Goal: Use online tool/utility: Use online tool/utility

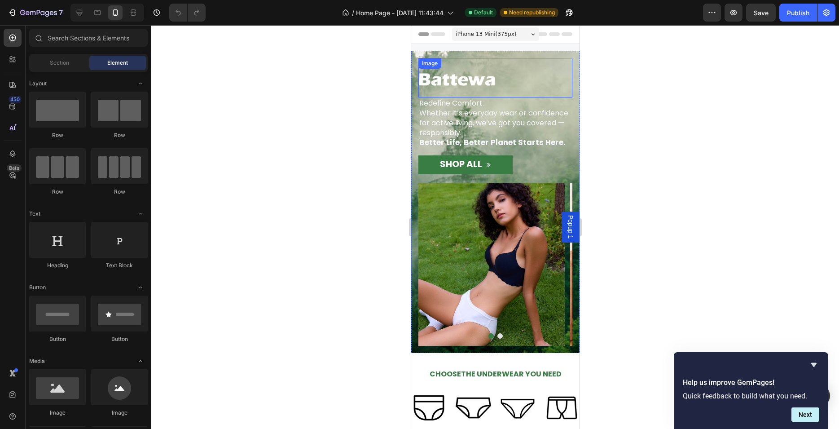
click at [479, 79] on img at bounding box center [456, 79] width 77 height 14
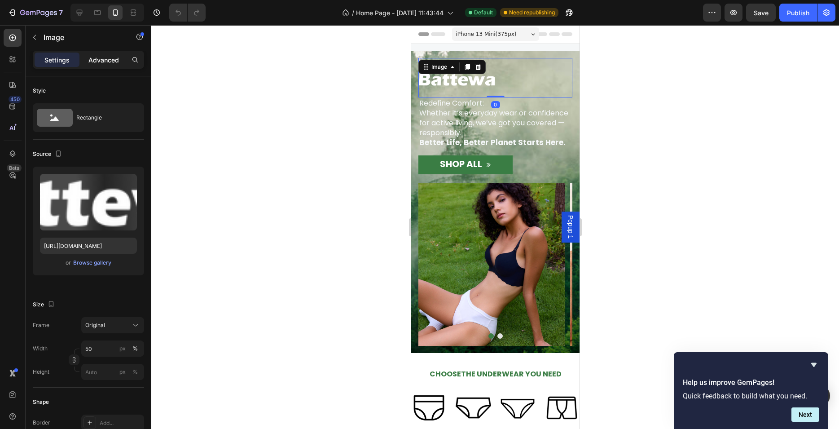
click at [108, 62] on p "Advanced" at bounding box center [103, 59] width 31 height 9
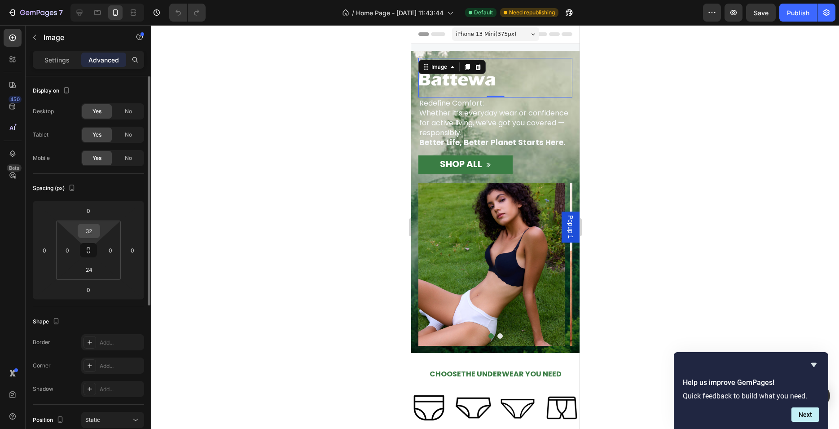
click at [87, 234] on input "32" at bounding box center [89, 230] width 18 height 13
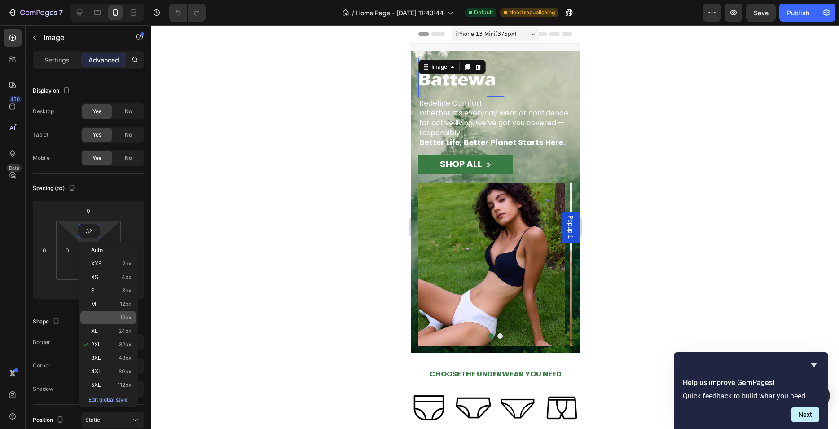
click at [98, 316] on p "L 16px" at bounding box center [111, 317] width 40 height 6
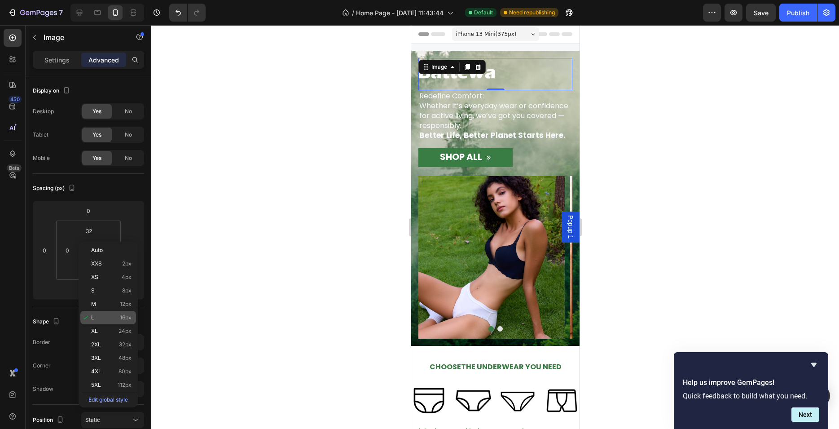
type input "16"
click at [308, 168] on div at bounding box center [495, 227] width 688 height 404
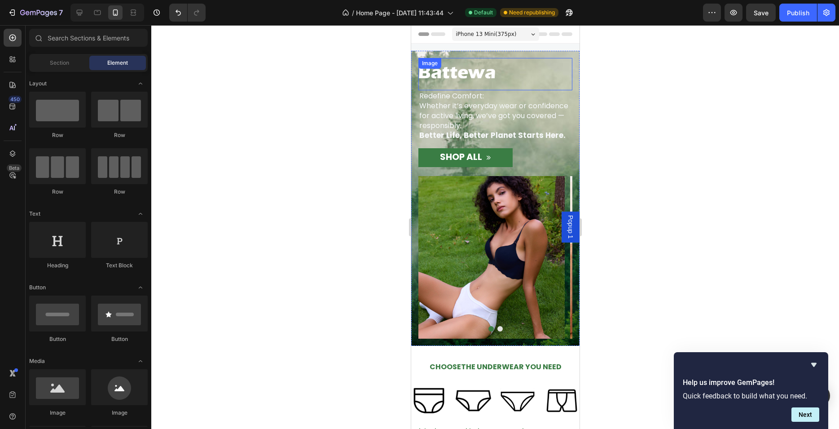
click at [477, 88] on div "Image" at bounding box center [495, 74] width 154 height 32
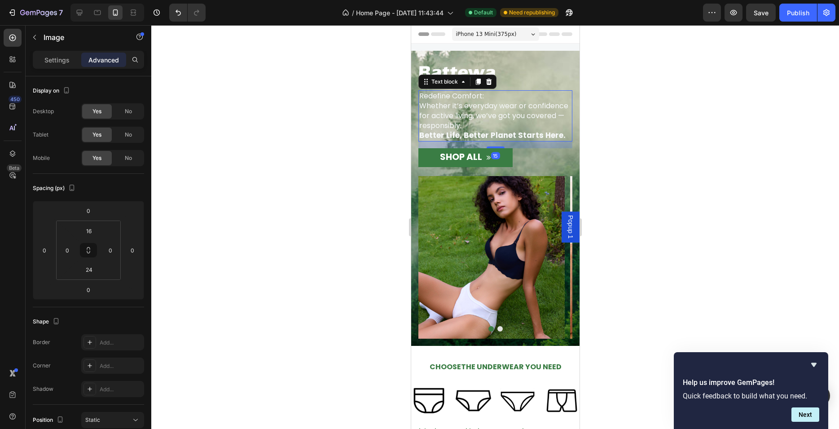
click at [552, 116] on span "Whether it’s everyday wear or confidence for active living, we’ve got you cover…" at bounding box center [493, 116] width 149 height 30
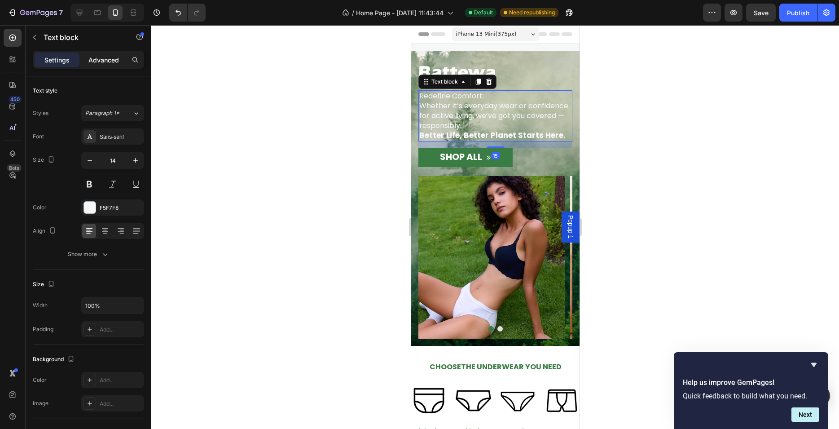
click at [90, 53] on div "Advanced" at bounding box center [103, 60] width 45 height 14
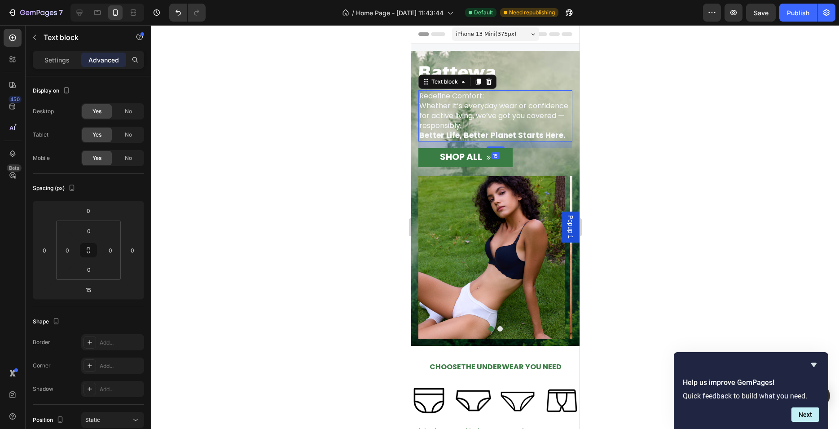
click at [307, 200] on div at bounding box center [495, 227] width 688 height 404
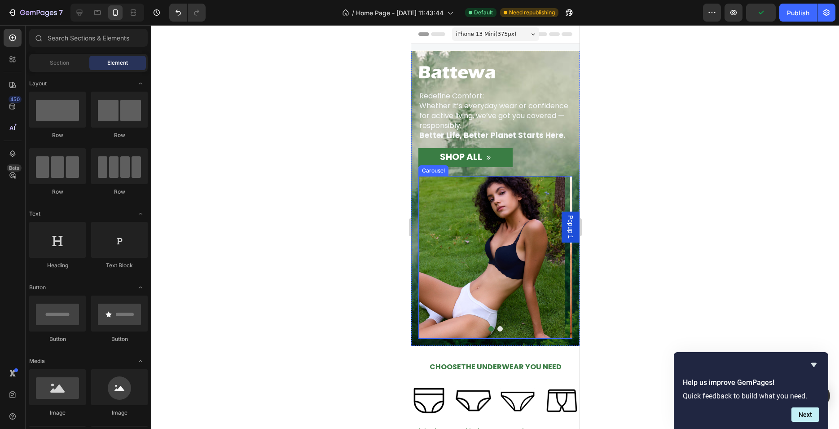
click at [545, 254] on icon "Carousel Next Arrow" at bounding box center [554, 257] width 18 height 18
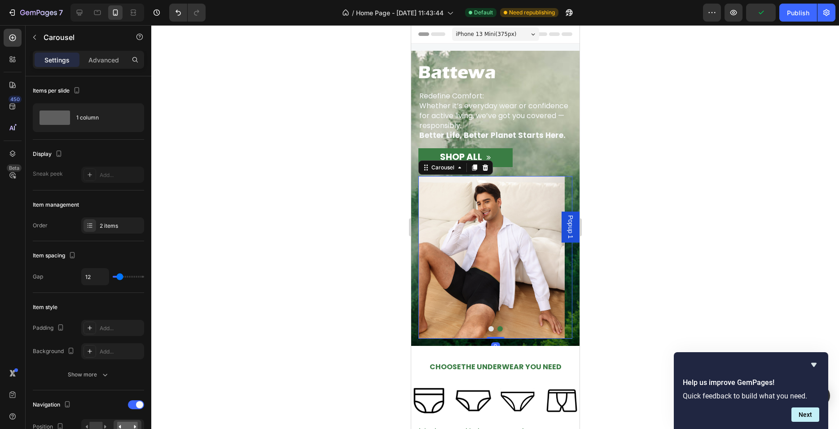
click at [545, 254] on icon "Carousel Next Arrow" at bounding box center [554, 257] width 18 height 18
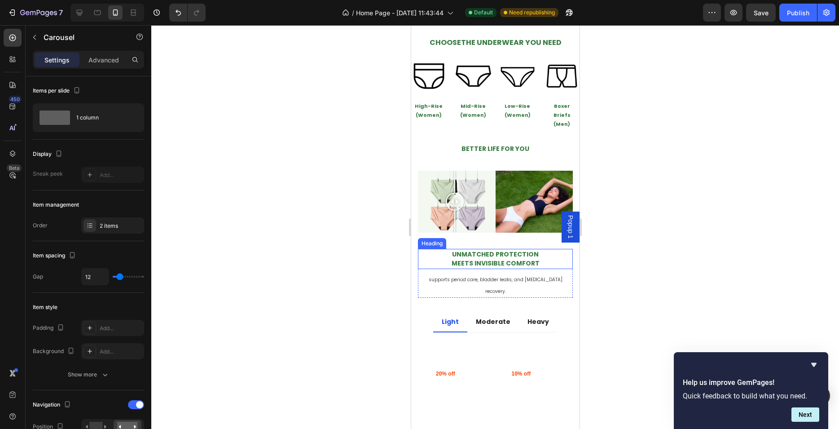
scroll to position [340, 0]
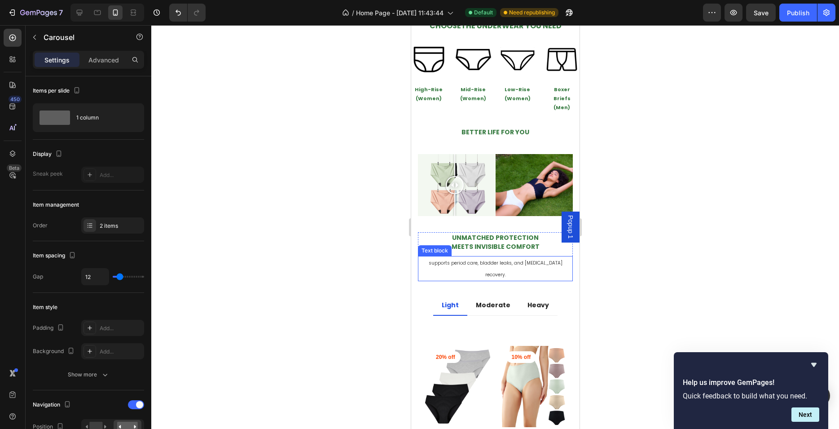
click at [492, 260] on span "supports period care, bladder leaks, and [MEDICAL_DATA] recovery." at bounding box center [495, 269] width 134 height 18
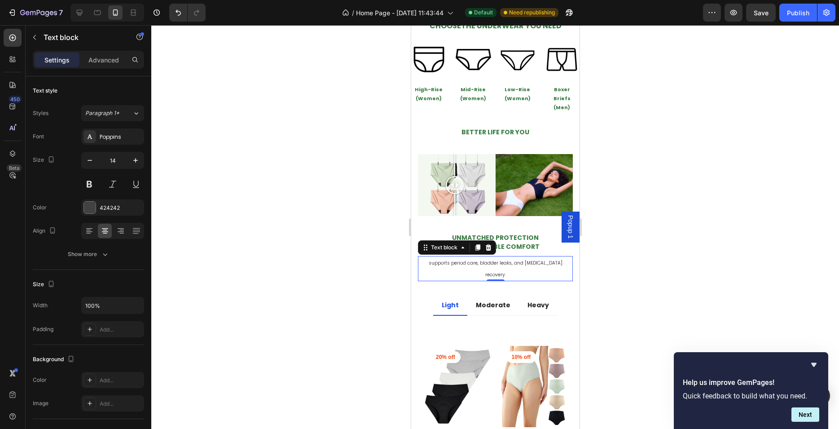
click at [478, 260] on span "supports period care, bladder leaks, and [MEDICAL_DATA] recovery." at bounding box center [495, 269] width 134 height 18
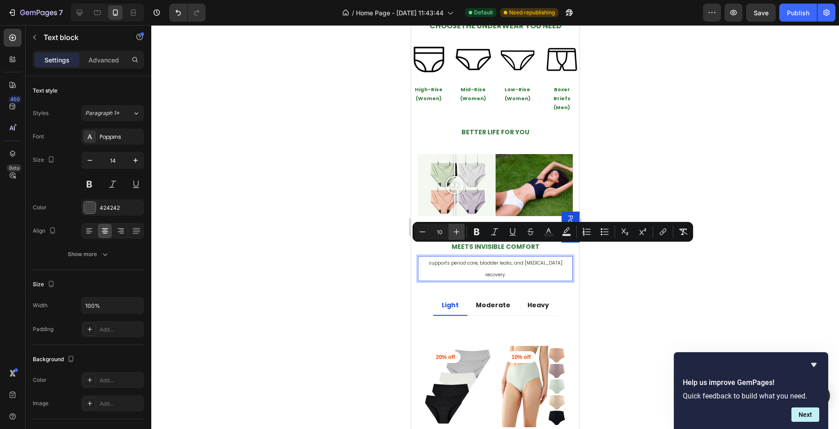
click at [459, 235] on icon "Editor contextual toolbar" at bounding box center [456, 231] width 9 height 9
click at [424, 232] on icon "Editor contextual toolbar" at bounding box center [423, 231] width 6 height 0
type input "10"
click at [476, 232] on icon "Editor contextual toolbar" at bounding box center [476, 232] width 5 height 7
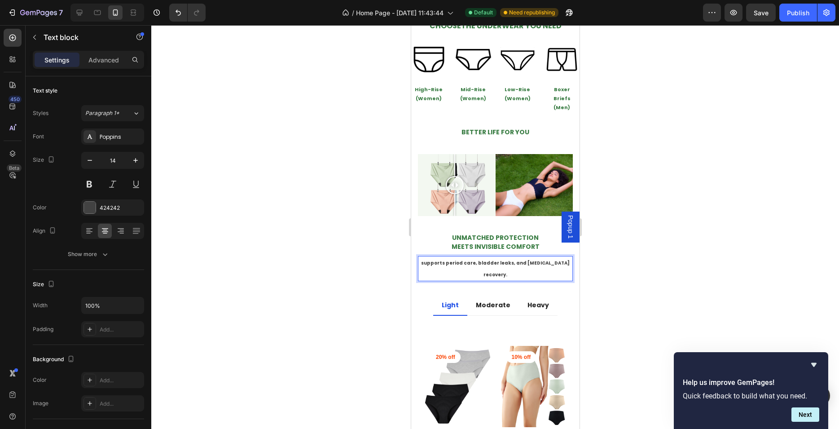
click at [366, 259] on div at bounding box center [495, 227] width 688 height 404
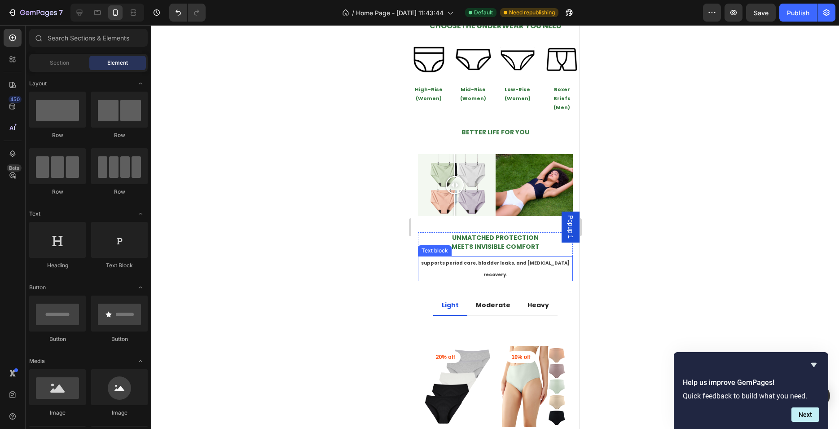
click at [453, 260] on strong "supports period care, bladder leaks, and [MEDICAL_DATA] recovery." at bounding box center [495, 269] width 149 height 18
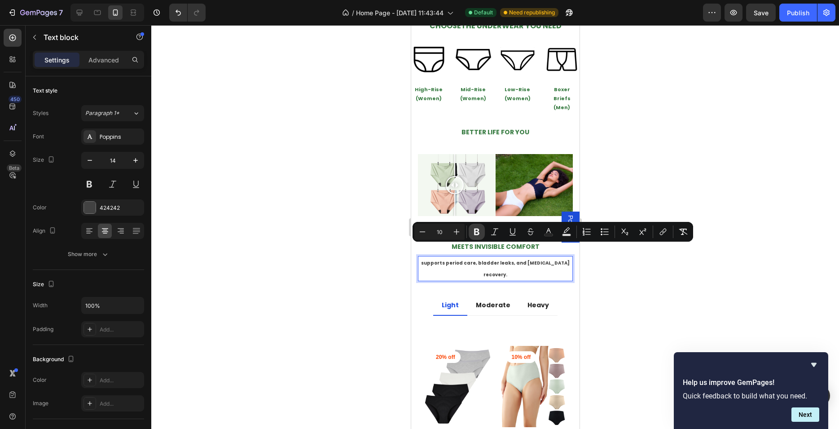
click at [474, 232] on icon "Editor contextual toolbar" at bounding box center [476, 231] width 9 height 9
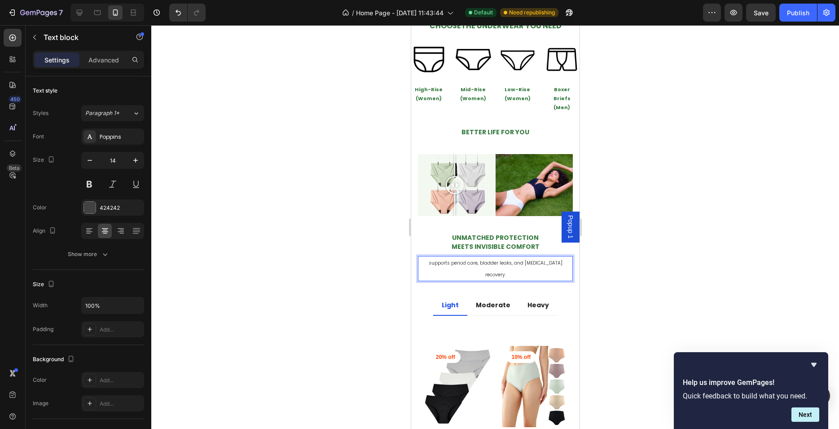
click at [362, 259] on div at bounding box center [495, 227] width 688 height 404
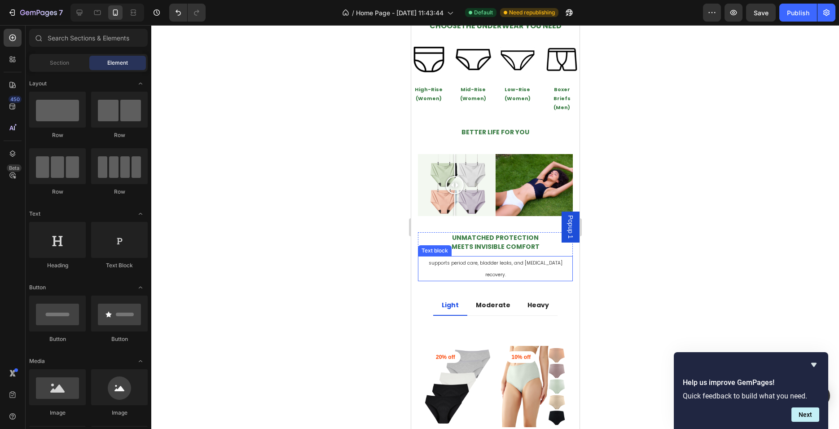
click at [435, 260] on span "supports period care, bladder leaks, and [MEDICAL_DATA] recovery." at bounding box center [495, 269] width 134 height 18
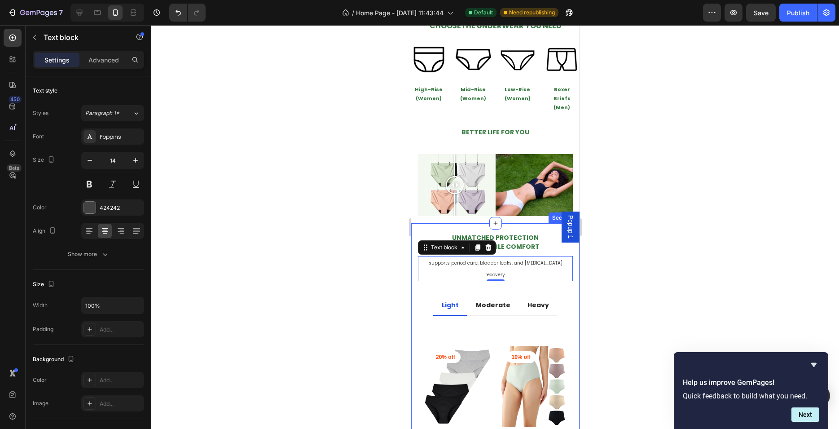
click at [347, 245] on div at bounding box center [495, 227] width 688 height 404
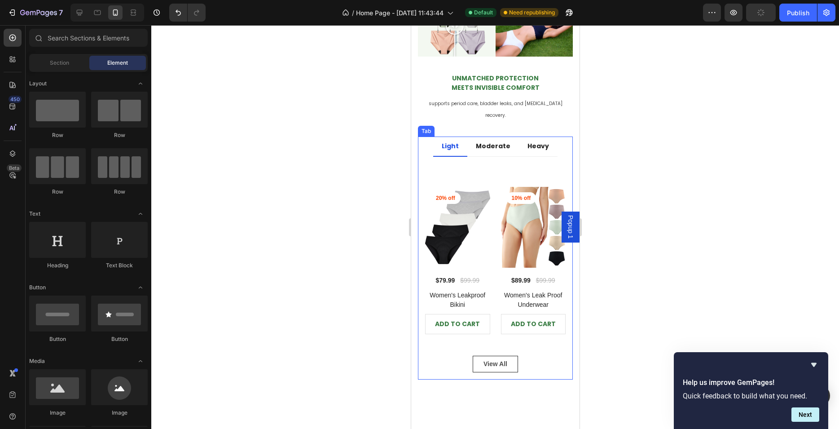
scroll to position [509, 0]
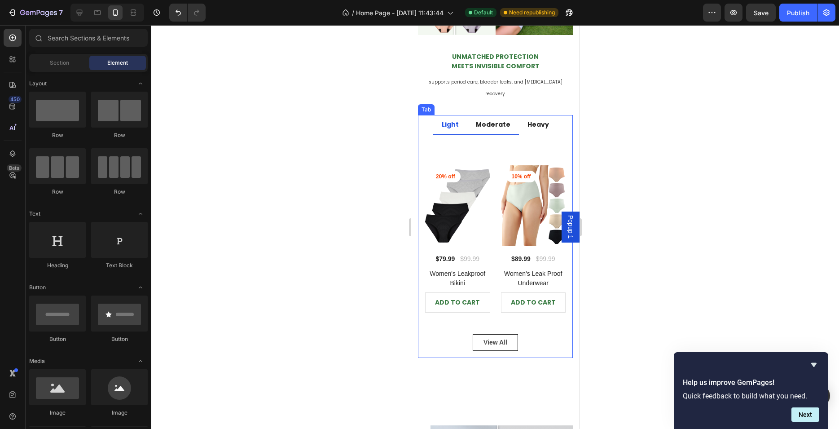
click at [496, 120] on p "Moderate" at bounding box center [493, 124] width 35 height 9
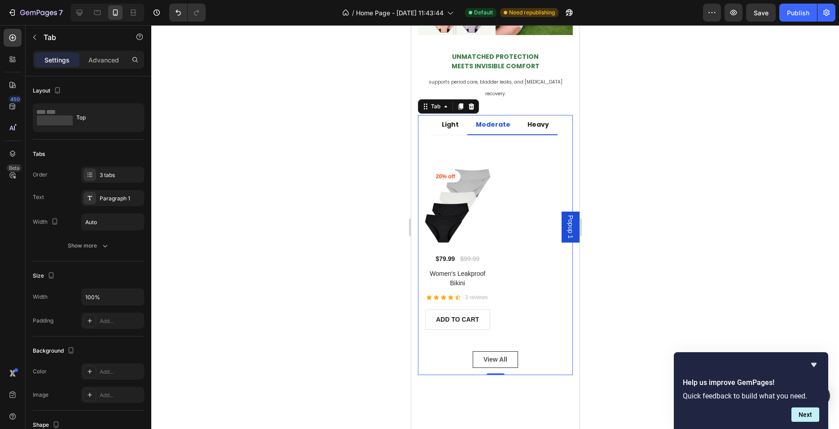
click at [535, 116] on li "Heavy" at bounding box center [538, 125] width 39 height 20
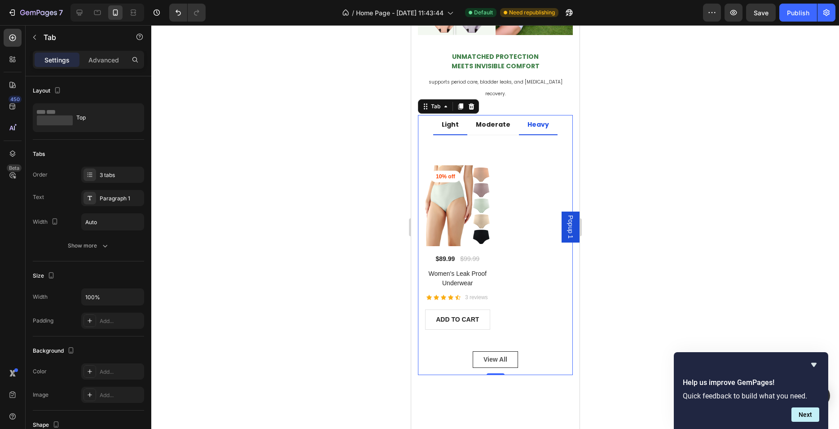
click at [451, 120] on p "Light" at bounding box center [449, 124] width 17 height 9
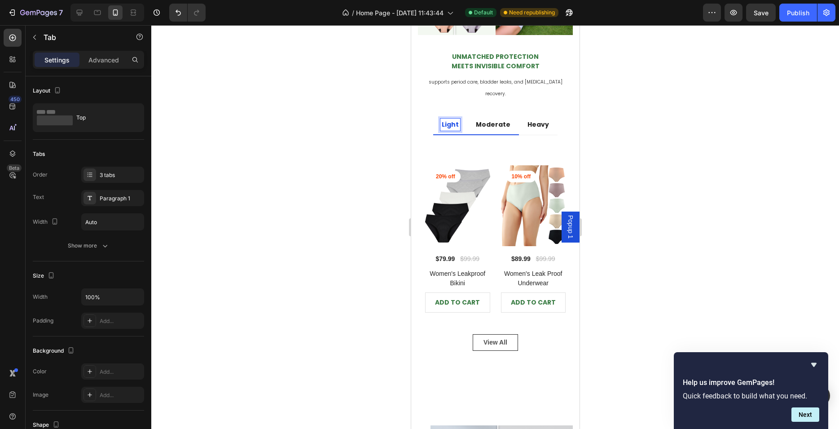
click at [478, 120] on p "Moderate" at bounding box center [493, 124] width 35 height 9
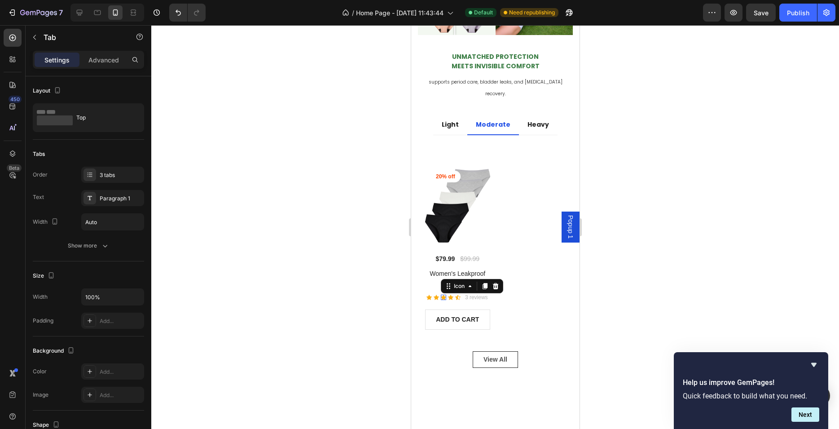
click at [444, 295] on div at bounding box center [443, 297] width 5 height 5
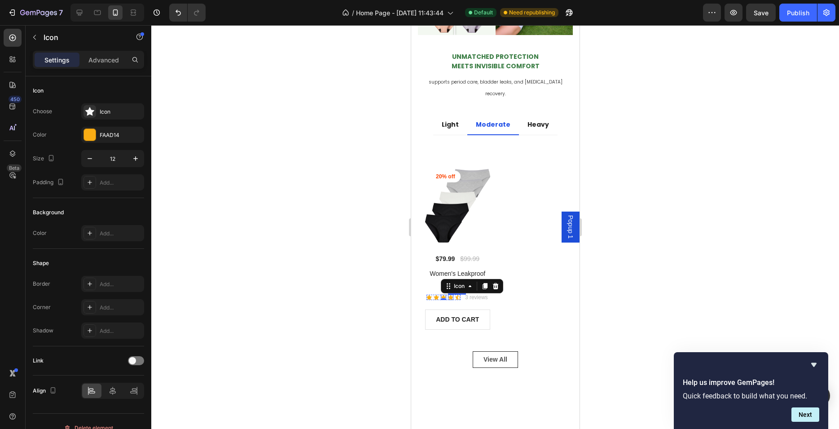
click at [451, 295] on div "Icon" at bounding box center [450, 297] width 5 height 5
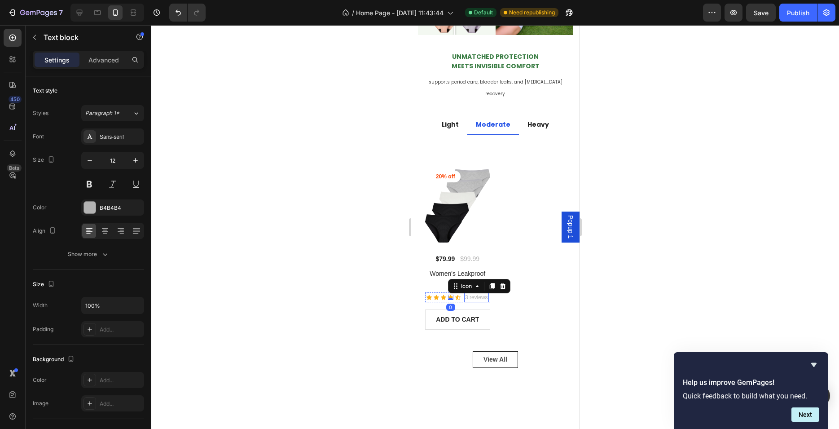
click at [465, 293] on p "3 reviews" at bounding box center [476, 297] width 23 height 8
click at [438, 295] on div "Icon Icon Icon Icon Icon" at bounding box center [443, 297] width 34 height 5
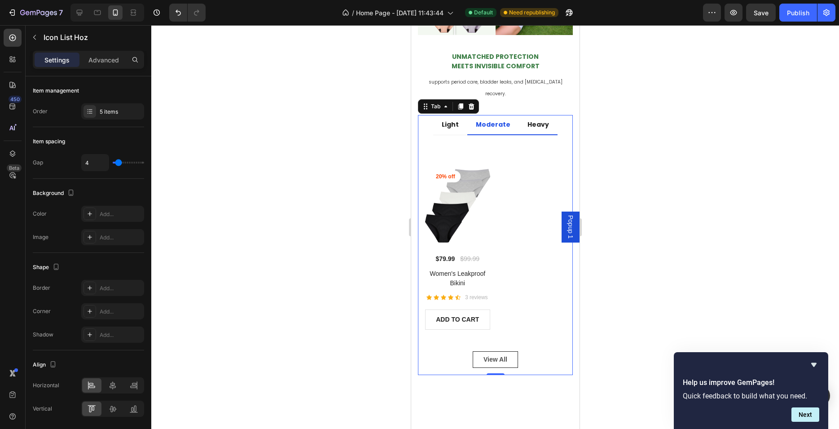
click at [538, 120] on p "Heavy" at bounding box center [538, 124] width 22 height 9
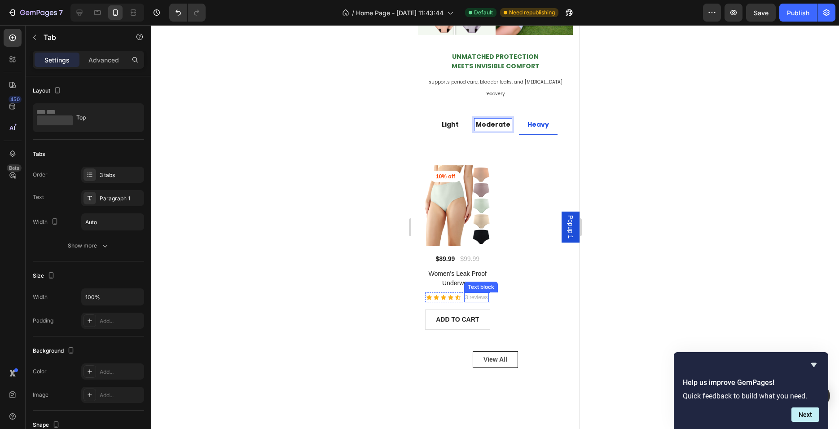
click at [472, 293] on p "3 reviews" at bounding box center [476, 297] width 23 height 8
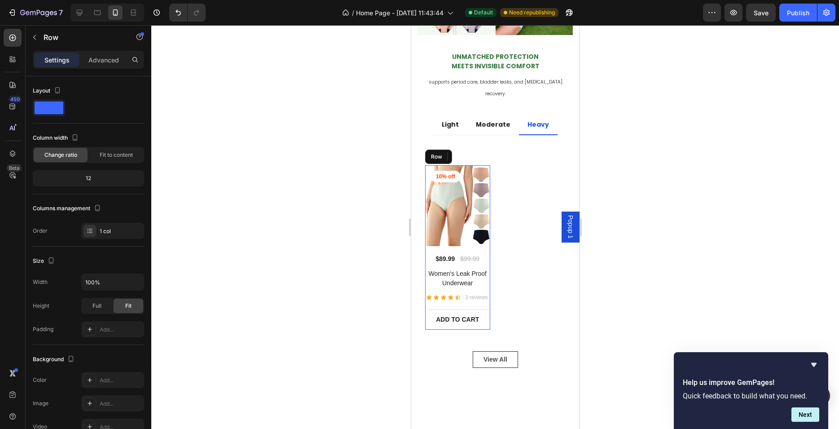
click at [455, 273] on div "10% off Product Badge (P) Images $89.99 (P) Price (P) Price $99.99 (P) Price (P…" at bounding box center [457, 247] width 65 height 165
click at [454, 295] on div "Icon Icon Icon Icon Icon" at bounding box center [443, 297] width 34 height 5
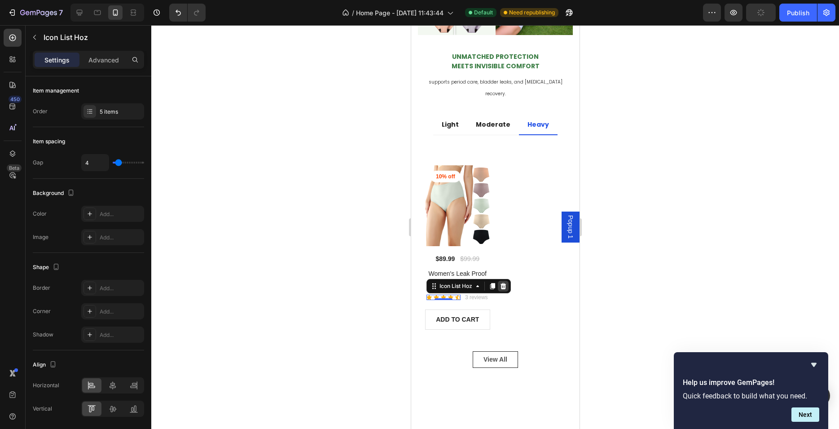
click at [504, 283] on icon at bounding box center [503, 286] width 6 height 6
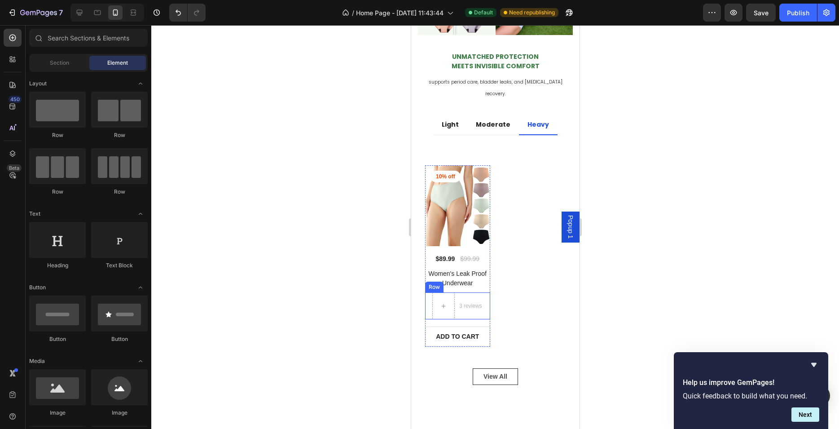
click at [463, 292] on div "3 reviews Text block" at bounding box center [470, 305] width 25 height 27
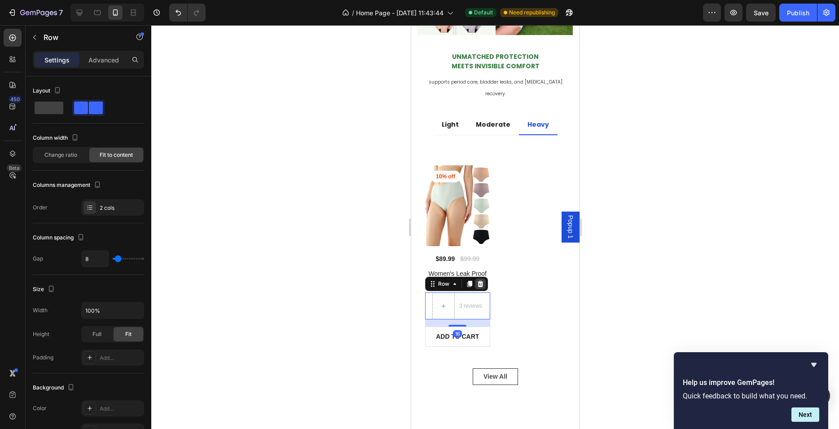
click at [483, 281] on icon at bounding box center [480, 284] width 6 height 6
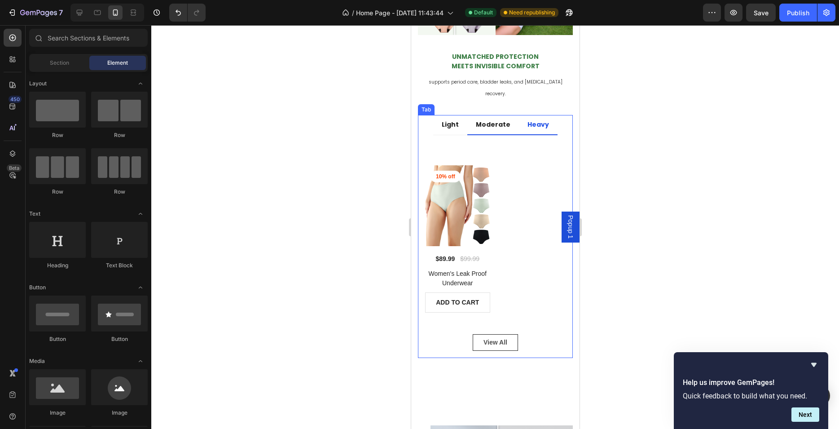
click at [496, 120] on p "Moderate" at bounding box center [493, 124] width 35 height 9
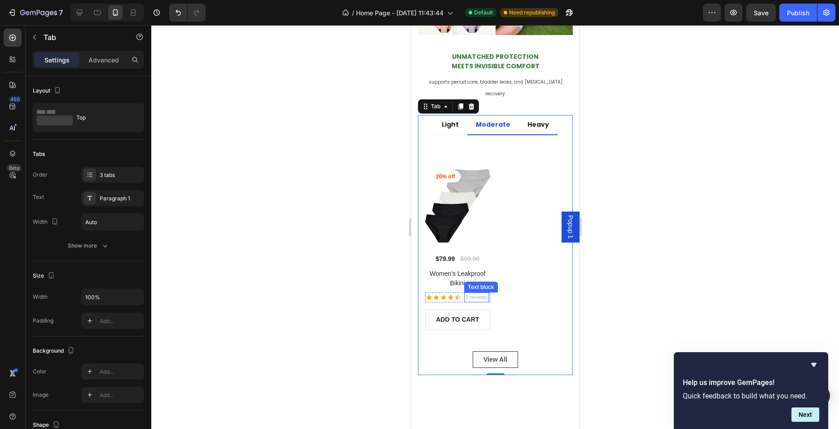
click at [478, 293] on p "3 reviews" at bounding box center [476, 297] width 23 height 8
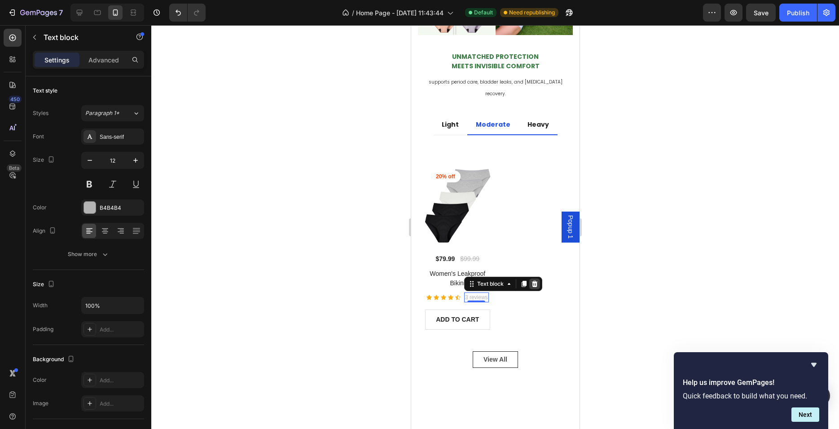
click at [531, 281] on icon at bounding box center [534, 284] width 6 height 6
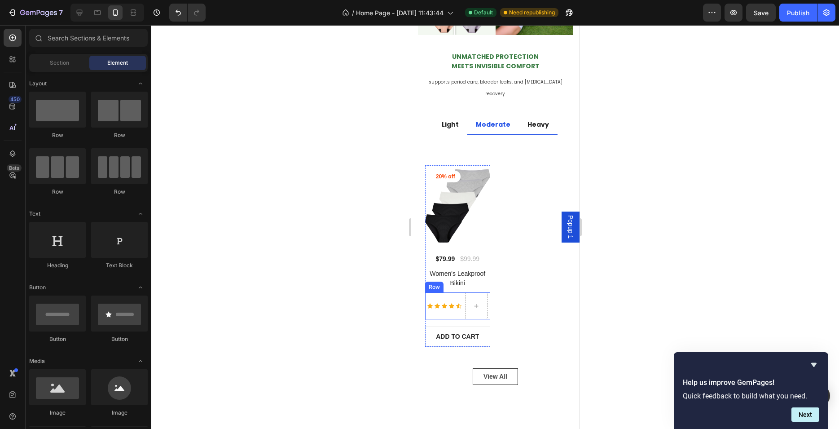
click at [459, 292] on div "Icon Icon Icon Icon Icon Icon List Hoz" at bounding box center [444, 305] width 34 height 27
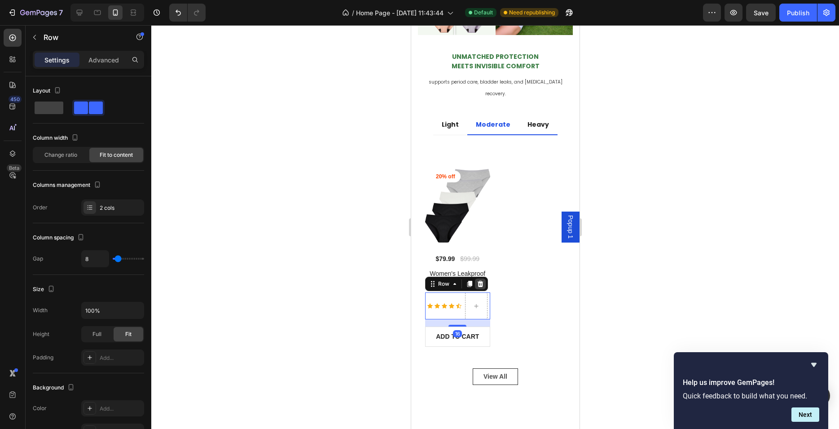
click at [479, 281] on icon at bounding box center [480, 284] width 6 height 6
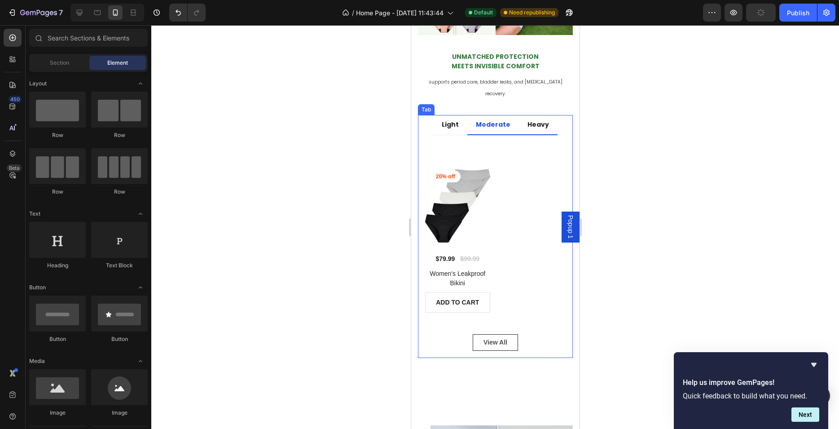
click at [542, 120] on p "Heavy" at bounding box center [538, 124] width 22 height 9
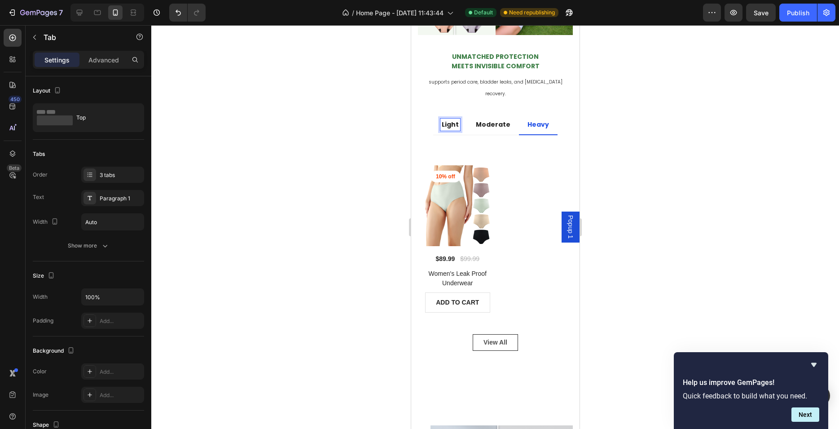
click at [329, 298] on div at bounding box center [495, 227] width 688 height 404
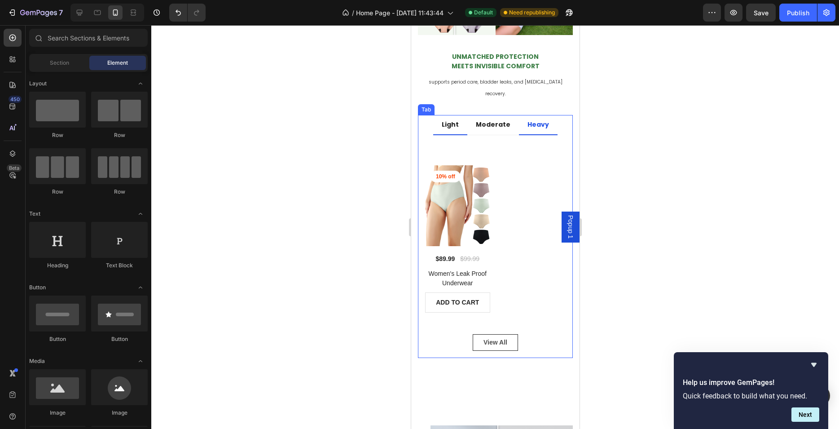
click at [444, 120] on p "Light" at bounding box center [449, 124] width 17 height 9
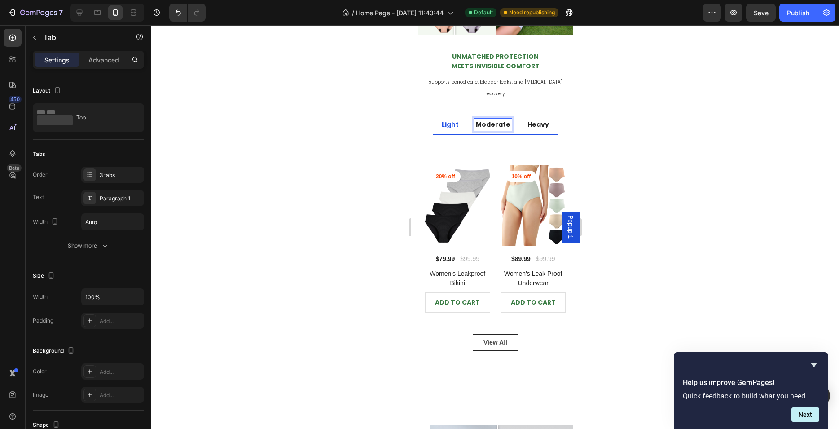
click at [494, 120] on p "Moderate" at bounding box center [493, 124] width 35 height 9
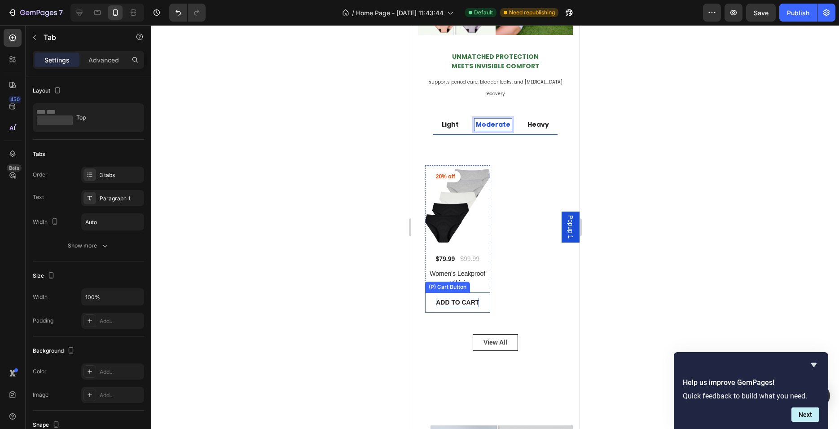
click at [466, 298] on div "ADD TO CART" at bounding box center [457, 302] width 43 height 9
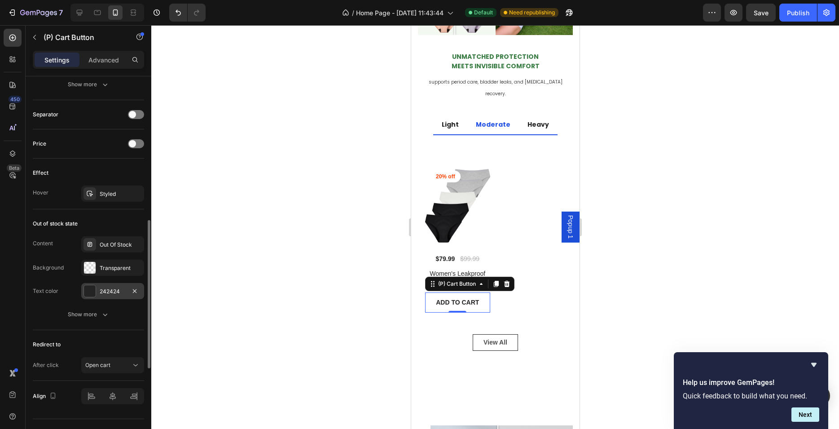
scroll to position [453, 0]
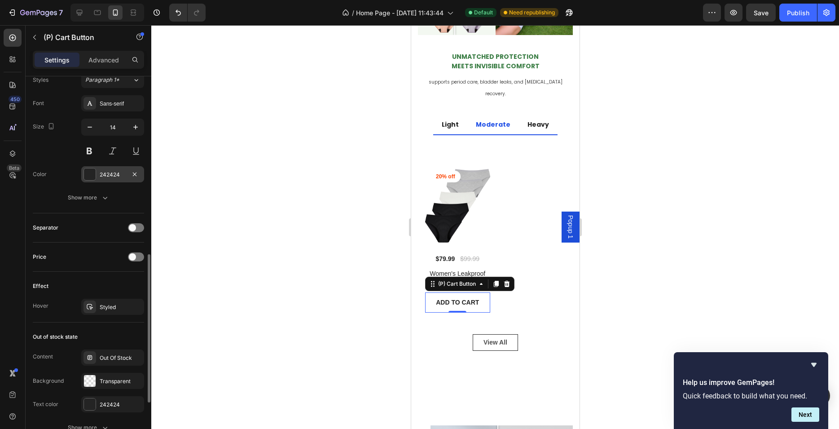
click at [92, 174] on div at bounding box center [90, 174] width 12 height 12
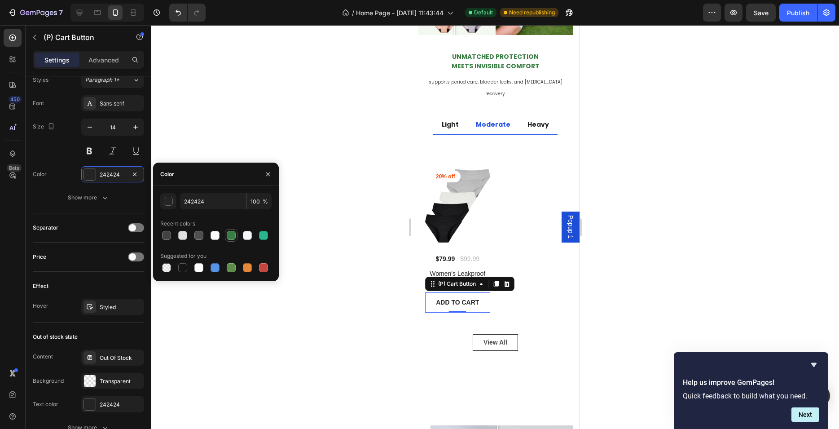
click at [233, 234] on div at bounding box center [231, 235] width 9 height 9
type input "3A7D44"
click at [319, 239] on div at bounding box center [495, 227] width 688 height 404
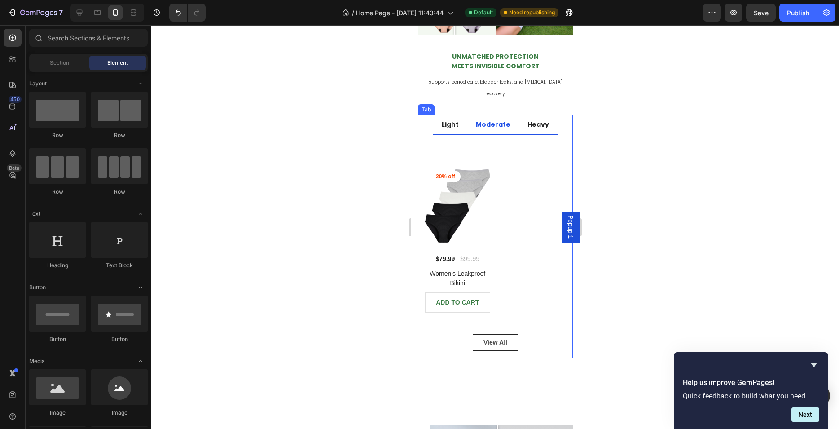
click at [452, 120] on p "Light" at bounding box center [449, 124] width 17 height 9
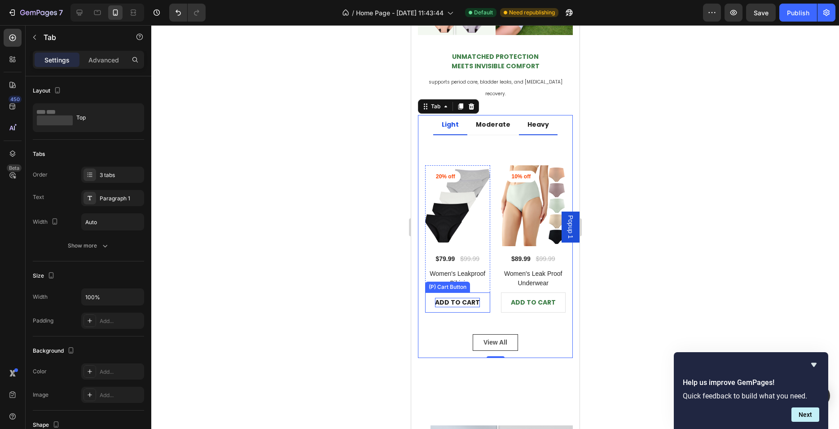
click at [472, 298] on div "ADD TO CART" at bounding box center [457, 302] width 45 height 9
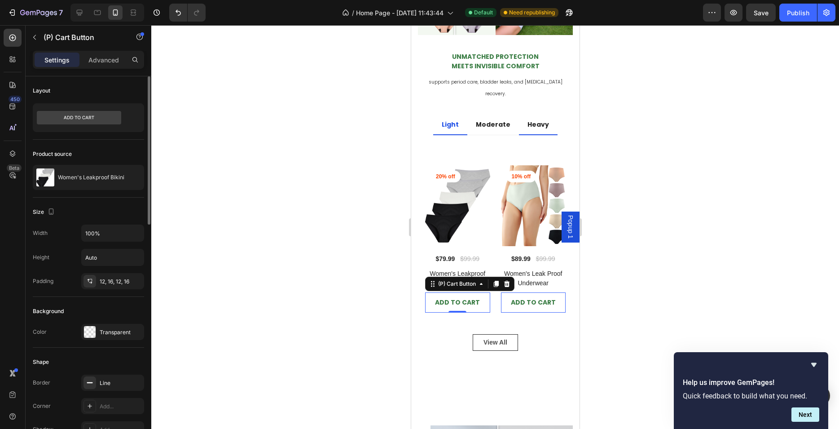
scroll to position [283, 0]
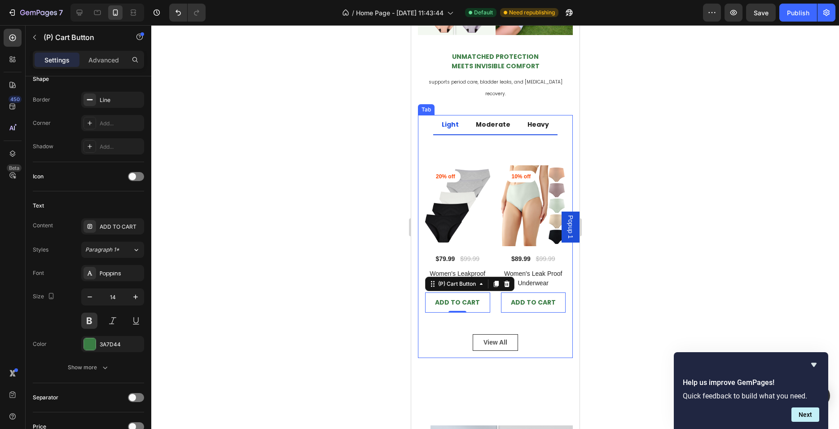
click at [492, 119] on div "Moderate" at bounding box center [492, 125] width 37 height 12
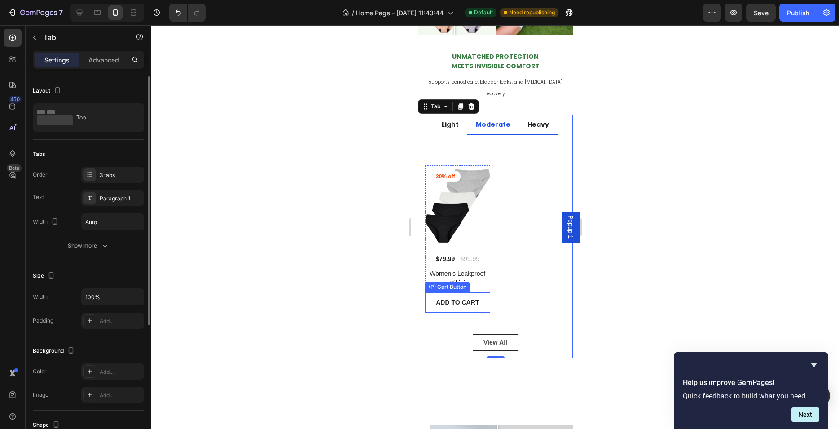
click at [449, 298] on div "ADD TO CART" at bounding box center [457, 302] width 43 height 9
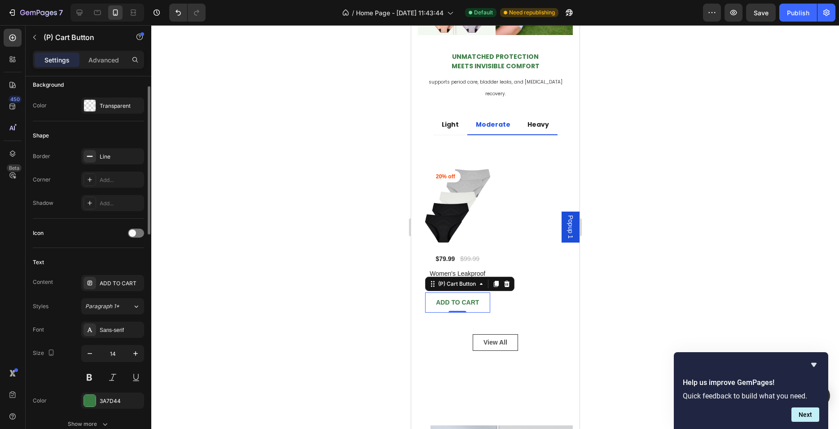
scroll to position [283, 0]
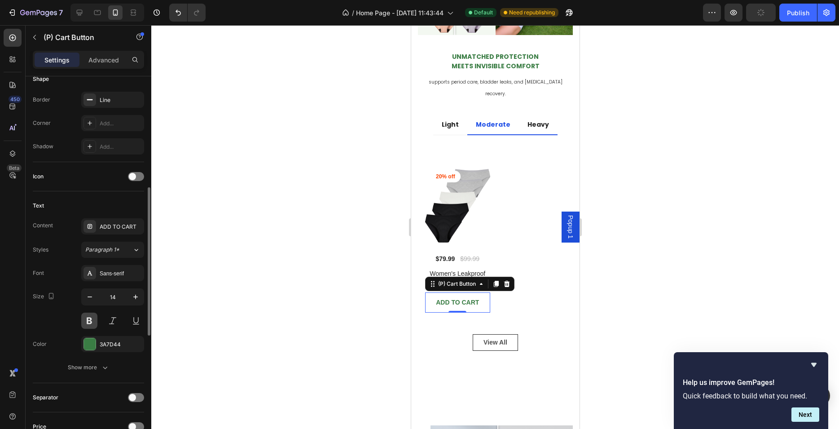
click at [92, 323] on button at bounding box center [89, 321] width 16 height 16
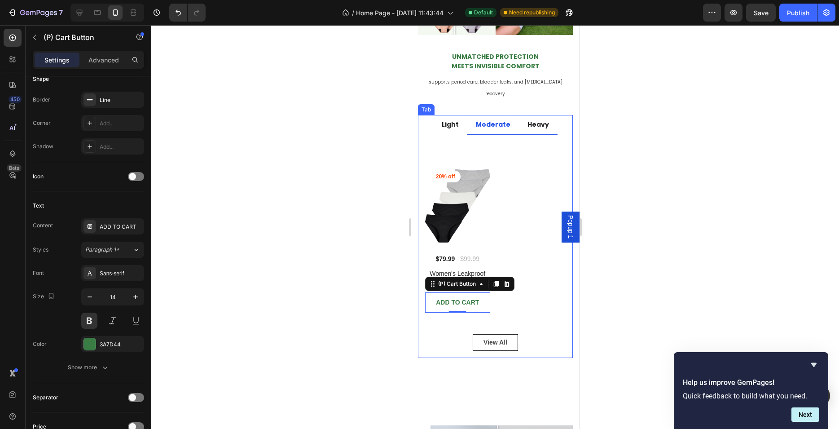
click at [530, 120] on p "Heavy" at bounding box center [538, 124] width 22 height 9
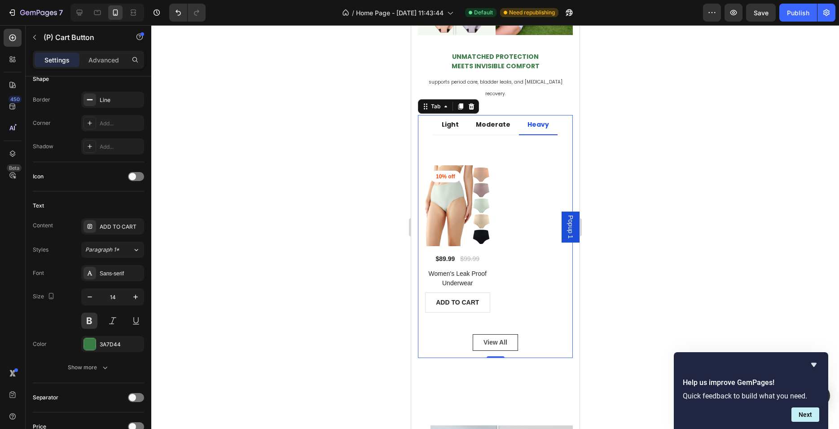
scroll to position [0, 0]
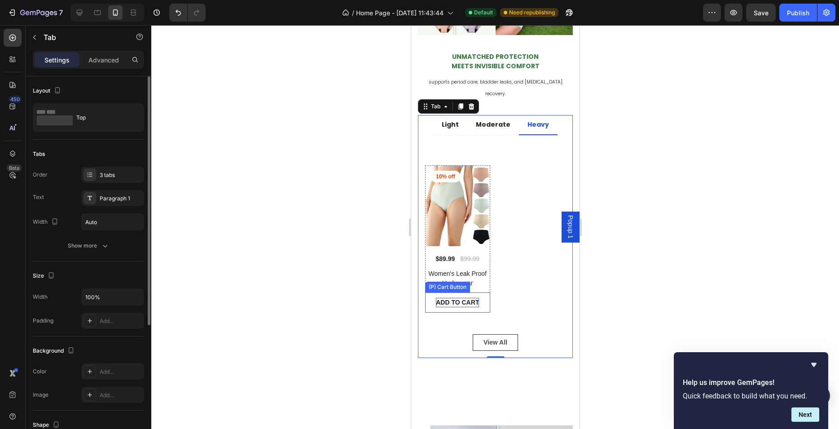
click at [458, 298] on div "ADD TO CART" at bounding box center [457, 302] width 43 height 9
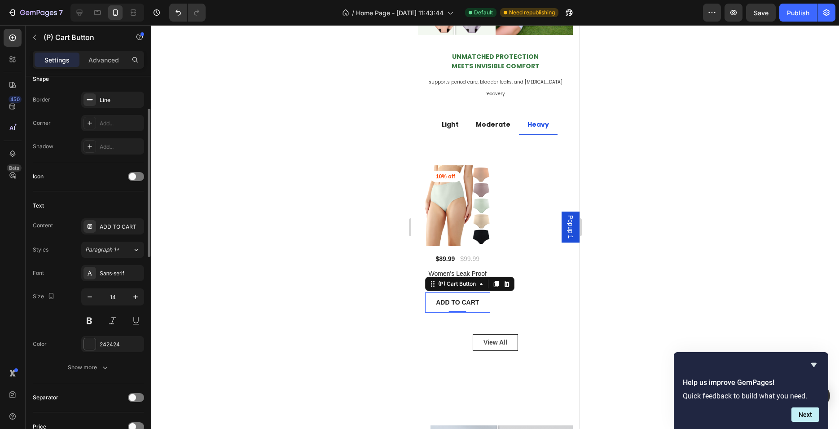
scroll to position [340, 0]
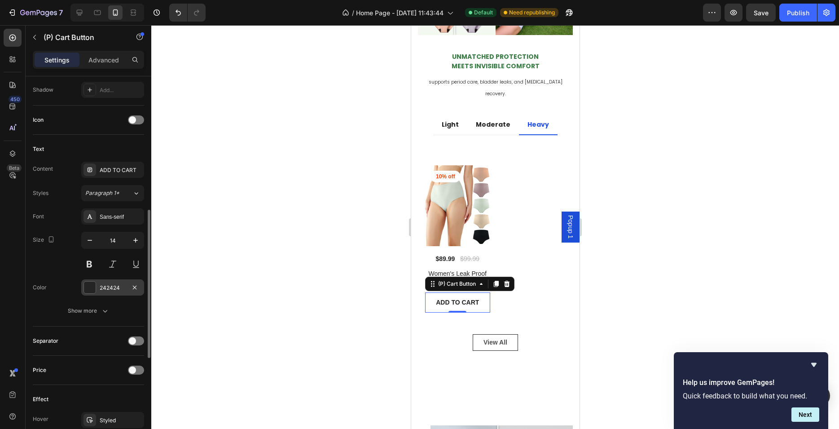
click at [93, 284] on div at bounding box center [90, 288] width 12 height 12
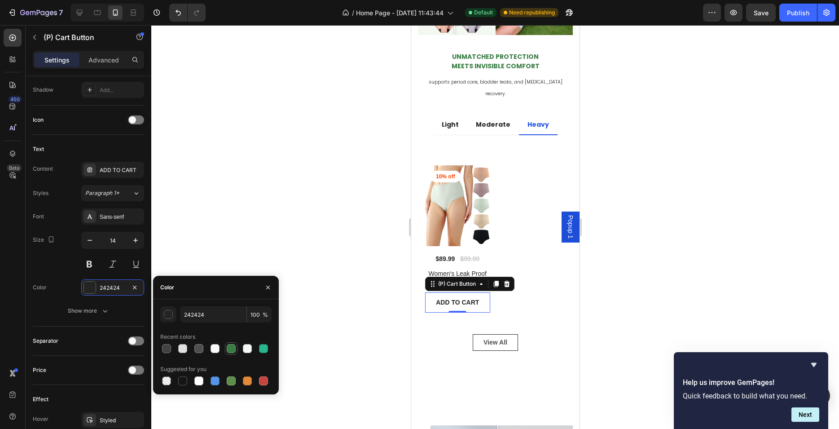
click at [230, 345] on div at bounding box center [231, 348] width 9 height 9
type input "3A7D44"
click at [88, 268] on button at bounding box center [89, 264] width 16 height 16
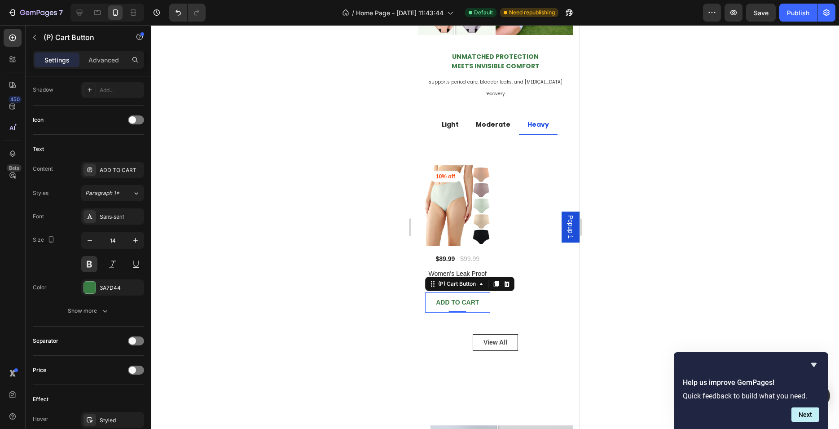
click at [320, 269] on div at bounding box center [495, 227] width 688 height 404
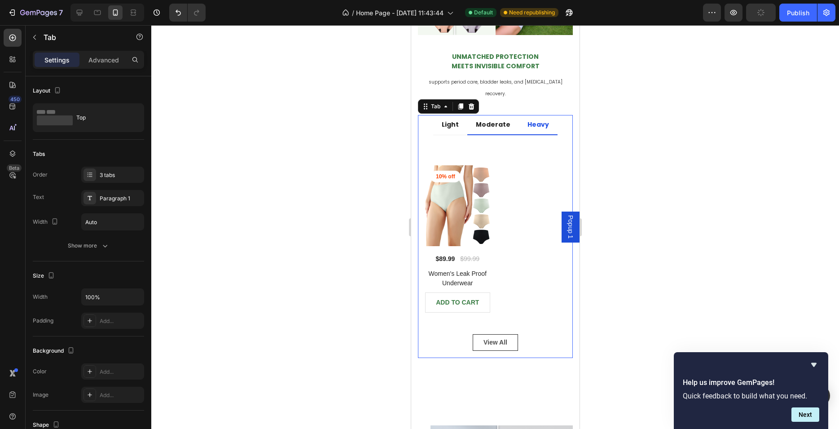
click at [483, 120] on p "Moderate" at bounding box center [493, 124] width 35 height 9
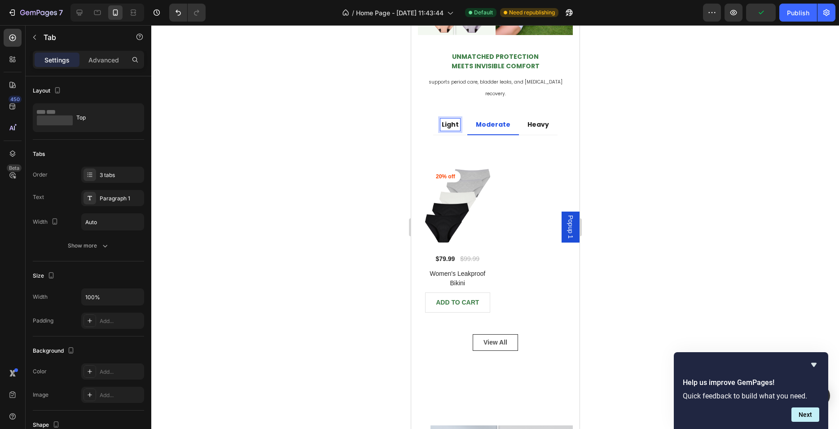
click at [442, 135] on div "Title Line 20% off Product Badge (P) Images $79.99 (P) Price (P) Price $99.99 (…" at bounding box center [495, 246] width 155 height 223
click at [446, 120] on p "Light" at bounding box center [449, 124] width 17 height 9
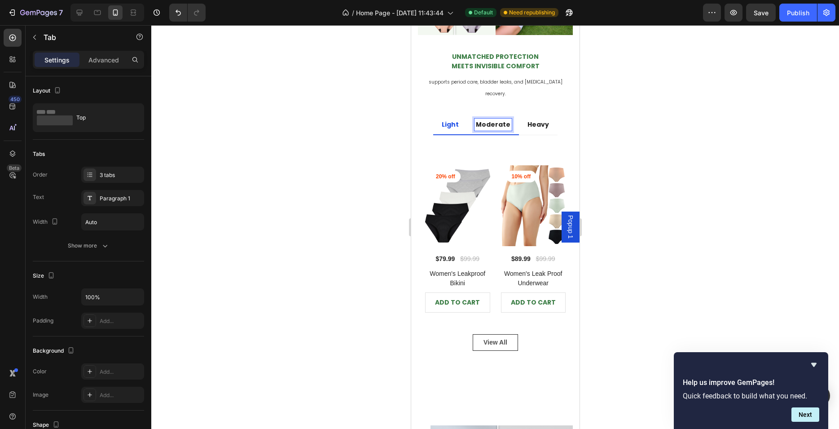
click at [496, 120] on p "Moderate" at bounding box center [493, 124] width 35 height 9
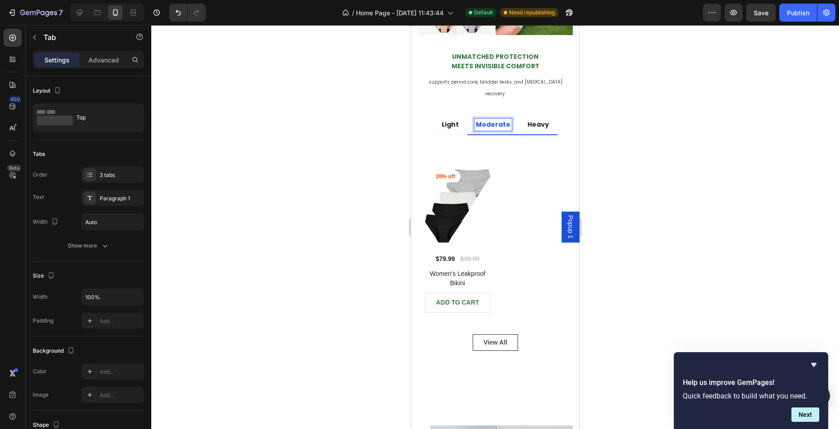
click at [534, 120] on p "Heavy" at bounding box center [538, 124] width 22 height 9
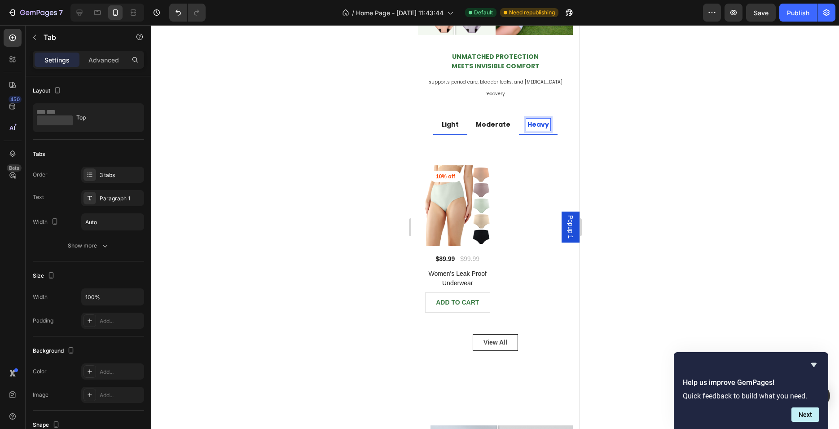
click at [444, 120] on p "Light" at bounding box center [449, 124] width 17 height 9
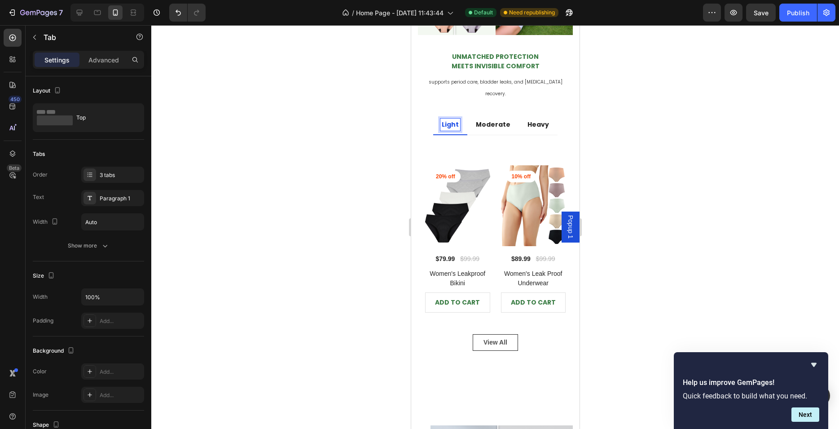
click at [337, 193] on div at bounding box center [495, 227] width 688 height 404
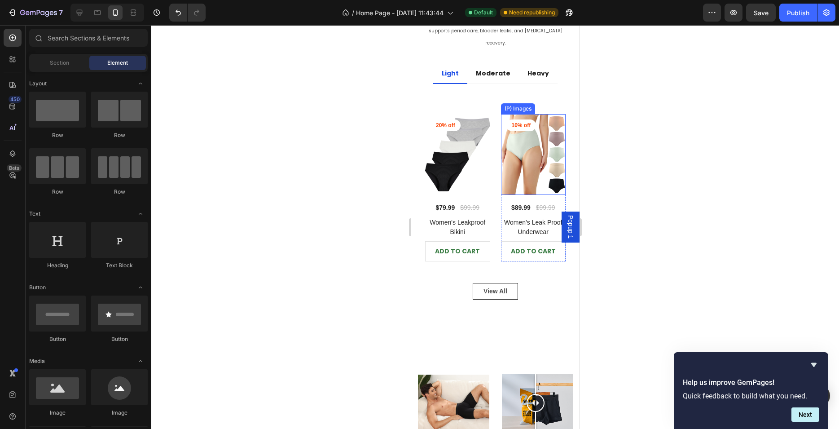
scroll to position [679, 0]
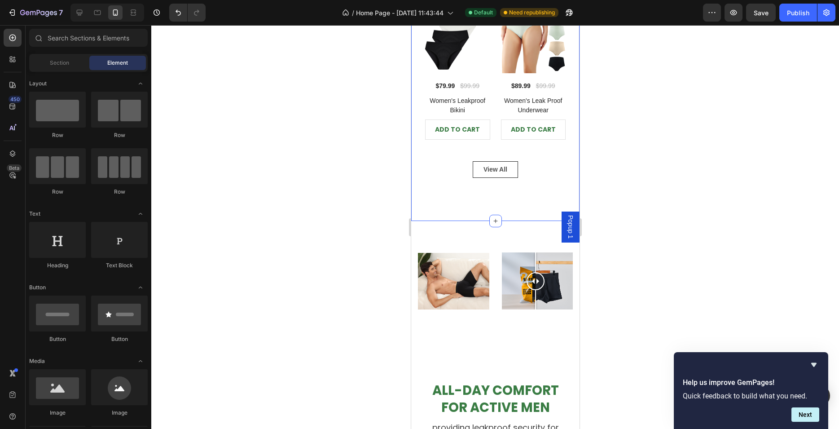
click at [511, 171] on div "Unmatched Protection Meets Invisible Comfort Heading supports period care, blad…" at bounding box center [495, 45] width 168 height 352
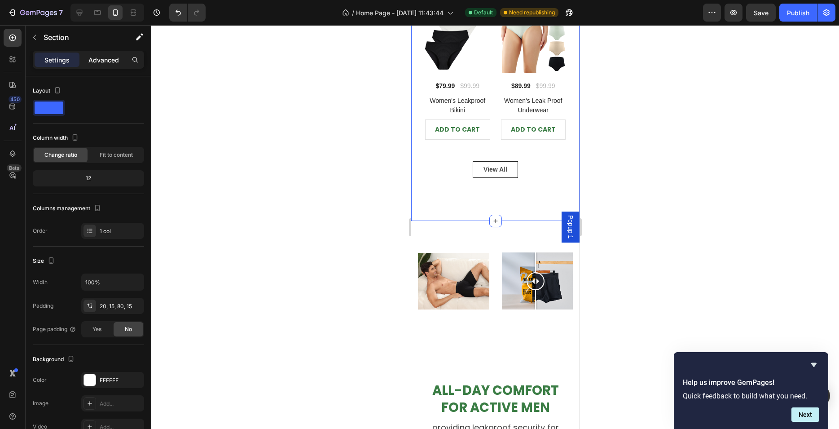
click at [107, 62] on p "Advanced" at bounding box center [103, 59] width 31 height 9
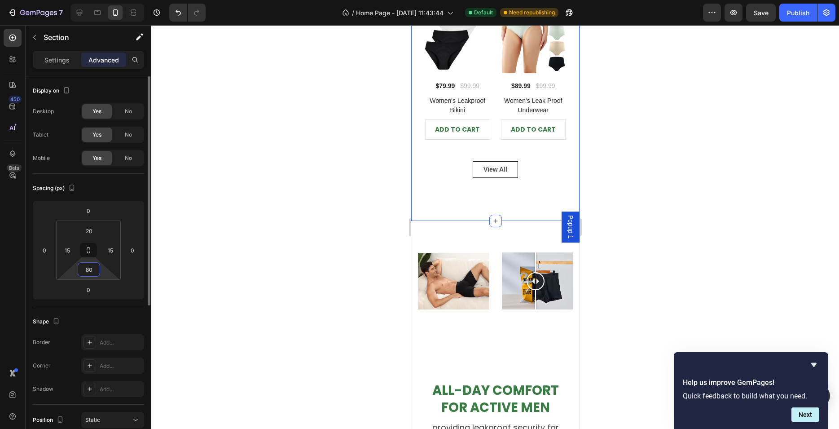
click at [84, 274] on input "80" at bounding box center [89, 269] width 18 height 13
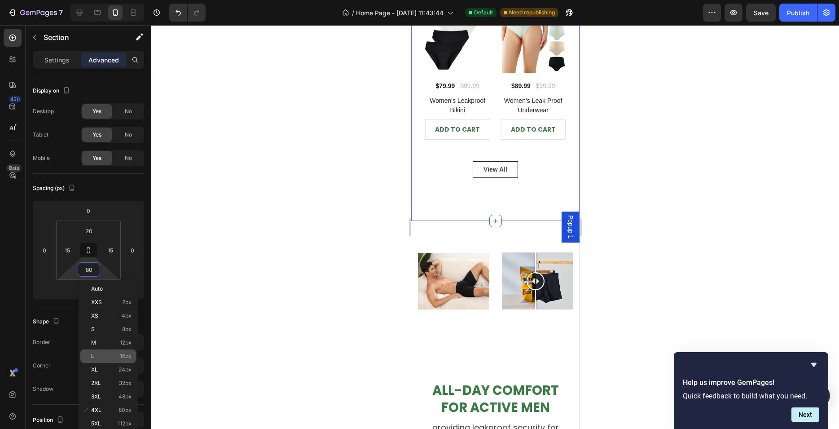
click at [102, 360] on div "L 16px" at bounding box center [108, 355] width 56 height 13
type input "16"
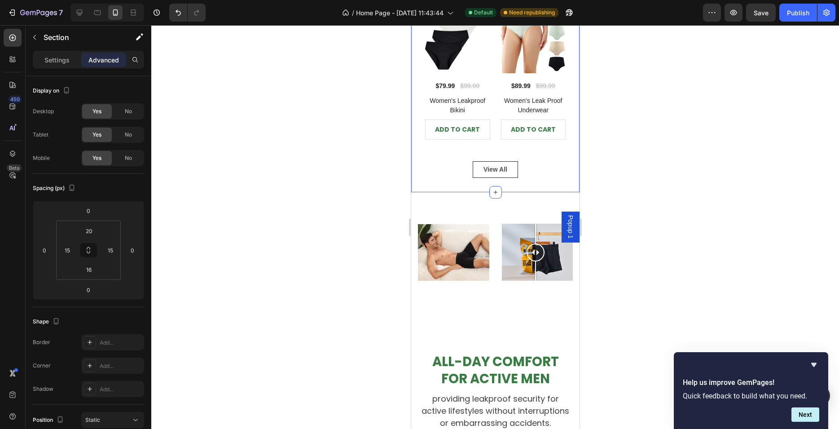
click at [310, 205] on div at bounding box center [495, 227] width 688 height 404
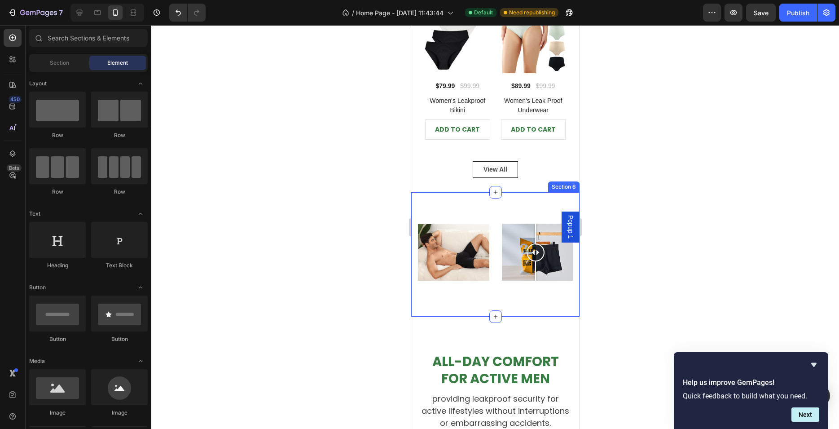
click at [472, 192] on div "Image Image Comparison Row Section 6" at bounding box center [495, 254] width 168 height 124
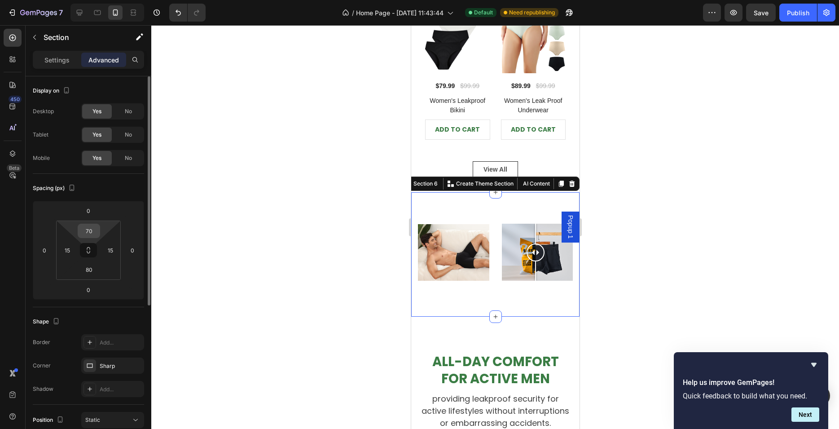
click at [85, 237] on input "70" at bounding box center [89, 230] width 18 height 13
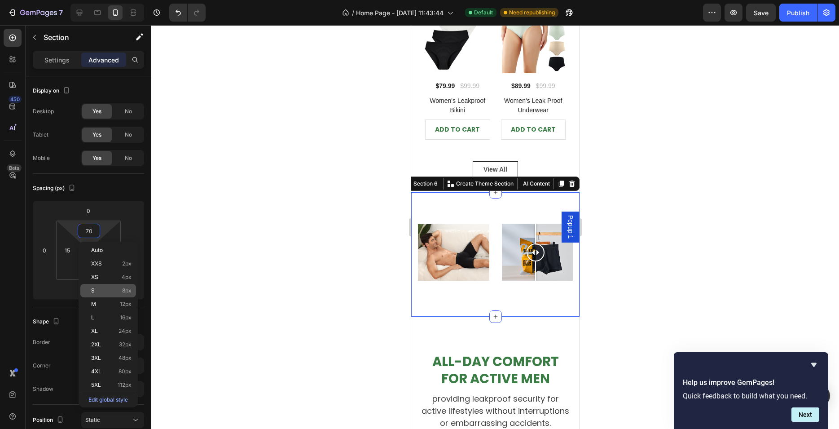
click at [117, 285] on div "S 8px" at bounding box center [108, 290] width 56 height 13
type input "8"
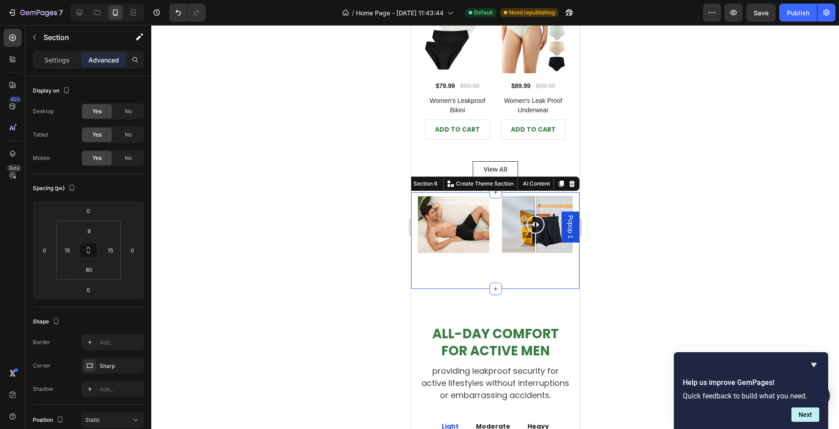
click at [230, 270] on div at bounding box center [495, 227] width 688 height 404
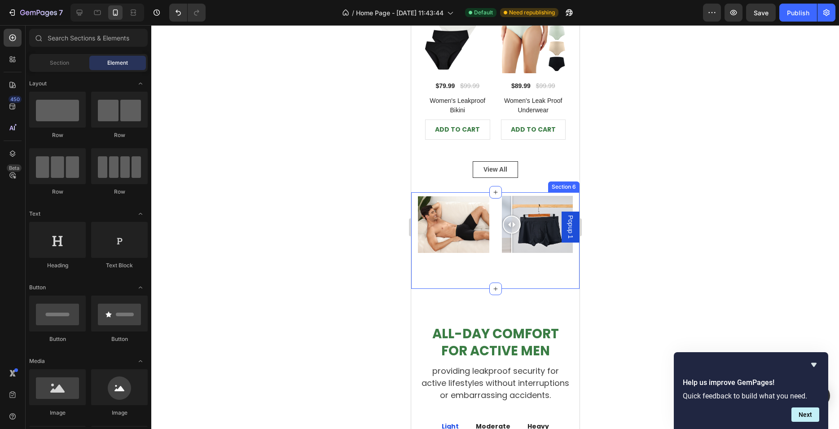
click at [468, 192] on div "Image Image Comparison Row Section 6" at bounding box center [495, 240] width 168 height 97
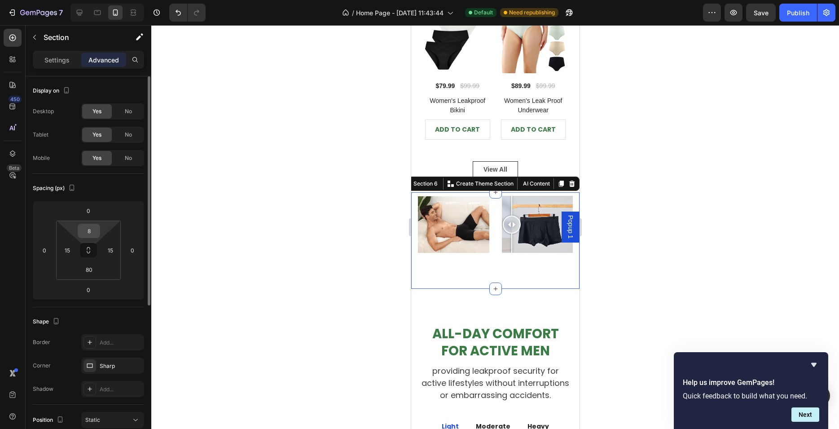
click at [95, 228] on input "8" at bounding box center [89, 230] width 18 height 13
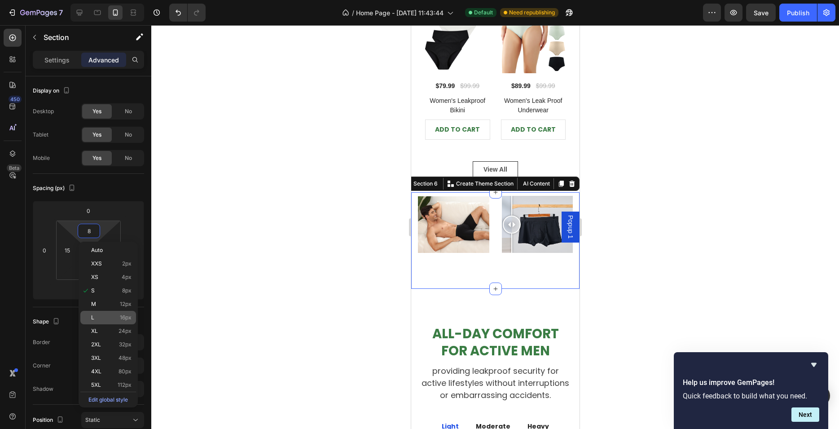
click at [102, 318] on p "L 16px" at bounding box center [111, 317] width 40 height 6
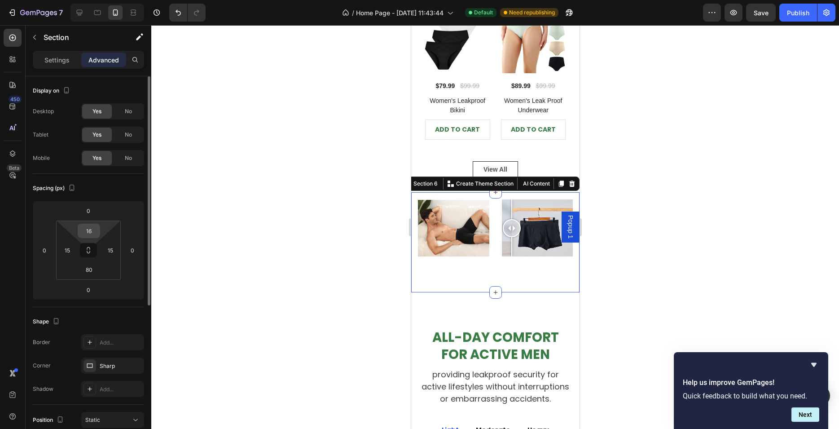
click at [96, 234] on input "16" at bounding box center [89, 230] width 18 height 13
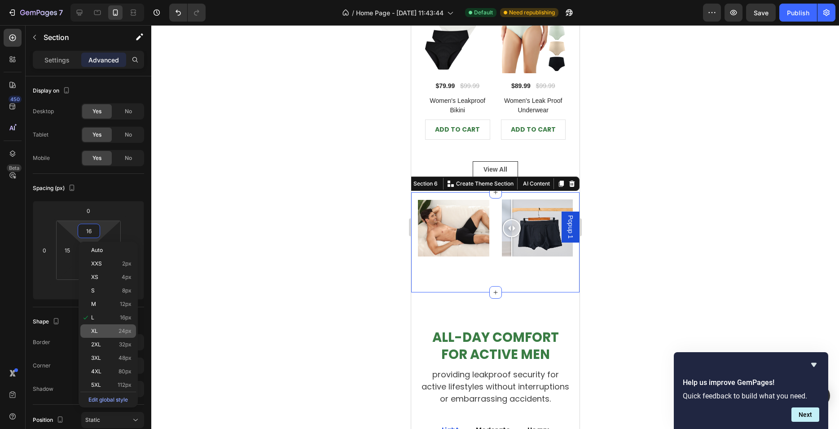
click at [106, 337] on div "XL 24px" at bounding box center [108, 330] width 56 height 13
type input "24"
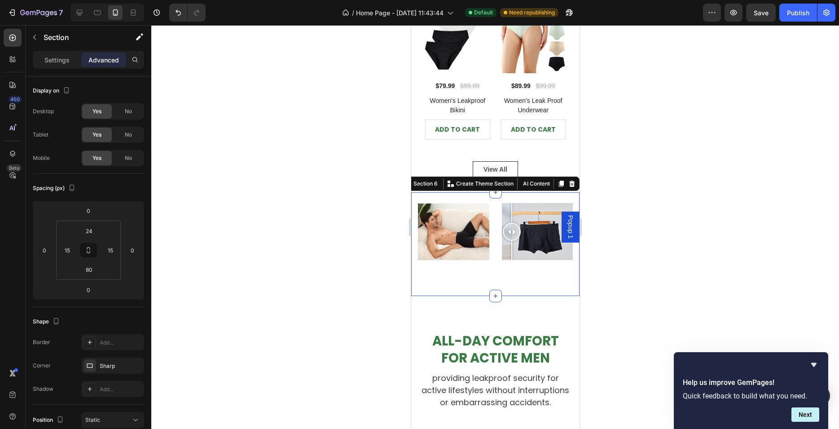
click at [316, 265] on div at bounding box center [495, 227] width 688 height 404
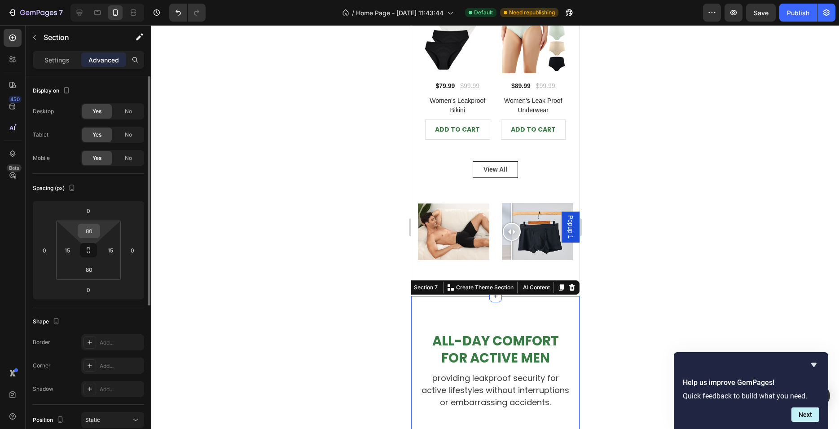
click at [87, 236] on input "80" at bounding box center [89, 230] width 18 height 13
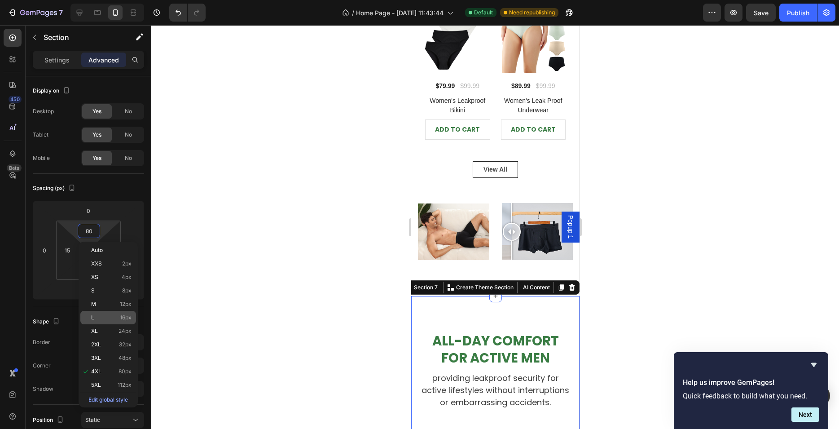
click at [103, 315] on p "L 16px" at bounding box center [111, 317] width 40 height 6
type input "16"
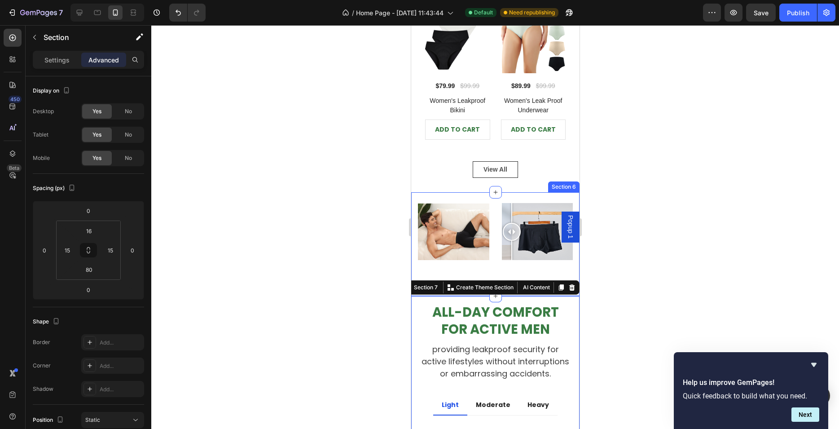
click at [472, 251] on div "Image Image Comparison Row Section 6" at bounding box center [495, 244] width 168 height 104
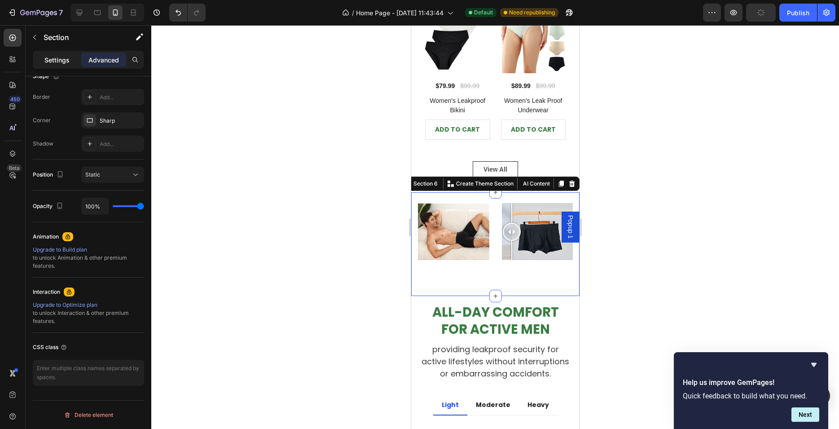
click at [50, 59] on p "Settings" at bounding box center [56, 59] width 25 height 9
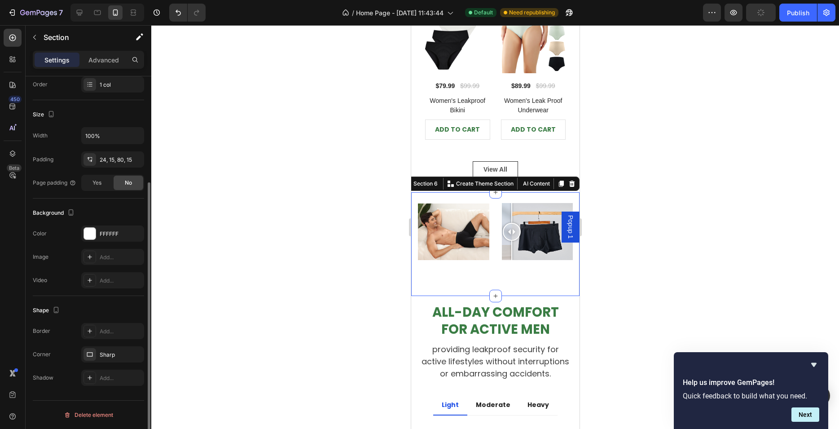
scroll to position [146, 0]
click at [386, 214] on div at bounding box center [495, 227] width 688 height 404
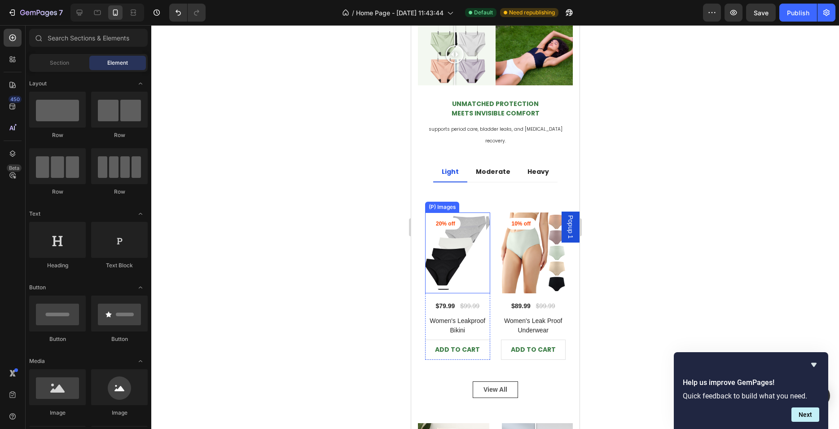
scroll to position [226, 0]
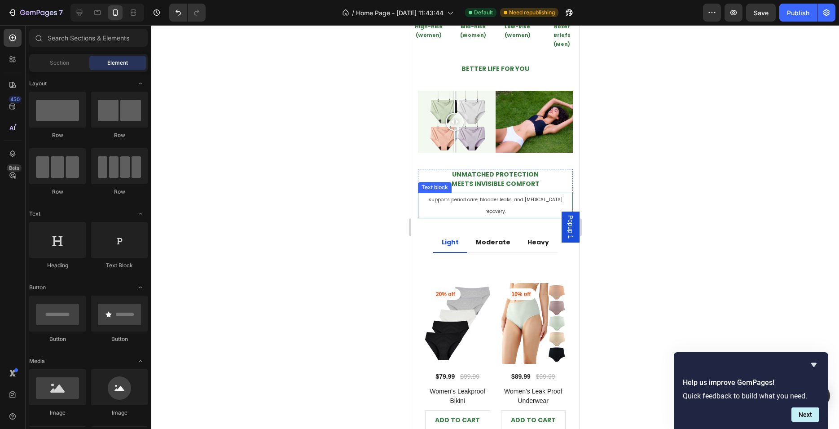
click at [419, 194] on p "supports period care, bladder leaks, and [MEDICAL_DATA] recovery." at bounding box center [495, 205] width 153 height 23
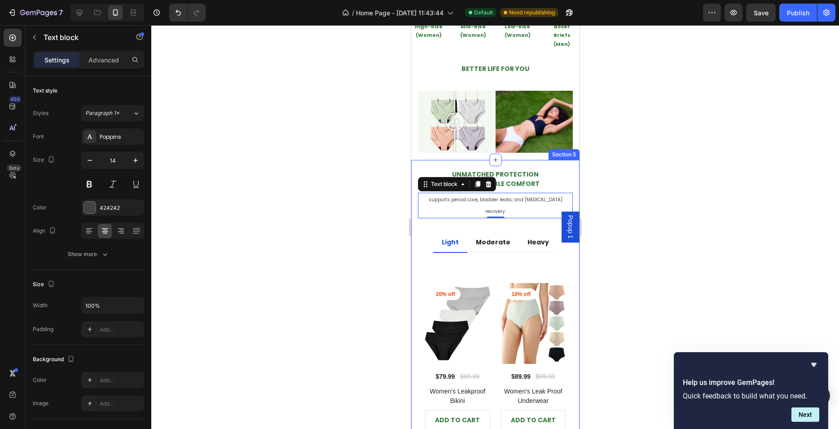
click at [467, 202] on div "Unmatched Protection Meets Invisible Comfort Heading supports period care, blad…" at bounding box center [495, 322] width 155 height 307
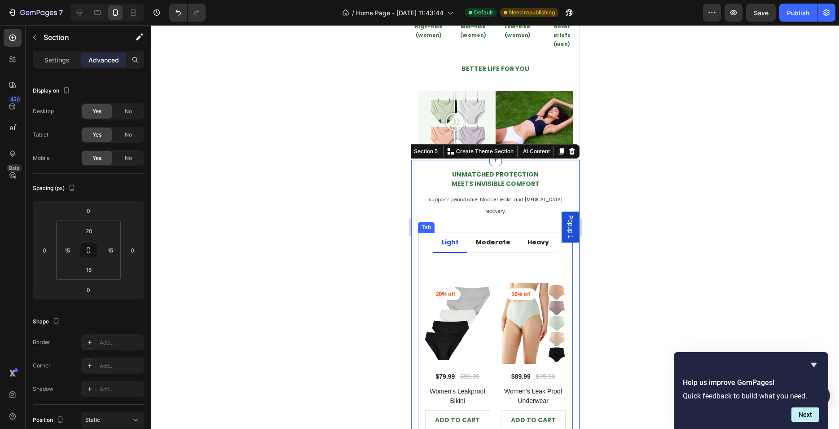
click at [465, 233] on li "Light" at bounding box center [450, 243] width 34 height 20
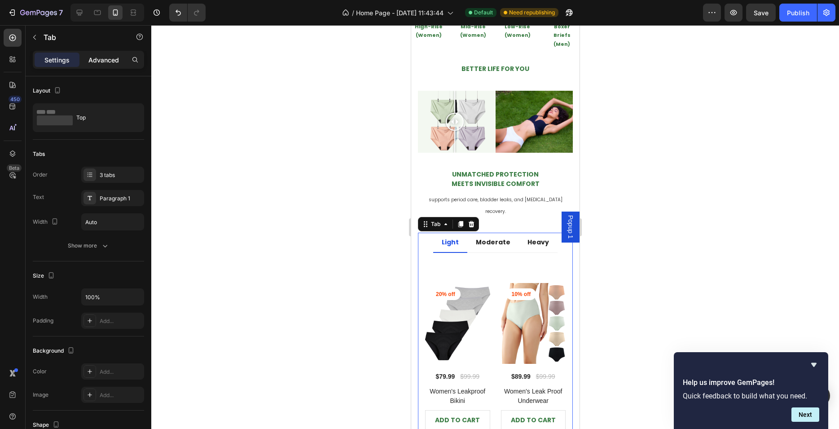
click at [105, 60] on p "Advanced" at bounding box center [103, 59] width 31 height 9
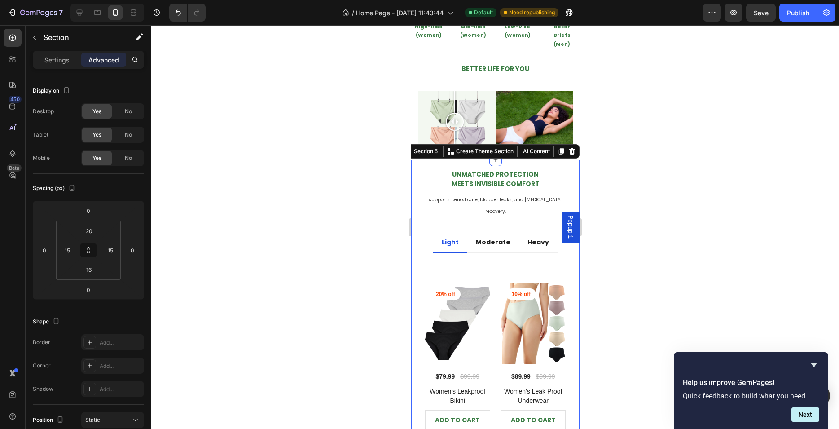
click at [519, 198] on div "Unmatched Protection Meets Invisible Comfort Heading supports period care, blad…" at bounding box center [495, 322] width 155 height 307
click at [544, 160] on div "Unmatched Protection Meets Invisible Comfort Heading supports period care, blad…" at bounding box center [495, 321] width 168 height 323
click at [306, 206] on div at bounding box center [495, 227] width 688 height 404
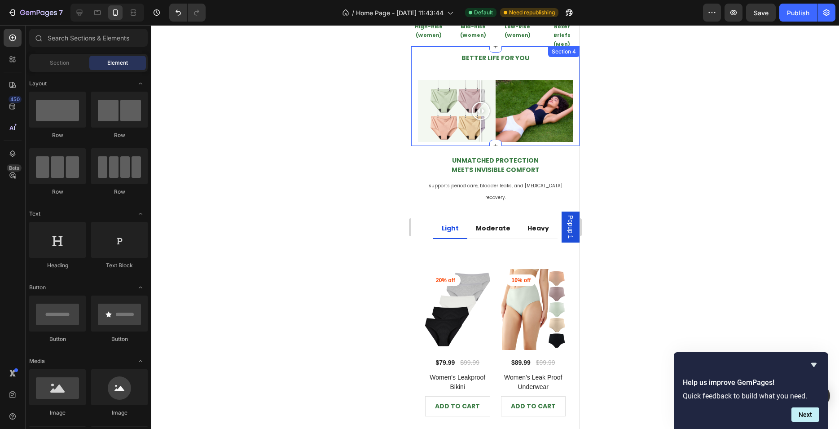
click at [470, 143] on div "BETTER LIFE FOR YOU Heading Row Image Comparison Image Row Section 4" at bounding box center [495, 96] width 168 height 100
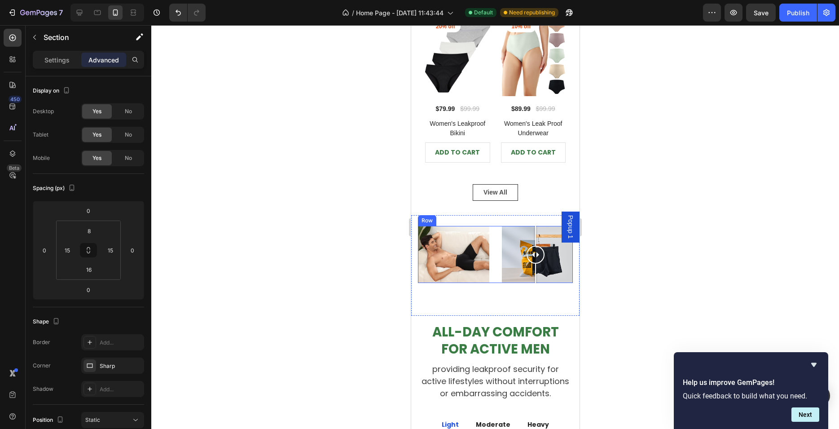
scroll to position [509, 0]
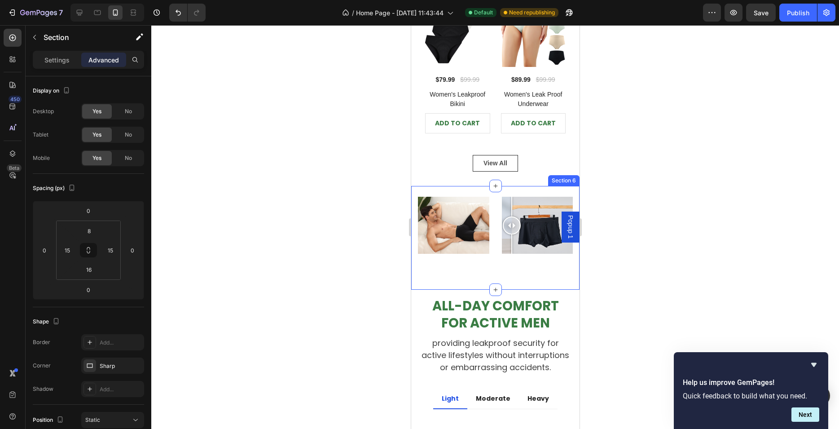
click at [496, 251] on div "Image Image Comparison Row Section 6" at bounding box center [495, 238] width 168 height 104
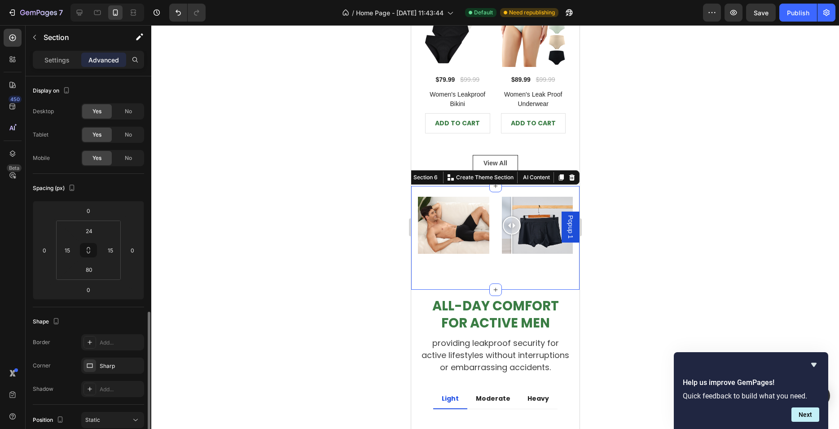
scroll to position [146, 0]
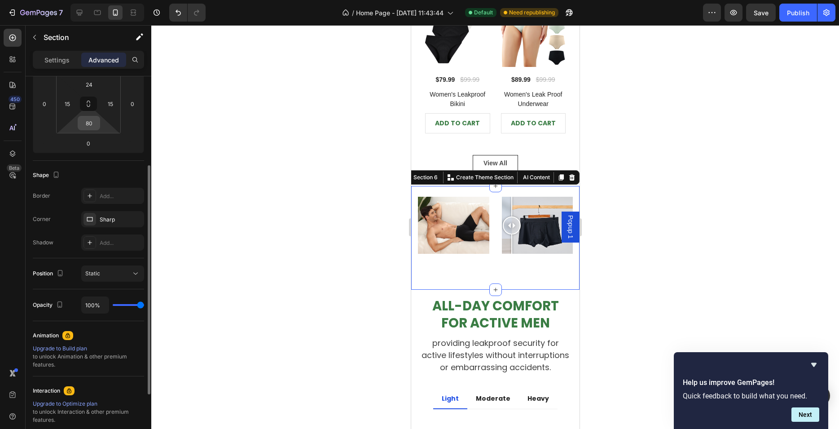
click at [85, 129] on input "80" at bounding box center [89, 122] width 18 height 13
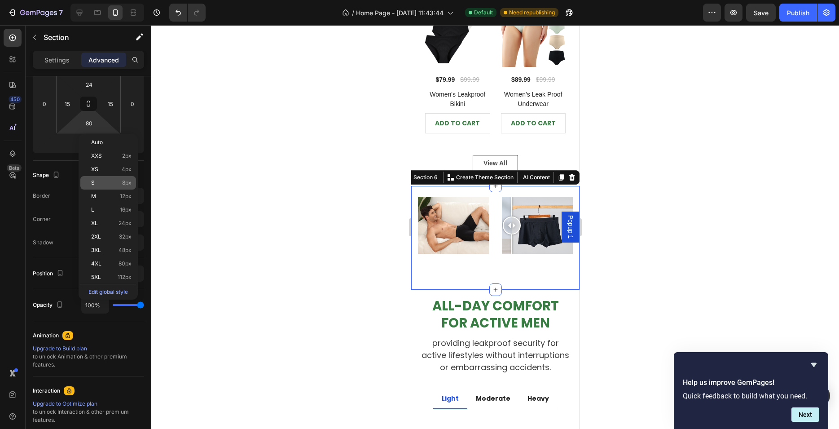
click at [114, 183] on p "S 8px" at bounding box center [111, 183] width 40 height 6
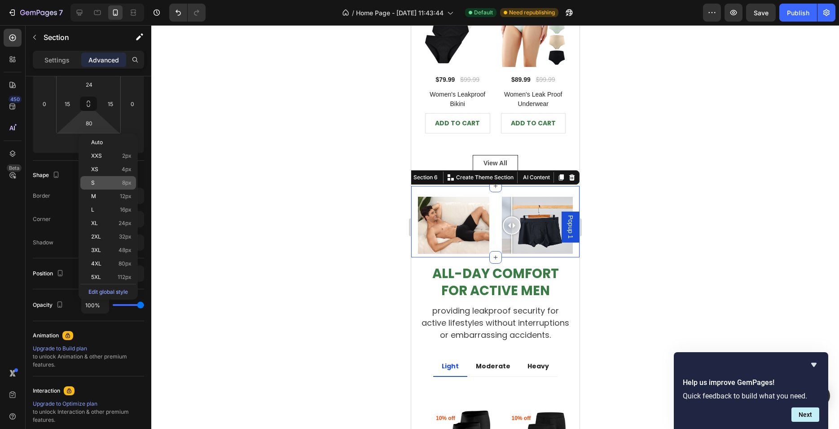
type input "8"
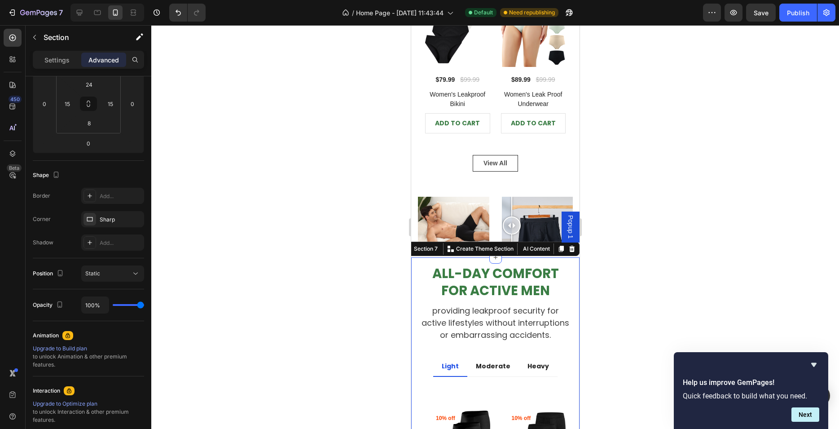
click at [98, 84] on div "16" at bounding box center [89, 84] width 22 height 14
drag, startPoint x: 91, startPoint y: 84, endPoint x: 73, endPoint y: 82, distance: 18.1
click at [80, 82] on input "16" at bounding box center [89, 84] width 18 height 13
drag, startPoint x: 95, startPoint y: 82, endPoint x: 82, endPoint y: 83, distance: 13.0
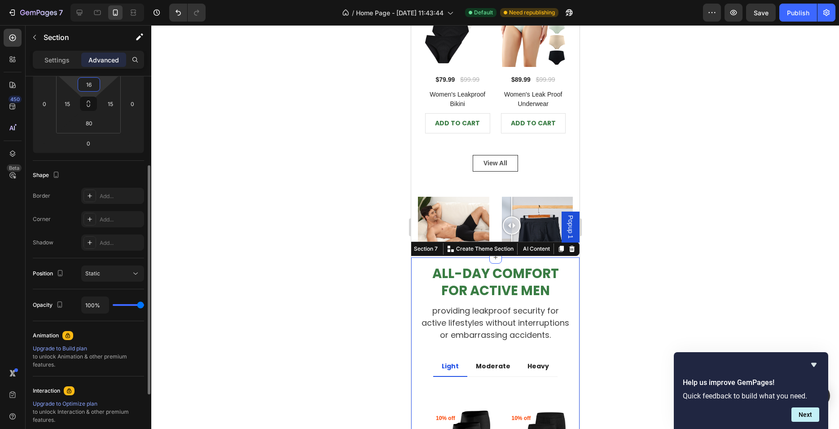
click at [82, 83] on input "16" at bounding box center [89, 84] width 18 height 13
type input "20"
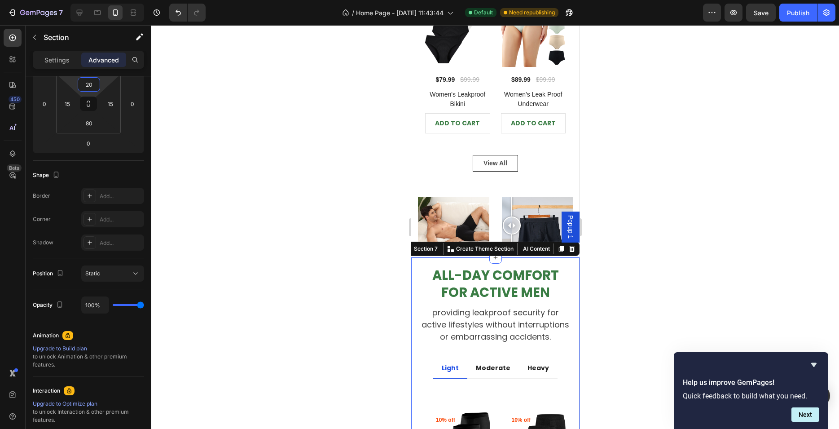
click at [349, 200] on div at bounding box center [495, 227] width 688 height 404
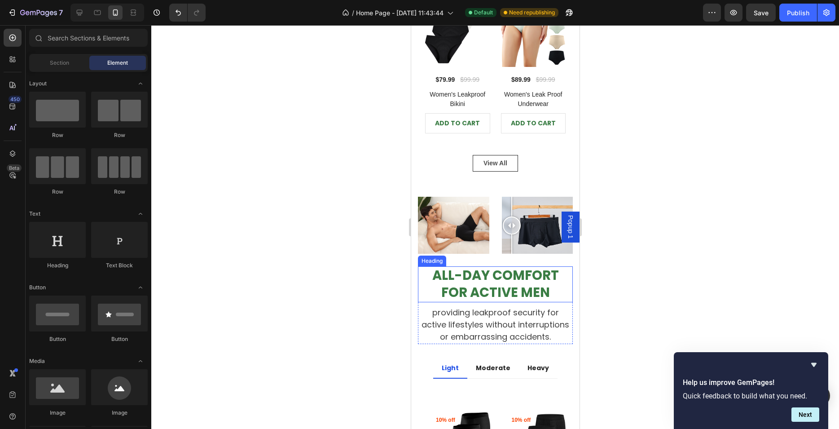
click at [478, 266] on strong "All-Day Comfort for Active Men" at bounding box center [495, 283] width 127 height 35
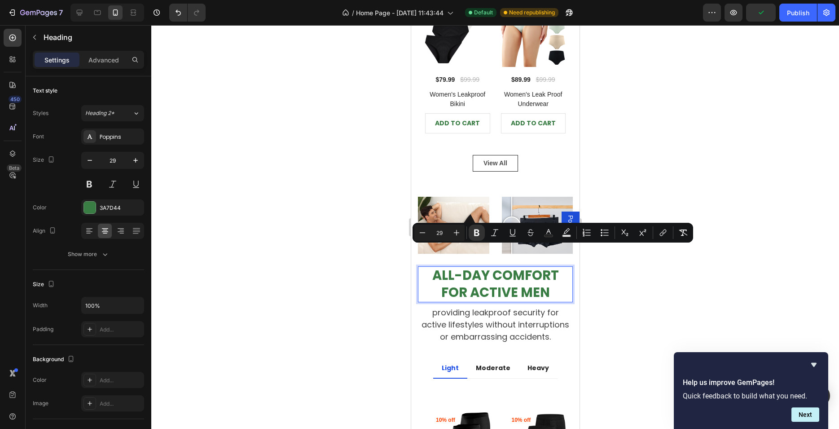
drag, startPoint x: 445, startPoint y: 232, endPoint x: 437, endPoint y: 233, distance: 7.3
click at [437, 233] on input "29" at bounding box center [440, 232] width 18 height 11
type input "14"
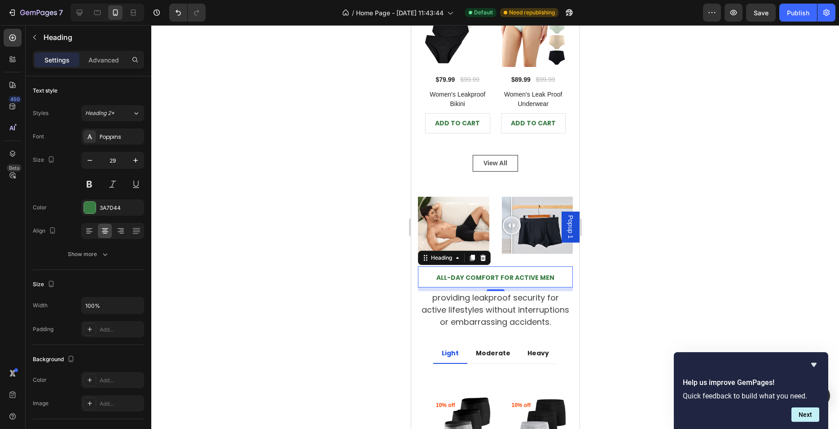
click at [355, 254] on div at bounding box center [495, 227] width 688 height 404
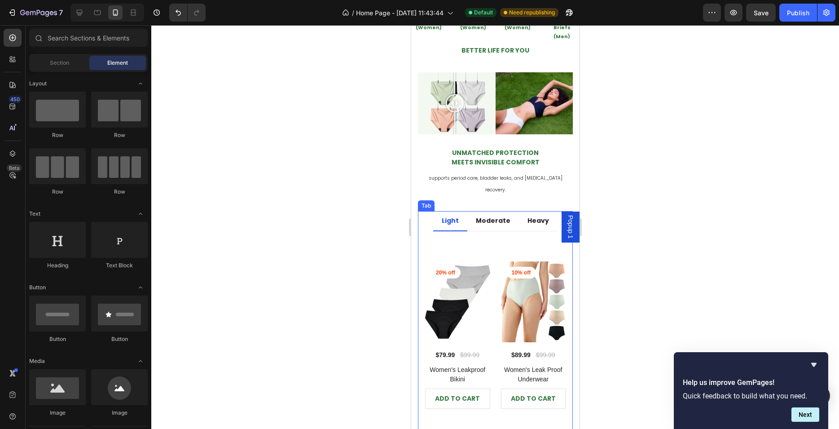
scroll to position [226, 0]
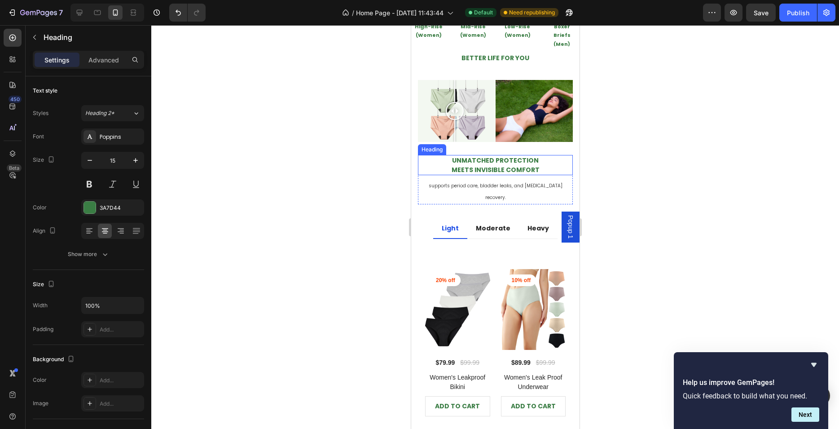
click at [483, 164] on strong "Unmatched Protection" at bounding box center [495, 160] width 87 height 9
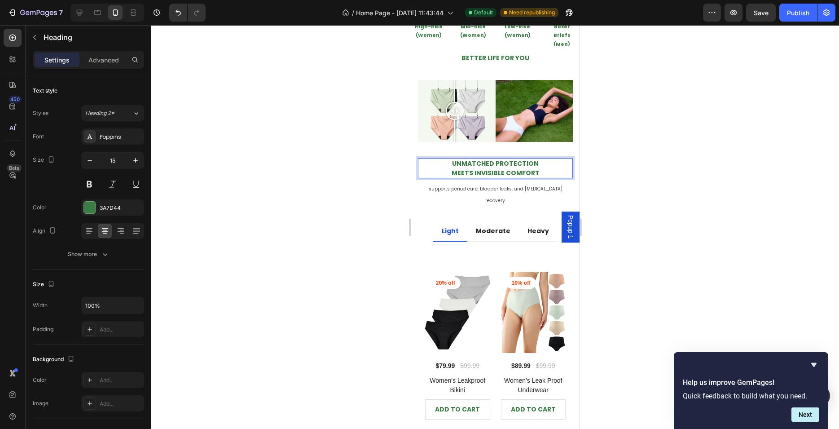
click at [483, 164] on strong "Unmatched Protection" at bounding box center [495, 163] width 87 height 9
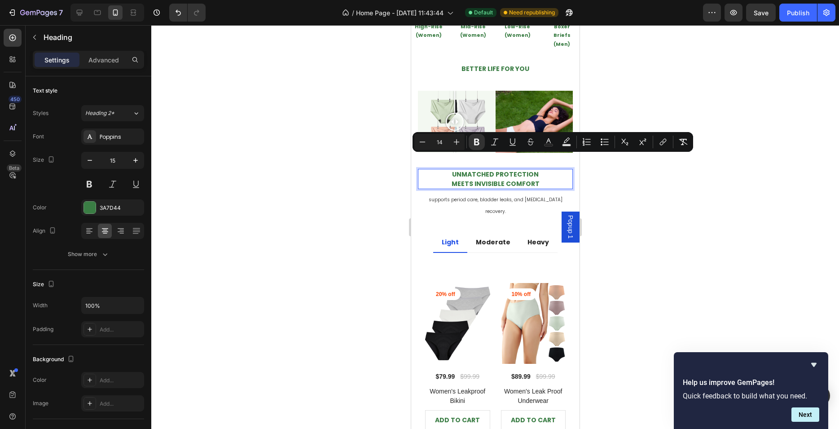
click at [354, 196] on div at bounding box center [495, 227] width 688 height 404
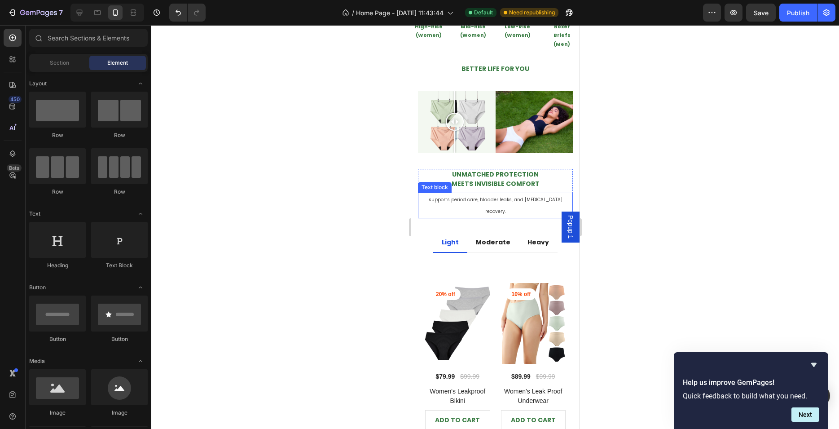
click at [437, 196] on span "supports period care, bladder leaks, and [MEDICAL_DATA] recovery." at bounding box center [495, 205] width 134 height 18
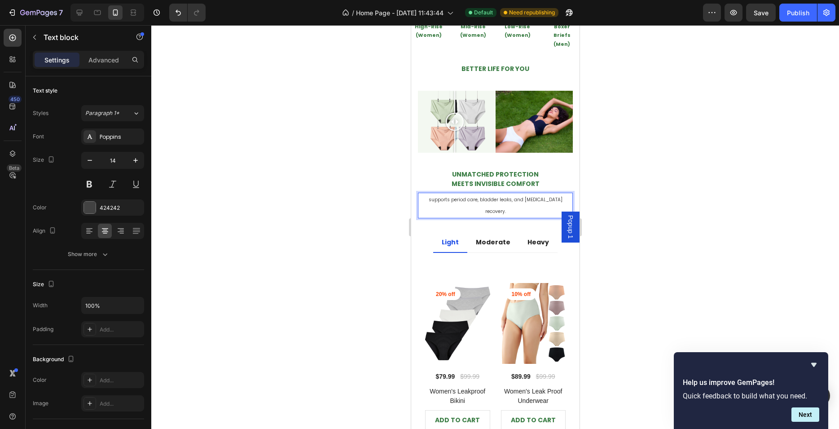
click at [449, 196] on span "supports period care, bladder leaks, and [MEDICAL_DATA] recovery." at bounding box center [495, 205] width 134 height 18
drag, startPoint x: 457, startPoint y: 185, endPoint x: 436, endPoint y: 185, distance: 21.1
click at [436, 196] on span "supports period care, bladder leaks, and [MEDICAL_DATA] recovery." at bounding box center [495, 205] width 134 height 18
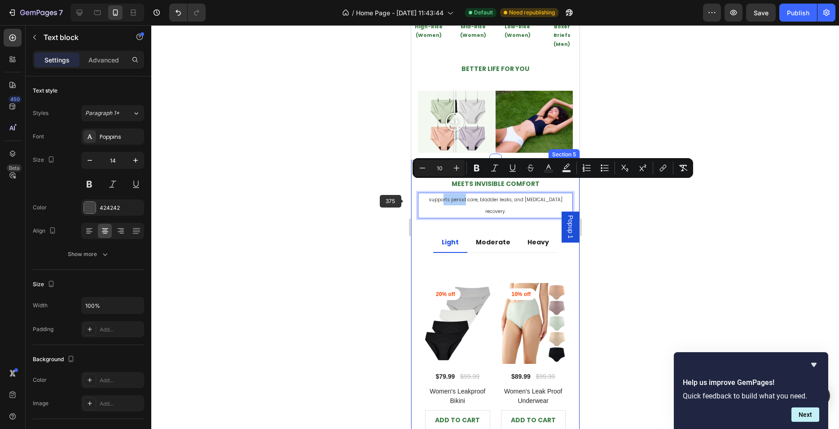
click at [393, 212] on div at bounding box center [495, 227] width 688 height 404
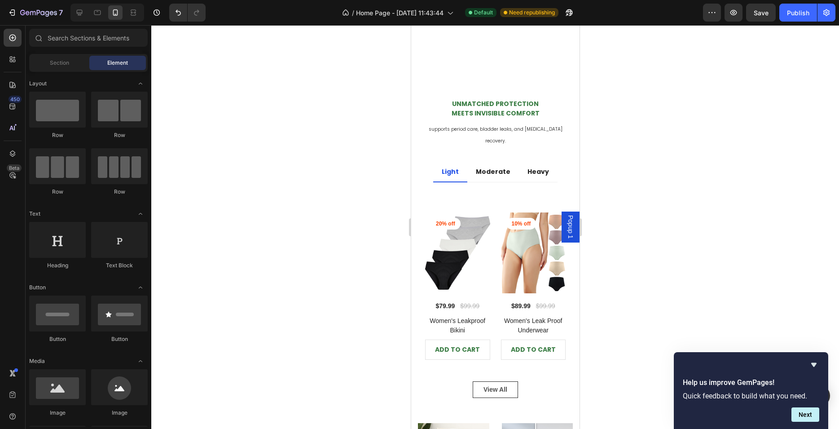
scroll to position [565, 0]
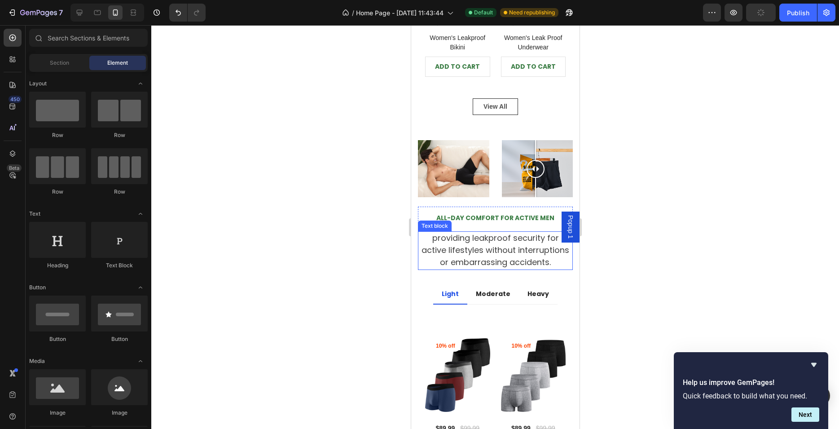
click at [494, 239] on p "providing leakproof security for active lifestyles without interruptions or emb…" at bounding box center [495, 250] width 153 height 37
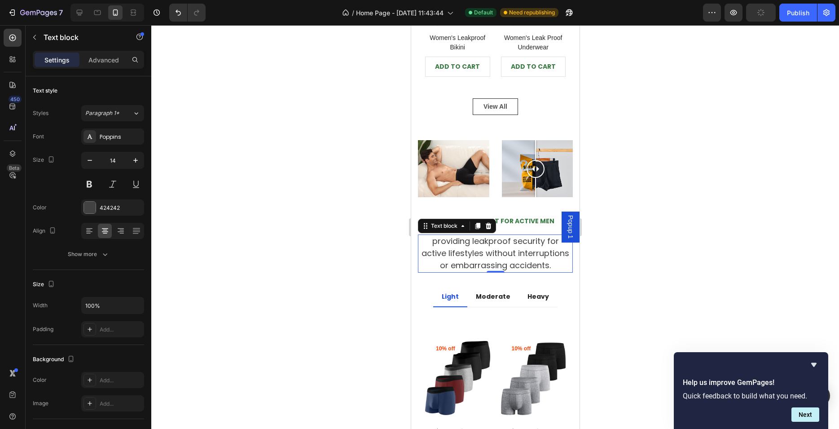
click at [494, 239] on p "providing leakproof security for active lifestyles without interruptions or emb…" at bounding box center [495, 253] width 153 height 37
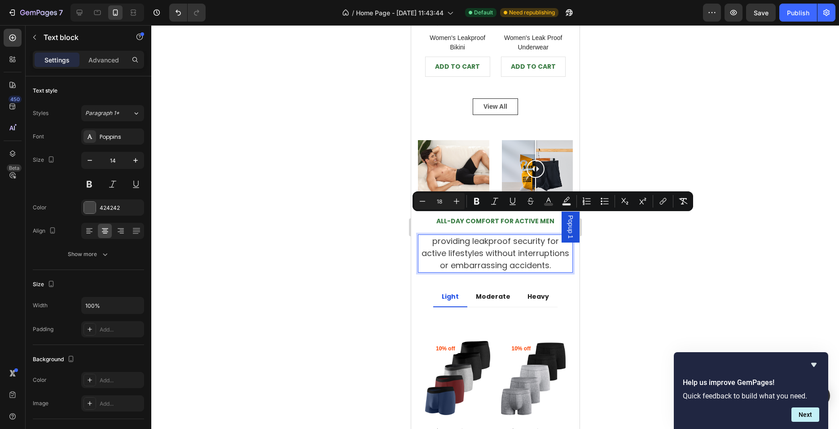
drag, startPoint x: 442, startPoint y: 203, endPoint x: 435, endPoint y: 203, distance: 6.7
click at [435, 203] on input "18" at bounding box center [440, 201] width 18 height 11
type input "10"
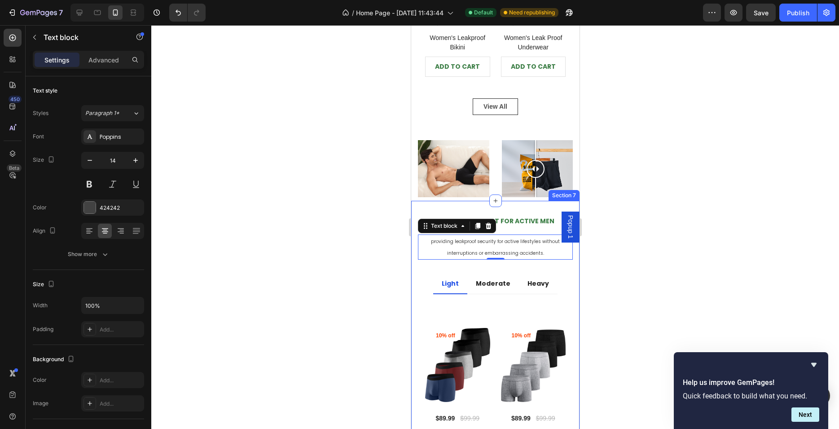
click at [353, 243] on div at bounding box center [495, 227] width 688 height 404
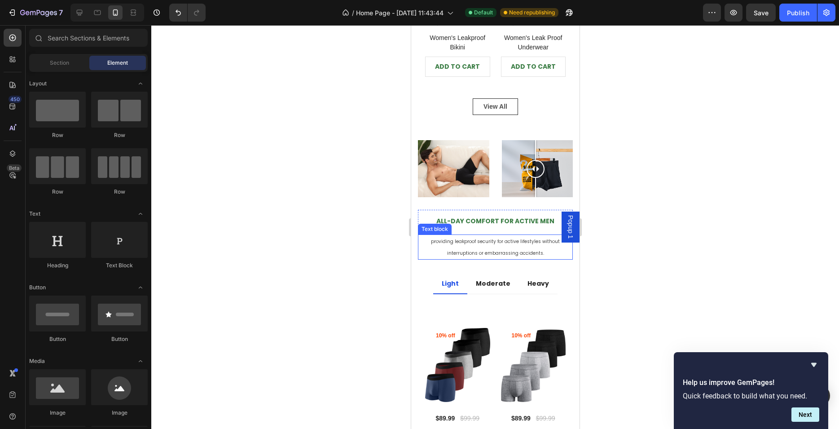
click at [467, 235] on p "providing leakproof security for active lifestyles without interruptions or emb…" at bounding box center [495, 246] width 153 height 23
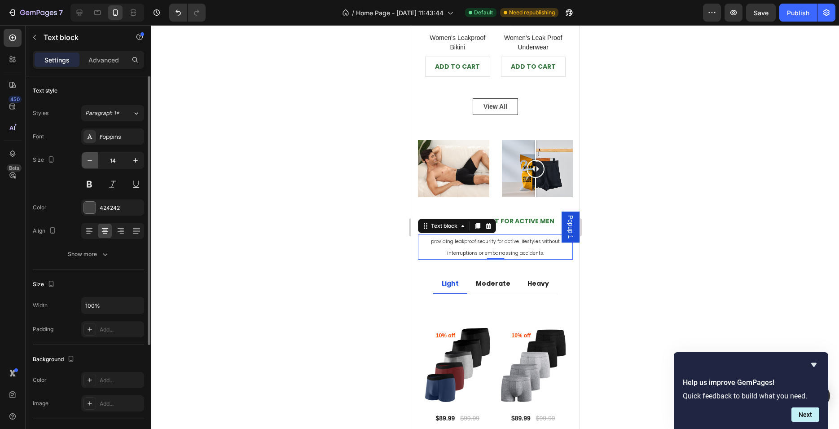
click at [93, 163] on icon "button" at bounding box center [89, 160] width 9 height 9
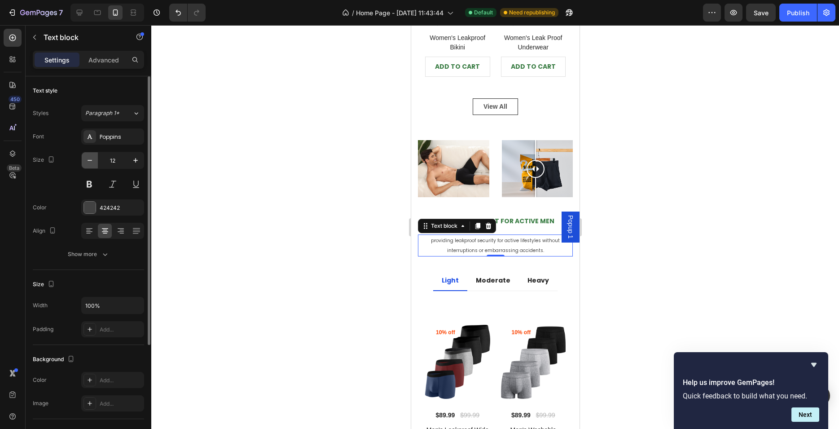
click at [93, 163] on icon "button" at bounding box center [89, 160] width 9 height 9
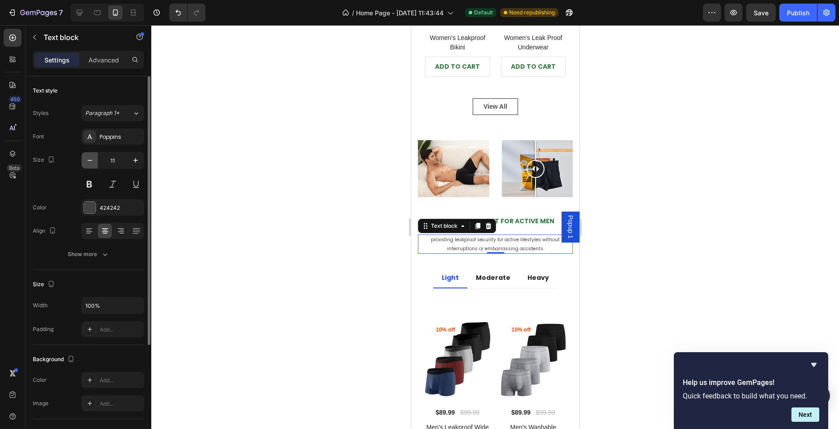
click at [93, 163] on icon "button" at bounding box center [89, 160] width 9 height 9
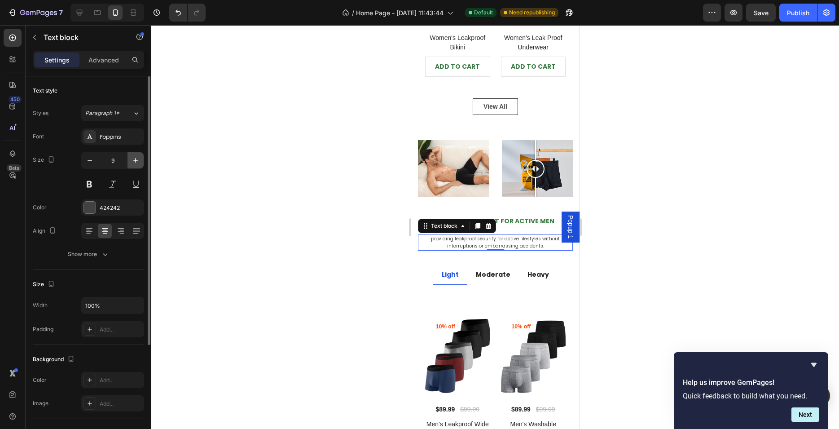
click at [130, 163] on button "button" at bounding box center [136, 160] width 16 height 16
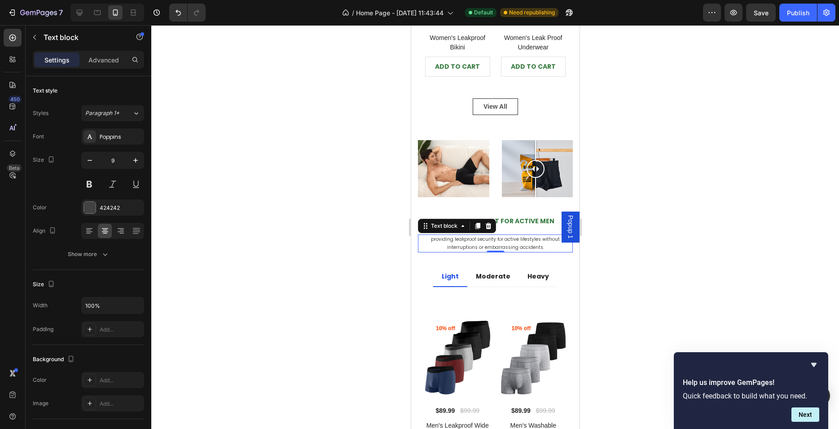
type input "10"
click at [310, 200] on div at bounding box center [495, 227] width 688 height 404
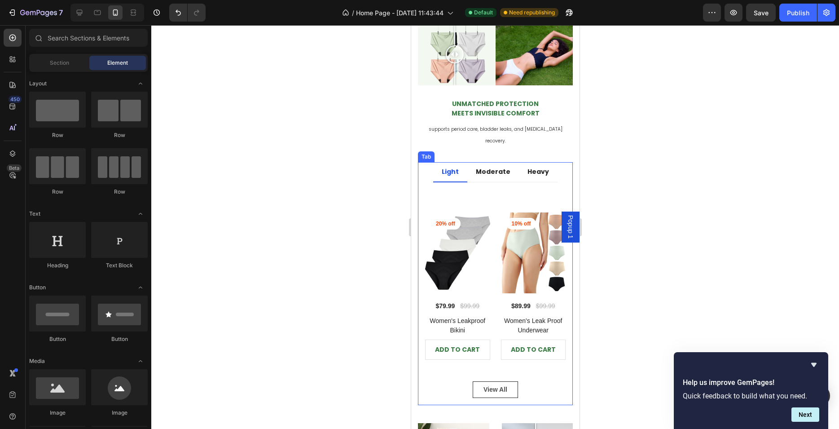
scroll to position [226, 0]
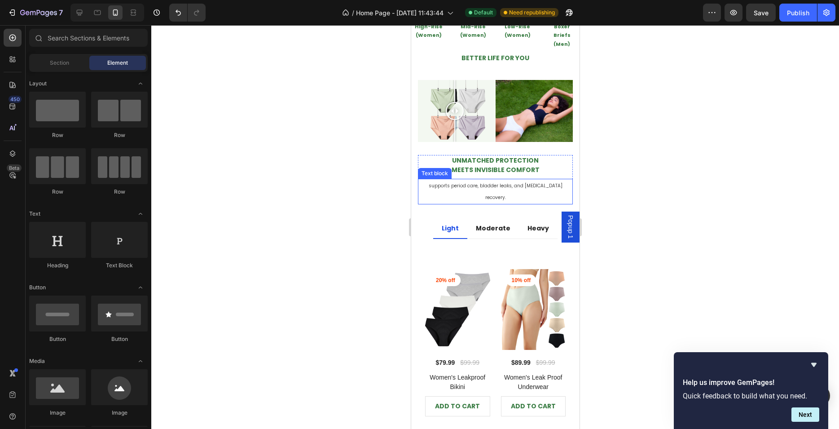
click at [443, 182] on span "supports period care, bladder leaks, and [MEDICAL_DATA] recovery." at bounding box center [495, 191] width 134 height 18
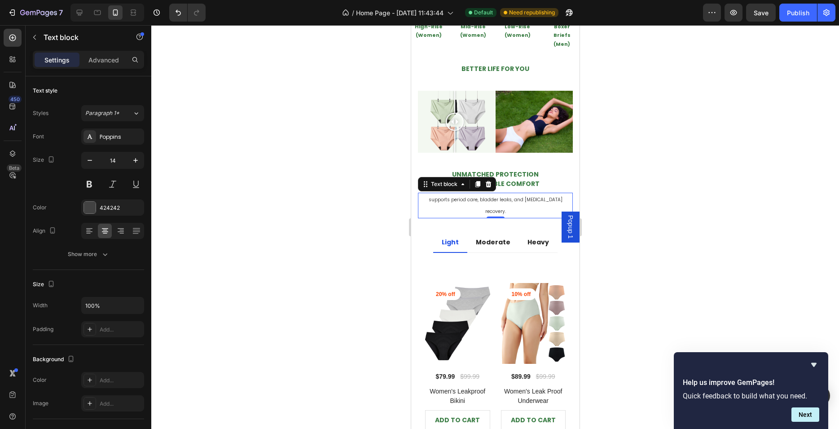
click at [361, 194] on div at bounding box center [495, 227] width 688 height 404
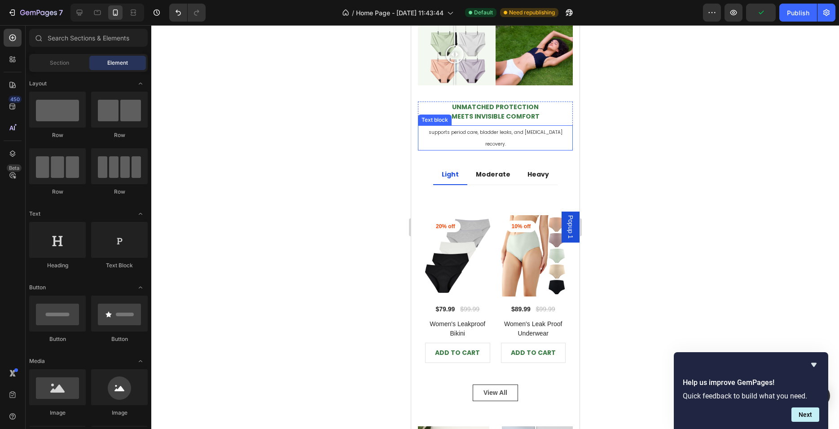
scroll to position [509, 0]
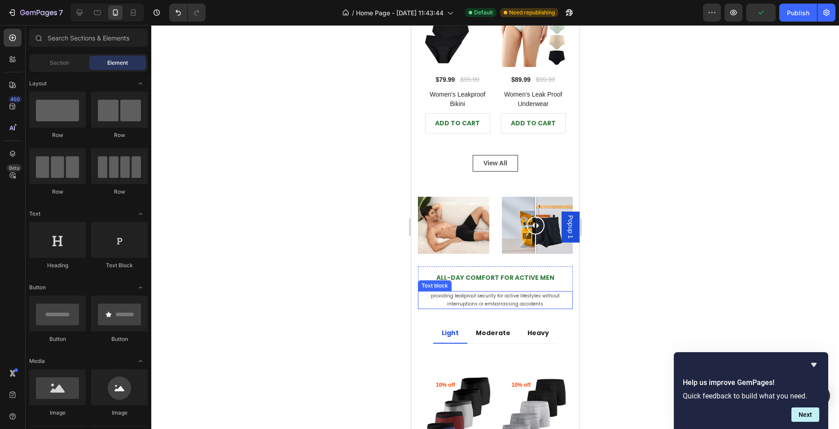
click at [472, 292] on span "providing leakproof security for active lifestyles without interruptions or emb…" at bounding box center [495, 299] width 129 height 15
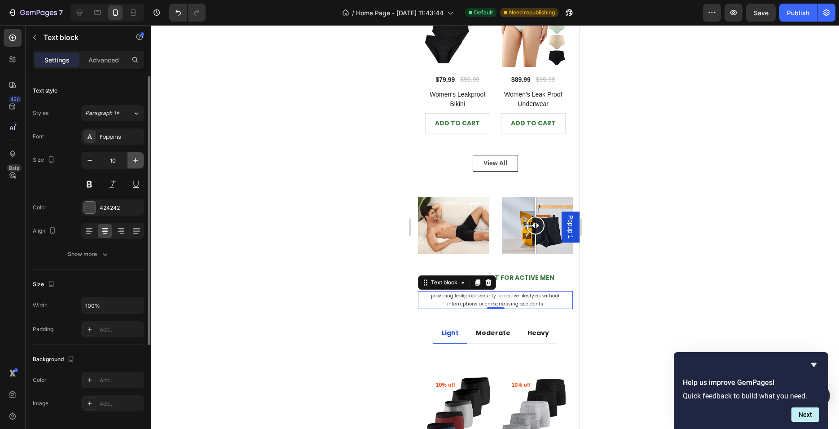
click at [137, 154] on button "button" at bounding box center [136, 160] width 16 height 16
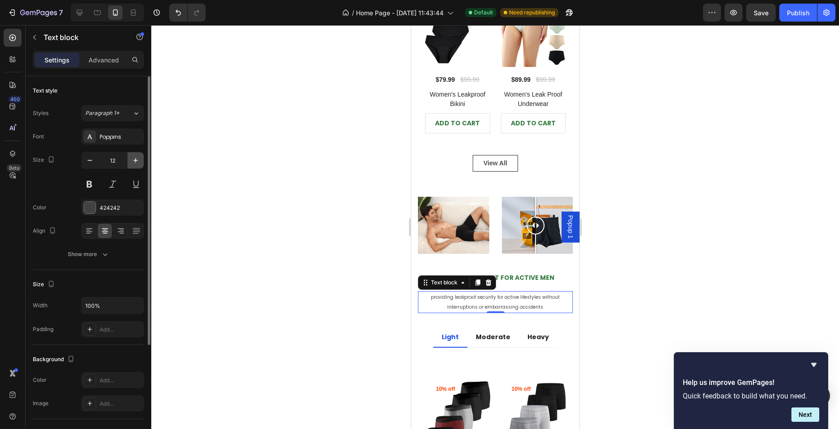
click at [137, 154] on button "button" at bounding box center [136, 160] width 16 height 16
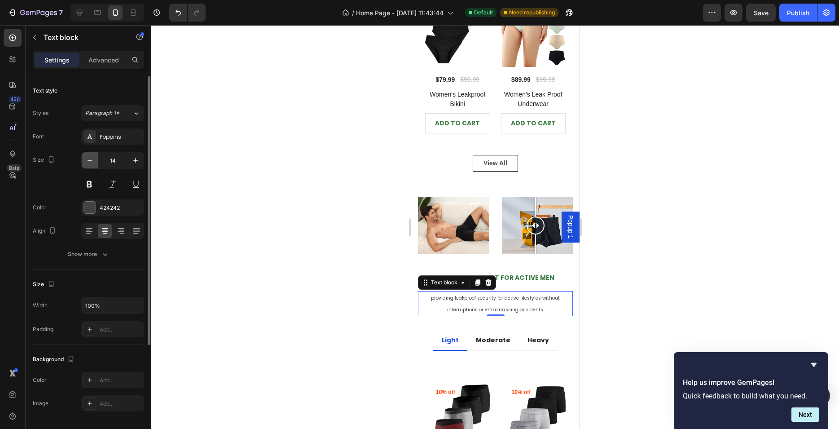
click at [93, 160] on icon "button" at bounding box center [89, 160] width 9 height 9
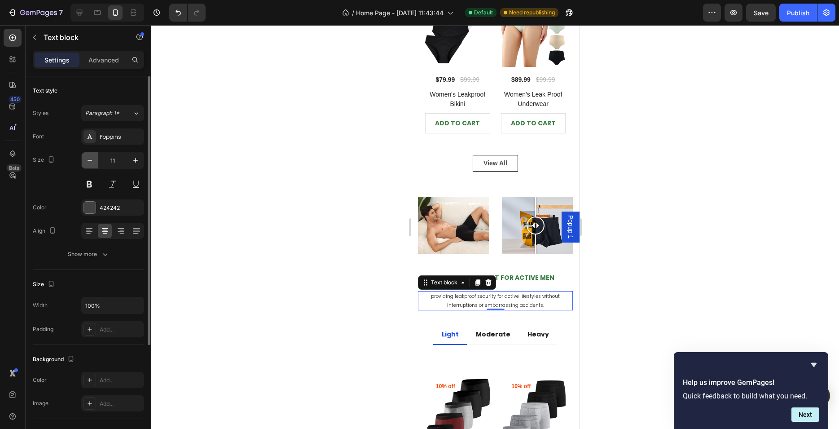
click at [93, 160] on icon "button" at bounding box center [89, 160] width 9 height 9
type input "10"
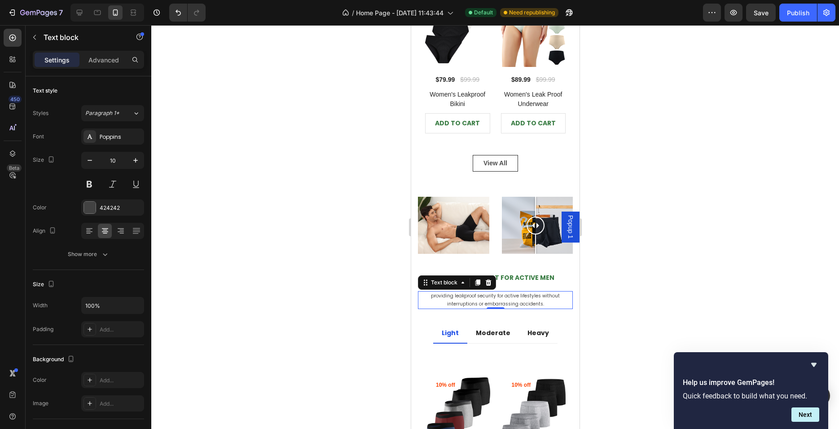
click at [332, 215] on div at bounding box center [495, 227] width 688 height 404
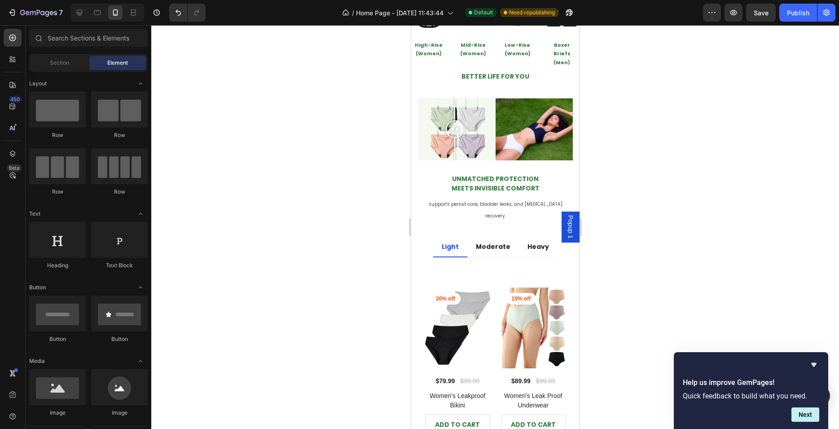
scroll to position [113, 0]
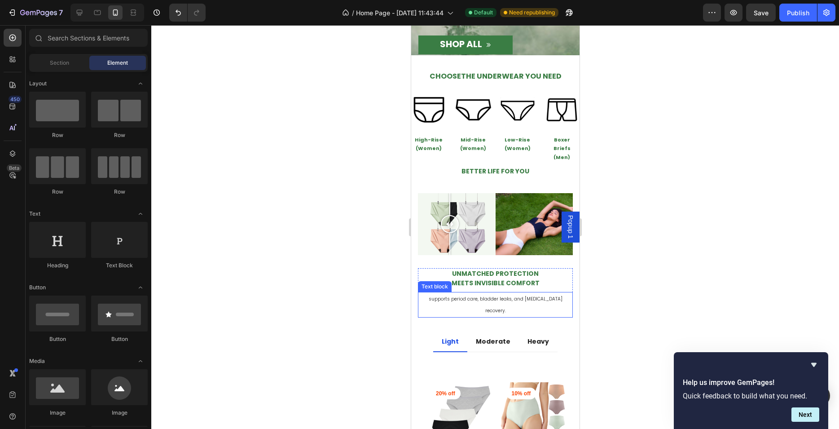
click at [478, 299] on span "supports period care, bladder leaks, and [MEDICAL_DATA] recovery." at bounding box center [495, 304] width 134 height 18
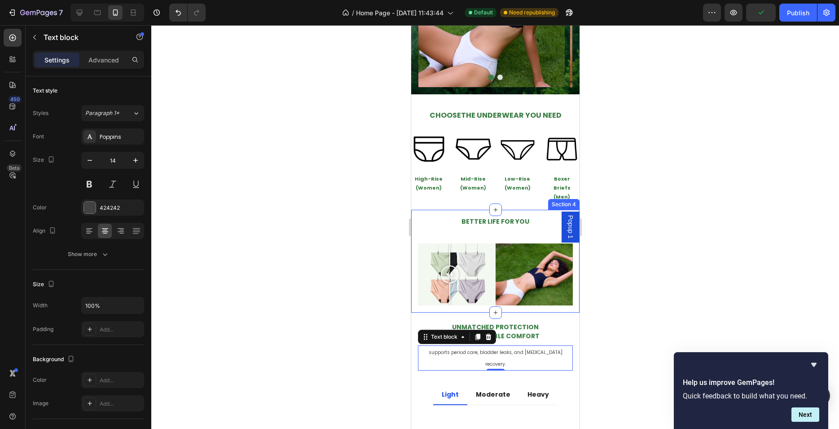
scroll to position [396, 0]
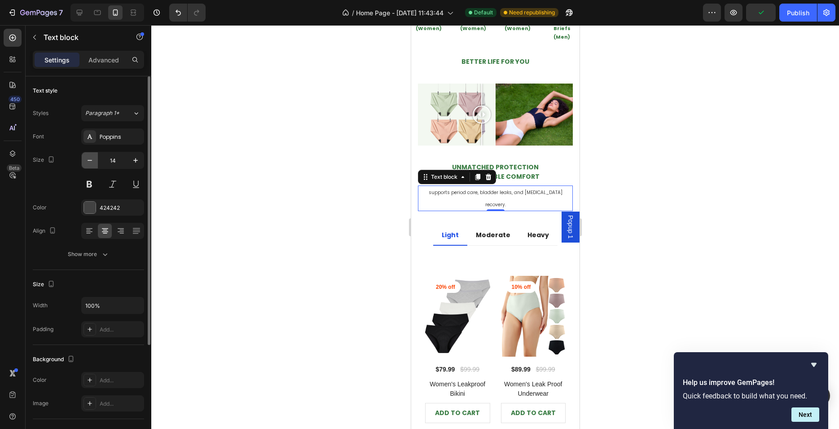
click at [89, 157] on icon "button" at bounding box center [89, 160] width 9 height 9
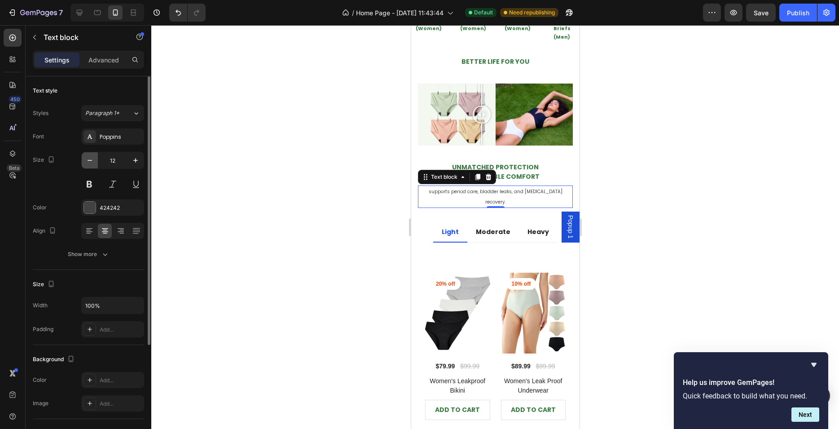
click at [89, 157] on icon "button" at bounding box center [89, 160] width 9 height 9
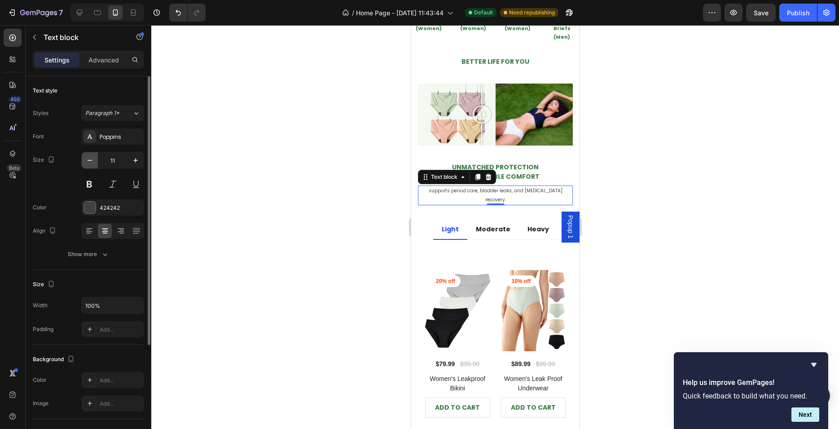
click at [89, 157] on icon "button" at bounding box center [89, 160] width 9 height 9
type input "10"
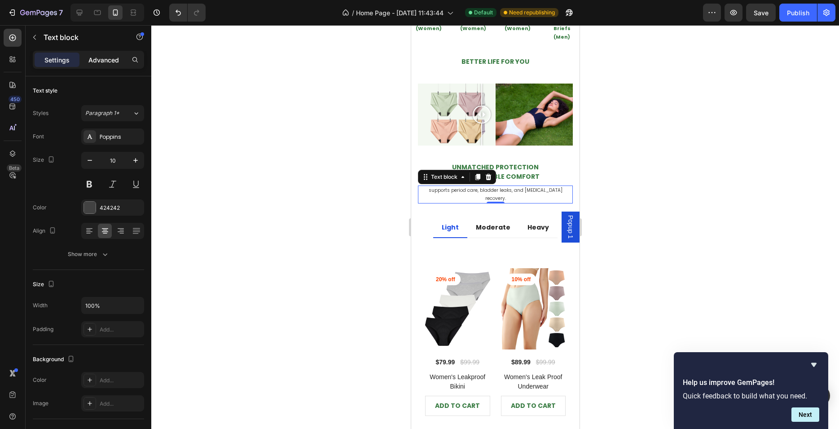
click at [107, 56] on p "Advanced" at bounding box center [103, 59] width 31 height 9
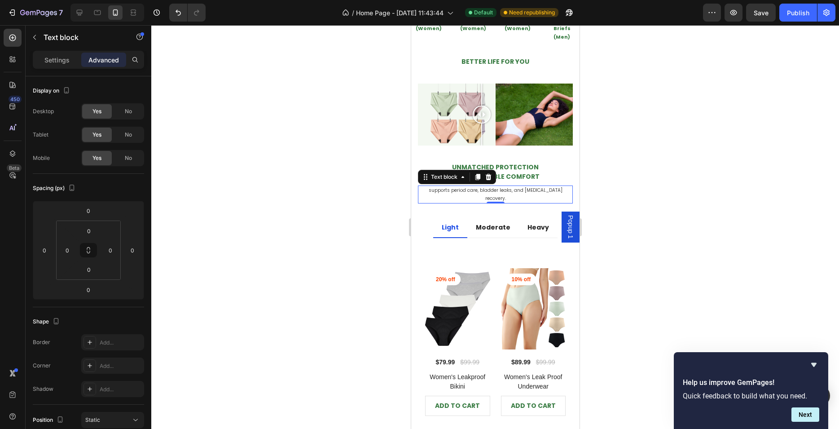
click at [284, 210] on div at bounding box center [495, 227] width 688 height 404
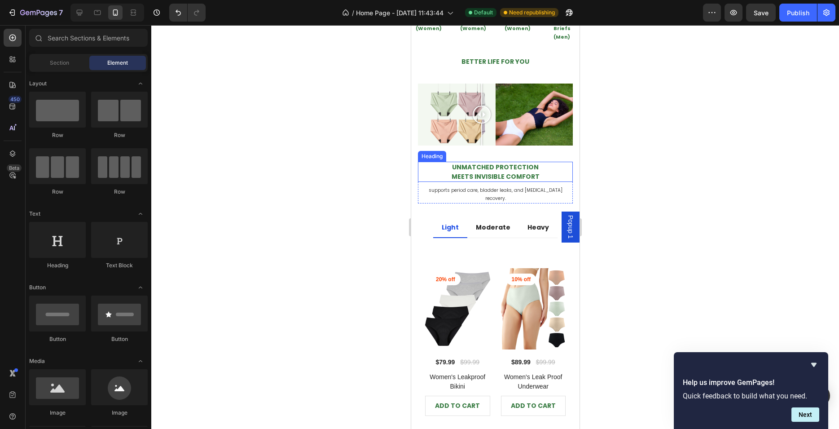
click at [554, 163] on p "⁠⁠⁠⁠⁠⁠⁠ Unmatched Protection Meets Invisible Comfort" at bounding box center [495, 172] width 153 height 18
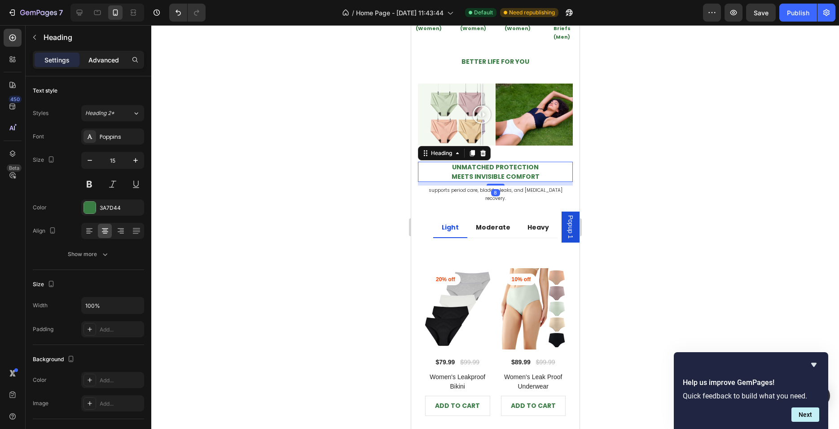
click at [105, 57] on p "Advanced" at bounding box center [103, 59] width 31 height 9
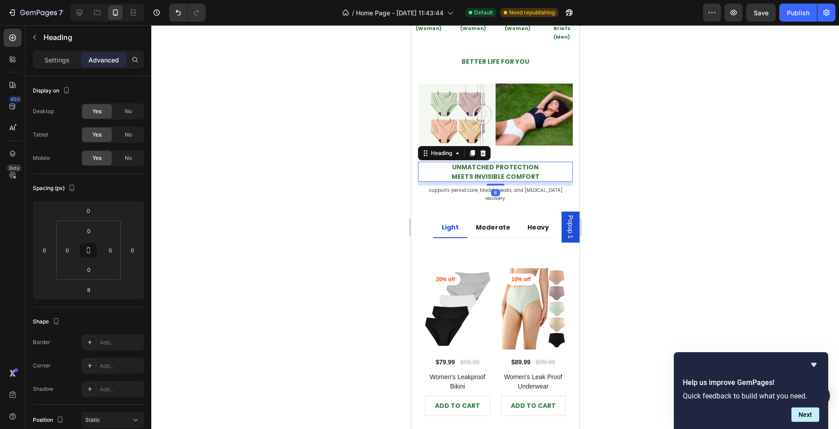
click at [318, 256] on div at bounding box center [495, 227] width 688 height 404
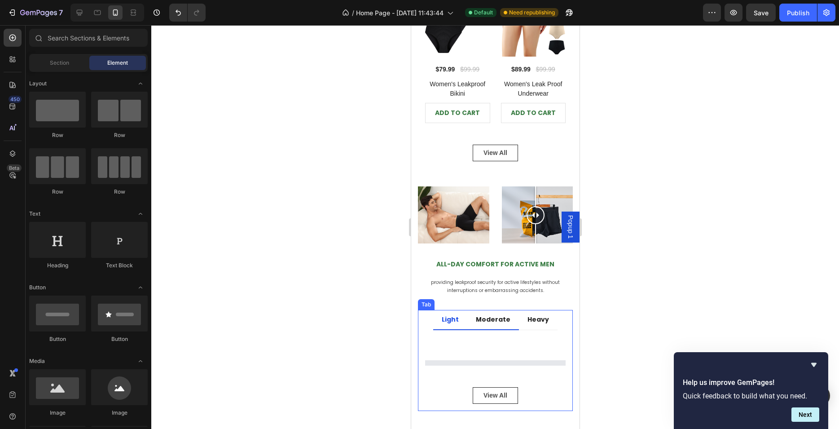
scroll to position [735, 0]
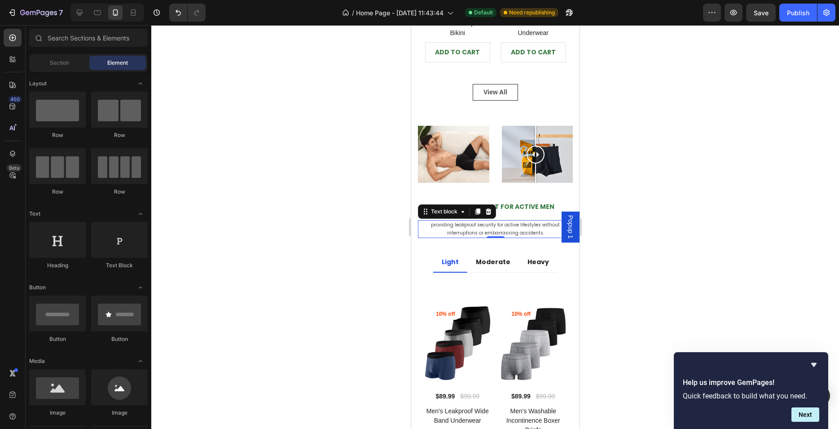
click at [536, 221] on p "providing leakproof security for active lifestyles without interruptions or emb…" at bounding box center [495, 229] width 153 height 16
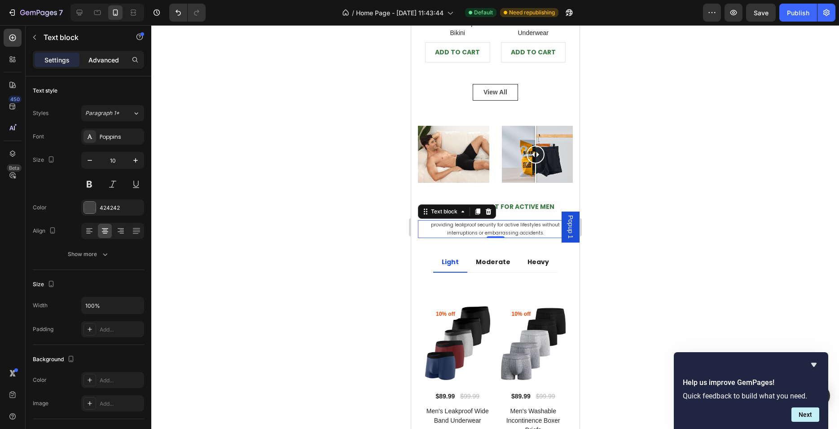
click at [106, 65] on div "Advanced" at bounding box center [103, 60] width 45 height 14
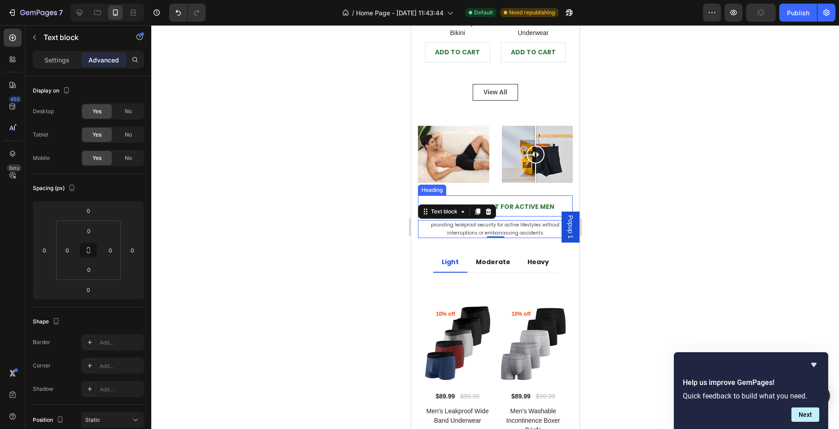
click at [557, 195] on h2 "All-Day Comfort for Active Men" at bounding box center [495, 205] width 155 height 21
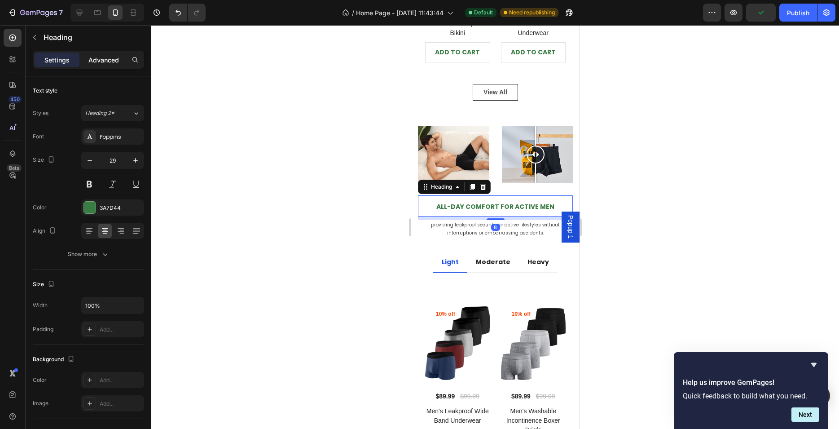
click at [110, 64] on p "Advanced" at bounding box center [103, 59] width 31 height 9
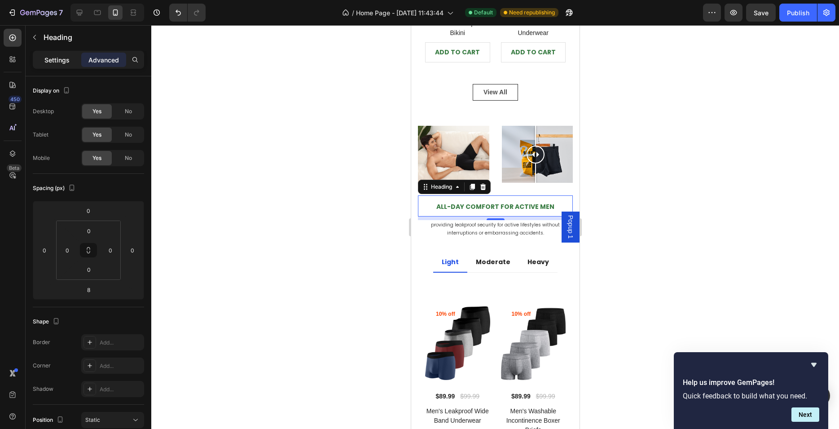
click at [68, 62] on p "Settings" at bounding box center [56, 59] width 25 height 9
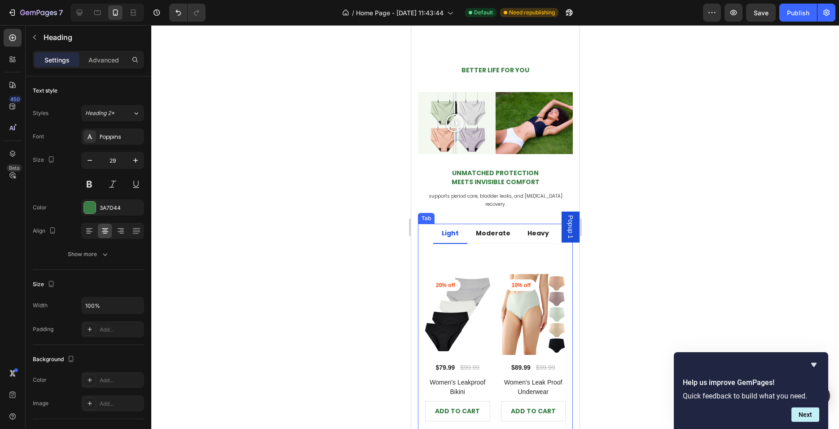
scroll to position [339, 0]
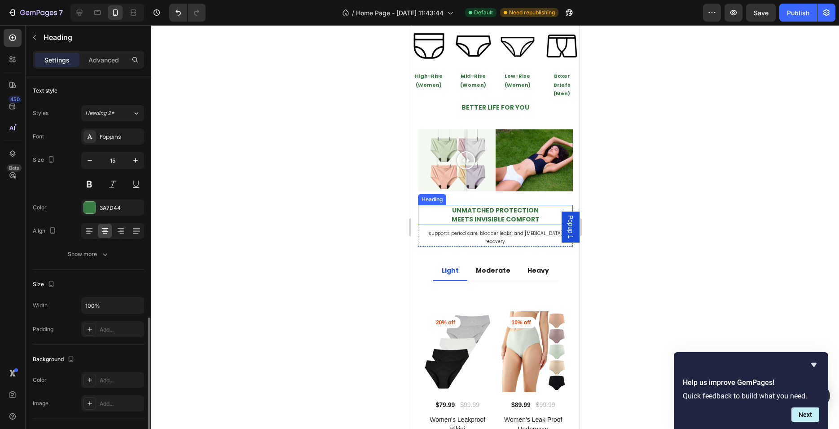
click at [536, 207] on p "⁠⁠⁠⁠⁠⁠⁠ Unmatched Protection Meets Invisible Comfort" at bounding box center [495, 215] width 153 height 18
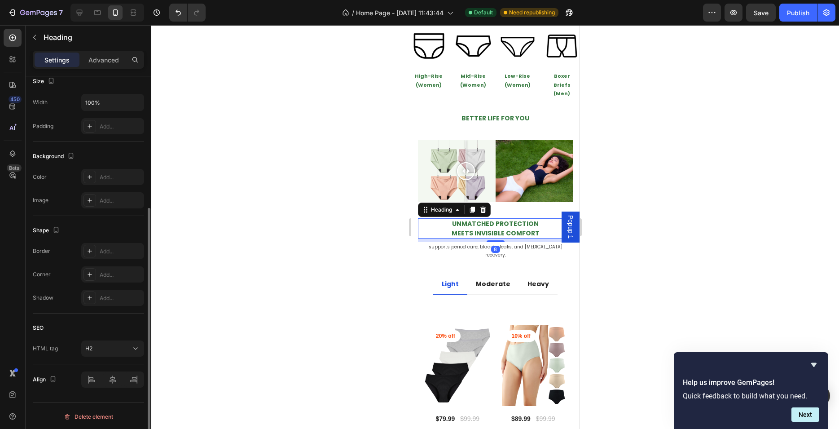
scroll to position [0, 0]
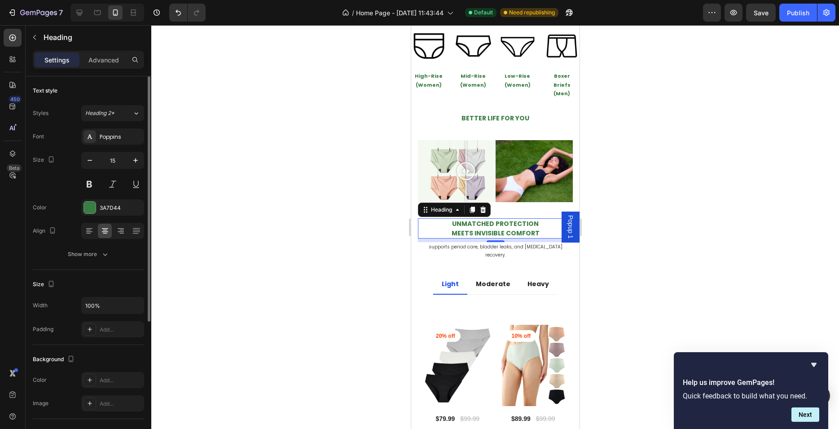
click at [294, 236] on div at bounding box center [495, 227] width 688 height 404
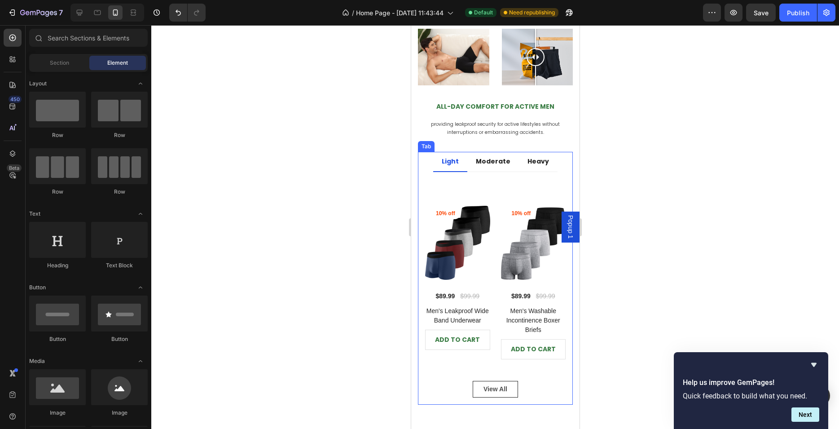
scroll to position [735, 0]
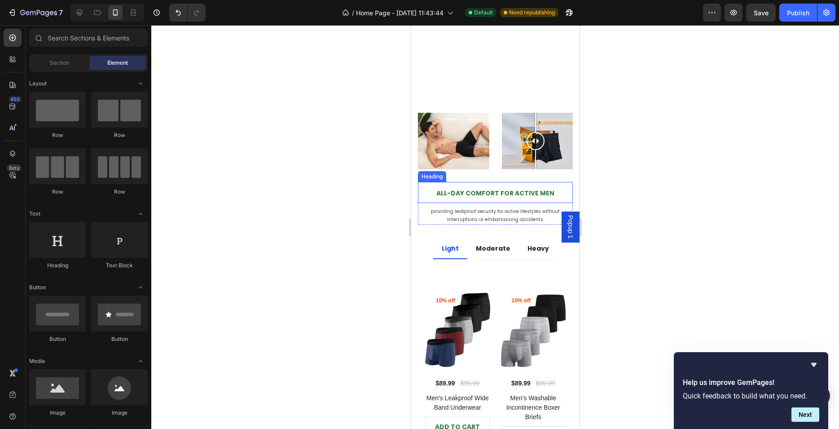
click at [516, 190] on strong "All-Day Comfort for Active Men" at bounding box center [495, 193] width 118 height 9
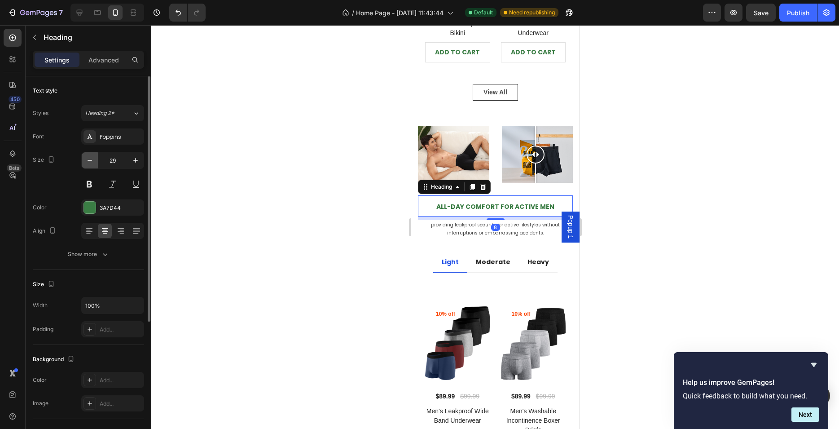
click at [89, 159] on icon "button" at bounding box center [89, 160] width 9 height 9
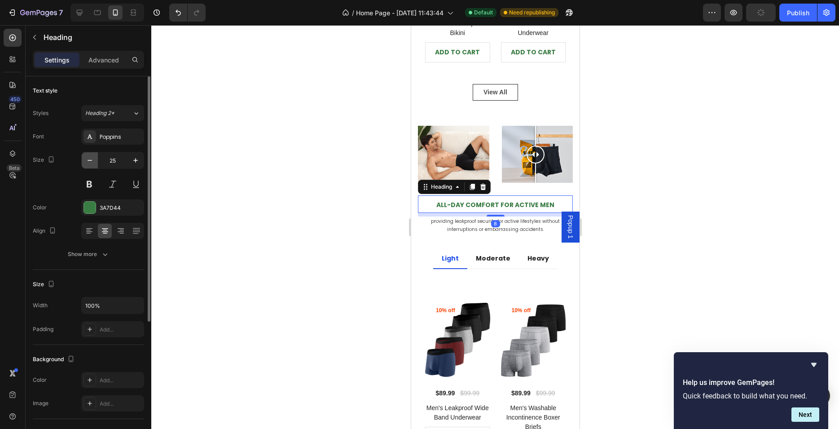
click at [89, 159] on icon "button" at bounding box center [89, 160] width 9 height 9
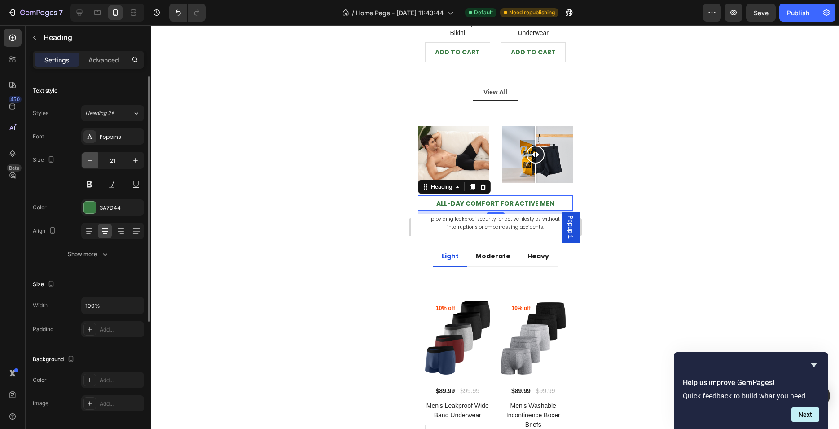
click at [89, 159] on icon "button" at bounding box center [89, 160] width 9 height 9
type input "19"
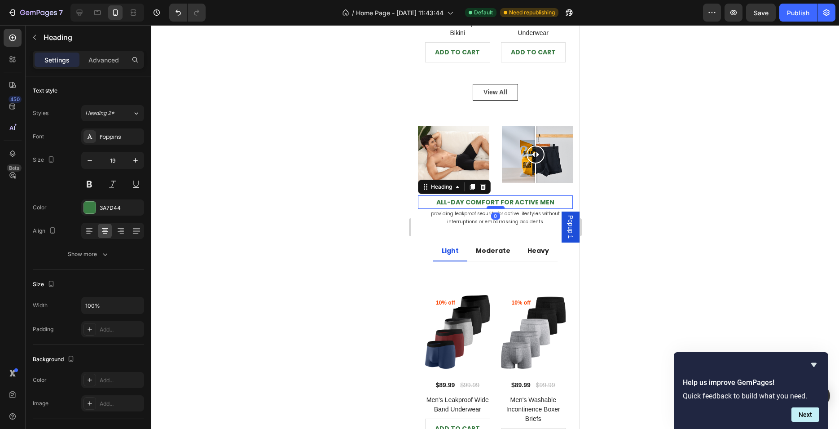
click at [497, 206] on div at bounding box center [495, 207] width 18 height 3
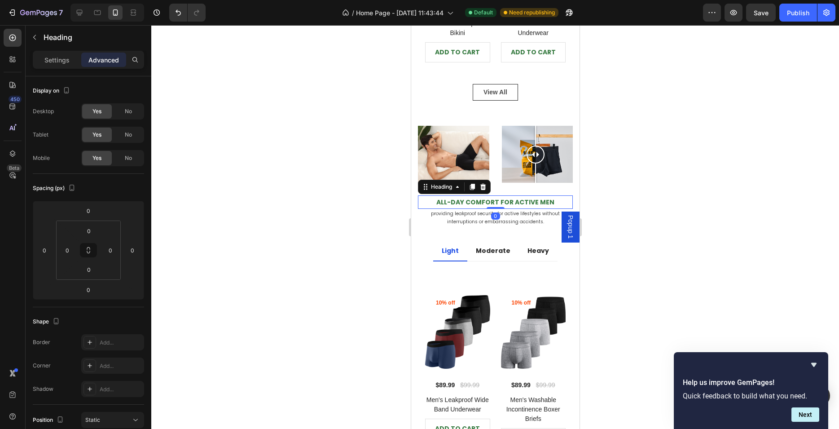
click at [364, 204] on div at bounding box center [495, 227] width 688 height 404
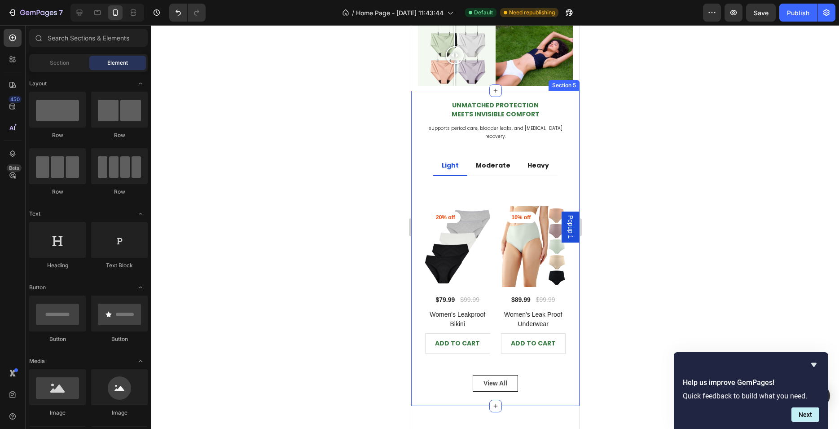
scroll to position [396, 0]
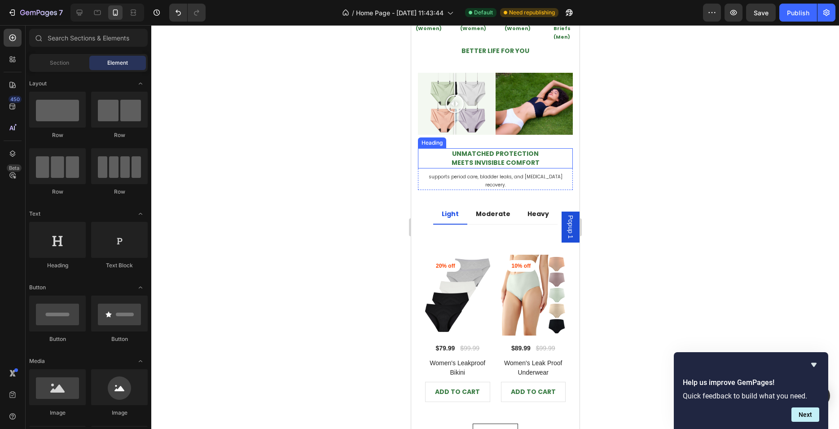
click at [539, 159] on h2 "Unmatched Protection Meets Invisible Comfort" at bounding box center [495, 158] width 155 height 20
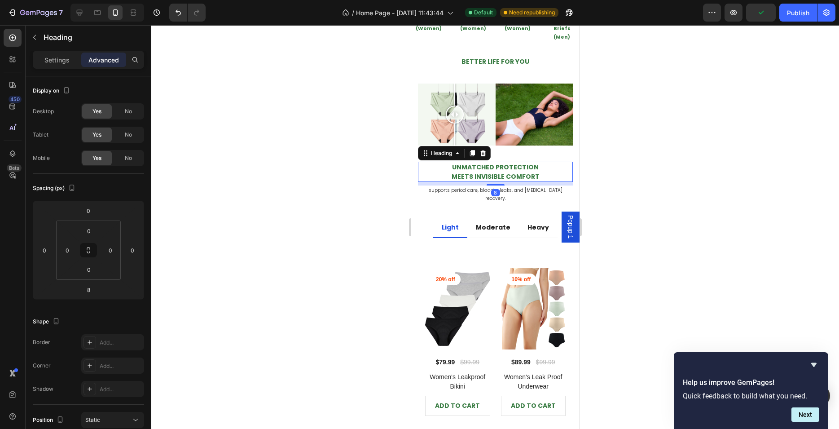
click at [350, 247] on div at bounding box center [495, 227] width 688 height 404
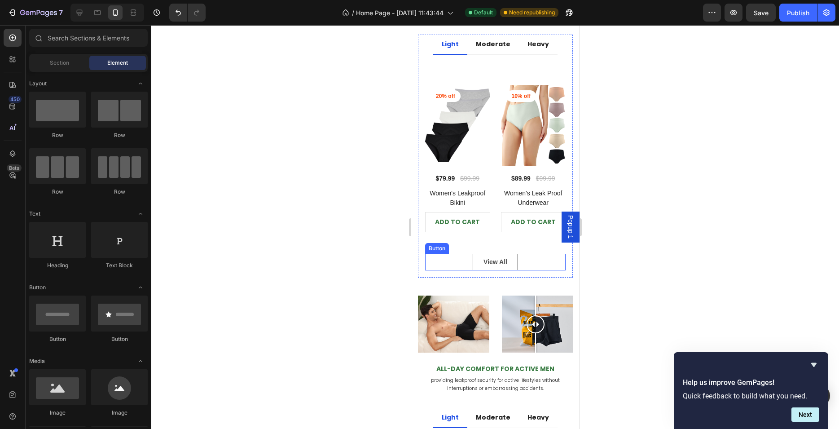
scroll to position [679, 0]
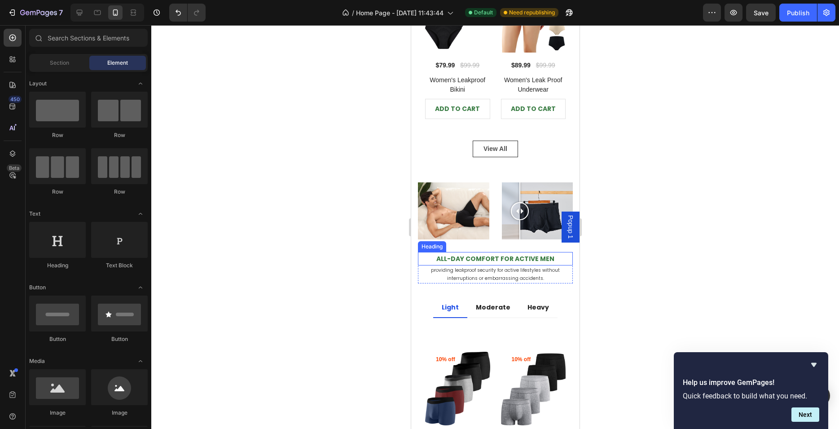
click at [528, 254] on strong "All-Day Comfort for Active Men" at bounding box center [495, 258] width 118 height 9
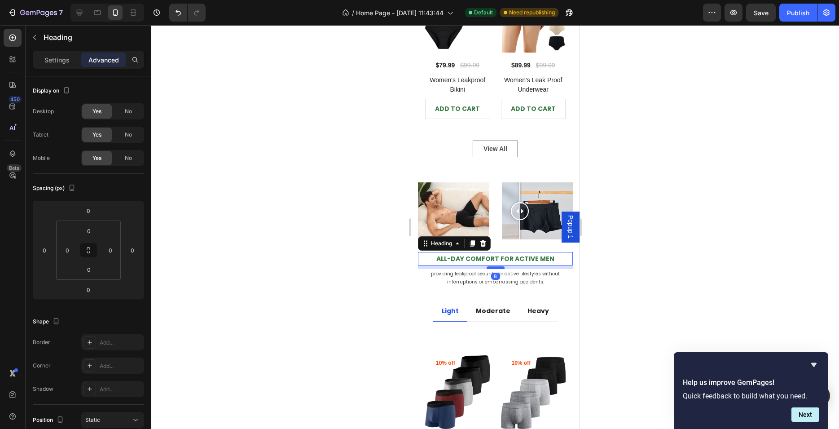
click at [496, 266] on div at bounding box center [495, 267] width 18 height 3
type input "8"
click at [620, 250] on div at bounding box center [495, 227] width 688 height 404
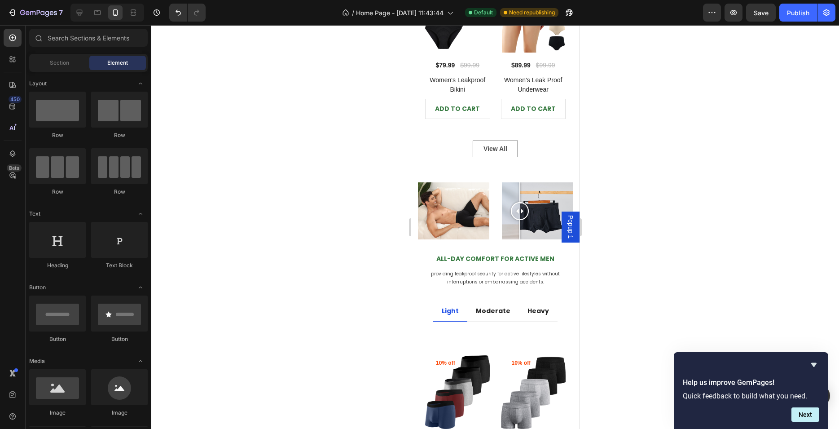
click at [313, 270] on div at bounding box center [495, 227] width 688 height 404
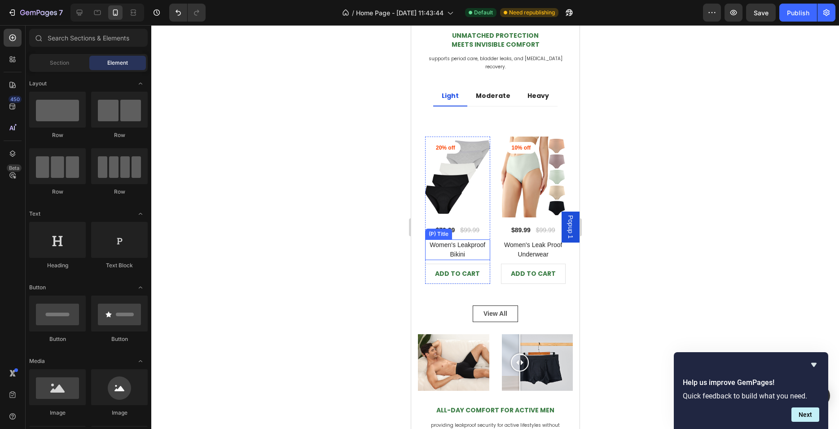
scroll to position [509, 0]
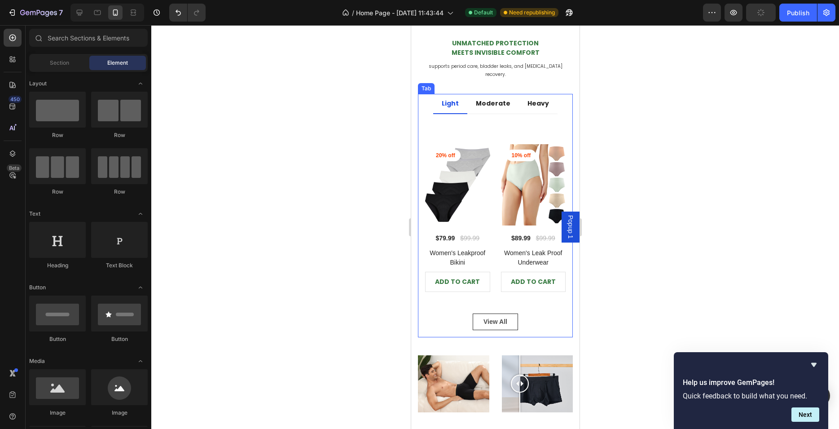
click at [424, 94] on ul "Light Moderate Heavy" at bounding box center [495, 104] width 155 height 20
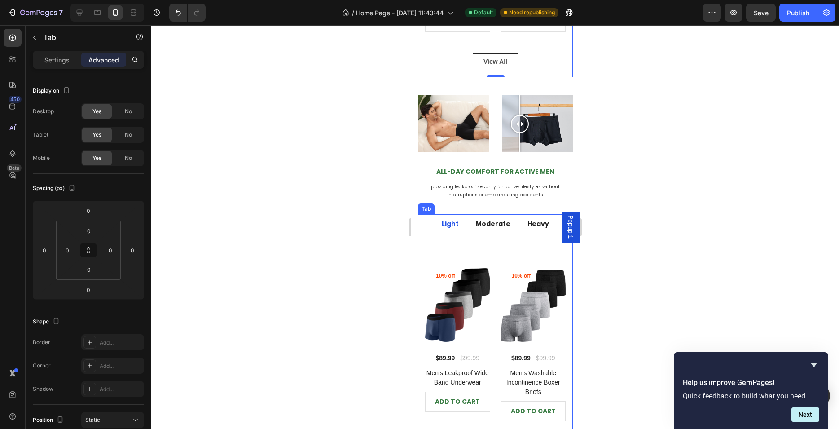
scroll to position [848, 0]
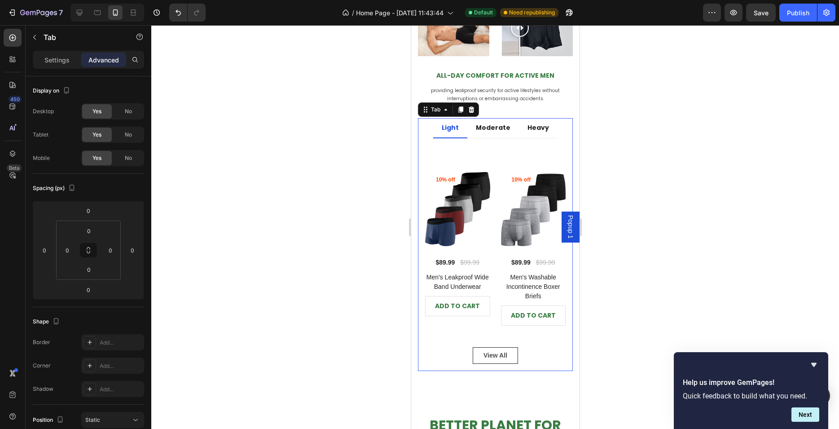
click at [427, 119] on ul "Light Moderate Heavy" at bounding box center [495, 128] width 155 height 20
click at [481, 125] on p "Moderate" at bounding box center [493, 127] width 35 height 9
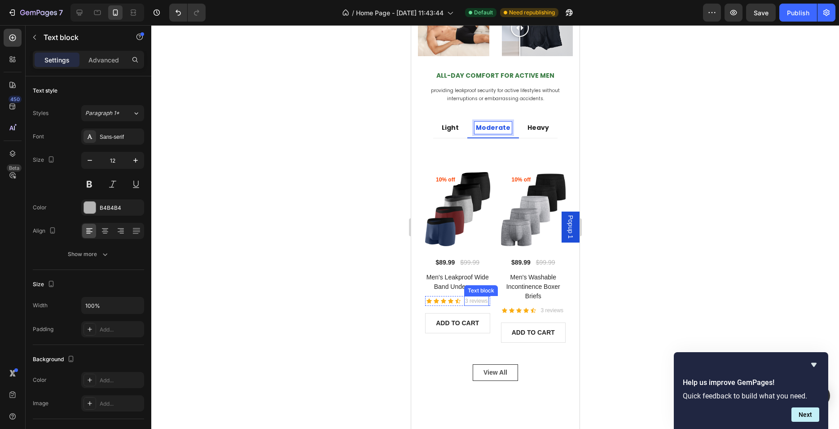
click at [475, 303] on p "3 reviews" at bounding box center [476, 301] width 23 height 8
click at [534, 290] on icon at bounding box center [534, 287] width 6 height 6
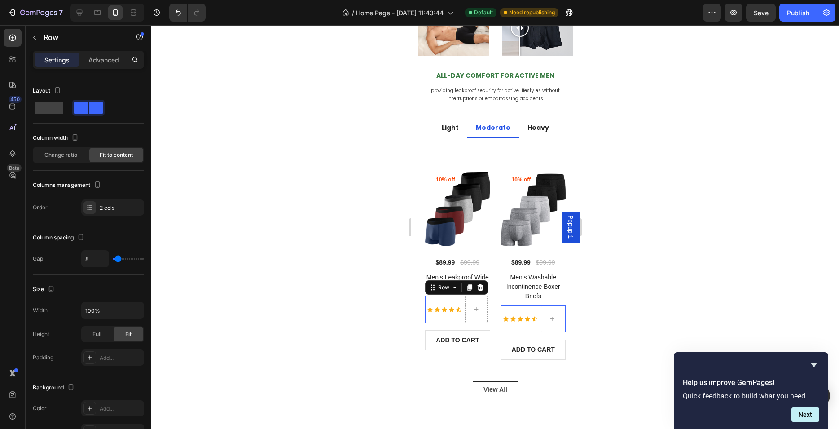
click at [458, 300] on div "Icon Icon Icon Icon Icon Icon List Hoz" at bounding box center [444, 309] width 34 height 27
click at [478, 289] on icon at bounding box center [479, 287] width 7 height 7
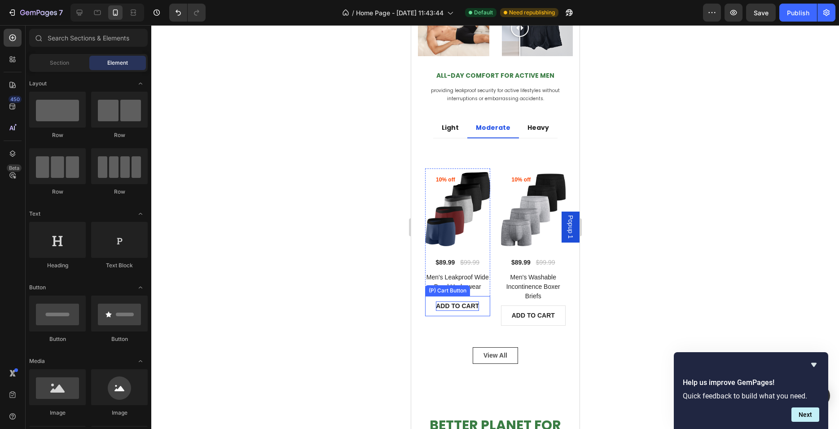
click at [474, 303] on div "ADD TO CART" at bounding box center [457, 305] width 43 height 9
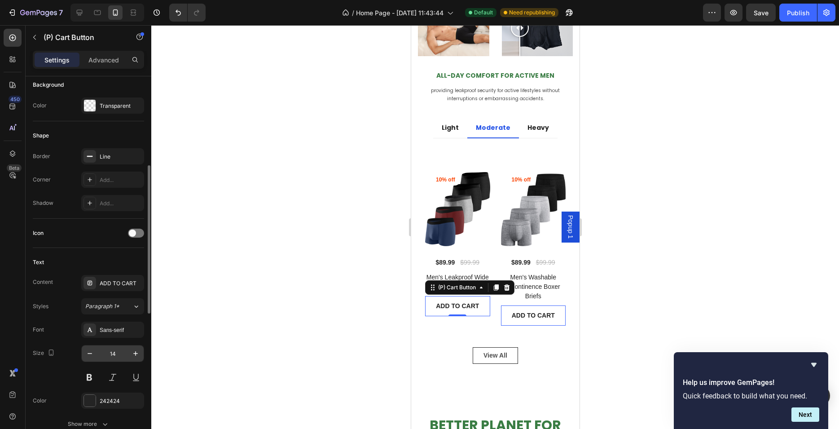
scroll to position [283, 0]
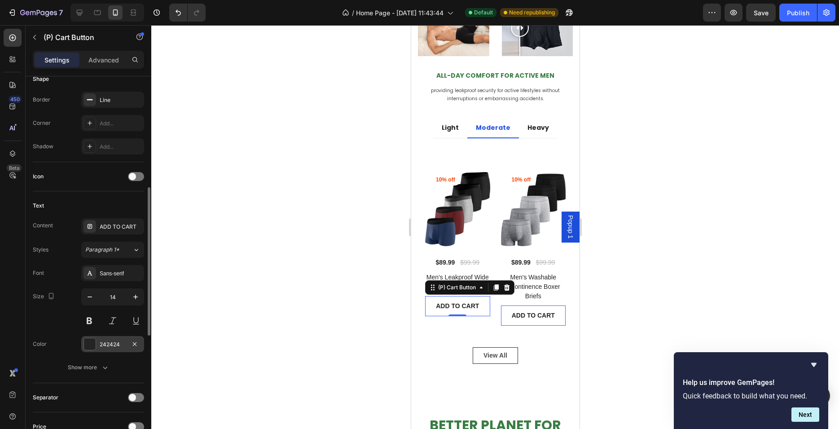
click at [91, 338] on div at bounding box center [90, 344] width 12 height 12
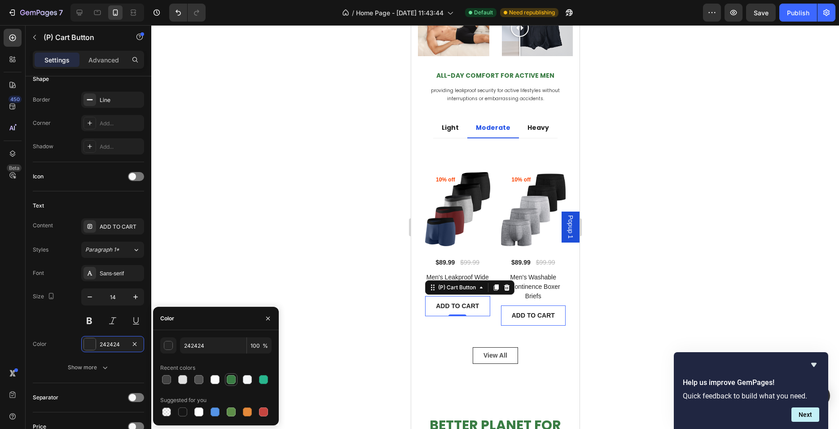
click at [235, 378] on div at bounding box center [231, 379] width 9 height 9
type input "3A7D44"
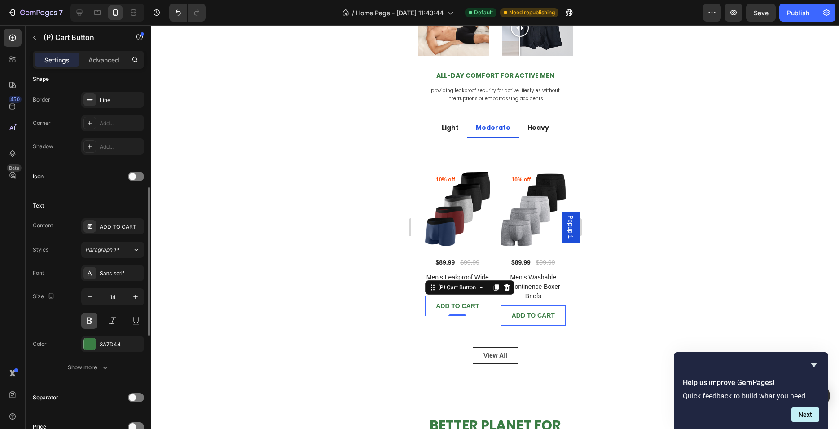
click at [90, 319] on button at bounding box center [89, 321] width 16 height 16
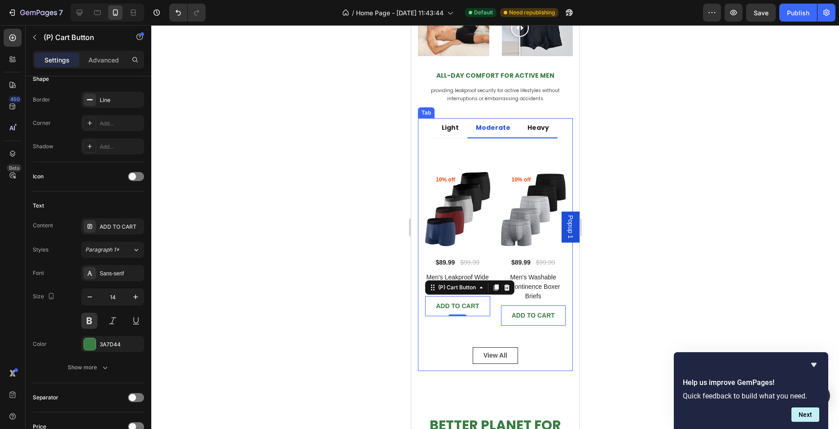
click at [535, 125] on p "Heavy" at bounding box center [538, 127] width 22 height 9
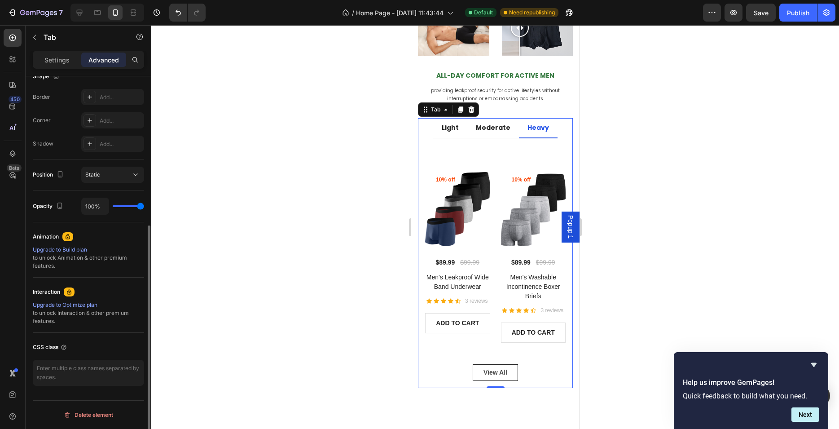
scroll to position [0, 0]
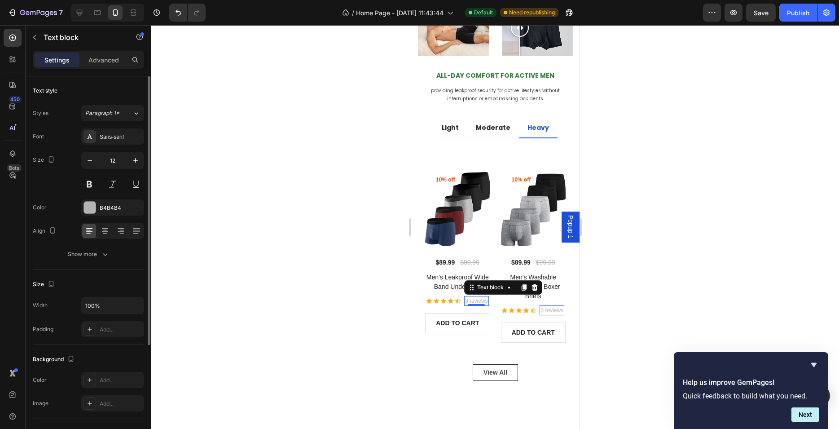
click at [466, 302] on p "3 reviews" at bounding box center [476, 301] width 23 height 8
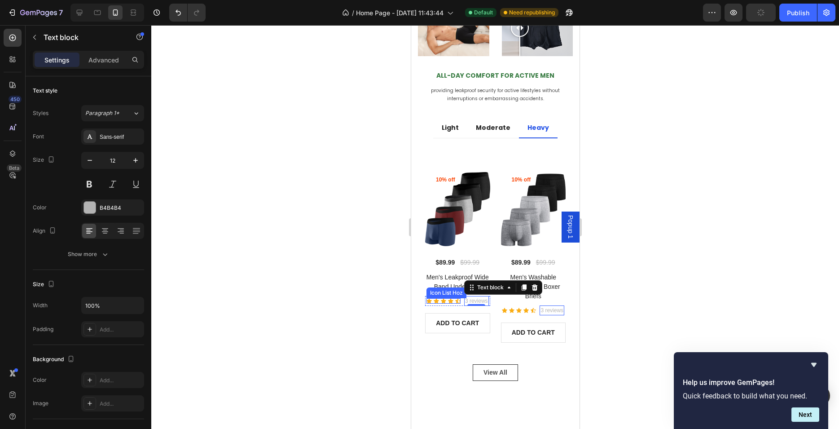
click at [454, 300] on div "Icon Icon Icon Icon Icon" at bounding box center [443, 300] width 34 height 5
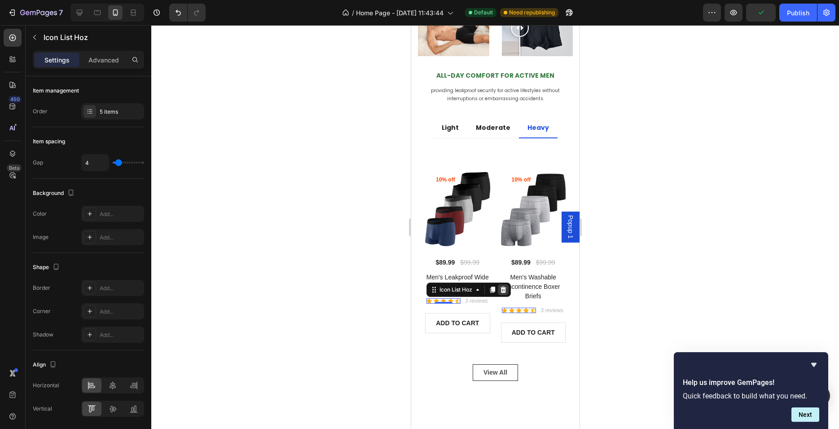
click at [501, 287] on icon at bounding box center [503, 290] width 6 height 6
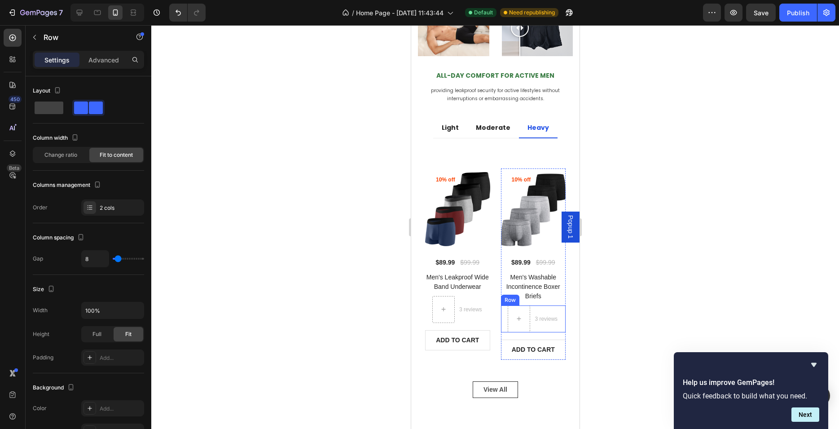
click at [542, 305] on div "3 reviews Text block" at bounding box center [546, 318] width 25 height 27
click at [553, 294] on icon at bounding box center [556, 297] width 6 height 6
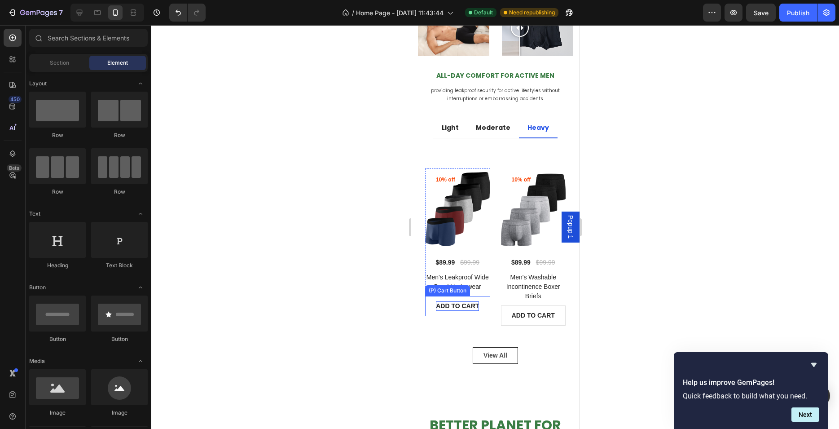
click at [474, 305] on div "ADD TO CART" at bounding box center [457, 305] width 43 height 9
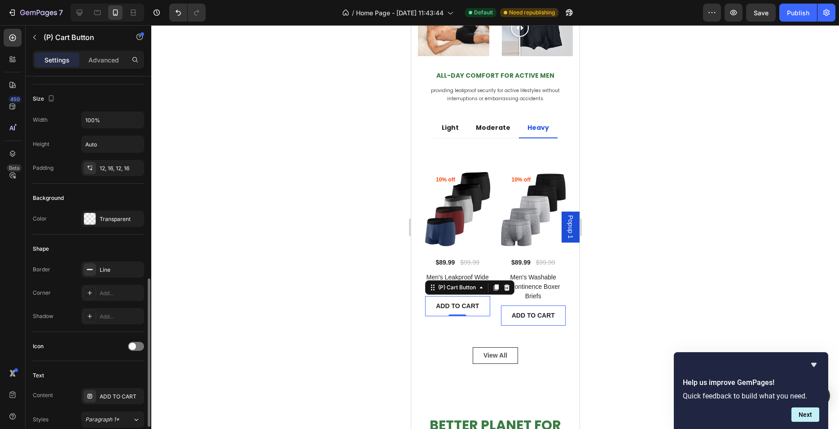
scroll to position [283, 0]
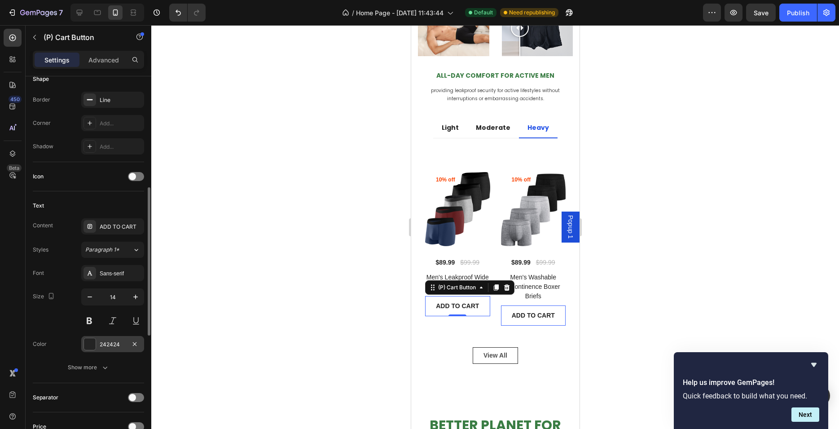
click at [89, 342] on div at bounding box center [90, 344] width 12 height 12
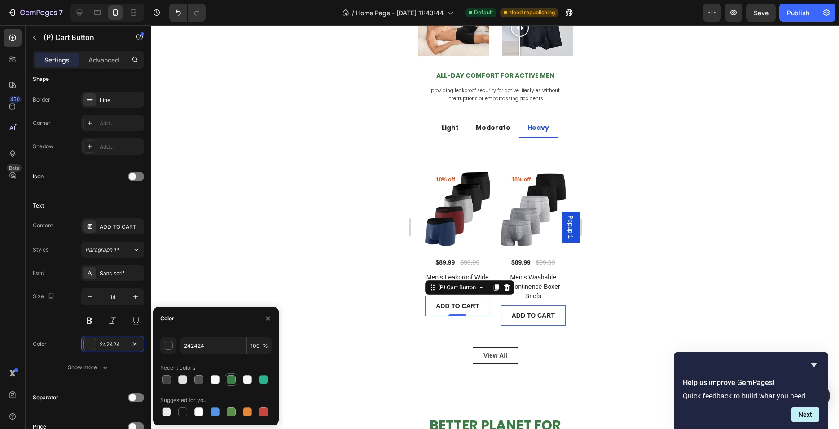
click at [232, 375] on div at bounding box center [231, 379] width 9 height 9
type input "3A7D44"
click at [93, 318] on button at bounding box center [89, 321] width 16 height 16
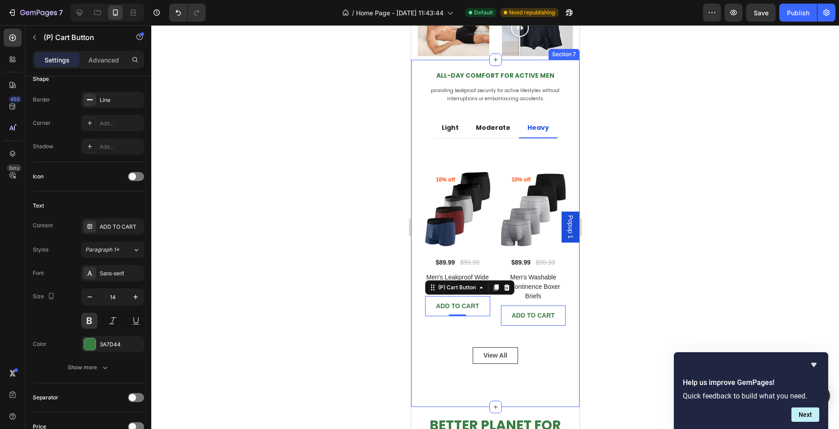
click at [414, 250] on div "All-Day Comfort for Active Men Heading providing leakproof security for active …" at bounding box center [495, 233] width 168 height 347
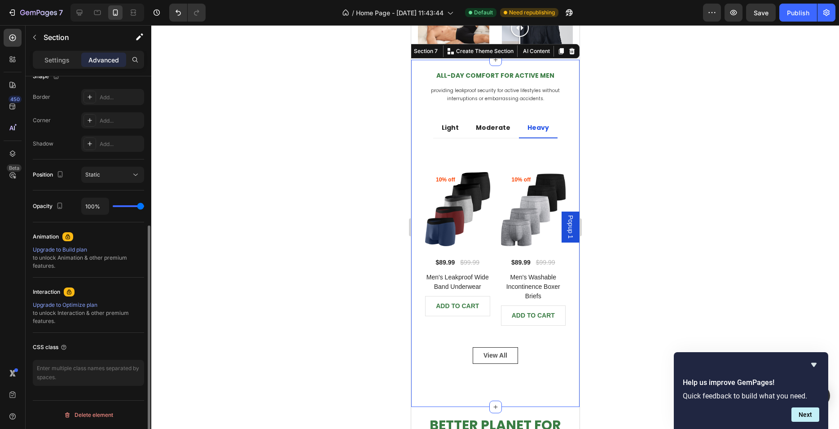
scroll to position [0, 0]
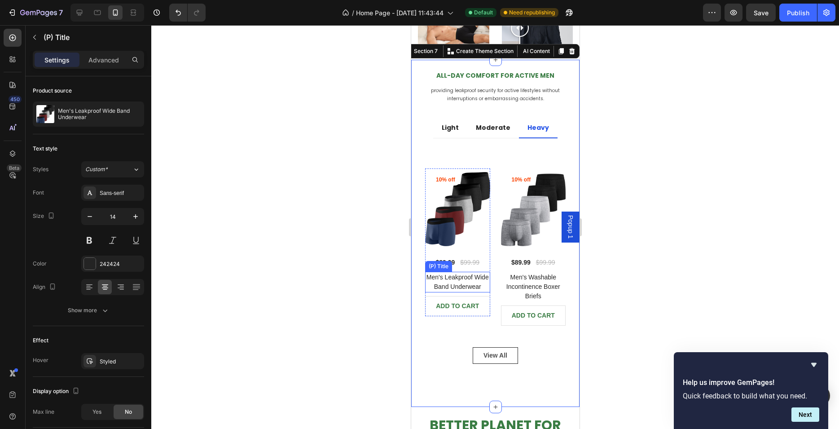
click at [444, 282] on h2 "Men's Leakproof Wide Band Underwear" at bounding box center [457, 282] width 65 height 21
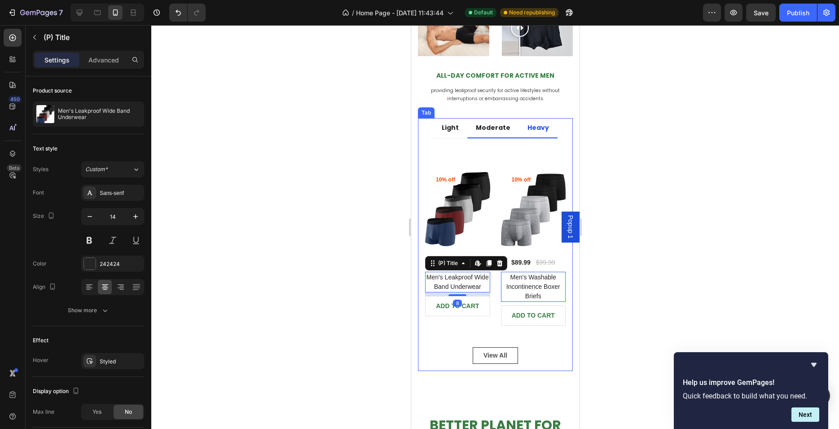
click at [477, 123] on p "Moderate" at bounding box center [493, 127] width 35 height 9
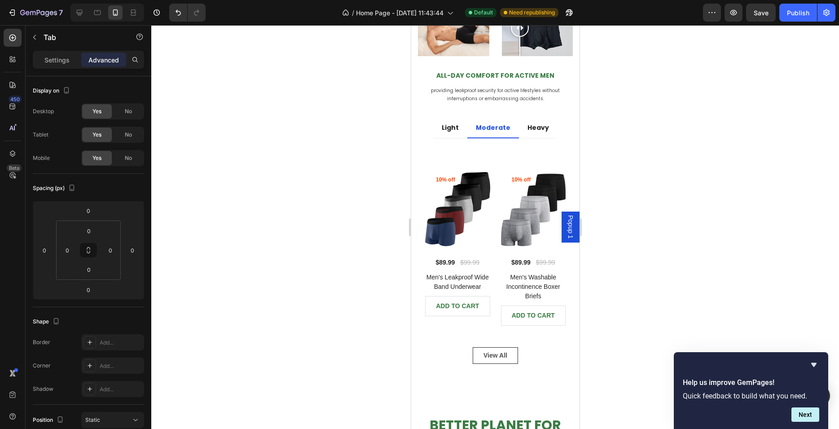
click at [394, 140] on div at bounding box center [495, 227] width 688 height 404
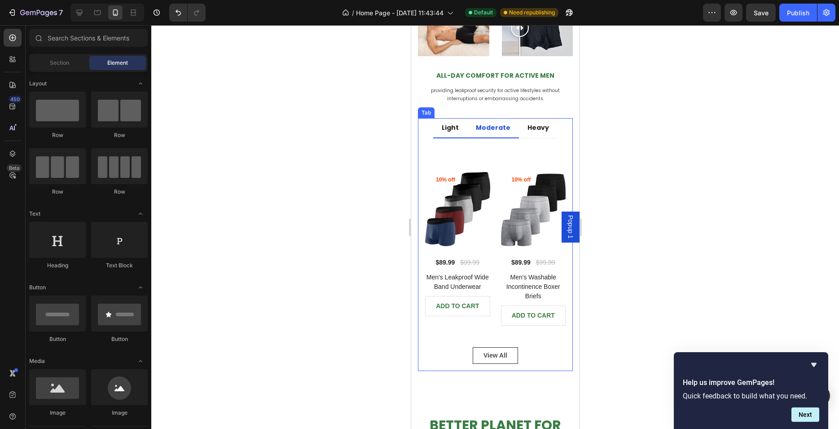
click at [450, 125] on p "Light" at bounding box center [449, 127] width 17 height 9
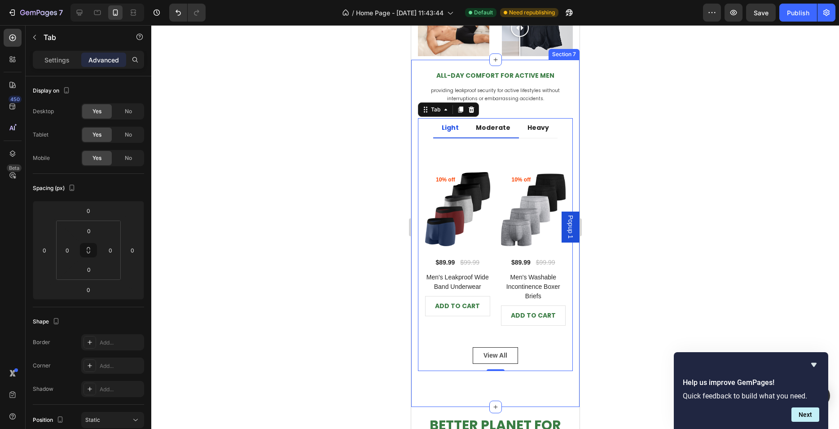
click at [370, 154] on div at bounding box center [495, 227] width 688 height 404
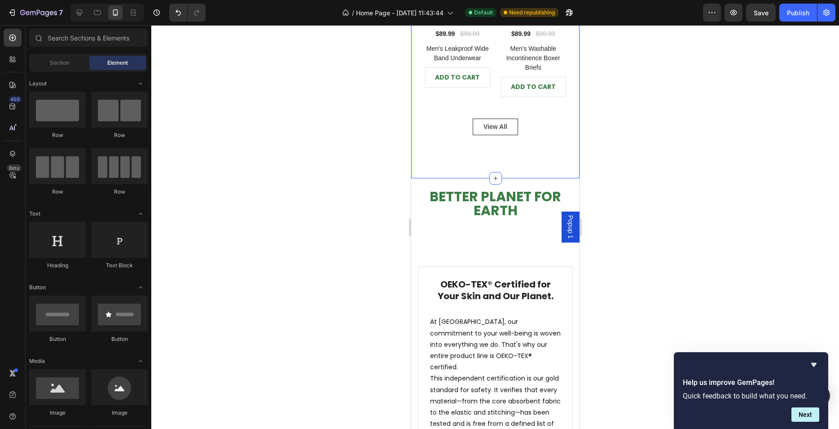
scroll to position [1075, 0]
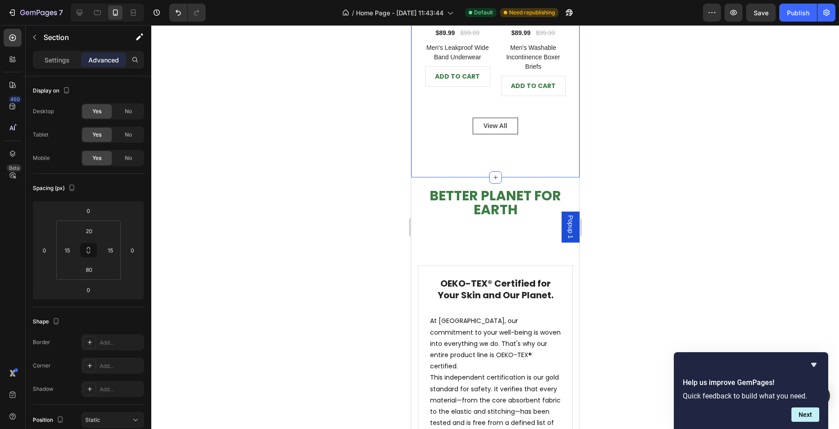
click at [493, 149] on div "All-Day Comfort for Active Men Heading providing leakproof security for active …" at bounding box center [495, 4] width 168 height 347
click at [89, 270] on input "80" at bounding box center [89, 269] width 18 height 13
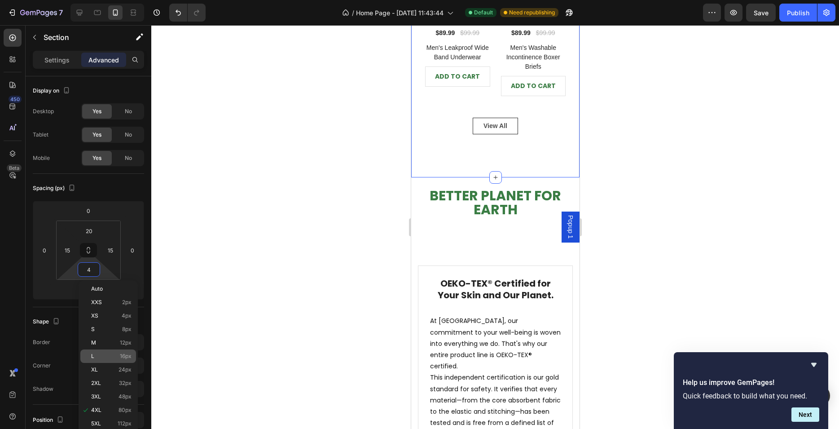
click at [98, 357] on p "L 16px" at bounding box center [111, 356] width 40 height 6
type input "16"
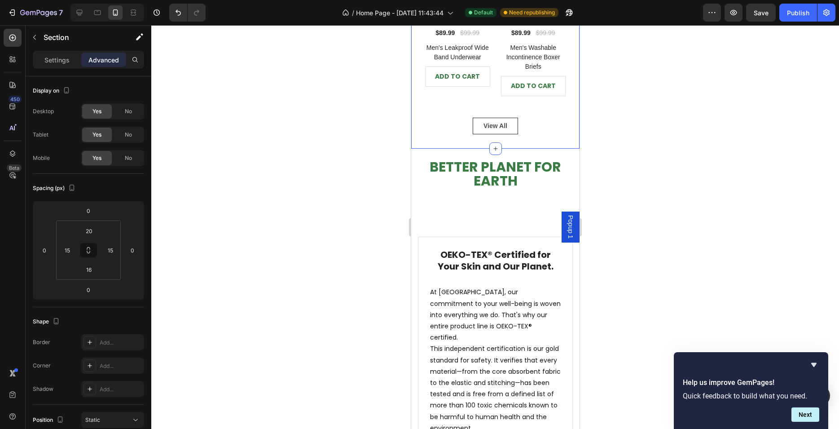
click at [236, 273] on div at bounding box center [495, 227] width 688 height 404
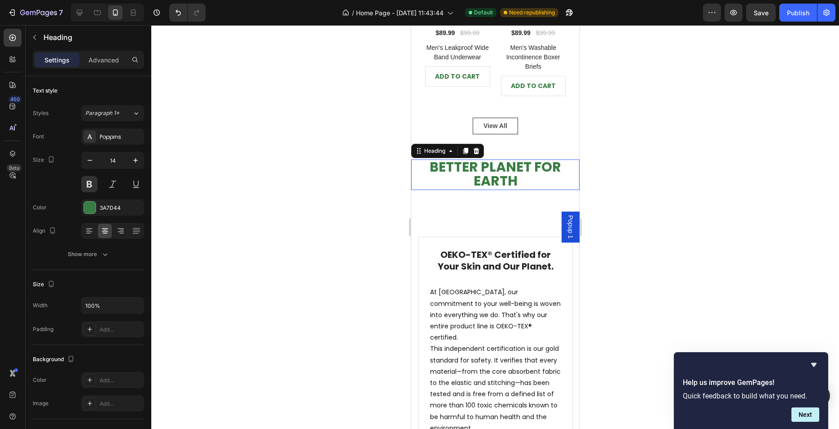
click at [467, 161] on span "BETTER PLANET FOR EARTH" at bounding box center [495, 173] width 132 height 33
click at [445, 162] on span "BETTER PLANET FOR EARTH" at bounding box center [495, 173] width 132 height 33
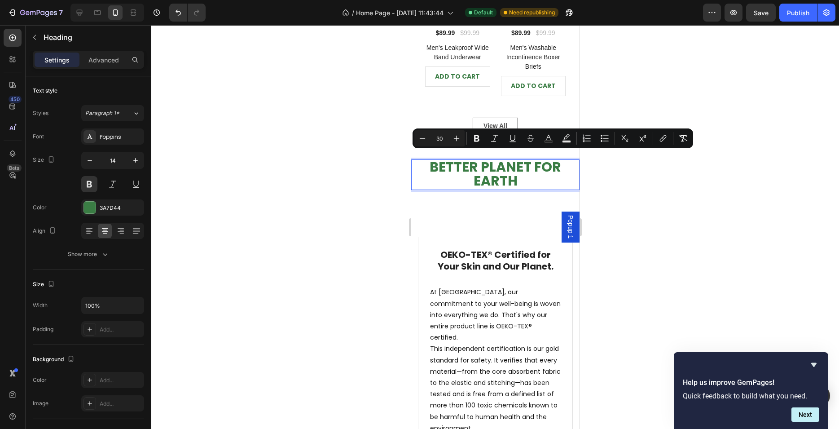
drag, startPoint x: 444, startPoint y: 137, endPoint x: 437, endPoint y: 137, distance: 7.7
click at [437, 137] on input "30" at bounding box center [440, 138] width 18 height 11
type input "14"
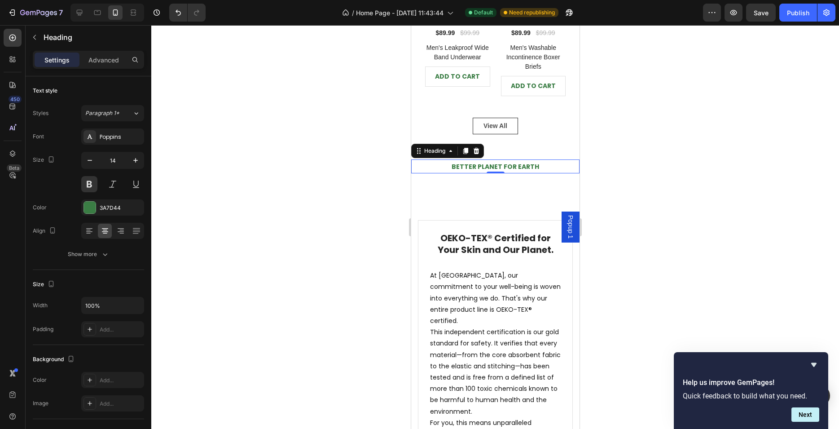
click at [372, 221] on div at bounding box center [495, 227] width 688 height 404
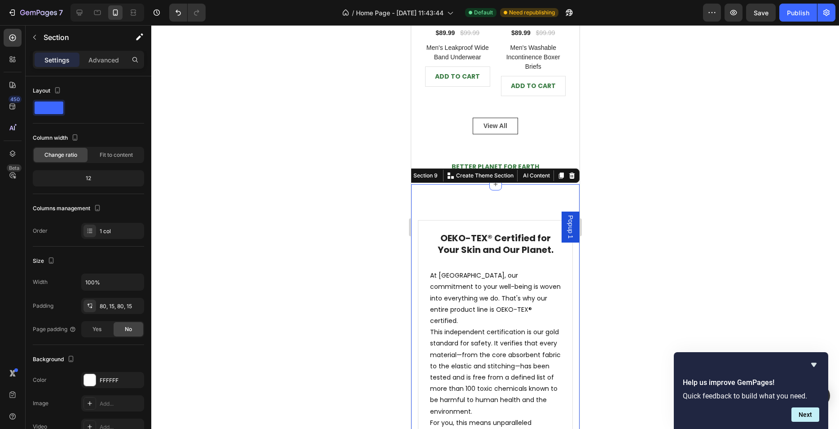
click at [494, 194] on div "OEKO-TEX® Certified for Your Skin and Our Planet. Heading At Battewa, our commi…" at bounding box center [495, 382] width 168 height 397
click at [108, 56] on p "Advanced" at bounding box center [103, 59] width 31 height 9
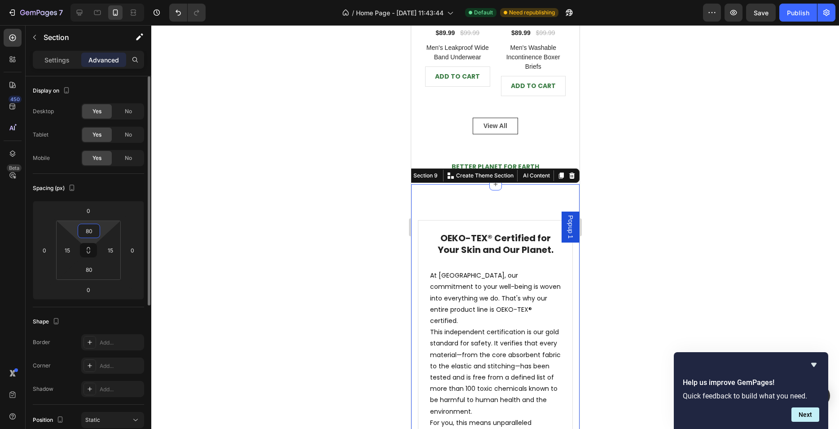
click at [82, 233] on input "80" at bounding box center [89, 230] width 18 height 13
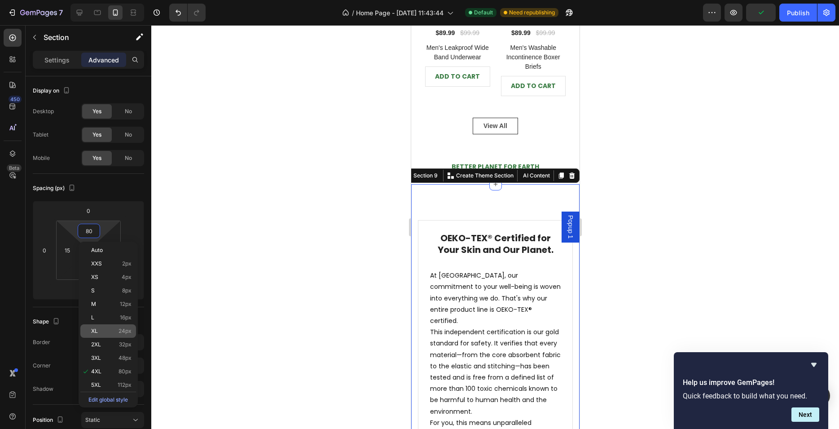
click at [105, 329] on p "XL 24px" at bounding box center [111, 331] width 40 height 6
type input "24"
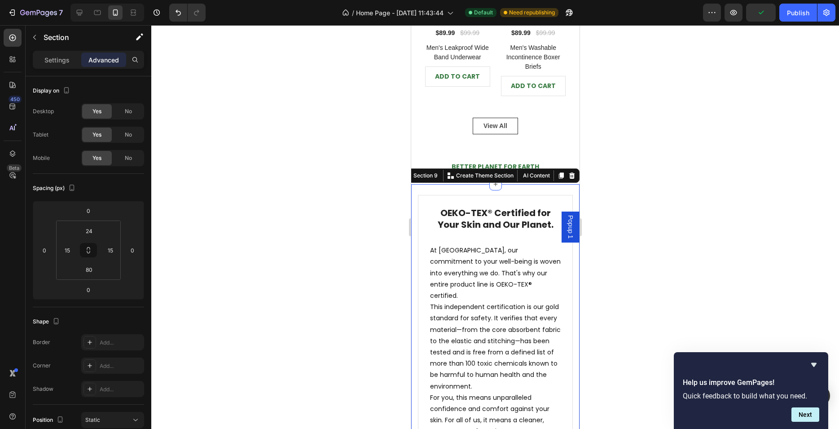
click at [300, 254] on div at bounding box center [495, 227] width 688 height 404
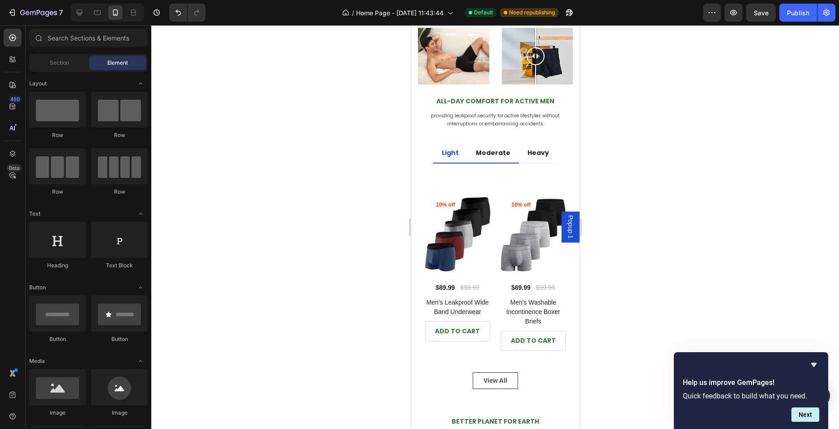
scroll to position [975, 0]
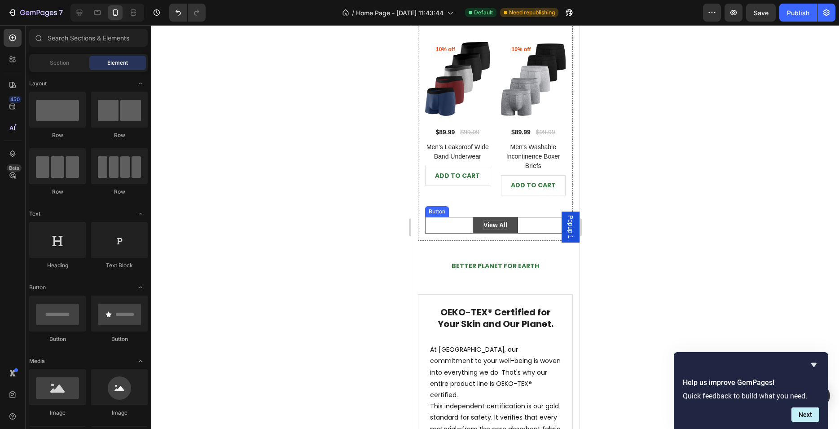
click at [499, 221] on div "View All" at bounding box center [495, 225] width 24 height 9
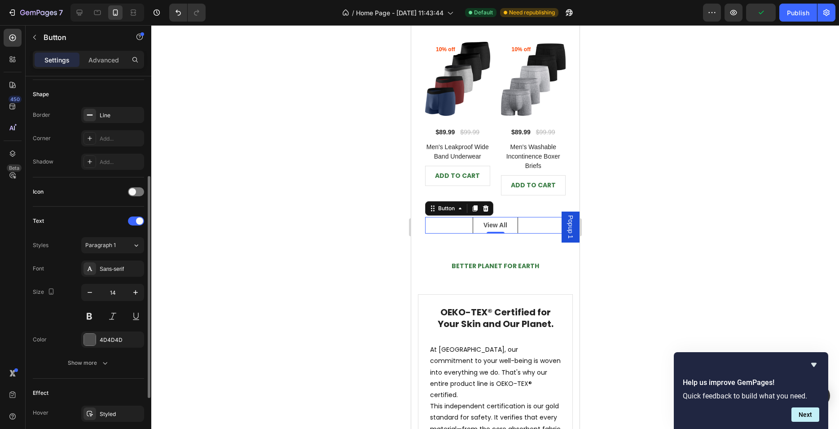
scroll to position [266, 0]
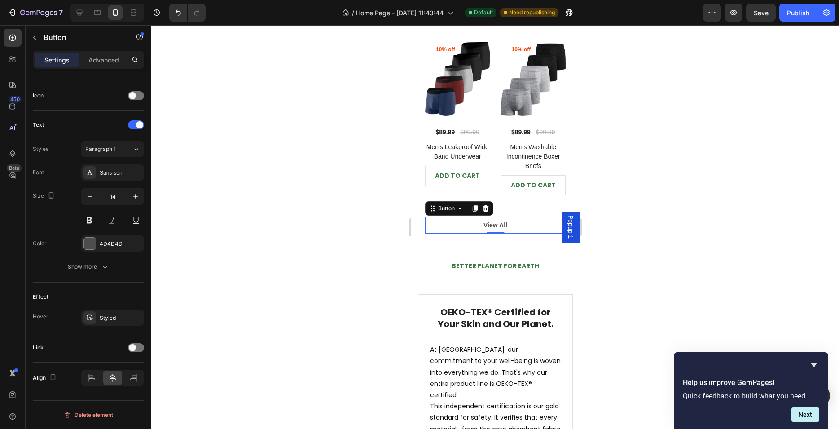
click at [329, 220] on div at bounding box center [495, 227] width 688 height 404
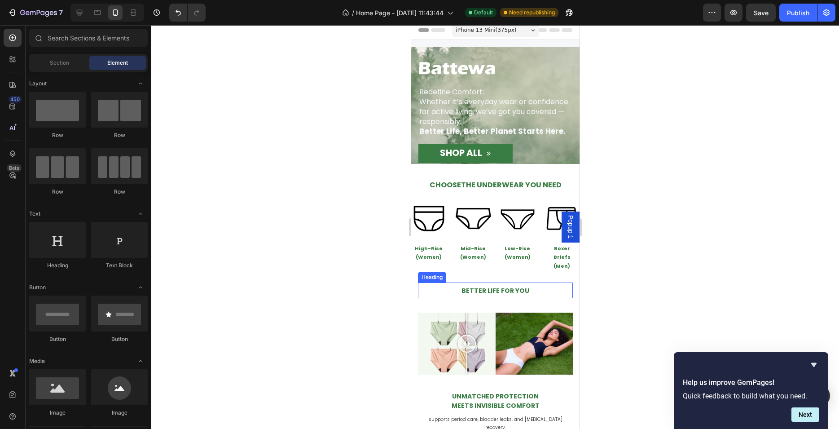
scroll to position [0, 0]
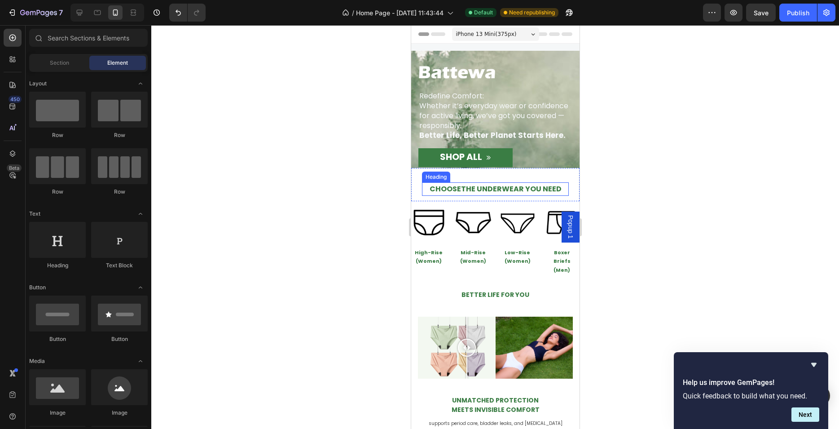
click at [465, 187] on span "CHOOSE THE UNDERWEAR YOU NEED" at bounding box center [495, 189] width 132 height 10
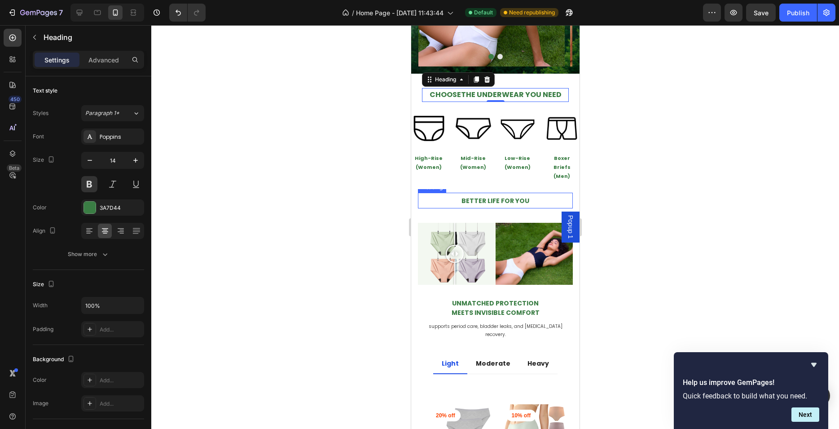
scroll to position [283, 0]
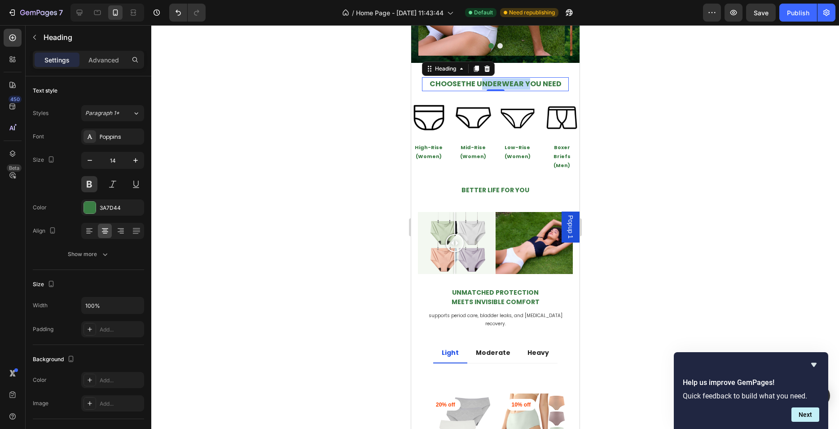
click at [513, 82] on span "CHOOSE THE UNDERWEAR YOU NEED" at bounding box center [495, 84] width 132 height 10
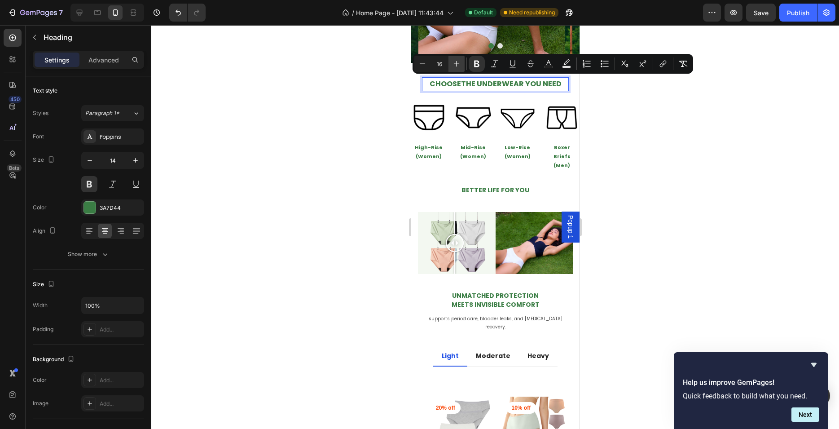
click at [454, 65] on icon "Editor contextual toolbar" at bounding box center [456, 63] width 9 height 9
click at [427, 64] on icon "Editor contextual toolbar" at bounding box center [422, 63] width 9 height 9
type input "16"
click at [486, 185] on span "BETTER LIFE FOR YOU" at bounding box center [495, 189] width 68 height 9
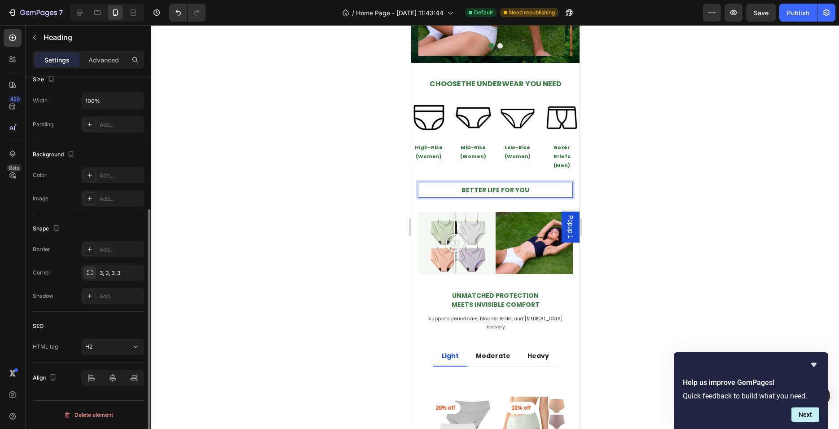
click at [497, 185] on span "BETTER LIFE FOR YOU" at bounding box center [495, 189] width 68 height 9
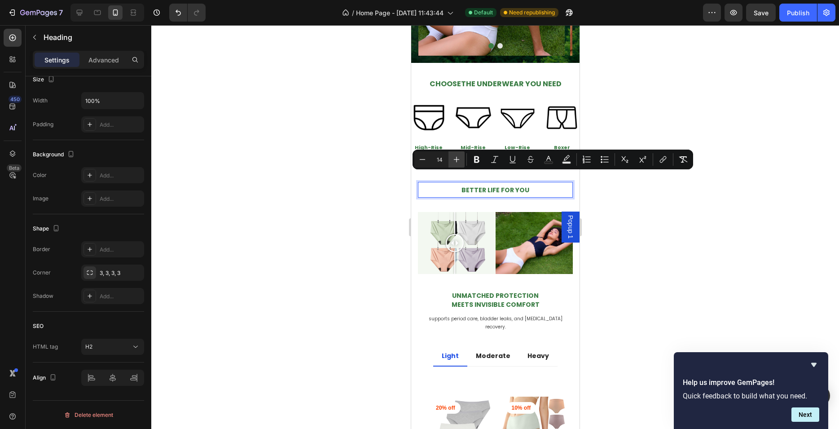
click at [454, 160] on icon "Editor contextual toolbar" at bounding box center [456, 159] width 9 height 9
type input "16"
click at [492, 300] on strong "Meets Invisible Comfort" at bounding box center [495, 304] width 88 height 9
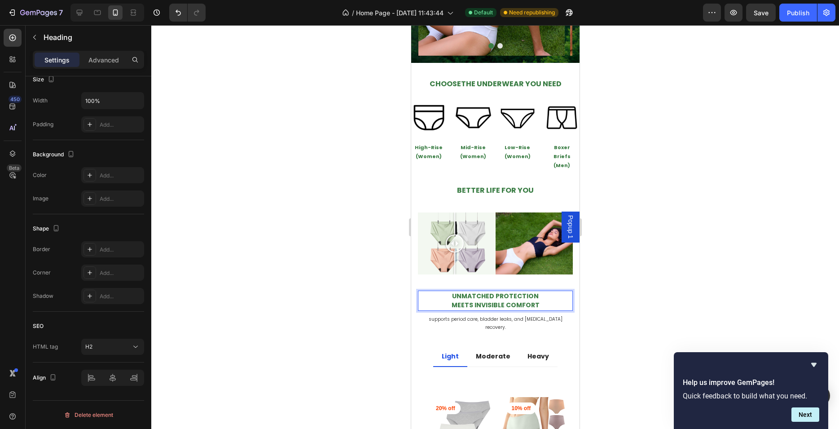
click at [490, 300] on strong "Meets Invisible Comfort" at bounding box center [495, 304] width 88 height 9
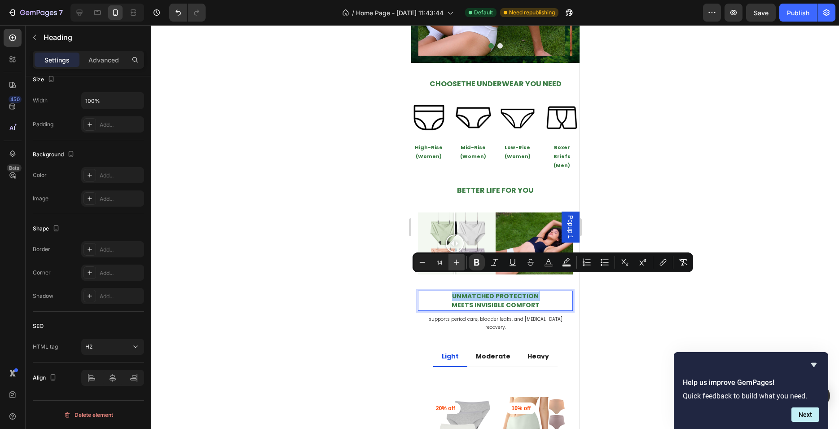
click at [459, 264] on icon "Editor contextual toolbar" at bounding box center [456, 262] width 9 height 9
type input "16"
click at [489, 299] on strong "Meets Invisible Comfort" at bounding box center [495, 304] width 100 height 10
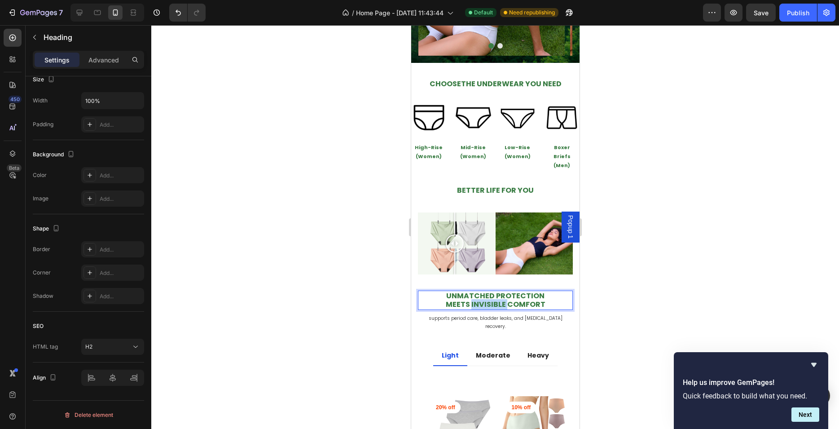
click at [489, 299] on strong "Meets Invisible Comfort" at bounding box center [495, 304] width 100 height 10
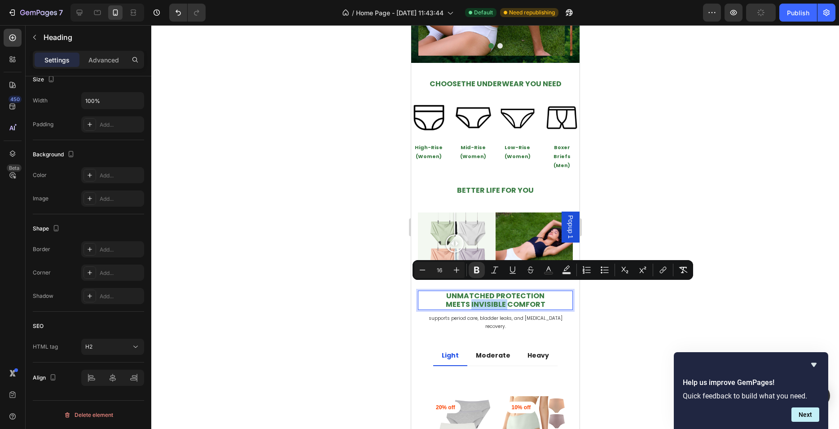
click at [503, 299] on strong "Meets Invisible Comfort" at bounding box center [495, 304] width 100 height 10
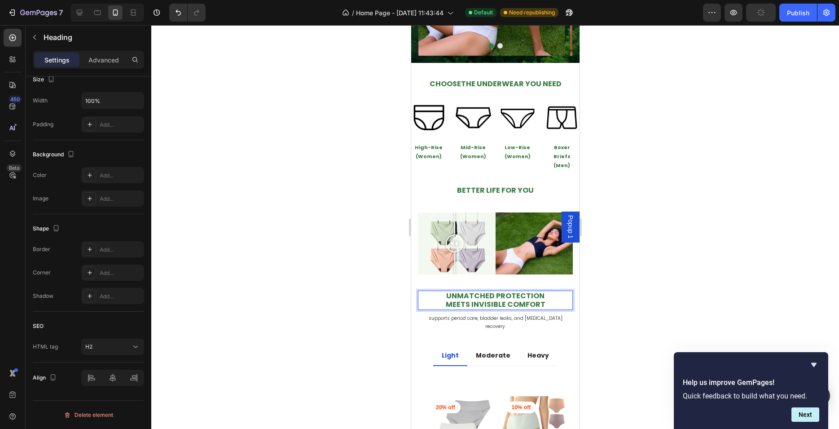
click at [548, 291] on p "Unmatched Protection Meets Invisible Comfort" at bounding box center [495, 300] width 153 height 18
click at [618, 295] on div at bounding box center [495, 227] width 688 height 404
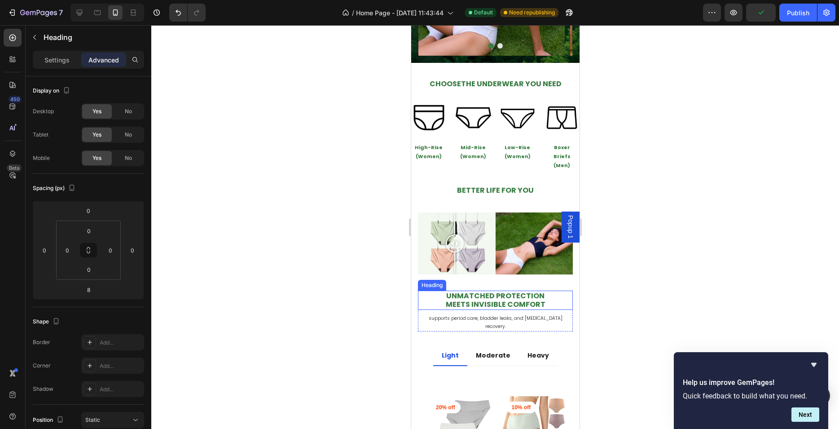
click at [513, 299] on strong "Meets Invisible Comfort" at bounding box center [495, 304] width 100 height 10
click at [58, 64] on p "Settings" at bounding box center [56, 59] width 25 height 9
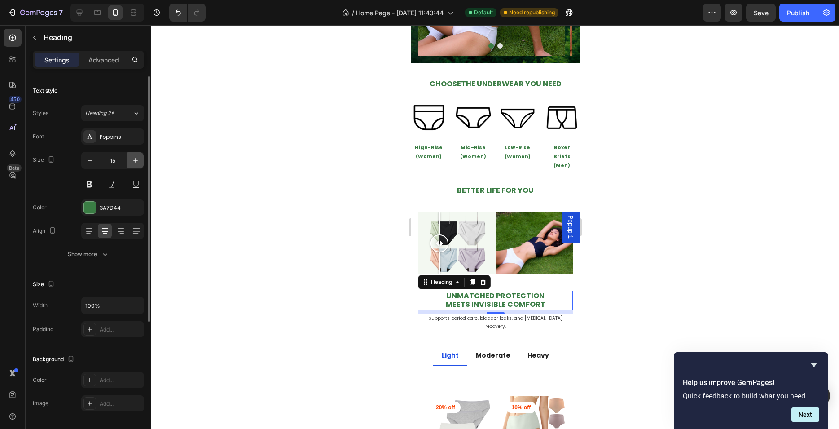
click at [132, 163] on icon "button" at bounding box center [135, 160] width 9 height 9
type input "16"
click at [339, 246] on div at bounding box center [495, 227] width 688 height 404
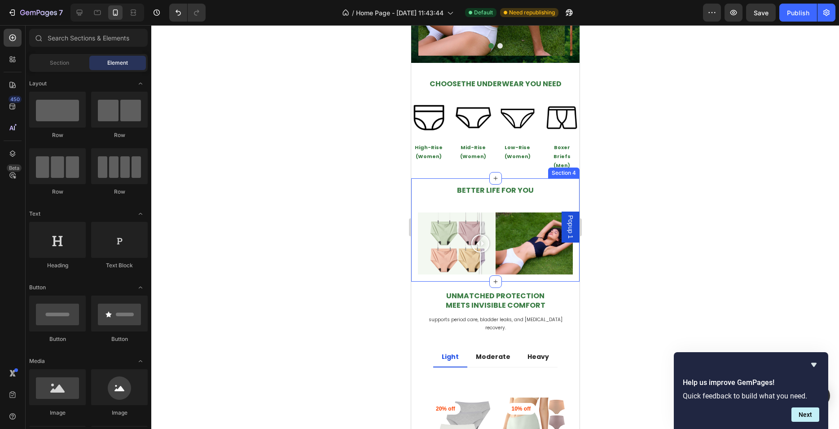
click at [537, 191] on div "⁠⁠⁠⁠⁠⁠⁠ BETTER LIFE FOR YOU Heading Row Image Comparison Image Row" at bounding box center [495, 228] width 155 height 93
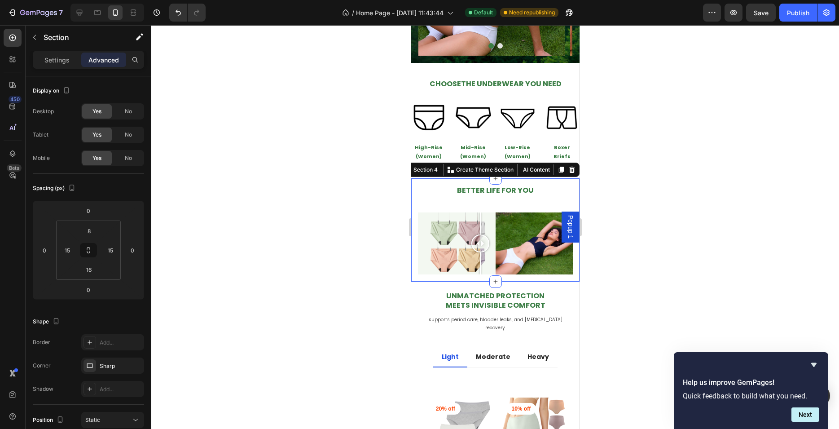
click at [612, 184] on div at bounding box center [495, 227] width 688 height 404
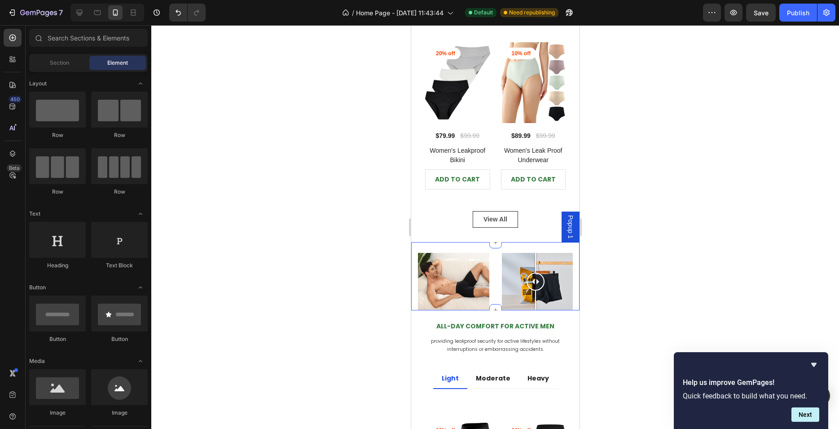
scroll to position [679, 0]
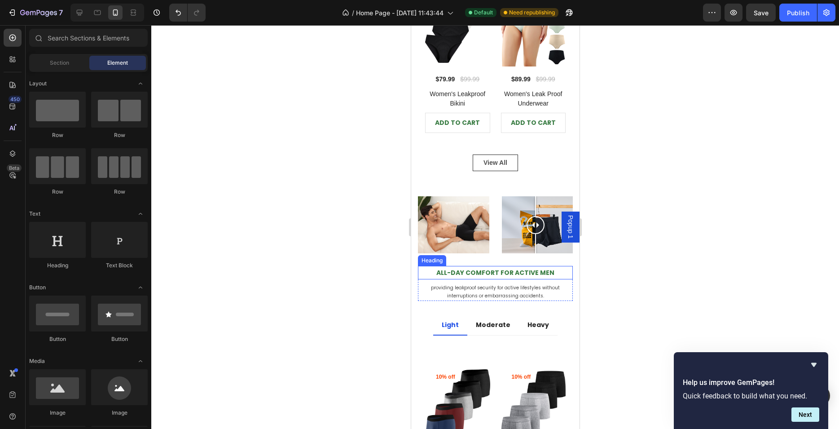
click at [492, 268] on strong "All-Day Comfort for Active Men" at bounding box center [495, 272] width 118 height 9
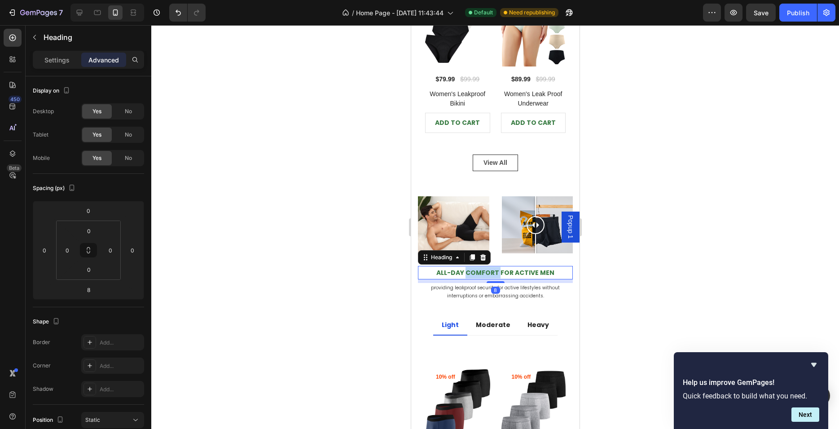
click at [480, 268] on strong "All-Day Comfort for Active Men" at bounding box center [495, 272] width 118 height 9
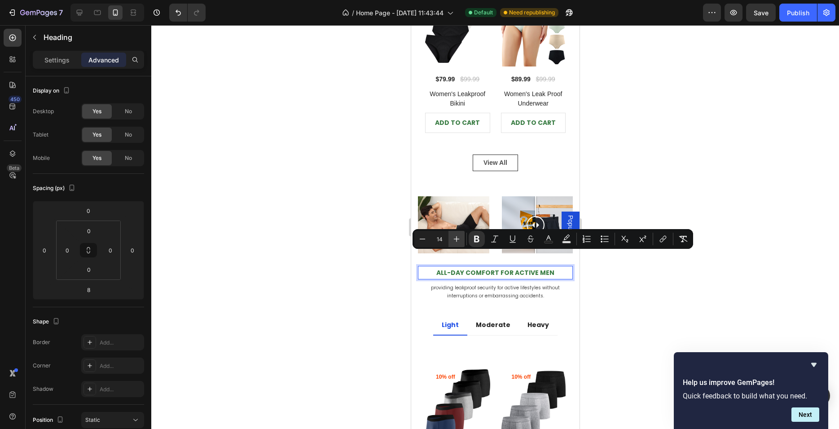
click at [458, 239] on icon "Editor contextual toolbar" at bounding box center [457, 239] width 6 height 6
type input "16"
click at [675, 155] on div at bounding box center [495, 227] width 688 height 404
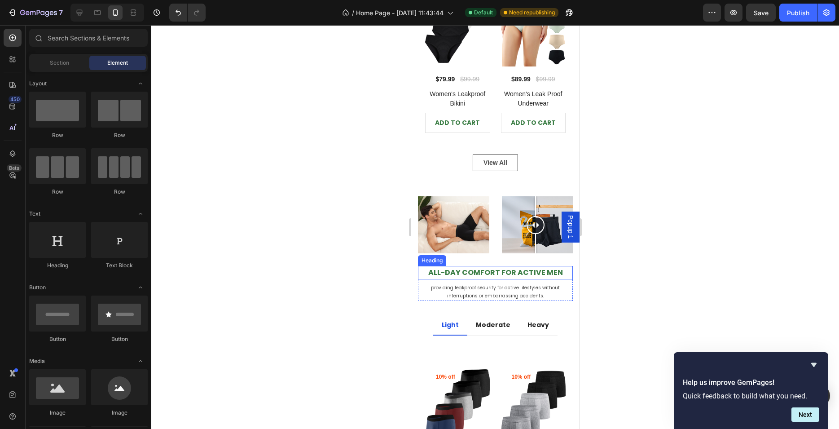
click at [516, 267] on strong "All-Day Comfort for Active Men" at bounding box center [495, 272] width 135 height 10
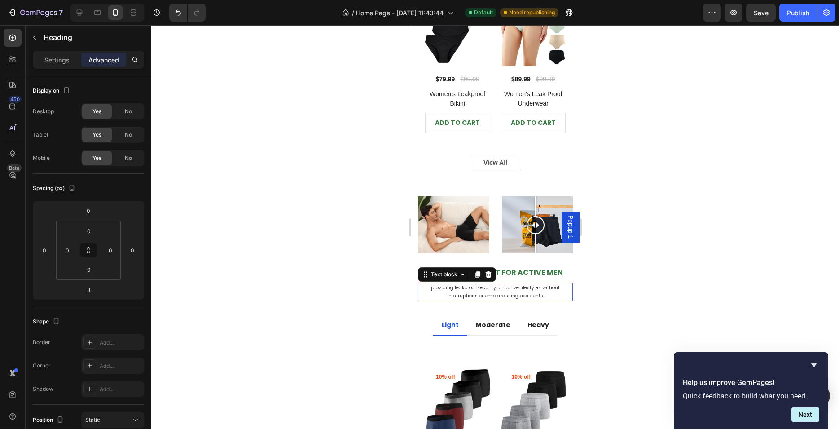
click at [513, 284] on span "providing leakproof security for active lifestyles without interruptions or emb…" at bounding box center [495, 291] width 129 height 15
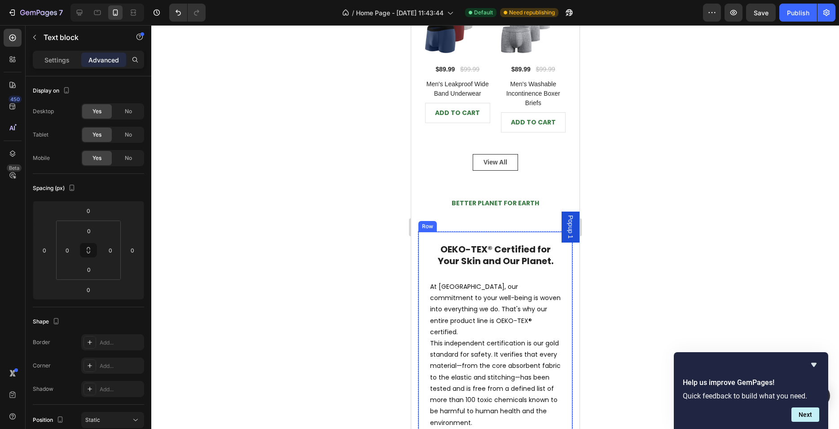
scroll to position [1075, 0]
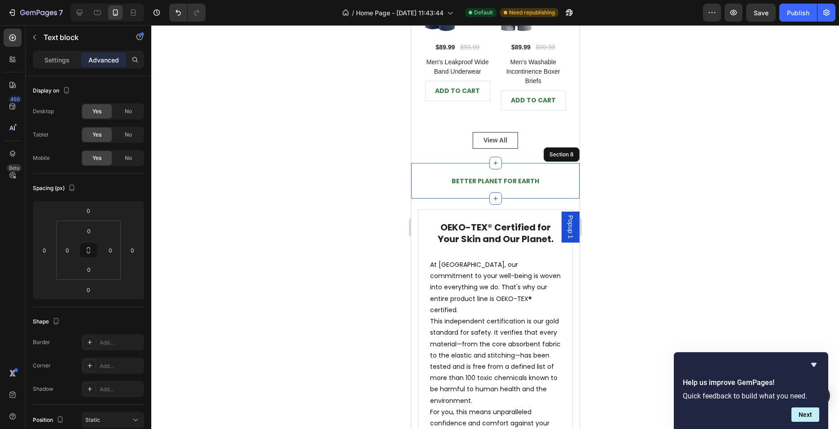
click at [539, 184] on div "BETTER PLANET FOR EARTH Heading Section 8" at bounding box center [495, 180] width 168 height 35
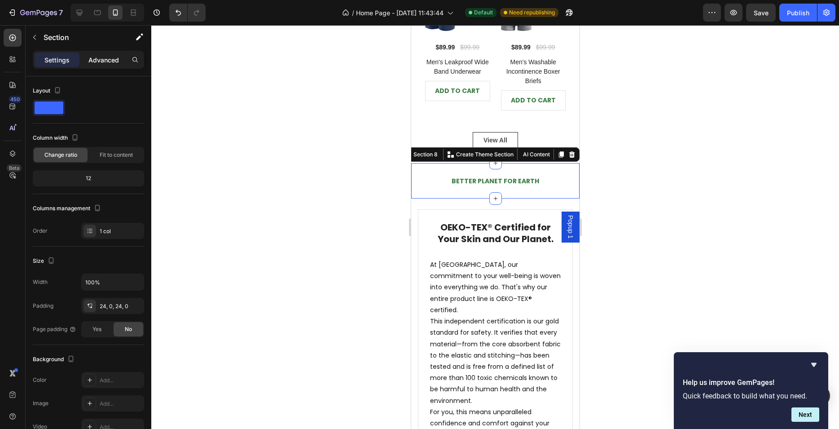
click at [97, 64] on p "Advanced" at bounding box center [103, 59] width 31 height 9
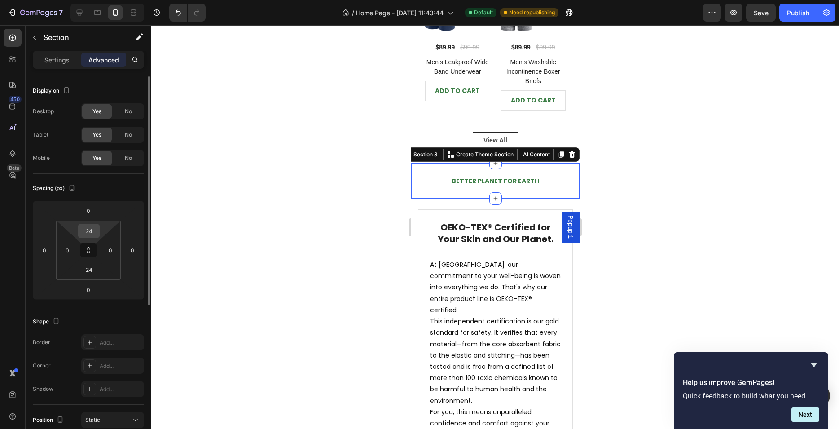
click at [98, 230] on div "24" at bounding box center [89, 231] width 22 height 14
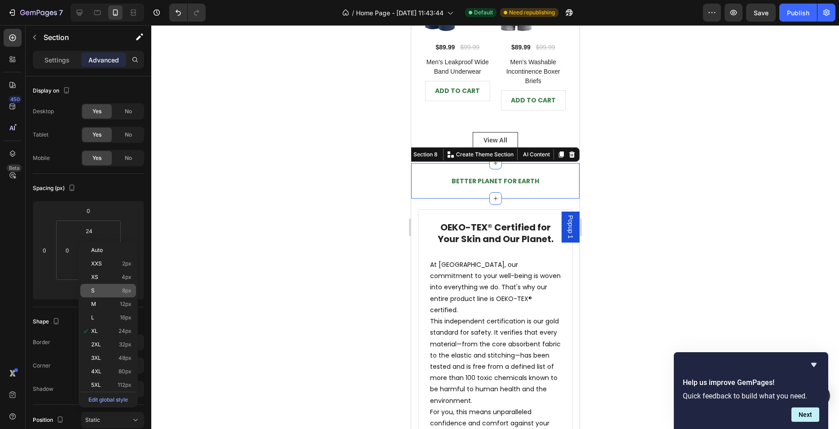
click at [101, 294] on div "S 8px" at bounding box center [108, 290] width 56 height 13
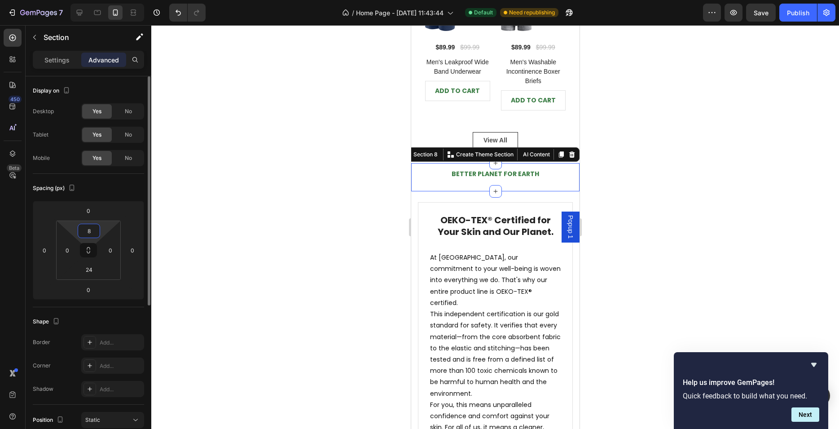
click at [84, 236] on input "8" at bounding box center [89, 230] width 18 height 13
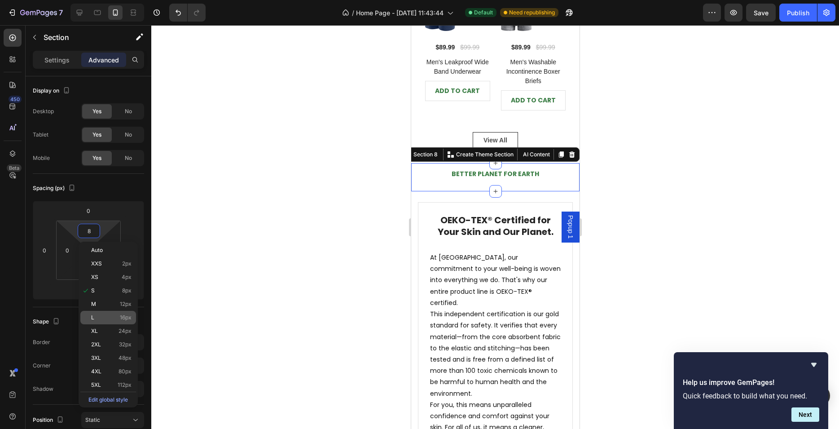
click at [107, 313] on div "L 16px" at bounding box center [108, 317] width 56 height 13
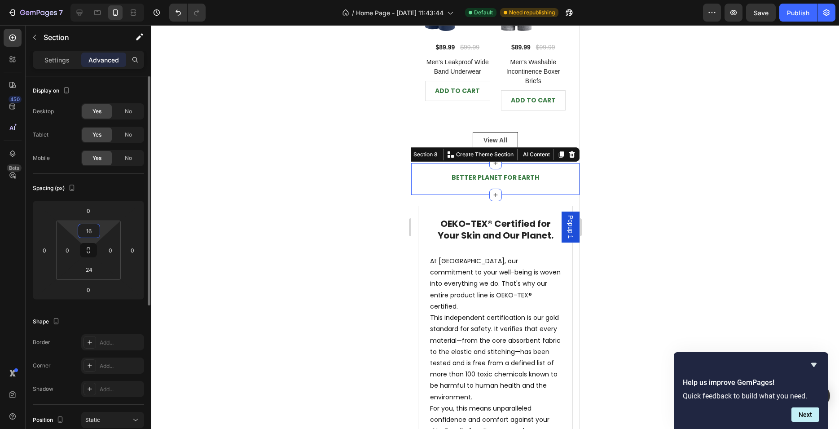
click at [91, 234] on input "16" at bounding box center [89, 230] width 18 height 13
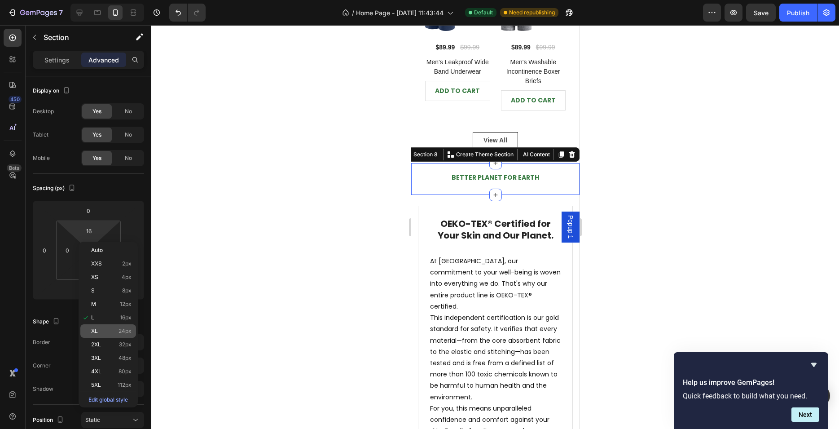
click at [110, 328] on p "XL 24px" at bounding box center [111, 331] width 40 height 6
type input "24"
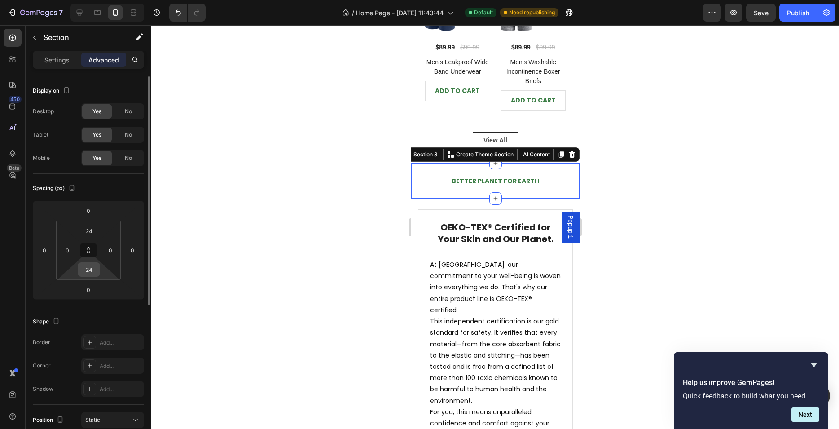
click at [88, 275] on input "24" at bounding box center [89, 269] width 18 height 13
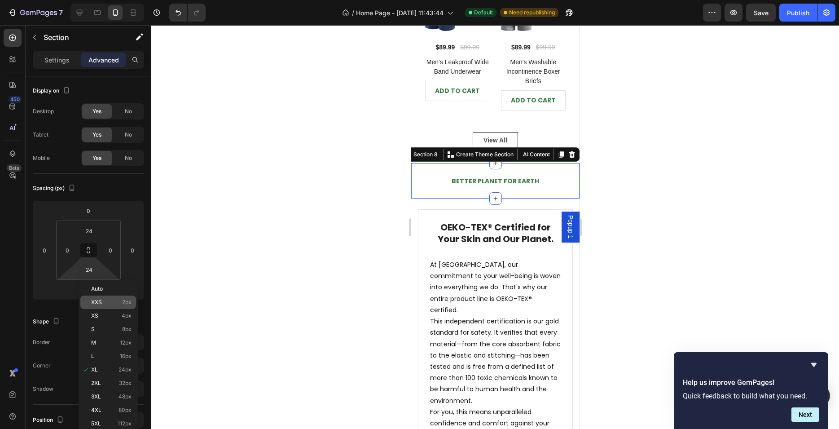
click at [110, 307] on div "XXS 2px" at bounding box center [108, 301] width 56 height 13
type input "2"
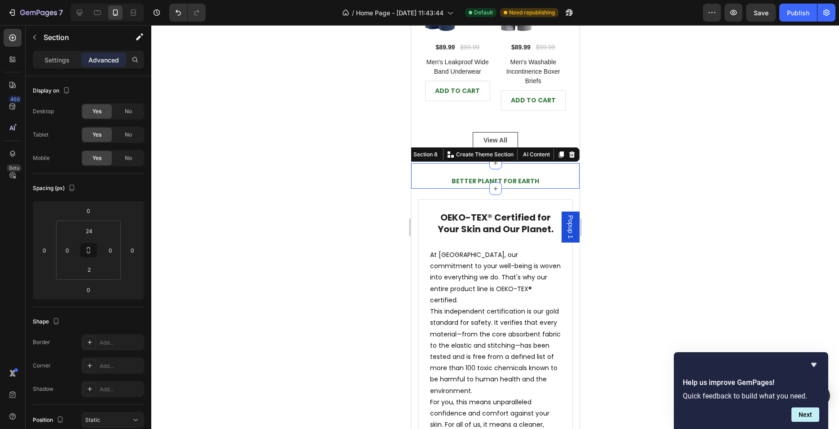
click at [269, 265] on div at bounding box center [495, 227] width 688 height 404
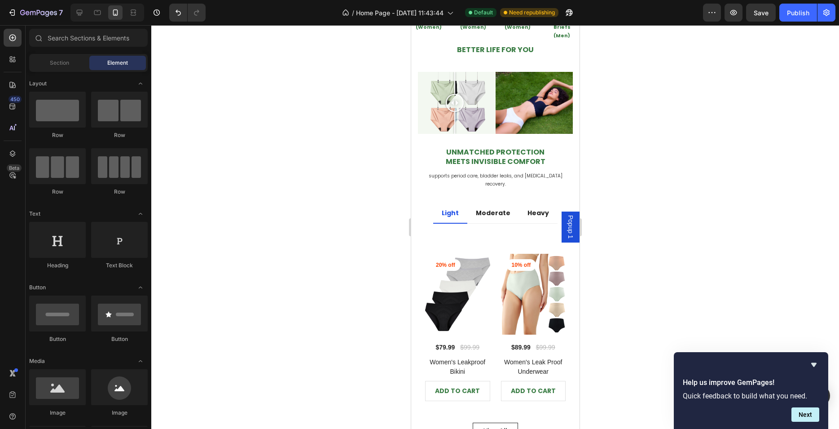
scroll to position [401, 0]
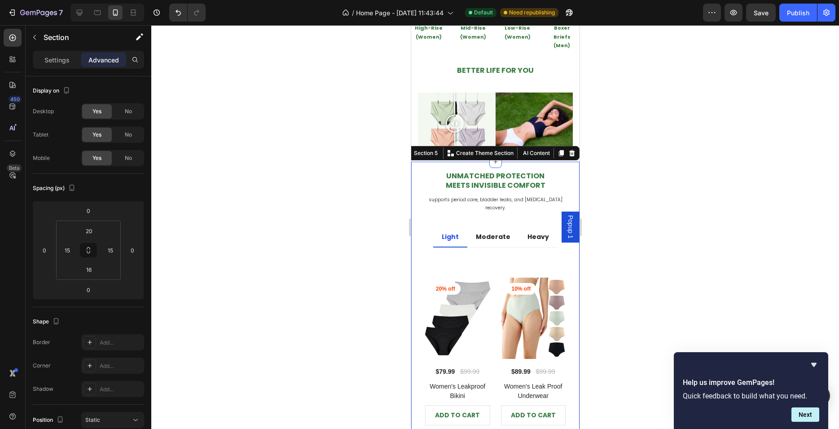
click at [547, 171] on div "Unmatched Protection Meets Invisible Comfort Heading supports period care, blad…" at bounding box center [495, 321] width 155 height 300
click at [551, 171] on h2 "Unmatched Protection Meets Invisible Comfort" at bounding box center [495, 181] width 155 height 21
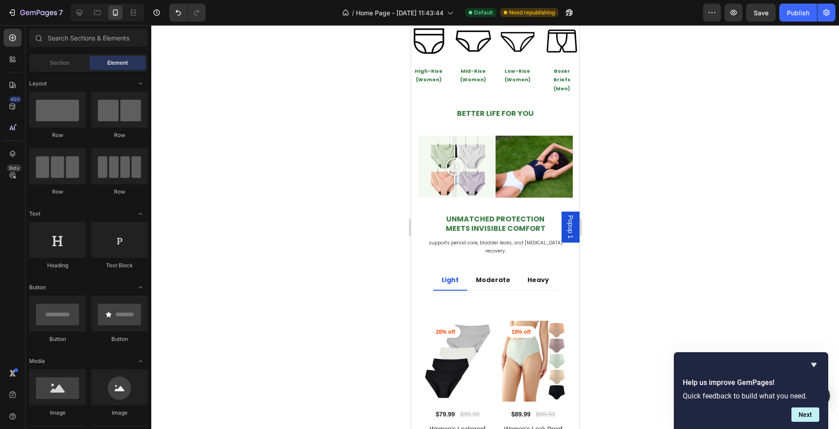
scroll to position [175, 0]
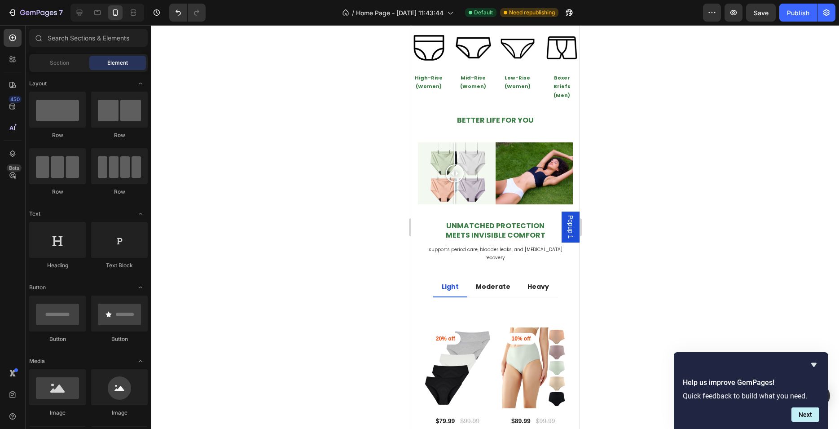
drag, startPoint x: 579, startPoint y: 127, endPoint x: 995, endPoint y: 117, distance: 416.4
click at [539, 114] on h2 "BETTER LIFE FOR YOU" at bounding box center [495, 120] width 155 height 13
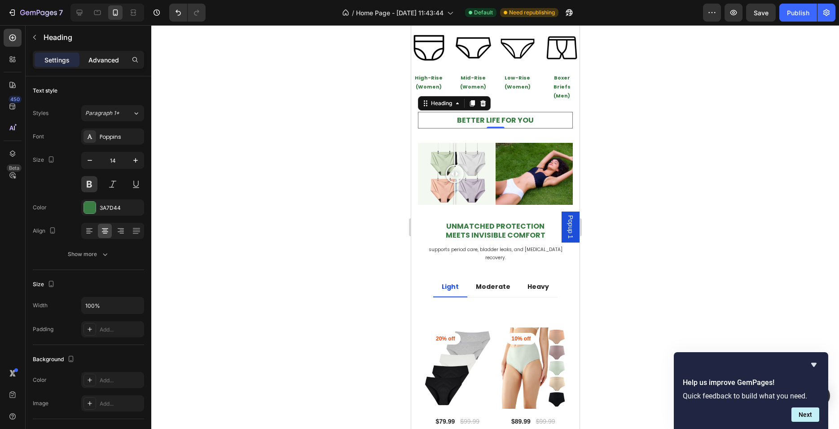
click at [97, 65] on div "Advanced" at bounding box center [103, 60] width 45 height 14
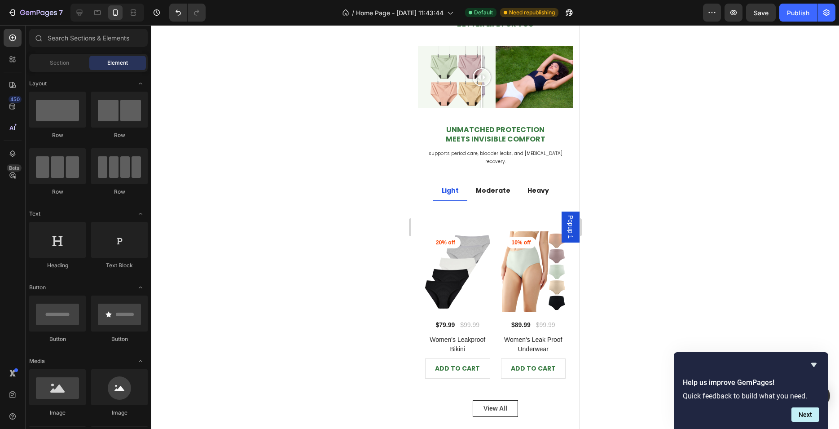
scroll to position [286, 0]
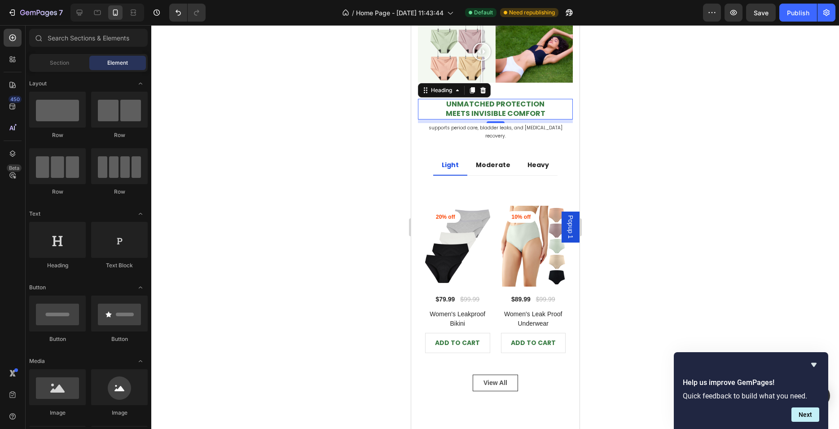
click at [547, 104] on h2 "Unmatched Protection Meets Invisible Comfort" at bounding box center [495, 109] width 155 height 21
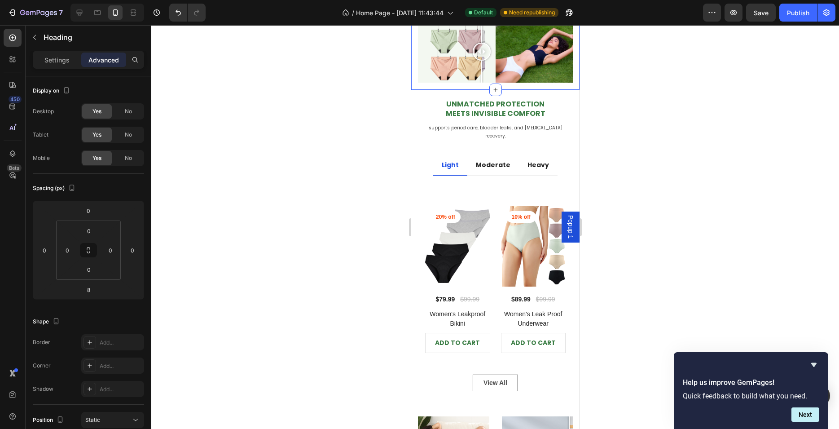
click at [526, 84] on div "BETTER LIFE FOR YOU Heading Row Image Comparison Image Row Section 4 You can cr…" at bounding box center [495, 38] width 168 height 103
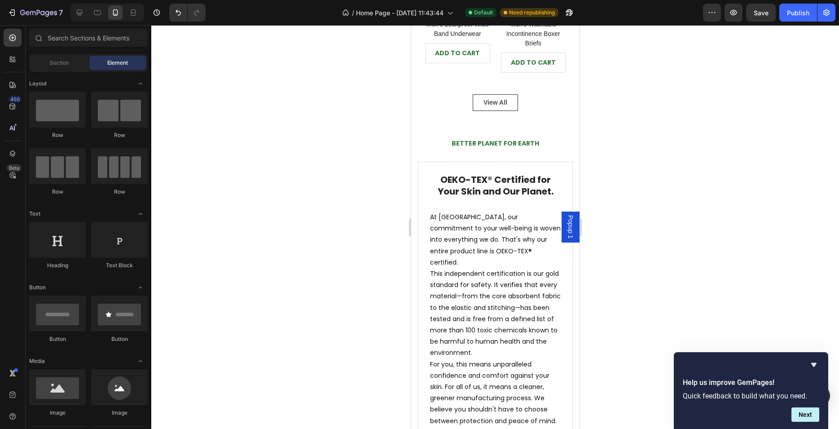
scroll to position [914, 0]
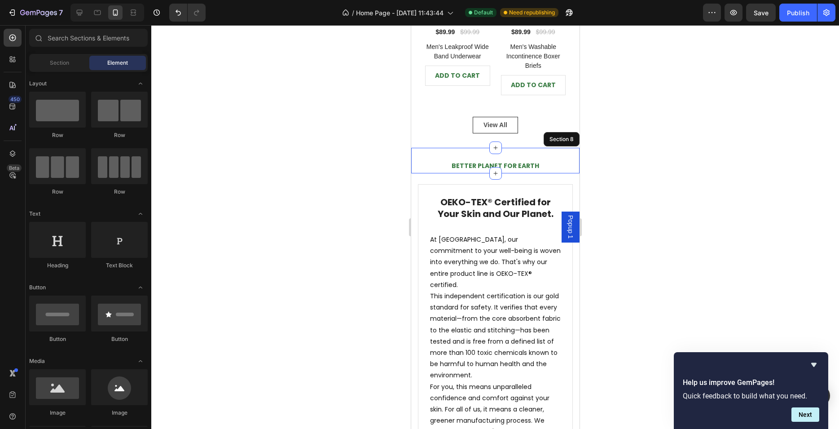
click at [535, 148] on div "BETTER PLANET FOR EARTH Heading Section 8" at bounding box center [495, 161] width 168 height 26
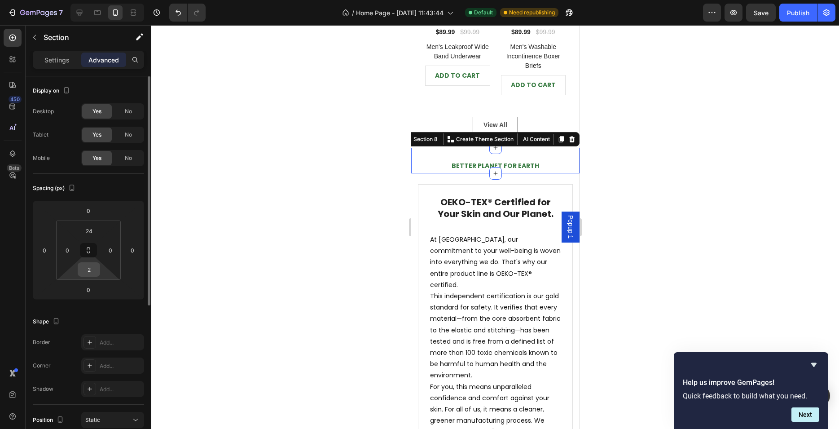
click at [85, 275] on input "2" at bounding box center [89, 269] width 18 height 13
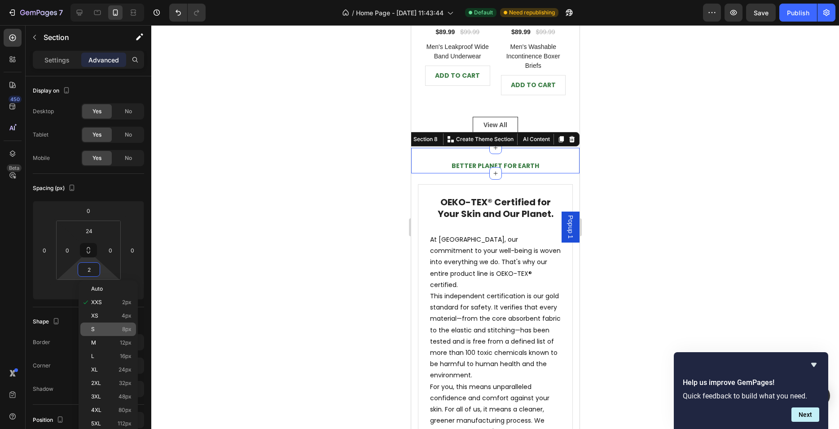
click at [103, 332] on p "S 8px" at bounding box center [111, 329] width 40 height 6
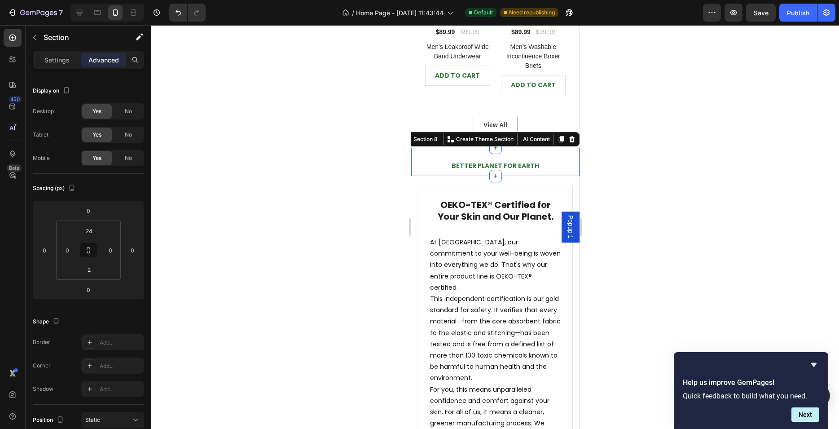
type input "8"
click at [368, 205] on div at bounding box center [495, 227] width 688 height 404
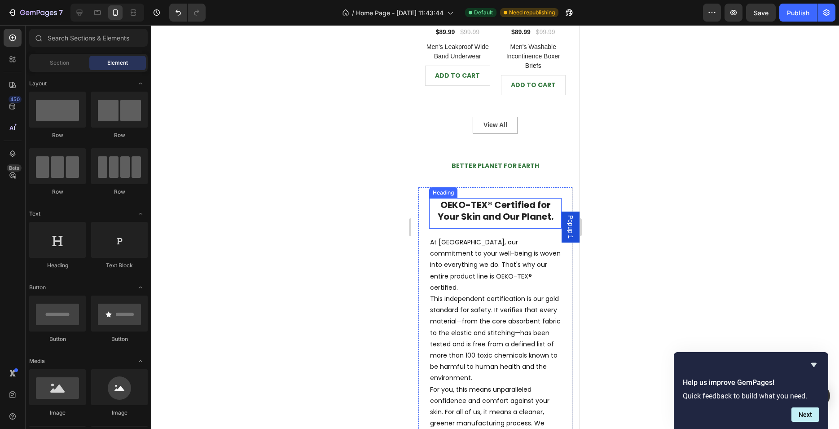
click at [489, 208] on strong "OEKO-TEX® Certified for Your Skin and Our Planet." at bounding box center [495, 210] width 116 height 24
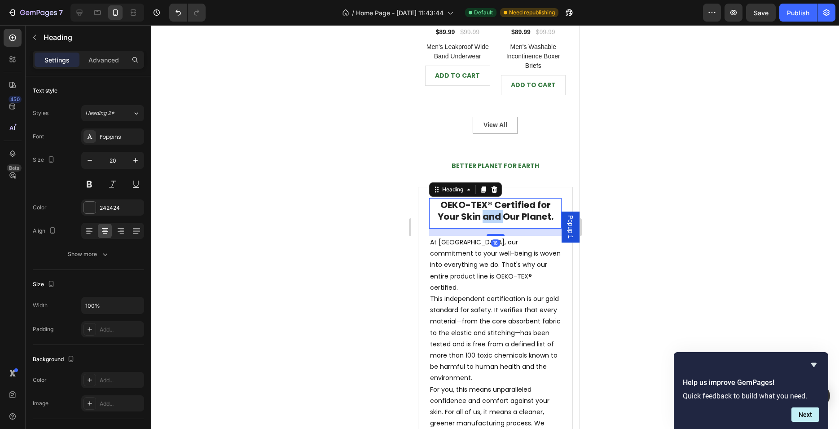
click at [489, 208] on strong "OEKO-TEX® Certified for Your Skin and Our Planet." at bounding box center [495, 210] width 116 height 24
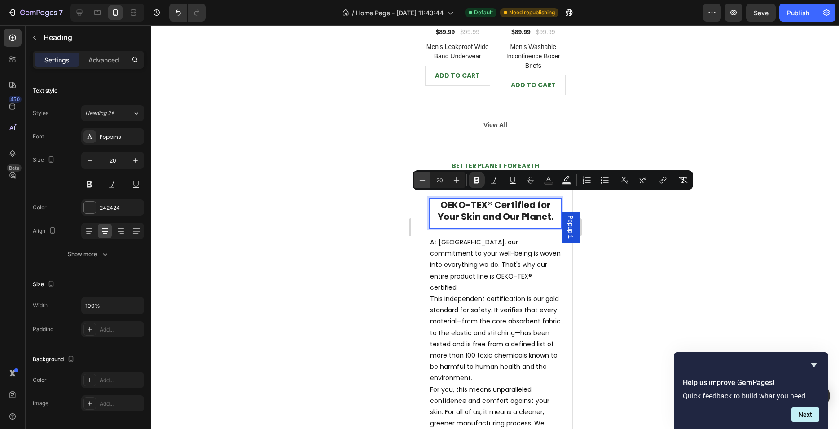
click at [417, 176] on button "Minus" at bounding box center [423, 180] width 16 height 16
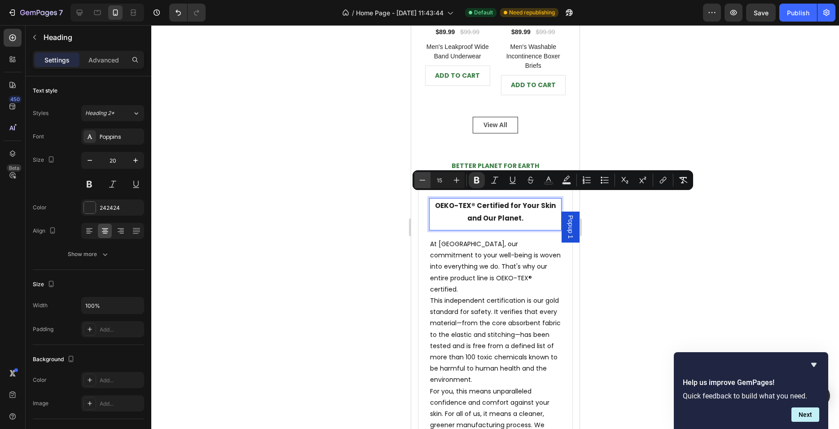
click at [417, 176] on button "Minus" at bounding box center [423, 180] width 16 height 16
type input "14"
click at [536, 203] on strong "OEKO-TEX® Certified for Your Skin and Our Planet." at bounding box center [495, 212] width 117 height 22
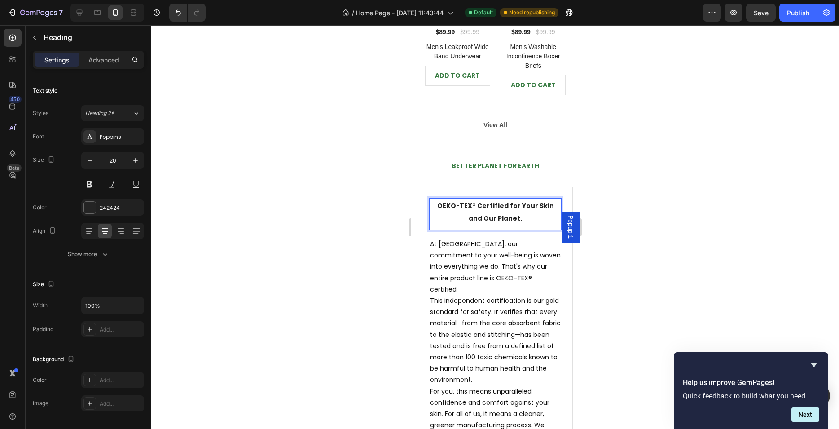
click at [509, 201] on strong "OEKO-TEX® Certified for Your Skin and Our Planet." at bounding box center [495, 212] width 117 height 22
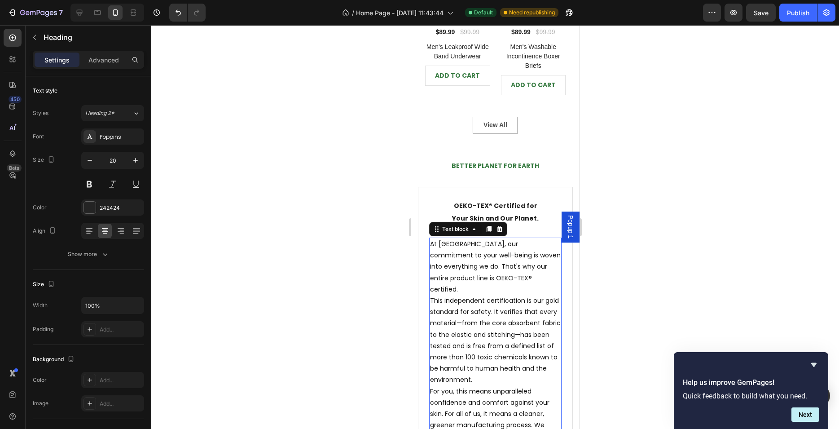
click at [490, 295] on p "This independent certification is our gold standard for safety. It verifies tha…" at bounding box center [495, 340] width 131 height 91
click at [518, 277] on p "At [GEOGRAPHIC_DATA], our commitment to your well-being is woven into everythin…" at bounding box center [495, 266] width 131 height 57
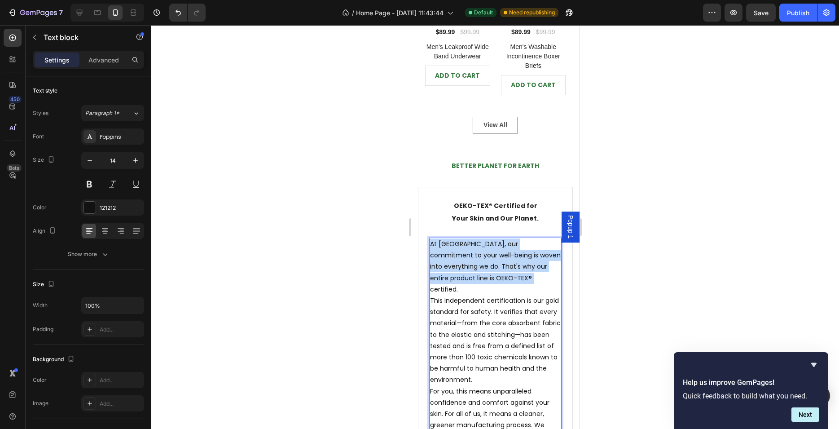
click at [518, 277] on p "At [GEOGRAPHIC_DATA], our commitment to your well-being is woven into everythin…" at bounding box center [495, 266] width 131 height 57
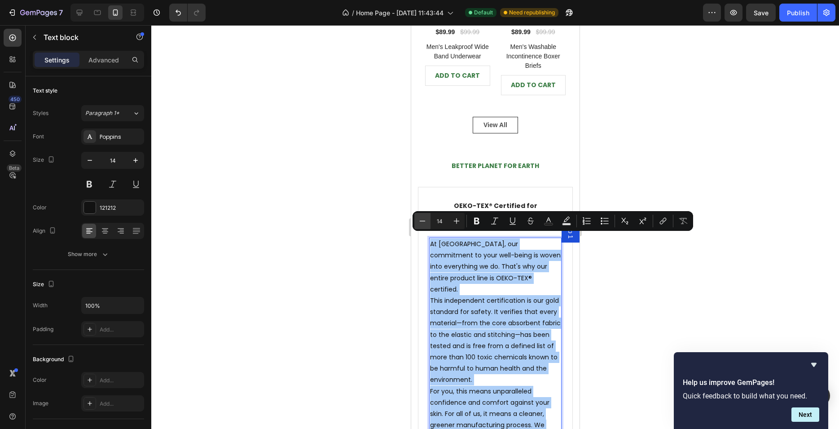
click at [424, 222] on icon "Editor contextual toolbar" at bounding box center [422, 220] width 9 height 9
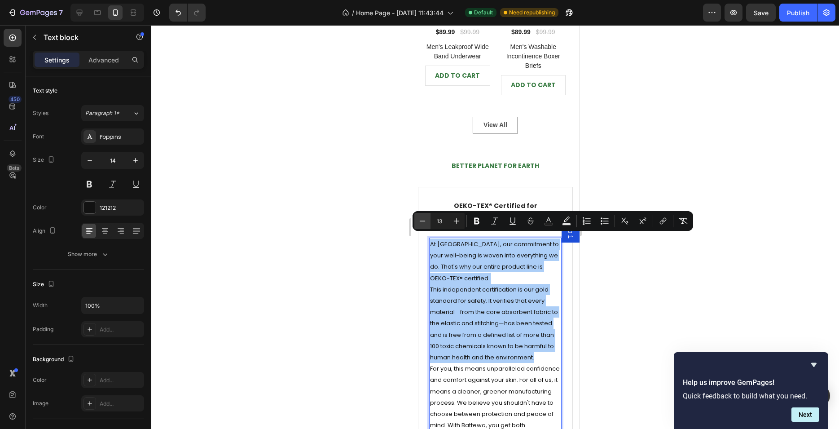
click at [424, 222] on icon "Editor contextual toolbar" at bounding box center [422, 220] width 9 height 9
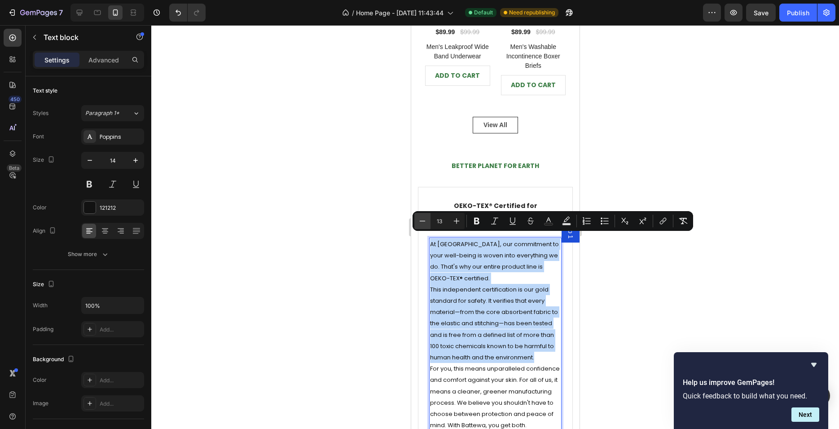
type input "12"
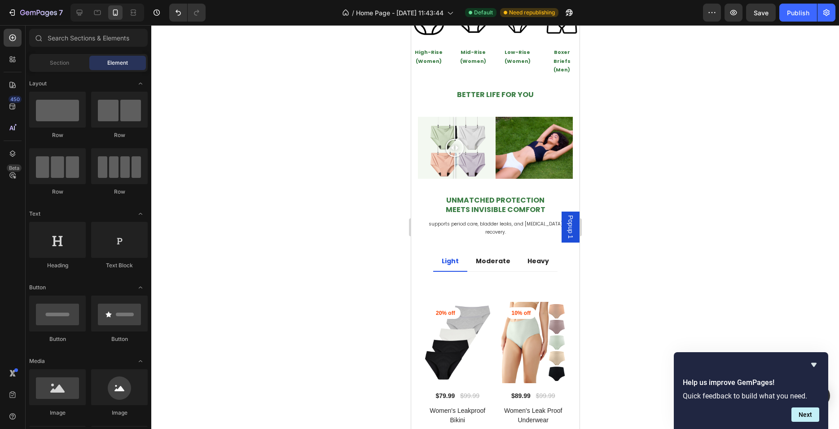
scroll to position [454, 0]
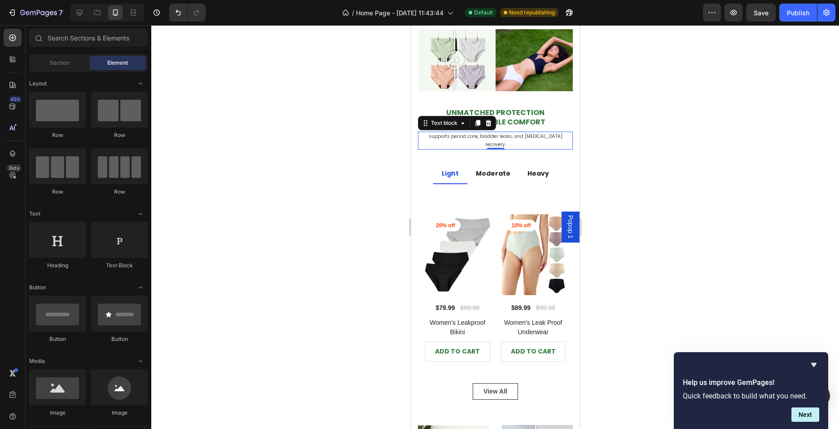
click at [507, 134] on span "supports period care, bladder leaks, and [MEDICAL_DATA] recovery." at bounding box center [495, 140] width 134 height 15
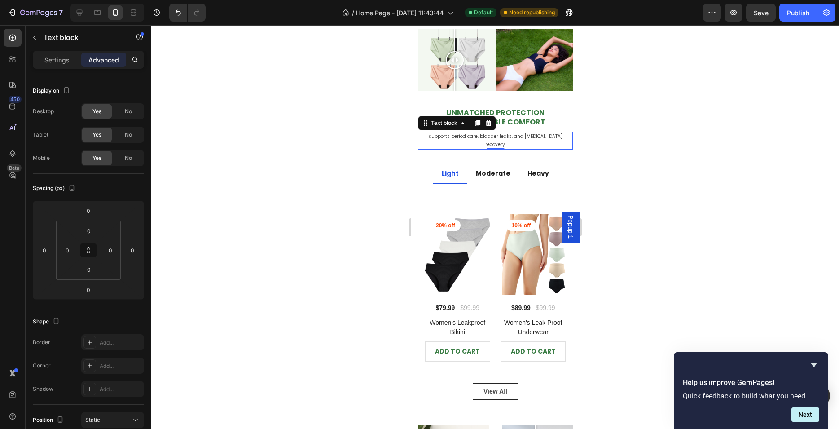
click at [507, 134] on span "supports period care, bladder leaks, and [MEDICAL_DATA] recovery." at bounding box center [495, 140] width 134 height 15
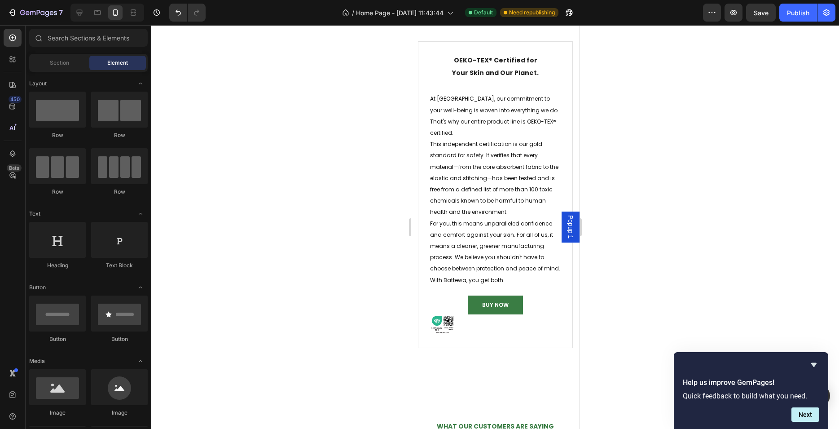
scroll to position [1088, 0]
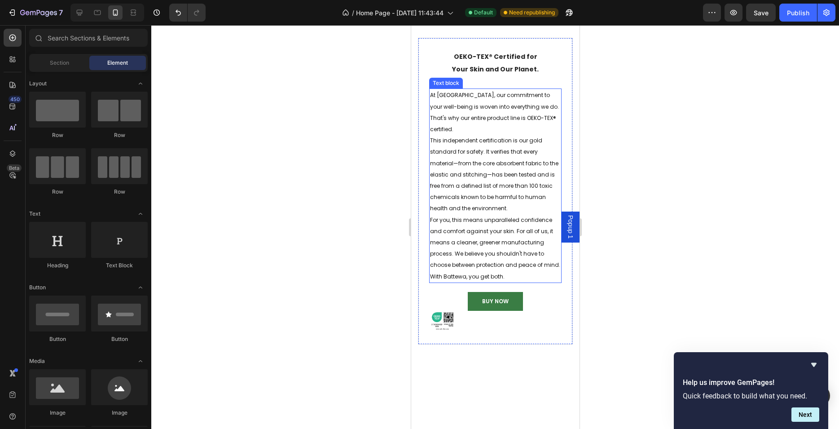
click at [493, 192] on p "This independent certification is our gold standard for safety. It verifies tha…" at bounding box center [495, 174] width 131 height 79
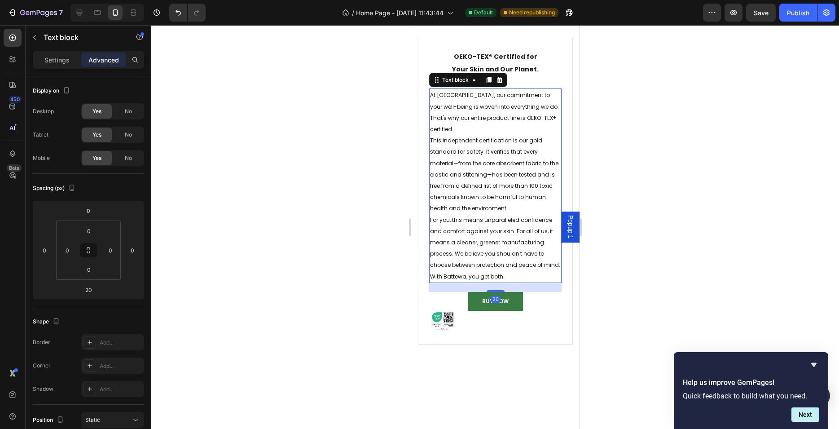
click at [493, 192] on p "This independent certification is our gold standard for safety. It verifies tha…" at bounding box center [495, 174] width 131 height 79
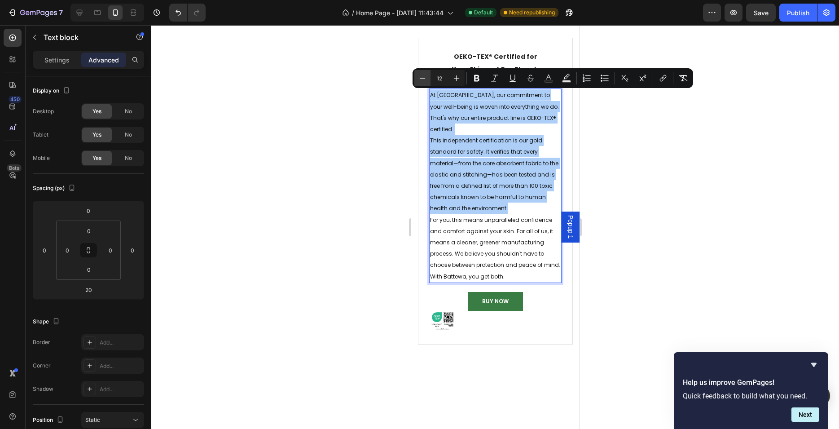
click at [428, 79] on button "Minus" at bounding box center [423, 78] width 16 height 16
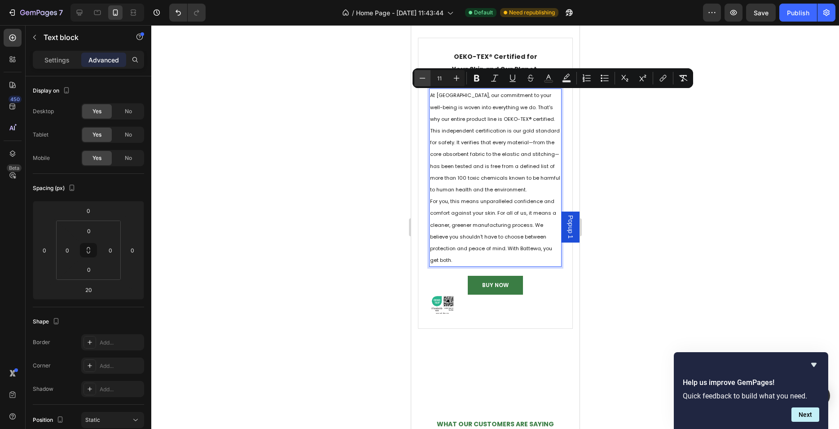
click at [428, 79] on button "Minus" at bounding box center [423, 78] width 16 height 16
type input "10"
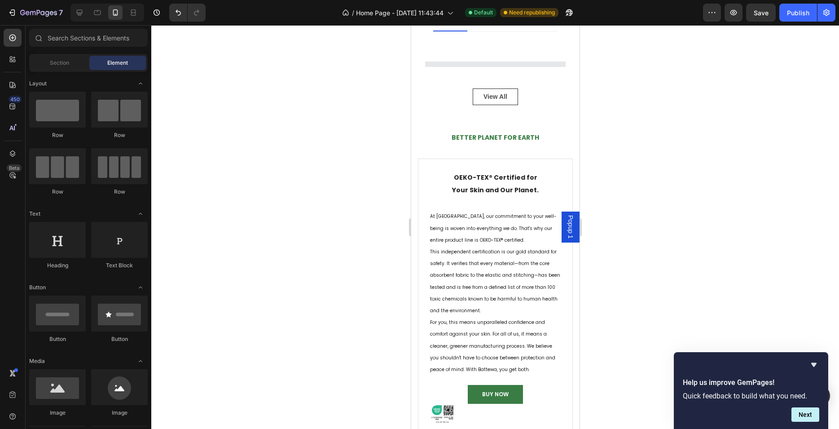
scroll to position [976, 0]
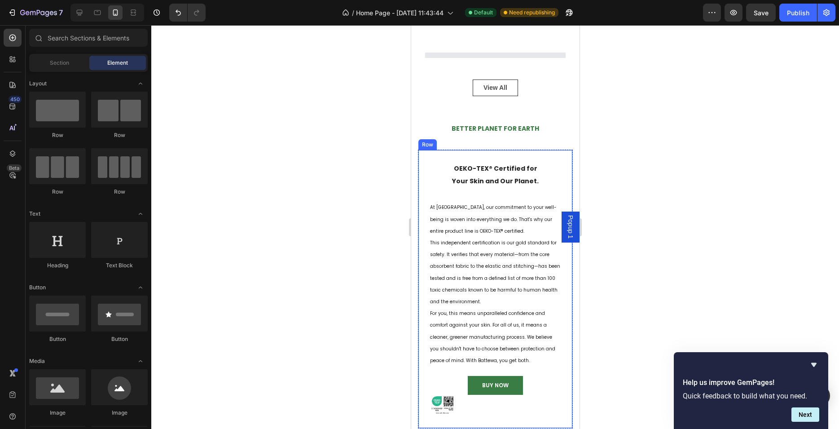
click at [548, 151] on div "OEKO-TEX® Certified for Your Skin and Our Planet. Heading At Battewa, our commi…" at bounding box center [495, 289] width 155 height 279
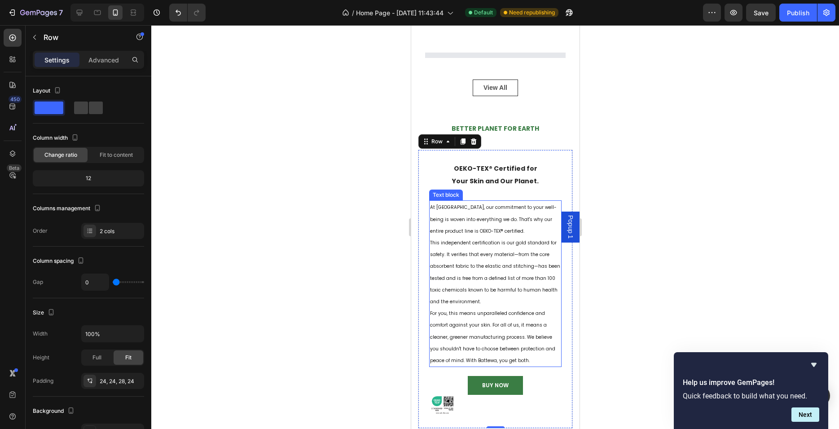
click at [512, 221] on span "At [GEOGRAPHIC_DATA], our commitment to your well-being is woven into everythin…" at bounding box center [493, 219] width 127 height 30
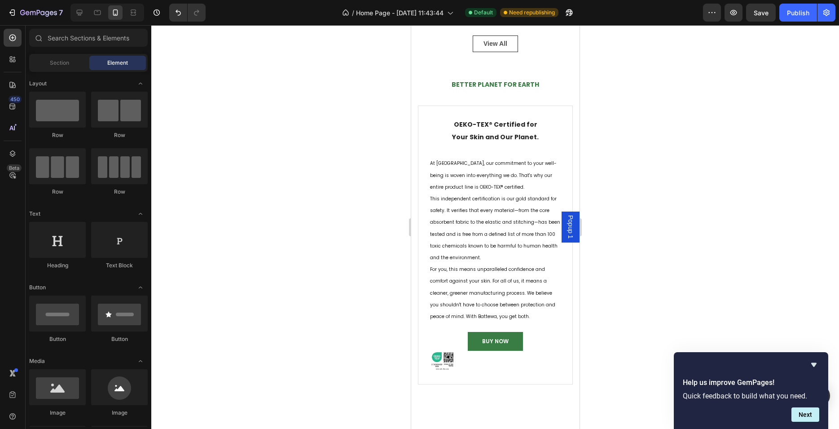
scroll to position [1036, 0]
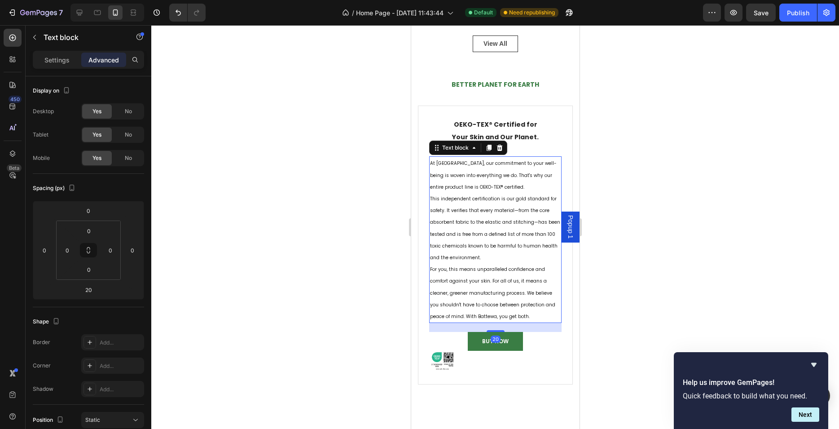
click at [491, 203] on p "This independent certification is our gold standard for safety. It verifies tha…" at bounding box center [495, 228] width 131 height 71
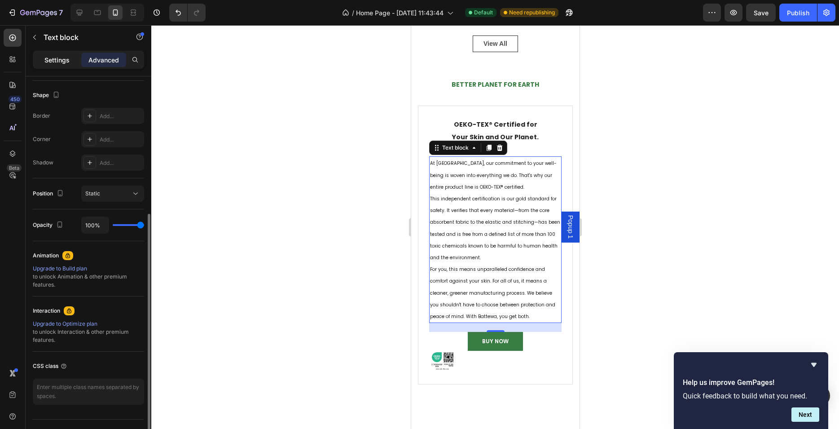
click at [68, 60] on p "Settings" at bounding box center [56, 59] width 25 height 9
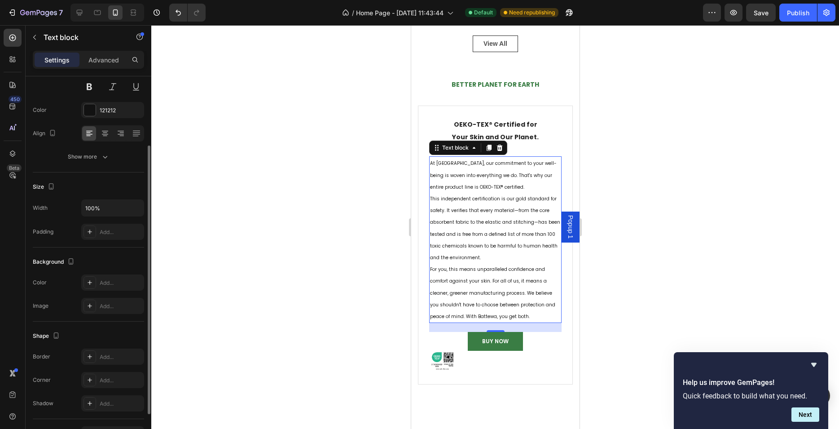
scroll to position [41, 0]
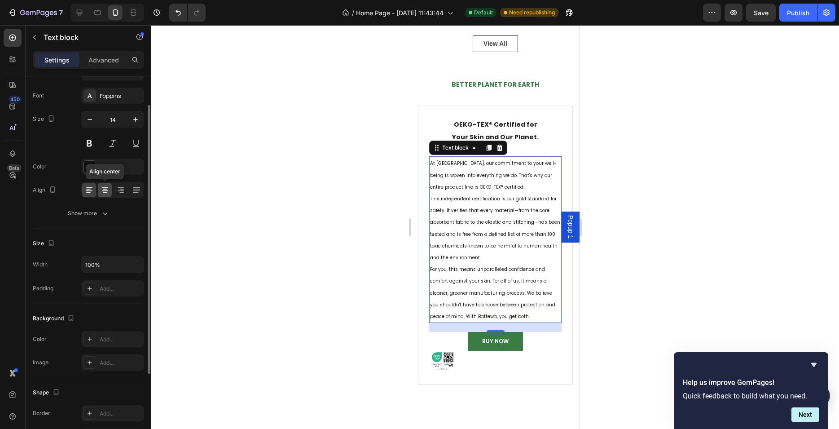
click at [110, 191] on div at bounding box center [105, 190] width 14 height 14
click at [89, 189] on icon at bounding box center [89, 189] width 9 height 9
click at [94, 121] on icon "button" at bounding box center [89, 119] width 9 height 9
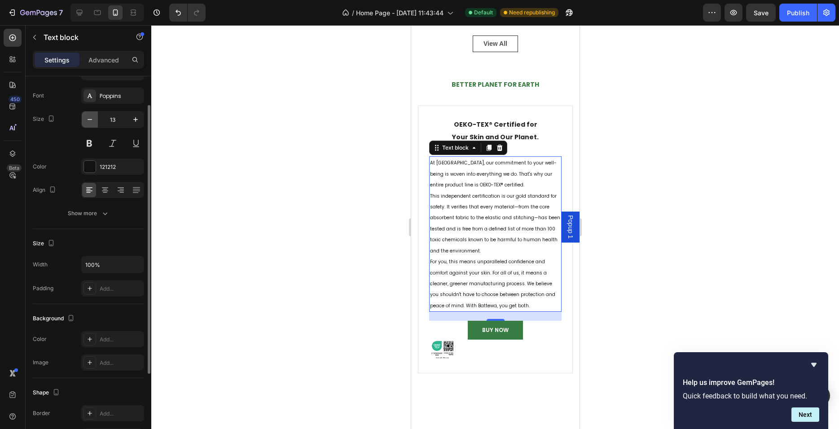
click at [93, 120] on icon "button" at bounding box center [89, 119] width 9 height 9
type input "12"
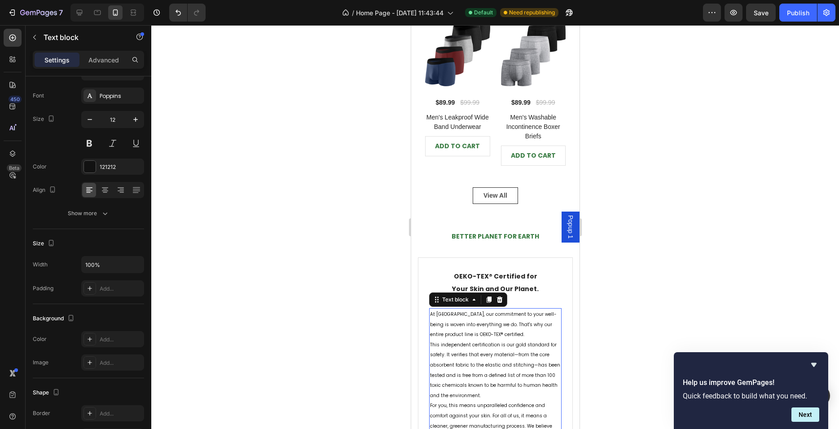
scroll to position [1167, 0]
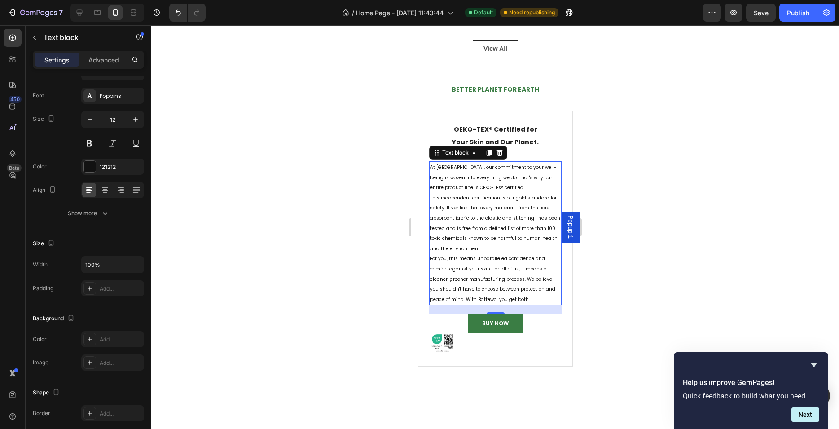
click at [339, 230] on div at bounding box center [495, 227] width 688 height 404
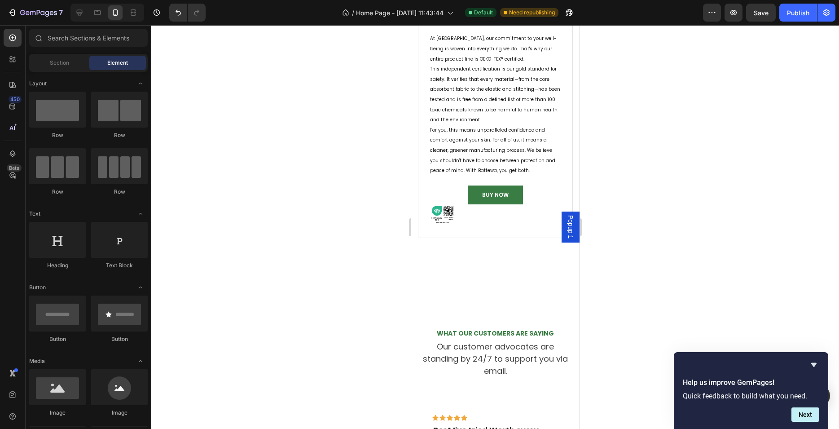
scroll to position [1310, 0]
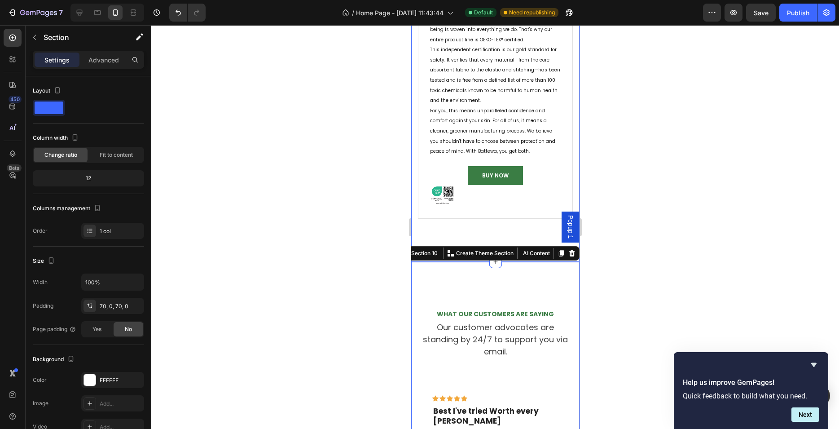
click at [510, 231] on div "OEKO-TEX® Certified for Your Skin and Our Planet. Heading At Battewa, our commi…" at bounding box center [495, 106] width 168 height 310
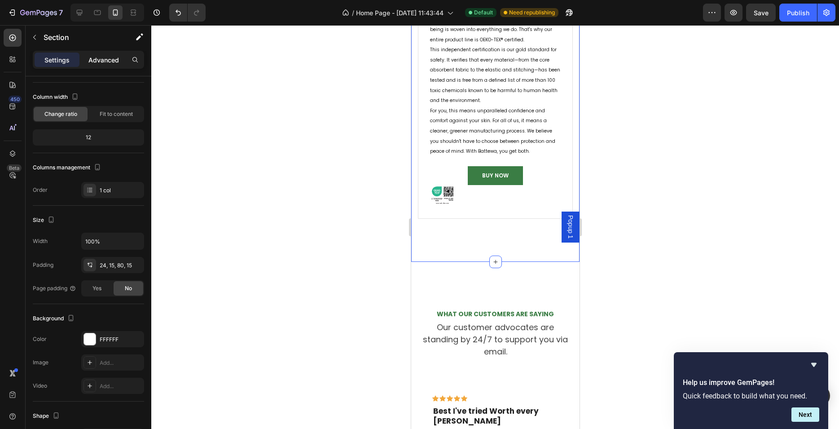
click at [97, 59] on p "Advanced" at bounding box center [103, 59] width 31 height 9
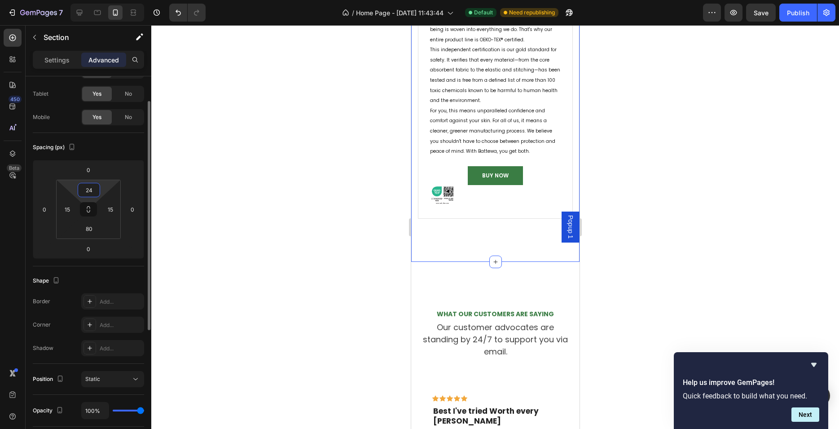
click at [92, 190] on input "24" at bounding box center [89, 189] width 18 height 13
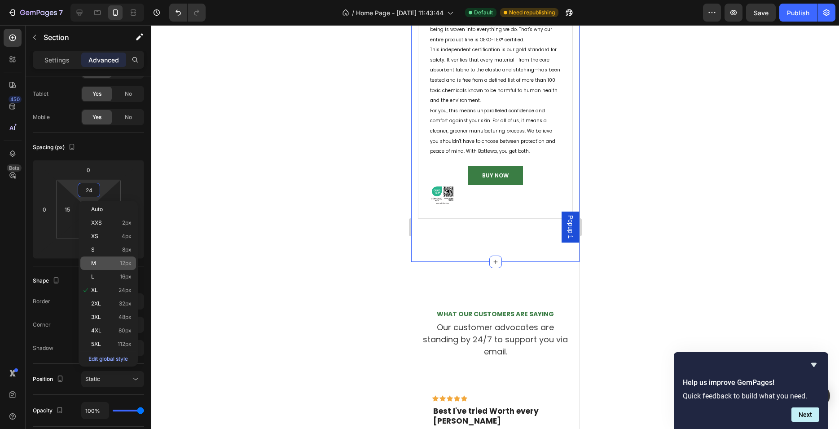
click at [104, 261] on p "M 12px" at bounding box center [111, 263] width 40 height 6
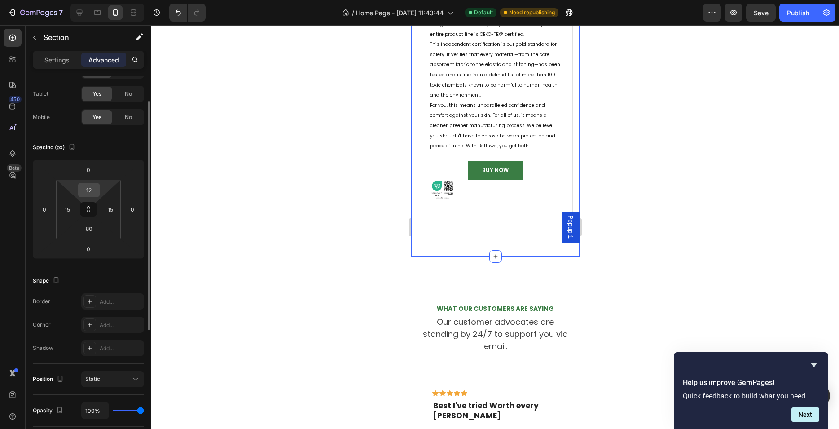
click at [91, 194] on input "12" at bounding box center [89, 189] width 18 height 13
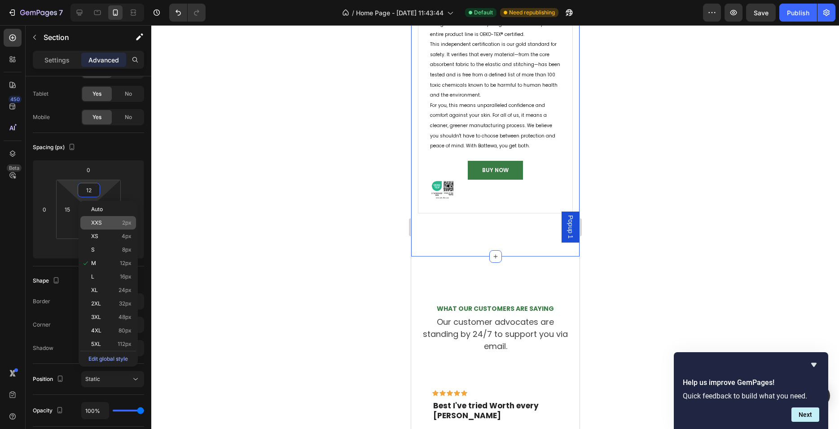
click at [100, 221] on span "XXS" at bounding box center [96, 223] width 11 height 6
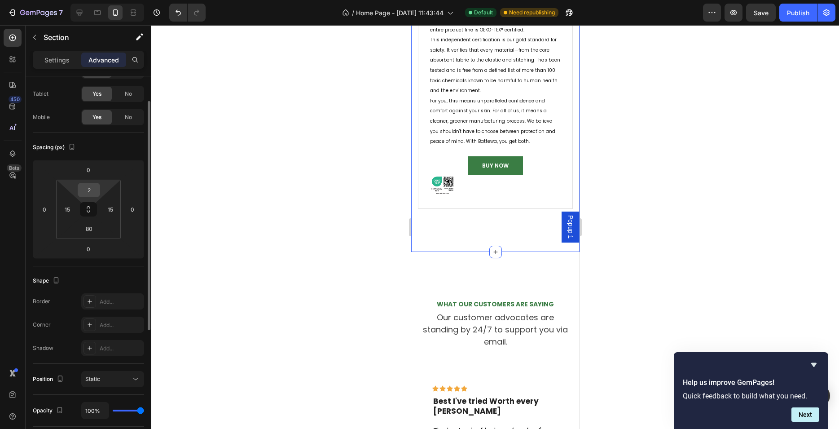
click at [90, 190] on input "2" at bounding box center [89, 189] width 18 height 13
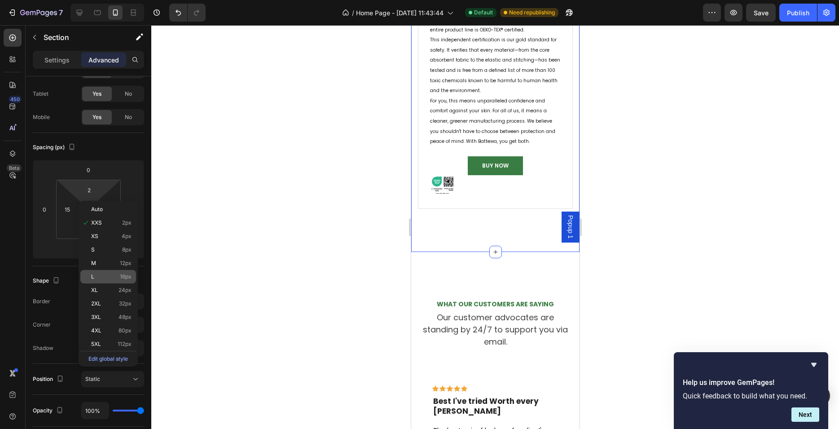
click at [123, 279] on span "16px" at bounding box center [126, 276] width 12 height 6
type input "16"
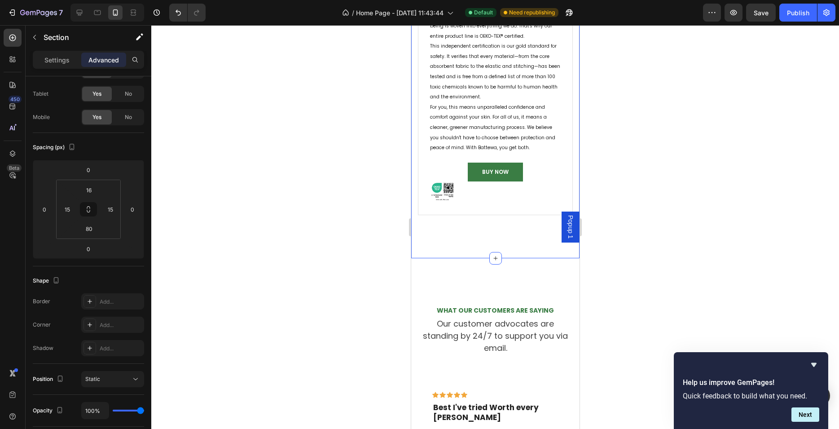
click at [369, 228] on div at bounding box center [495, 227] width 688 height 404
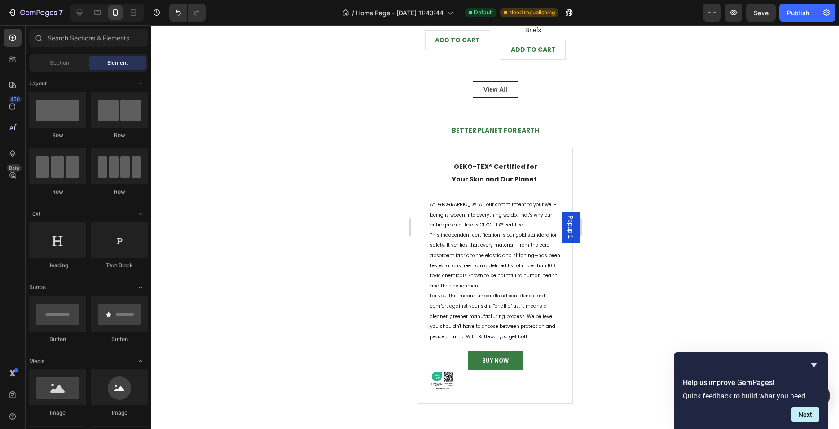
scroll to position [1198, 0]
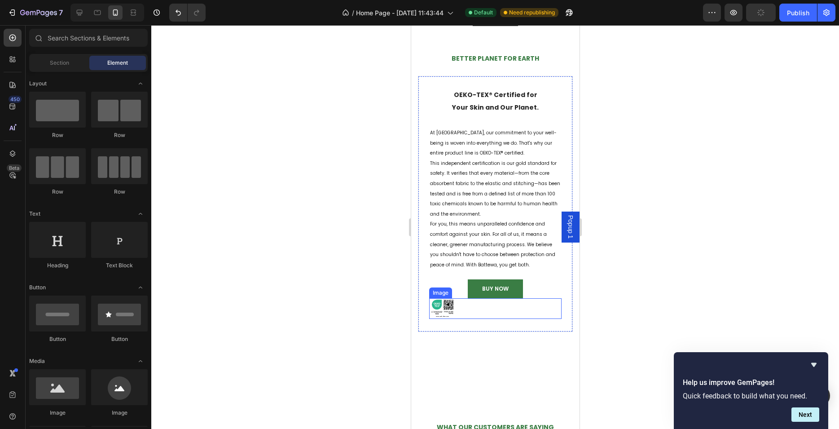
click at [514, 306] on div at bounding box center [495, 308] width 132 height 21
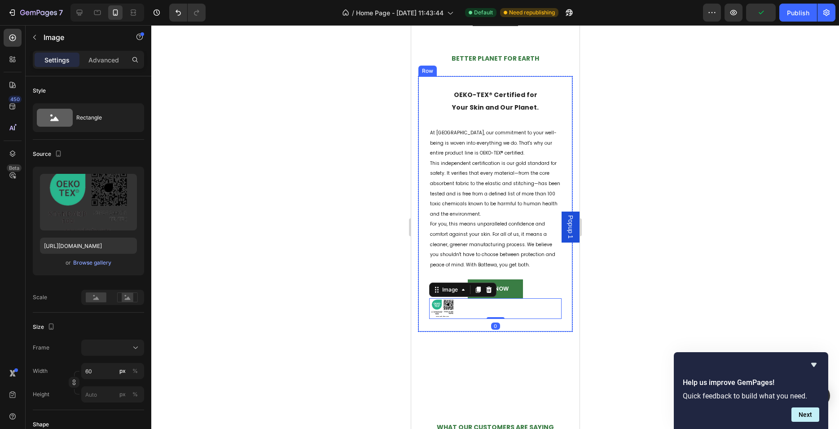
click at [560, 320] on div "OEKO-TEX® Certified for Your Skin and Our Planet. Heading At Battewa, our commi…" at bounding box center [495, 204] width 155 height 256
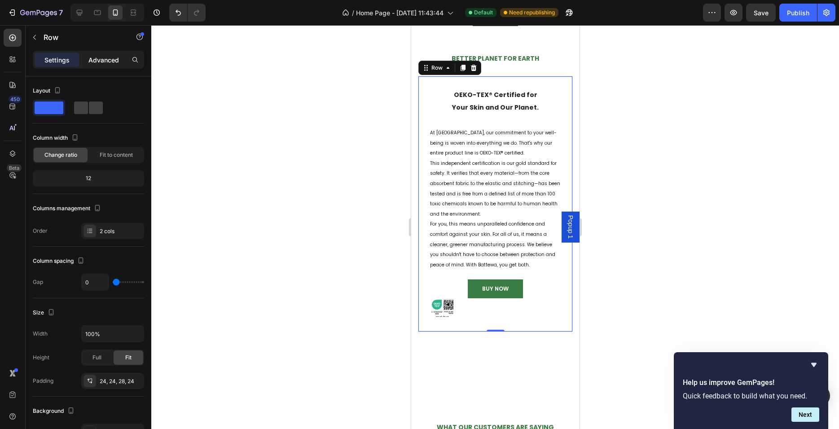
click at [103, 65] on div "Advanced" at bounding box center [103, 60] width 45 height 14
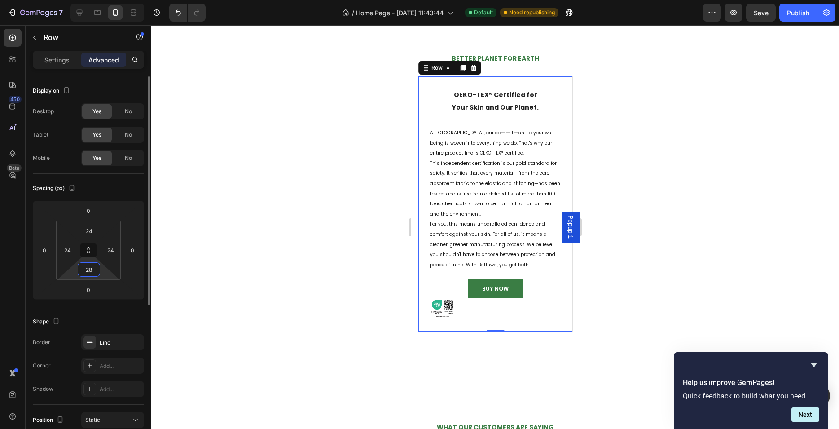
click at [91, 269] on input "28" at bounding box center [89, 269] width 18 height 13
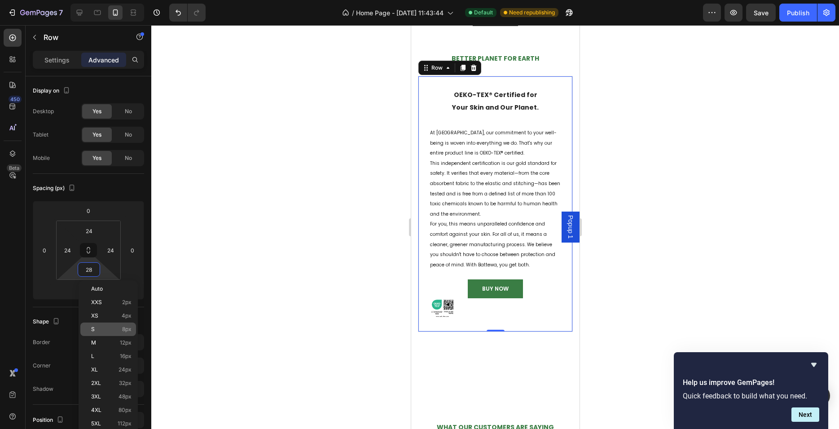
click at [111, 329] on p "S 8px" at bounding box center [111, 329] width 40 height 6
type input "8"
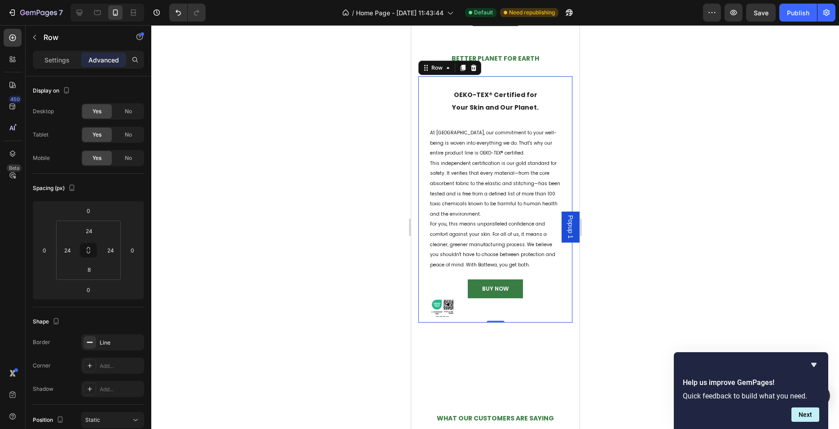
click at [300, 312] on div at bounding box center [495, 227] width 688 height 404
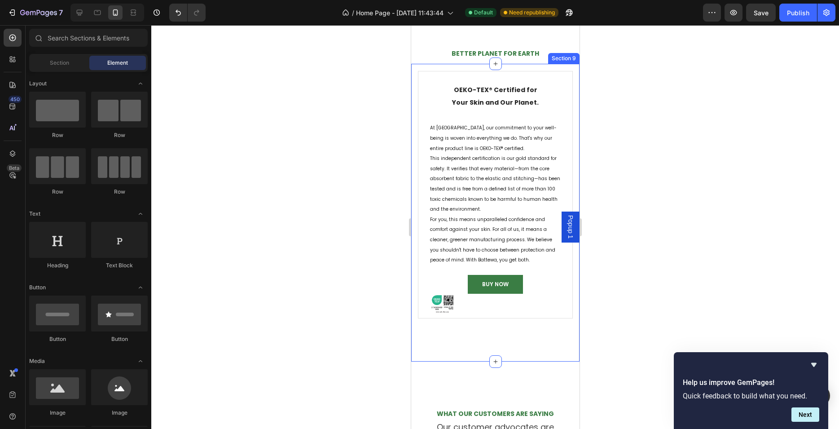
scroll to position [1254, 0]
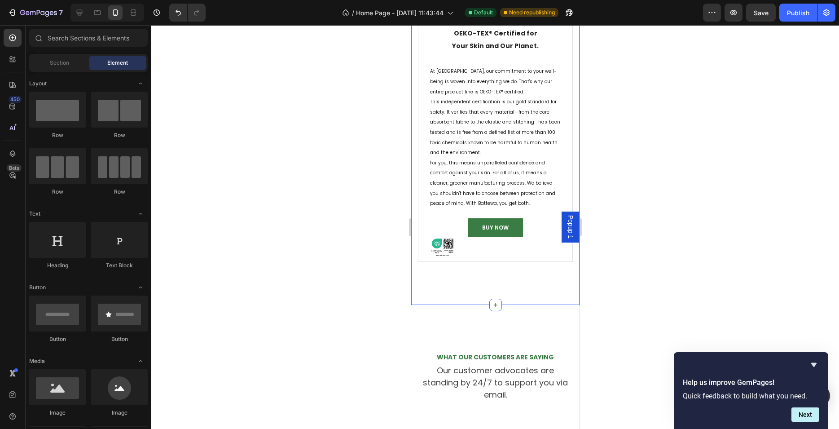
click at [473, 291] on div "OEKO-TEX® Certified for Your Skin and Our Planet. Heading At Battewa, our commi…" at bounding box center [495, 155] width 168 height 297
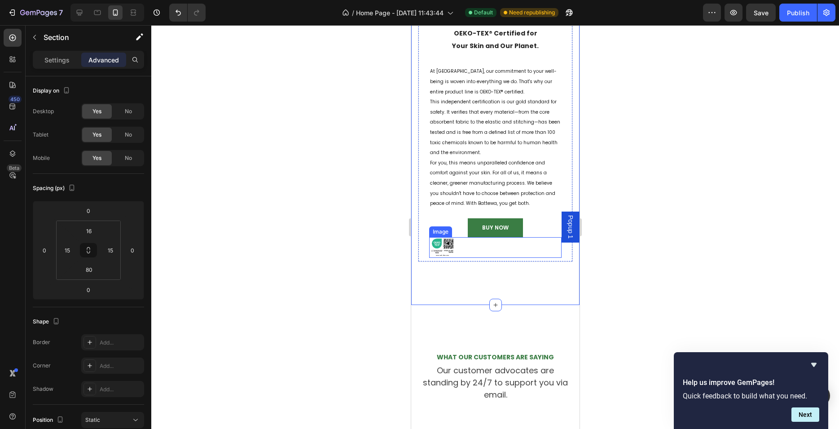
click at [500, 257] on div "Image" at bounding box center [495, 247] width 132 height 21
click at [423, 244] on div "OEKO-TEX® Certified for Your Skin and Our Planet. Heading At Battewa, our commi…" at bounding box center [495, 137] width 155 height 247
click at [502, 278] on div "OEKO-TEX® Certified for Your Skin and Our Planet. Heading At Battewa, our commi…" at bounding box center [495, 155] width 168 height 297
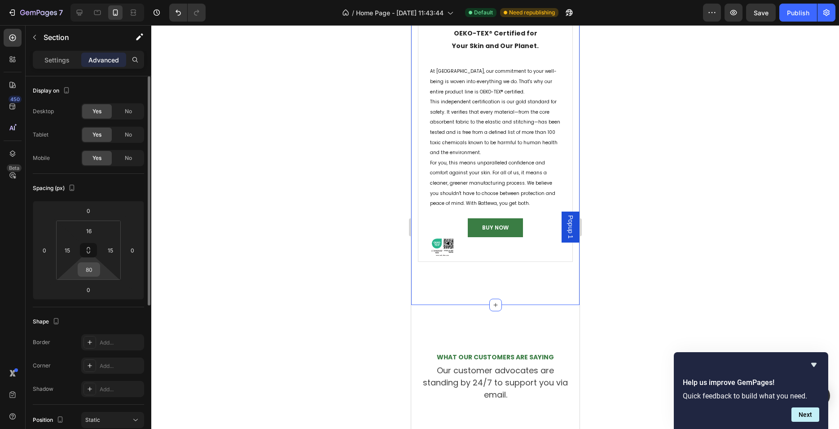
click at [89, 266] on input "80" at bounding box center [89, 269] width 18 height 13
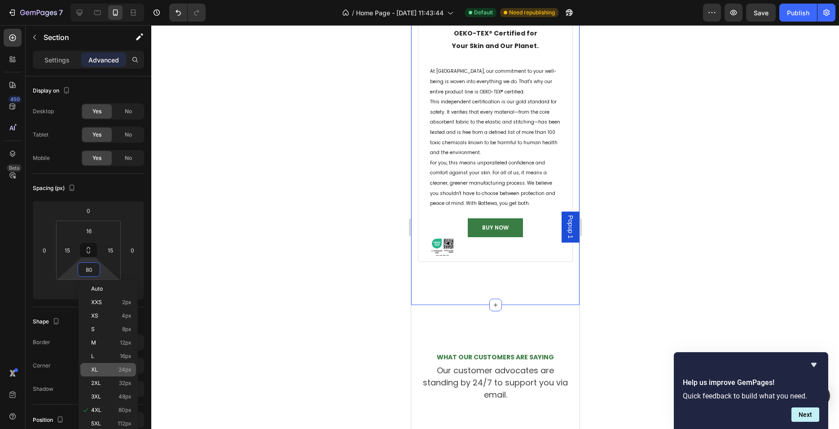
click at [101, 364] on div "XL 24px" at bounding box center [108, 369] width 56 height 13
type input "24"
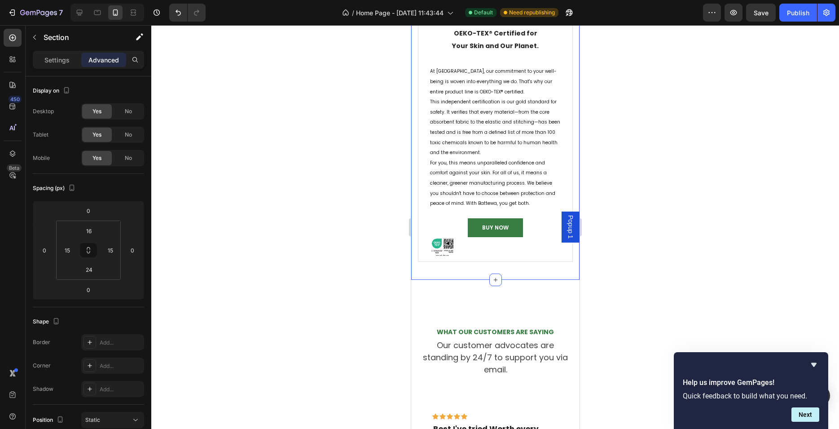
click at [358, 313] on div at bounding box center [495, 227] width 688 height 404
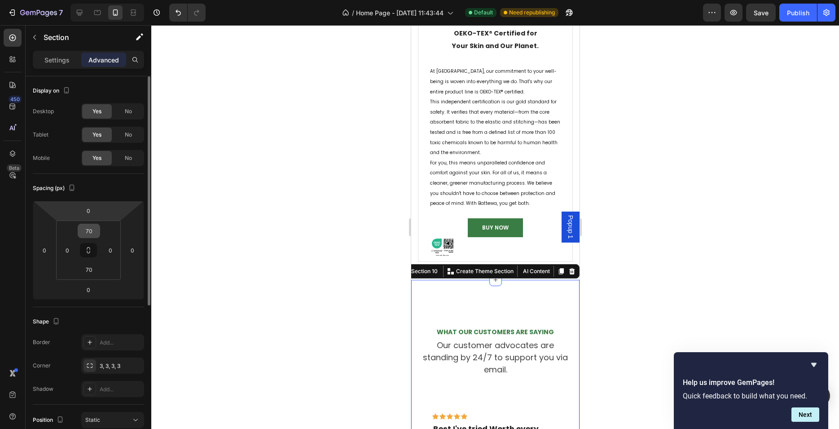
click at [87, 228] on input "70" at bounding box center [89, 230] width 18 height 13
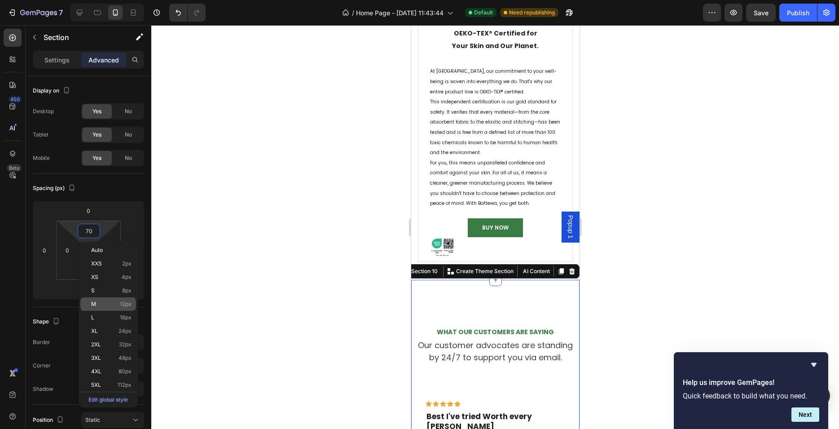
click at [107, 302] on p "M 12px" at bounding box center [111, 304] width 40 height 6
type input "12"
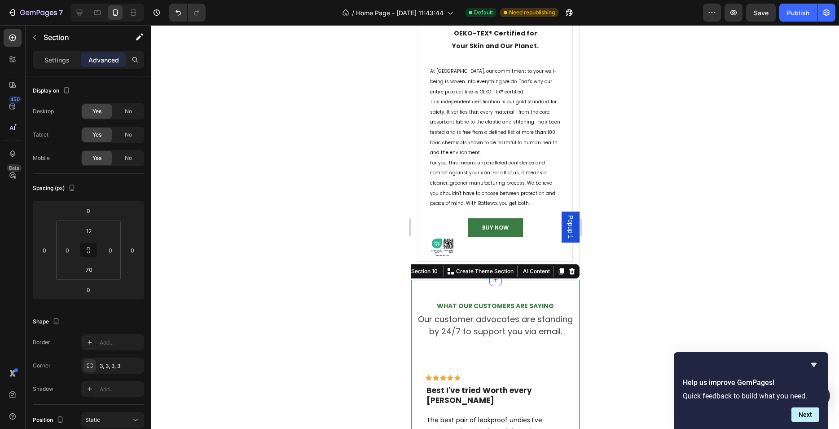
click at [290, 301] on div at bounding box center [495, 227] width 688 height 404
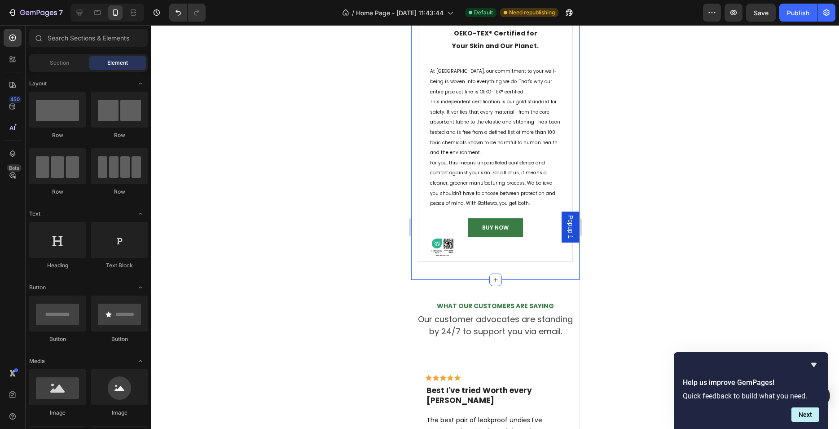
click at [518, 277] on div "OEKO-TEX® Certified for Your Skin and Our Planet. Heading At Battewa, our commi…" at bounding box center [495, 143] width 168 height 272
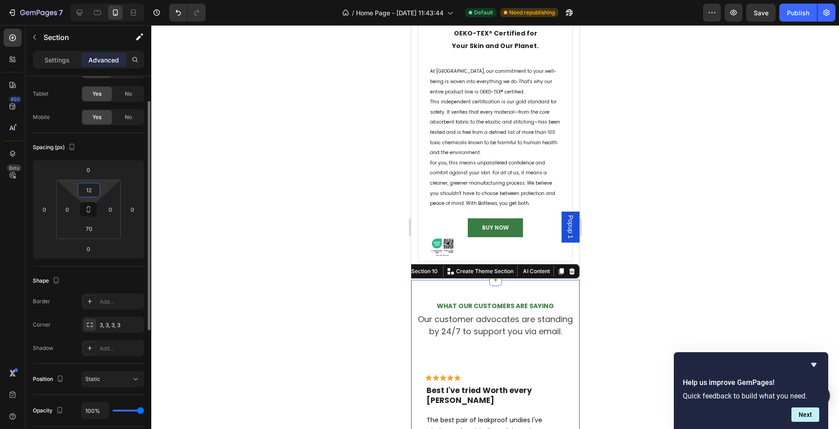
click at [93, 192] on input "12" at bounding box center [89, 189] width 18 height 13
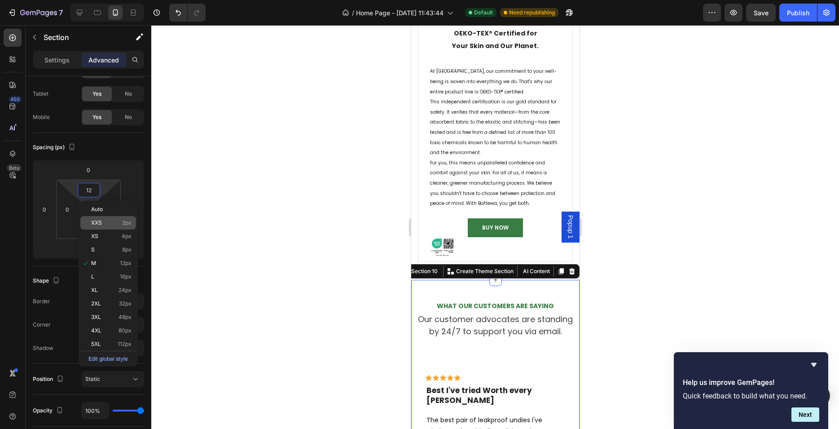
click at [104, 224] on p "XXS 2px" at bounding box center [111, 223] width 40 height 6
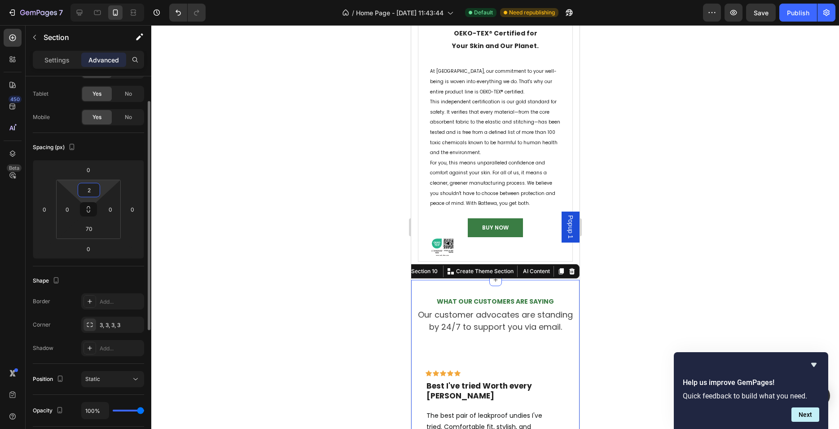
click at [90, 189] on input "2" at bounding box center [89, 189] width 18 height 13
type input "0"
click at [284, 239] on div at bounding box center [495, 227] width 688 height 404
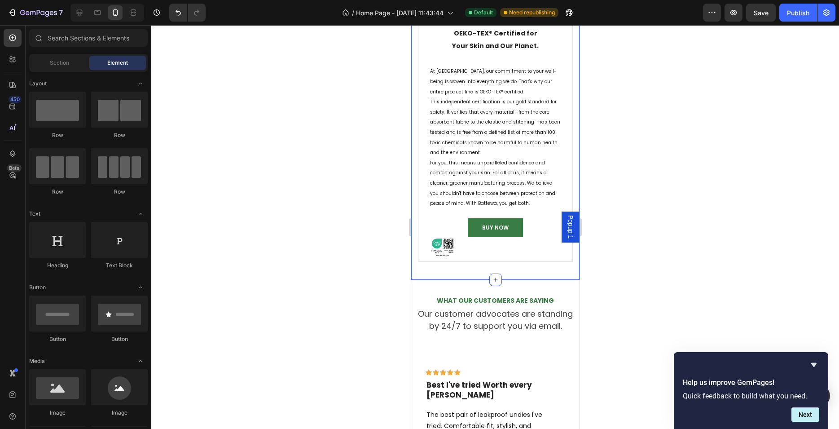
click at [458, 277] on div "OEKO-TEX® Certified for Your Skin and Our Planet. Heading At Battewa, our commi…" at bounding box center [495, 143] width 168 height 272
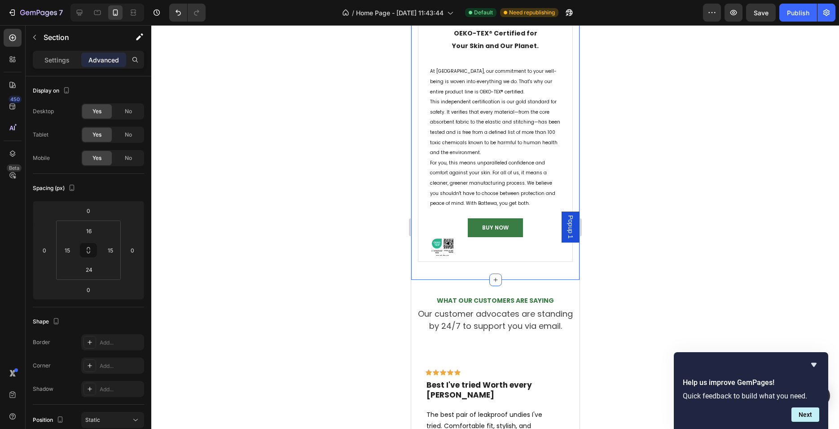
click at [322, 238] on div at bounding box center [495, 227] width 688 height 404
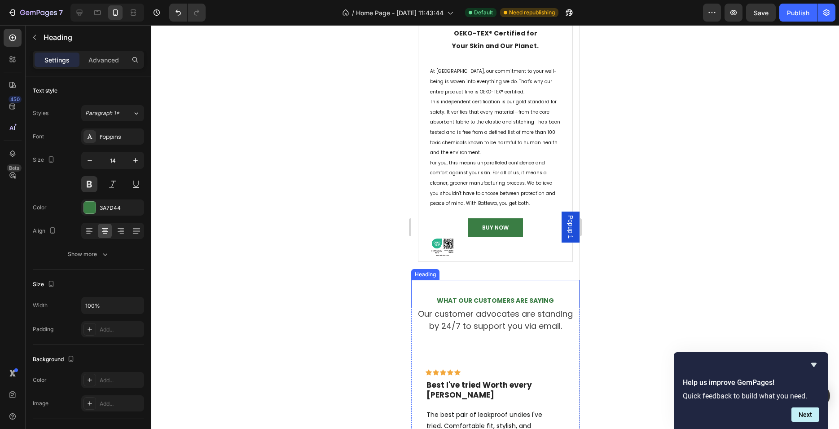
click at [460, 290] on div "What Our Customers Are Saying Heading" at bounding box center [495, 293] width 168 height 27
click at [112, 65] on div "Advanced" at bounding box center [103, 60] width 45 height 14
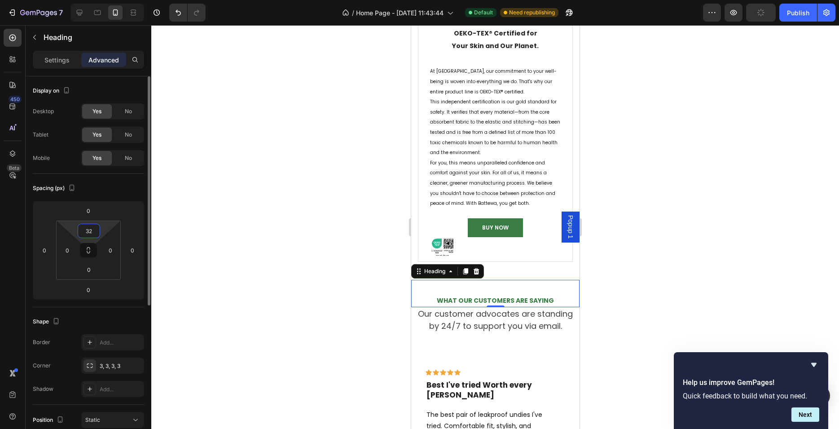
click at [90, 234] on input "32" at bounding box center [89, 230] width 18 height 13
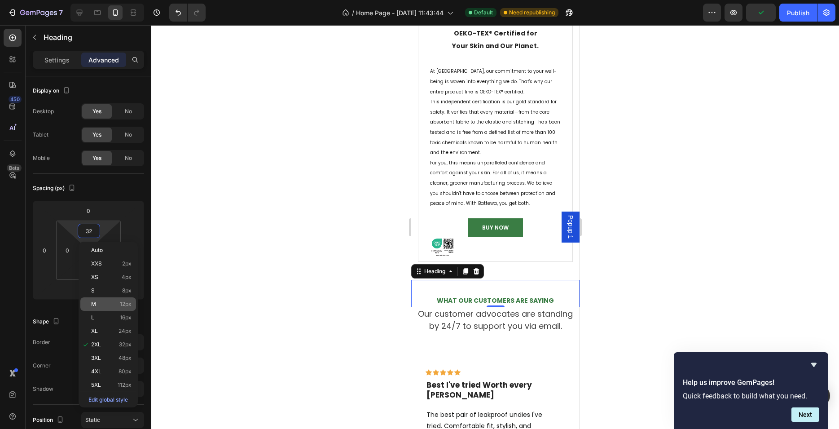
click at [110, 303] on p "M 12px" at bounding box center [111, 304] width 40 height 6
type input "12"
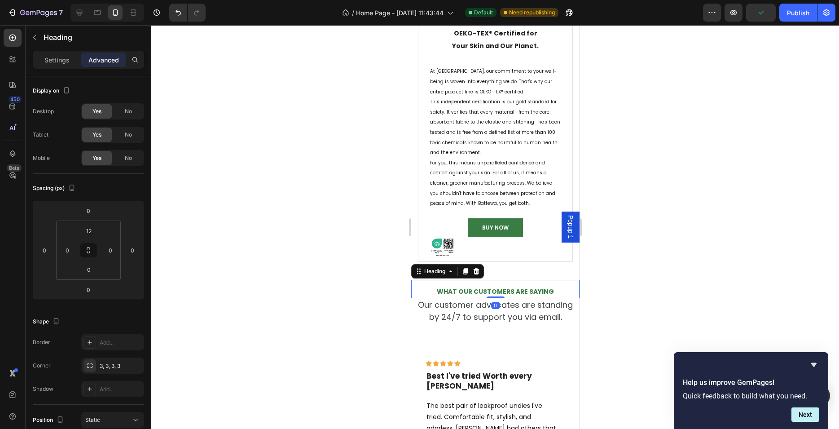
click at [247, 303] on div at bounding box center [495, 227] width 688 height 404
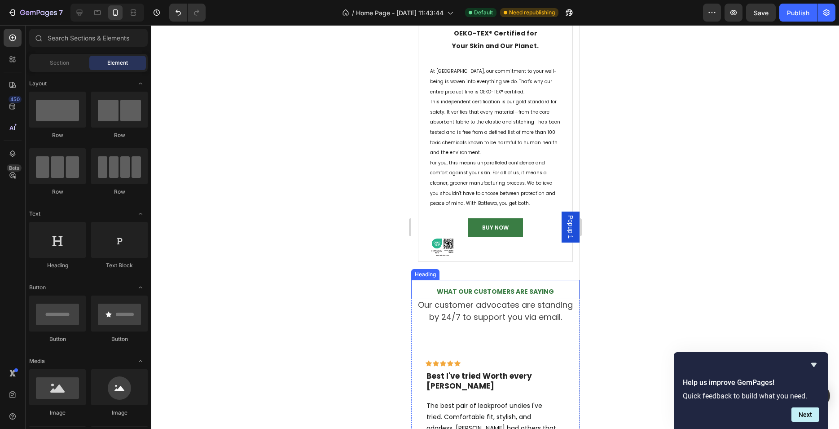
click at [477, 293] on p "What Our Customers Are Saying" at bounding box center [495, 291] width 167 height 11
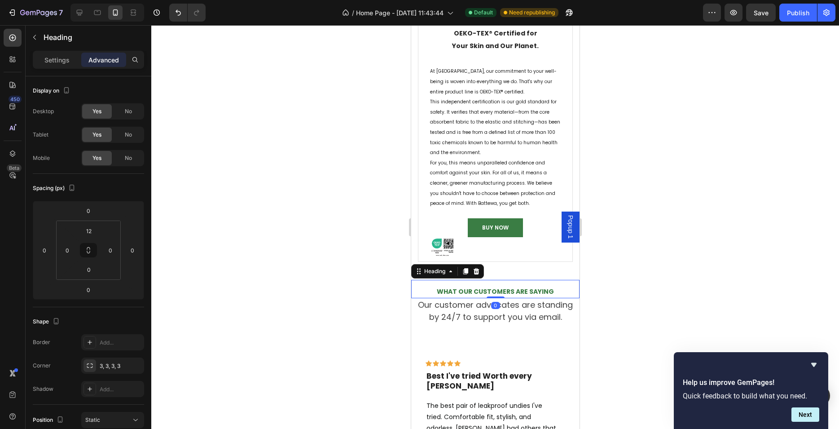
click at [477, 292] on p "What Our Customers Are Saying" at bounding box center [495, 291] width 167 height 11
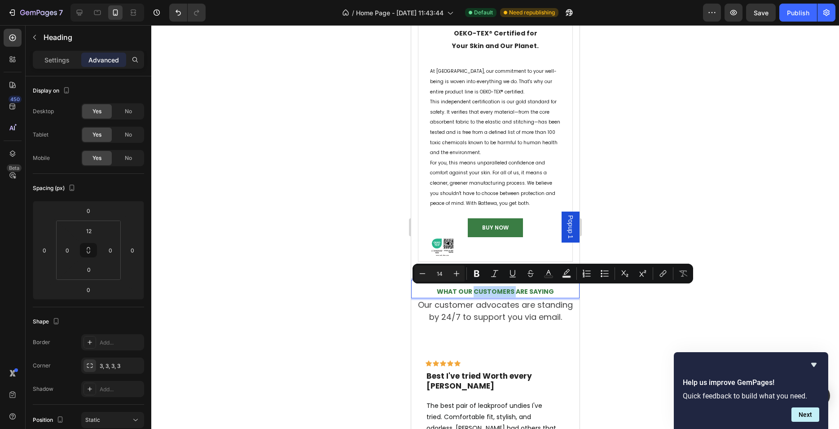
click at [467, 311] on p "Our customer advocates are standing by 24/7 to support you via email." at bounding box center [495, 311] width 167 height 24
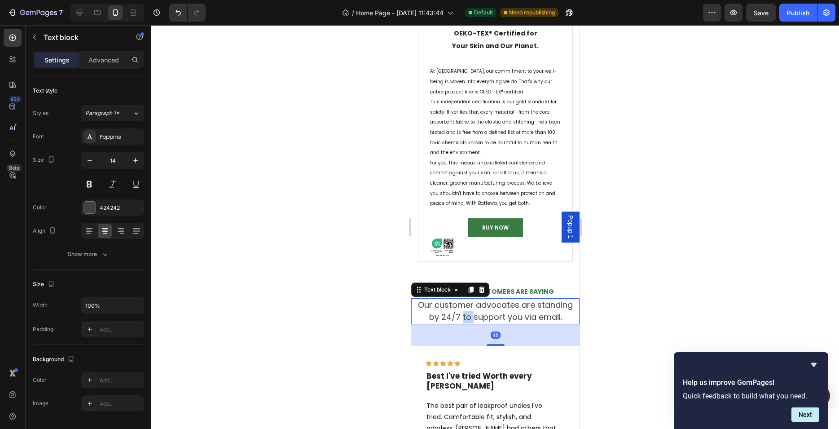
click at [467, 311] on p "Our customer advocates are standing by 24/7 to support you via email." at bounding box center [495, 311] width 167 height 24
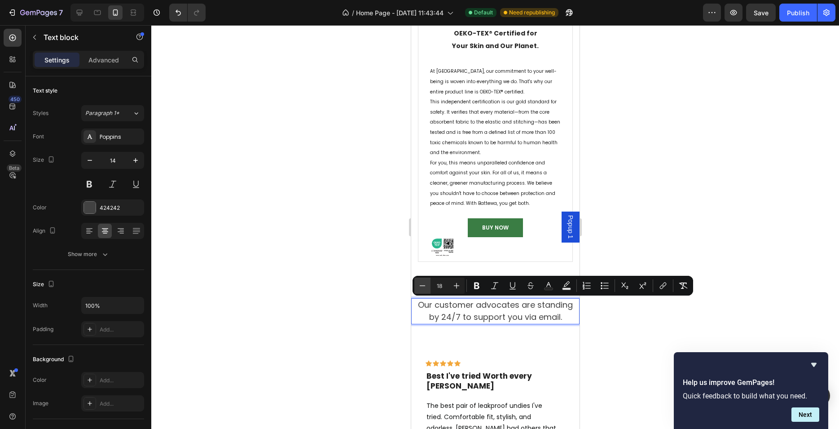
click at [426, 286] on icon "Editor contextual toolbar" at bounding box center [422, 285] width 9 height 9
type input "17"
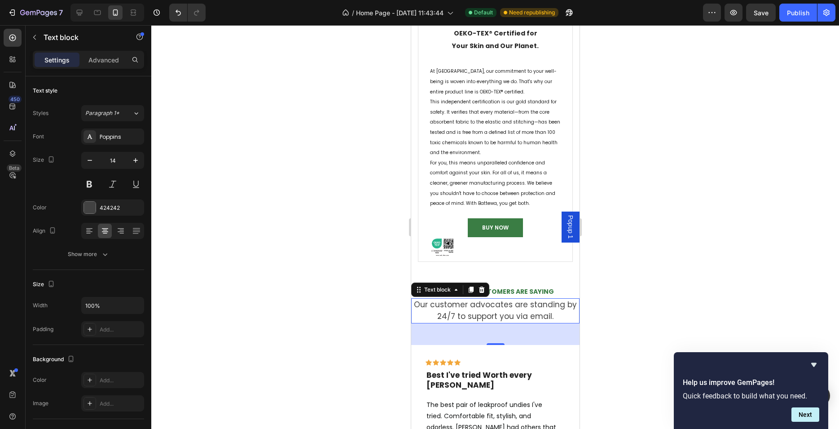
click at [426, 286] on div "Text block" at bounding box center [437, 289] width 48 height 11
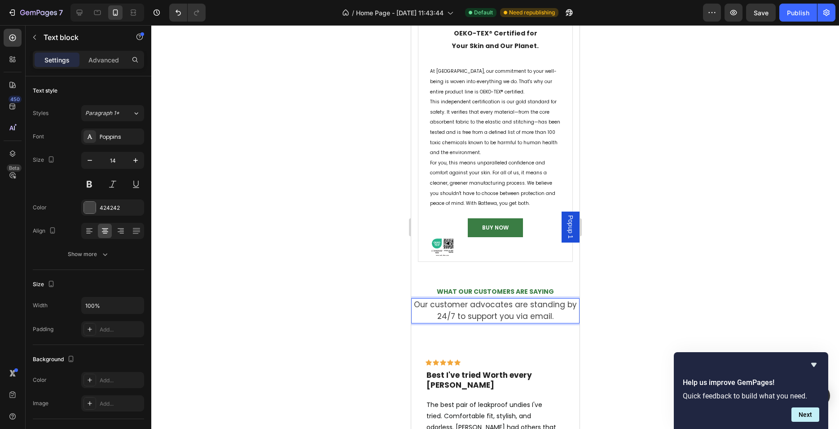
click at [441, 313] on span "Our customer advocates are standing by 24/7 to support you via email." at bounding box center [495, 310] width 163 height 22
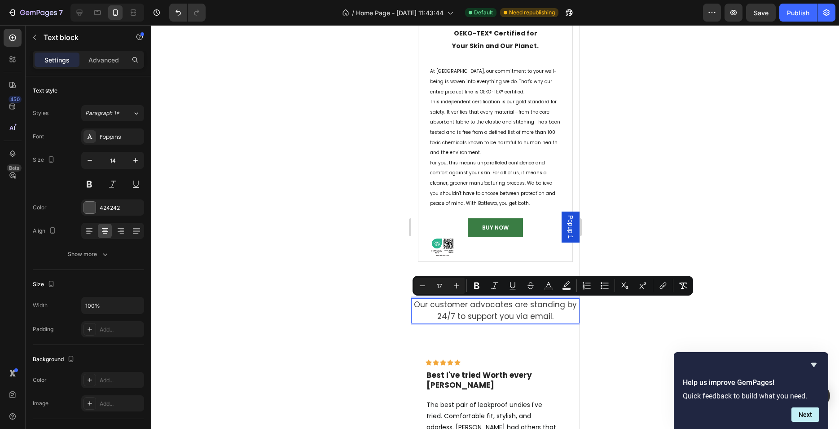
drag, startPoint x: 441, startPoint y: 286, endPoint x: 436, endPoint y: 286, distance: 4.9
click at [436, 286] on input "17" at bounding box center [440, 285] width 18 height 11
type input "10"
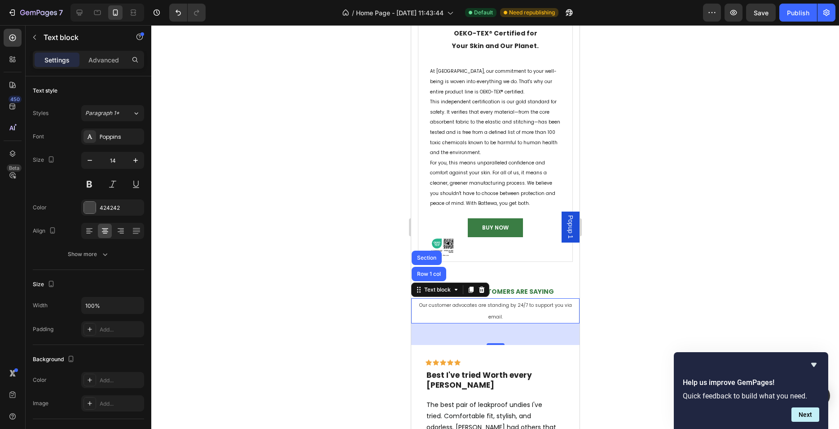
drag, startPoint x: 366, startPoint y: 313, endPoint x: 7, endPoint y: 293, distance: 359.8
click at [366, 313] on div at bounding box center [495, 227] width 688 height 404
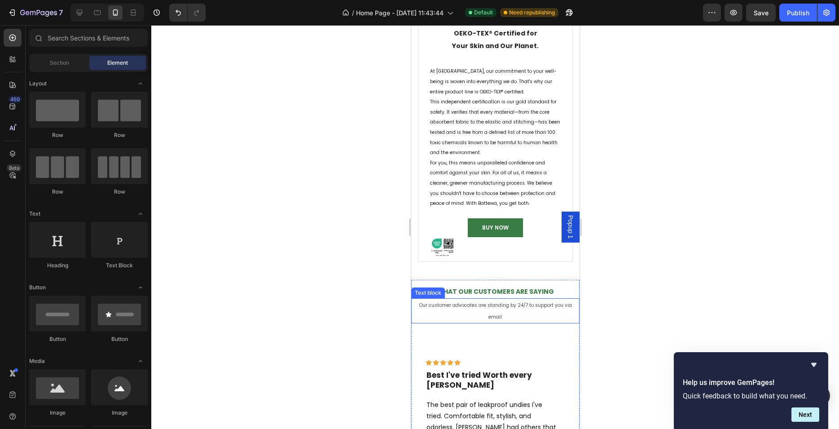
click at [520, 307] on span "Our customer advocates are standing by 24/7 to support you via email." at bounding box center [495, 311] width 153 height 18
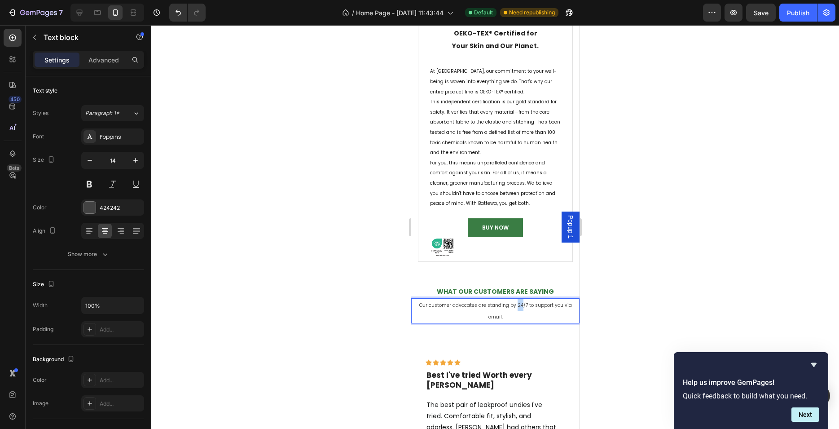
click at [512, 307] on span "Our customer advocates are standing by 24/7 to support you via email." at bounding box center [495, 311] width 153 height 18
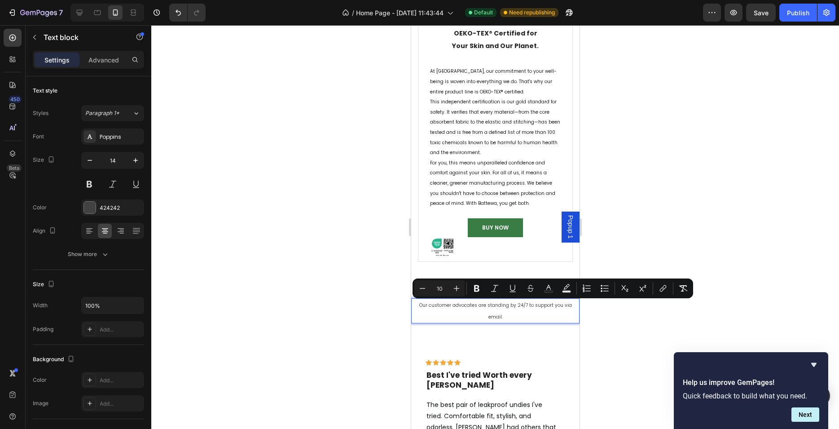
click at [516, 314] on p "Our customer advocates are standing by 24/7 to support you via email." at bounding box center [495, 310] width 167 height 23
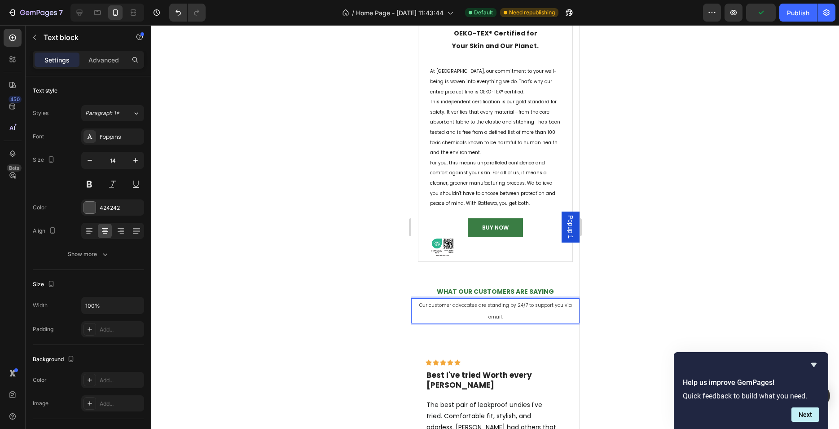
click at [524, 305] on span "Our customer advocates are standing by 24/7 to support you via email." at bounding box center [495, 311] width 153 height 18
click at [642, 295] on div at bounding box center [495, 227] width 688 height 404
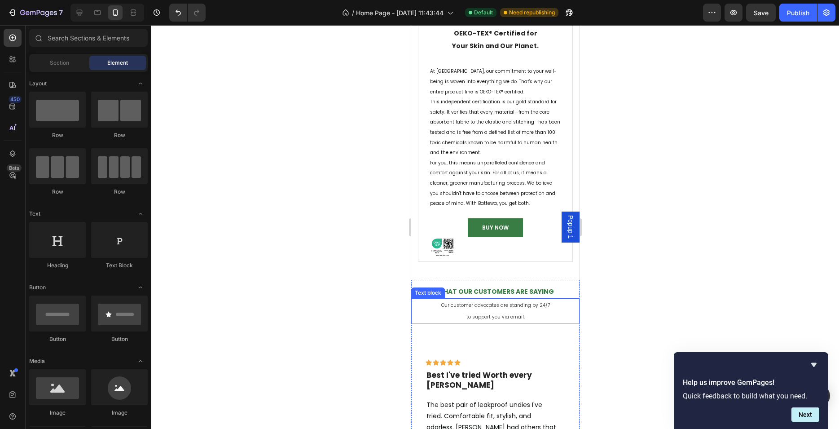
click at [523, 308] on span "Our customer advocates are standing by 24/7" at bounding box center [495, 305] width 109 height 7
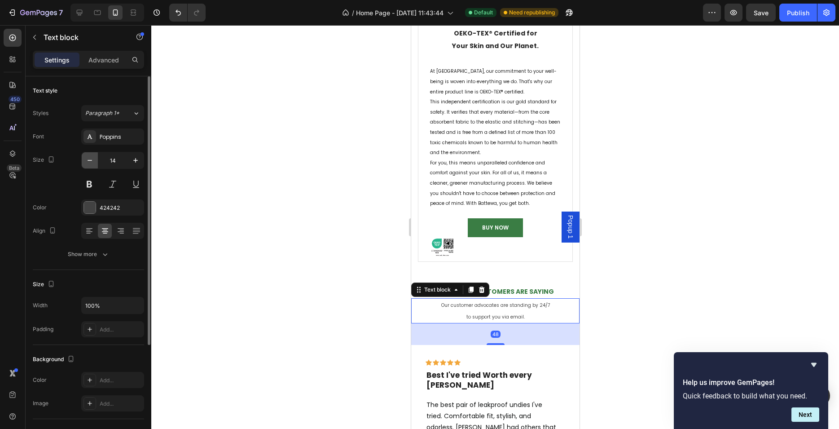
click at [88, 159] on icon "button" at bounding box center [89, 160] width 9 height 9
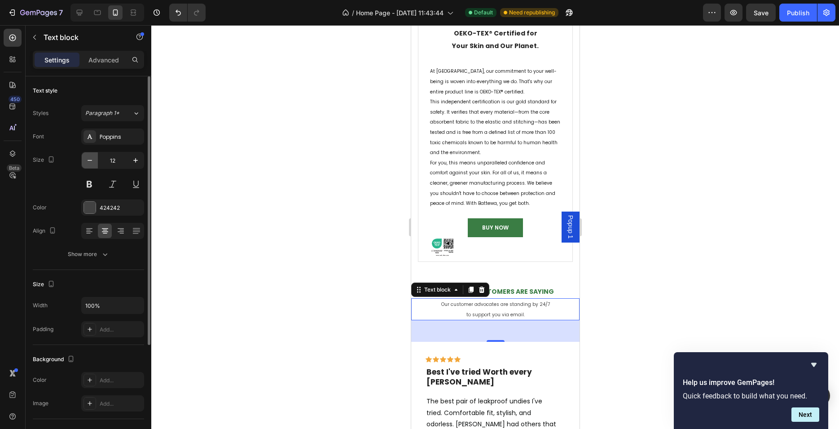
click at [88, 159] on icon "button" at bounding box center [89, 160] width 9 height 9
type input "10"
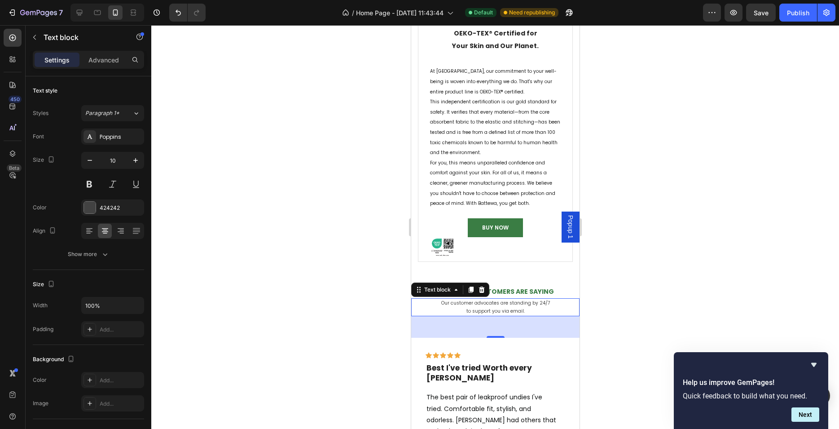
click at [336, 250] on div at bounding box center [495, 227] width 688 height 404
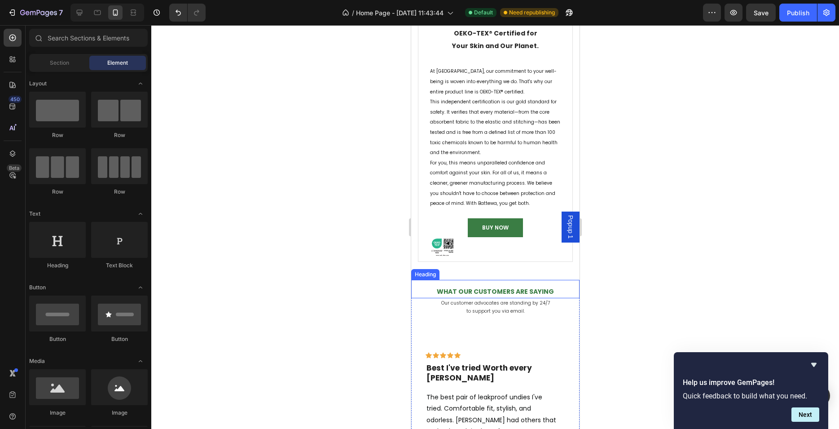
click at [428, 289] on p "What Our Customers Are Saying" at bounding box center [495, 291] width 167 height 11
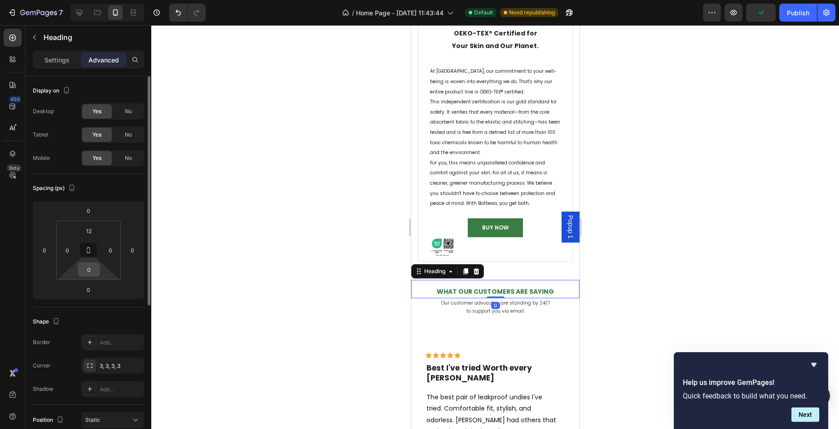
click at [90, 268] on input "0" at bounding box center [89, 269] width 18 height 13
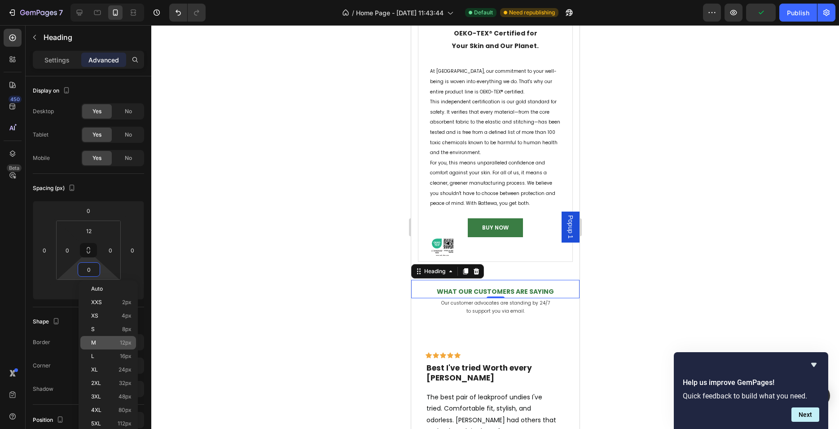
click at [101, 336] on div "M 12px" at bounding box center [108, 342] width 56 height 13
type input "12"
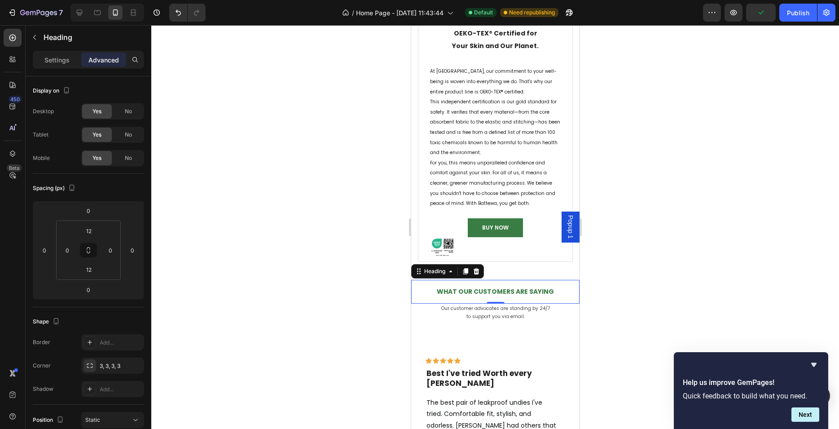
click at [278, 268] on div at bounding box center [495, 227] width 688 height 404
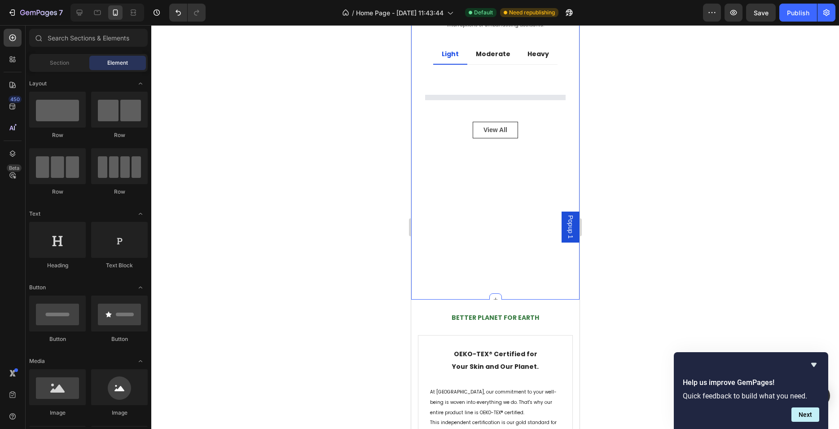
scroll to position [915, 0]
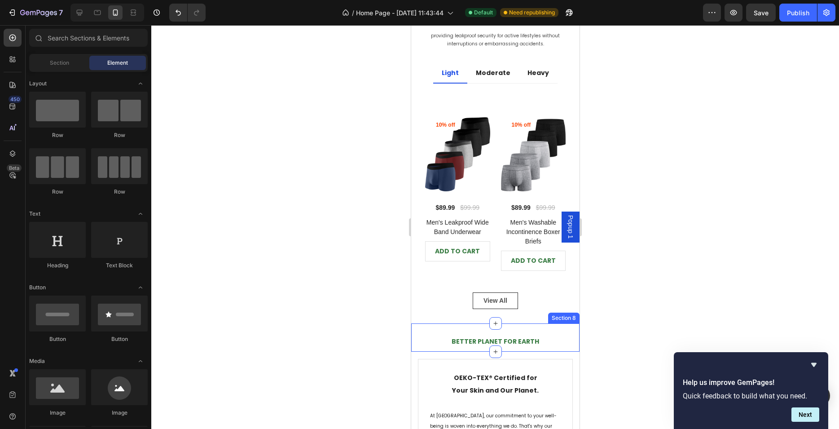
click at [460, 327] on div "BETTER PLANET FOR EARTH Heading Section 8" at bounding box center [495, 337] width 168 height 28
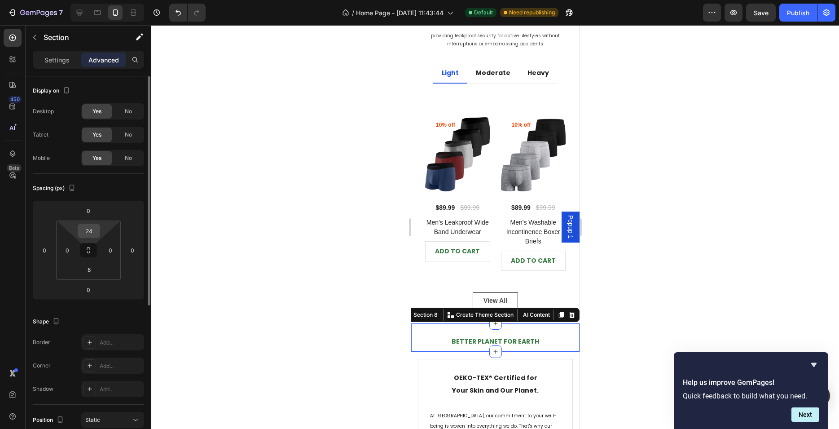
click at [88, 229] on input "24" at bounding box center [89, 230] width 18 height 13
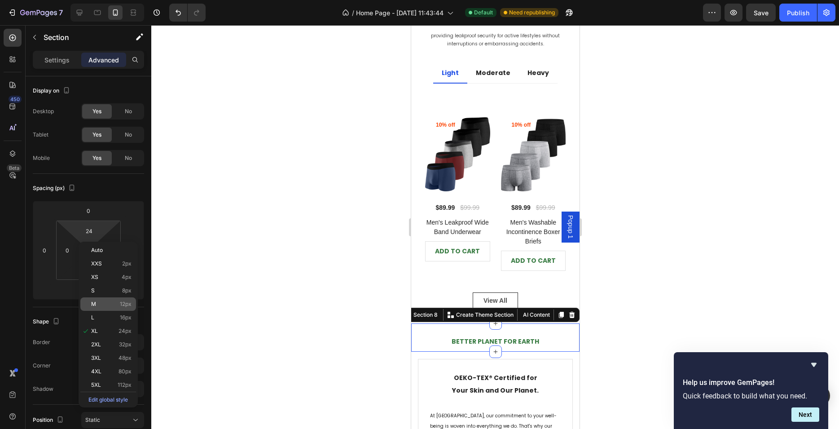
click at [104, 306] on p "M 12px" at bounding box center [111, 304] width 40 height 6
type input "12"
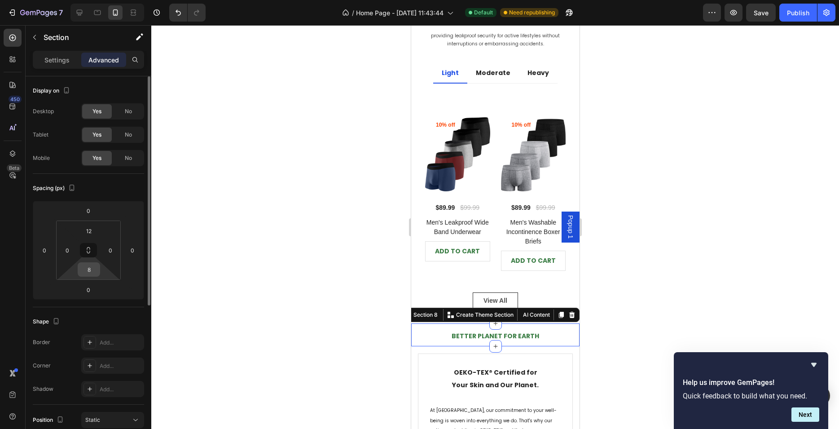
click at [90, 270] on input "8" at bounding box center [89, 269] width 18 height 13
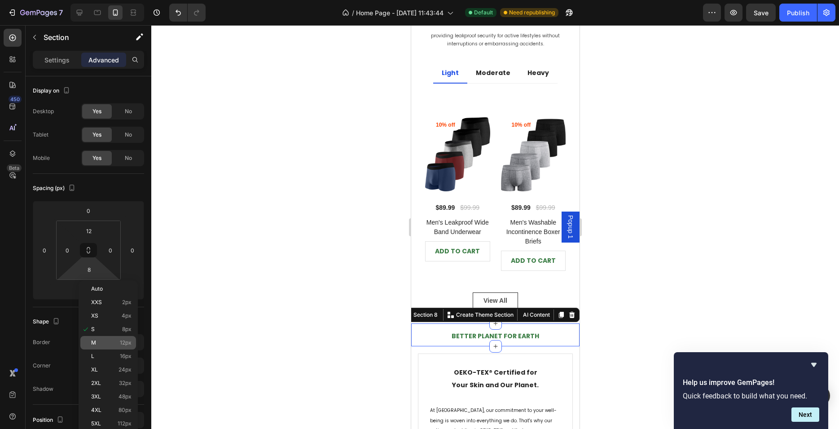
click at [112, 341] on p "M 12px" at bounding box center [111, 343] width 40 height 6
type input "12"
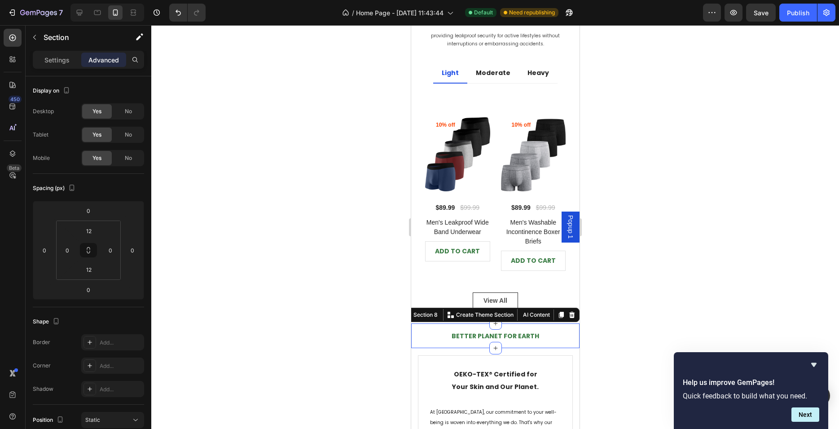
click at [366, 317] on div at bounding box center [495, 227] width 688 height 404
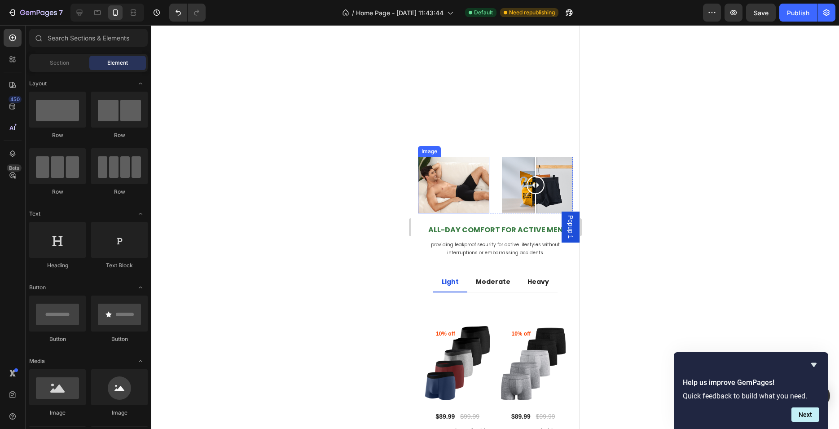
scroll to position [691, 0]
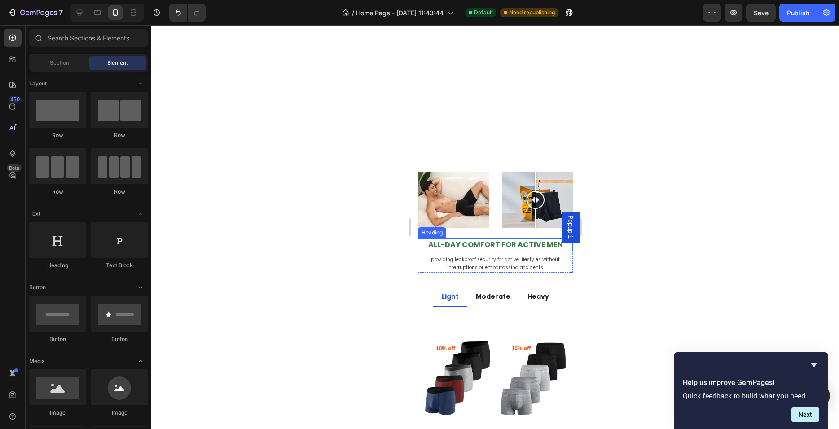
click at [467, 246] on strong "All-Day Comfort for Active Men" at bounding box center [495, 244] width 135 height 10
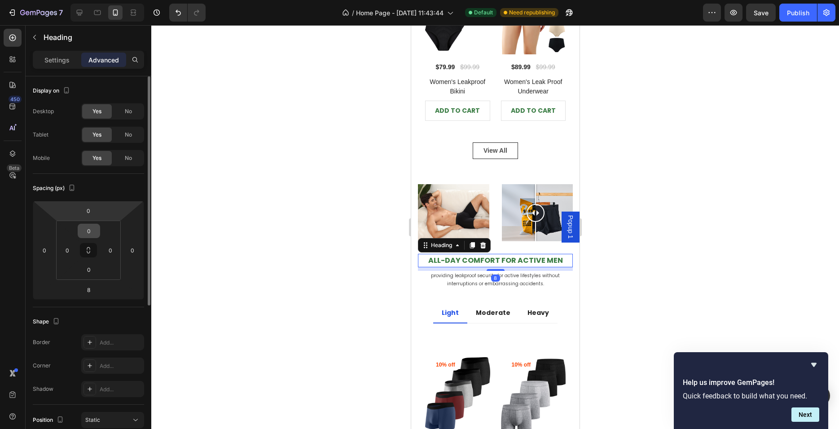
click at [93, 230] on input "0" at bounding box center [89, 230] width 18 height 13
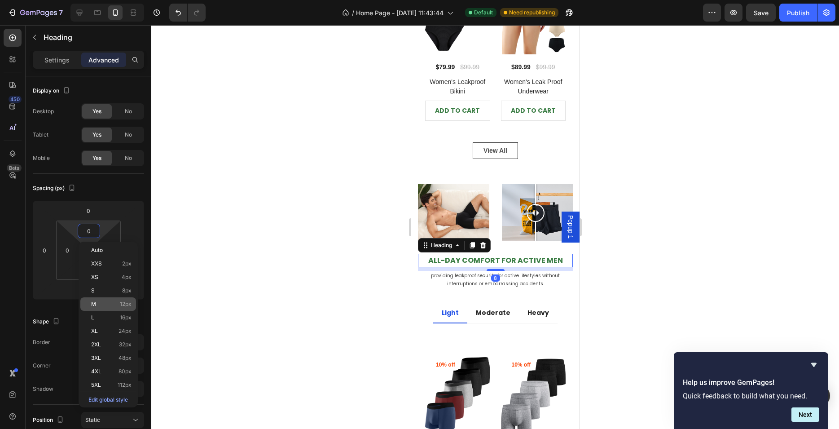
click at [108, 304] on p "M 12px" at bounding box center [111, 304] width 40 height 6
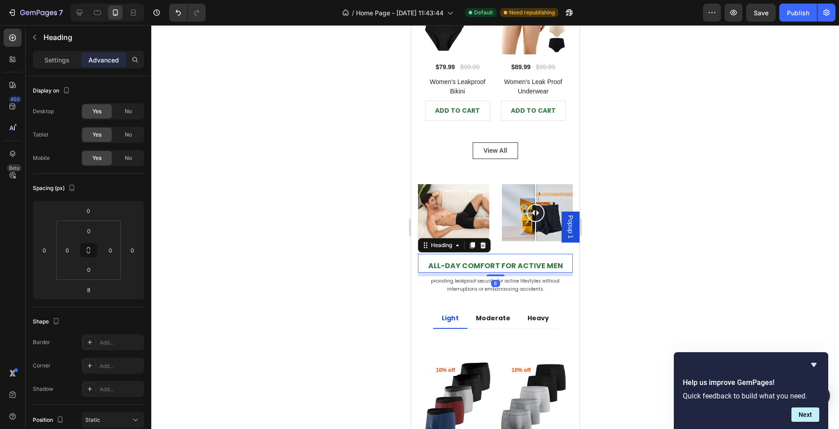
type input "12"
click at [93, 266] on input "0" at bounding box center [89, 269] width 18 height 13
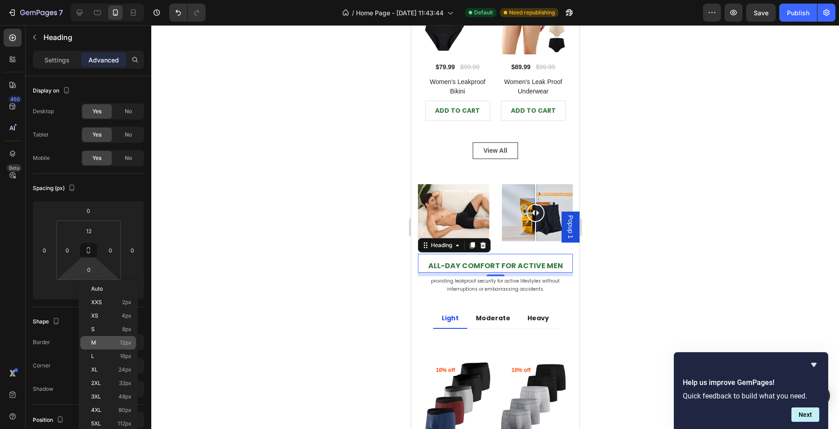
click at [113, 344] on p "M 12px" at bounding box center [111, 343] width 40 height 6
type input "12"
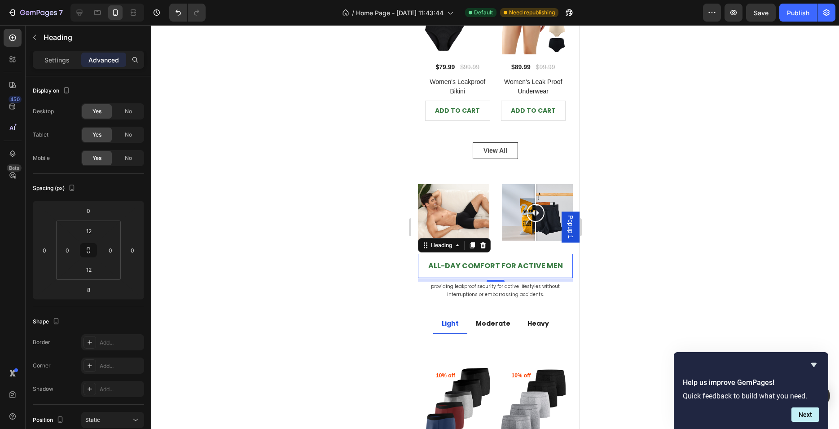
click at [314, 288] on div at bounding box center [495, 227] width 688 height 404
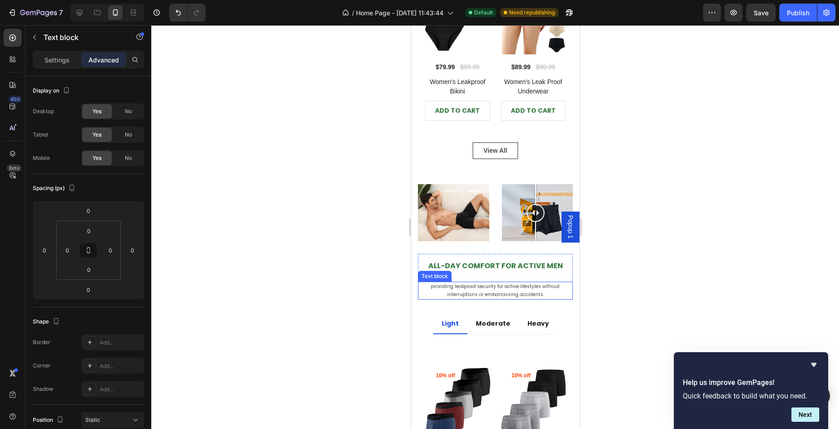
click at [483, 283] on span "providing leakproof security for active lifestyles without interruptions or emb…" at bounding box center [495, 290] width 129 height 15
click at [322, 240] on div at bounding box center [495, 227] width 688 height 404
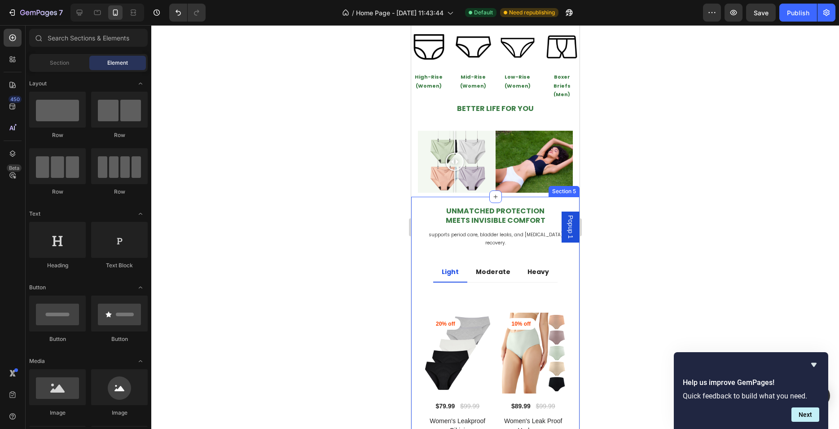
scroll to position [352, 0]
click at [480, 212] on strong "Unmatched Protection" at bounding box center [495, 211] width 98 height 10
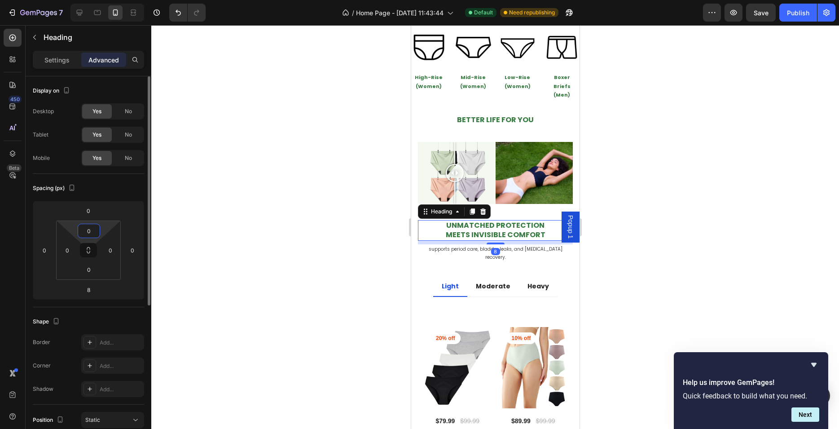
click at [93, 228] on input "0" at bounding box center [89, 230] width 18 height 13
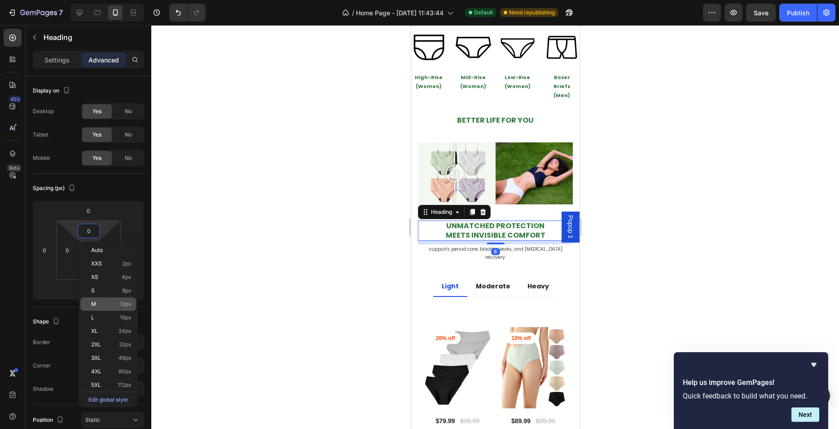
click at [115, 305] on p "M 12px" at bounding box center [111, 304] width 40 height 6
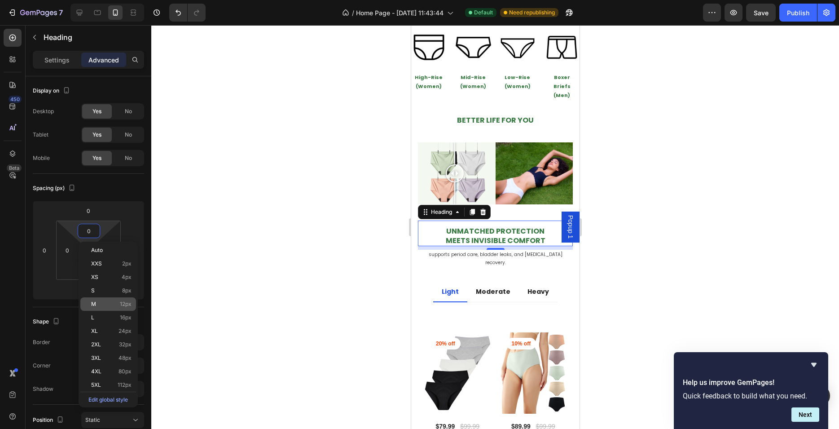
type input "12"
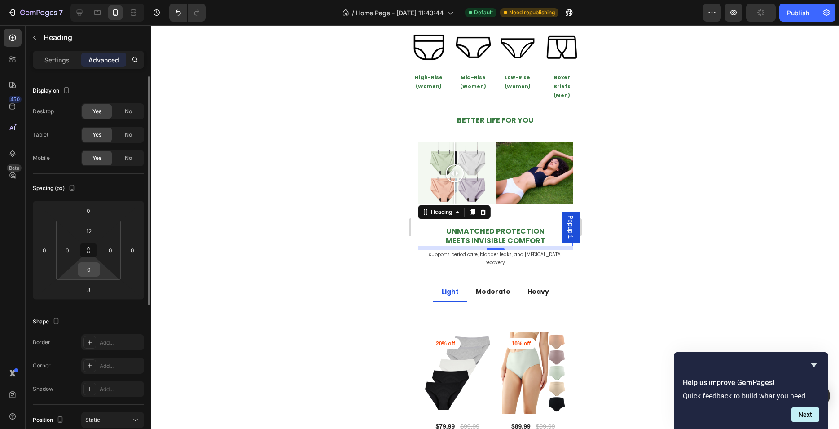
click at [92, 267] on input "0" at bounding box center [89, 269] width 18 height 13
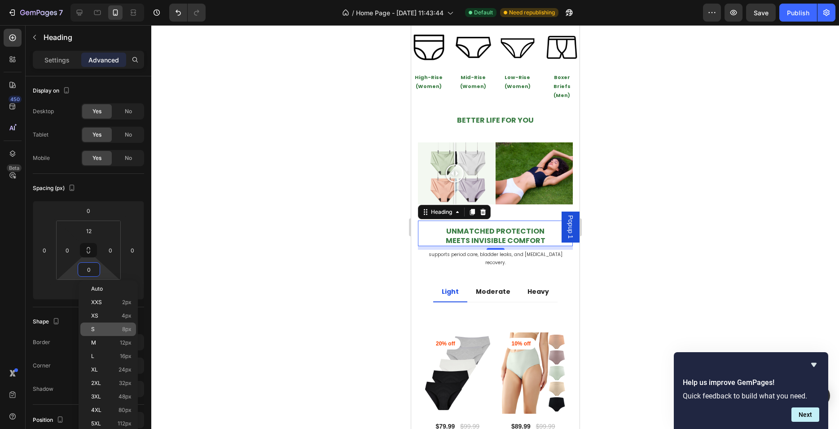
click at [121, 324] on div "S 8px" at bounding box center [108, 328] width 56 height 13
type input "8"
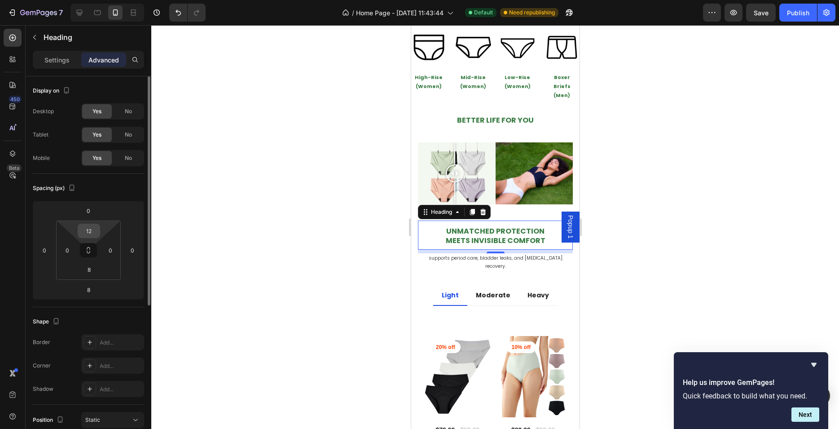
click at [79, 228] on div "12" at bounding box center [89, 231] width 22 height 14
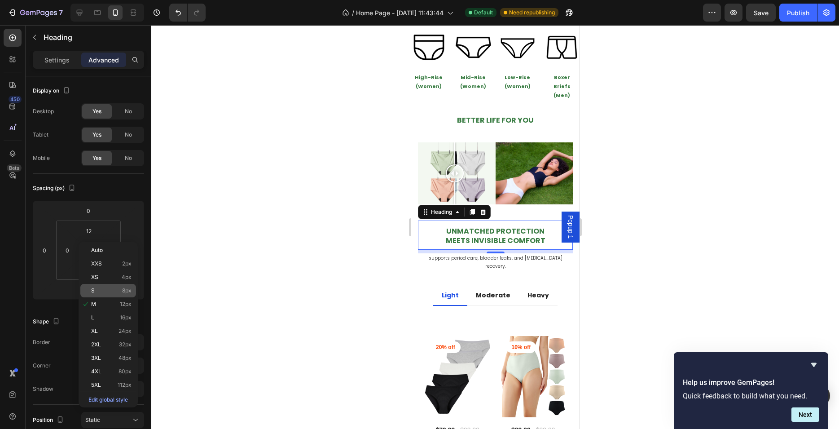
click at [123, 292] on span "8px" at bounding box center [126, 290] width 9 height 6
type input "8"
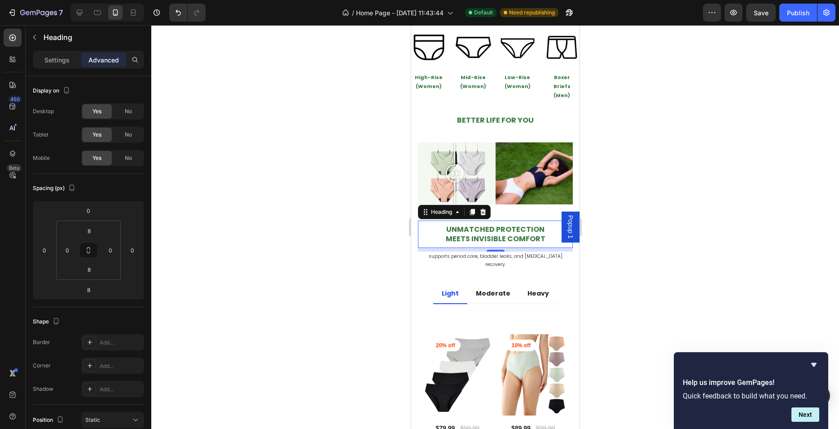
click at [360, 256] on div at bounding box center [495, 227] width 688 height 404
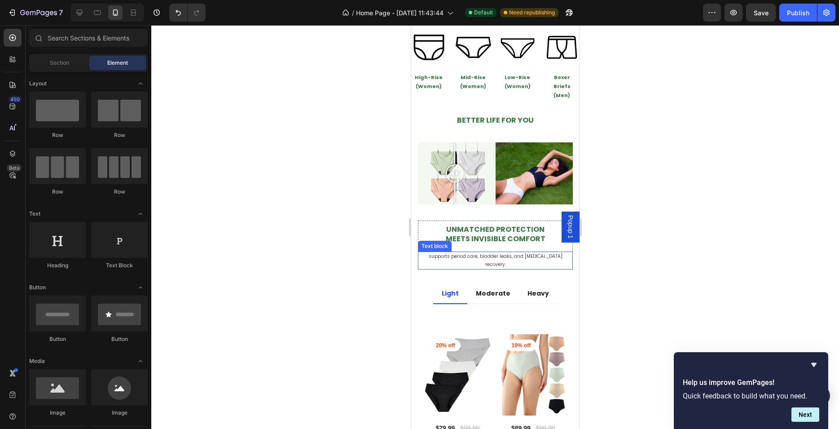
click at [465, 253] on span "supports period care, bladder leaks, and [MEDICAL_DATA] recovery." at bounding box center [495, 260] width 134 height 15
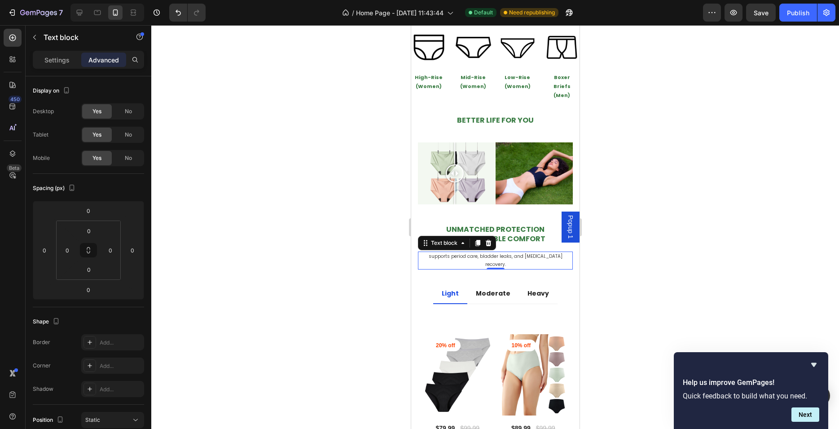
click at [326, 237] on div at bounding box center [495, 227] width 688 height 404
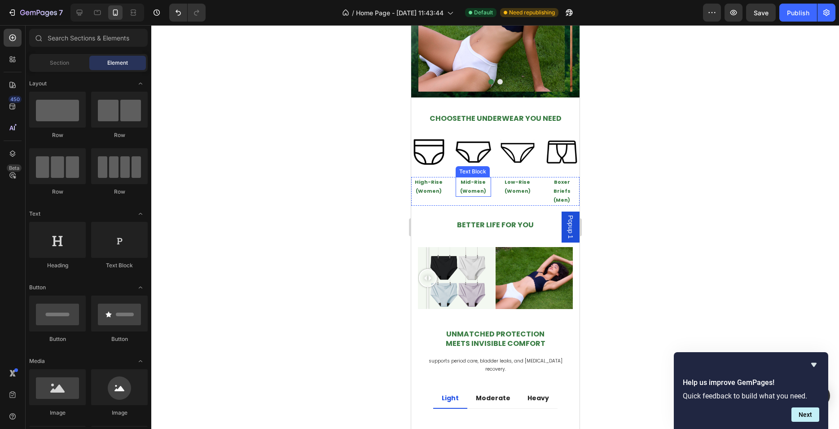
scroll to position [238, 0]
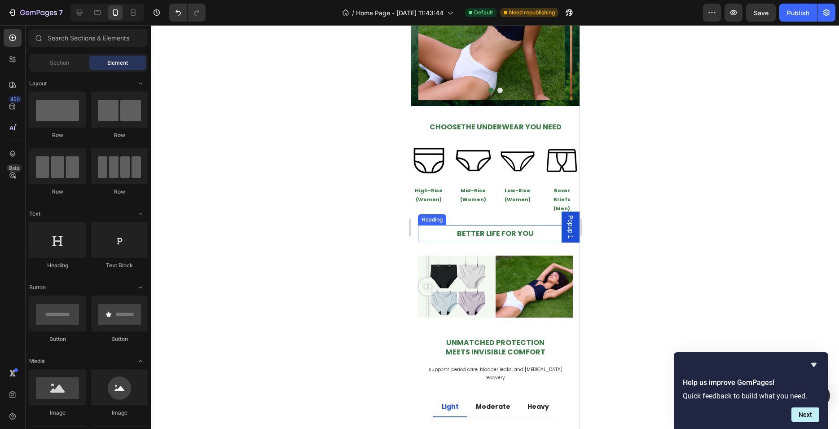
click at [489, 228] on span "BETTER LIFE FOR YOU" at bounding box center [495, 233] width 77 height 10
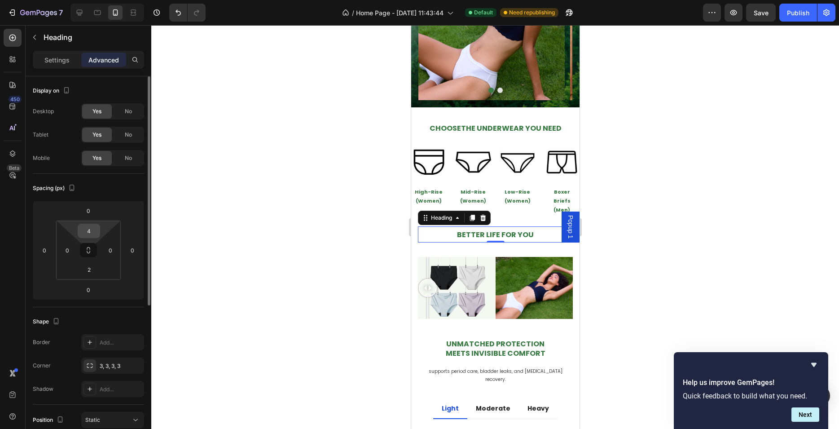
click at [81, 230] on input "4" at bounding box center [89, 230] width 18 height 13
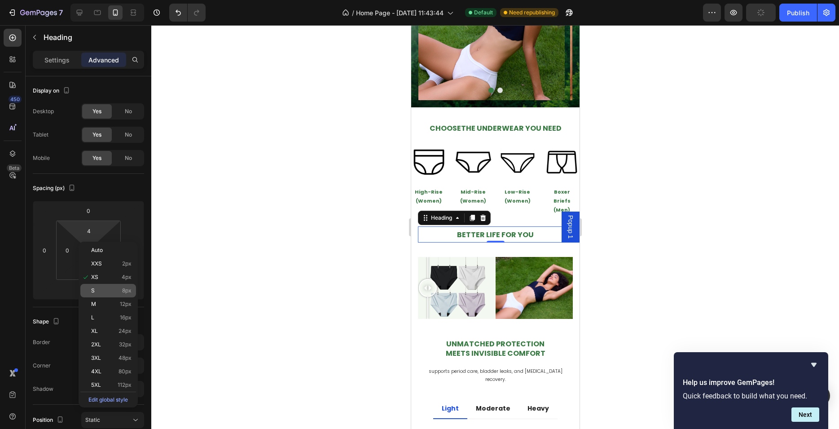
click at [114, 291] on p "S 8px" at bounding box center [111, 290] width 40 height 6
type input "8"
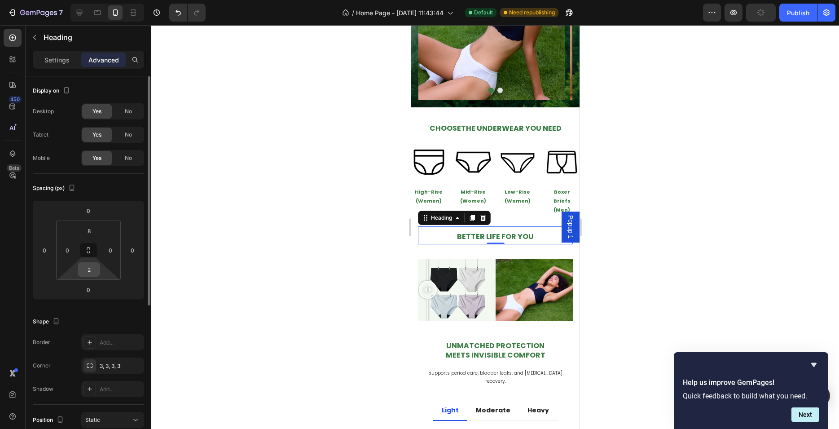
click at [93, 265] on input "2" at bounding box center [89, 269] width 18 height 13
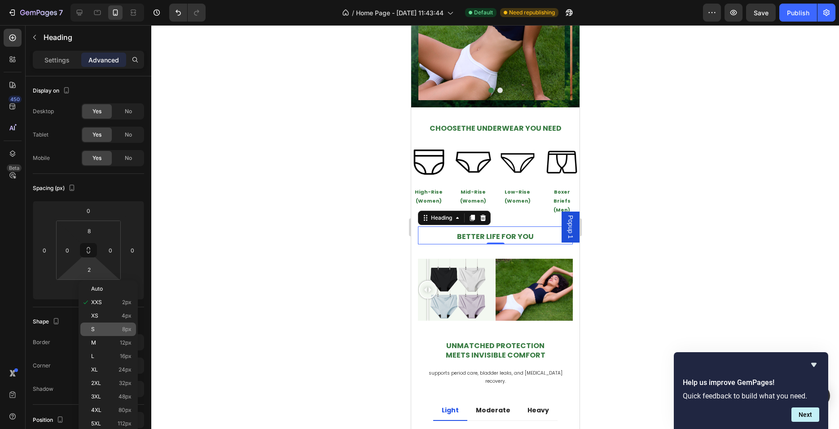
drag, startPoint x: 114, startPoint y: 324, endPoint x: 196, endPoint y: 308, distance: 83.2
click at [114, 324] on div "S 8px" at bounding box center [108, 328] width 56 height 13
type input "8"
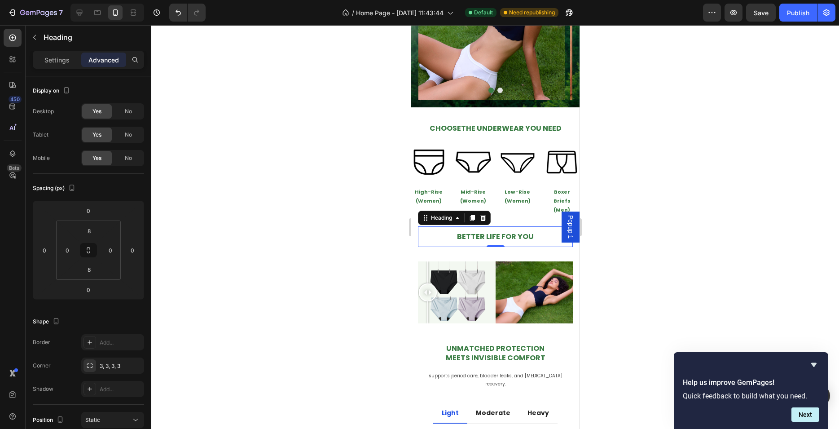
click at [314, 265] on div at bounding box center [495, 227] width 688 height 404
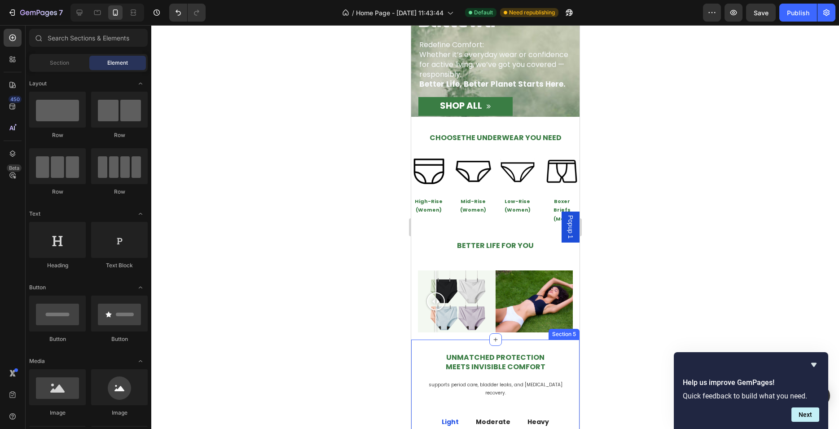
scroll to position [0, 0]
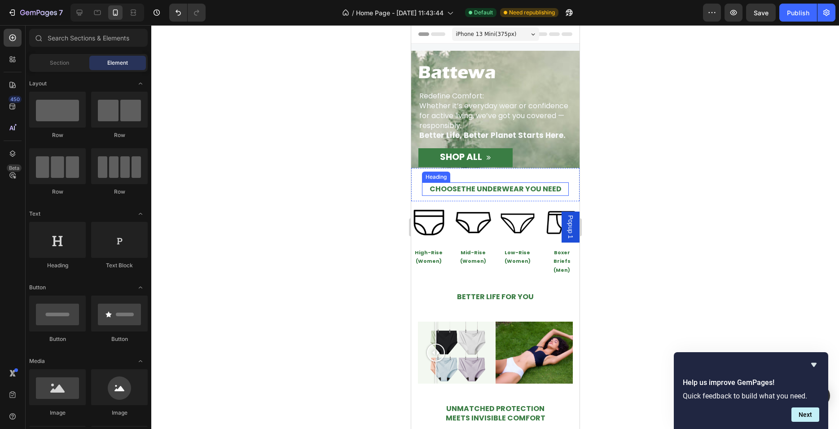
click at [476, 188] on span "CHOOSE THE UNDERWEAR YOU NEED" at bounding box center [495, 189] width 132 height 10
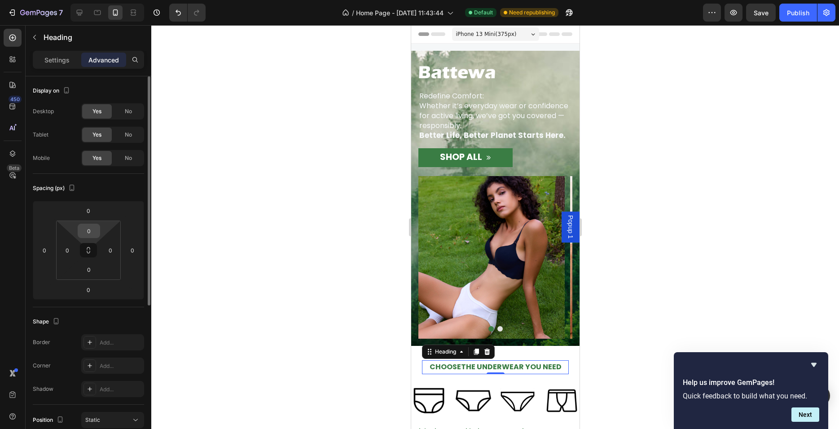
click at [94, 229] on input "0" at bounding box center [89, 230] width 18 height 13
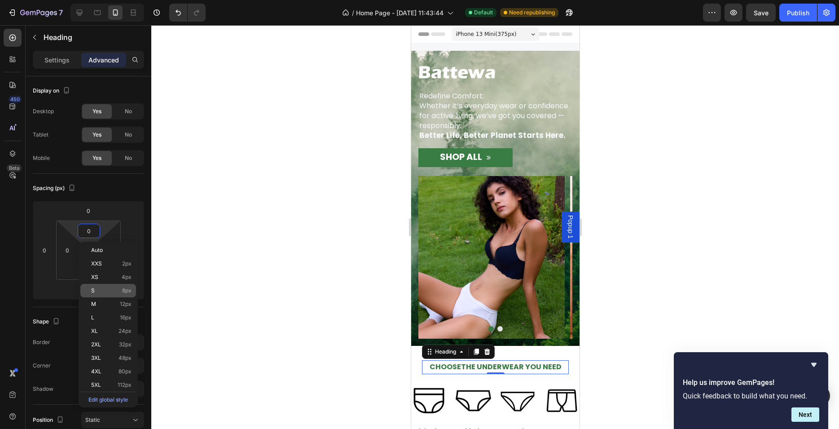
click at [101, 287] on div "S 8px" at bounding box center [108, 290] width 56 height 13
type input "8"
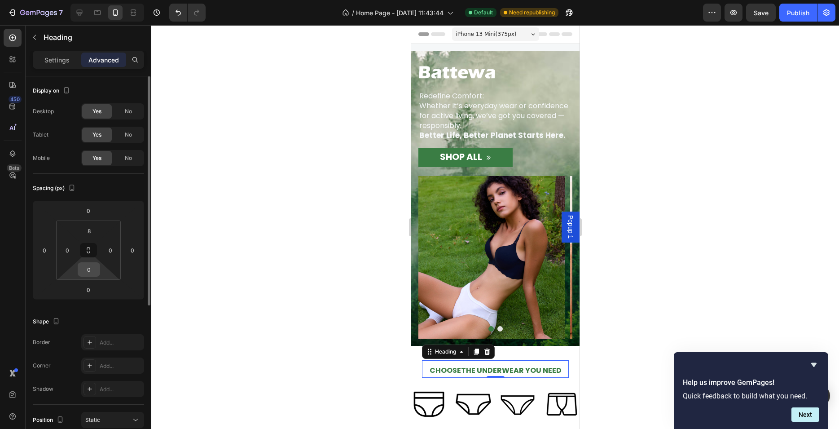
click at [88, 273] on input "0" at bounding box center [89, 269] width 18 height 13
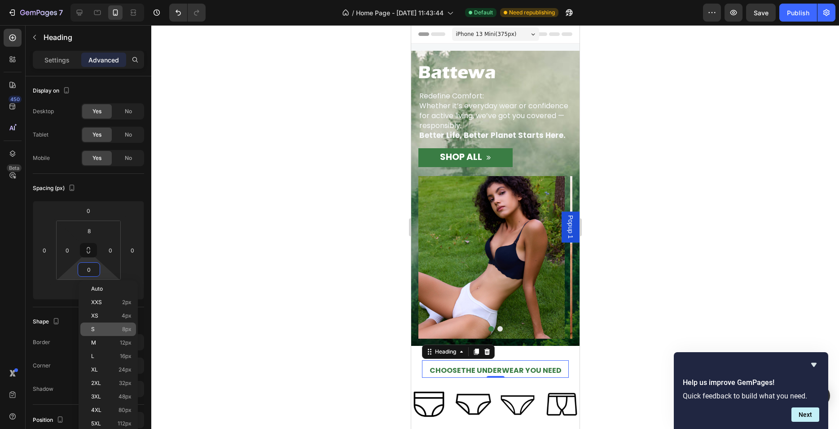
click at [117, 333] on div "S 8px" at bounding box center [108, 328] width 56 height 13
type input "8"
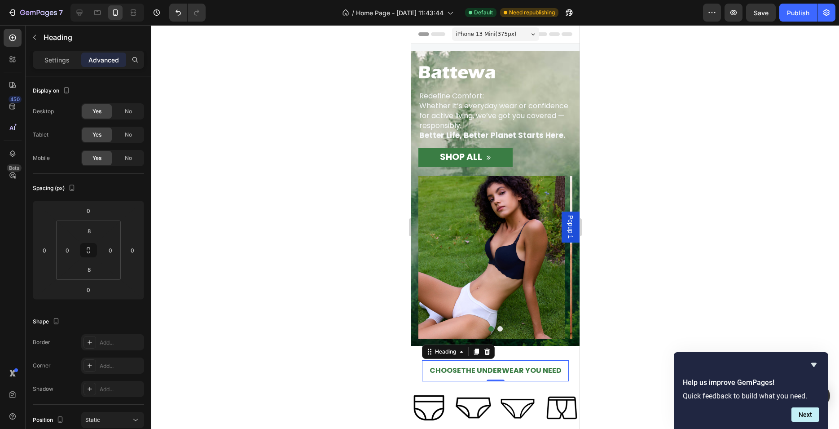
click at [352, 298] on div at bounding box center [495, 227] width 688 height 404
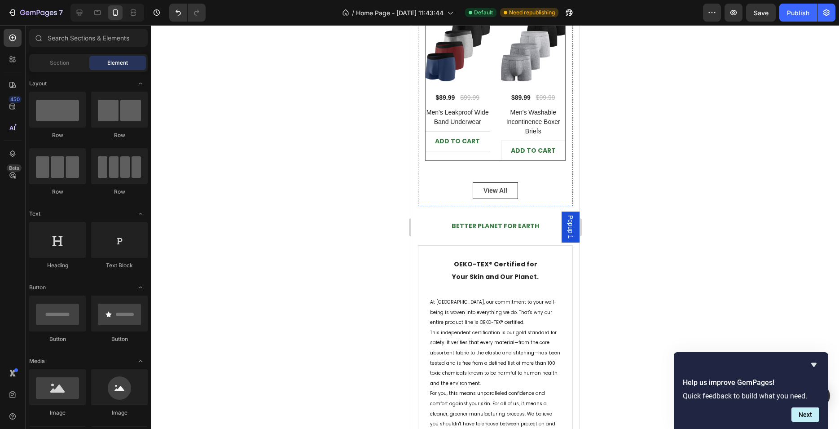
scroll to position [1075, 0]
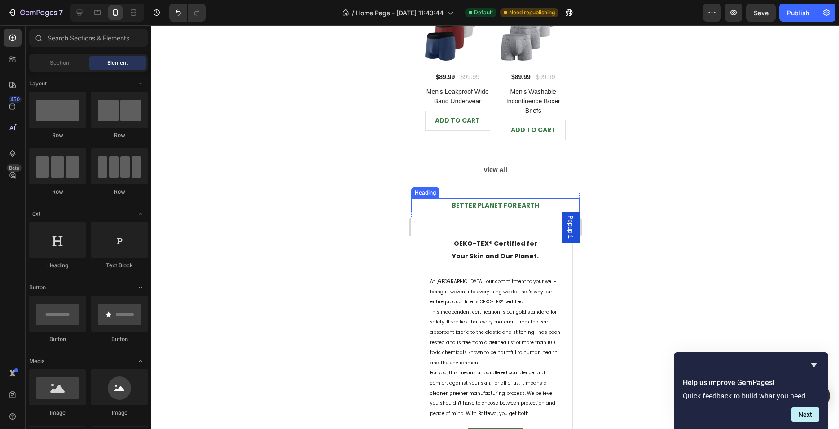
click at [436, 199] on h2 "BETTER PLANET FOR EARTH" at bounding box center [495, 205] width 168 height 13
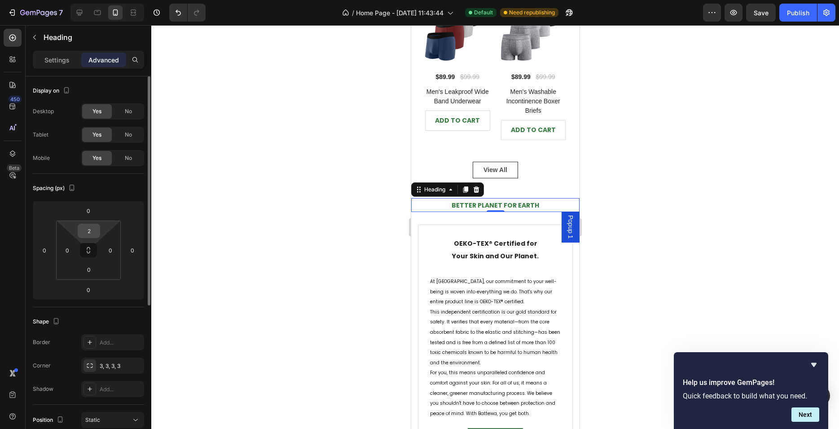
click at [83, 228] on input "2" at bounding box center [89, 230] width 18 height 13
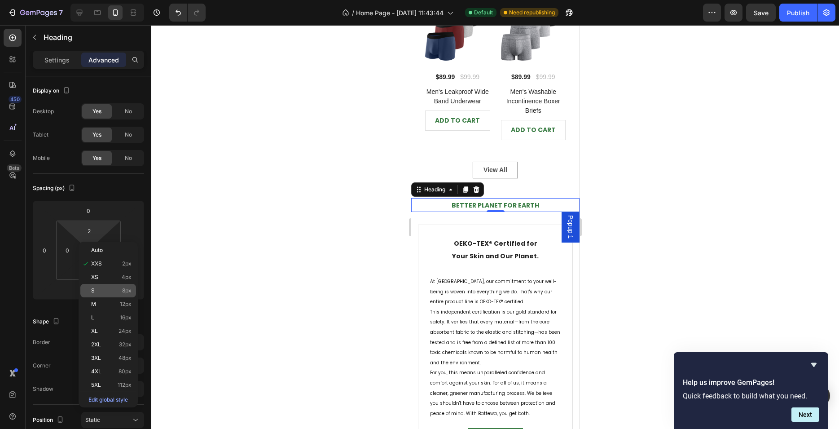
click at [107, 287] on div "S 8px" at bounding box center [108, 290] width 56 height 13
type input "8"
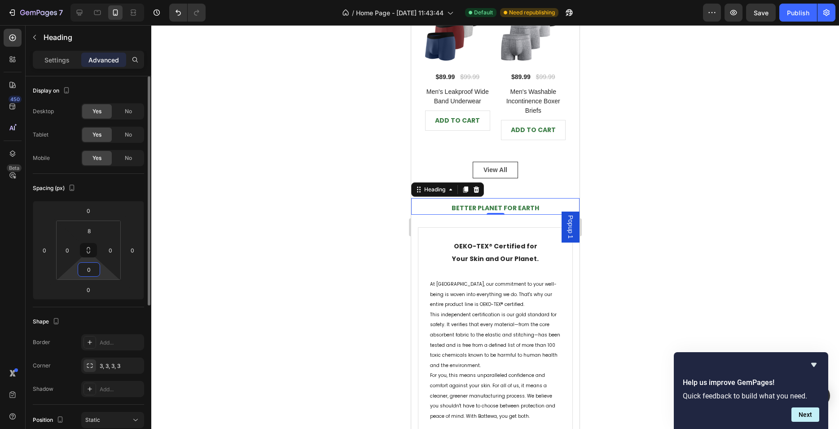
click at [88, 268] on input "0" at bounding box center [89, 269] width 18 height 13
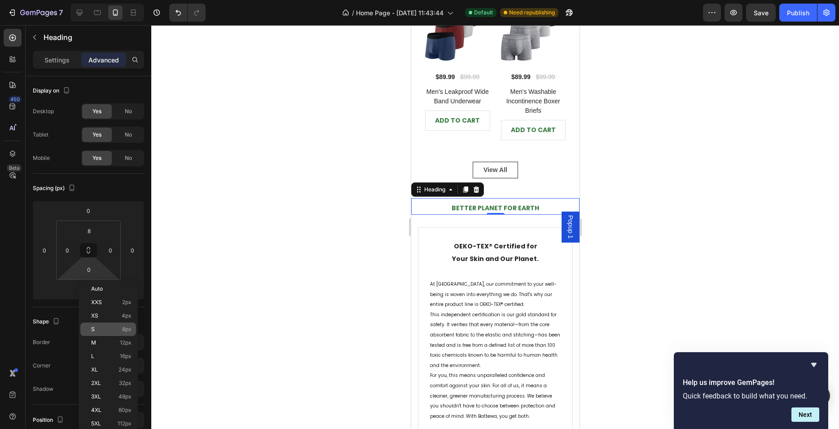
click at [113, 327] on p "S 8px" at bounding box center [111, 329] width 40 height 6
type input "8"
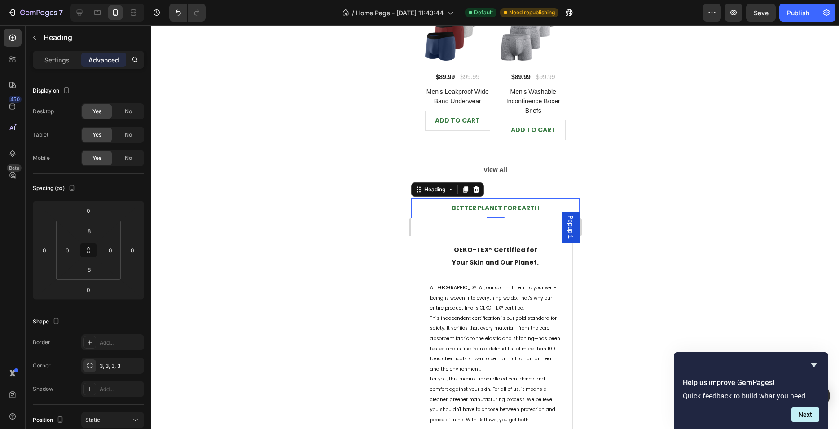
click at [327, 243] on div at bounding box center [495, 227] width 688 height 404
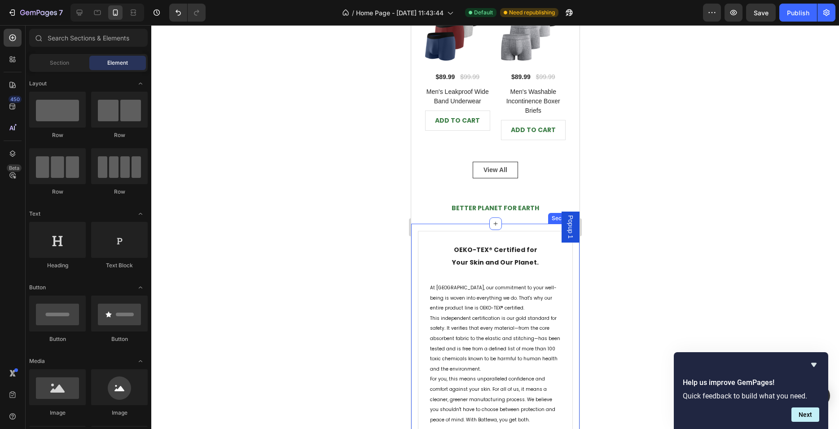
click at [469, 224] on div "OEKO-TEX® Certified for Your Skin and Our Planet. Heading At Battewa, our commi…" at bounding box center [495, 360] width 168 height 272
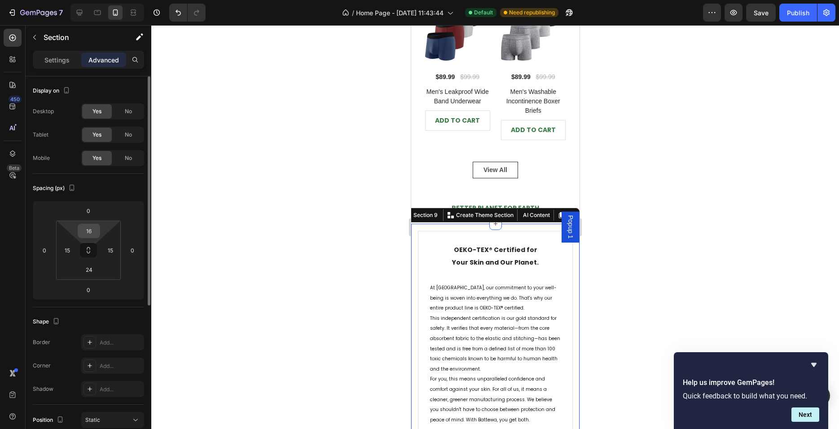
click at [91, 229] on input "16" at bounding box center [89, 230] width 18 height 13
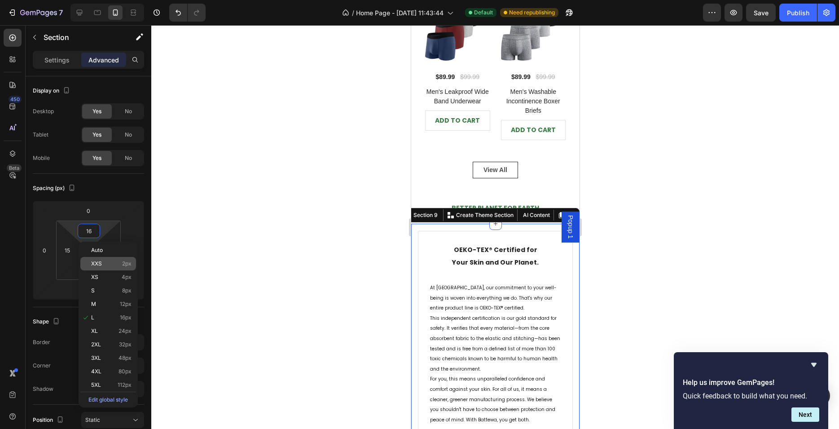
click at [106, 264] on p "XXS 2px" at bounding box center [111, 263] width 40 height 6
type input "2"
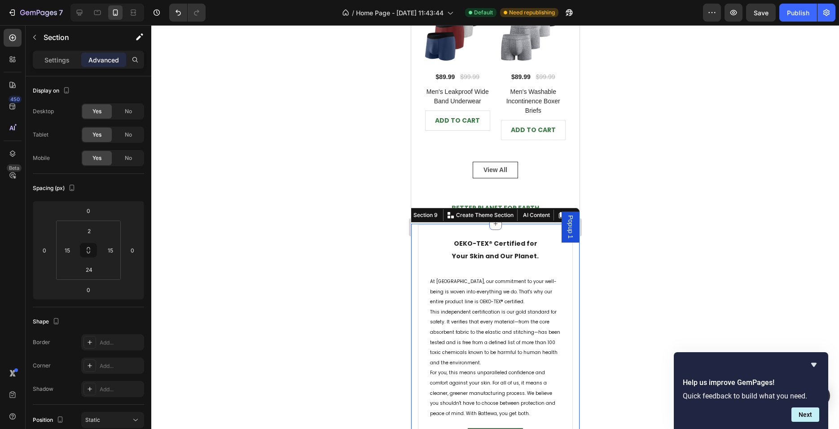
click at [289, 251] on div at bounding box center [495, 227] width 688 height 404
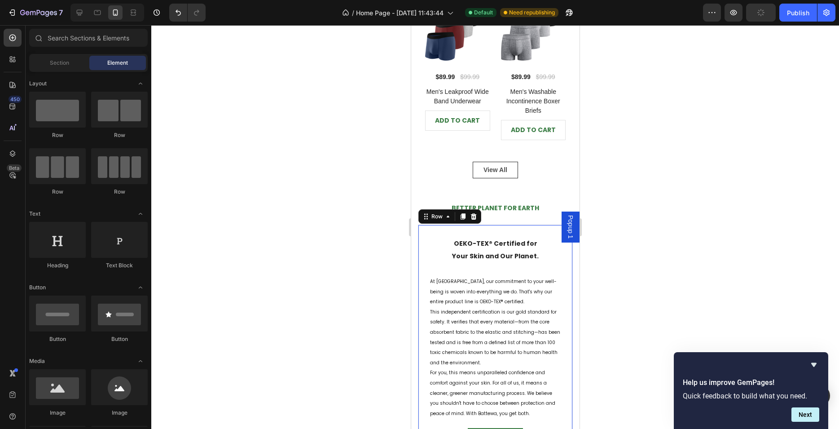
click at [483, 268] on div "OEKO-TEX® Certified for Your Skin and Our Planet. Heading At Battewa, our commi…" at bounding box center [495, 341] width 132 height 211
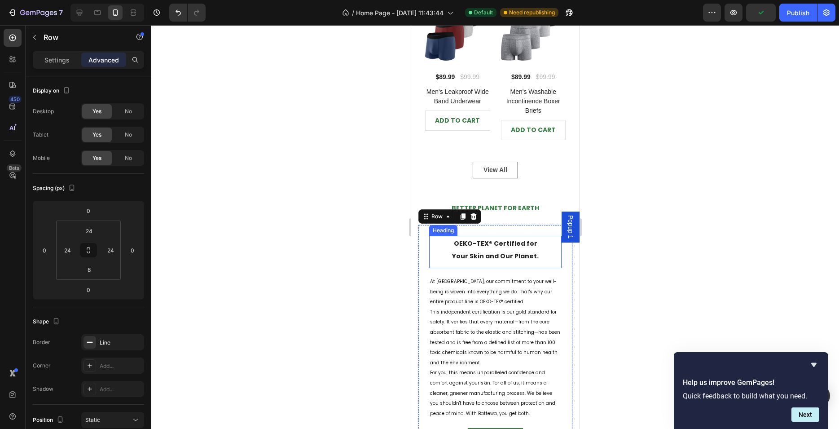
click at [538, 249] on h2 "OEKO-TEX® Certified for Your Skin and Our Planet." at bounding box center [495, 249] width 132 height 27
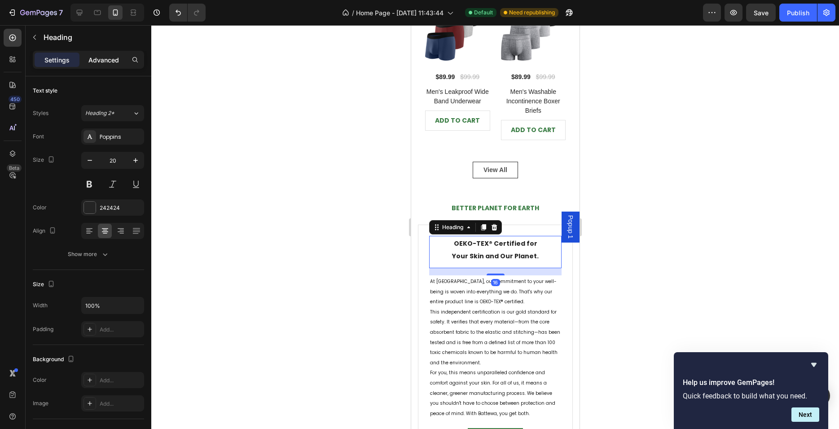
click at [103, 61] on p "Advanced" at bounding box center [103, 59] width 31 height 9
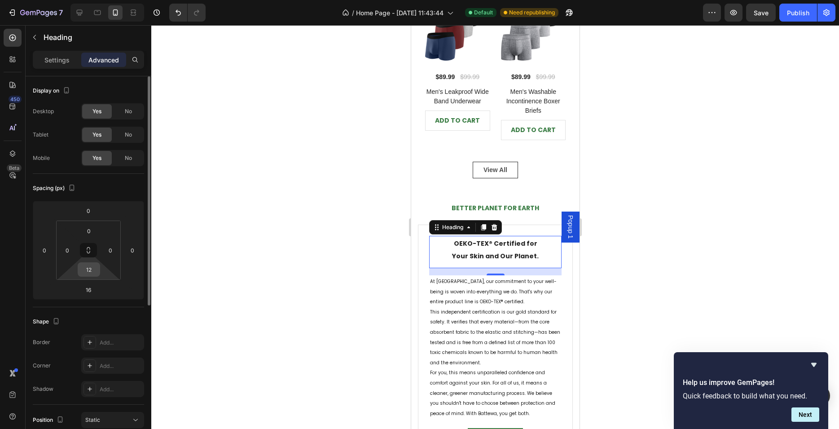
click at [88, 264] on input "12" at bounding box center [89, 269] width 18 height 13
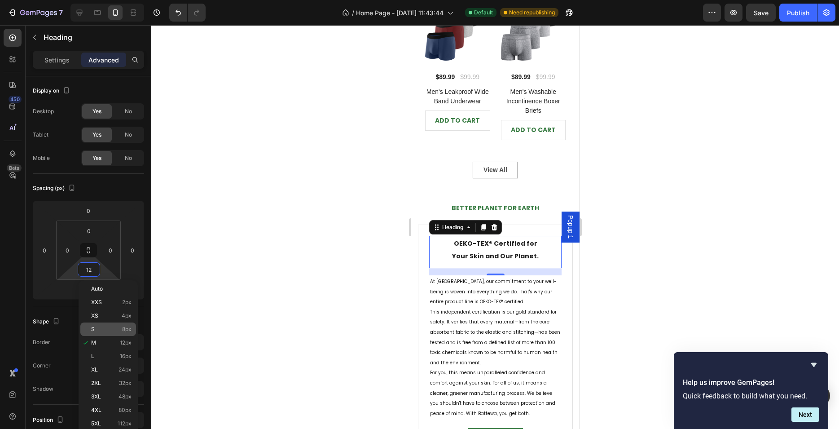
click at [118, 328] on p "S 8px" at bounding box center [111, 329] width 40 height 6
type input "8"
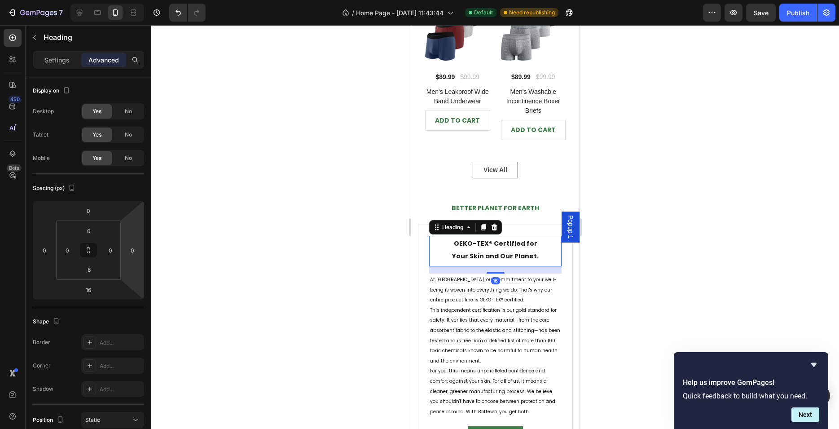
click at [293, 261] on div at bounding box center [495, 227] width 688 height 404
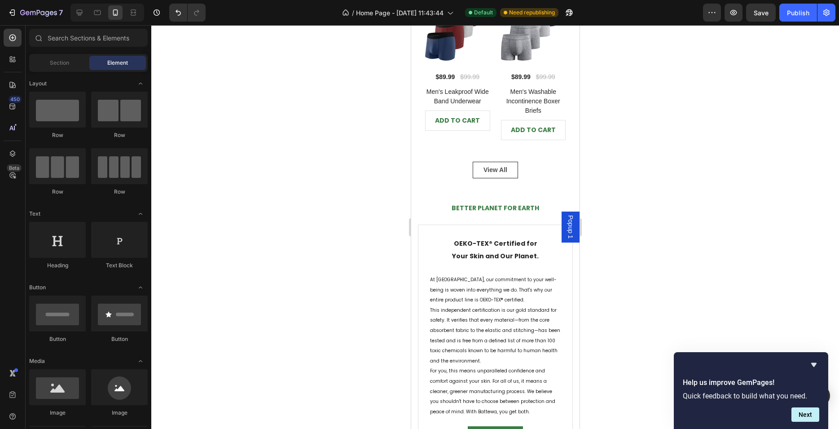
click at [613, 276] on div at bounding box center [495, 227] width 688 height 404
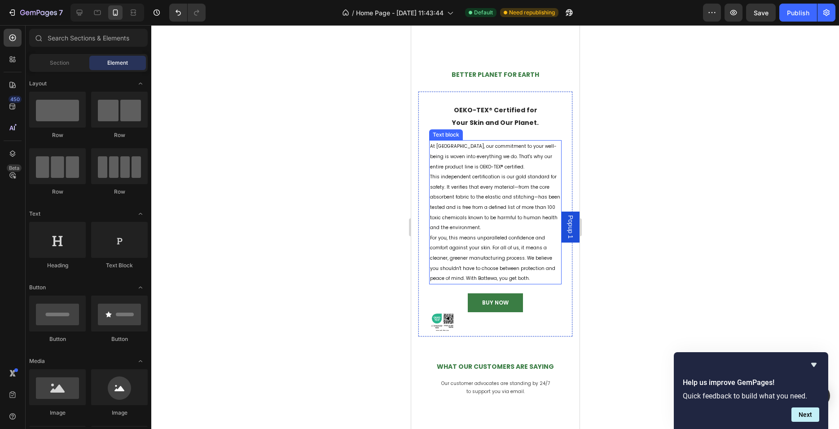
scroll to position [1245, 0]
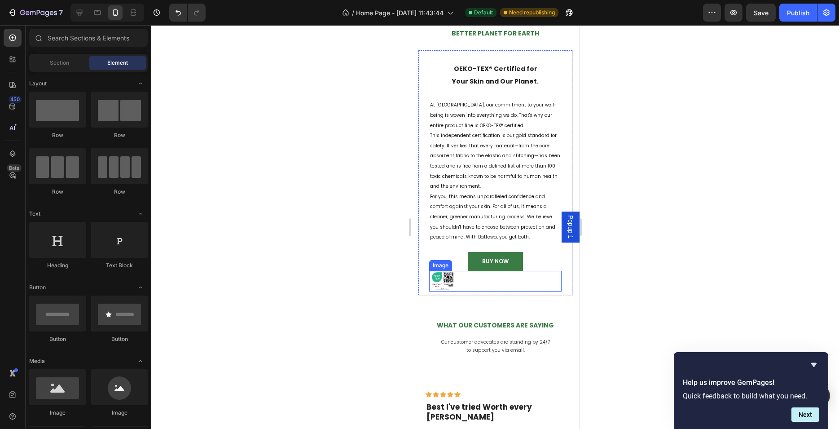
click at [469, 286] on div at bounding box center [495, 281] width 132 height 21
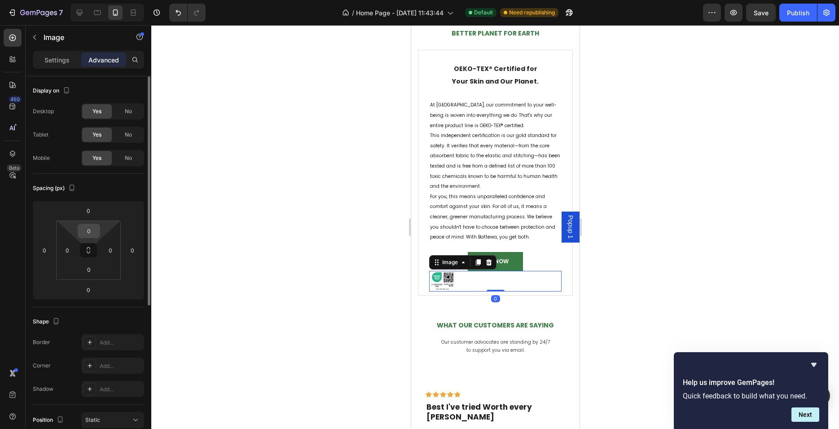
click at [88, 232] on input "0" at bounding box center [89, 230] width 18 height 13
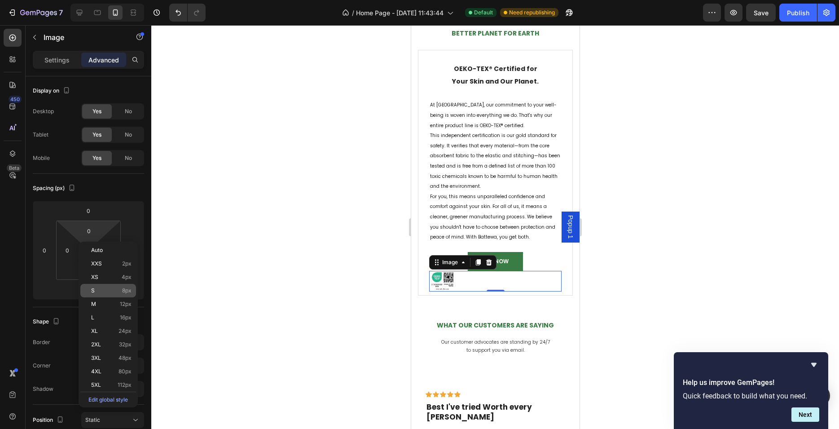
click at [119, 290] on p "S 8px" at bounding box center [111, 290] width 40 height 6
type input "8"
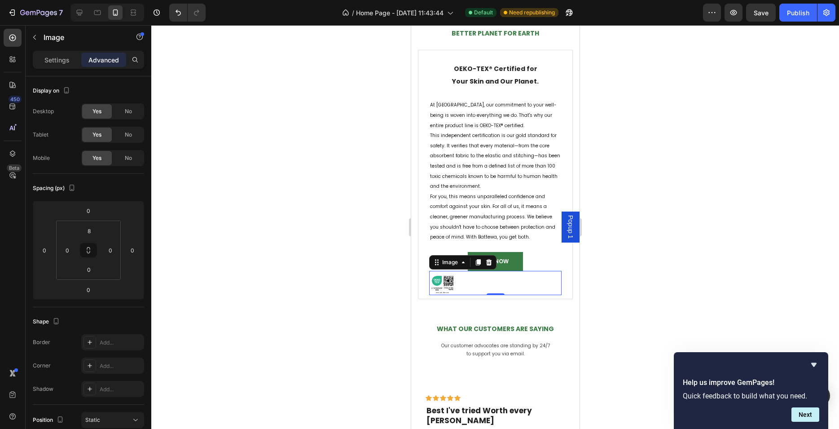
click at [293, 282] on div at bounding box center [495, 227] width 688 height 404
click at [441, 285] on img at bounding box center [442, 284] width 27 height 21
click at [98, 232] on div "8" at bounding box center [89, 231] width 22 height 14
click at [103, 302] on p "M 12px" at bounding box center [111, 304] width 40 height 6
type input "12"
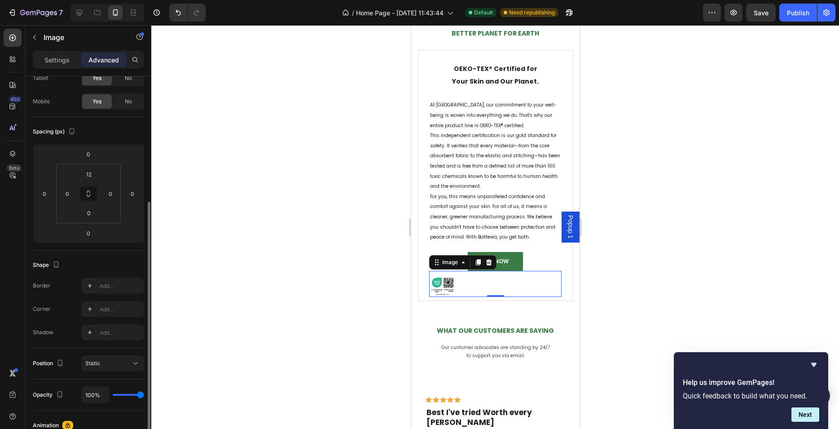
scroll to position [113, 0]
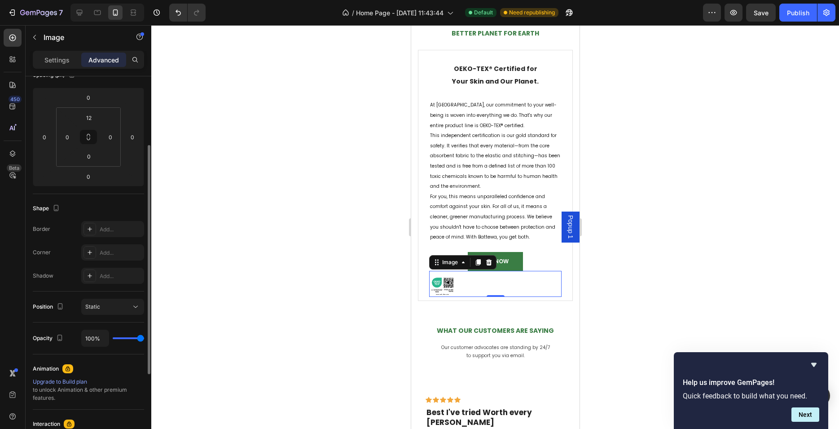
click at [374, 273] on div at bounding box center [495, 227] width 688 height 404
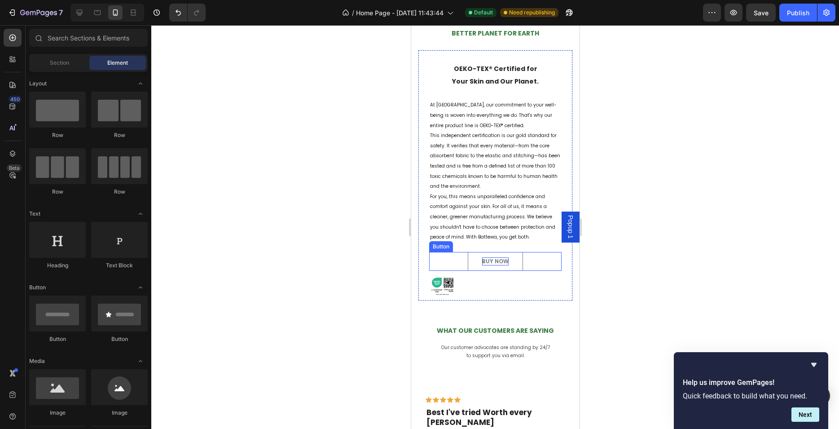
click at [504, 261] on div "BUY NOW" at bounding box center [495, 261] width 26 height 8
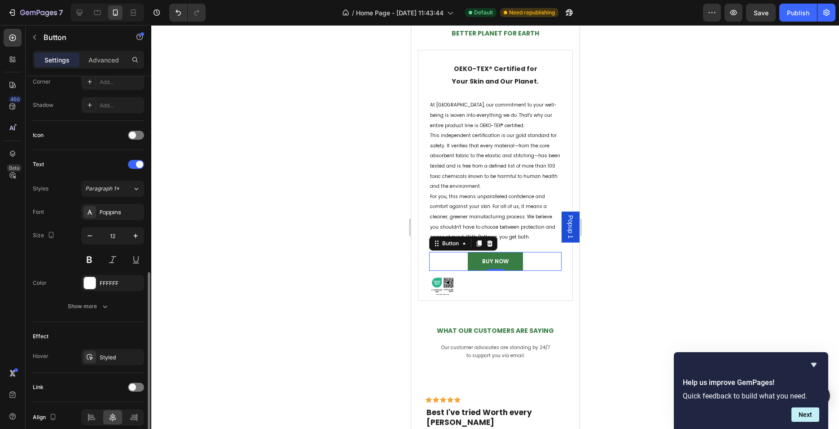
scroll to position [266, 0]
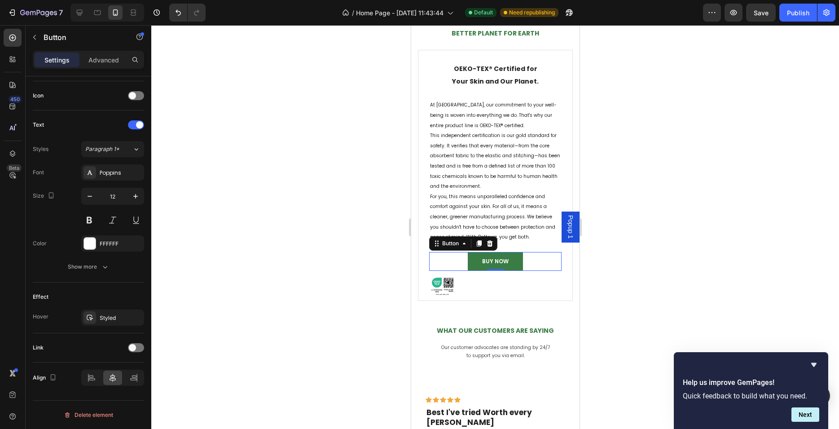
click at [375, 261] on div at bounding box center [495, 227] width 688 height 404
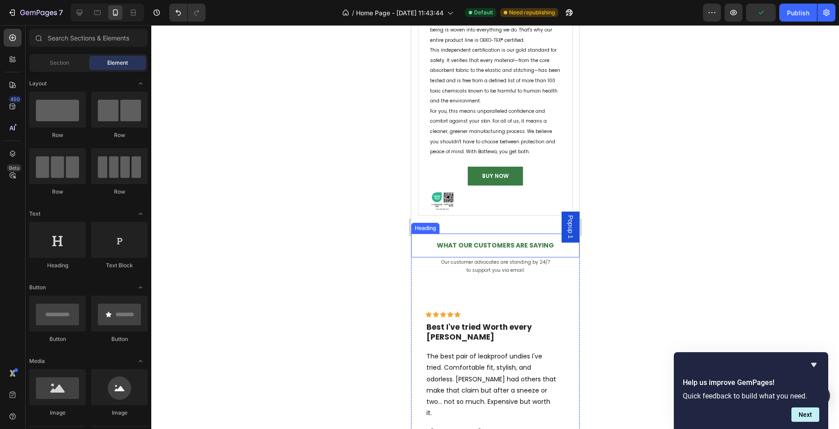
scroll to position [1358, 0]
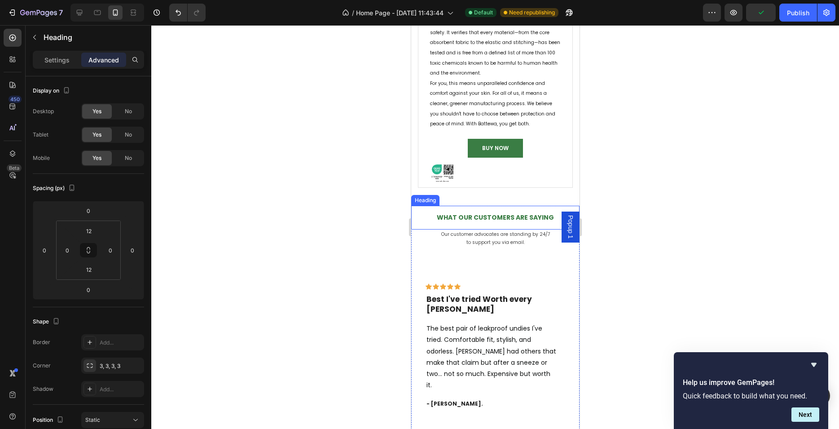
click at [485, 218] on h2 "What Our Customers Are Saying" at bounding box center [495, 217] width 168 height 13
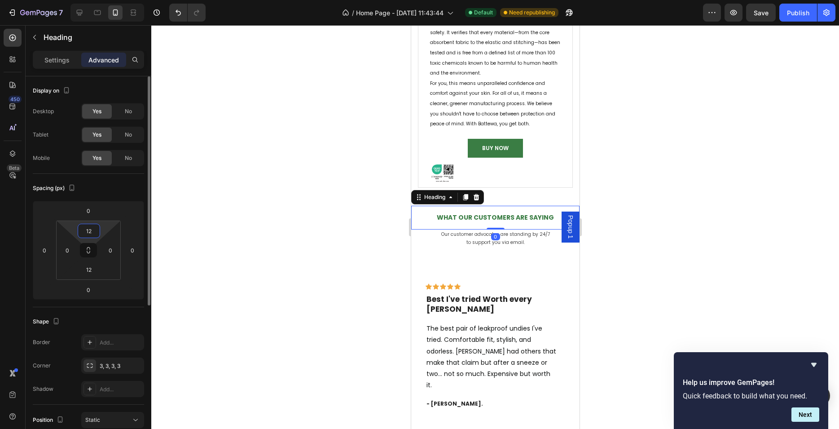
click at [93, 229] on input "12" at bounding box center [89, 230] width 18 height 13
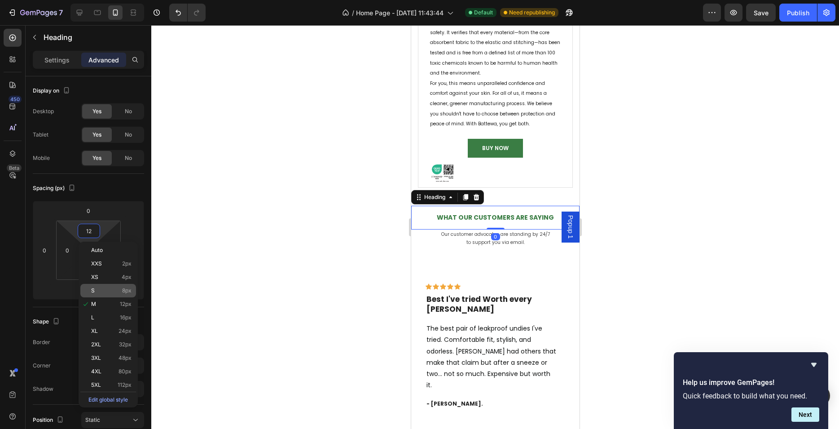
click at [114, 292] on p "S 8px" at bounding box center [111, 290] width 40 height 6
type input "8"
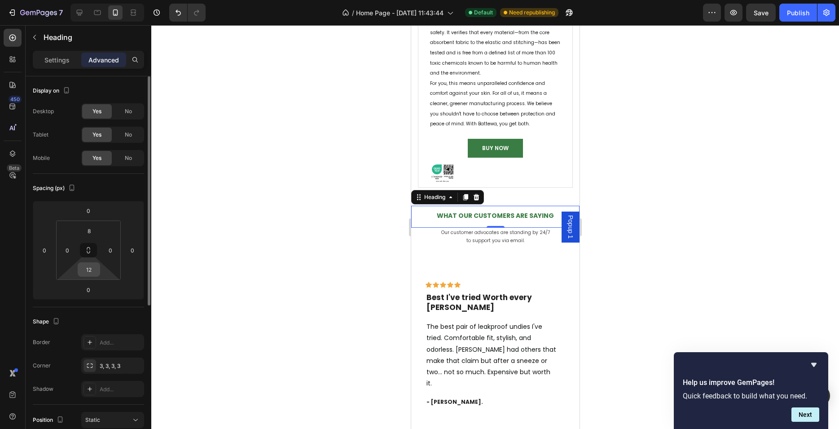
click at [89, 266] on input "12" at bounding box center [89, 269] width 18 height 13
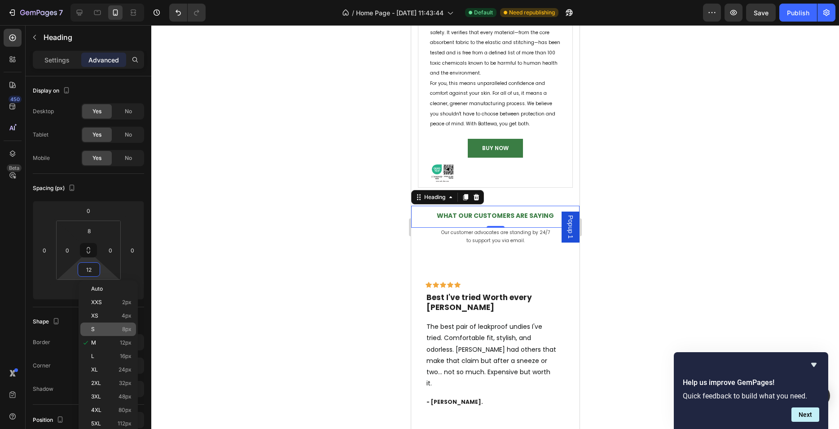
click at [118, 324] on div "S 8px" at bounding box center [108, 328] width 56 height 13
type input "8"
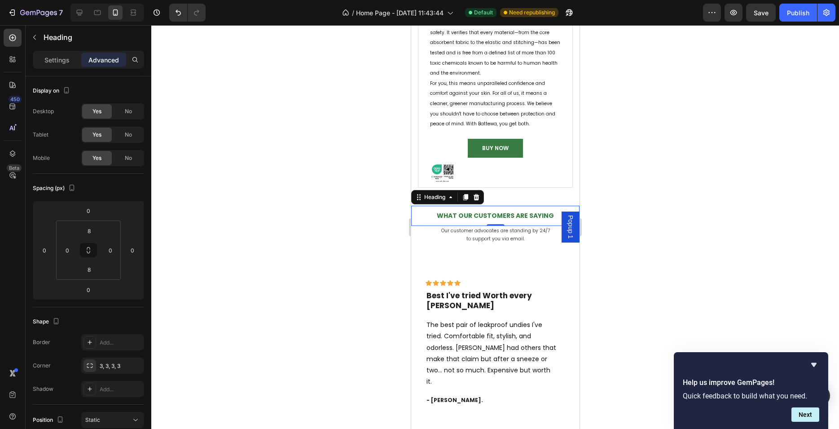
click at [318, 277] on div at bounding box center [495, 227] width 688 height 404
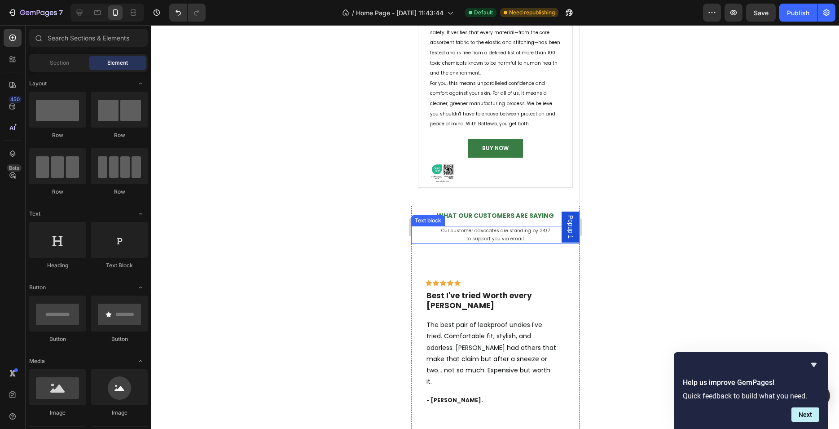
click at [495, 238] on span "to support you via email." at bounding box center [495, 238] width 58 height 7
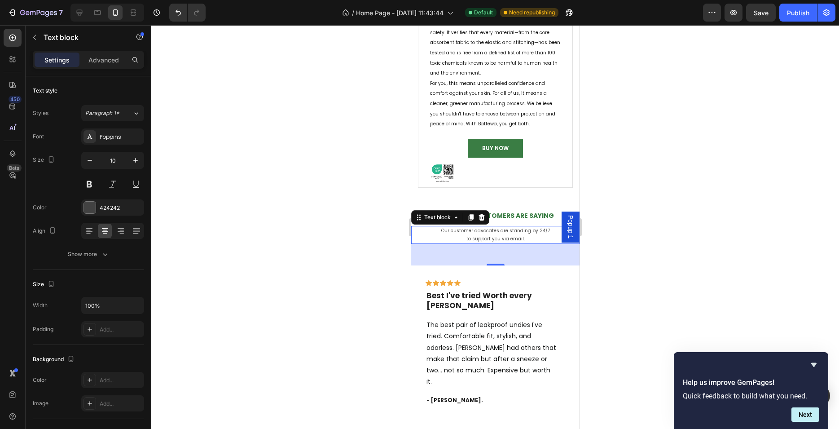
drag, startPoint x: 495, startPoint y: 264, endPoint x: 497, endPoint y: 258, distance: 5.7
click at [497, 258] on div "48" at bounding box center [495, 255] width 168 height 22
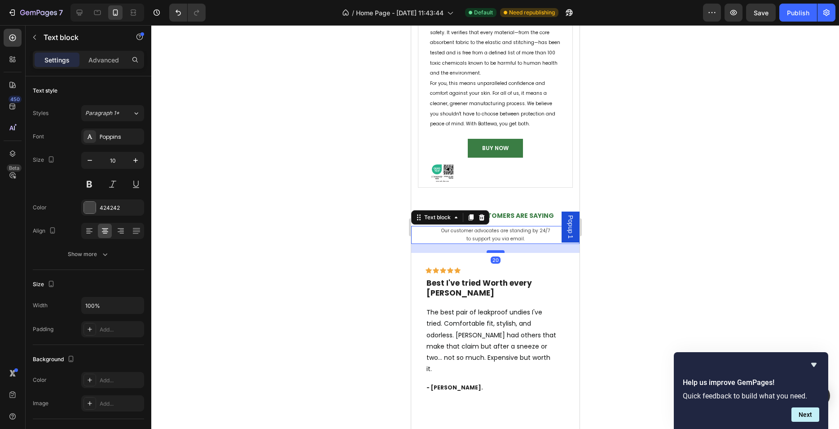
drag, startPoint x: 491, startPoint y: 265, endPoint x: 493, endPoint y: 252, distance: 12.7
click at [493, 252] on div at bounding box center [495, 251] width 18 height 3
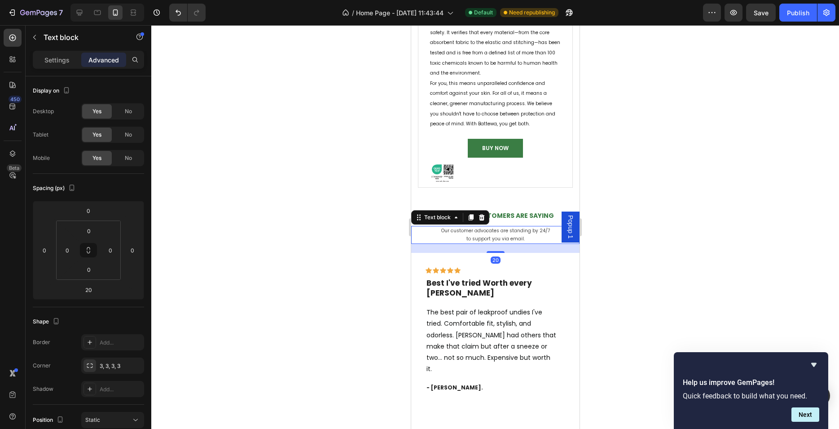
click at [327, 269] on div at bounding box center [495, 227] width 688 height 404
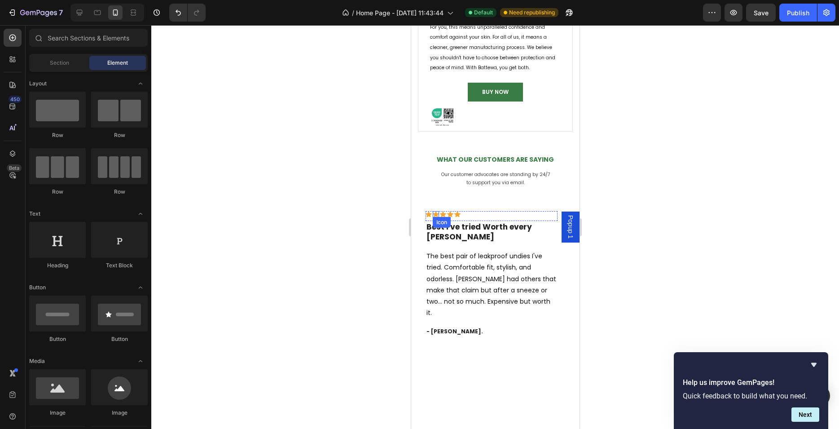
scroll to position [1415, 0]
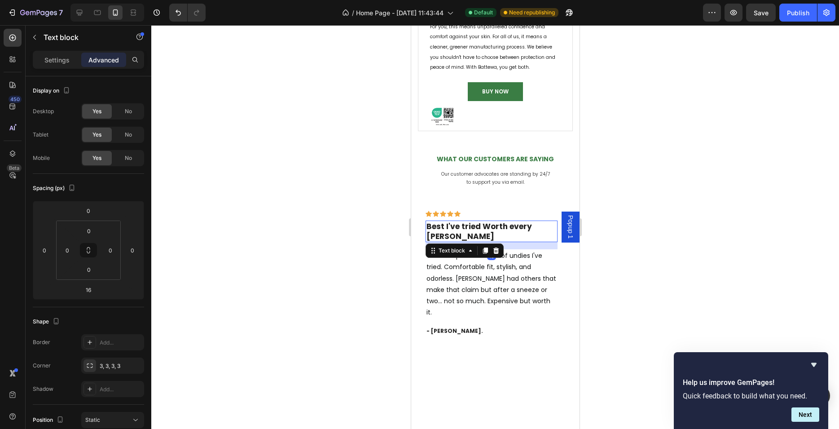
click at [475, 225] on strong "Best I've tried Worth every [PERSON_NAME]" at bounding box center [479, 231] width 106 height 21
click at [467, 225] on strong "Best I've tried Worth every [PERSON_NAME]" at bounding box center [479, 231] width 106 height 21
click at [486, 225] on strong "Best I've tried Worth every [PERSON_NAME]" at bounding box center [479, 231] width 106 height 21
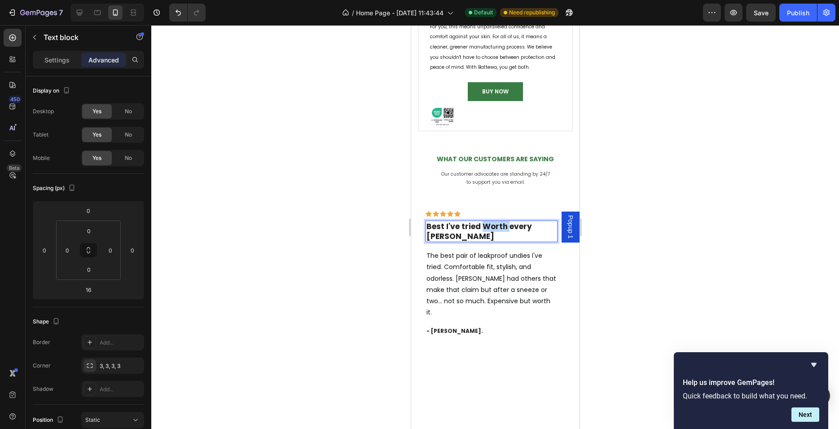
click at [486, 225] on strong "Best I've tried Worth every [PERSON_NAME]" at bounding box center [479, 231] width 106 height 21
click at [517, 225] on strong "Best I've tried Worth every [PERSON_NAME]" at bounding box center [479, 231] width 106 height 21
drag, startPoint x: 427, startPoint y: 225, endPoint x: 604, endPoint y: 229, distance: 177.0
click at [557, 229] on div "Best I've tried Worth every [PERSON_NAME]" at bounding box center [491, 232] width 132 height 22
click at [60, 59] on p "Settings" at bounding box center [56, 59] width 25 height 9
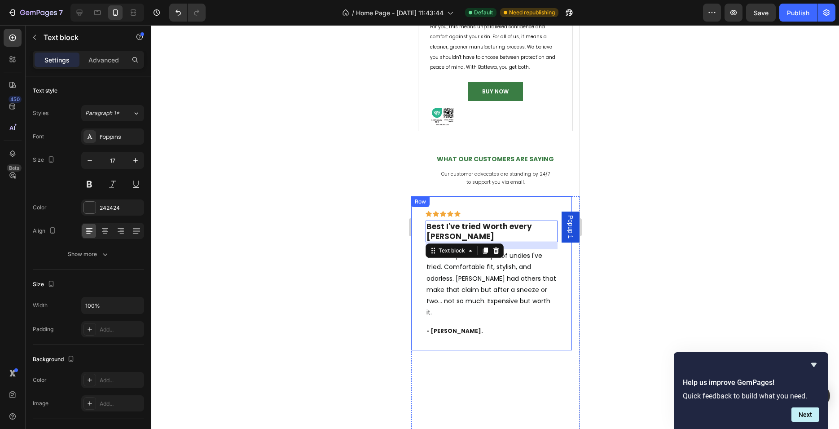
click at [392, 250] on div at bounding box center [495, 227] width 688 height 404
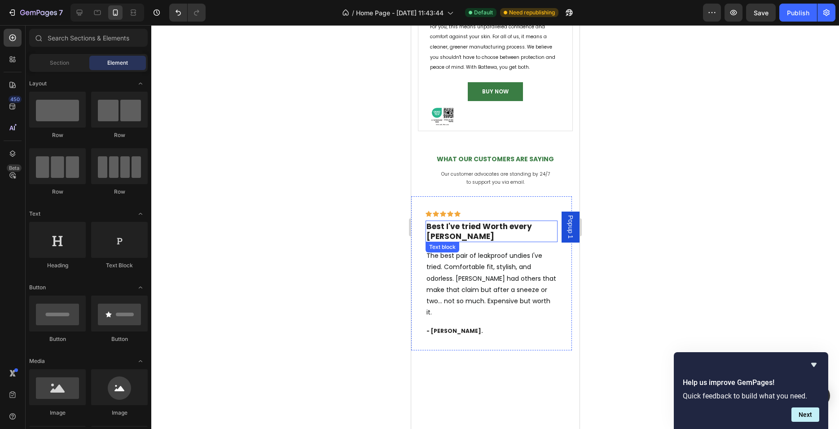
click at [451, 228] on strong "Best I've tried Worth every [PERSON_NAME]" at bounding box center [479, 231] width 106 height 21
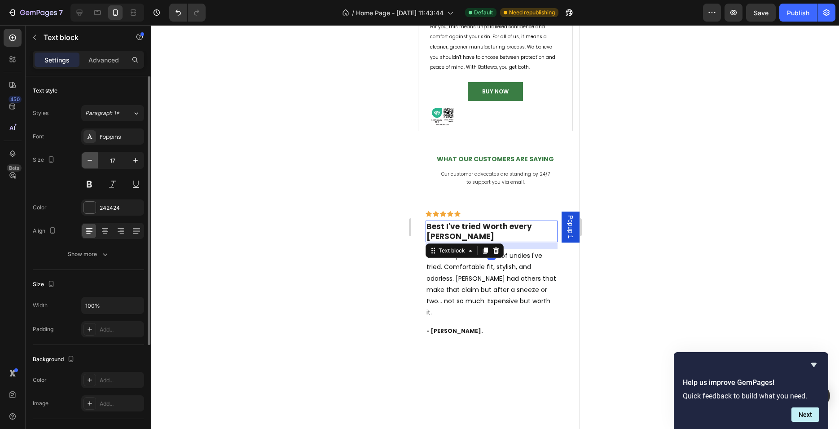
click at [95, 158] on button "button" at bounding box center [90, 160] width 16 height 16
type input "14"
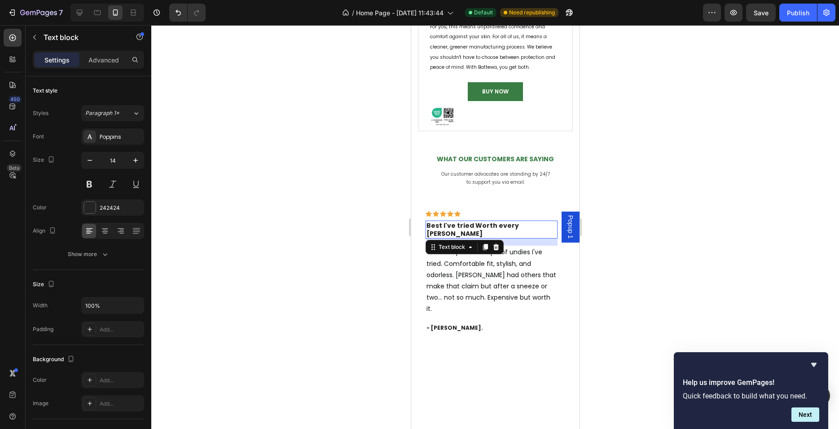
click at [286, 245] on div at bounding box center [495, 227] width 688 height 404
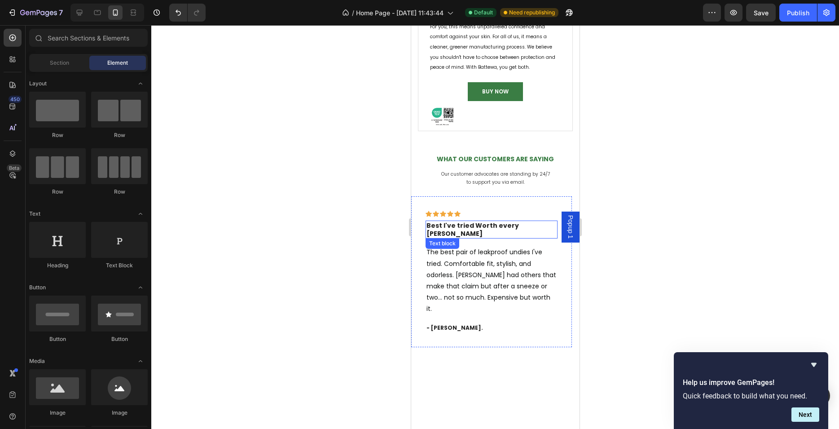
click at [466, 225] on strong "Best I've tried Worth every [PERSON_NAME]" at bounding box center [472, 229] width 93 height 17
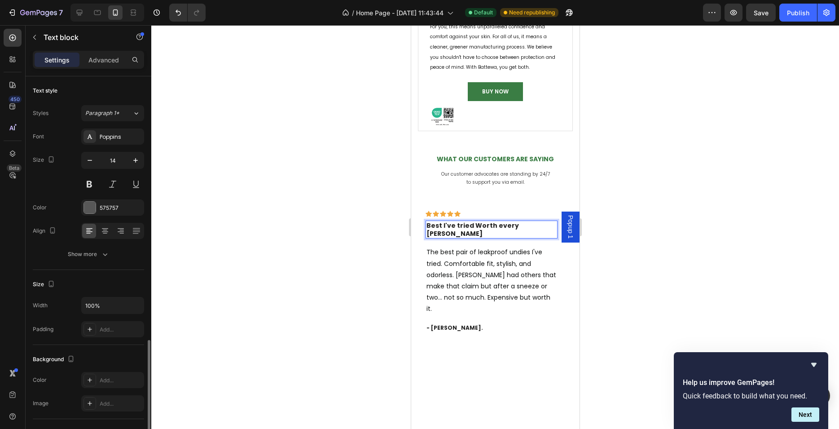
click at [480, 262] on p "The best pair of leakproof undies I've tried. Comfortable fit, stylish, and odo…" at bounding box center [491, 281] width 130 height 68
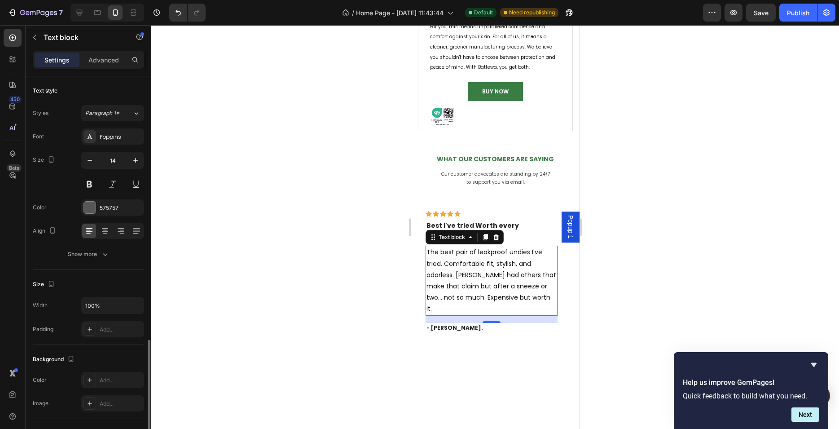
scroll to position [154, 0]
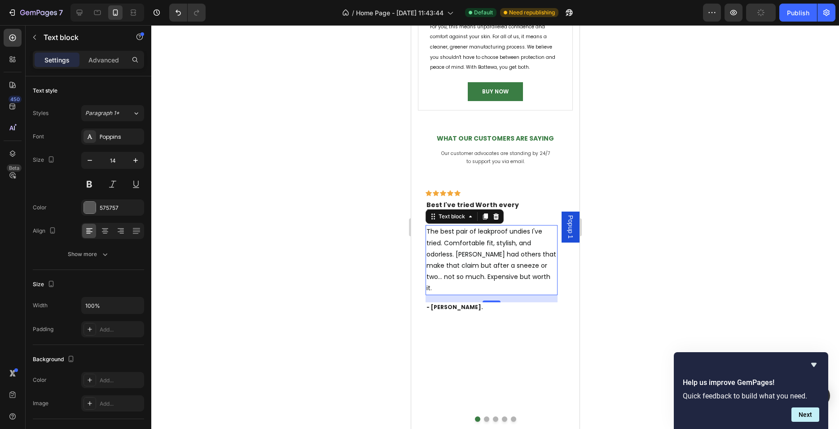
scroll to position [154, 0]
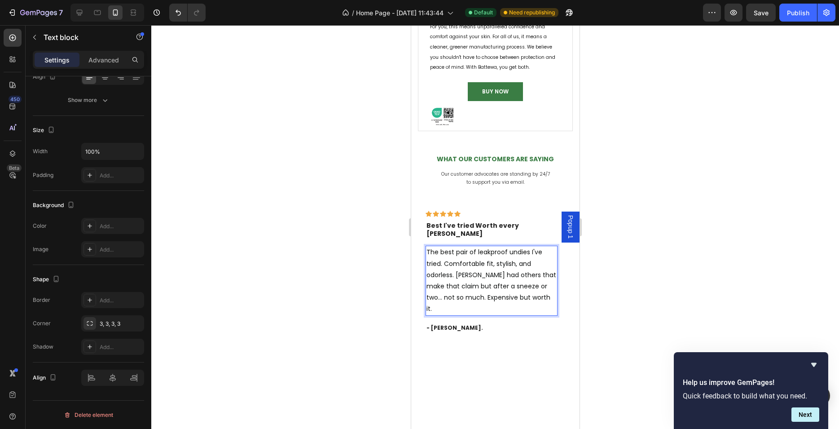
click at [480, 262] on p "The best pair of leakproof undies I've tried. Comfortable fit, stylish, and odo…" at bounding box center [491, 281] width 130 height 68
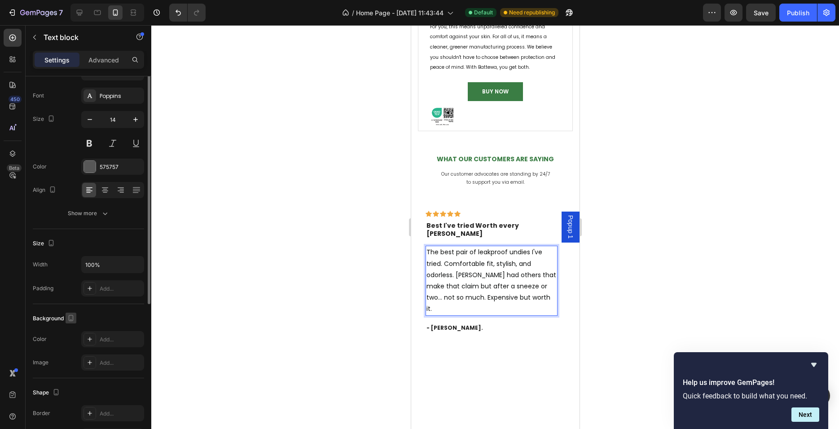
scroll to position [0, 0]
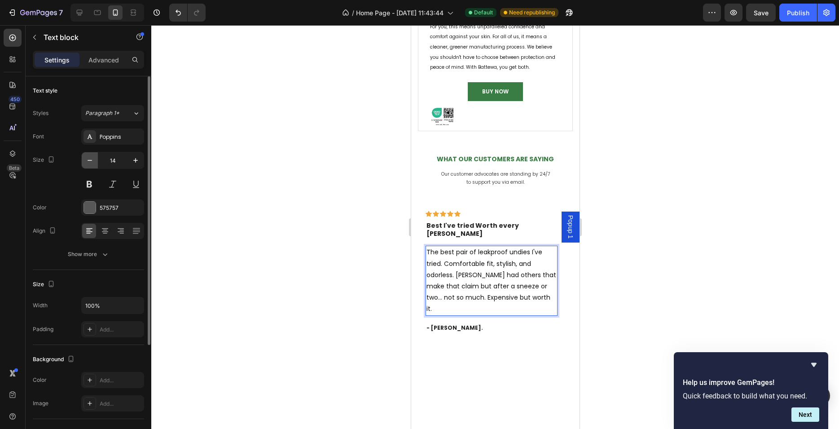
click at [93, 164] on icon "button" at bounding box center [89, 160] width 9 height 9
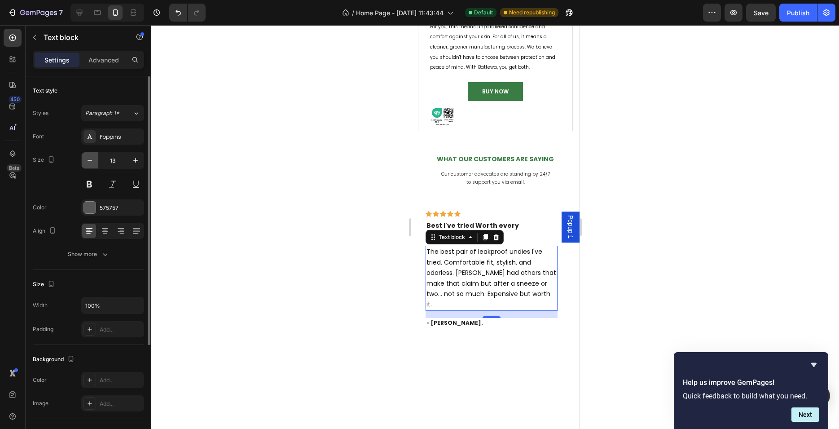
click at [93, 164] on icon "button" at bounding box center [89, 160] width 9 height 9
type input "12"
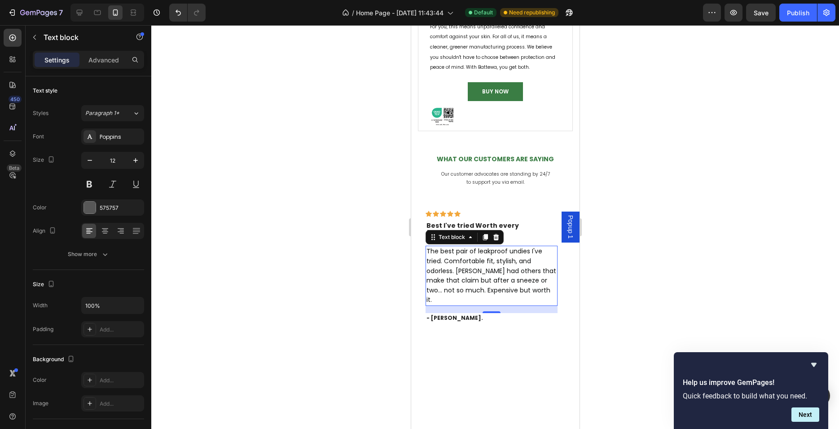
click at [445, 259] on p "The best pair of leakproof undies I've tried. Comfortable fit, stylish, and odo…" at bounding box center [491, 276] width 130 height 58
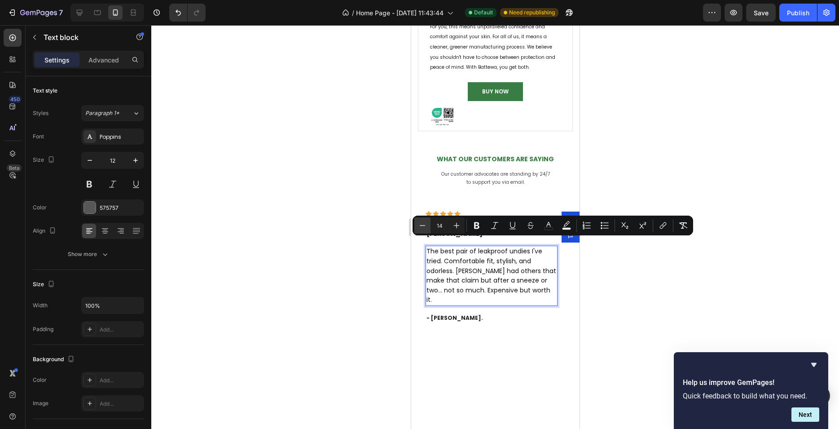
click at [426, 222] on icon "Editor contextual toolbar" at bounding box center [422, 225] width 9 height 9
type input "12"
click at [454, 255] on span "The best pair of leakproof undies I've tried. Comfortable fit, stylish, and odo…" at bounding box center [489, 270] width 126 height 46
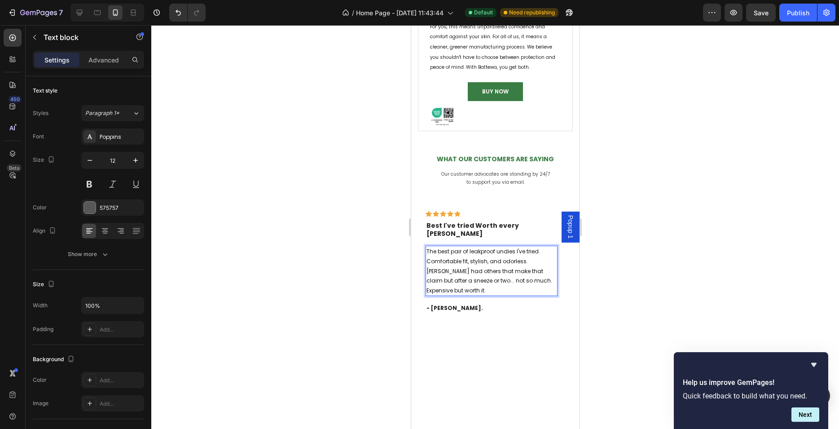
click at [374, 266] on div at bounding box center [495, 227] width 688 height 404
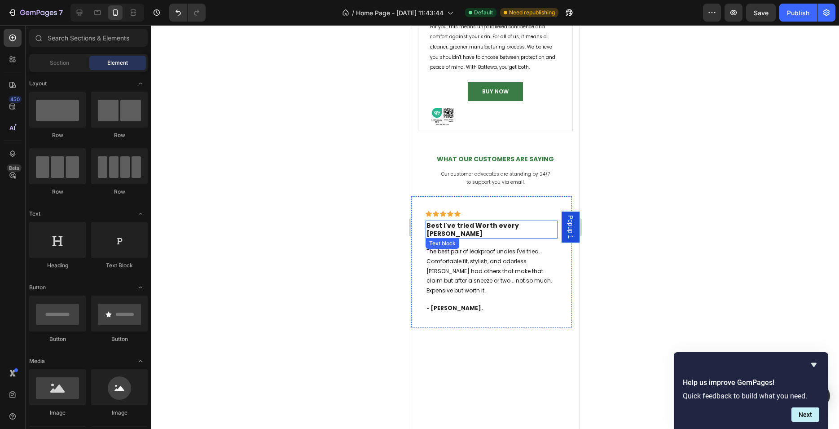
click at [535, 226] on p "Best I've tried Worth every [PERSON_NAME]" at bounding box center [491, 229] width 130 height 16
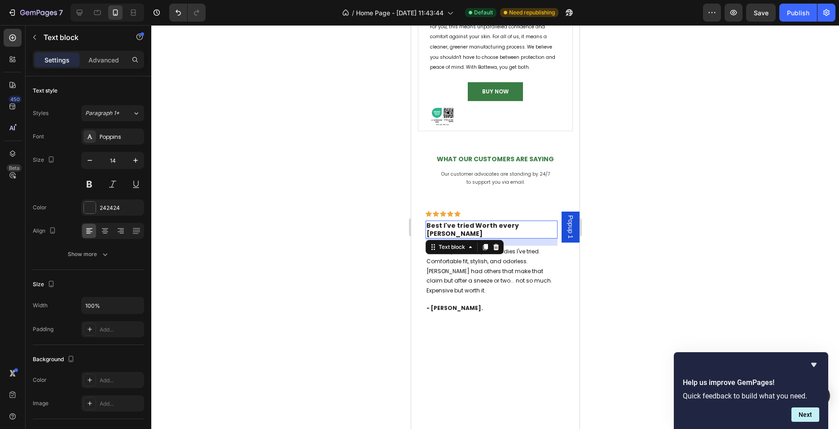
click at [601, 244] on div at bounding box center [495, 227] width 688 height 404
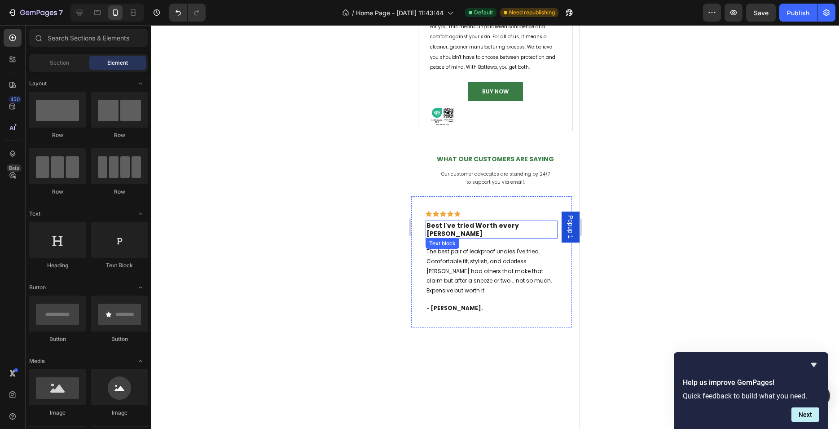
click at [456, 225] on strong "Best I've tried Worth every [PERSON_NAME]" at bounding box center [472, 229] width 93 height 17
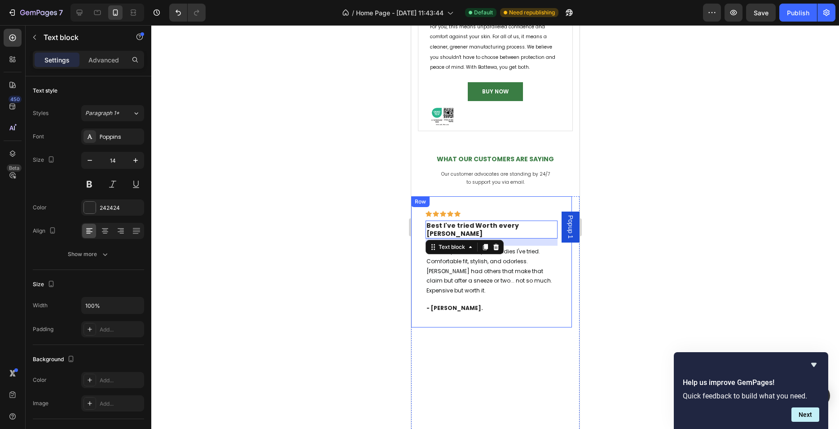
click at [345, 244] on div at bounding box center [495, 227] width 688 height 404
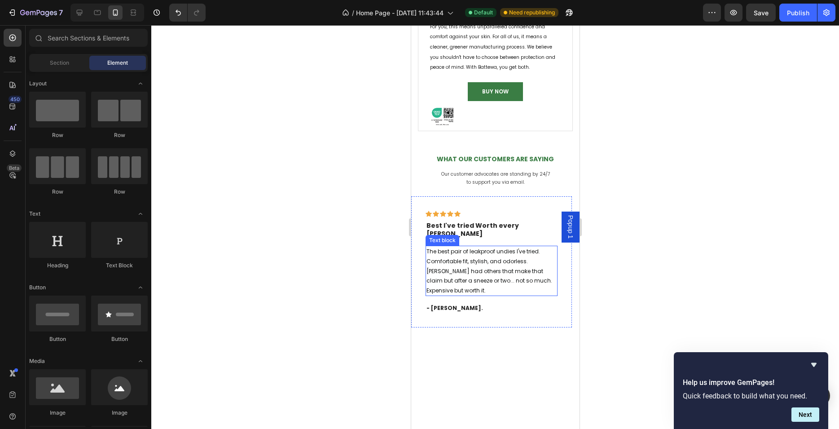
click at [454, 267] on p "The best pair of leakproof undies I've tried. Comfortable fit, stylish, and odo…" at bounding box center [491, 271] width 130 height 49
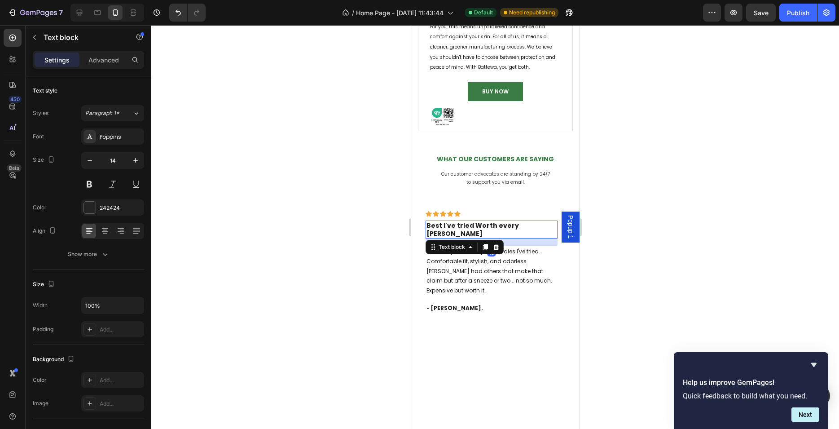
click at [519, 227] on strong "Best I've tried Worth every [PERSON_NAME]" at bounding box center [472, 229] width 93 height 17
click at [622, 256] on div at bounding box center [495, 227] width 688 height 404
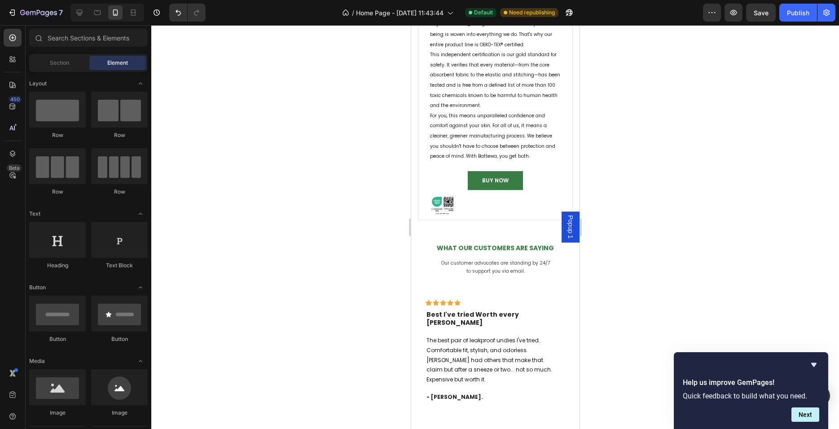
scroll to position [1395, 0]
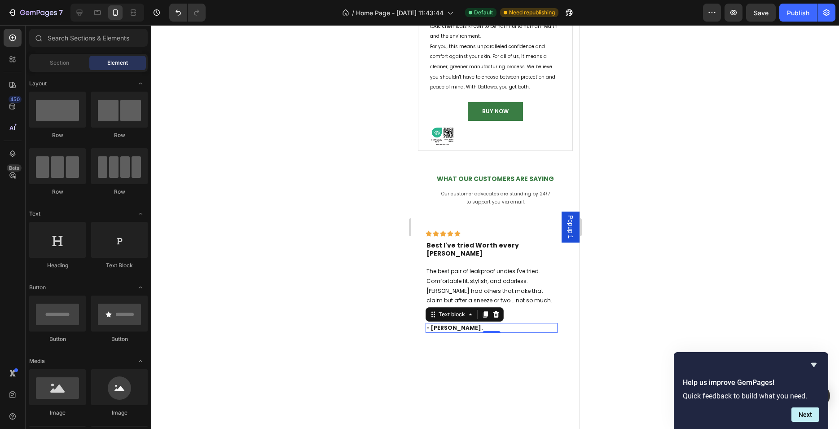
click at [456, 324] on p "- [PERSON_NAME]." at bounding box center [491, 328] width 130 height 8
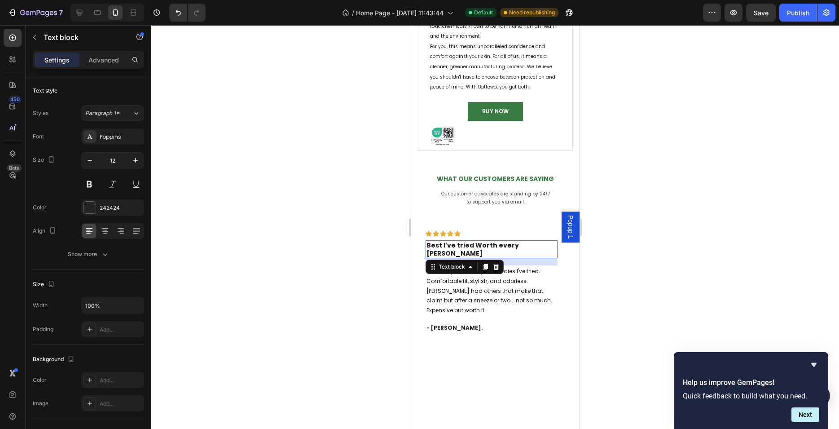
click at [519, 244] on strong "Best I've tried Worth every [PERSON_NAME]" at bounding box center [472, 249] width 93 height 17
click at [503, 269] on span "The best pair of leakproof undies I've tried. Comfortable fit, stylish, and odo…" at bounding box center [489, 290] width 126 height 46
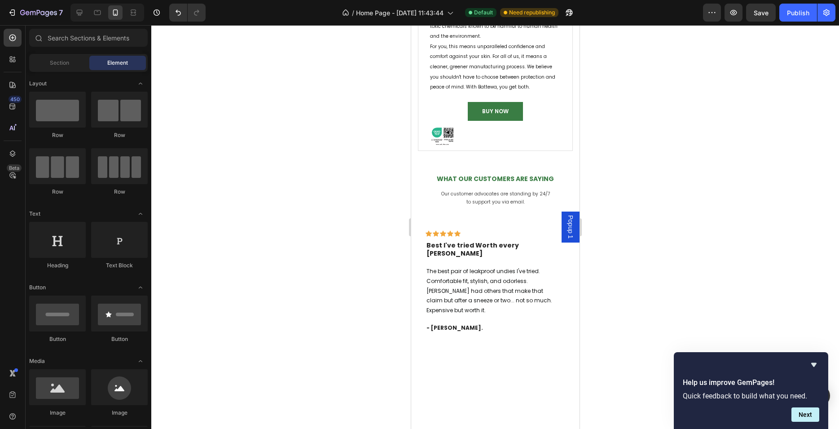
click at [628, 256] on div at bounding box center [495, 227] width 688 height 404
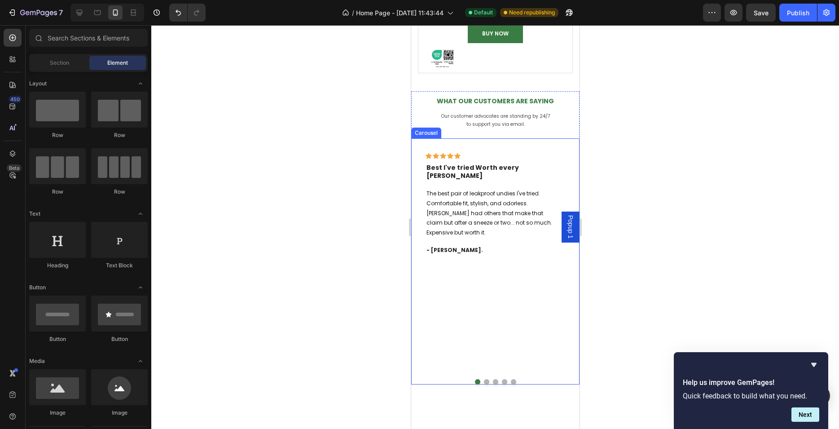
scroll to position [1451, 0]
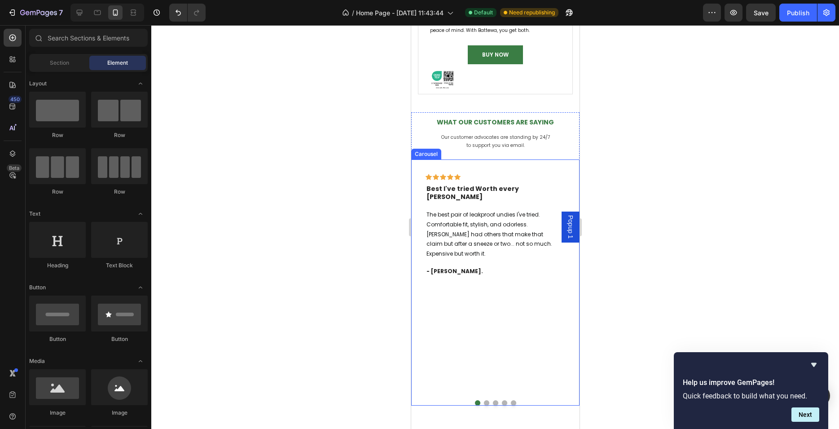
click at [488, 287] on div "Icon Icon Icon Icon Icon Row Best I've tried Worth every [PERSON_NAME] Text blo…" at bounding box center [491, 276] width 161 height 234
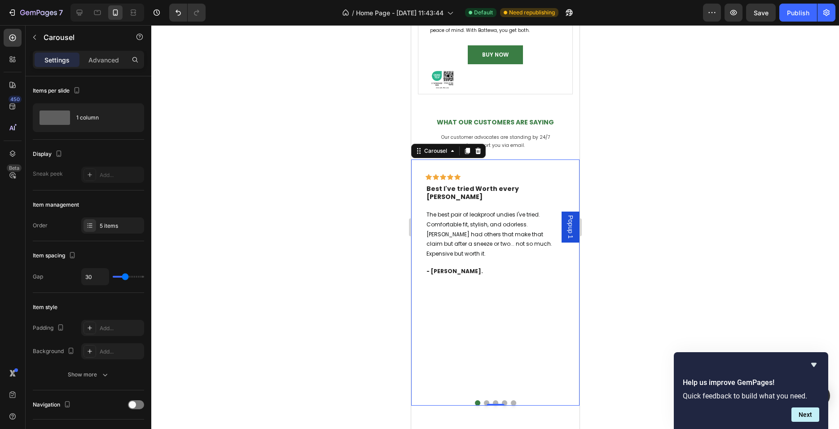
click at [484, 400] on button "Dot" at bounding box center [486, 402] width 5 height 5
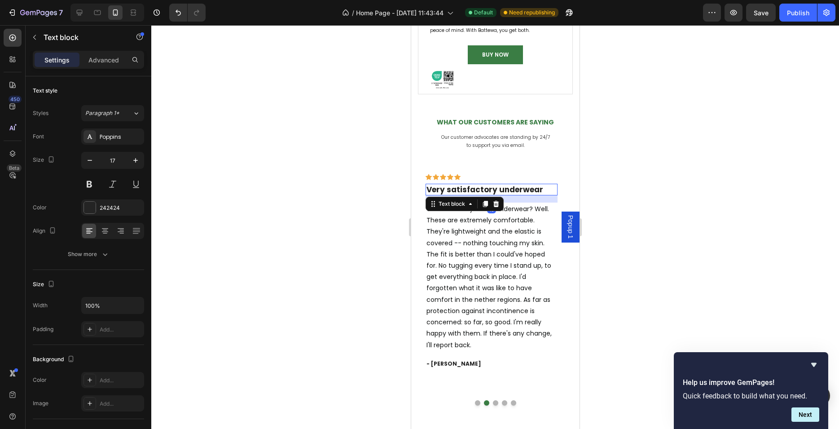
click at [472, 185] on strong "Very satisfactory underwear" at bounding box center [484, 189] width 117 height 11
click at [93, 160] on icon "button" at bounding box center [89, 160] width 9 height 9
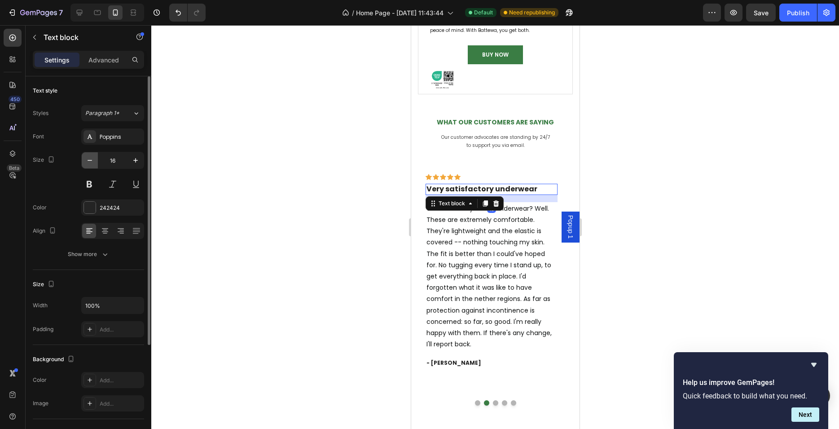
click at [93, 160] on icon "button" at bounding box center [89, 160] width 9 height 9
type input "14"
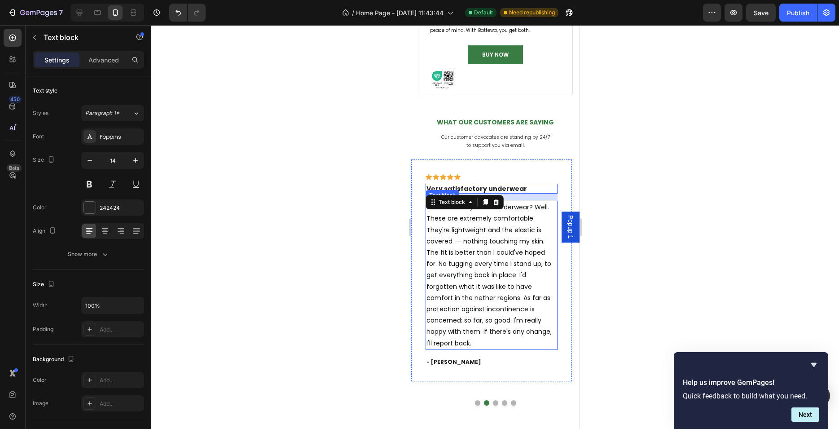
click at [457, 253] on span "What can I say about underwear? Well. These are extremely comfortable. They're …" at bounding box center [488, 275] width 125 height 145
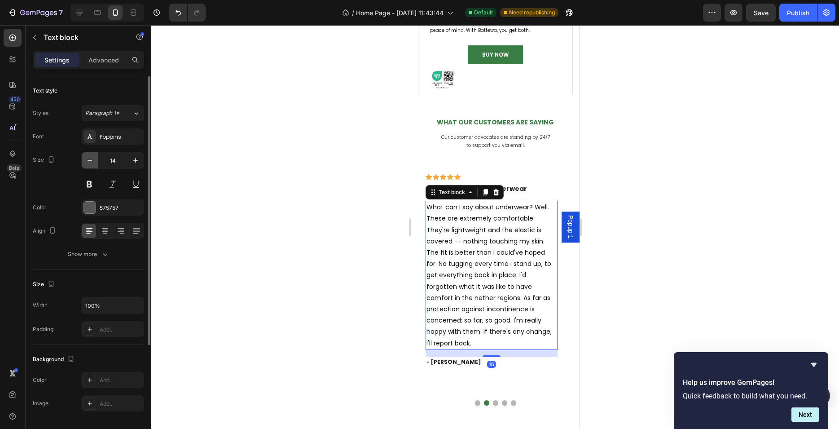
click at [93, 162] on icon "button" at bounding box center [89, 160] width 9 height 9
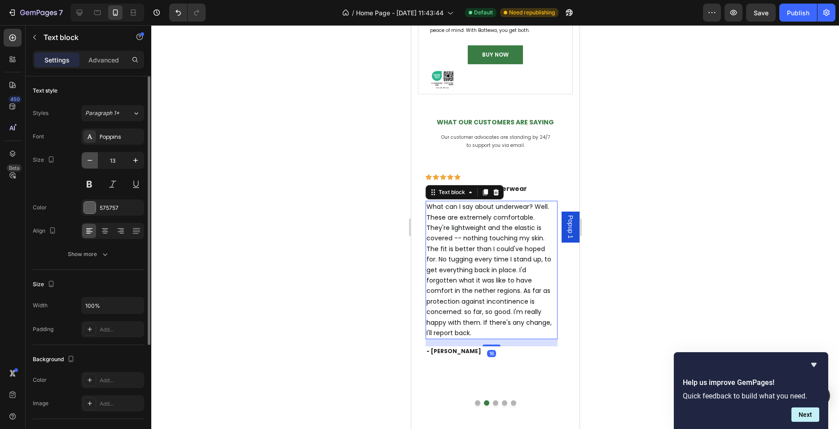
click at [93, 162] on icon "button" at bounding box center [89, 160] width 9 height 9
type input "12"
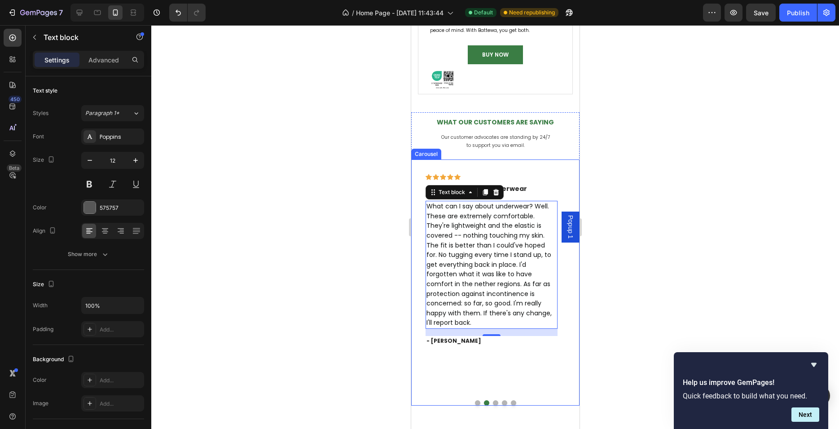
click at [475, 400] on button "Dot" at bounding box center [477, 402] width 5 height 5
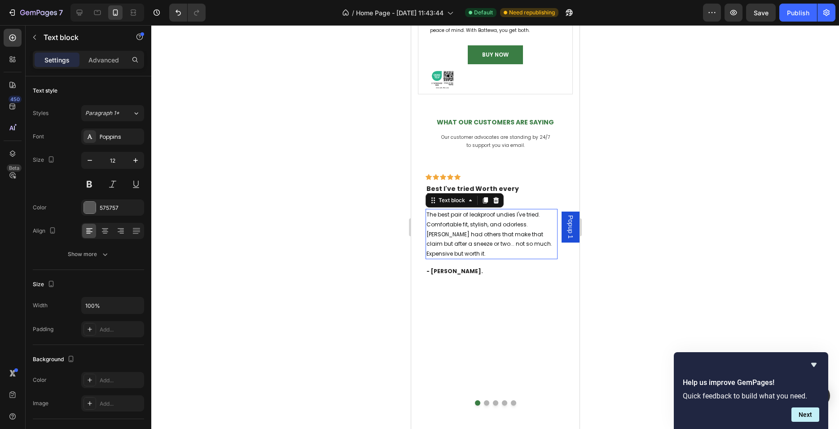
click at [479, 225] on span "The best pair of leakproof undies I've tried. Comfortable fit, stylish, and odo…" at bounding box center [489, 234] width 126 height 46
click at [533, 187] on p "Best I've tried Worth every [PERSON_NAME]" at bounding box center [491, 193] width 130 height 16
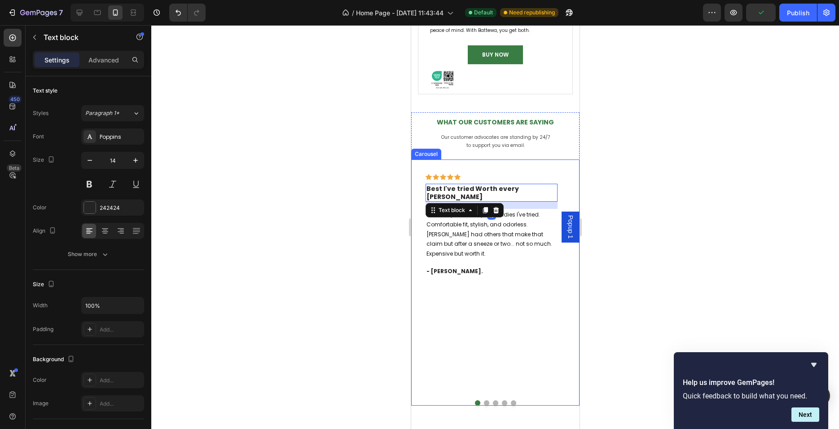
click at [484, 400] on button "Dot" at bounding box center [486, 402] width 5 height 5
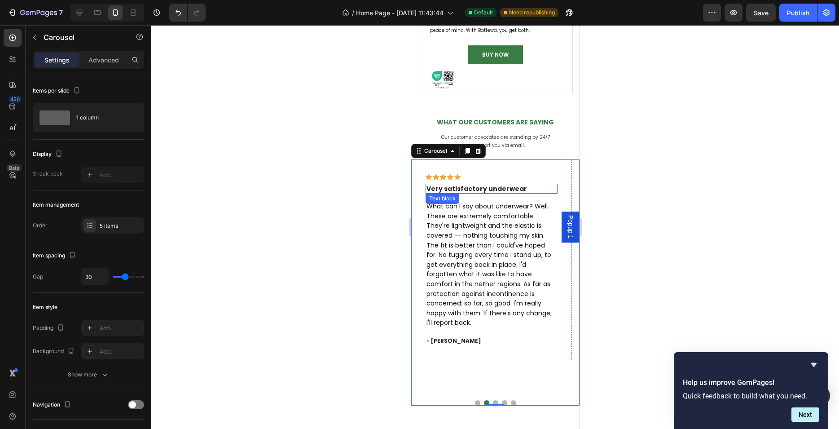
click at [509, 188] on strong "Very satisfactory underwear" at bounding box center [476, 188] width 101 height 9
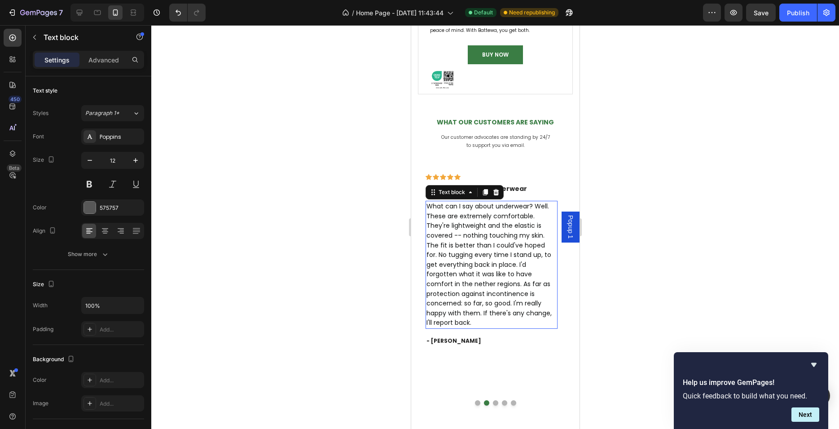
click at [486, 264] on span "What can I say about underwear? Well. These are extremely comfortable. They're …" at bounding box center [488, 264] width 125 height 125
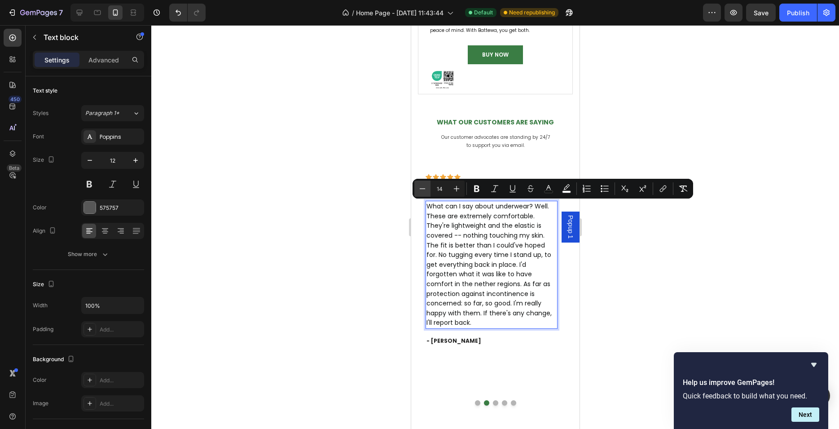
click at [423, 187] on icon "Editor contextual toolbar" at bounding box center [422, 188] width 9 height 9
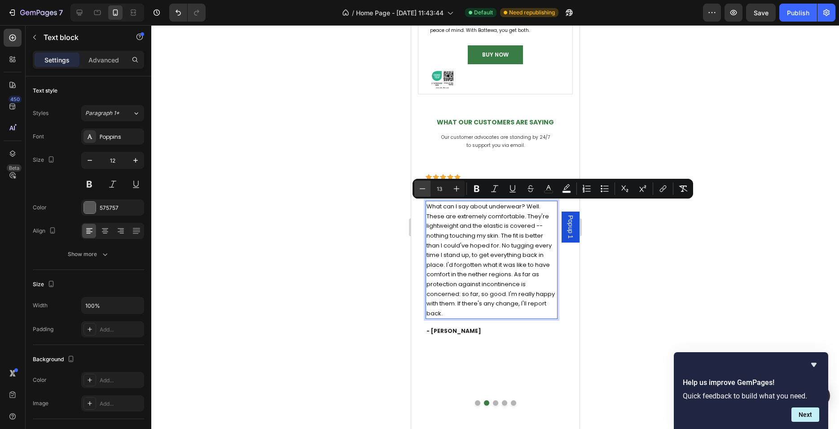
click at [423, 187] on icon "Editor contextual toolbar" at bounding box center [422, 188] width 9 height 9
type input "12"
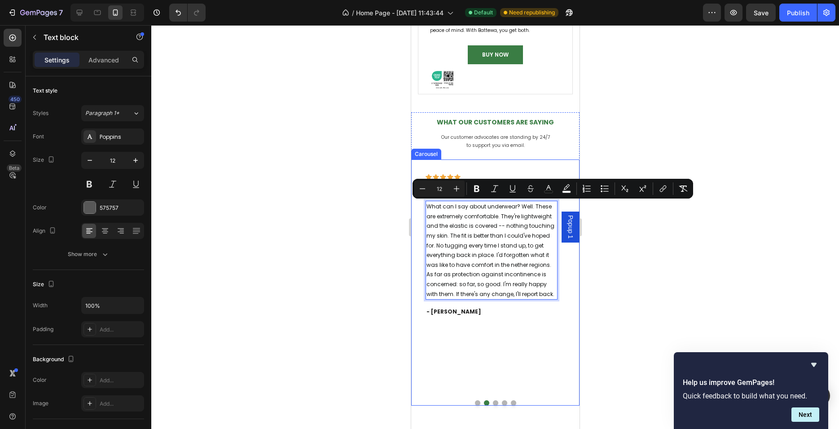
click at [493, 400] on button "Dot" at bounding box center [495, 402] width 5 height 5
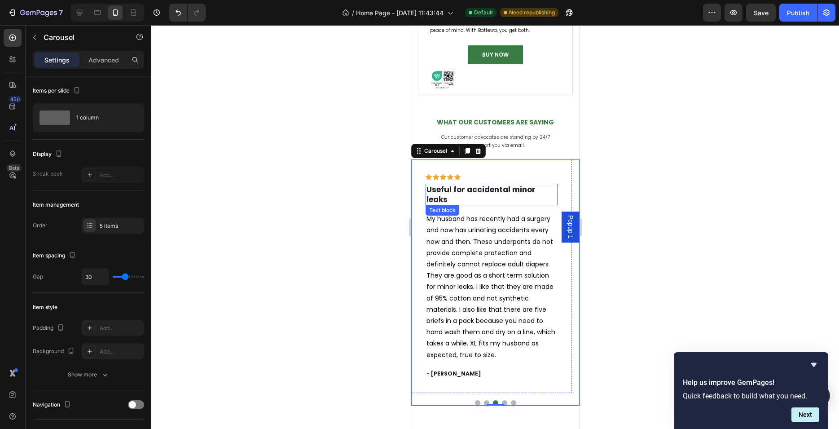
click at [477, 186] on strong "Useful for accidental minor leaks" at bounding box center [480, 194] width 109 height 21
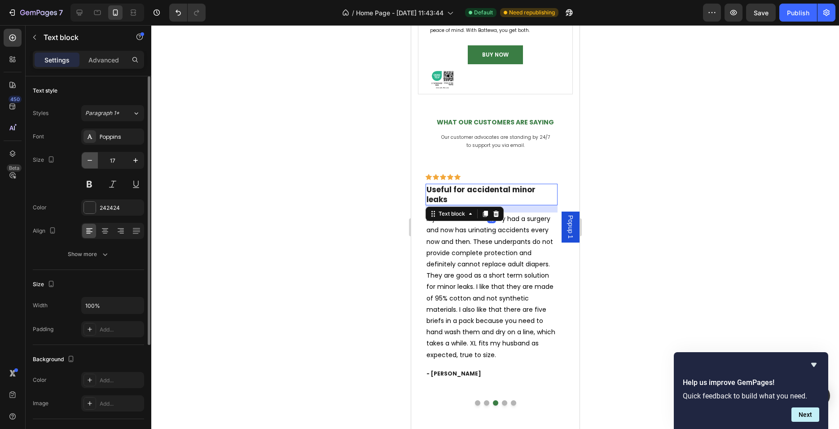
click at [88, 161] on icon "button" at bounding box center [89, 160] width 9 height 9
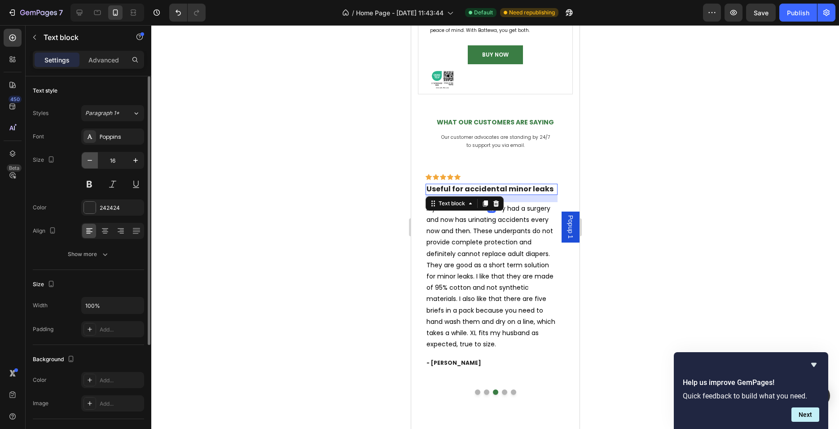
click at [88, 161] on icon "button" at bounding box center [89, 160] width 9 height 9
type input "14"
click at [467, 297] on span "My husband has recently had a surgery and now has urinating accidents every now…" at bounding box center [490, 275] width 129 height 145
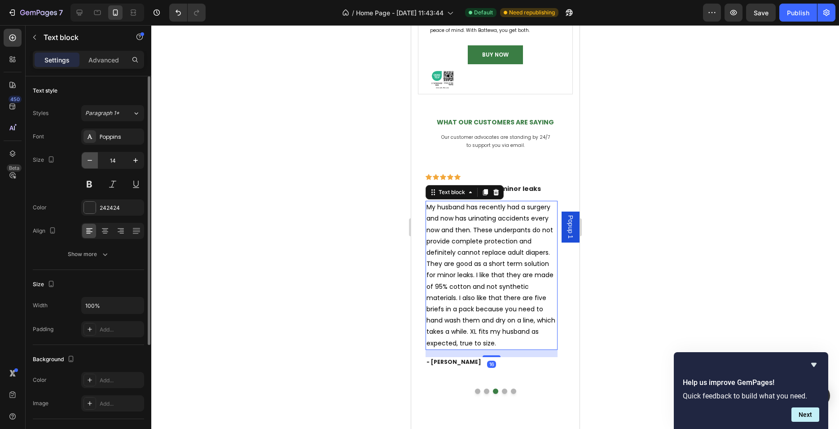
click at [94, 162] on button "button" at bounding box center [90, 160] width 16 height 16
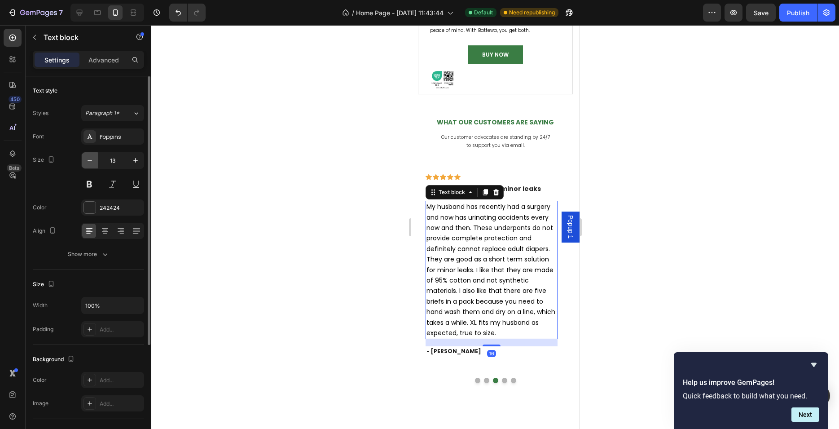
click at [94, 162] on button "button" at bounding box center [90, 160] width 16 height 16
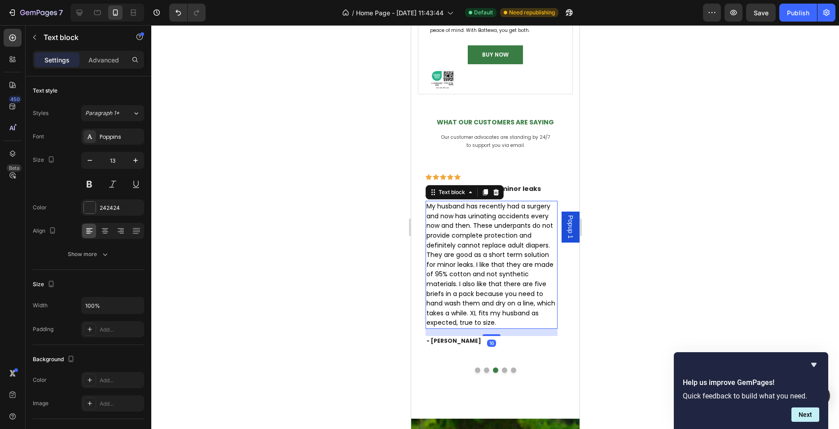
type input "12"
click at [475, 282] on span "My husband has recently had a surgery and now has urinating accidents every now…" at bounding box center [490, 264] width 129 height 125
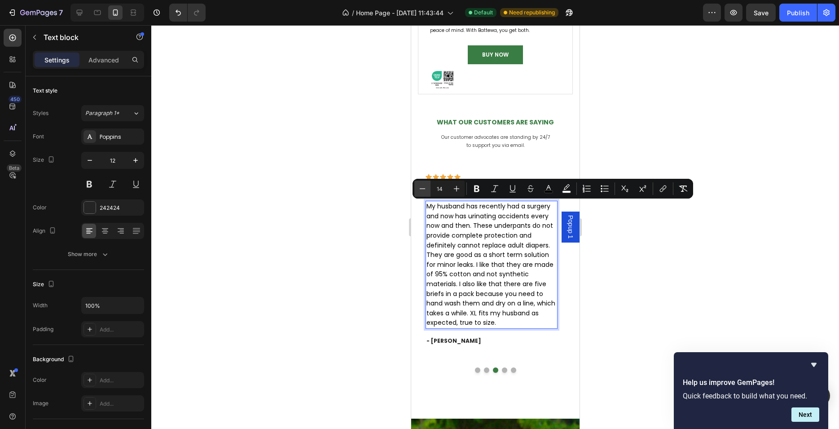
click at [422, 187] on icon "Editor contextual toolbar" at bounding box center [422, 188] width 9 height 9
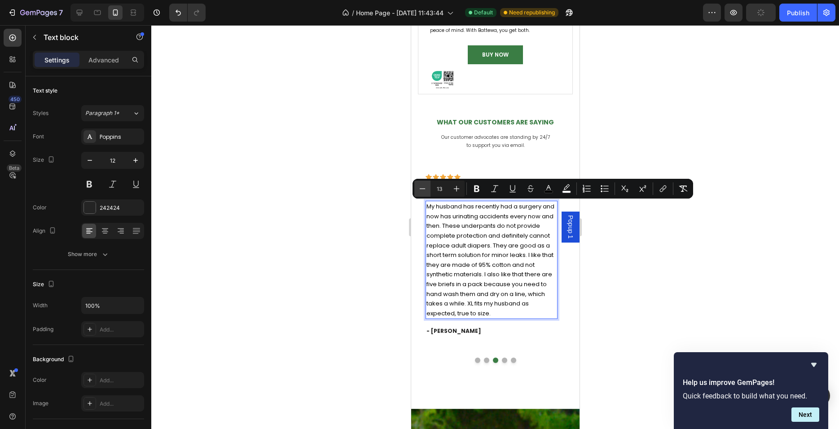
click at [422, 187] on icon "Editor contextual toolbar" at bounding box center [422, 188] width 9 height 9
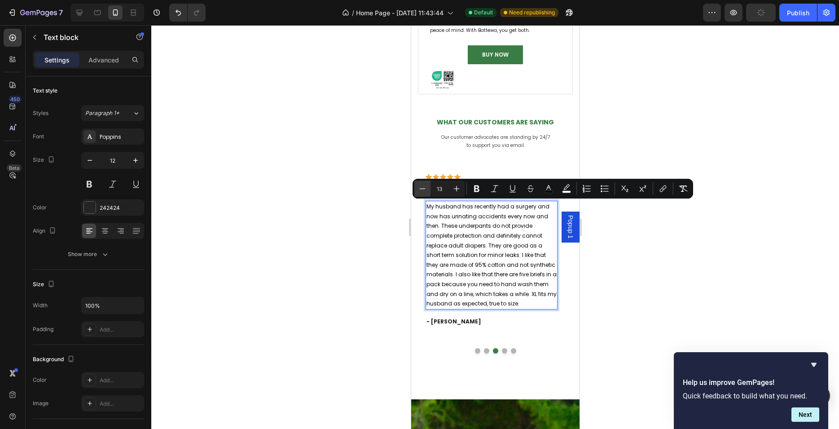
type input "12"
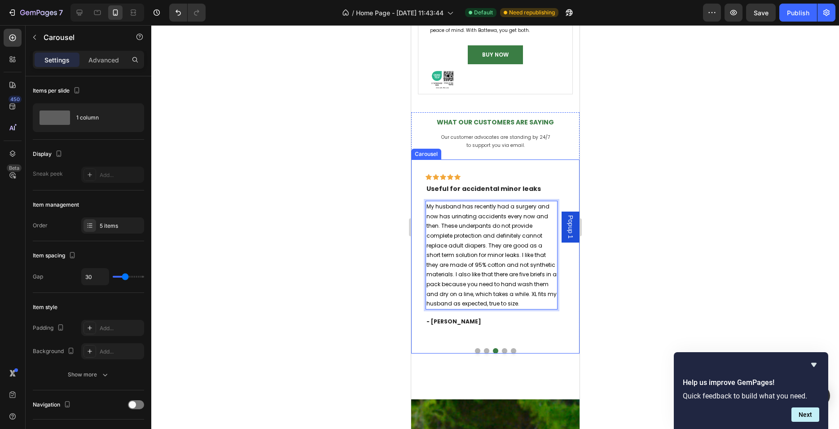
click at [502, 351] on button "Dot" at bounding box center [504, 350] width 5 height 5
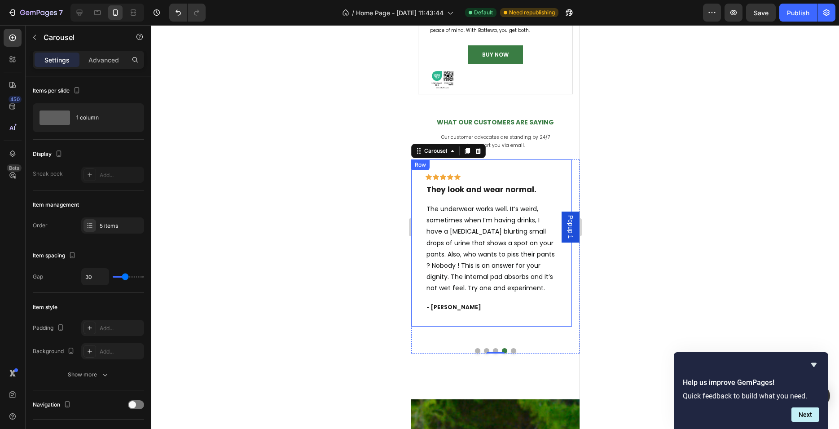
click at [485, 247] on span "The underwear works well. It’s weird, sometimes when I’m having drinks, I have …" at bounding box center [490, 248] width 128 height 88
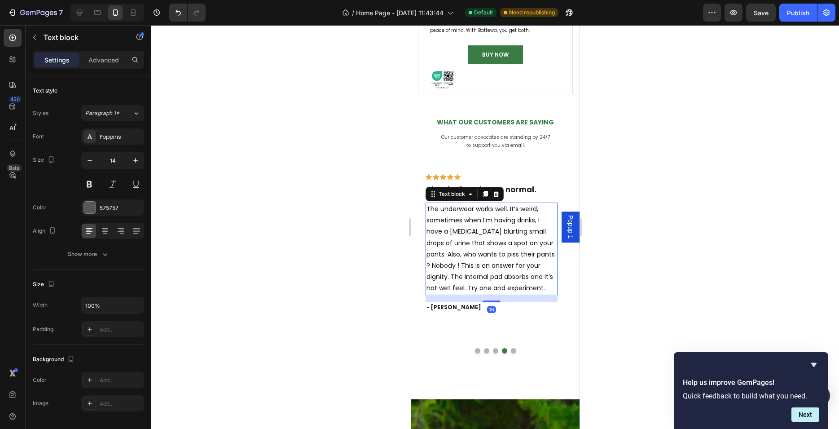
click at [485, 247] on span "The underwear works well. It’s weird, sometimes when I’m having drinks, I have …" at bounding box center [490, 248] width 128 height 88
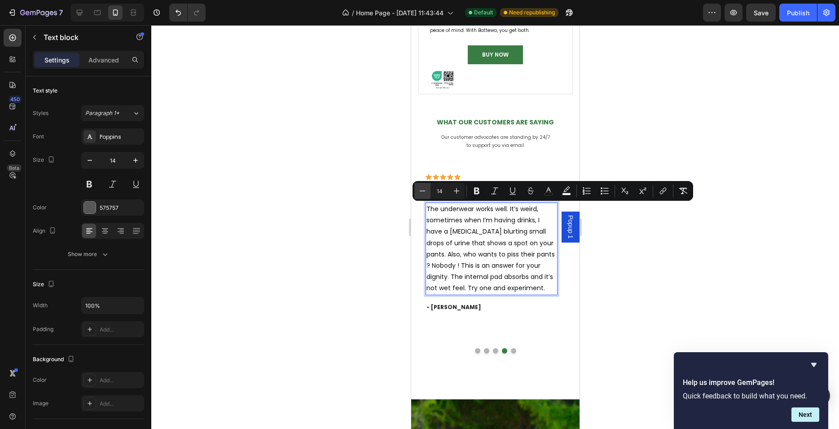
click at [427, 190] on button "Minus" at bounding box center [423, 191] width 16 height 16
click at [425, 190] on icon "Editor contextual toolbar" at bounding box center [422, 190] width 9 height 9
type input "12"
click at [470, 255] on span "The underwear works well. It’s weird, sometimes when I’m having drinks, I have …" at bounding box center [490, 248] width 129 height 87
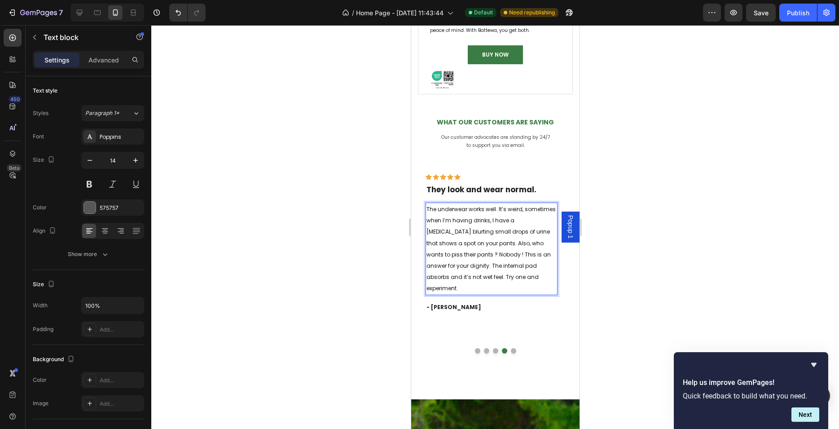
click at [488, 277] on p "The underwear works well. It’s weird, sometimes when I’m having drinks, I have …" at bounding box center [491, 248] width 130 height 91
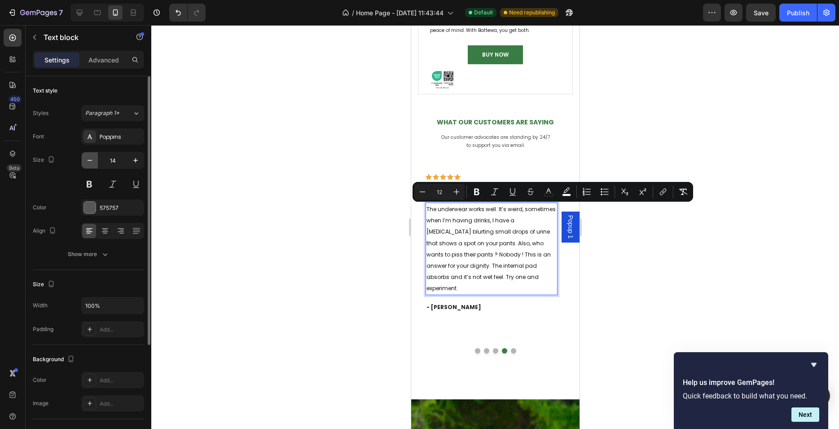
click at [84, 158] on button "button" at bounding box center [90, 160] width 16 height 16
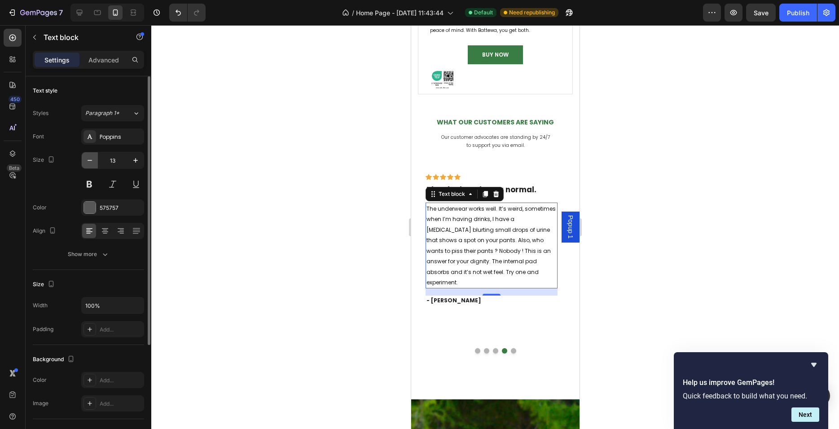
click at [84, 158] on button "button" at bounding box center [90, 160] width 16 height 16
type input "12"
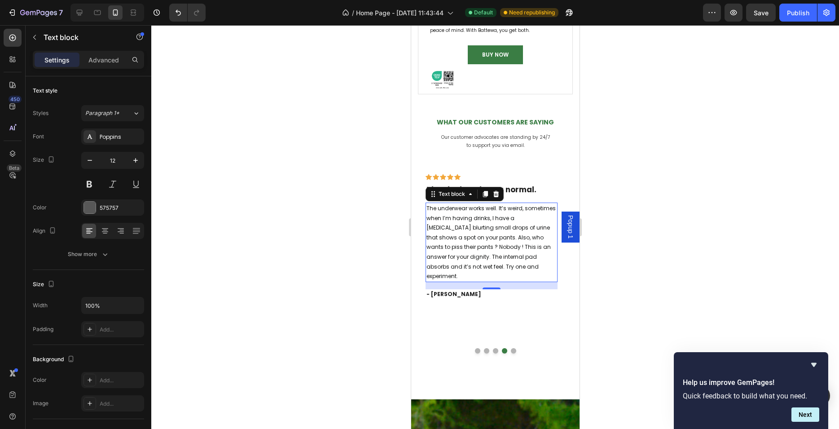
click at [308, 238] on div at bounding box center [495, 227] width 688 height 404
click at [479, 193] on strong "They look and wear normal." at bounding box center [481, 189] width 110 height 11
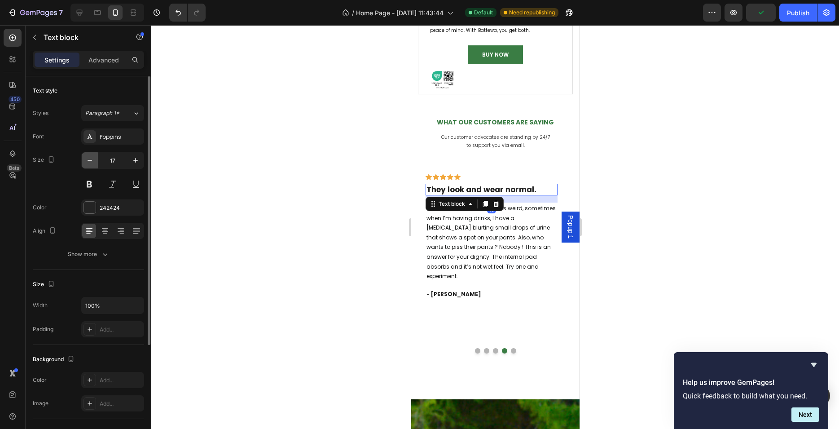
click at [90, 159] on icon "button" at bounding box center [89, 160] width 9 height 9
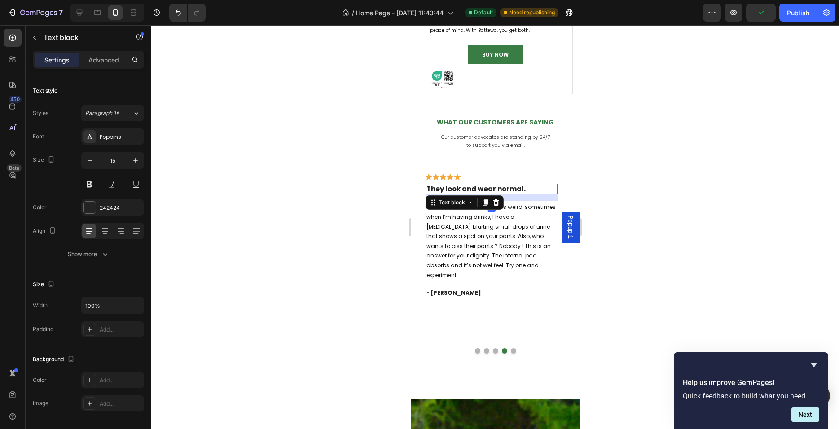
type input "14"
click at [512, 350] on button "Dot" at bounding box center [513, 350] width 5 height 5
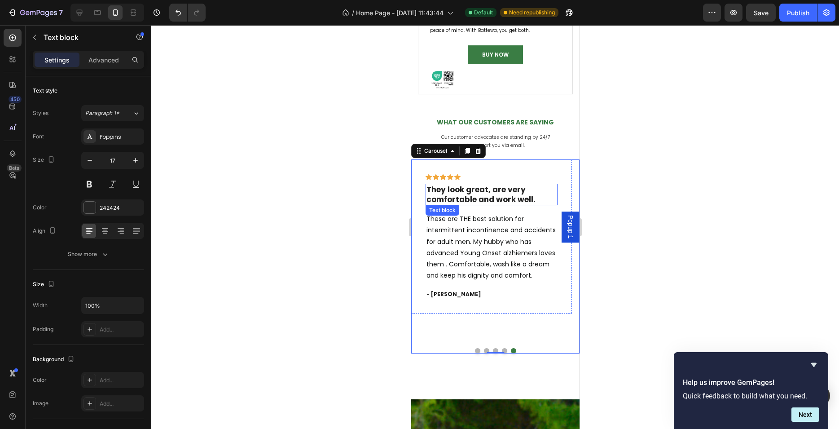
click at [500, 194] on strong "They look great, are very comfortable and work well." at bounding box center [480, 194] width 109 height 21
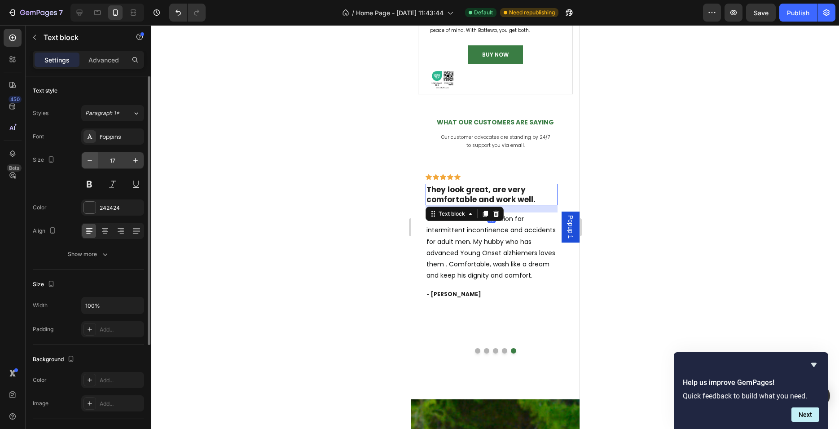
click at [88, 163] on icon "button" at bounding box center [89, 160] width 9 height 9
type input "14"
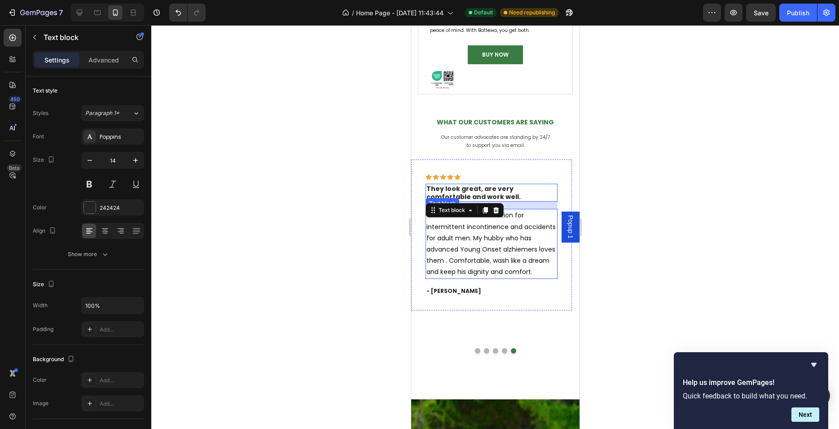
click at [494, 254] on span "These are THE best solution for intermittent incontinence and accidents for adu…" at bounding box center [490, 244] width 129 height 66
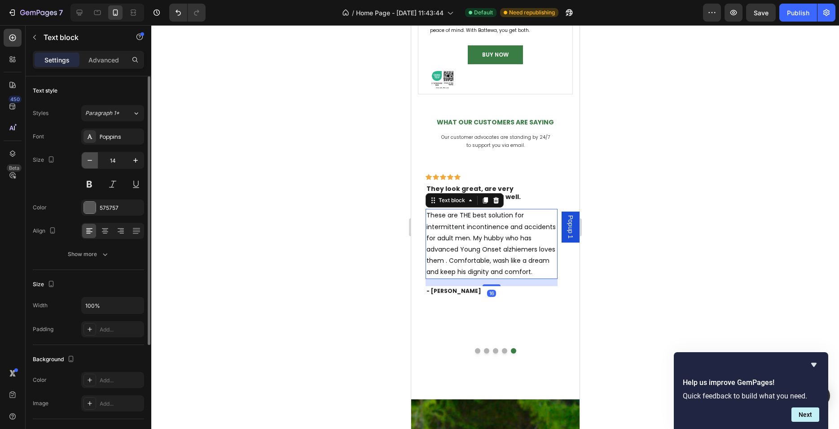
click at [96, 160] on button "button" at bounding box center [90, 160] width 16 height 16
click at [93, 160] on icon "button" at bounding box center [89, 160] width 9 height 9
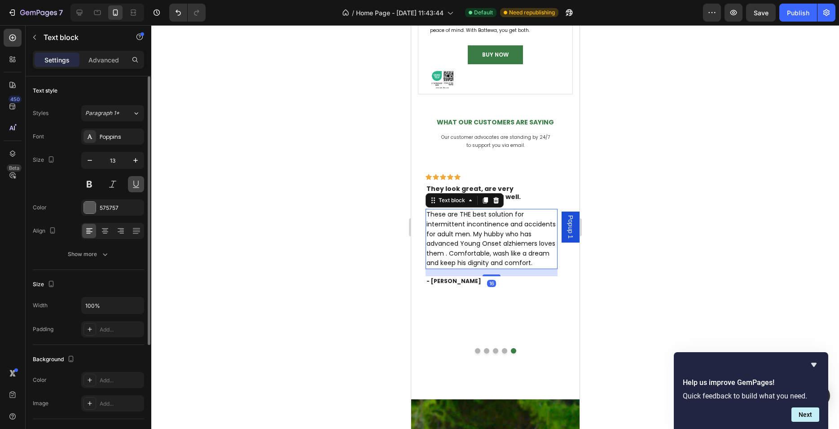
type input "12"
click at [472, 245] on span "These are THE best solution for intermittent incontinence and accidents for adu…" at bounding box center [490, 238] width 129 height 57
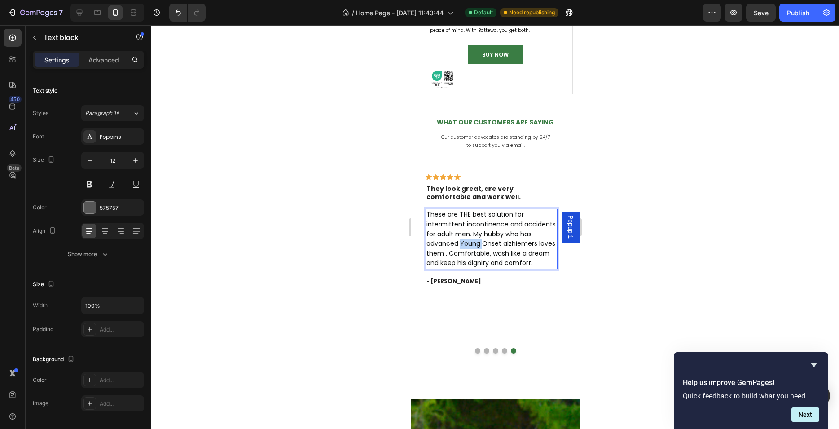
click at [472, 245] on span "These are THE best solution for intermittent incontinence and accidents for adu…" at bounding box center [490, 238] width 129 height 57
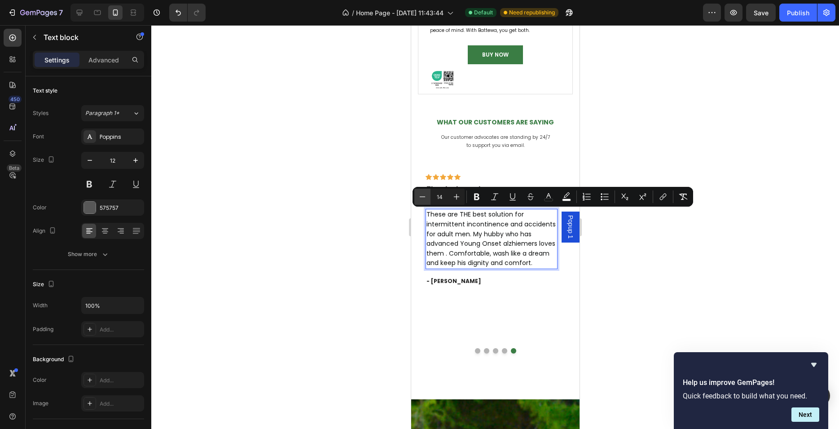
click at [427, 196] on icon "Editor contextual toolbar" at bounding box center [422, 196] width 9 height 9
drag, startPoint x: 426, startPoint y: 196, endPoint x: 25, endPoint y: 189, distance: 401.1
click at [426, 196] on icon "Editor contextual toolbar" at bounding box center [422, 196] width 9 height 9
type input "12"
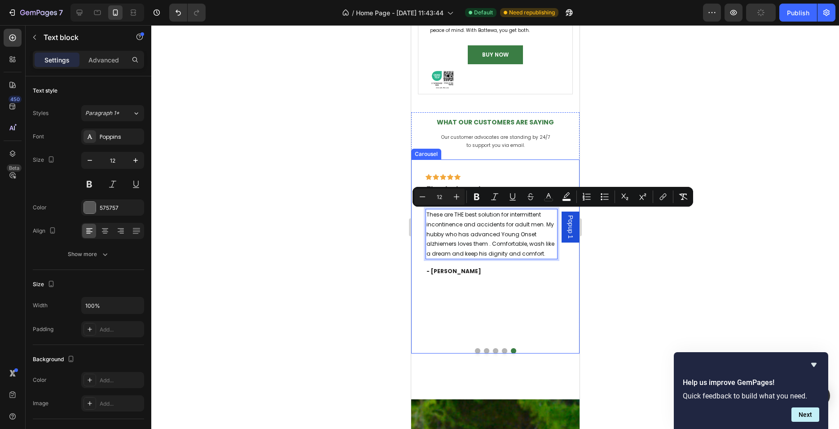
click at [455, 323] on div "Icon Icon Icon Icon Icon Row They look great, are very comfortable and work wel…" at bounding box center [491, 249] width 161 height 181
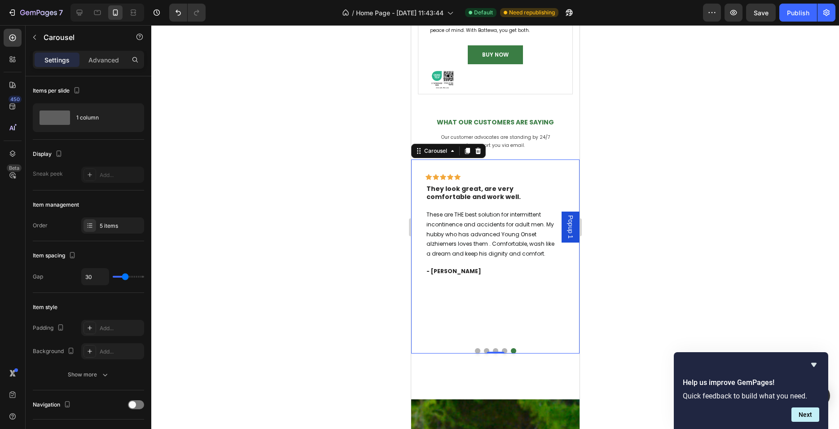
click at [485, 320] on div "Icon Icon Icon Icon Icon Row They look great, are very comfortable and work wel…" at bounding box center [491, 249] width 161 height 181
click at [100, 54] on div "Advanced" at bounding box center [103, 60] width 45 height 14
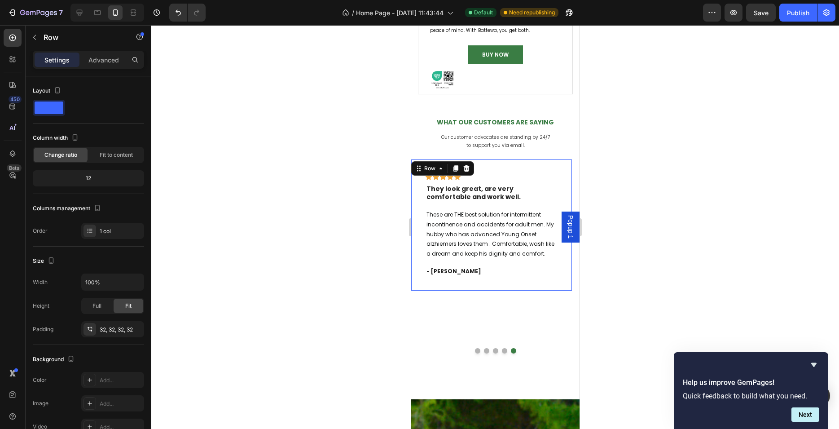
click at [486, 280] on div "Icon Icon Icon Icon Icon Row They look great, are very comfortable and work wel…" at bounding box center [491, 224] width 161 height 131
click at [474, 325] on div "Icon Icon Icon Icon Icon Row They look great, are very comfortable and work wel…" at bounding box center [491, 249] width 161 height 181
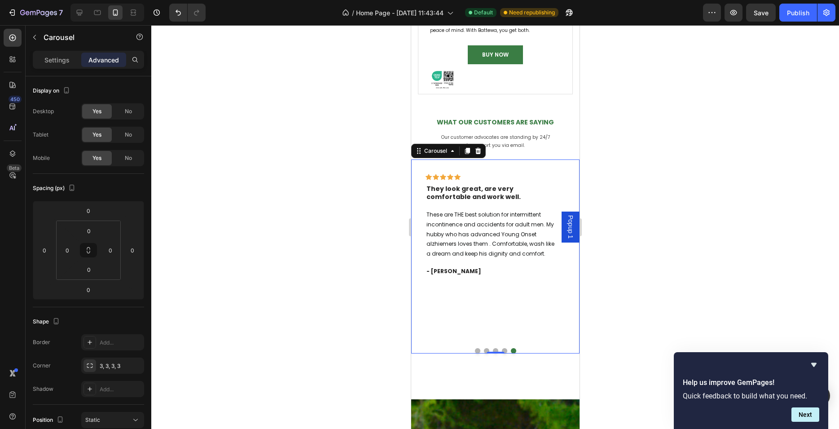
click at [489, 306] on div "Icon Icon Icon Icon Icon Row They look great, are very comfortable and work wel…" at bounding box center [491, 249] width 161 height 181
click at [484, 351] on button "Dot" at bounding box center [486, 350] width 5 height 5
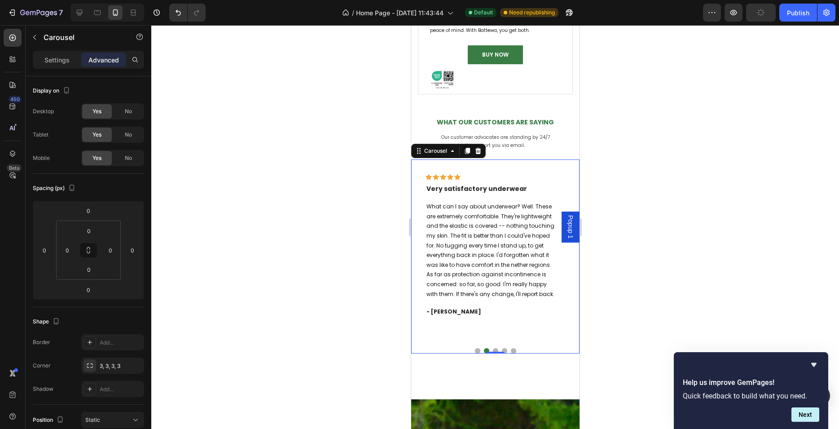
click at [477, 351] on div at bounding box center [495, 350] width 168 height 5
click at [475, 351] on button "Dot" at bounding box center [477, 350] width 5 height 5
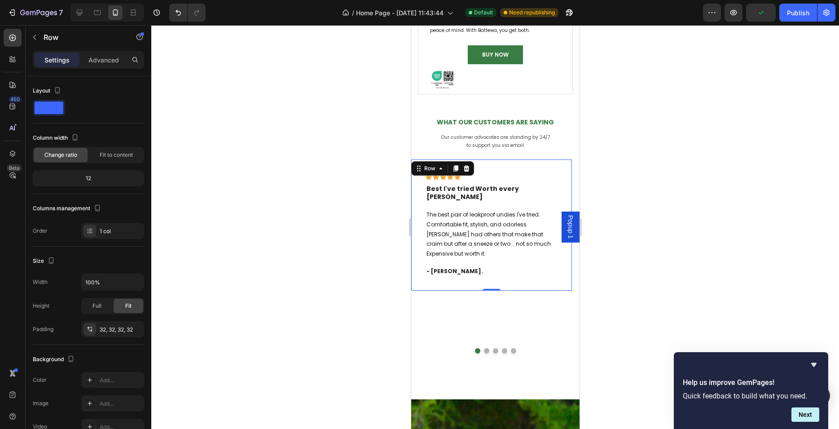
click at [479, 273] on div "Icon Icon Icon Icon Icon Row Best I've tried Worth every [PERSON_NAME] Text blo…" at bounding box center [491, 224] width 161 height 131
click at [484, 262] on div "Icon Icon Icon Icon Icon Row Best I've tried Worth every [PERSON_NAME] Text blo…" at bounding box center [491, 224] width 161 height 131
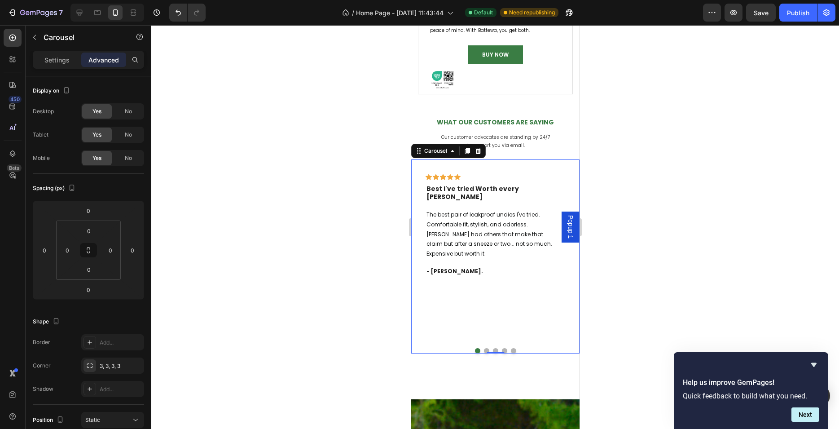
click at [506, 298] on div "Icon Icon Icon Icon Icon Row Best I've tried Worth every [PERSON_NAME] Text blo…" at bounding box center [491, 249] width 161 height 181
click at [504, 267] on div "Icon Icon Icon Icon Icon Row Best I've tried Worth every [PERSON_NAME] Text blo…" at bounding box center [491, 224] width 161 height 131
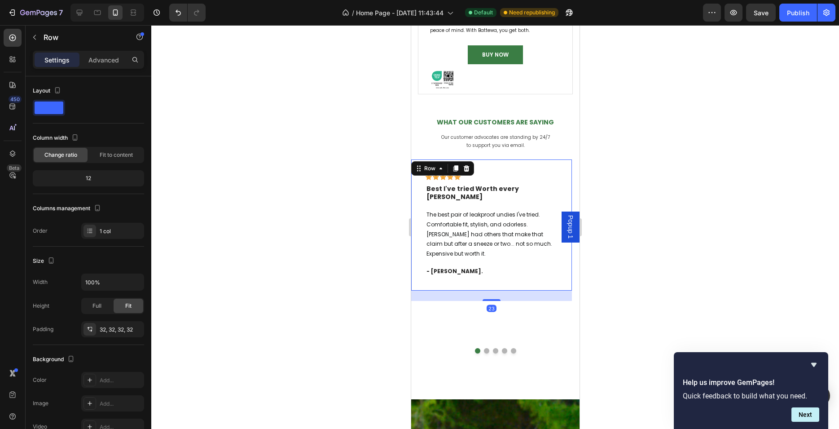
drag, startPoint x: 496, startPoint y: 273, endPoint x: 496, endPoint y: 283, distance: 10.3
click at [496, 299] on div at bounding box center [491, 300] width 18 height 2
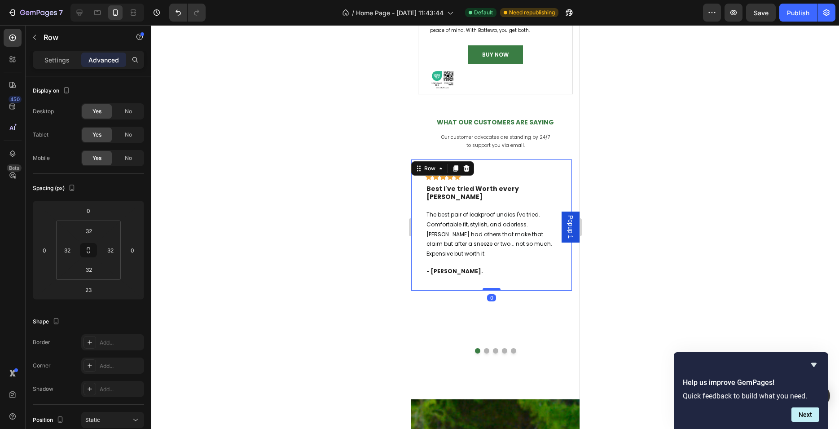
drag, startPoint x: 494, startPoint y: 282, endPoint x: 495, endPoint y: 271, distance: 10.3
click at [495, 288] on div at bounding box center [491, 289] width 18 height 3
type input "0"
click at [556, 298] on div "Icon Icon Icon Icon Icon Row Best I've tried Worth every [PERSON_NAME] Text blo…" at bounding box center [491, 249] width 161 height 181
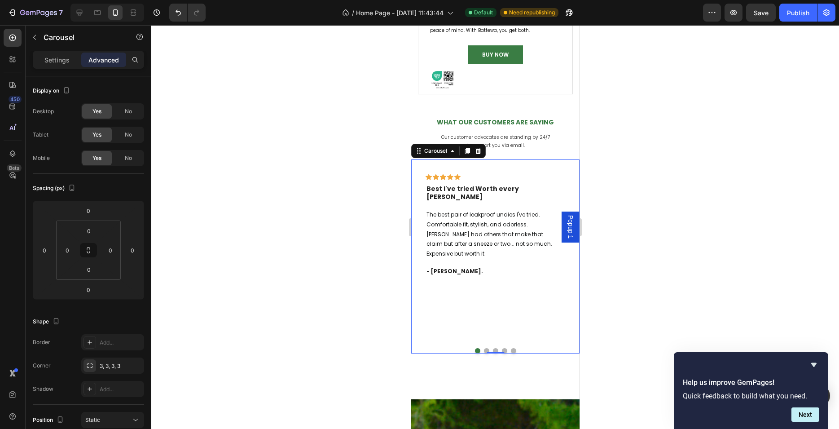
click at [484, 348] on button "Dot" at bounding box center [486, 350] width 5 height 5
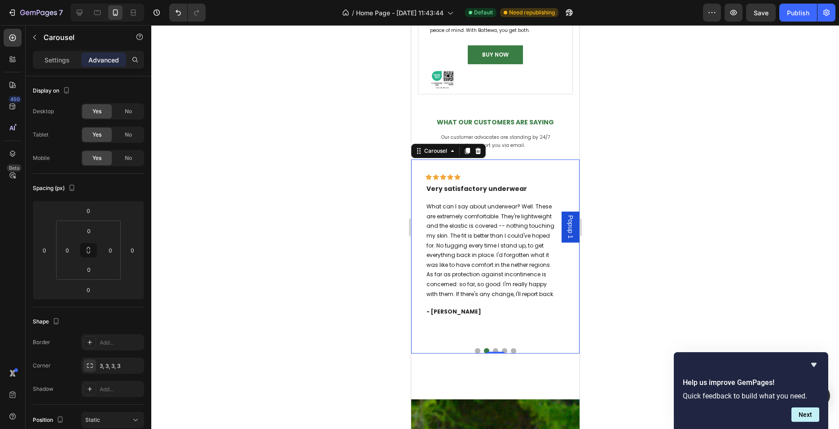
click at [491, 350] on div "0" at bounding box center [495, 353] width 9 height 7
click at [492, 350] on div "0" at bounding box center [495, 353] width 9 height 7
click at [493, 349] on button "Dot" at bounding box center [495, 350] width 5 height 5
click at [502, 350] on button "Dot" at bounding box center [504, 350] width 5 height 5
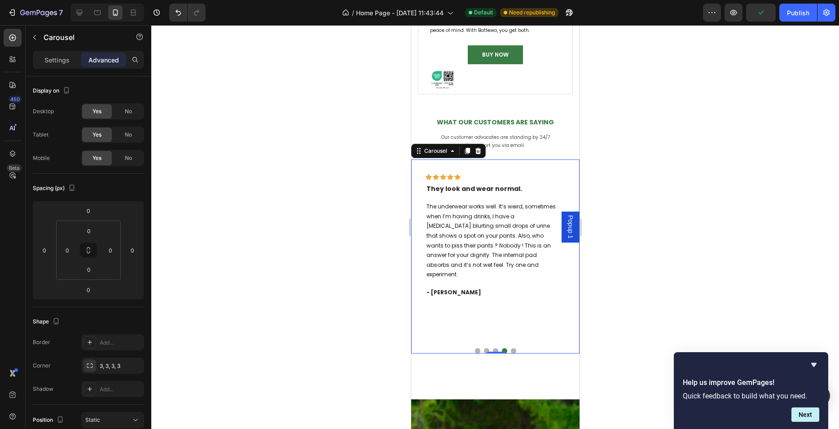
click at [511, 350] on button "Dot" at bounding box center [513, 350] width 5 height 5
click at [519, 297] on div "Icon Icon Icon Icon Icon Row They look great, are very comfortable and work wel…" at bounding box center [491, 249] width 161 height 181
click at [522, 251] on span "These are THE best solution for intermittent incontinence and accidents for adu…" at bounding box center [490, 234] width 128 height 46
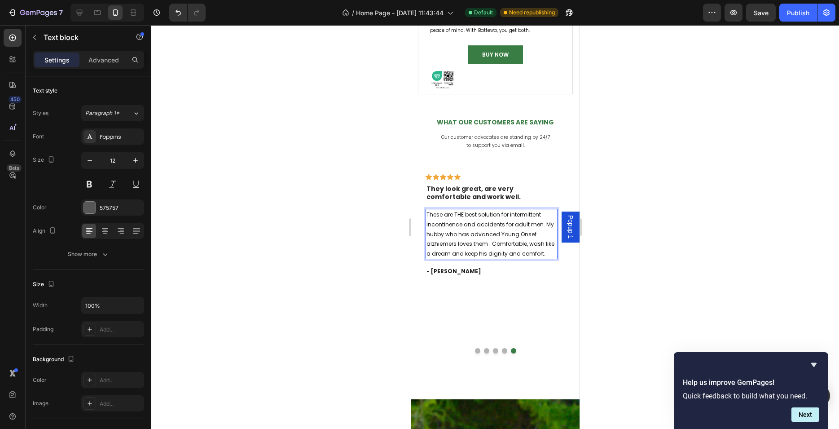
click at [528, 300] on div "Icon Icon Icon Icon Icon Row They look great, are very comfortable and work wel…" at bounding box center [491, 249] width 161 height 181
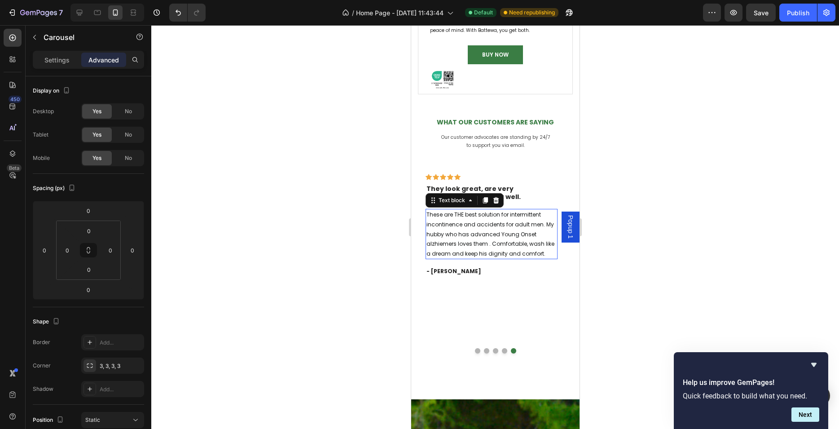
click at [446, 254] on span "These are THE best solution for intermittent incontinence and accidents for adu…" at bounding box center [490, 234] width 128 height 46
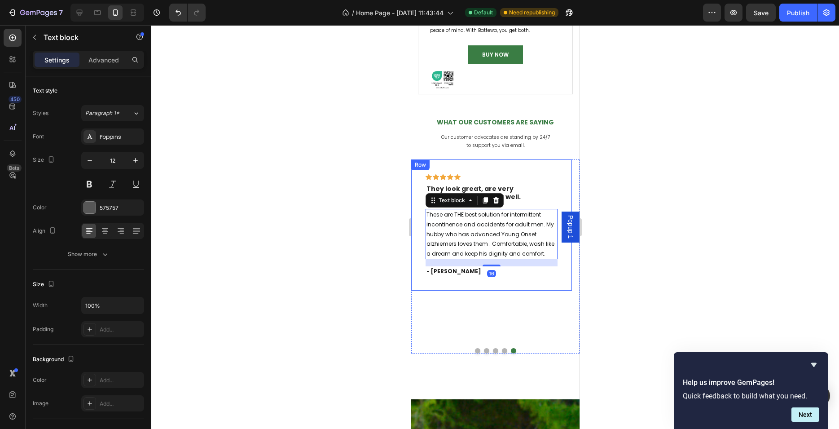
click at [455, 294] on div "Icon Icon Icon Icon Icon Row They look great, are very comfortable and work wel…" at bounding box center [491, 249] width 161 height 181
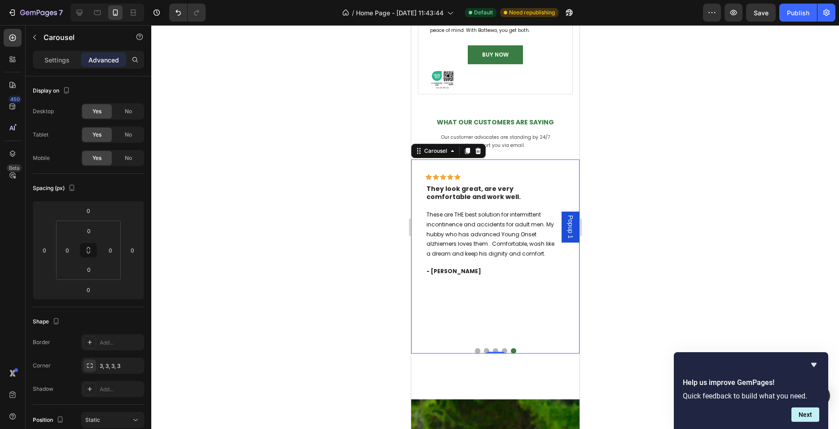
click at [503, 351] on button "Dot" at bounding box center [504, 350] width 5 height 5
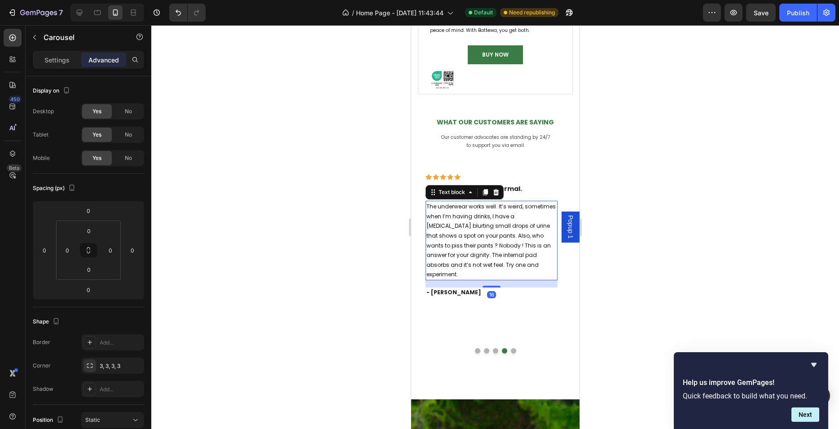
click at [473, 263] on span "The underwear works well. It’s weird, sometimes when I’m having drinks, I have …" at bounding box center [490, 240] width 129 height 75
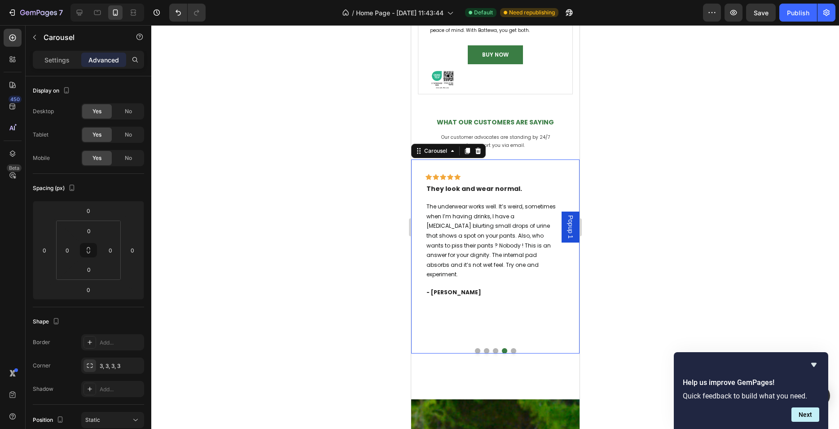
click at [491, 350] on div "Icon Icon Icon Icon Icon Row Best I've tried Worth every [PERSON_NAME] Text blo…" at bounding box center [495, 256] width 168 height 194
click at [493, 349] on button "Dot" at bounding box center [495, 350] width 5 height 5
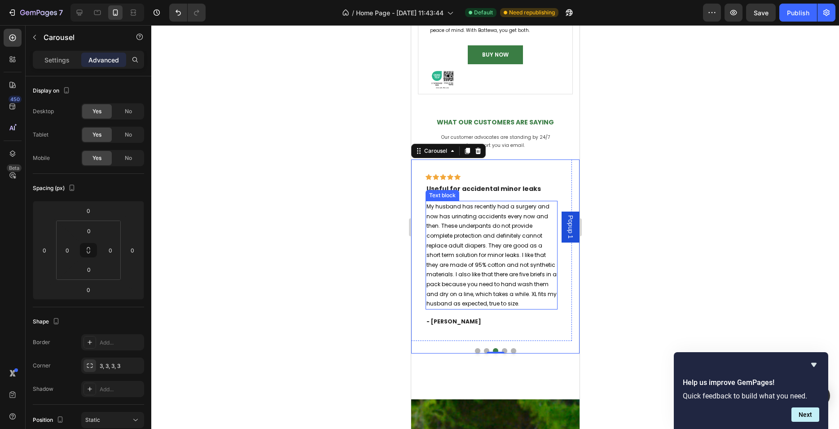
click at [478, 281] on span "My husband has recently had a surgery and now has urinating accidents every now…" at bounding box center [491, 255] width 130 height 105
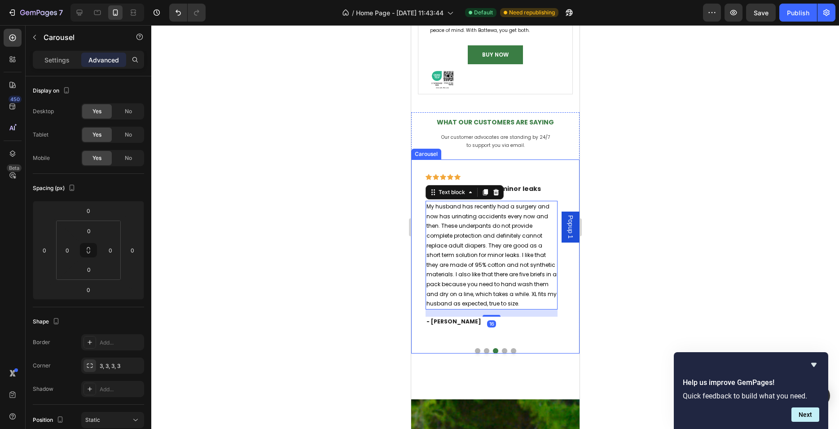
click at [484, 352] on button "Dot" at bounding box center [486, 350] width 5 height 5
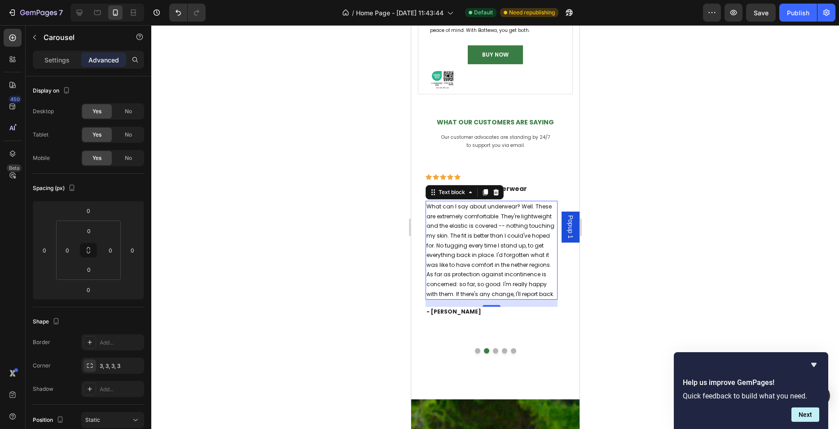
click at [472, 278] on span "What can I say about underwear? Well. These are extremely comfortable. They're …" at bounding box center [490, 250] width 128 height 95
click at [475, 352] on button "Dot" at bounding box center [477, 350] width 5 height 5
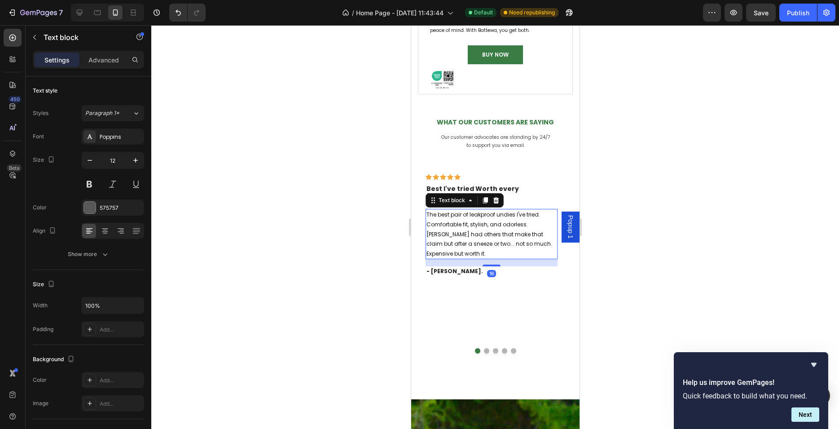
click at [469, 229] on span "The best pair of leakproof undies I've tried. Comfortable fit, stylish, and odo…" at bounding box center [489, 234] width 126 height 46
click at [497, 302] on div "Icon Icon Icon Icon Icon Row Best I've tried Worth every [PERSON_NAME] Text blo…" at bounding box center [491, 249] width 161 height 181
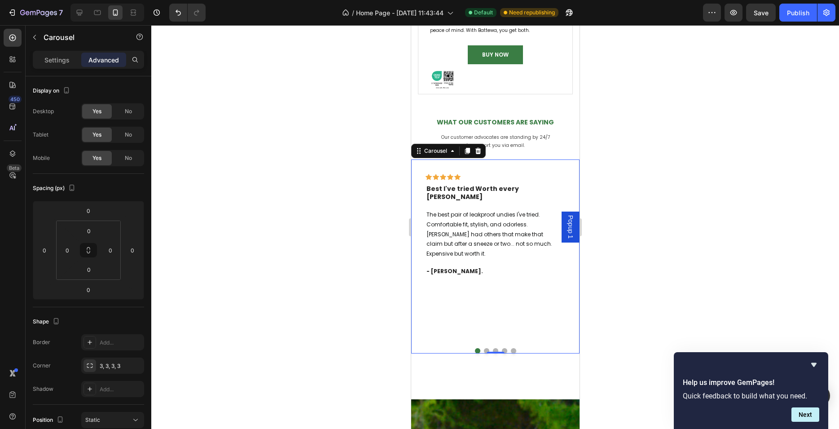
click at [658, 303] on div at bounding box center [495, 227] width 688 height 404
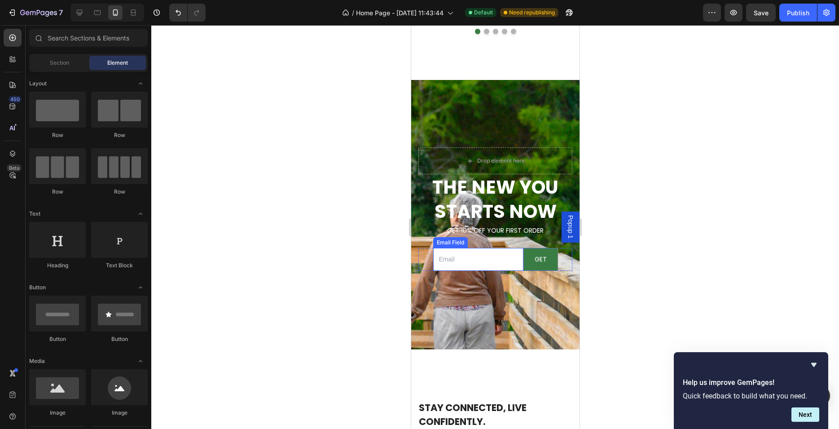
scroll to position [1791, 0]
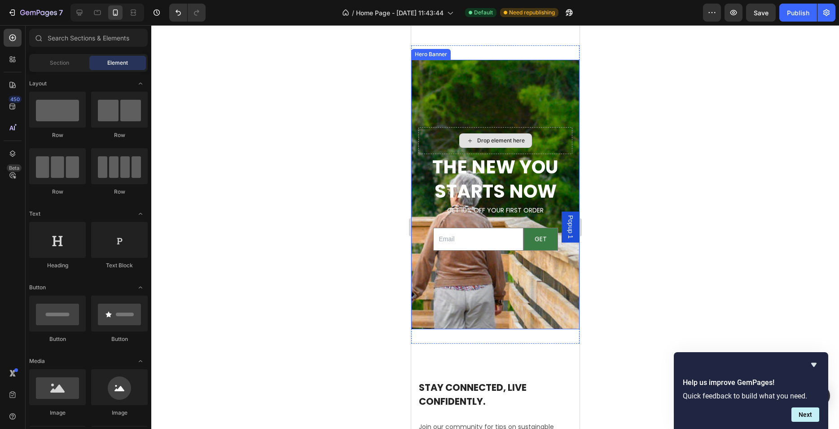
click at [542, 128] on div "Drop element here" at bounding box center [495, 140] width 154 height 27
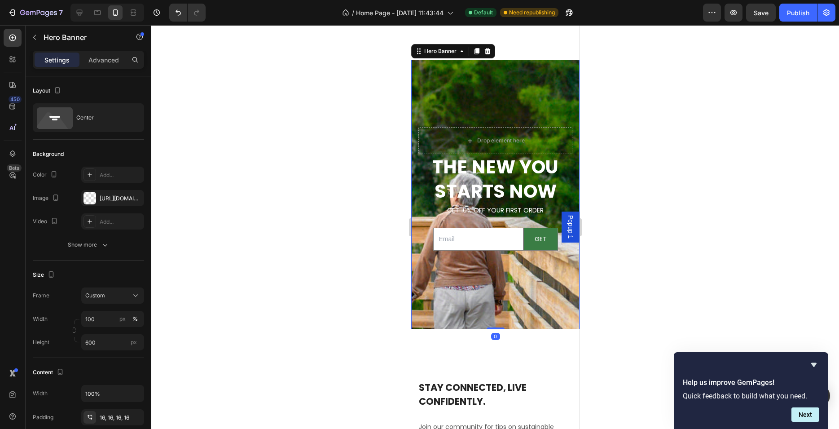
click at [624, 155] on div at bounding box center [495, 227] width 688 height 404
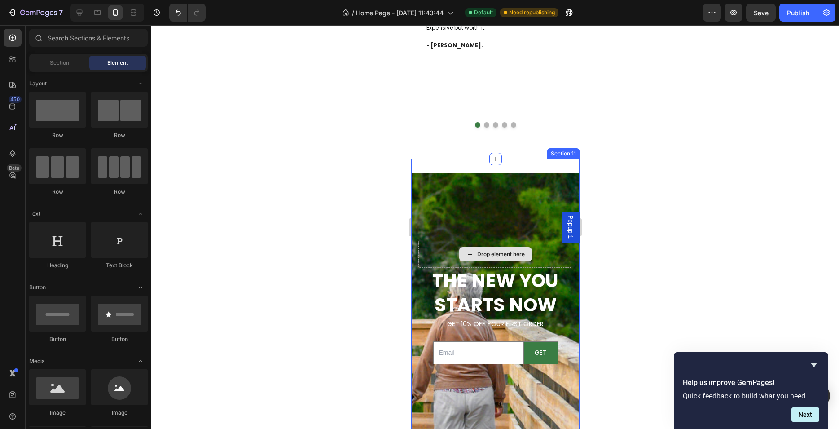
scroll to position [1678, 0]
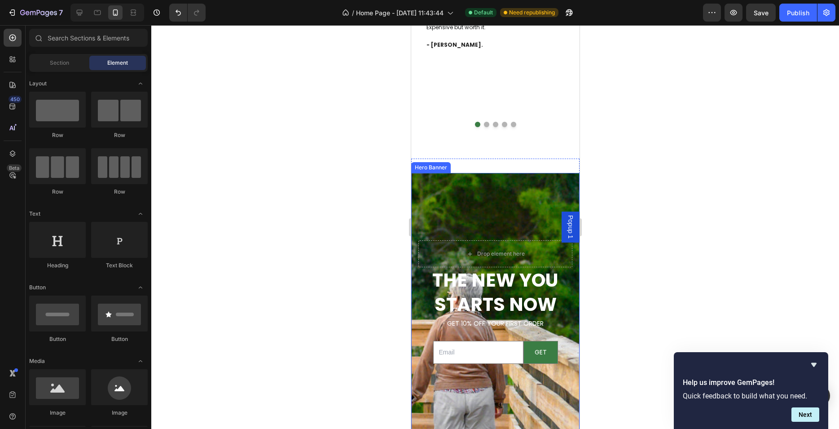
click at [508, 193] on div "Background Image" at bounding box center [495, 361] width 168 height 404
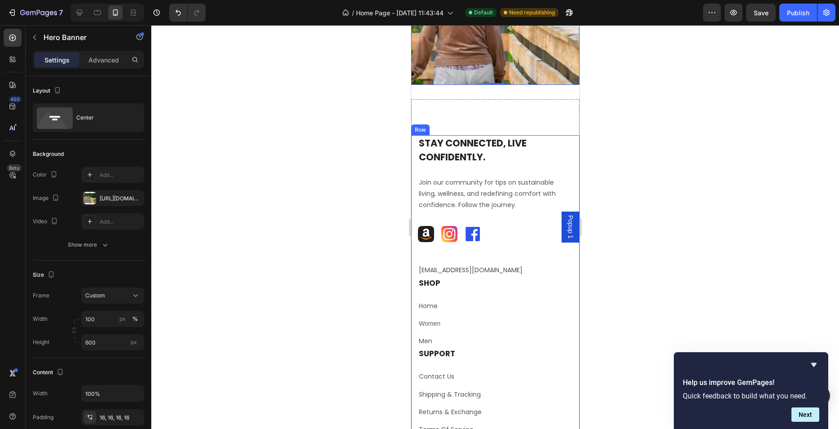
scroll to position [2017, 0]
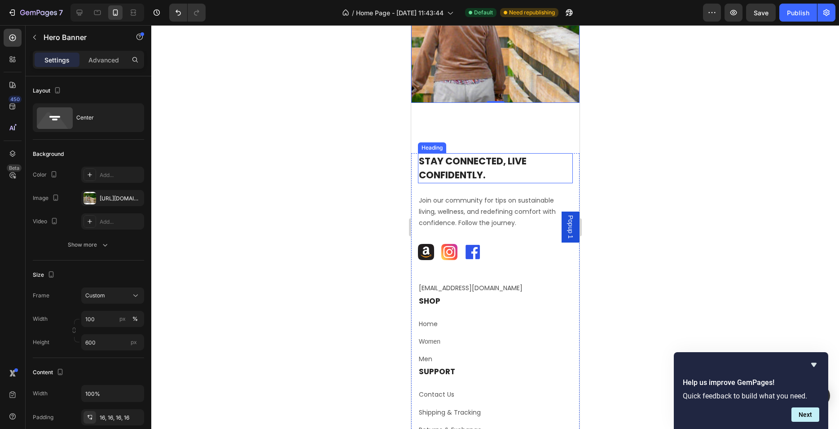
click at [472, 168] on h2 "Stay Connected, Live Confidently." at bounding box center [495, 168] width 155 height 30
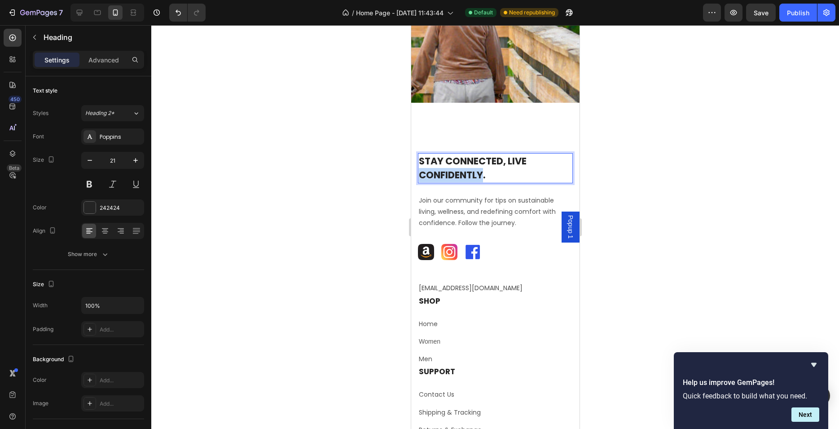
click at [455, 176] on strong "Stay Connected, Live Confidently." at bounding box center [473, 167] width 108 height 27
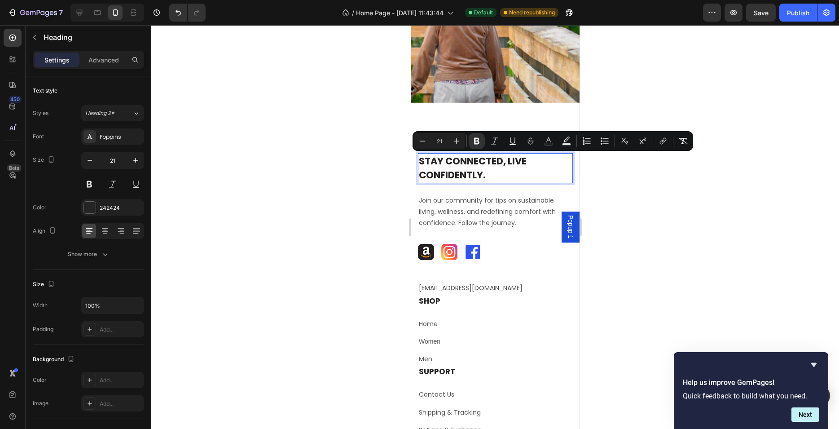
drag, startPoint x: 444, startPoint y: 142, endPoint x: 436, endPoint y: 142, distance: 7.6
click at [436, 142] on input "21" at bounding box center [440, 141] width 18 height 11
type input "14"
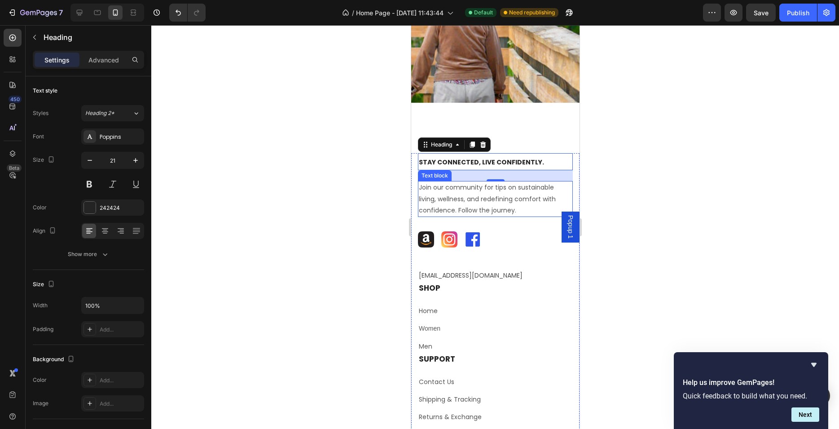
click at [476, 206] on p "Join our community for tips on sustainable living, wellness, and redefining com…" at bounding box center [495, 199] width 153 height 34
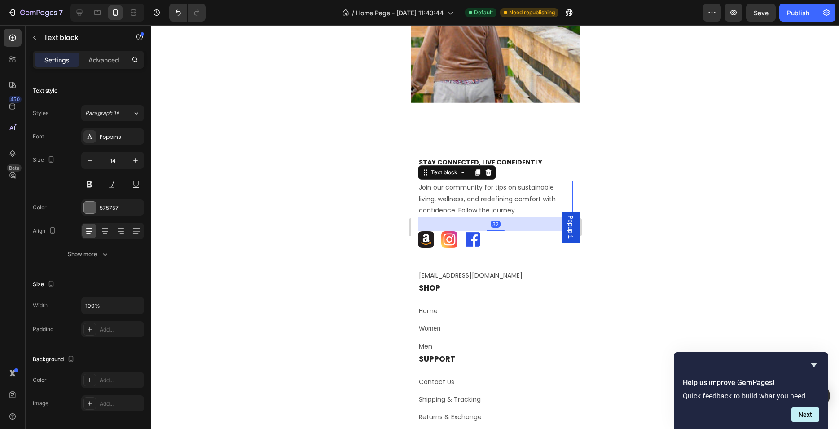
click at [476, 205] on p "Join our community for tips on sustainable living, wellness, and redefining com…" at bounding box center [495, 199] width 153 height 34
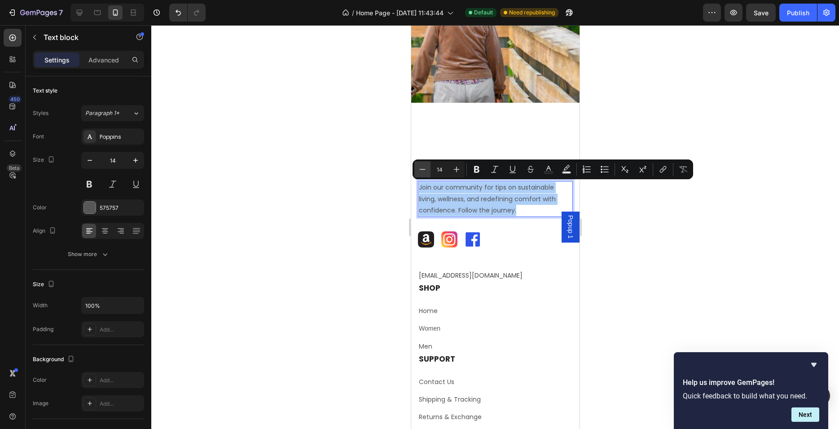
click at [425, 169] on icon "Editor contextual toolbar" at bounding box center [422, 169] width 9 height 9
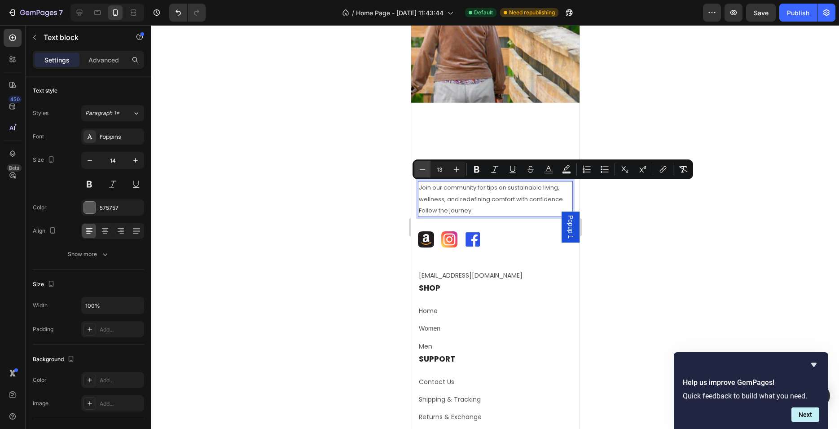
click at [425, 169] on icon "Editor contextual toolbar" at bounding box center [422, 169] width 9 height 9
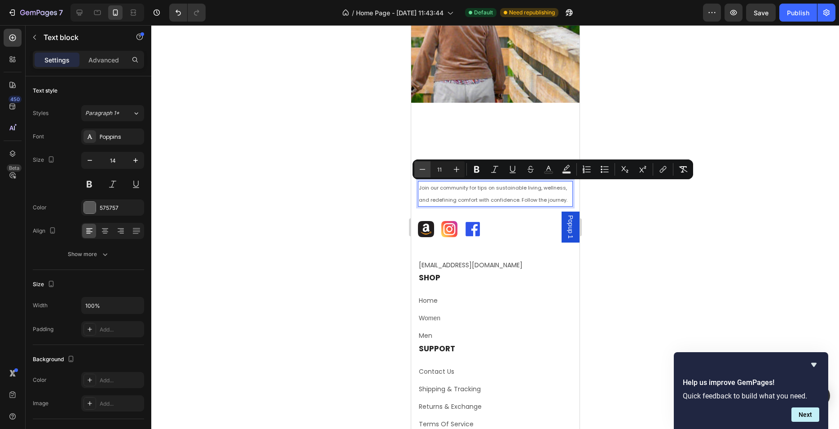
click at [425, 169] on icon "Editor contextual toolbar" at bounding box center [422, 169] width 9 height 9
type input "10"
click at [441, 197] on p "Join our community for tips on sustainable living, wellness, and redefining com…" at bounding box center [495, 193] width 153 height 23
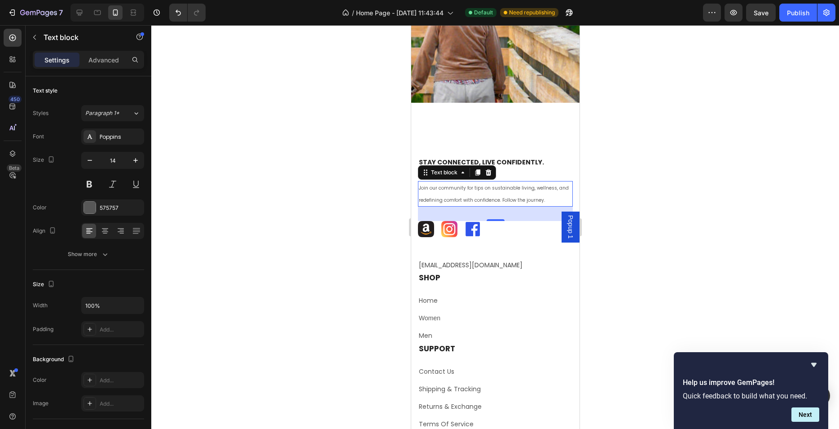
click at [370, 203] on div at bounding box center [495, 227] width 688 height 404
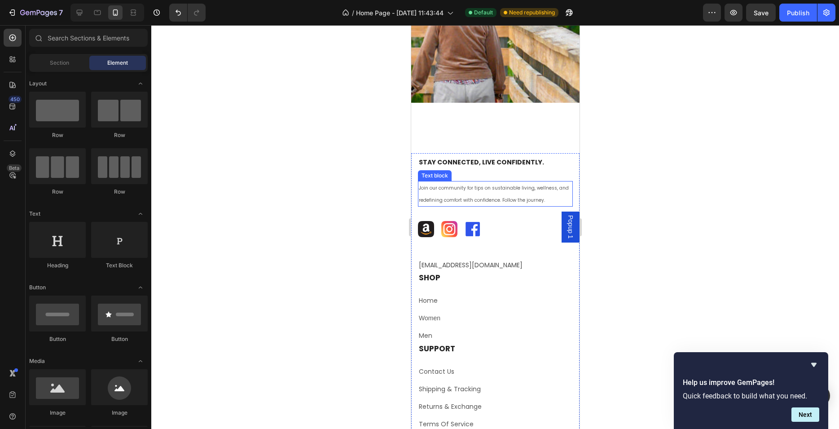
click at [439, 194] on p "Join our community for tips on sustainable living, wellness, and redefining com…" at bounding box center [495, 193] width 153 height 23
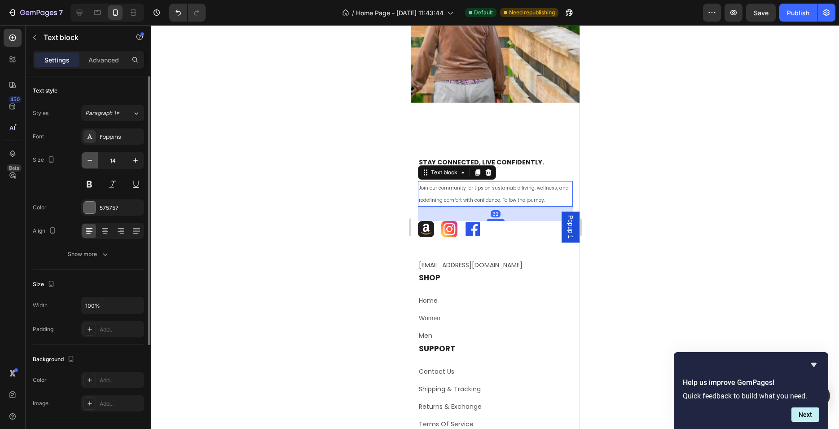
click at [88, 159] on icon "button" at bounding box center [89, 160] width 9 height 9
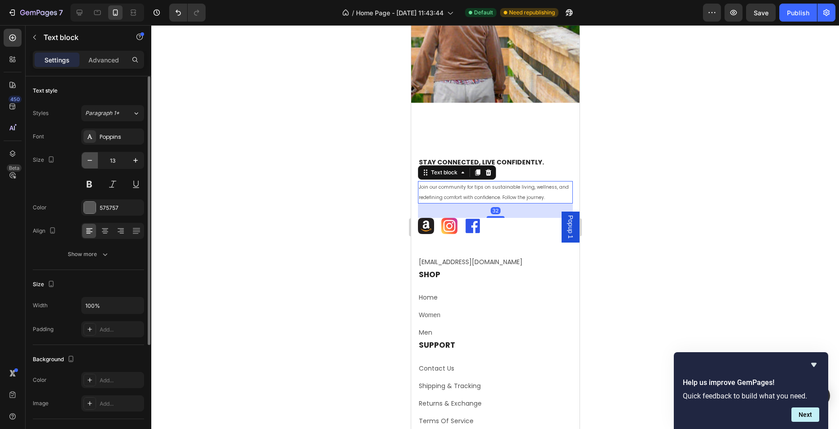
type input "12"
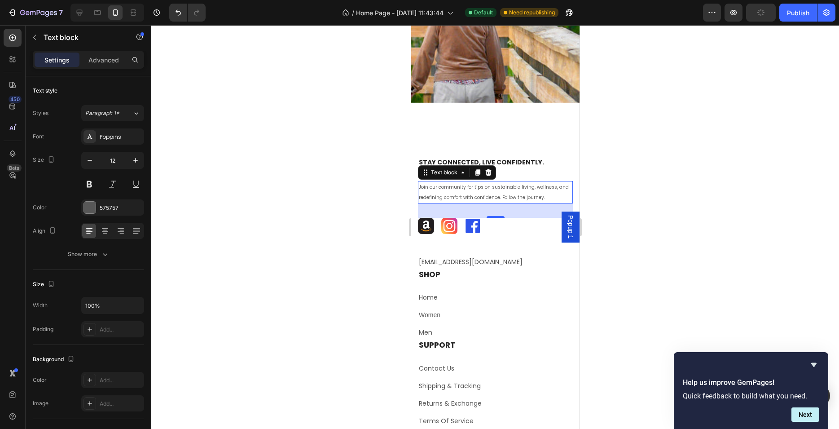
click at [338, 213] on div at bounding box center [495, 227] width 688 height 404
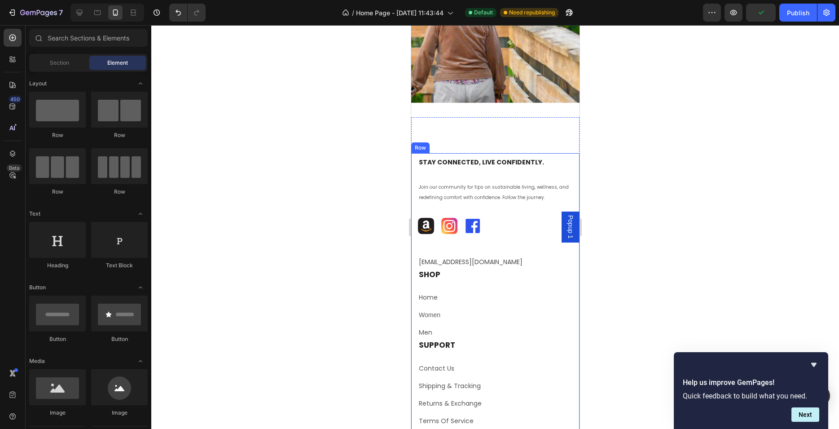
click at [487, 175] on div "⁠⁠⁠⁠⁠⁠⁠ Stay Connected, Live Confidently. Heading Join our community for tips o…" at bounding box center [495, 210] width 155 height 115
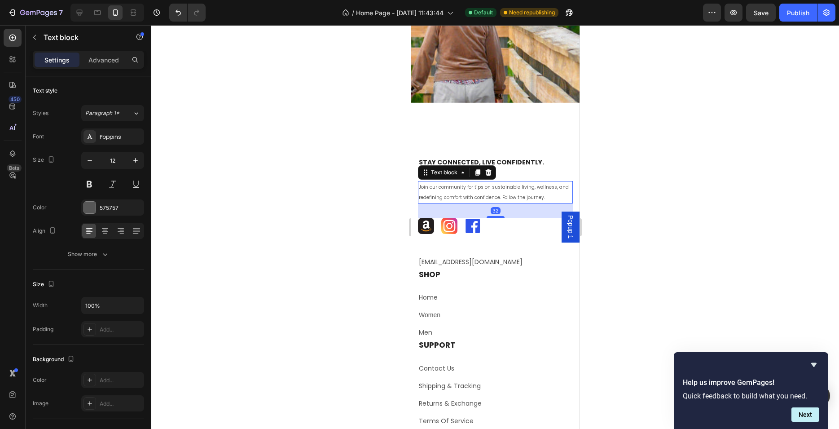
click at [485, 184] on span "Join our community for tips on sustainable living, wellness, and redefining com…" at bounding box center [494, 192] width 150 height 17
click at [105, 60] on p "Advanced" at bounding box center [103, 59] width 31 height 9
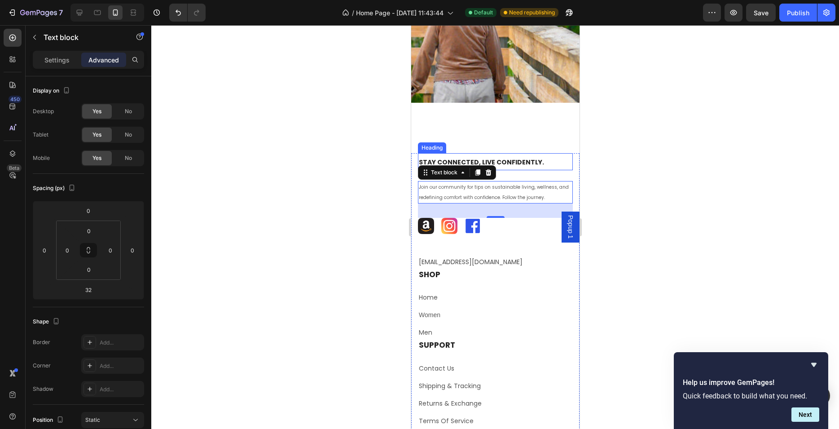
click at [545, 164] on p "⁠⁠⁠⁠⁠⁠⁠ Stay Connected, Live Confidently." at bounding box center [495, 162] width 153 height 16
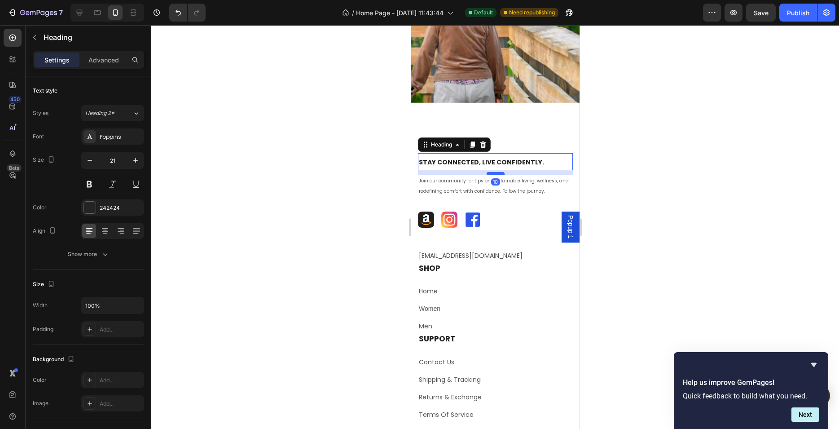
drag, startPoint x: 496, startPoint y: 180, endPoint x: 496, endPoint y: 174, distance: 6.3
click at [496, 174] on div at bounding box center [495, 173] width 18 height 3
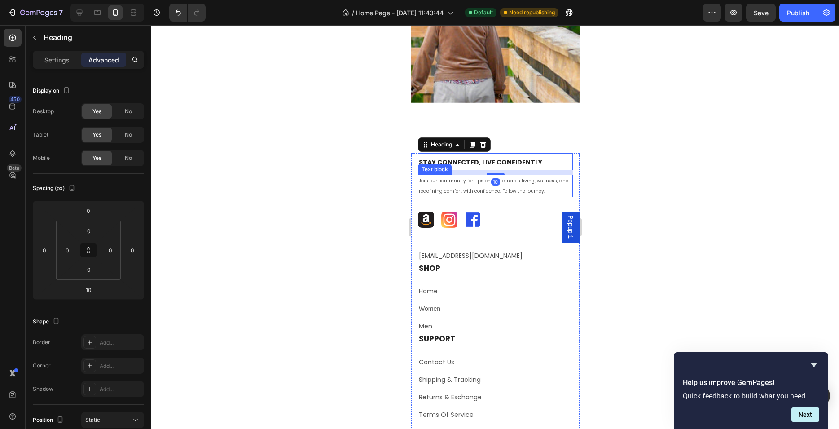
click at [649, 167] on div at bounding box center [495, 227] width 688 height 404
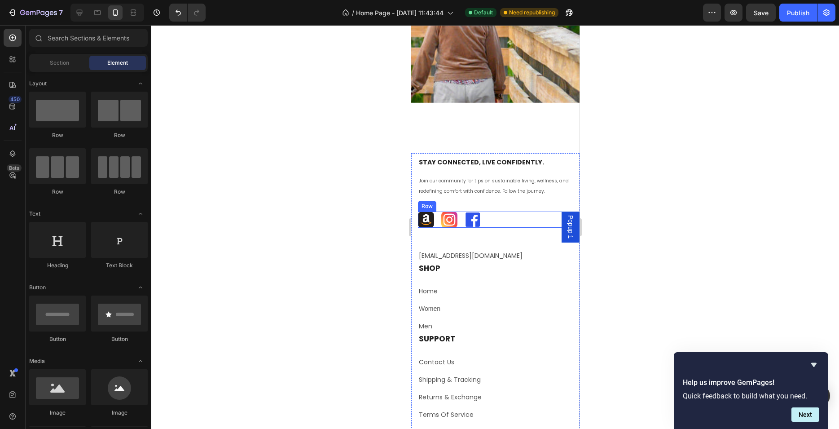
click at [496, 216] on div "Image Image Image Row" at bounding box center [495, 220] width 155 height 16
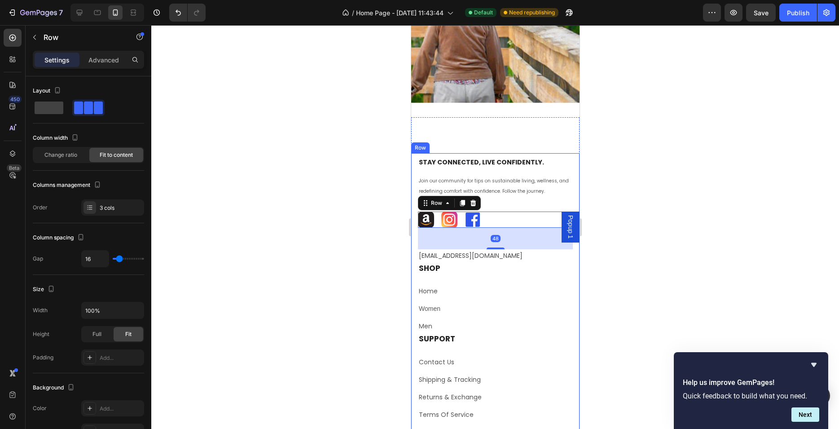
click at [651, 185] on div at bounding box center [495, 227] width 688 height 404
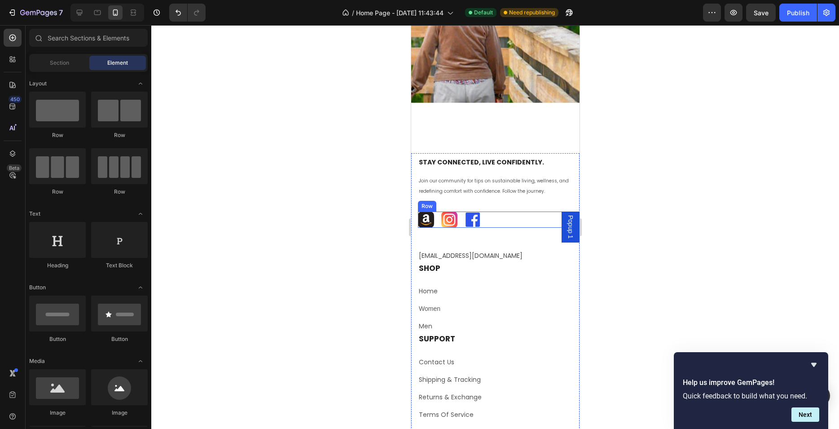
click at [510, 216] on div "Image Image Image Row" at bounding box center [495, 220] width 155 height 16
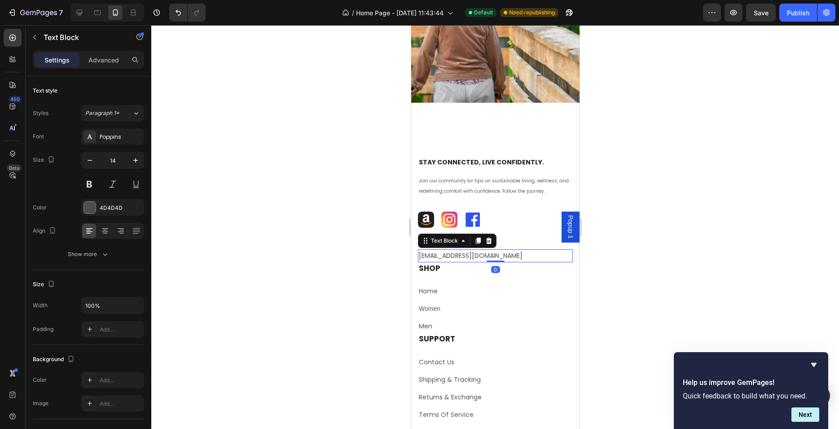
click at [490, 249] on div "[EMAIL_ADDRESS][DOMAIN_NAME]" at bounding box center [495, 255] width 155 height 13
click at [511, 213] on div "Image Image Image Row" at bounding box center [495, 220] width 155 height 16
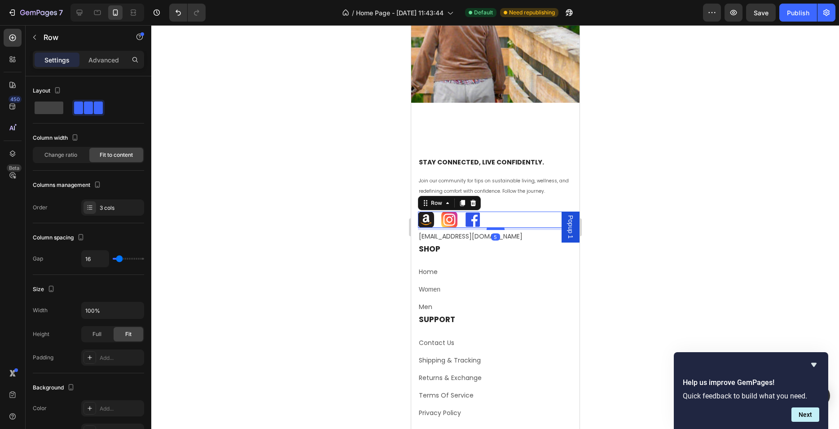
drag, startPoint x: 495, startPoint y: 248, endPoint x: 498, endPoint y: 229, distance: 19.4
click at [498, 229] on div at bounding box center [495, 228] width 18 height 3
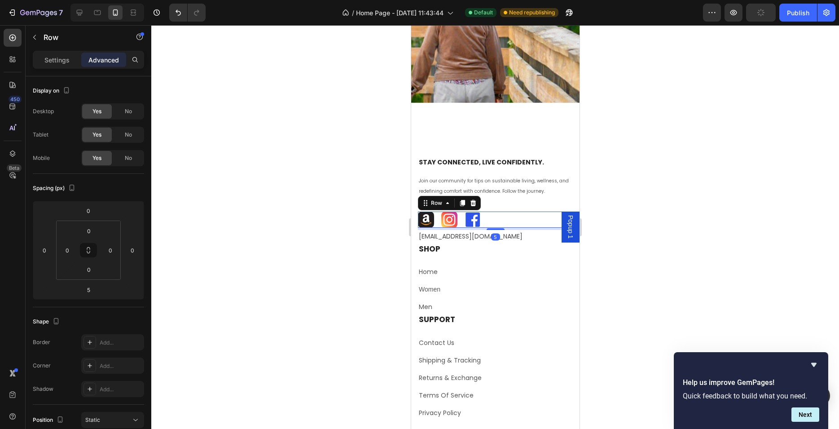
click at [656, 201] on div at bounding box center [495, 227] width 688 height 404
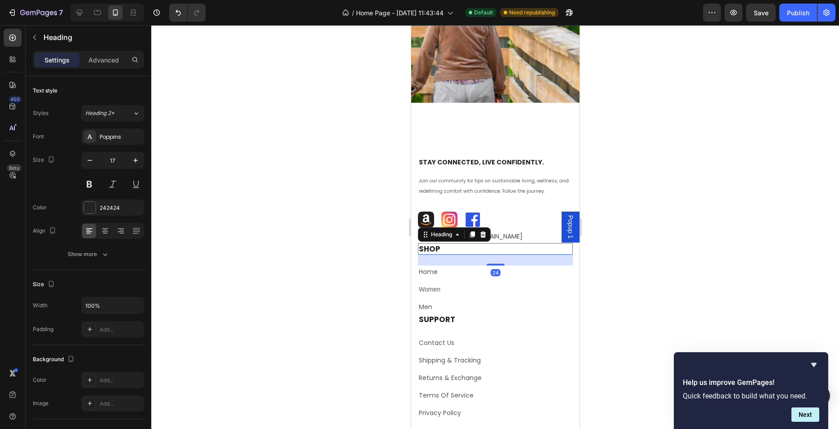
click at [463, 244] on h3 "SHOP" at bounding box center [495, 249] width 155 height 12
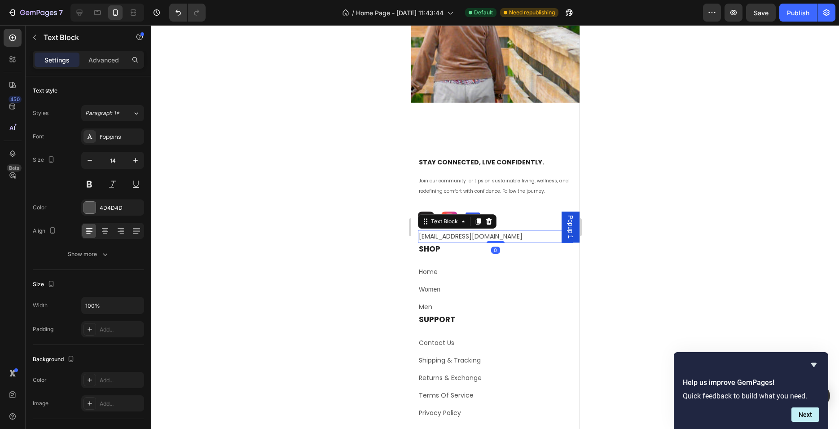
click at [515, 236] on p "[EMAIL_ADDRESS][DOMAIN_NAME]" at bounding box center [495, 236] width 153 height 11
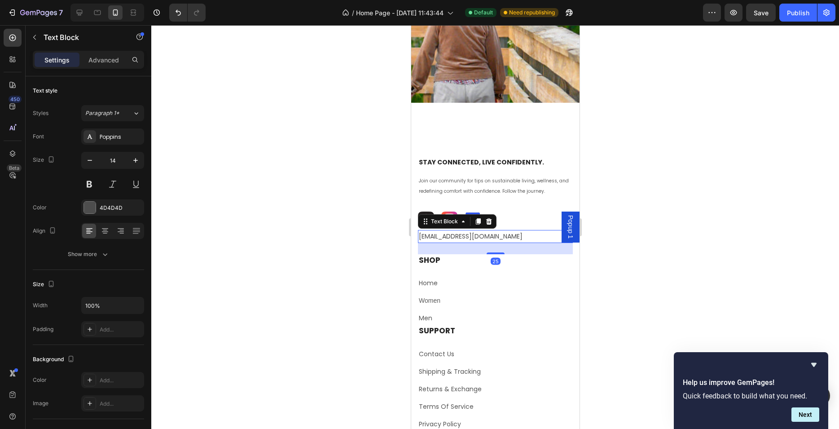
drag, startPoint x: 496, startPoint y: 242, endPoint x: 497, endPoint y: 253, distance: 11.2
click at [497, 253] on div at bounding box center [495, 253] width 18 height 2
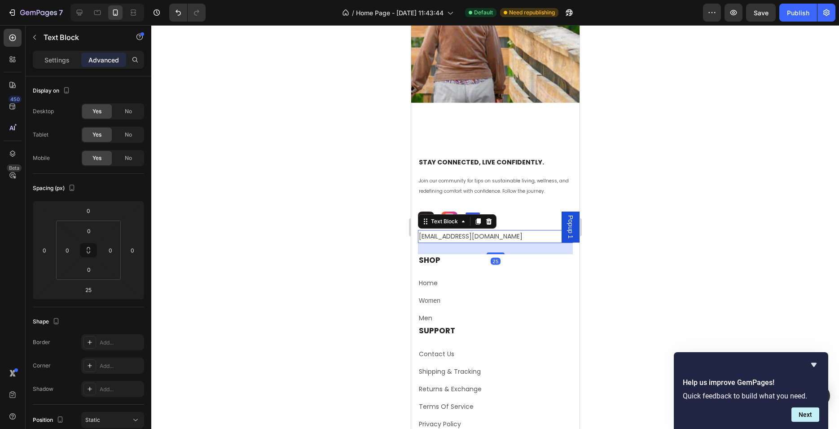
click at [654, 254] on div at bounding box center [495, 227] width 688 height 404
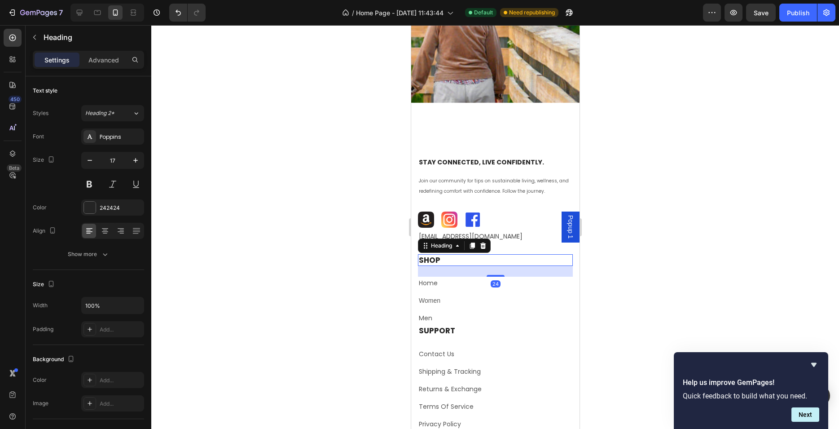
click at [483, 265] on h3 "SHOP" at bounding box center [495, 260] width 155 height 12
click at [548, 289] on div "Home" at bounding box center [495, 283] width 155 height 13
click at [548, 255] on h3 "SHOP" at bounding box center [495, 260] width 155 height 12
click at [618, 273] on div at bounding box center [495, 227] width 688 height 404
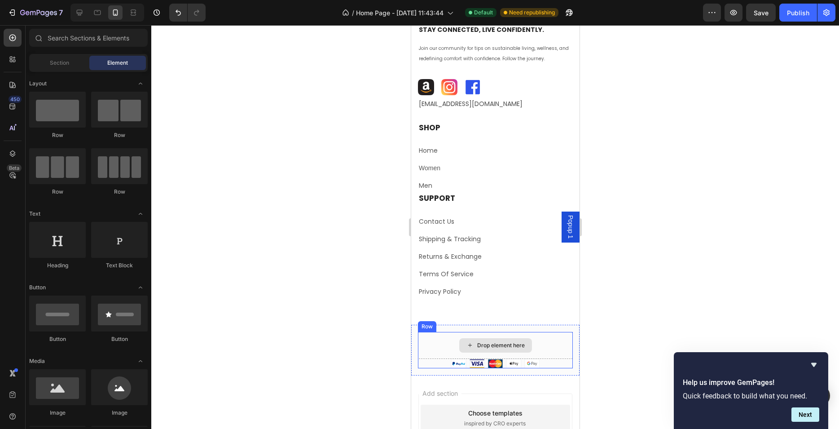
scroll to position [2074, 0]
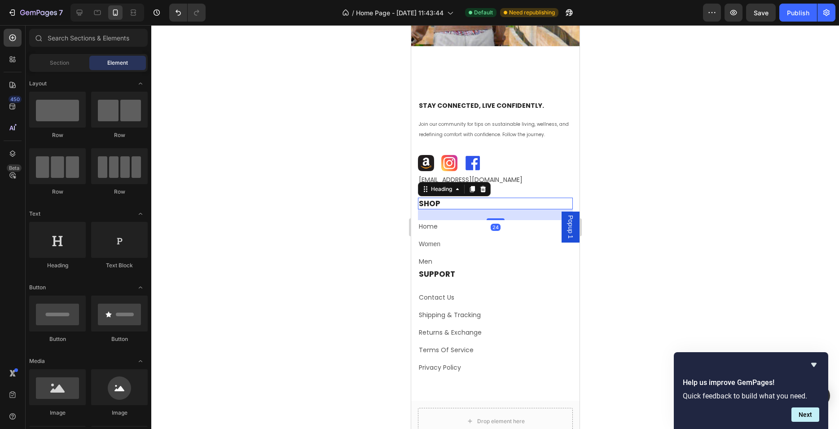
click at [419, 199] on h3 "SHOP" at bounding box center [495, 204] width 155 height 12
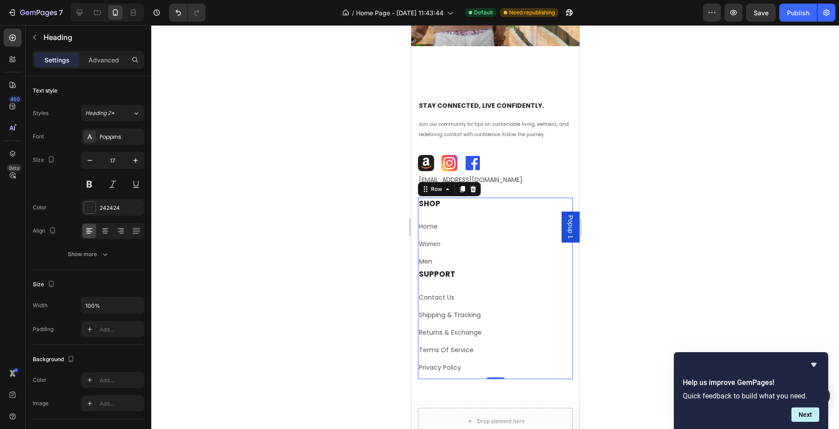
click at [485, 376] on div "SUPPORT Heading Contact Us Text block Shipping & Tracking Text block Returns & …" at bounding box center [495, 323] width 155 height 110
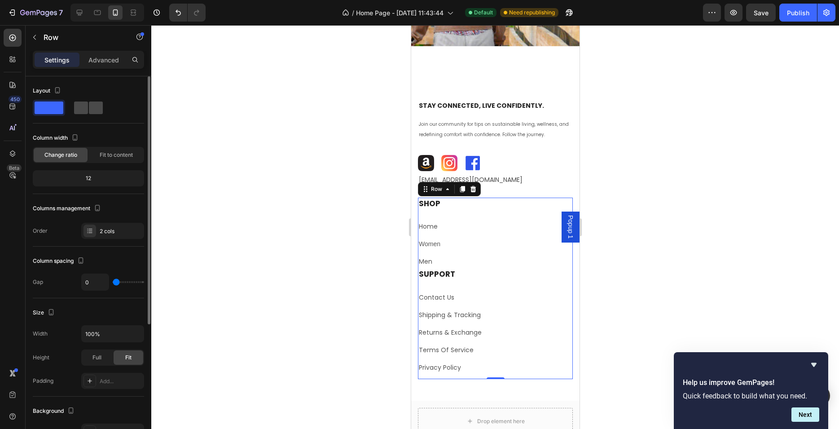
click at [76, 110] on span at bounding box center [81, 107] width 14 height 13
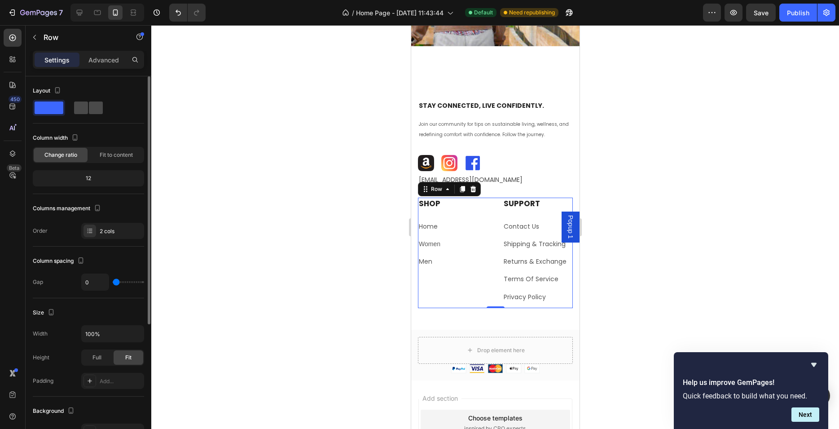
type input "32"
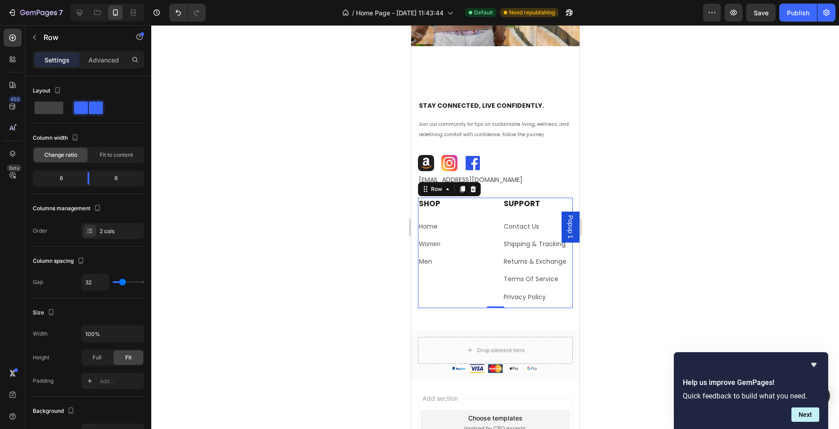
click at [653, 229] on div at bounding box center [495, 227] width 688 height 404
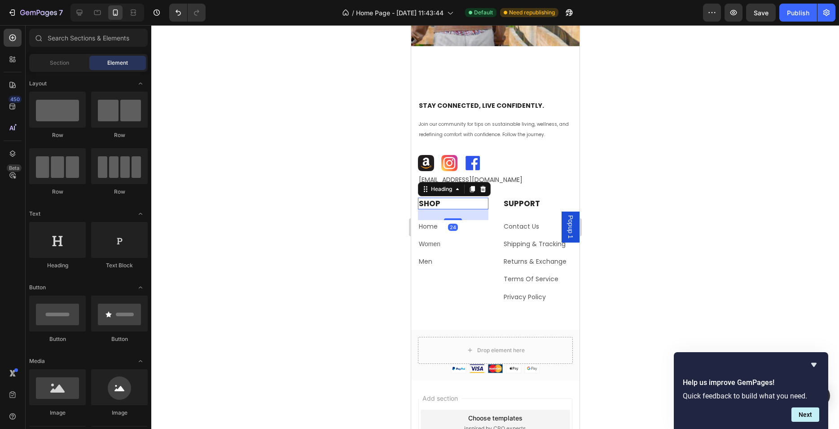
click at [425, 203] on h3 "SHOP" at bounding box center [453, 204] width 71 height 12
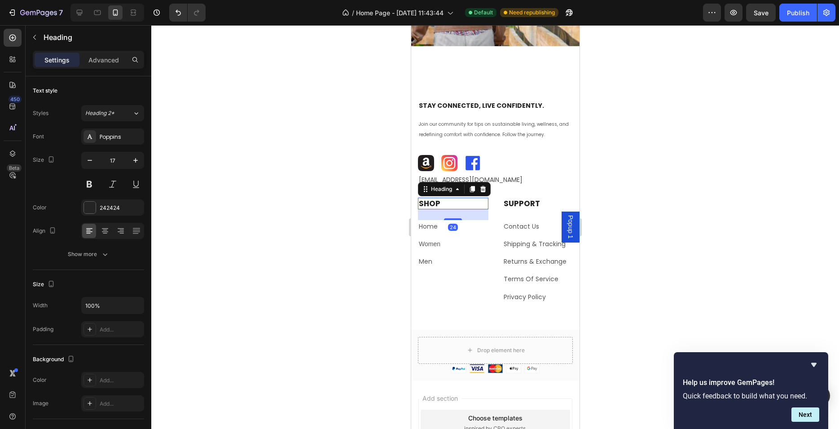
click at [440, 203] on h3 "SHOP" at bounding box center [453, 204] width 71 height 12
click at [440, 203] on p "SHOP" at bounding box center [453, 203] width 69 height 10
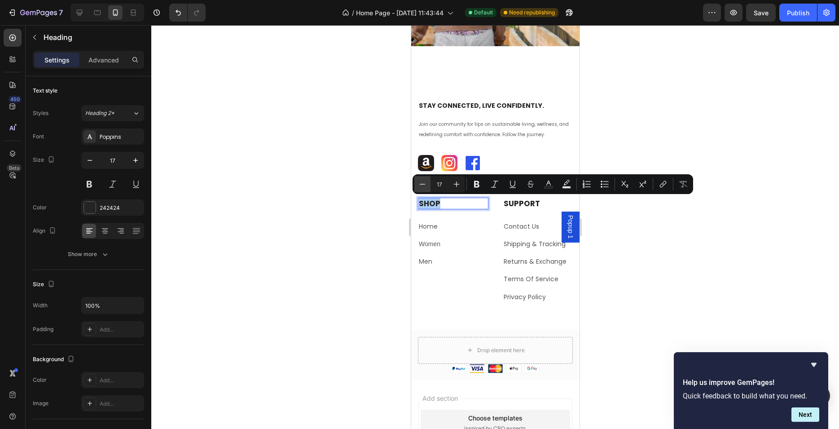
click at [423, 185] on icon "Editor contextual toolbar" at bounding box center [422, 184] width 9 height 9
click at [421, 184] on icon "Editor contextual toolbar" at bounding box center [423, 184] width 6 height 0
type input "14"
click at [518, 203] on h3 "SUPPORT" at bounding box center [538, 204] width 71 height 12
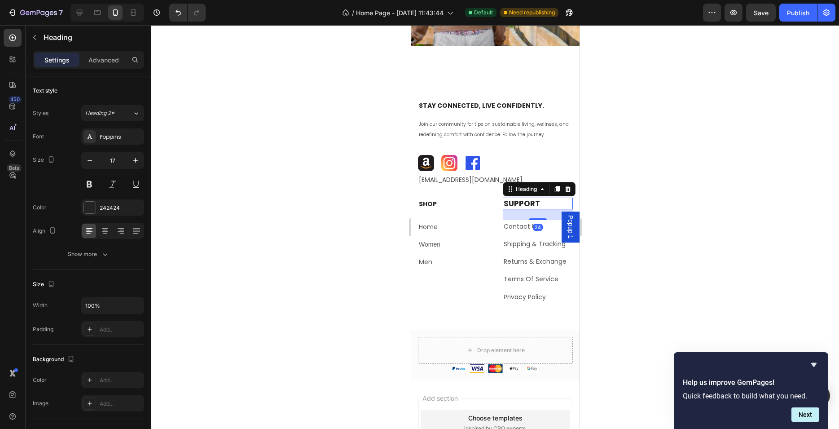
click at [518, 203] on h3 "SUPPORT" at bounding box center [538, 204] width 71 height 12
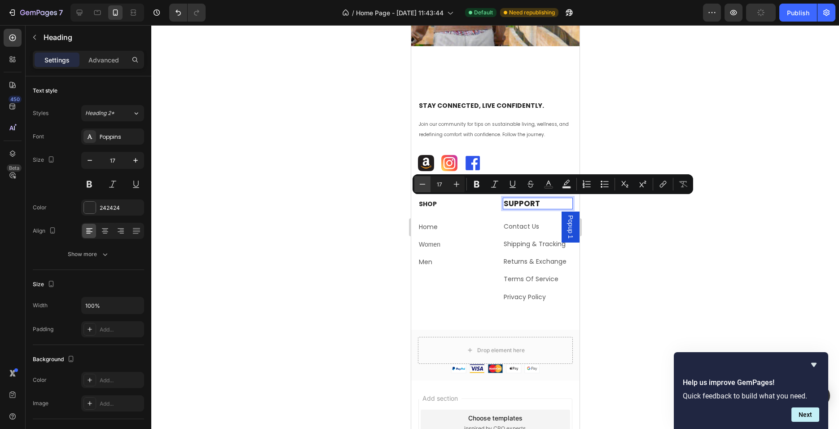
click at [418, 183] on button "Minus" at bounding box center [423, 184] width 16 height 16
type input "14"
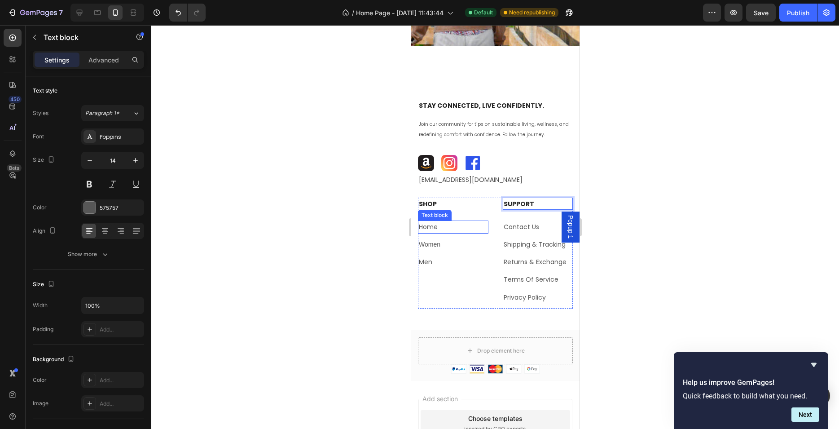
click at [436, 229] on p "Home" at bounding box center [453, 226] width 69 height 11
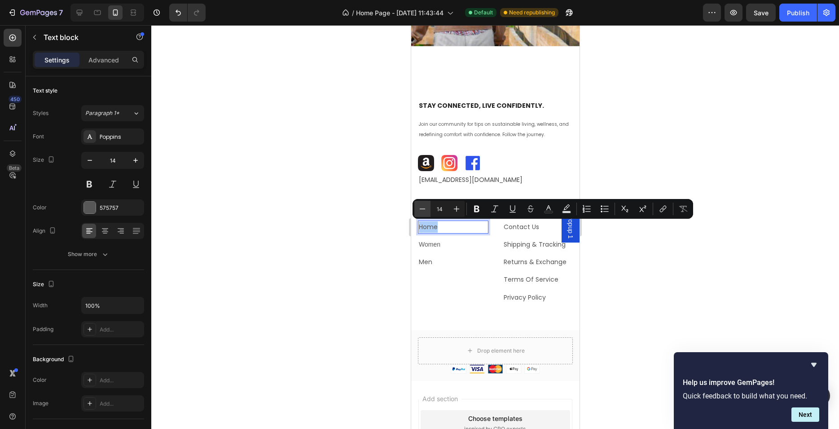
click at [422, 206] on icon "Editor contextual toolbar" at bounding box center [422, 208] width 9 height 9
type input "12"
click at [435, 247] on p "Women" at bounding box center [453, 244] width 69 height 11
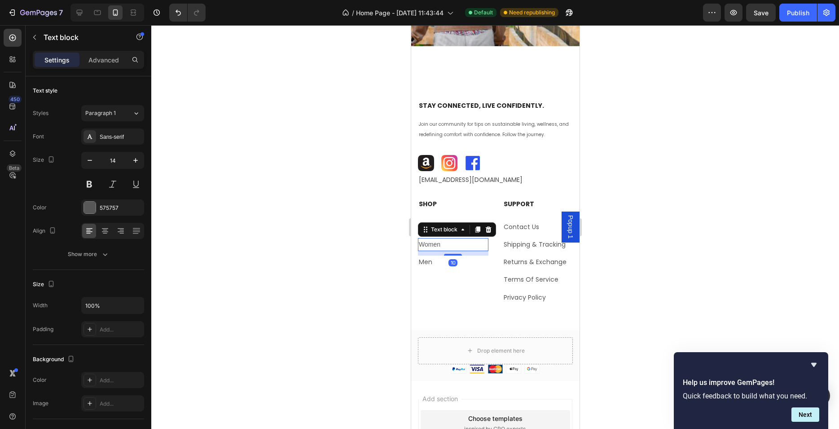
click at [436, 248] on p "Women" at bounding box center [453, 244] width 69 height 11
drag, startPoint x: 441, startPoint y: 245, endPoint x: 421, endPoint y: 243, distance: 19.4
click at [421, 243] on p "Women" at bounding box center [453, 244] width 69 height 11
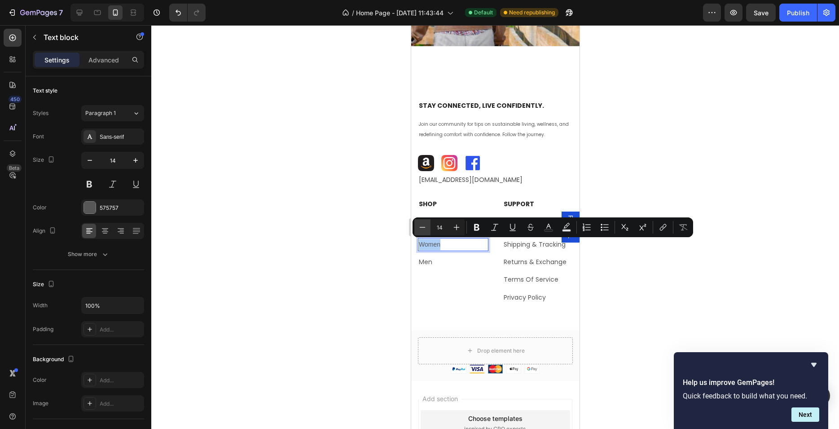
click at [423, 227] on icon "Editor contextual toolbar" at bounding box center [423, 227] width 6 height 0
type input "12"
click at [431, 263] on link "Men" at bounding box center [425, 262] width 13 height 9
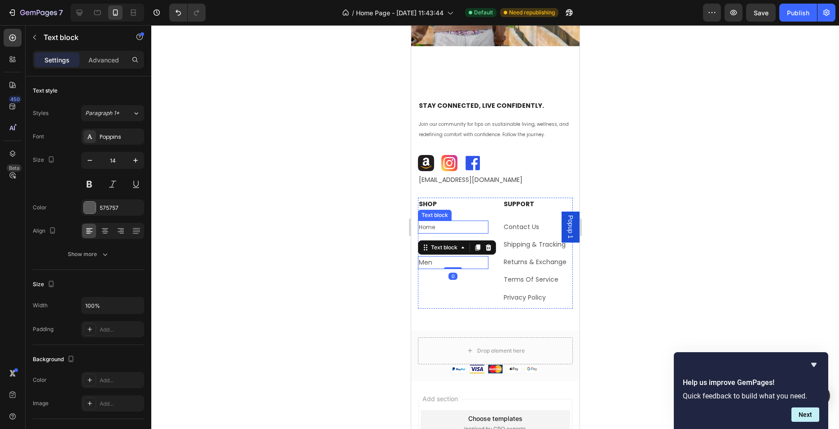
click at [438, 229] on p "Home" at bounding box center [453, 226] width 69 height 11
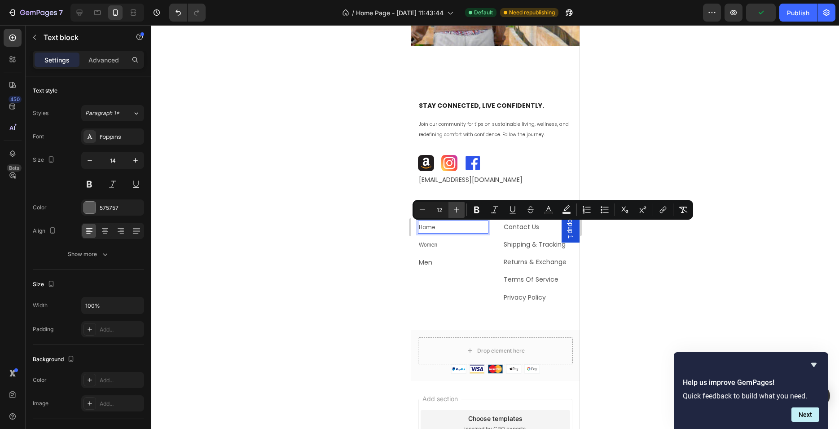
click at [451, 210] on button "Plus" at bounding box center [457, 210] width 16 height 16
type input "14"
click at [385, 261] on div at bounding box center [495, 227] width 688 height 404
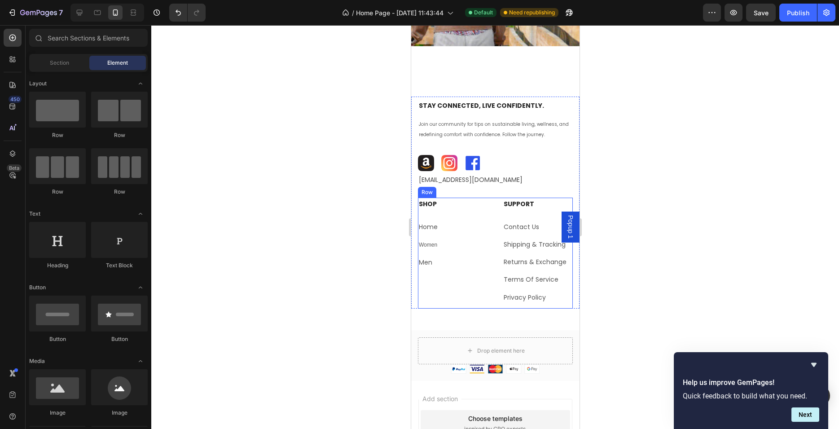
click at [428, 243] on span "Women" at bounding box center [428, 245] width 18 height 6
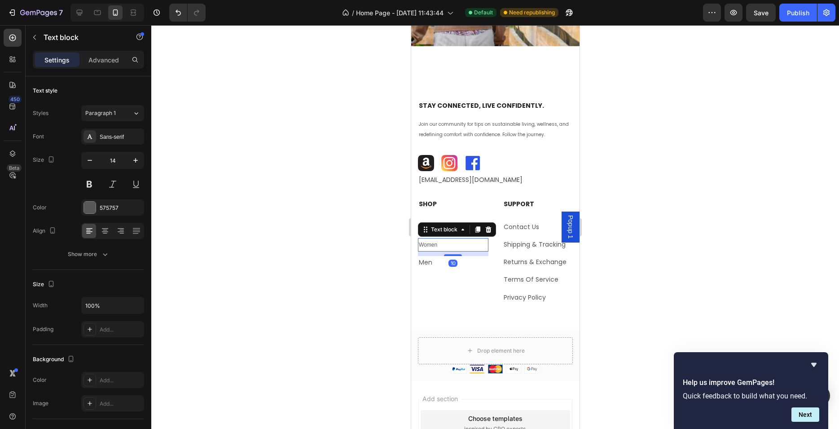
click at [377, 225] on div at bounding box center [495, 227] width 688 height 404
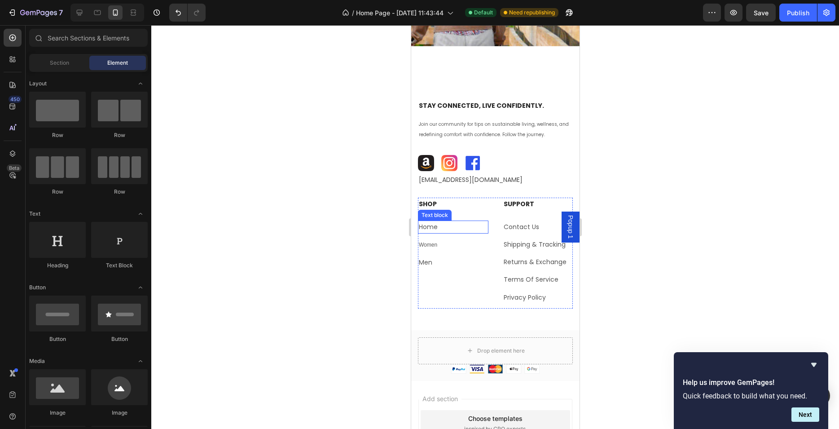
click at [434, 225] on span "Home" at bounding box center [428, 226] width 19 height 9
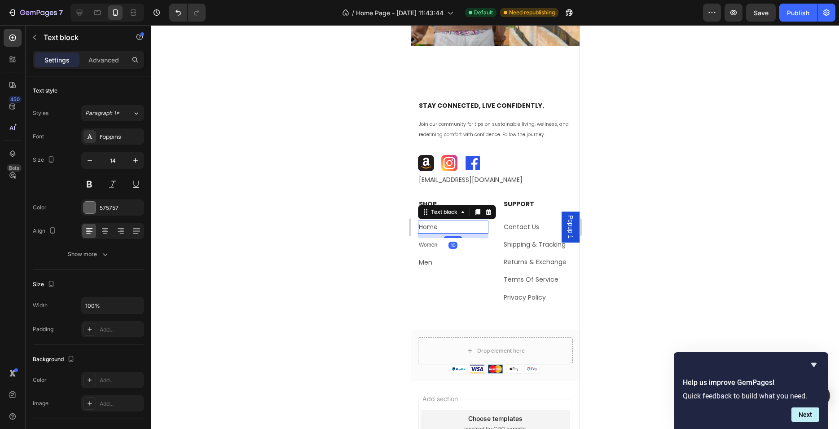
click at [382, 202] on div at bounding box center [495, 227] width 688 height 404
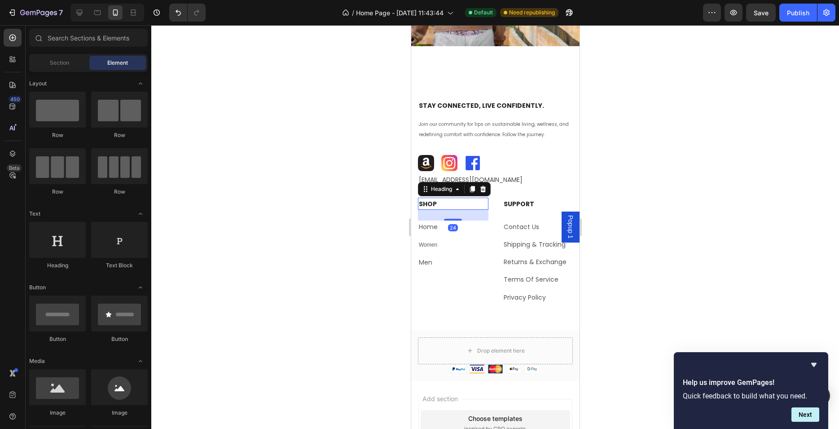
click at [445, 203] on p "⁠⁠⁠⁠⁠⁠⁠ SHOP" at bounding box center [453, 203] width 69 height 10
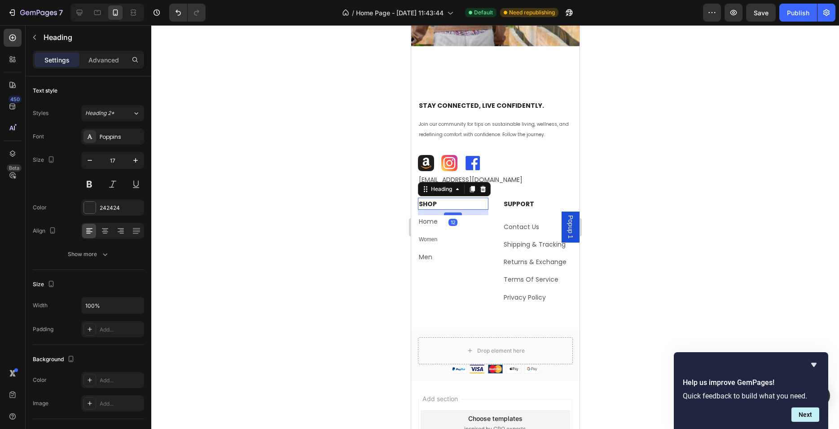
drag, startPoint x: 451, startPoint y: 219, endPoint x: 452, endPoint y: 214, distance: 5.4
click at [452, 214] on div at bounding box center [453, 213] width 18 height 3
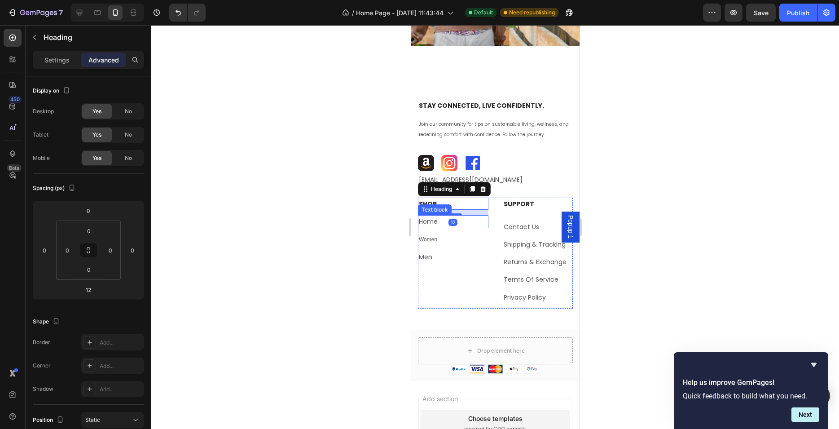
click at [428, 221] on span "Home" at bounding box center [428, 221] width 19 height 9
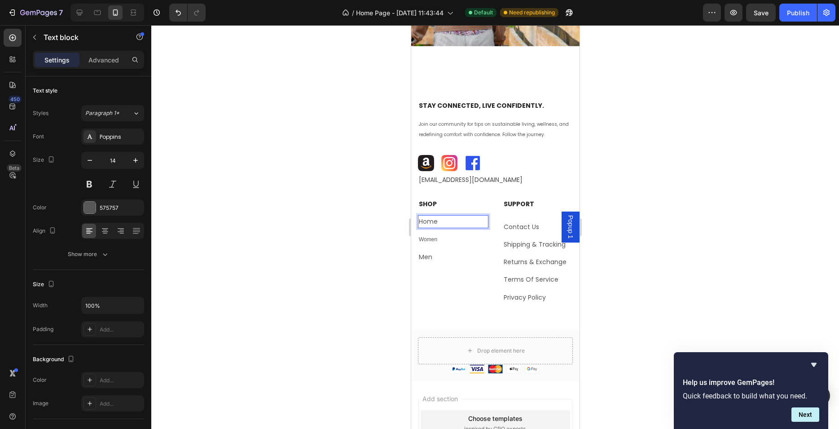
click at [452, 222] on p "Home" at bounding box center [453, 221] width 69 height 11
click at [373, 224] on div at bounding box center [495, 227] width 688 height 404
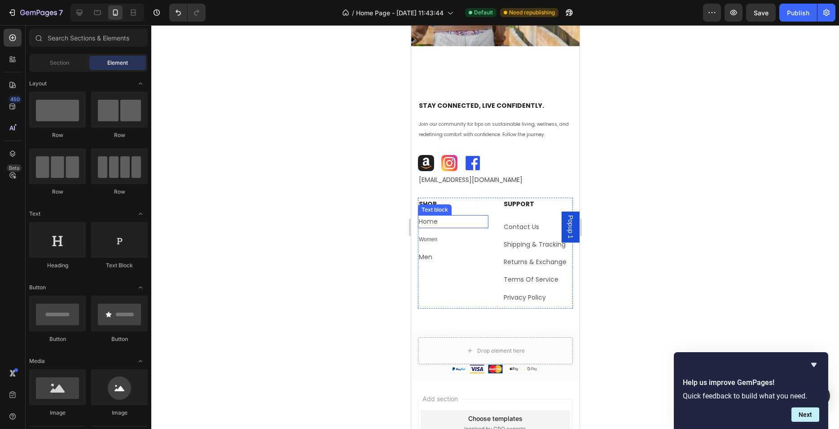
click at [443, 224] on p "Home" at bounding box center [453, 221] width 69 height 11
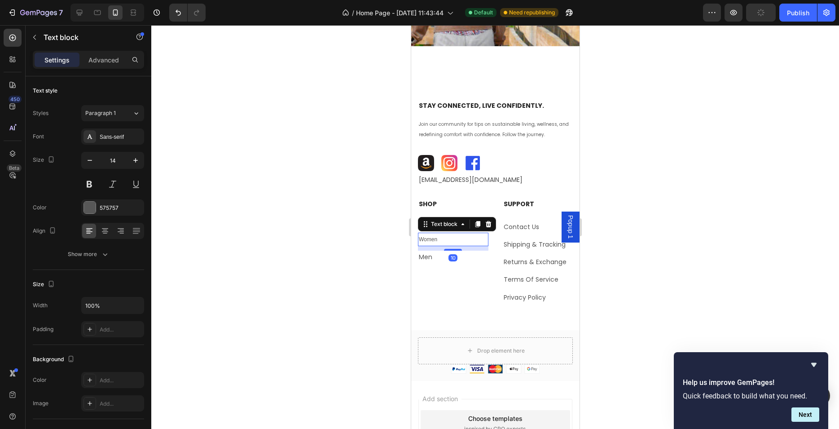
click at [451, 233] on div "⁠⁠⁠⁠⁠⁠⁠ SHOP Heading Home Text block Women Text block 10 Men Text block" at bounding box center [453, 253] width 71 height 111
click at [385, 231] on div at bounding box center [495, 227] width 688 height 404
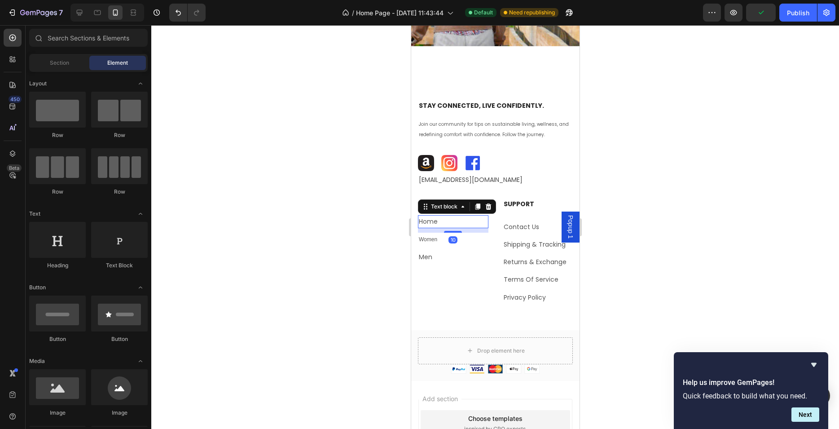
click at [457, 223] on p "Home" at bounding box center [453, 221] width 69 height 11
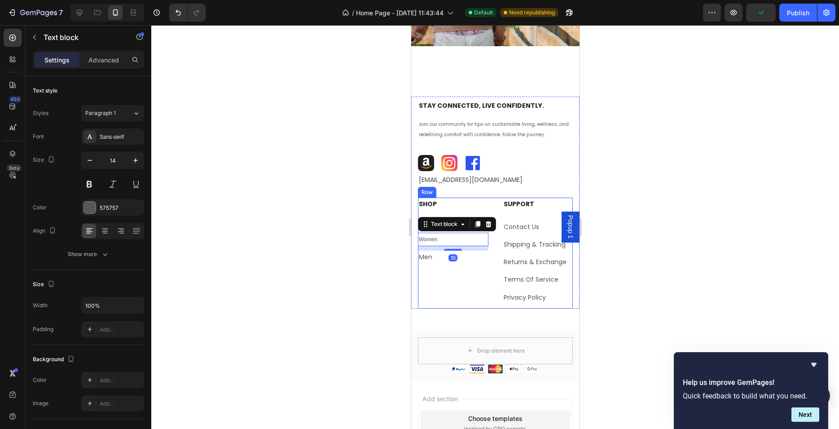
click at [451, 232] on div "⁠⁠⁠⁠⁠⁠⁠ SHOP Heading Home Text block Women Text block 10 Men Text block" at bounding box center [453, 253] width 71 height 111
click at [377, 211] on div at bounding box center [495, 227] width 688 height 404
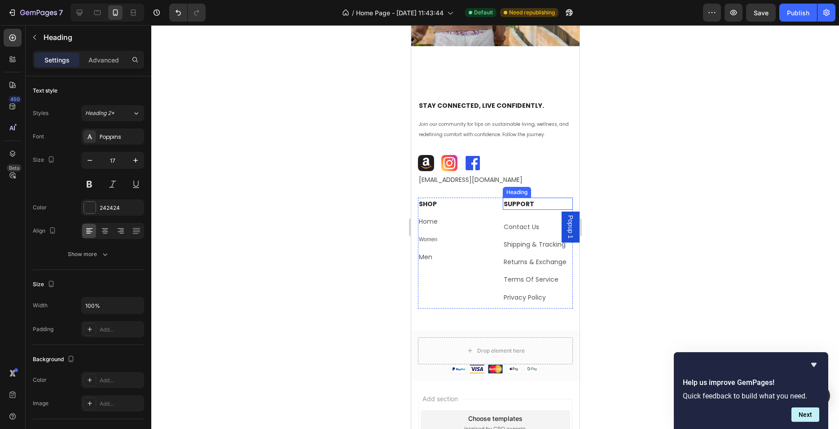
click at [531, 204] on p "⁠⁠⁠⁠⁠⁠⁠ SUPPORT" at bounding box center [537, 203] width 69 height 10
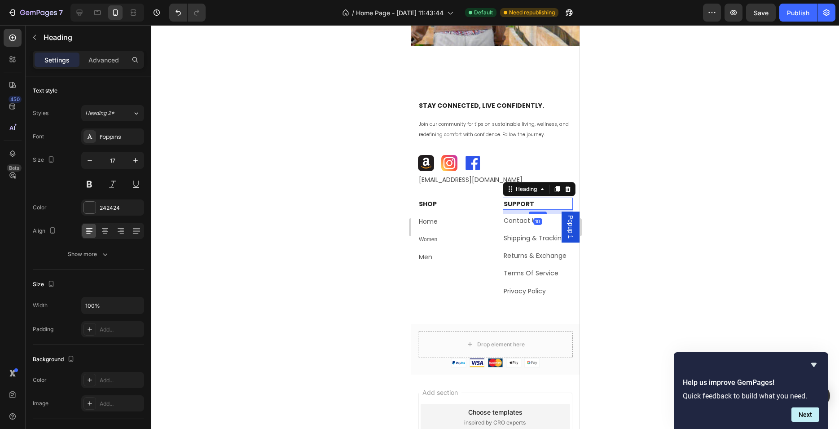
drag, startPoint x: 536, startPoint y: 219, endPoint x: 536, endPoint y: 213, distance: 6.3
click at [536, 213] on div at bounding box center [538, 213] width 18 height 3
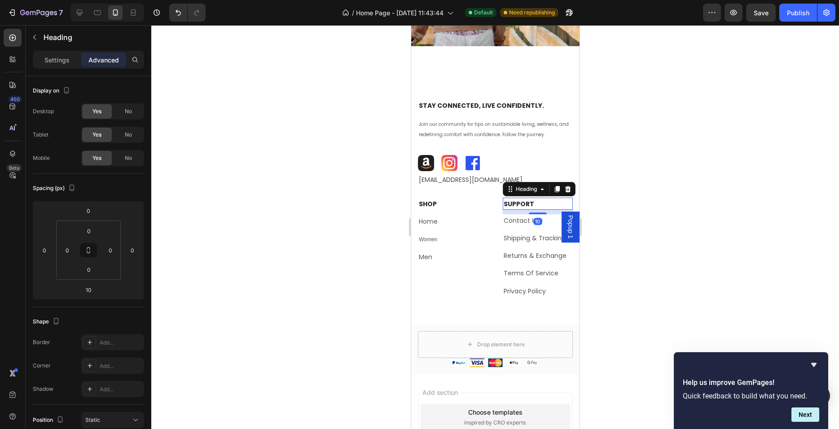
click at [650, 201] on div at bounding box center [495, 227] width 688 height 404
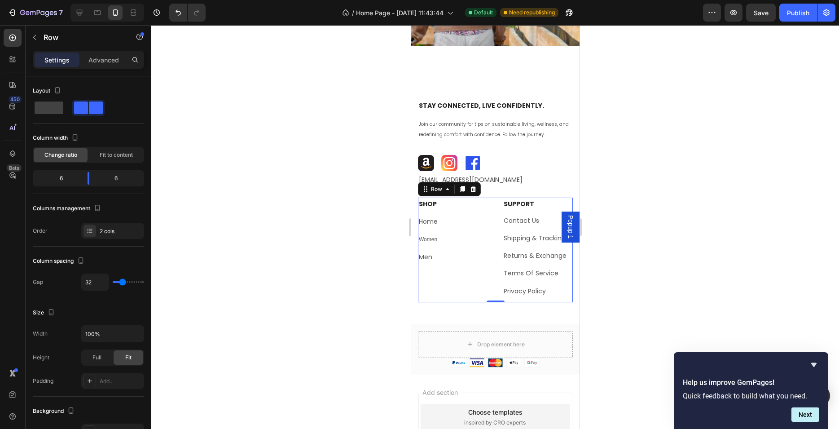
click at [487, 198] on div "⁠⁠⁠⁠⁠⁠⁠ SHOP Heading Home Text block Women Text block Men Text block ⁠⁠⁠⁠⁠⁠⁠ SU…" at bounding box center [495, 250] width 155 height 105
type input "25"
type input "23"
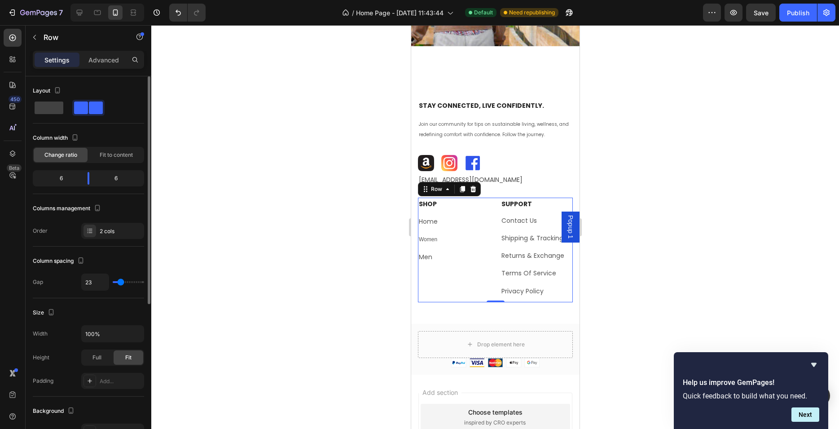
type input "21"
click at [121, 282] on input "range" at bounding box center [128, 282] width 31 height 2
type input "16"
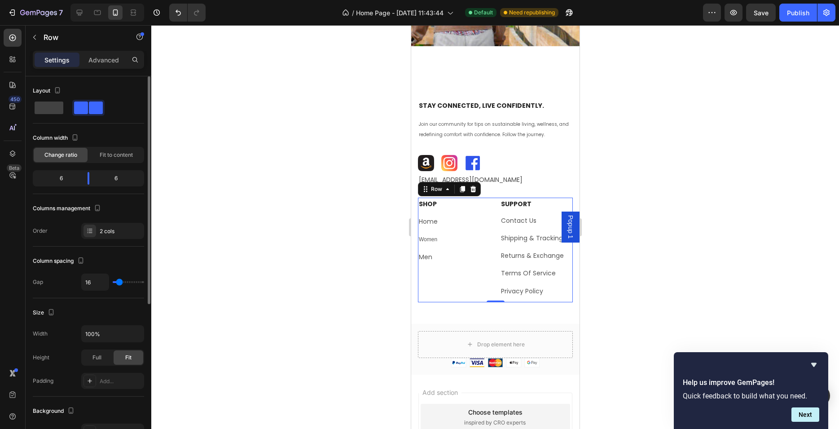
type input "14"
type input "12"
type input "9"
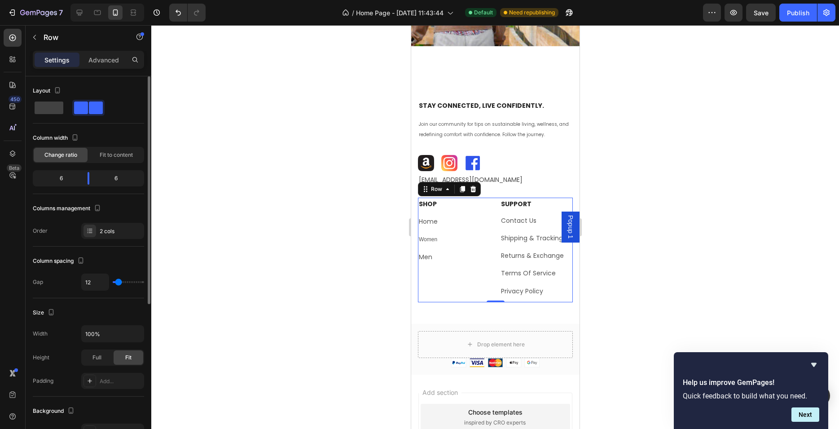
type input "9"
type input "7"
type input "2"
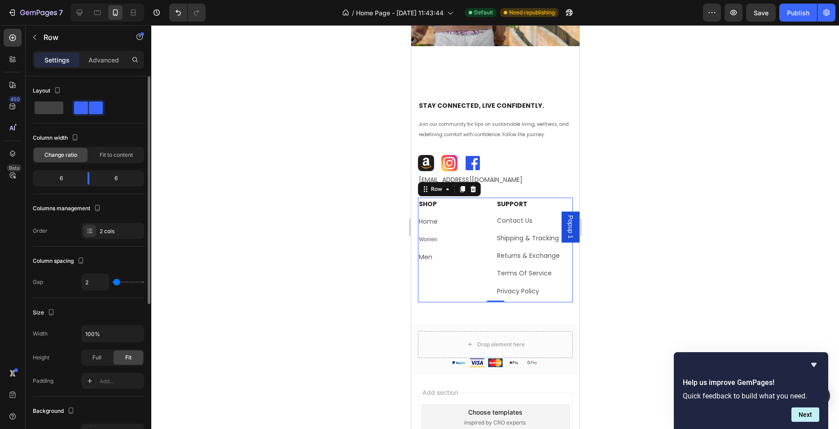
type input "0"
drag, startPoint x: 121, startPoint y: 282, endPoint x: 115, endPoint y: 283, distance: 6.4
type input "0"
click at [115, 283] on input "range" at bounding box center [128, 282] width 31 height 2
click at [329, 243] on div at bounding box center [495, 227] width 688 height 404
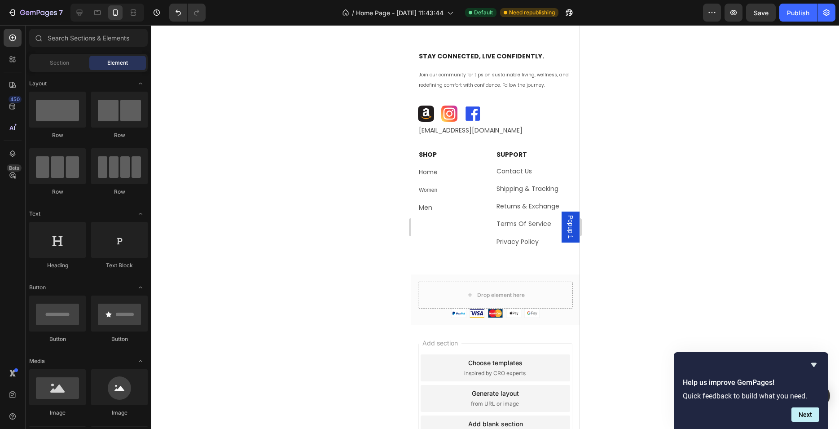
scroll to position [2096, 0]
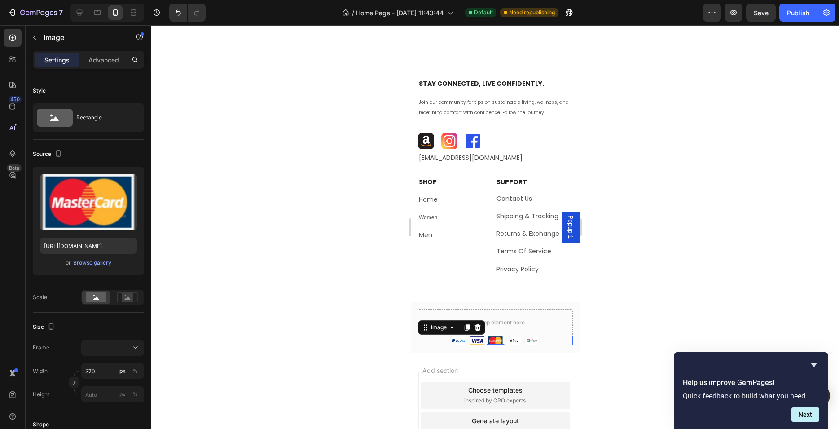
click at [441, 338] on img at bounding box center [495, 340] width 155 height 9
drag, startPoint x: 494, startPoint y: 344, endPoint x: 494, endPoint y: 350, distance: 5.8
click at [494, 350] on div at bounding box center [495, 350] width 18 height 2
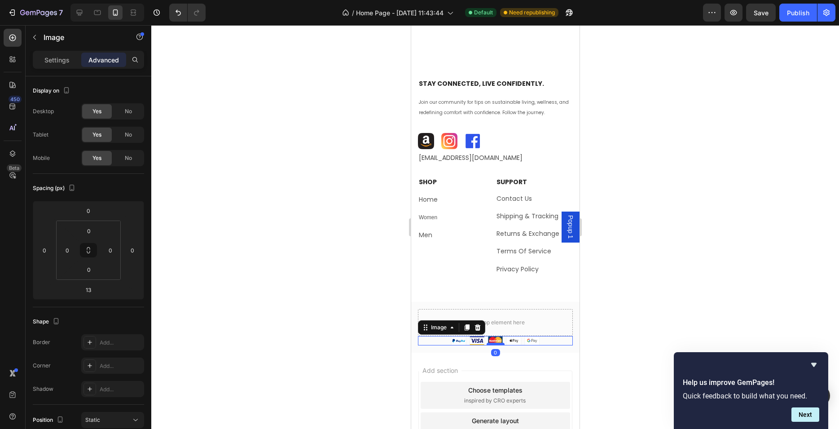
drag, startPoint x: 494, startPoint y: 350, endPoint x: 494, endPoint y: 344, distance: 6.3
click at [494, 344] on div at bounding box center [495, 344] width 18 height 3
type input "0"
click at [674, 301] on div at bounding box center [495, 227] width 688 height 404
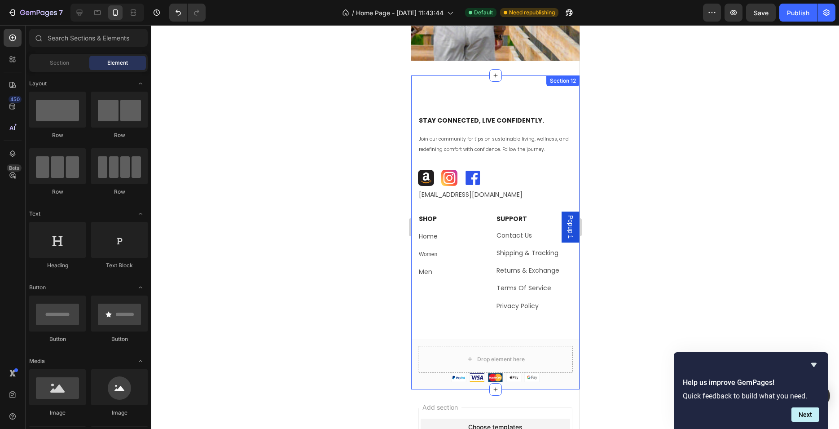
scroll to position [2039, 0]
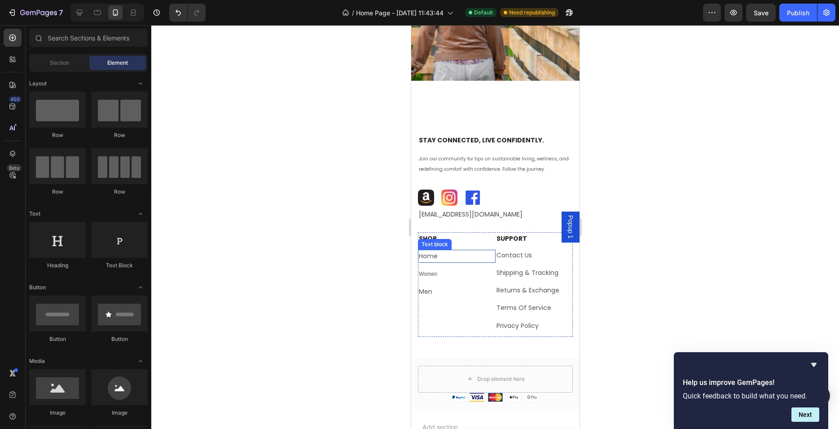
click at [450, 257] on p "Home" at bounding box center [457, 256] width 76 height 11
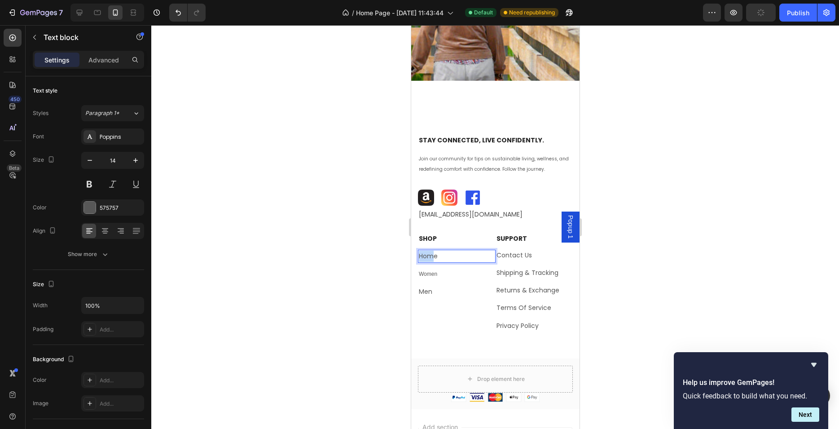
drag, startPoint x: 435, startPoint y: 256, endPoint x: 415, endPoint y: 256, distance: 19.8
click at [418, 256] on div "Home" at bounding box center [457, 256] width 78 height 13
click at [432, 277] on span "Women" at bounding box center [428, 274] width 18 height 6
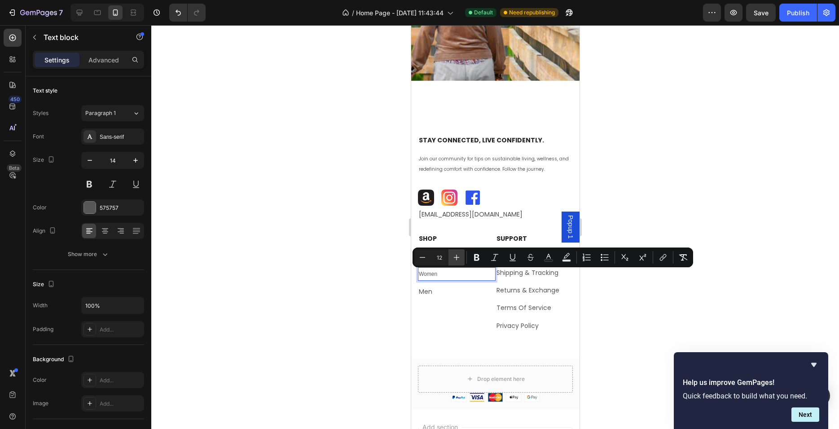
click at [456, 260] on icon "Editor contextual toolbar" at bounding box center [456, 257] width 9 height 9
drag, startPoint x: 456, startPoint y: 260, endPoint x: 38, endPoint y: 252, distance: 418.2
click at [456, 260] on icon "Editor contextual toolbar" at bounding box center [456, 257] width 9 height 9
type input "14"
click at [436, 288] on p "Men" at bounding box center [457, 291] width 76 height 11
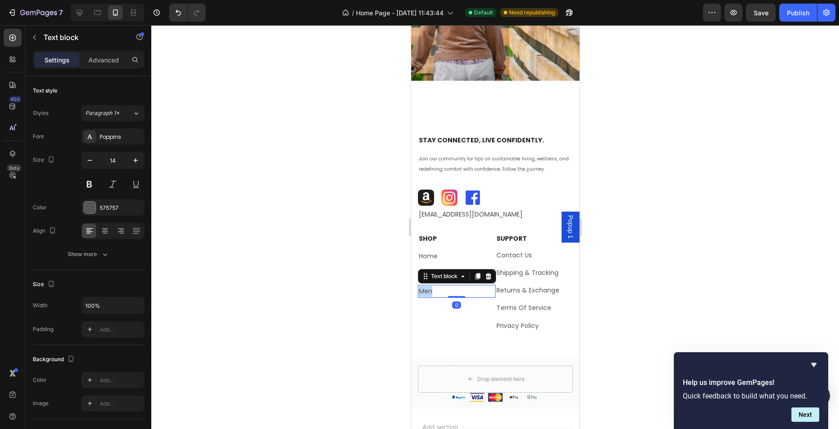
click at [436, 289] on p "Men" at bounding box center [457, 291] width 76 height 11
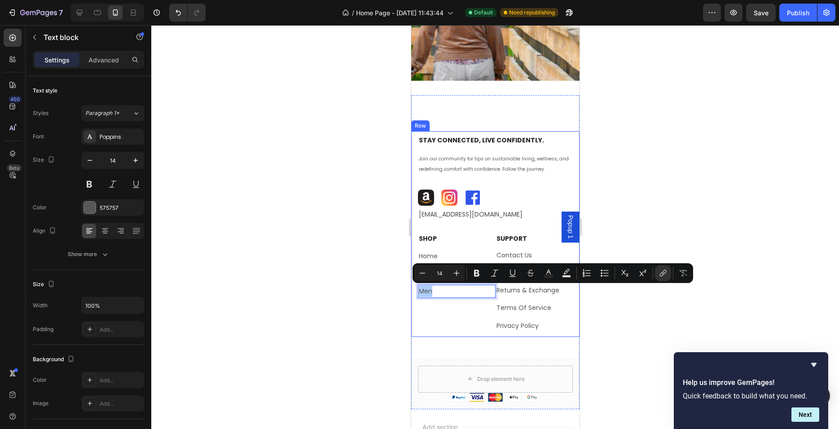
click at [352, 291] on div at bounding box center [495, 227] width 688 height 404
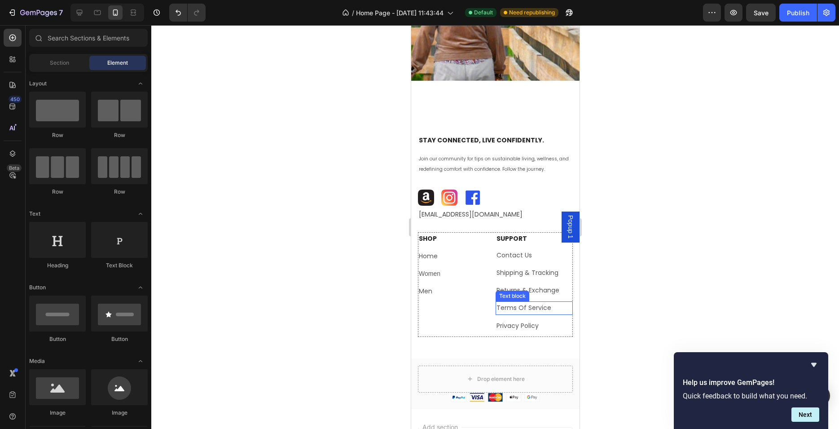
click at [516, 309] on p "Terms Of Service" at bounding box center [534, 307] width 76 height 11
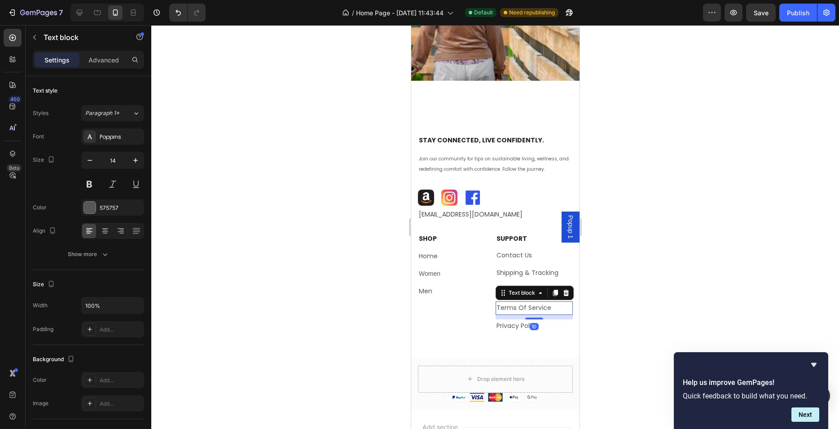
click at [516, 309] on p "Terms Of Service" at bounding box center [534, 307] width 76 height 11
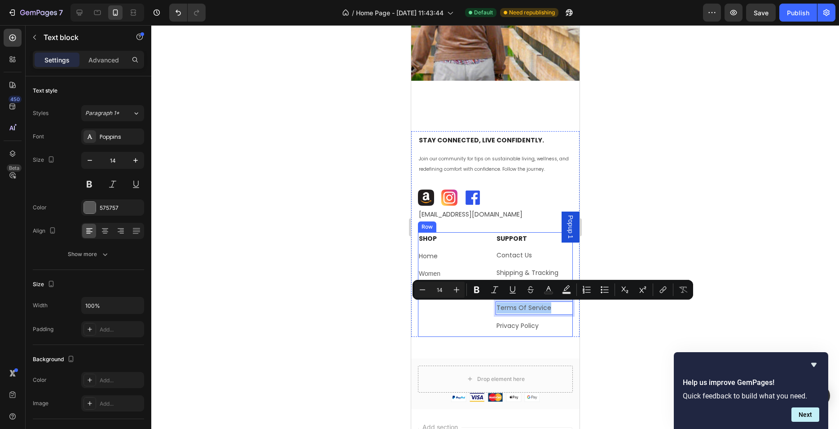
click at [380, 316] on div at bounding box center [495, 227] width 688 height 404
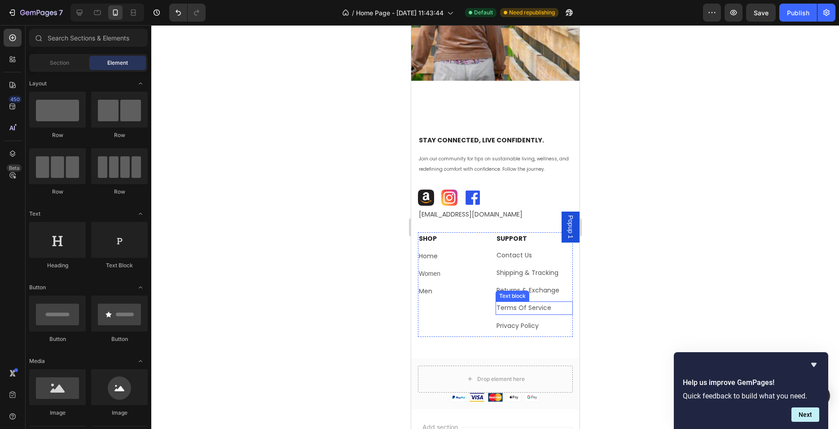
click at [503, 308] on p "Terms Of Service" at bounding box center [534, 307] width 76 height 11
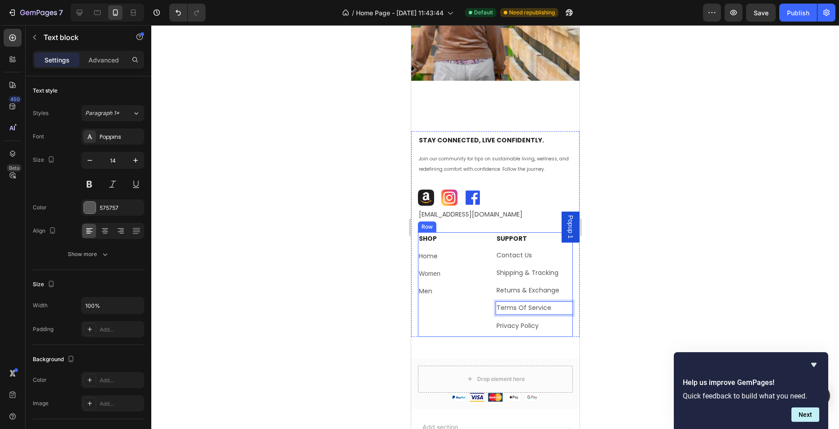
click at [453, 314] on div "⁠⁠⁠⁠⁠⁠⁠ SHOP Heading Home Text block Women Text block Men Text block" at bounding box center [457, 284] width 78 height 105
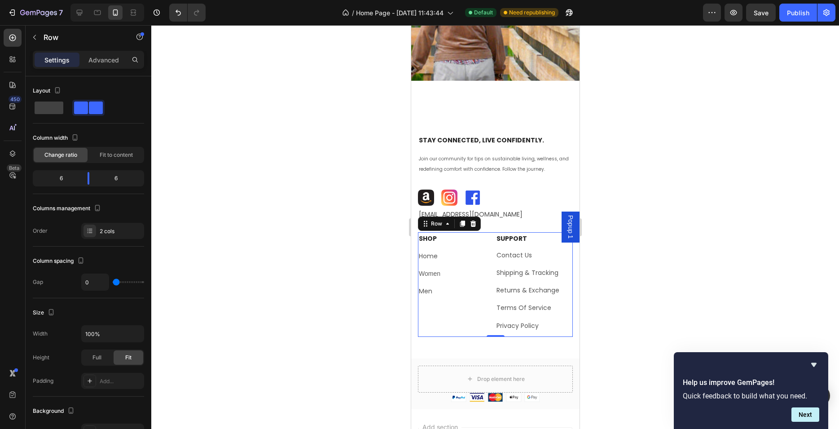
click at [702, 286] on div at bounding box center [495, 227] width 688 height 404
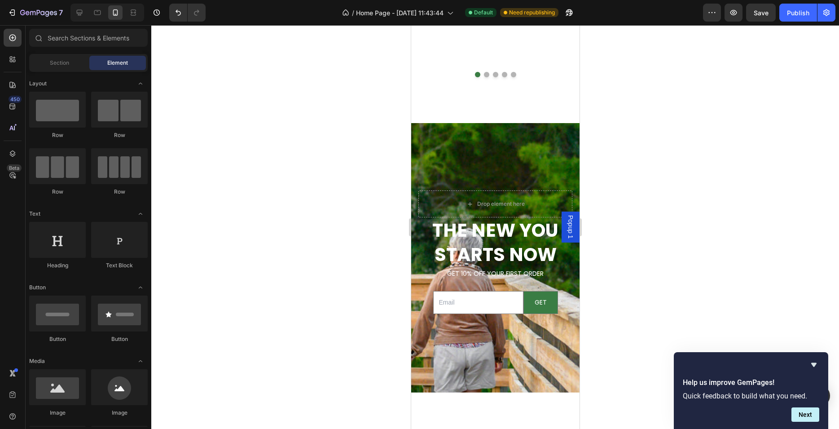
scroll to position [1722, 0]
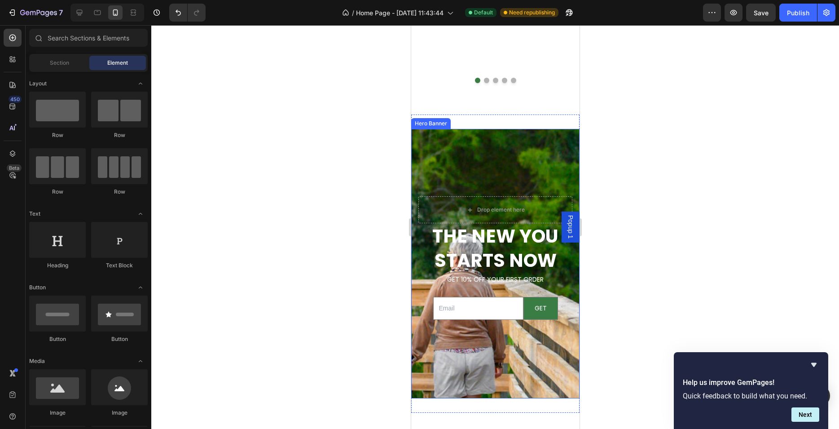
click at [468, 361] on div "Background Image" at bounding box center [495, 321] width 168 height 404
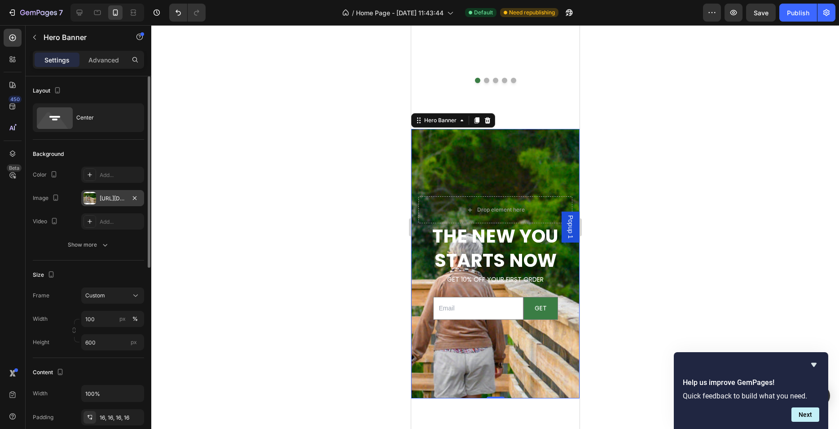
click at [118, 198] on div "[URL][DOMAIN_NAME]" at bounding box center [113, 198] width 26 height 8
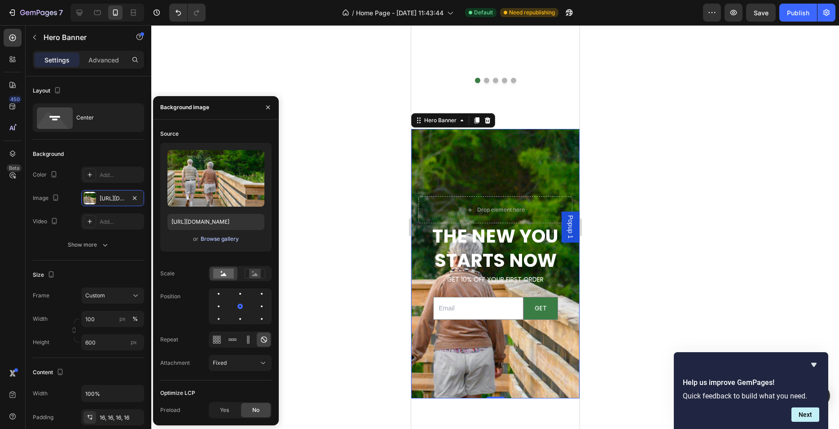
click at [221, 236] on div "Browse gallery" at bounding box center [220, 239] width 38 height 8
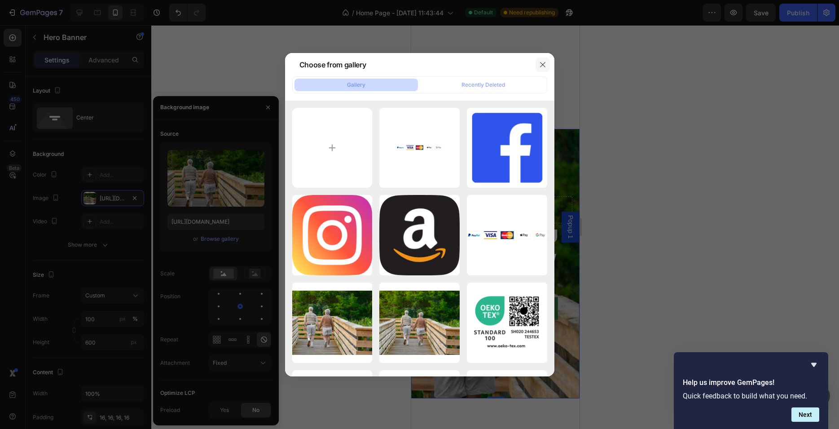
click at [541, 66] on icon "button" at bounding box center [542, 64] width 7 height 7
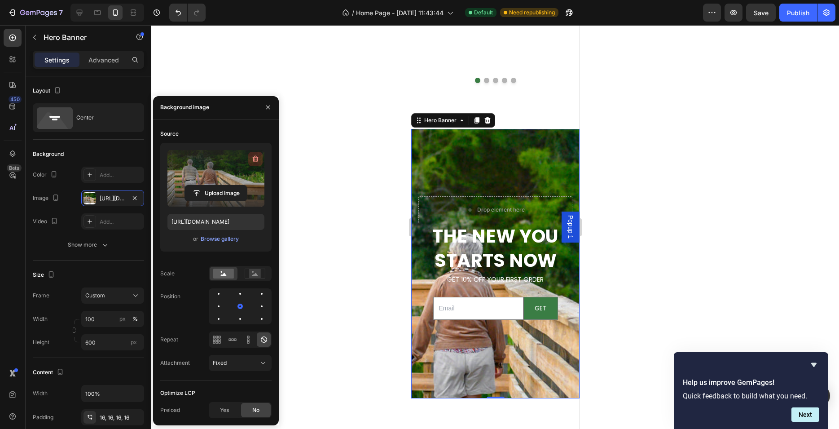
click at [253, 156] on icon "button" at bounding box center [255, 158] width 9 height 9
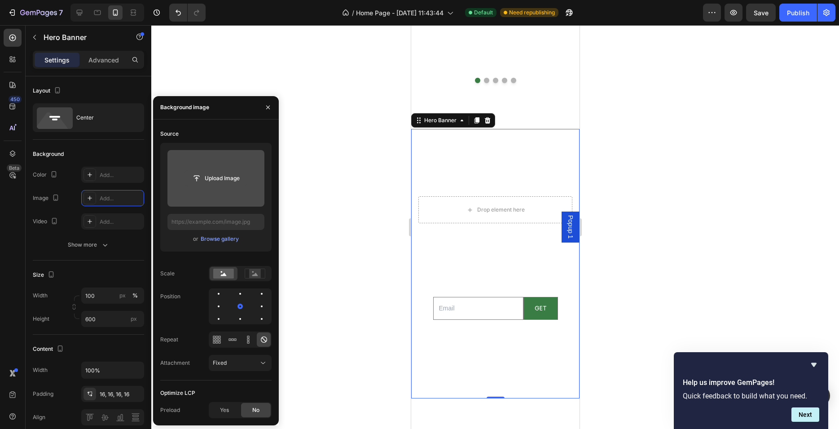
click at [240, 183] on input "file" at bounding box center [216, 178] width 62 height 15
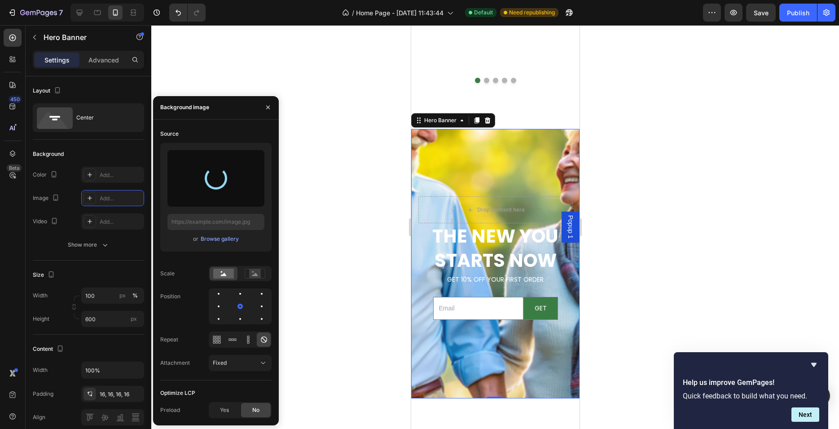
type input "[URL][DOMAIN_NAME]"
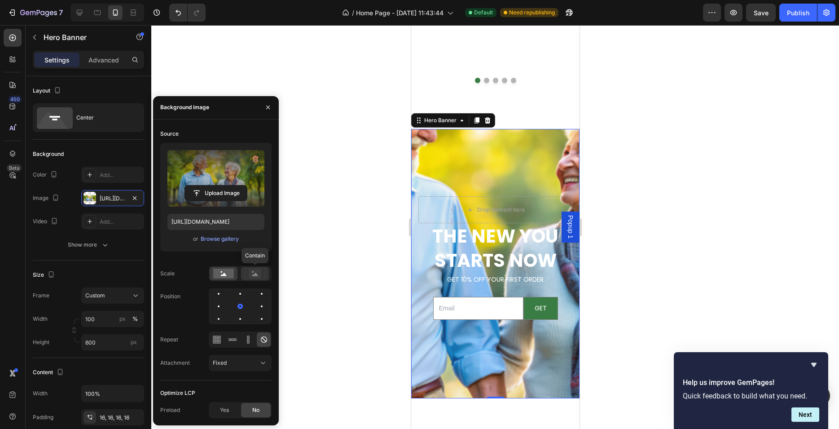
click at [258, 276] on icon at bounding box center [255, 274] width 6 height 3
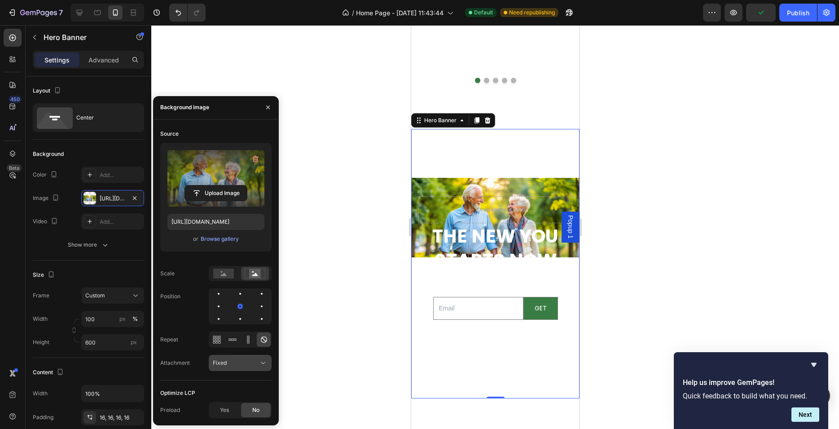
click at [227, 364] on div "Fixed" at bounding box center [236, 363] width 46 height 8
click at [223, 306] on span "Scroll" at bounding box center [220, 307] width 15 height 8
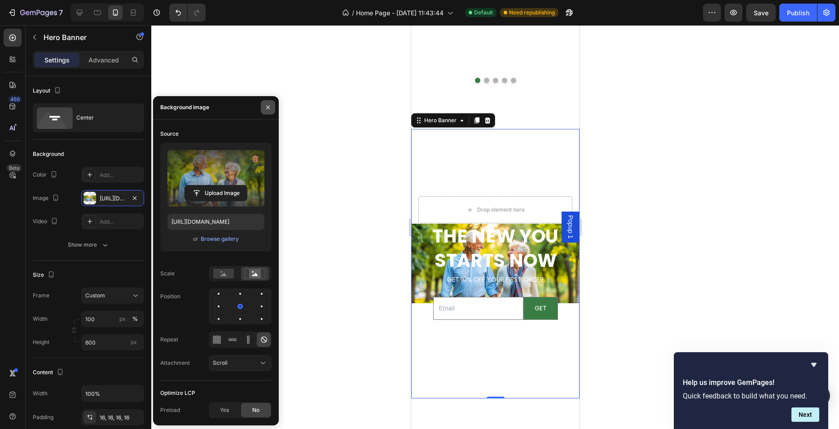
click at [266, 108] on icon "button" at bounding box center [268, 107] width 7 height 7
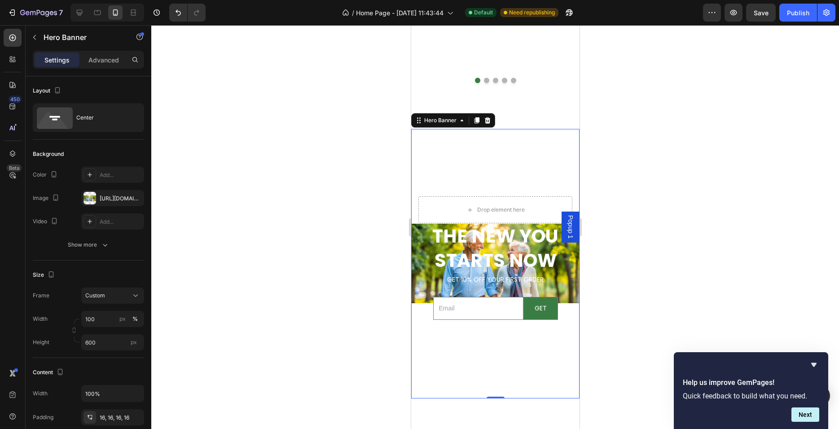
click at [331, 195] on div at bounding box center [495, 227] width 688 height 404
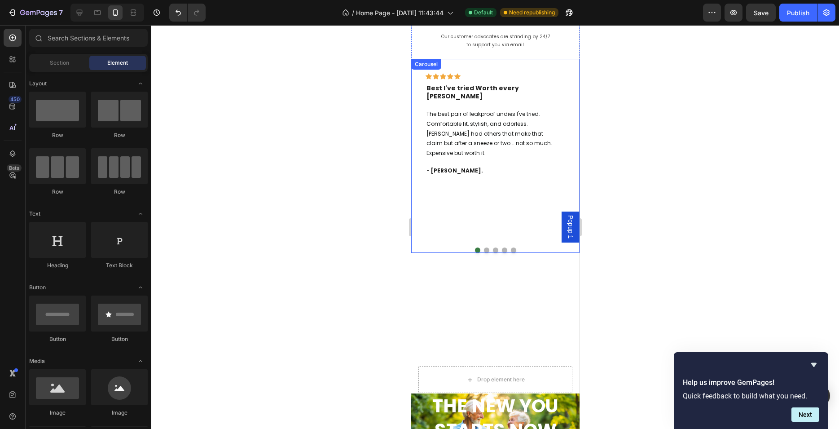
scroll to position [1609, 0]
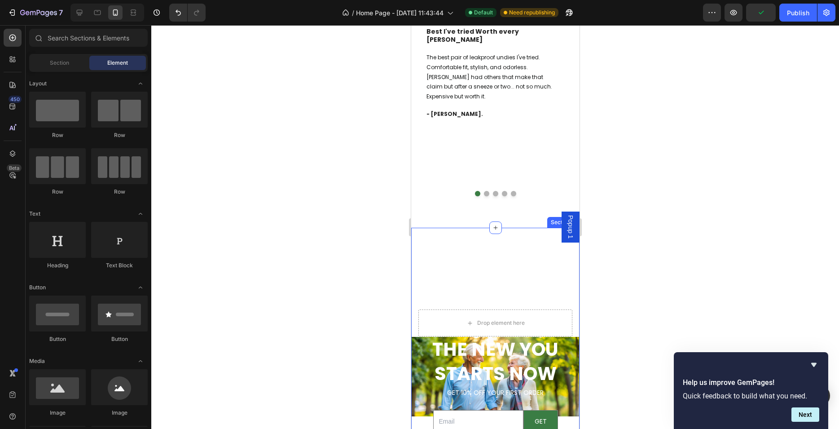
click at [466, 240] on div "THE NEW YOU STARTS NOW Heading GET 10% OFF YOUR FIRST ORDER Text Block Email Fi…" at bounding box center [495, 377] width 168 height 298
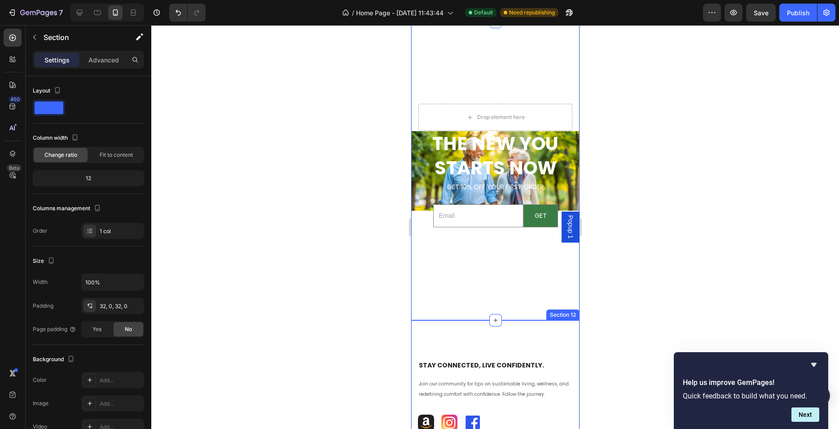
scroll to position [1722, 0]
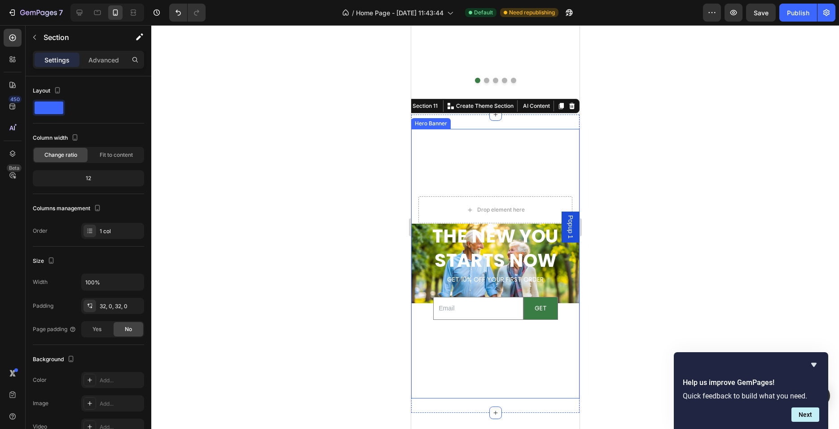
click at [416, 249] on div "THE NEW YOU STARTS NOW Heading GET 10% OFF YOUR FIRST ORDER Text Block Email Fi…" at bounding box center [495, 263] width 168 height 149
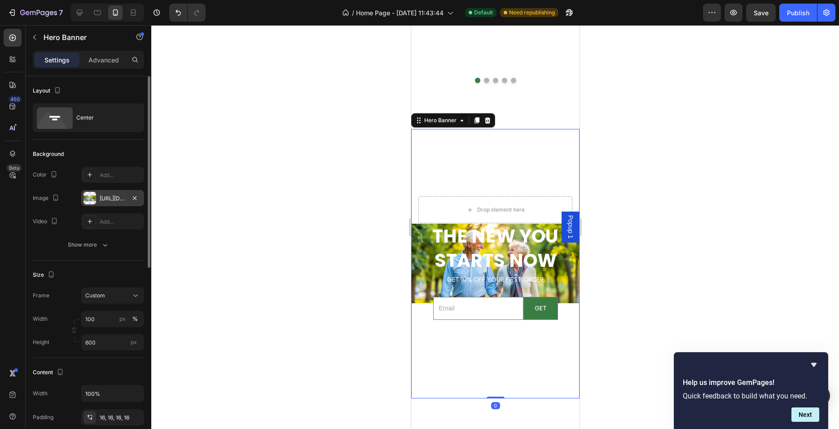
click at [110, 194] on div "[URL][DOMAIN_NAME]" at bounding box center [113, 198] width 26 height 8
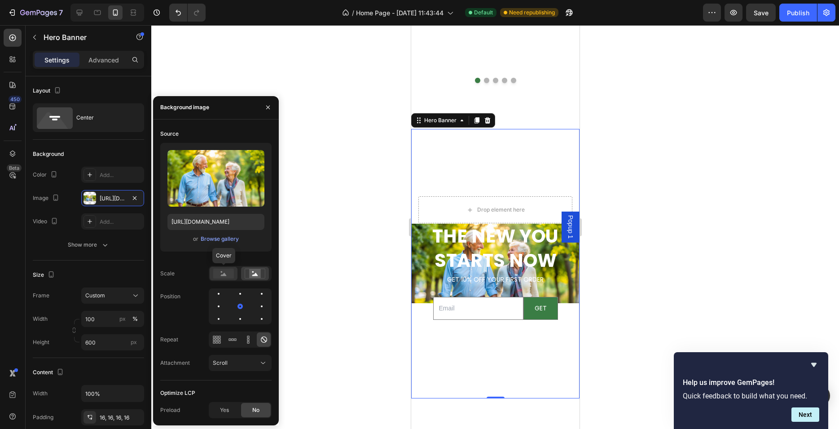
click at [229, 270] on rect at bounding box center [223, 274] width 21 height 10
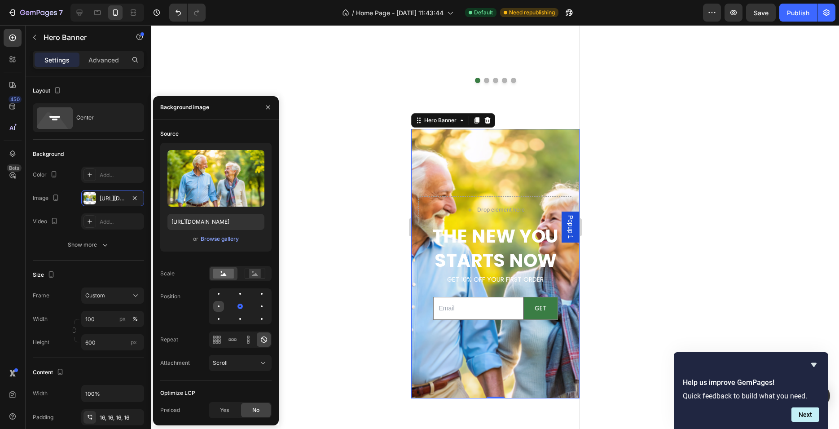
click at [220, 308] on div at bounding box center [218, 306] width 11 height 11
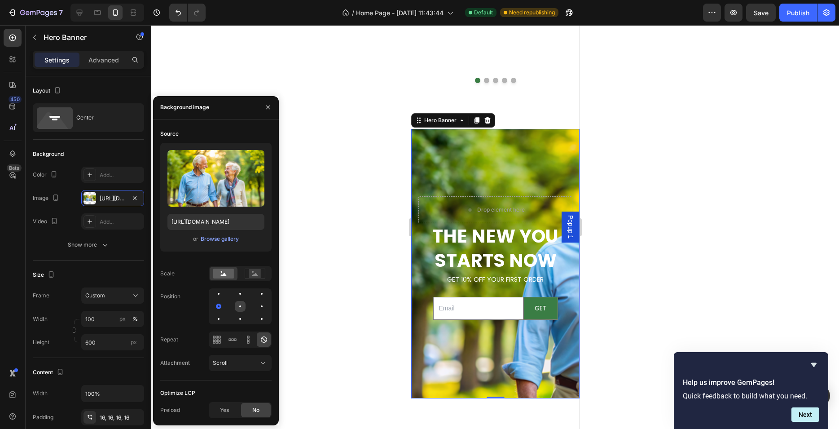
click at [241, 306] on div at bounding box center [240, 306] width 2 height 2
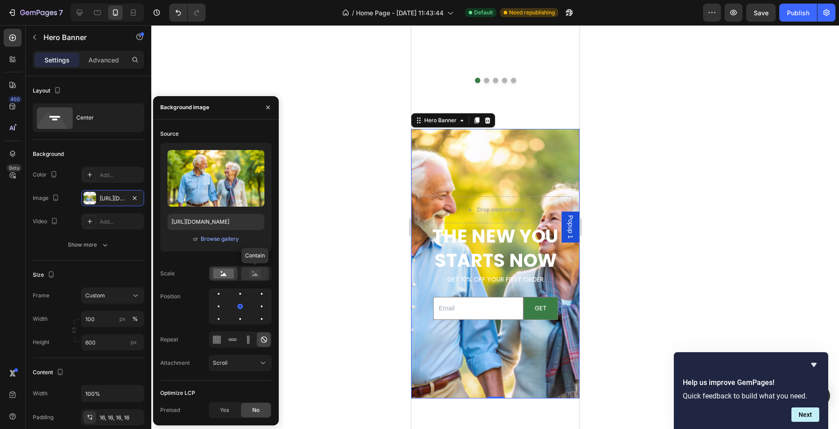
click at [257, 274] on rect at bounding box center [255, 273] width 12 height 9
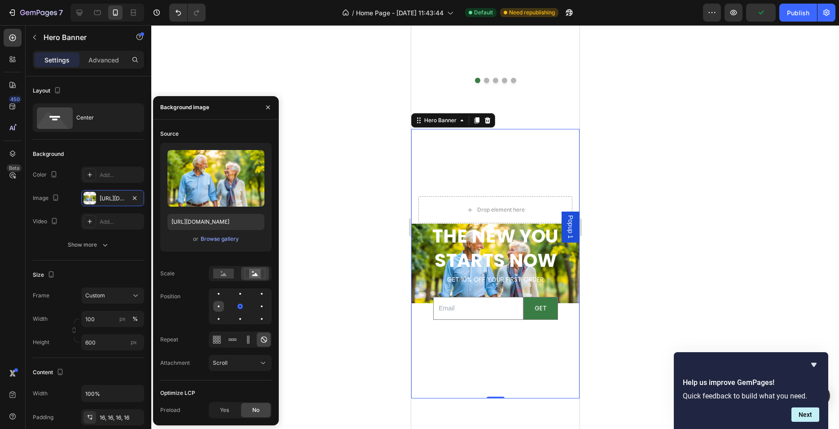
click at [224, 304] on div at bounding box center [218, 306] width 11 height 11
click at [243, 305] on div at bounding box center [240, 306] width 11 height 11
click at [221, 338] on div at bounding box center [217, 339] width 14 height 14
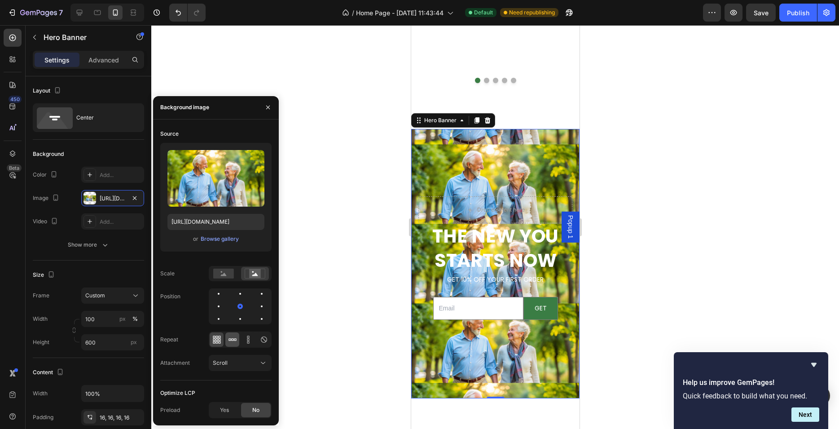
click at [236, 338] on icon at bounding box center [232, 339] width 9 height 9
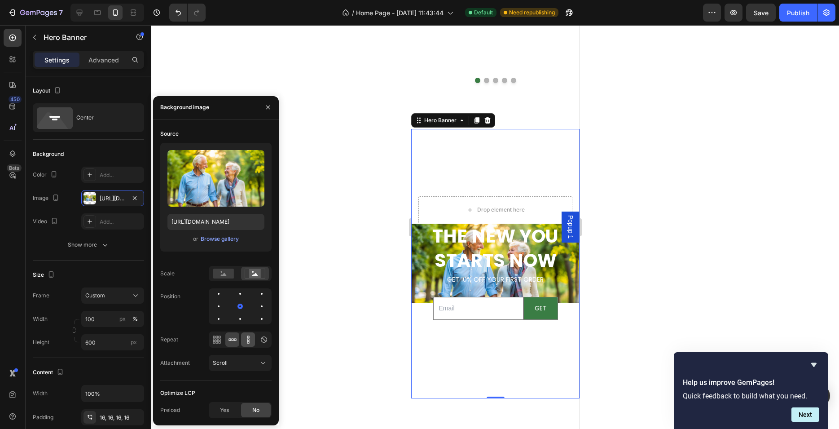
click at [247, 338] on icon at bounding box center [248, 339] width 9 height 9
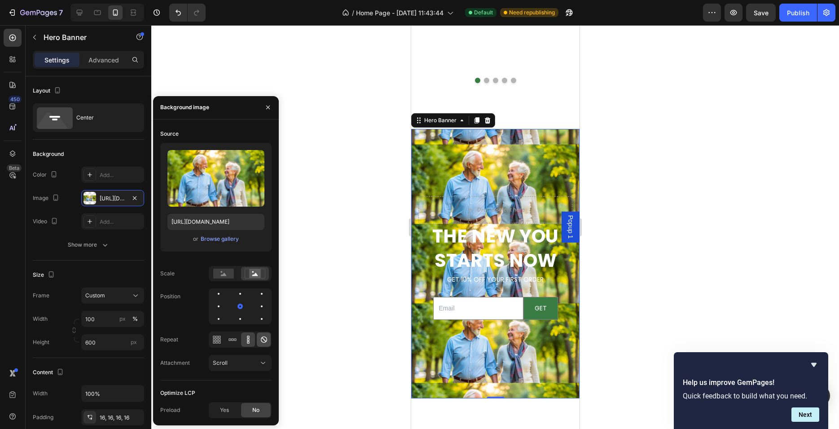
click at [260, 339] on icon at bounding box center [264, 339] width 9 height 9
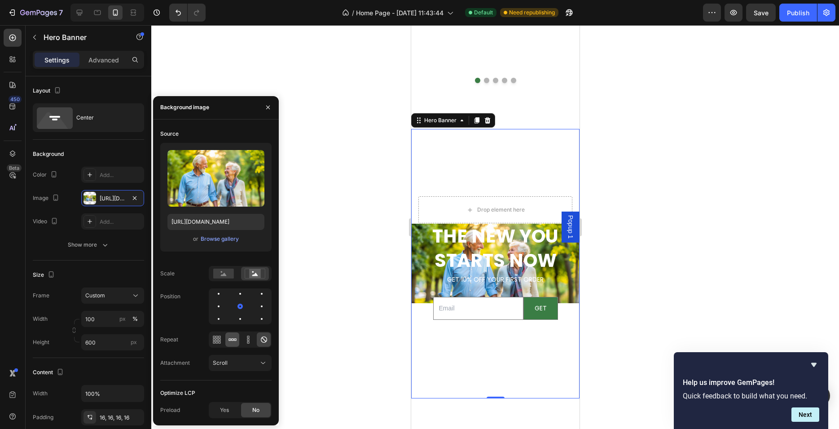
click at [234, 339] on icon at bounding box center [232, 339] width 9 height 9
click at [265, 336] on icon at bounding box center [264, 339] width 9 height 9
click at [246, 364] on div "Scroll" at bounding box center [236, 363] width 46 height 8
click at [232, 346] on div "Local" at bounding box center [231, 340] width 74 height 17
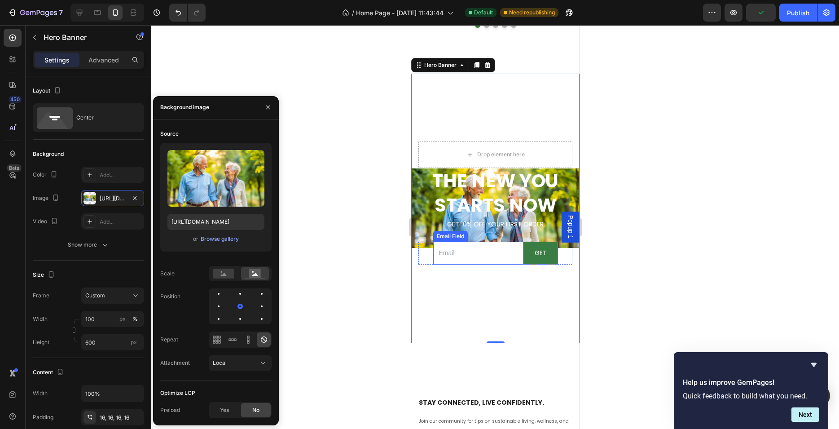
scroll to position [1778, 0]
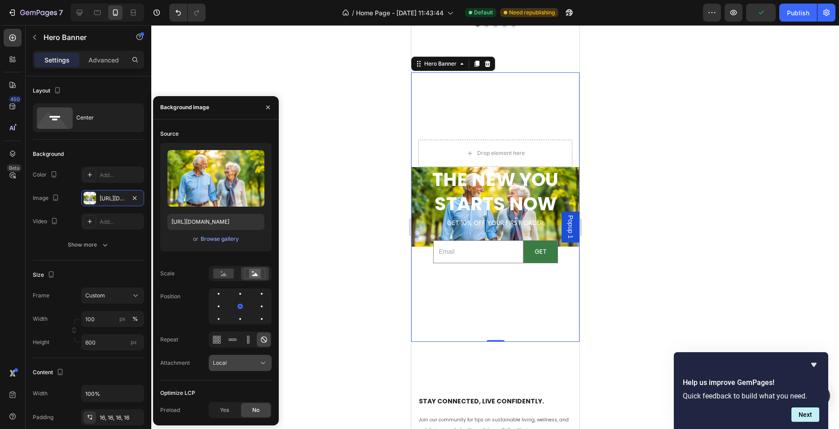
click at [242, 358] on button "Local" at bounding box center [240, 363] width 63 height 16
click at [236, 323] on p "Fixed" at bounding box center [238, 324] width 51 height 8
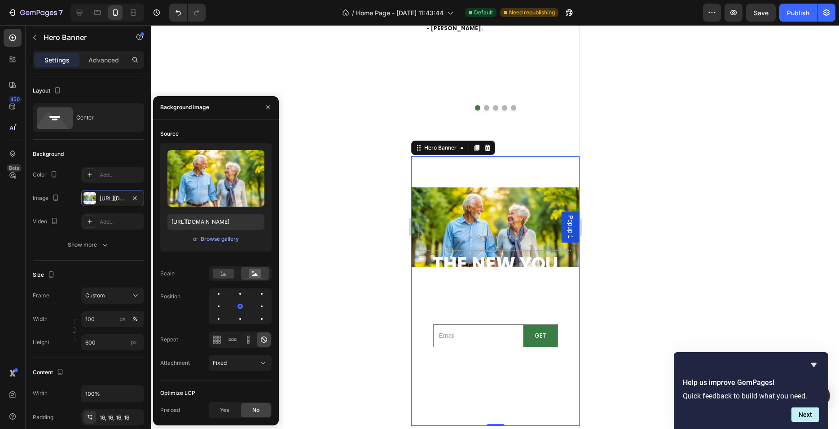
scroll to position [1722, 0]
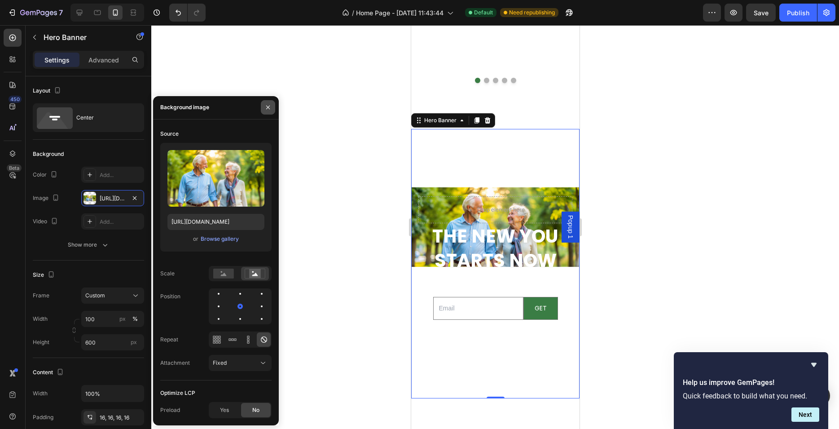
click at [265, 104] on icon "button" at bounding box center [268, 107] width 7 height 7
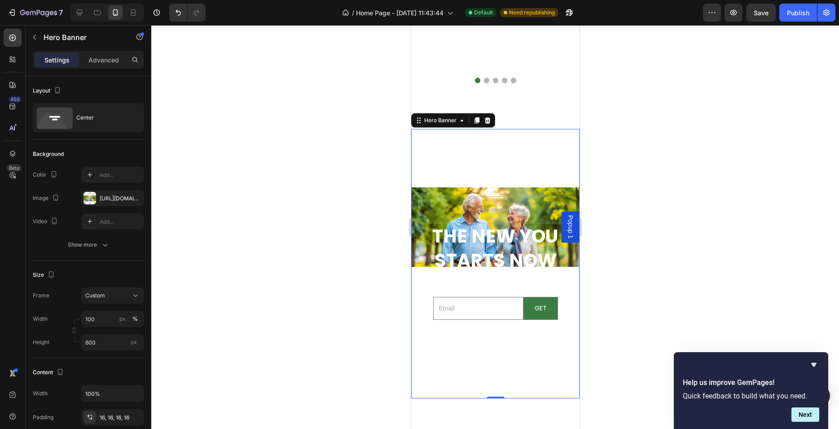
click at [383, 227] on div at bounding box center [495, 227] width 688 height 404
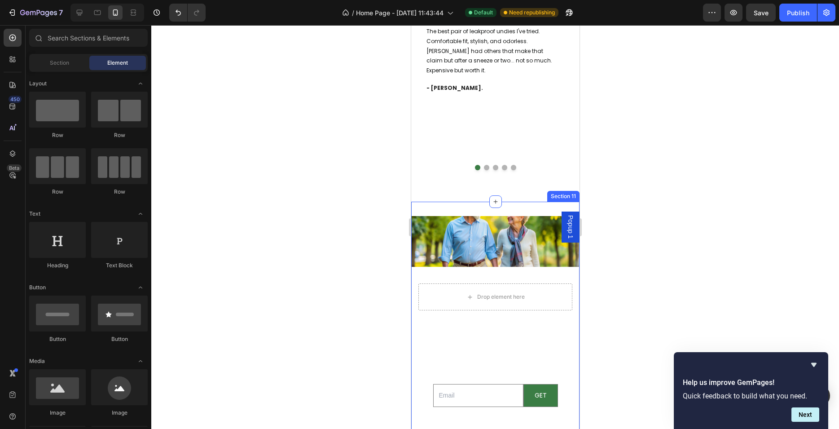
scroll to position [1665, 0]
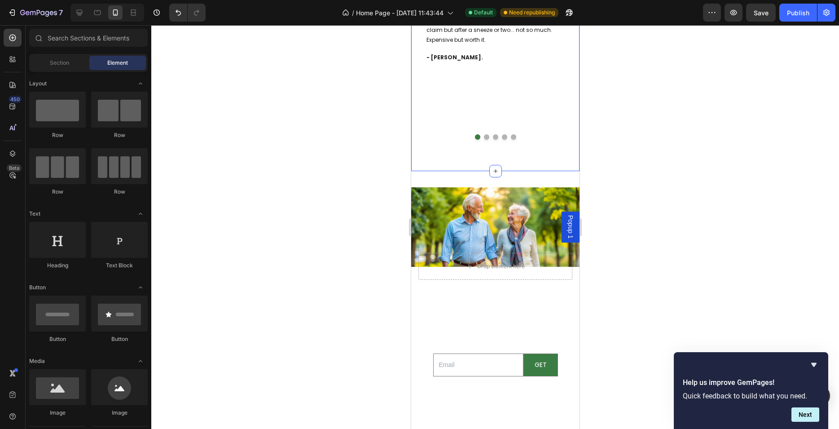
click at [470, 158] on div "What Our Customers Are Saying Heading Our customer advocates are standing by 24…" at bounding box center [495, 35] width 168 height 273
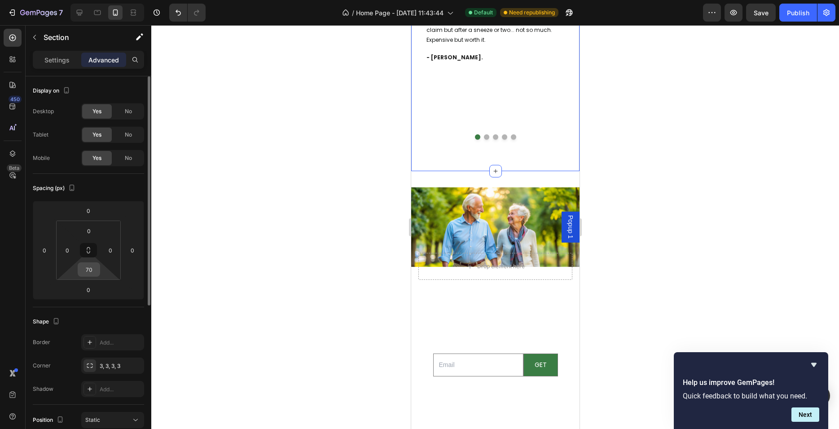
click at [92, 265] on input "70" at bounding box center [89, 269] width 18 height 13
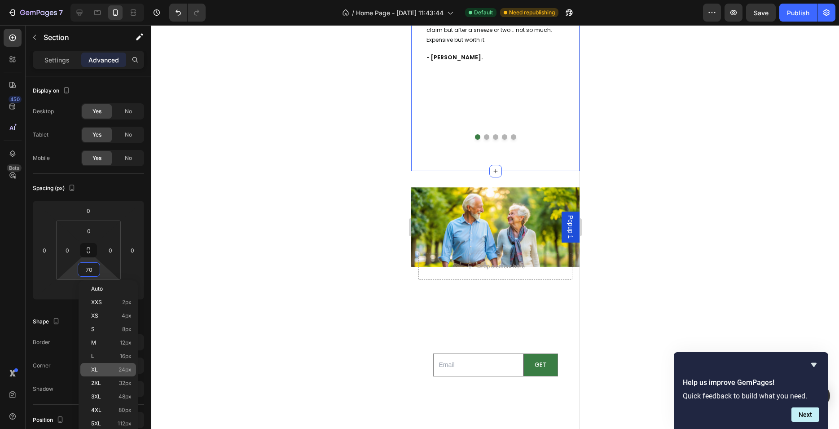
click at [95, 366] on span "XL" at bounding box center [94, 369] width 7 height 6
type input "24"
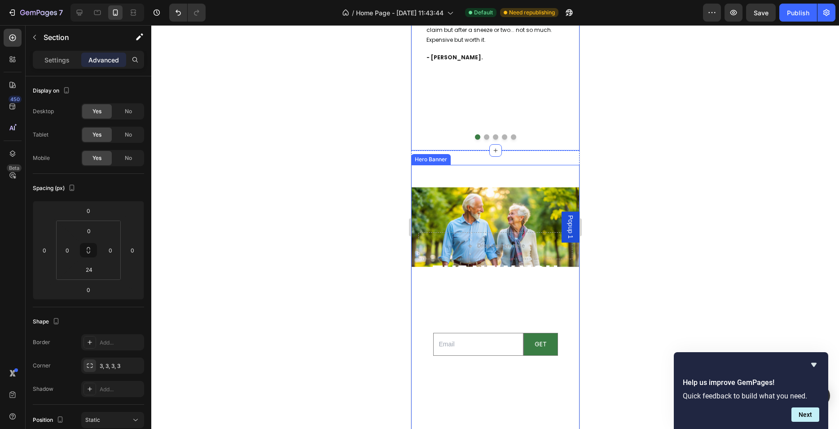
click at [445, 173] on div "Background Image" at bounding box center [495, 227] width 168 height 404
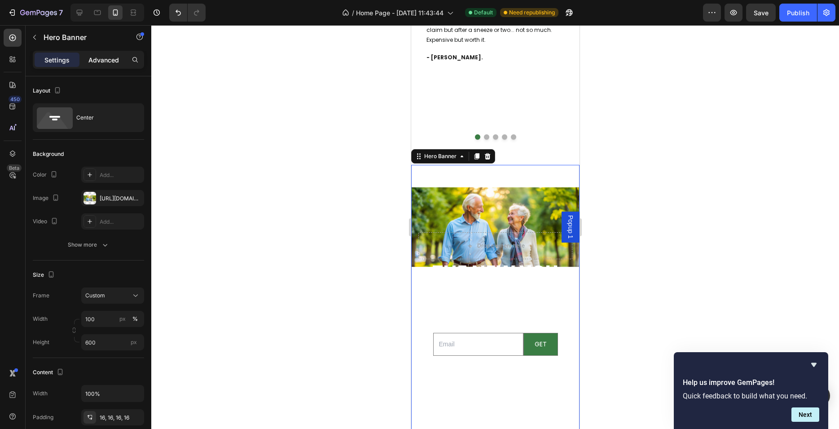
click at [104, 58] on p "Advanced" at bounding box center [103, 59] width 31 height 9
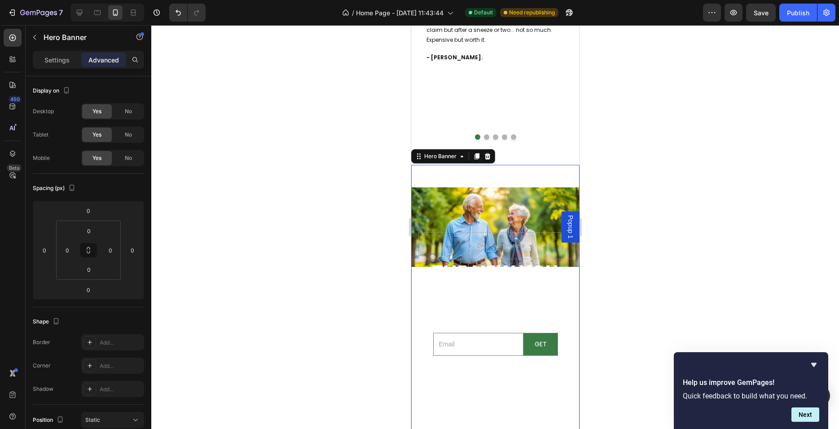
click at [461, 176] on div "Background Image" at bounding box center [495, 227] width 168 height 404
click at [323, 221] on div at bounding box center [495, 227] width 688 height 404
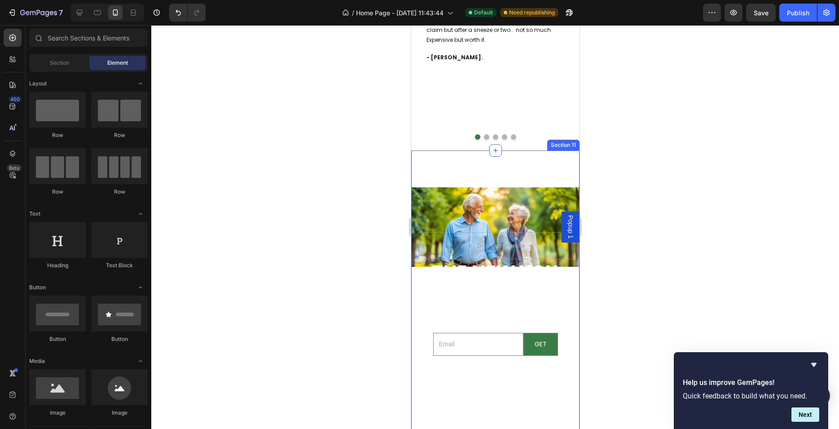
click at [456, 155] on div "THE NEW YOU STARTS NOW Heading GET 10% OFF YOUR FIRST ORDER Text Block Email Fi…" at bounding box center [495, 299] width 168 height 298
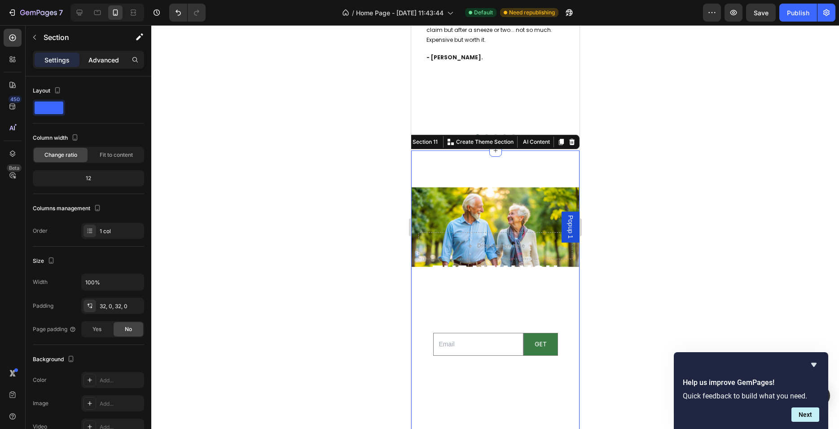
click at [106, 61] on p "Advanced" at bounding box center [103, 59] width 31 height 9
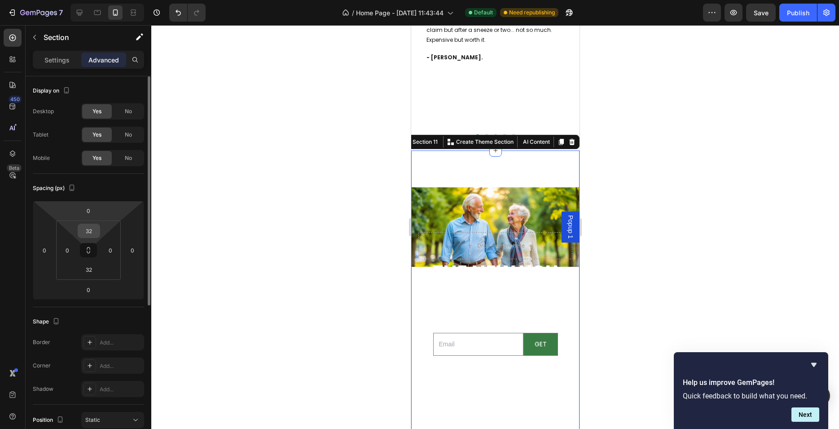
click at [86, 229] on input "32" at bounding box center [89, 230] width 18 height 13
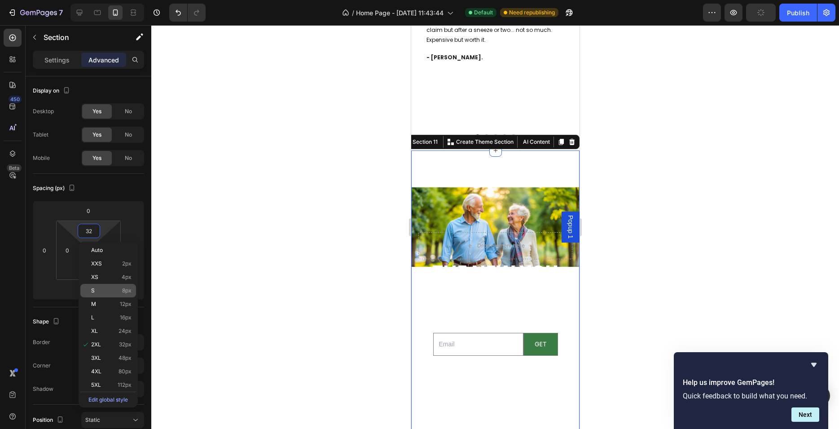
click at [106, 289] on p "S 8px" at bounding box center [111, 290] width 40 height 6
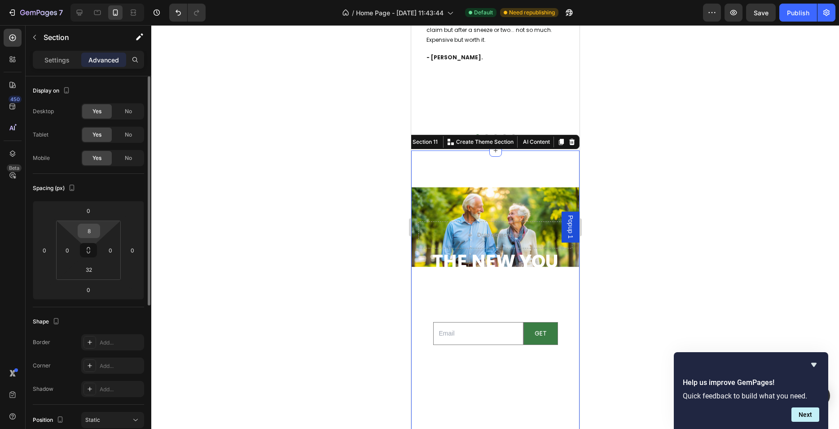
click at [93, 234] on input "8" at bounding box center [89, 230] width 18 height 13
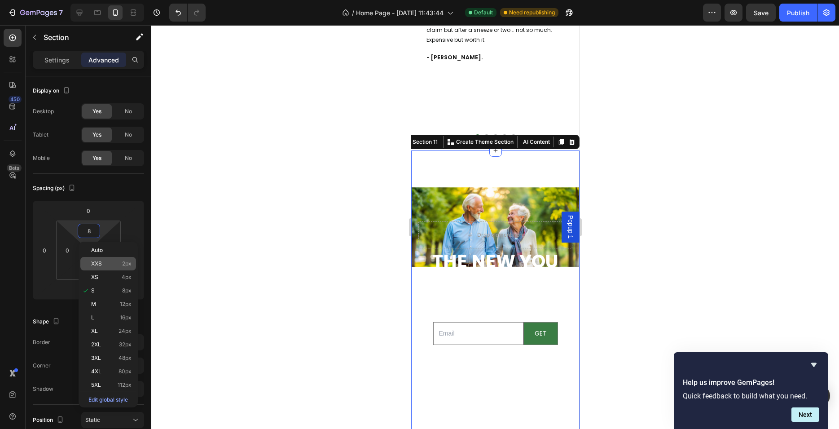
click at [108, 260] on div "XXS 2px" at bounding box center [108, 263] width 56 height 13
type input "2"
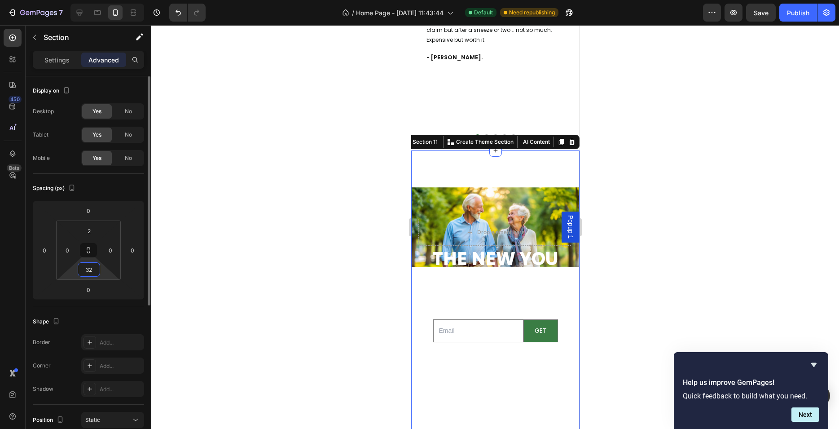
click at [92, 271] on input "32" at bounding box center [89, 269] width 18 height 13
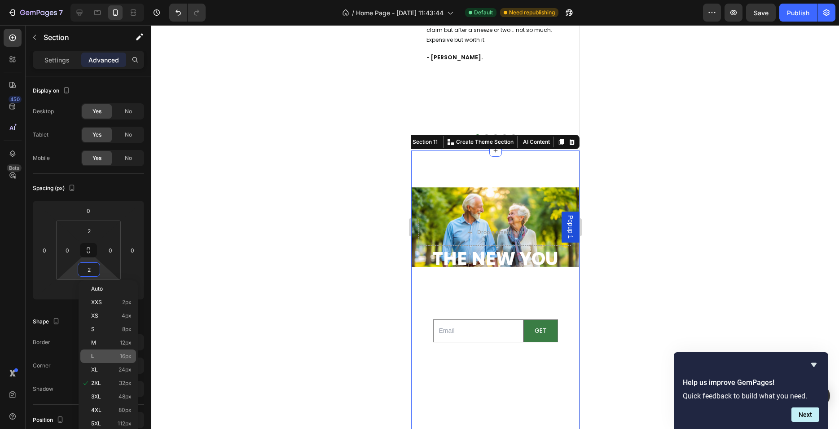
click at [108, 356] on p "L 16px" at bounding box center [111, 356] width 40 height 6
type input "16"
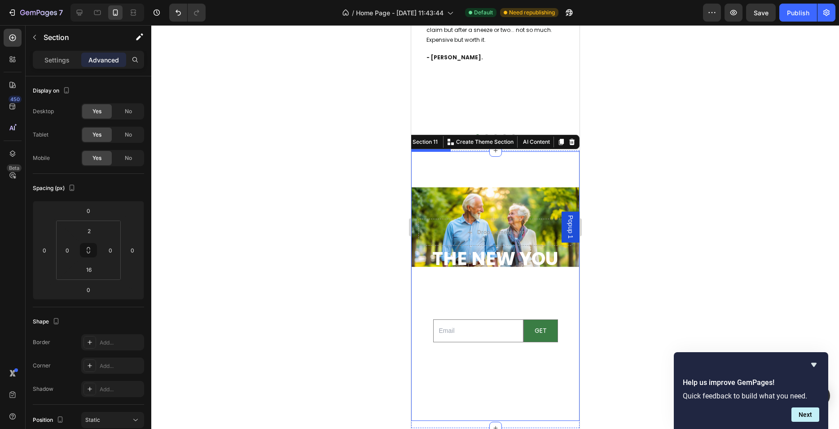
click at [386, 292] on div at bounding box center [495, 227] width 688 height 404
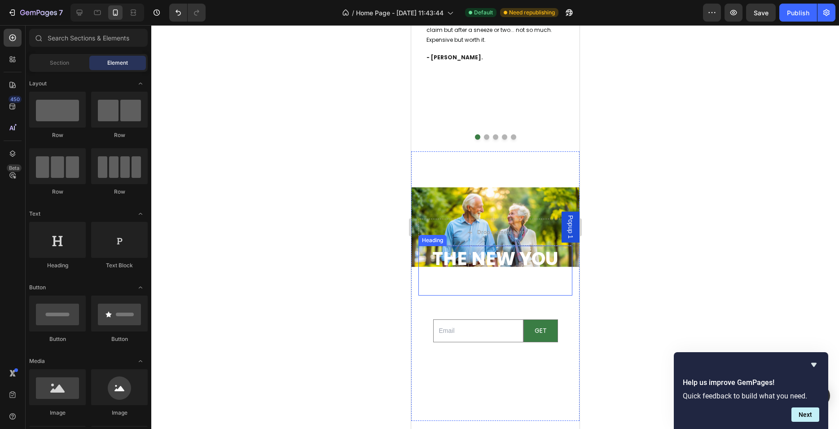
click at [475, 252] on h2 "THE NEW YOU STARTS NOW" at bounding box center [495, 271] width 154 height 50
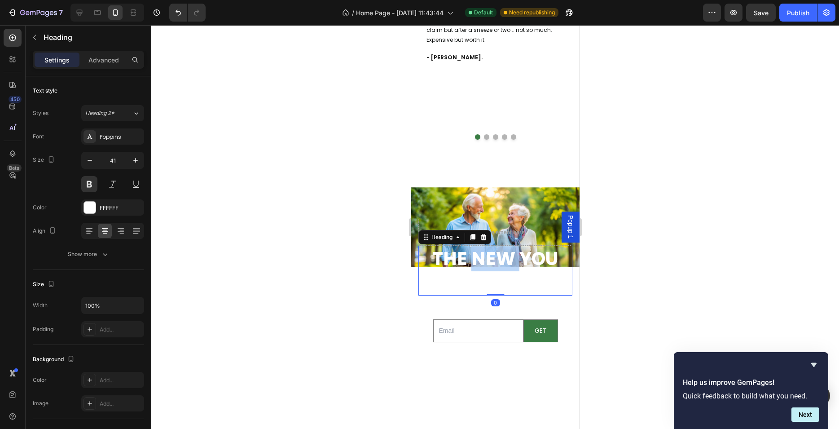
click at [475, 252] on h2 "THE NEW YOU STARTS NOW" at bounding box center [495, 271] width 154 height 50
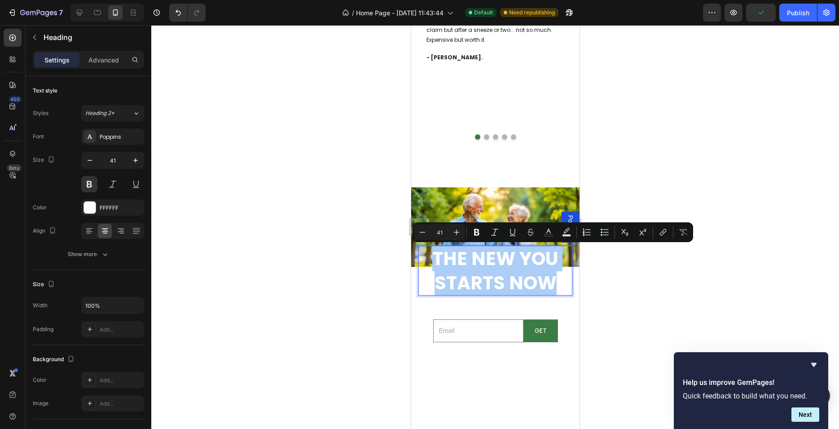
drag, startPoint x: 444, startPoint y: 232, endPoint x: 428, endPoint y: 230, distance: 15.9
click at [431, 230] on input "41" at bounding box center [440, 232] width 18 height 11
type input "16"
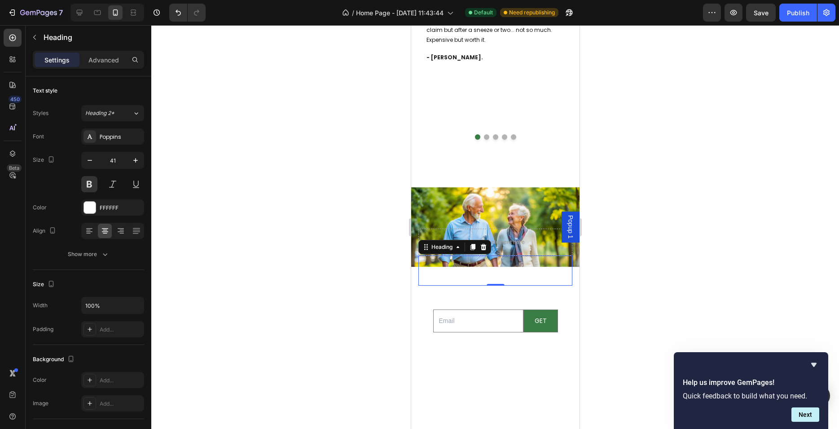
click at [314, 236] on div at bounding box center [495, 227] width 688 height 404
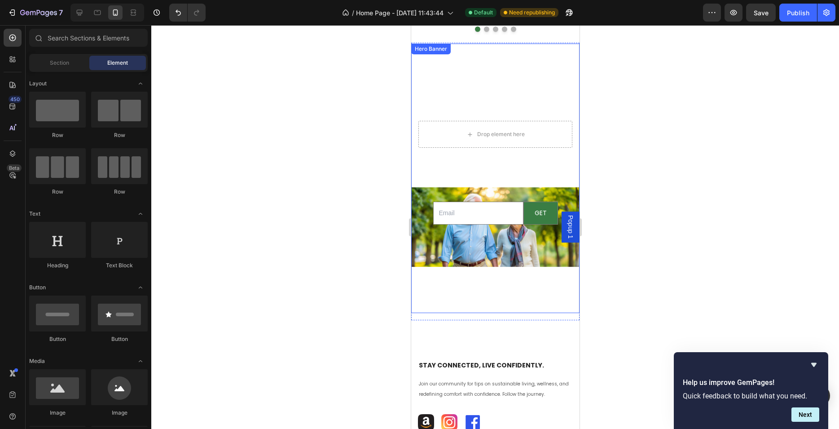
scroll to position [1722, 0]
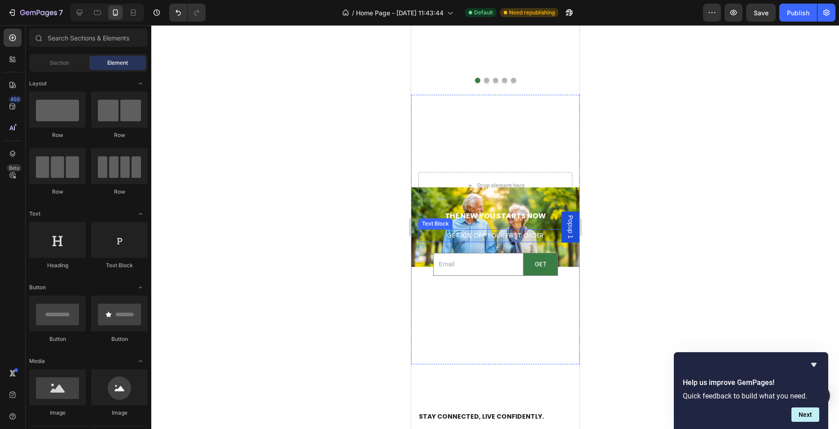
click at [495, 235] on p "GET 10% OFF YOUR FIRST ORDER" at bounding box center [495, 235] width 152 height 11
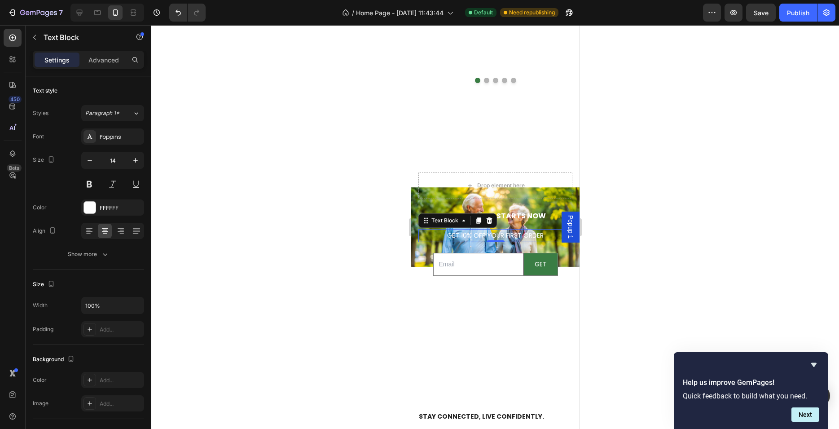
click at [495, 235] on p "GET 10% OFF YOUR FIRST ORDER" at bounding box center [495, 235] width 152 height 11
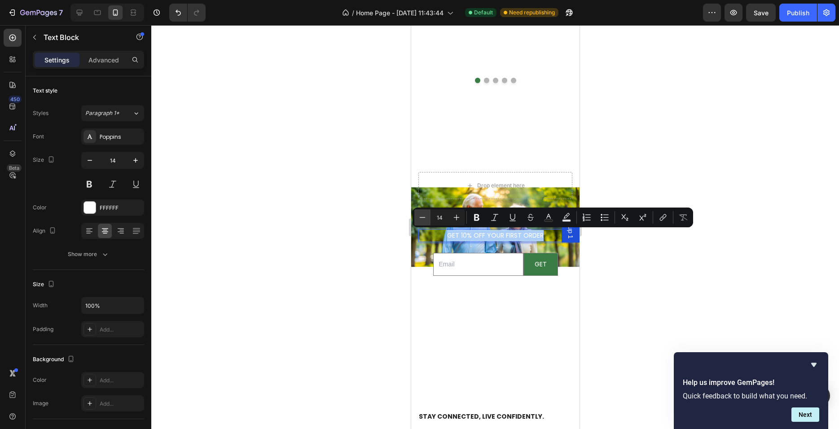
click at [427, 217] on icon "Editor contextual toolbar" at bounding box center [422, 217] width 9 height 9
type input "12"
click at [318, 242] on div at bounding box center [495, 227] width 688 height 404
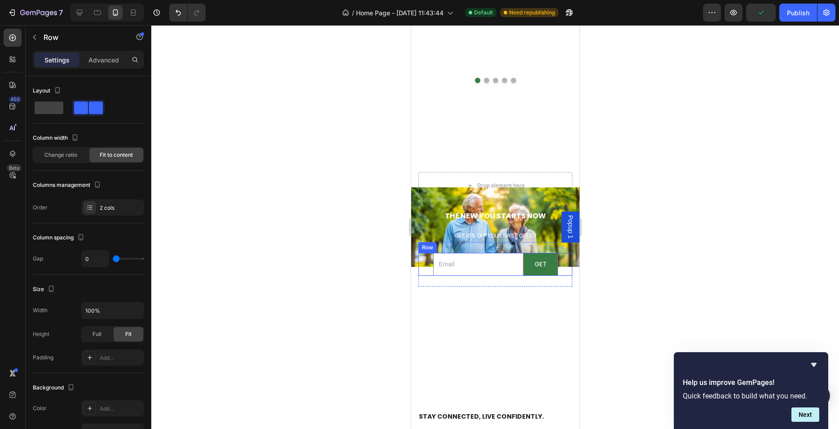
click at [558, 256] on div "Email Field GET Submit Button Row" at bounding box center [495, 264] width 154 height 23
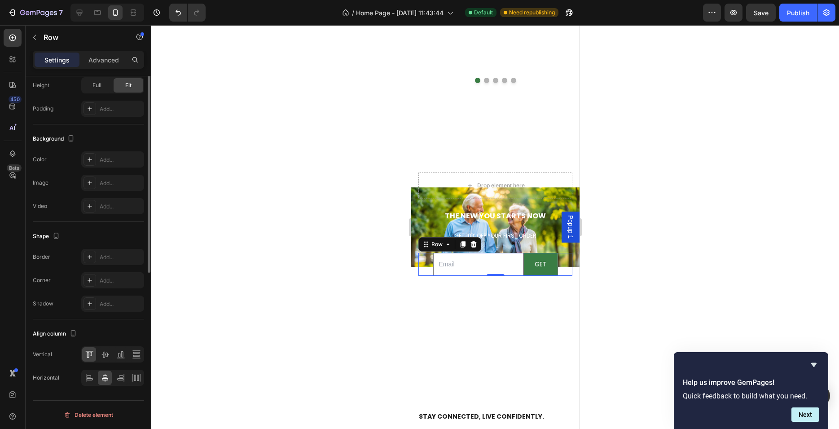
scroll to position [0, 0]
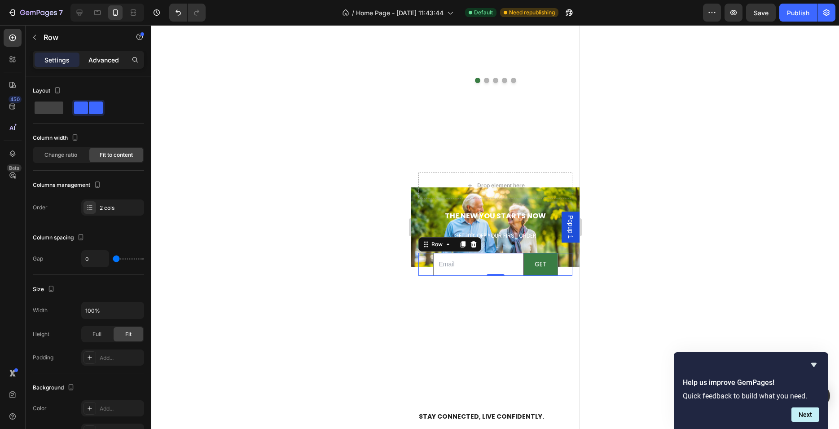
click at [108, 57] on p "Advanced" at bounding box center [103, 59] width 31 height 9
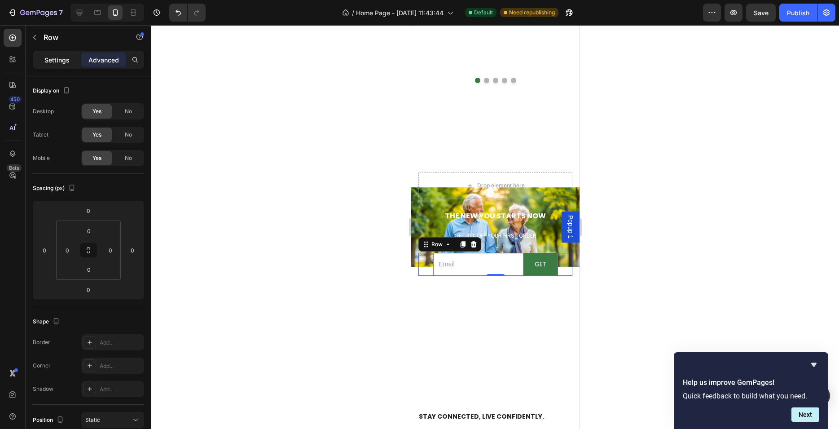
click at [63, 61] on p "Settings" at bounding box center [56, 59] width 25 height 9
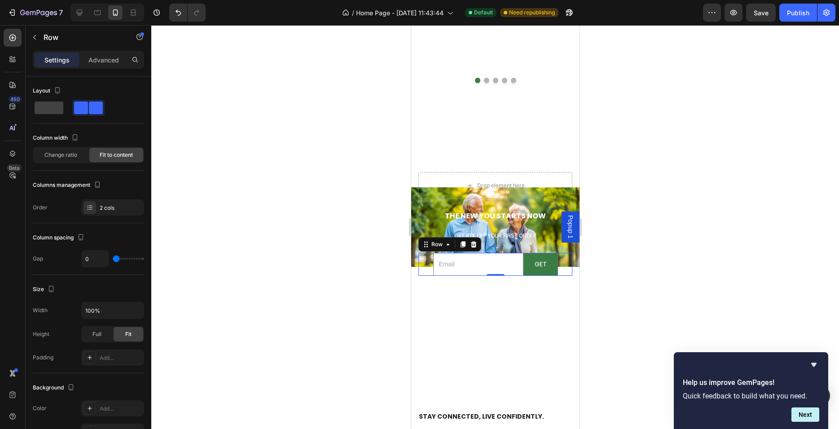
click at [288, 268] on div at bounding box center [495, 227] width 688 height 404
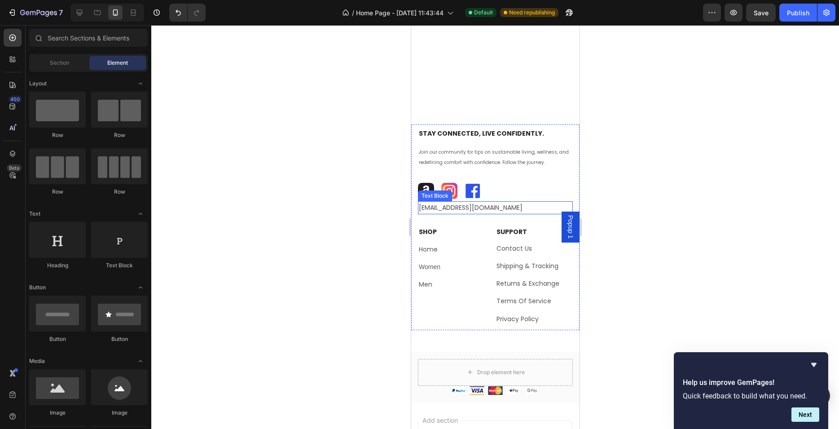
scroll to position [1948, 0]
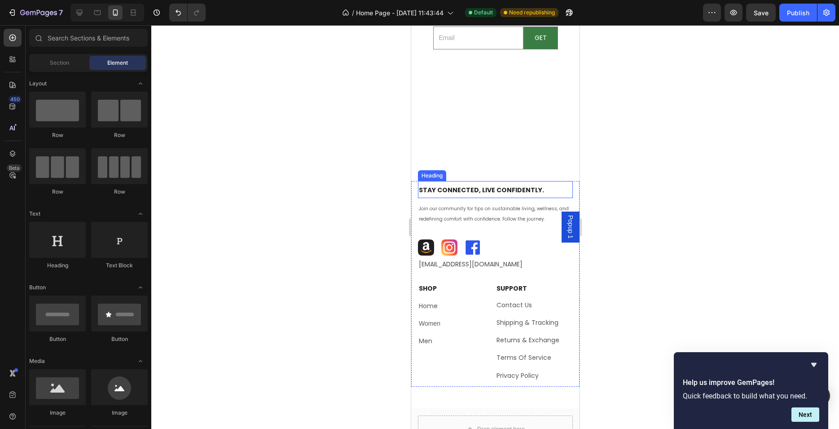
click at [507, 189] on strong "Stay Connected, Live Confidently." at bounding box center [481, 189] width 125 height 9
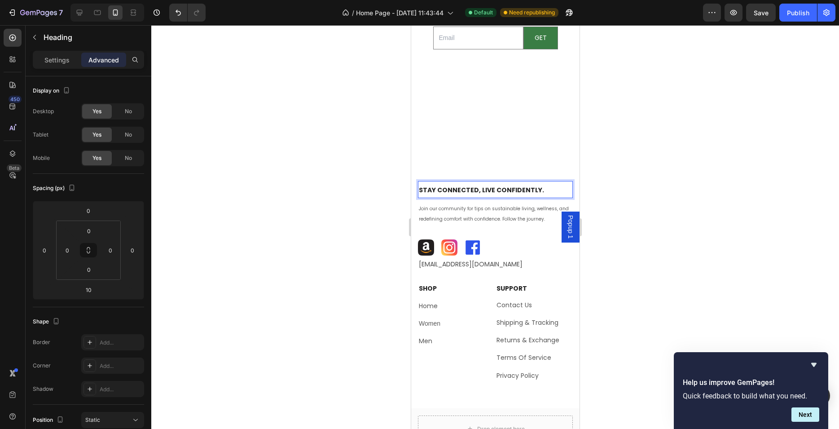
click at [507, 189] on strong "Stay Connected, Live Confidently." at bounding box center [481, 189] width 125 height 9
drag, startPoint x: 498, startPoint y: 187, endPoint x: 430, endPoint y: 187, distance: 68.3
click at [430, 187] on strong "Stay Connected, Live Confidently." at bounding box center [481, 189] width 125 height 9
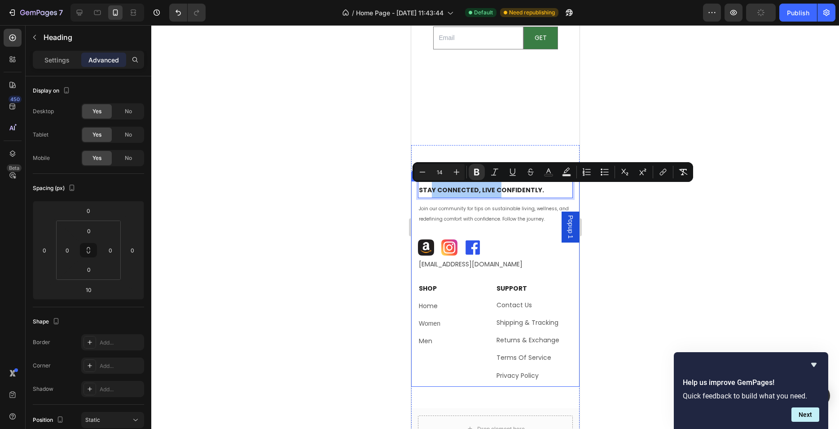
click at [348, 203] on div at bounding box center [495, 227] width 688 height 404
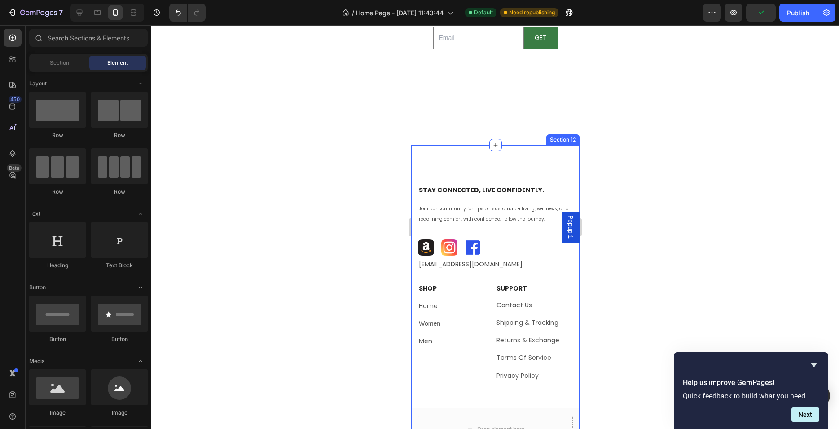
click at [490, 179] on div "⁠⁠⁠⁠⁠⁠⁠ Stay Connected, Live Confidently. Heading Join our community for tips o…" at bounding box center [495, 302] width 168 height 314
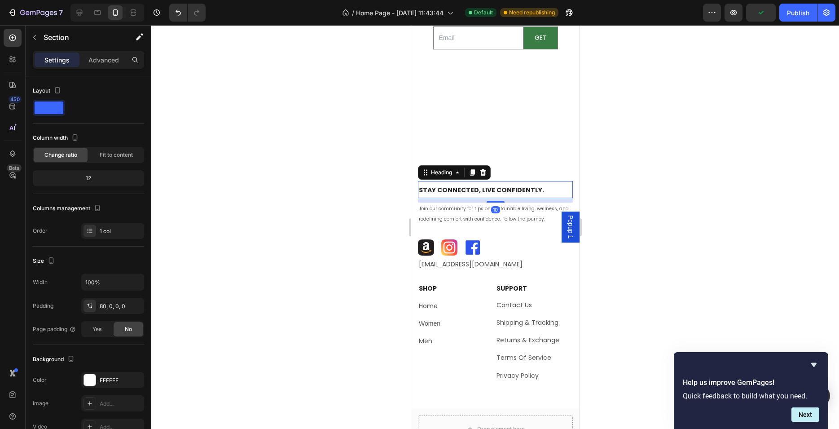
click at [490, 185] on p "⁠⁠⁠⁠⁠⁠⁠ Stay Connected, Live Confidently." at bounding box center [495, 190] width 153 height 16
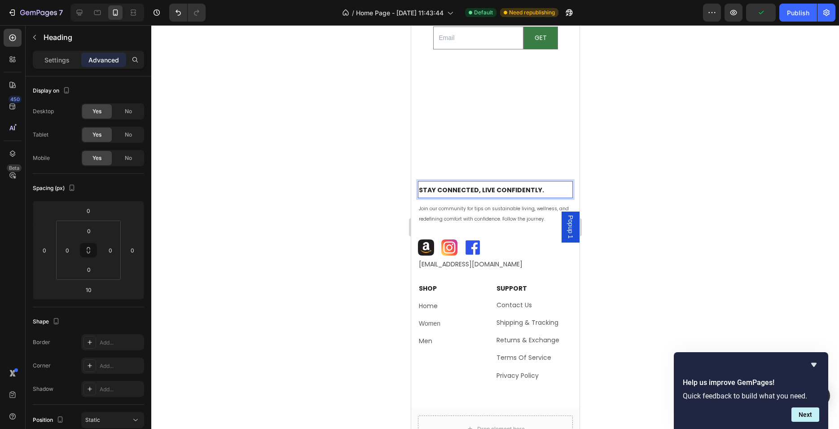
click at [356, 200] on div at bounding box center [495, 227] width 688 height 404
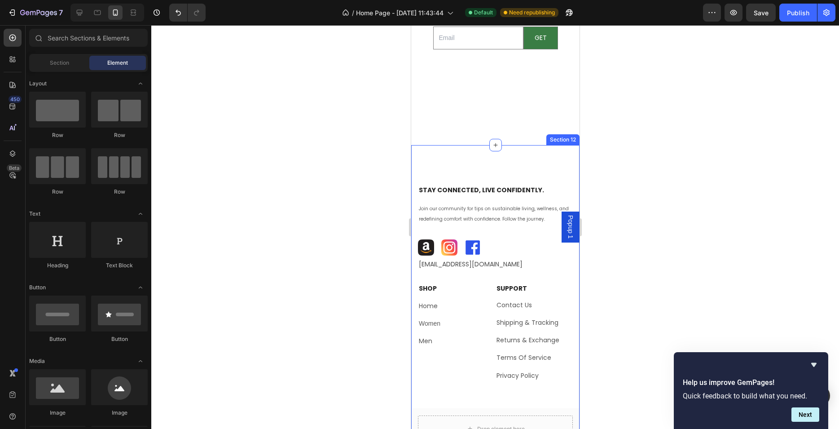
click at [511, 163] on div "⁠⁠⁠⁠⁠⁠⁠ Stay Connected, Live Confidently. Heading Join our community for tips o…" at bounding box center [495, 302] width 168 height 314
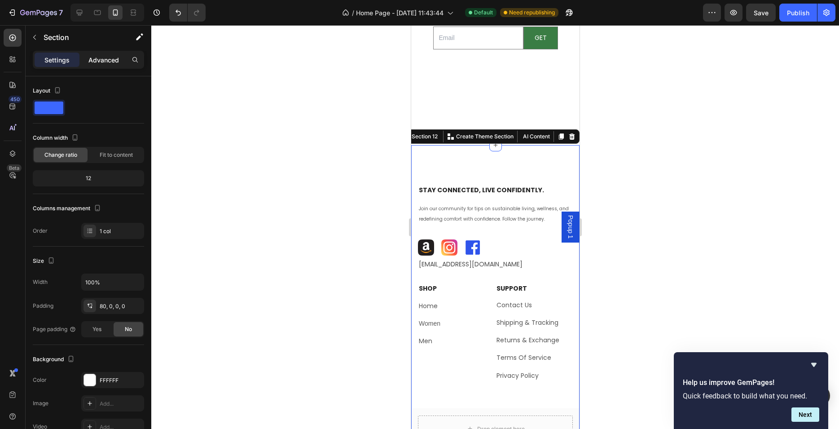
click at [108, 66] on div "Advanced" at bounding box center [103, 60] width 45 height 14
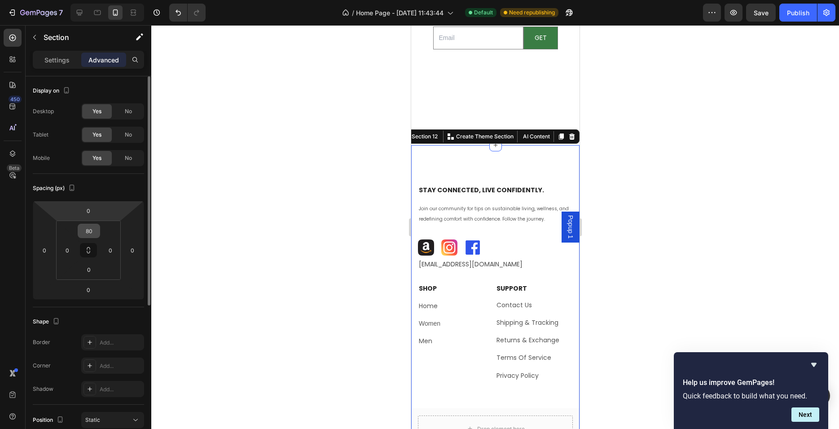
click at [92, 233] on input "80" at bounding box center [89, 230] width 18 height 13
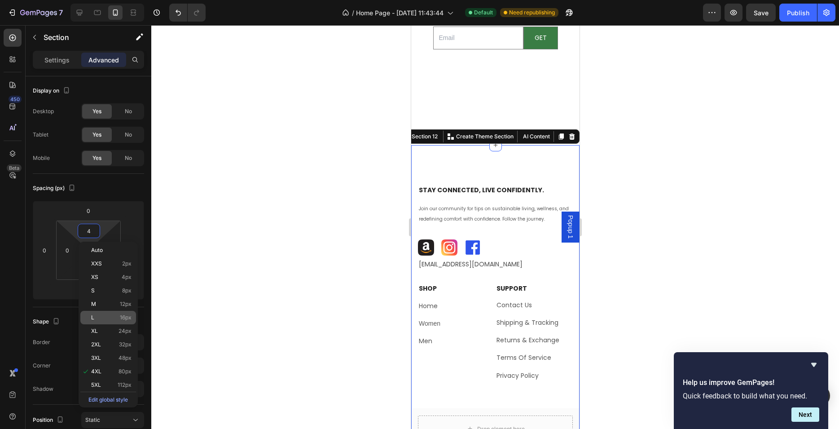
click at [106, 318] on p "L 16px" at bounding box center [111, 317] width 40 height 6
type input "16"
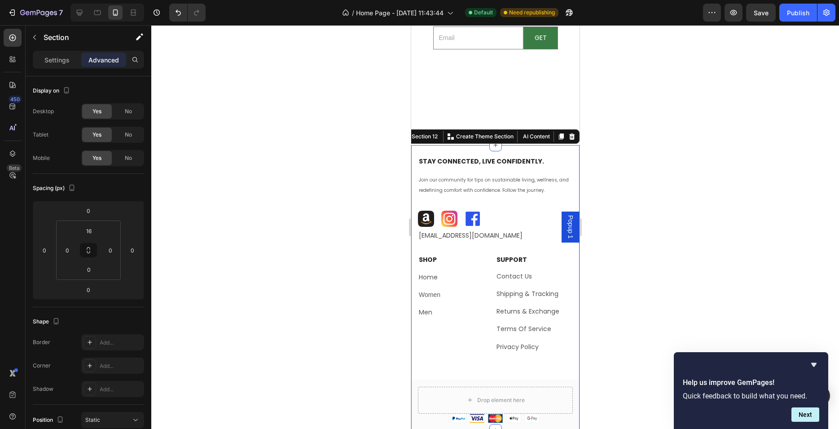
click at [298, 225] on div at bounding box center [495, 227] width 688 height 404
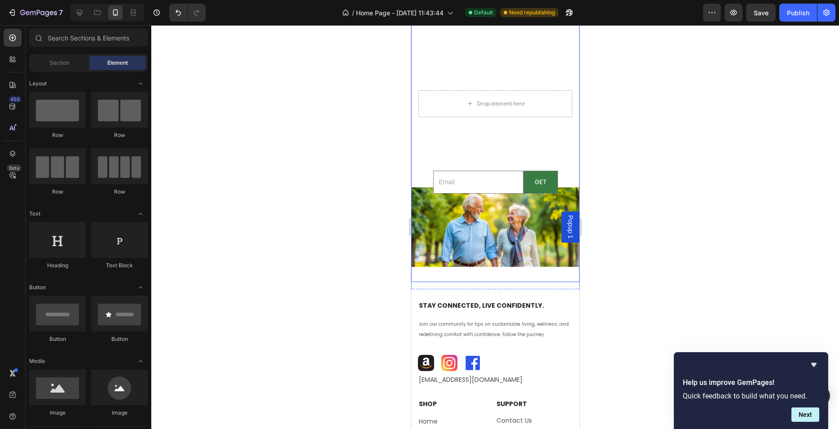
scroll to position [1778, 0]
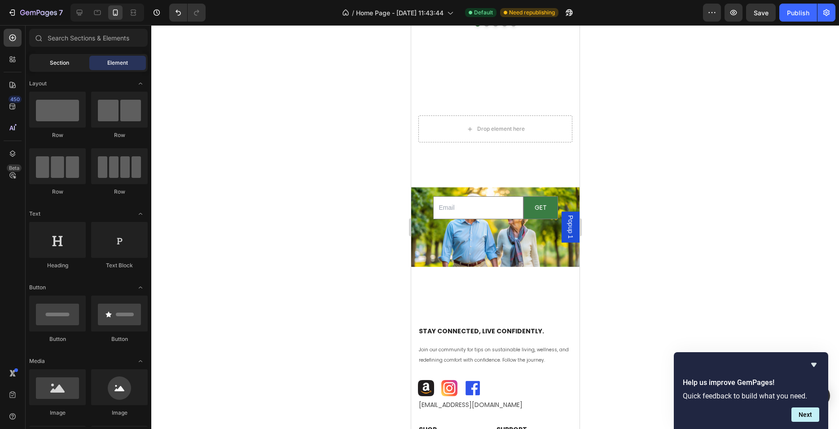
click at [53, 63] on span "Section" at bounding box center [59, 63] width 19 height 8
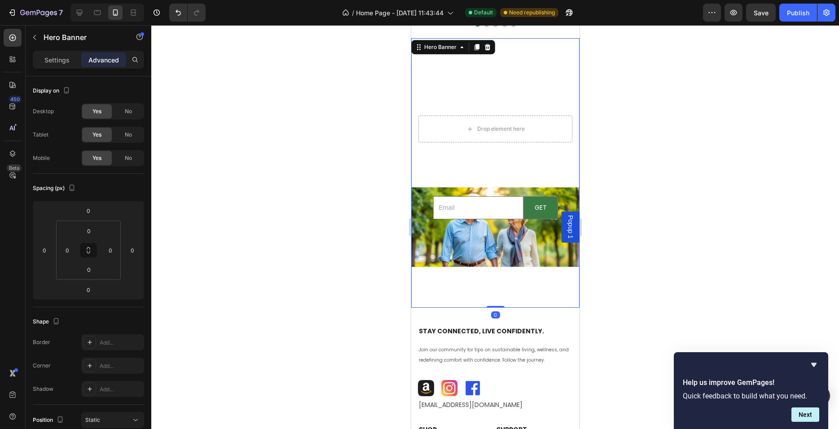
click at [494, 252] on div "Background Image" at bounding box center [495, 227] width 168 height 404
click at [55, 59] on p "Settings" at bounding box center [56, 59] width 25 height 9
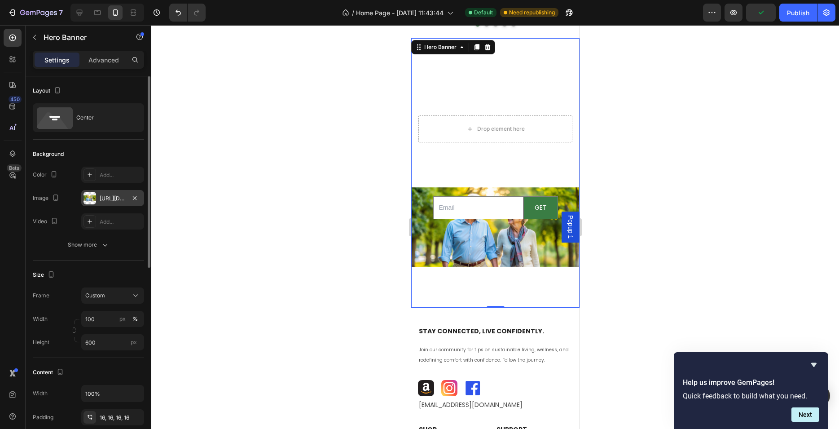
click at [119, 201] on div "[URL][DOMAIN_NAME]" at bounding box center [113, 198] width 26 height 8
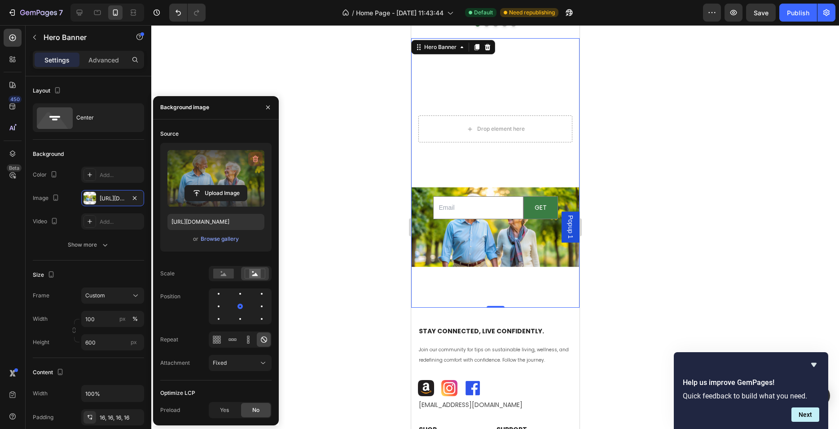
click at [256, 156] on icon "button" at bounding box center [255, 158] width 9 height 9
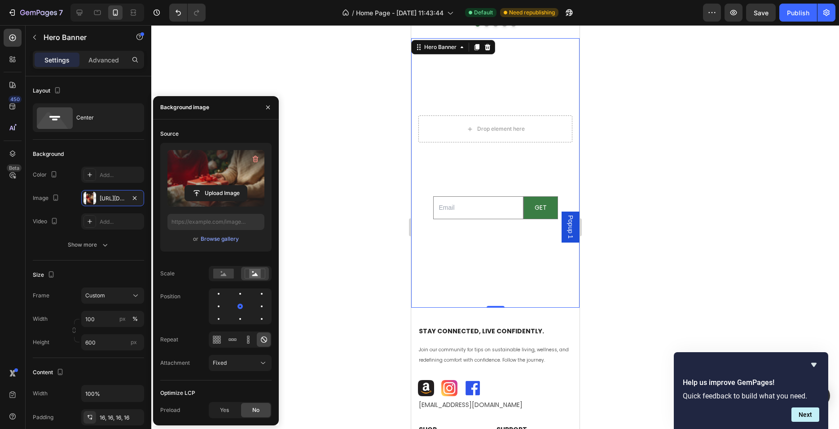
type input "[URL][DOMAIN_NAME]"
click at [229, 270] on rect at bounding box center [223, 274] width 21 height 10
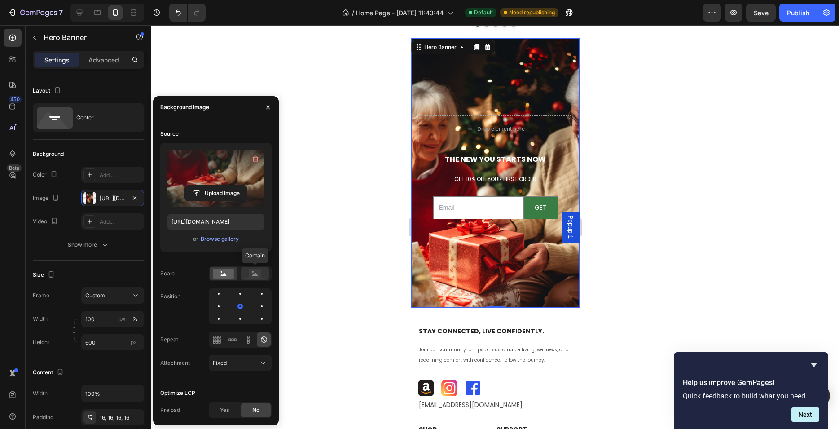
click at [250, 274] on rect at bounding box center [255, 273] width 12 height 9
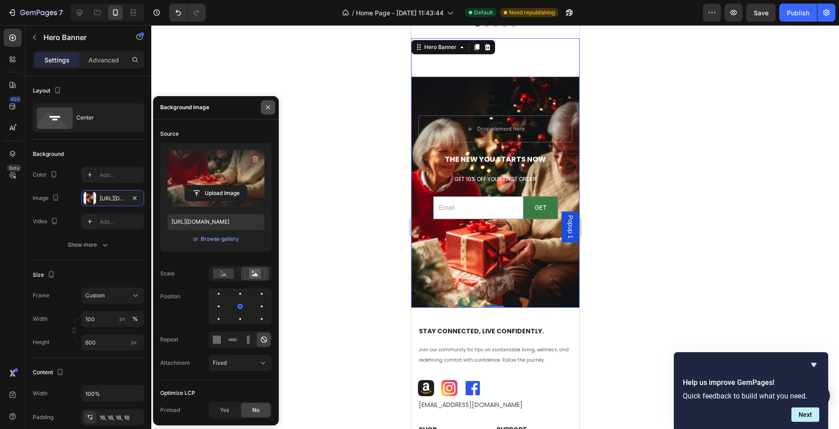
click at [268, 107] on icon "button" at bounding box center [268, 108] width 4 height 4
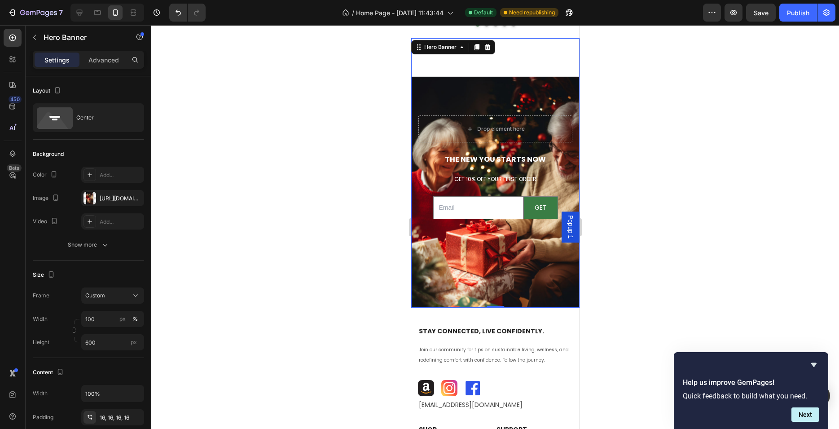
click at [330, 200] on div at bounding box center [495, 227] width 688 height 404
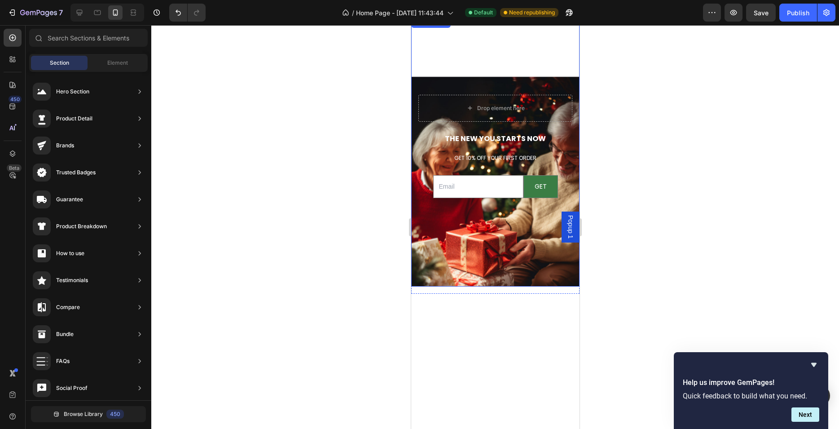
scroll to position [1630, 0]
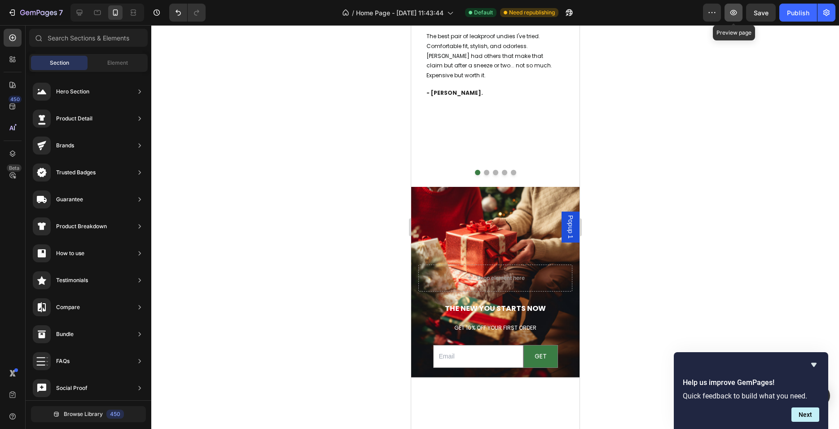
click at [739, 16] on button "button" at bounding box center [734, 13] width 18 height 18
click at [767, 11] on span "Save" at bounding box center [761, 13] width 15 height 8
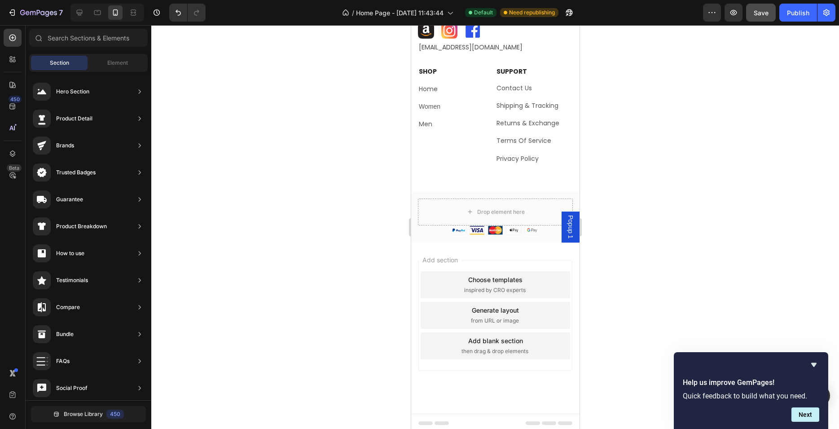
scroll to position [2139, 0]
click at [795, 14] on div "Publish" at bounding box center [798, 12] width 22 height 9
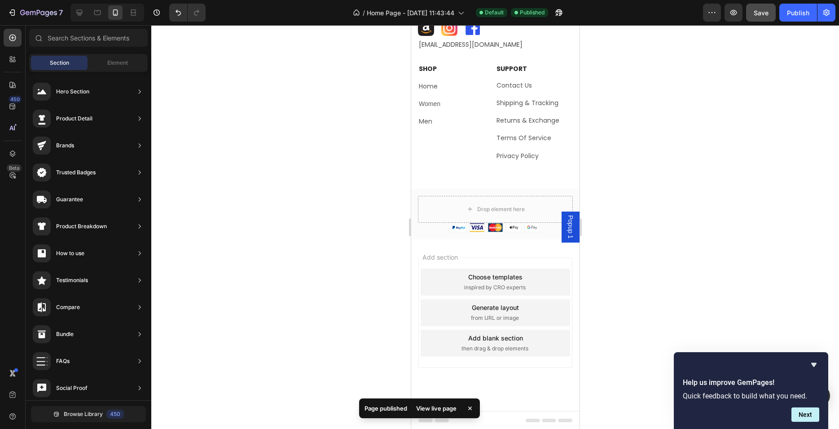
click at [435, 406] on div "View live page" at bounding box center [436, 408] width 51 height 13
click at [96, 14] on icon at bounding box center [97, 12] width 9 height 9
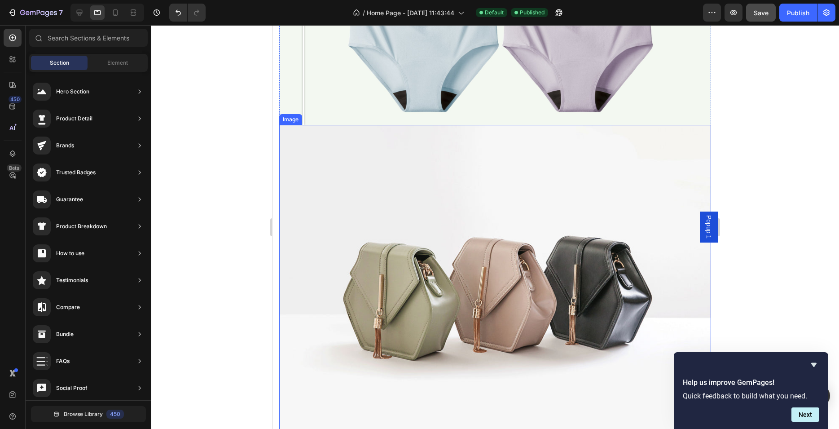
scroll to position [777, 0]
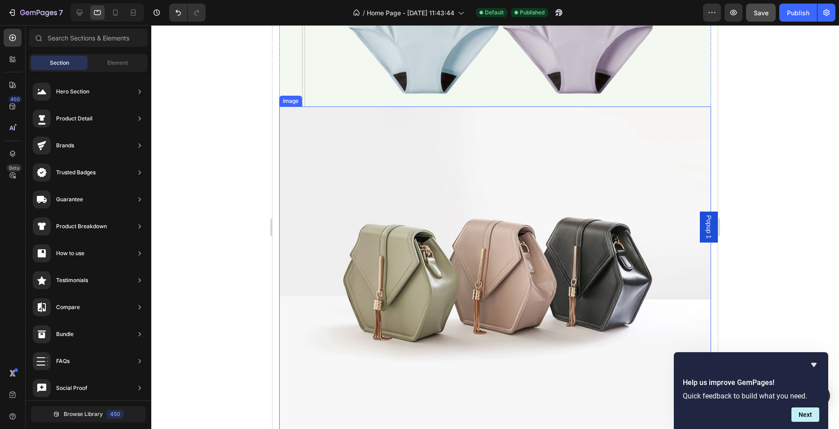
click at [286, 283] on img at bounding box center [495, 268] width 432 height 324
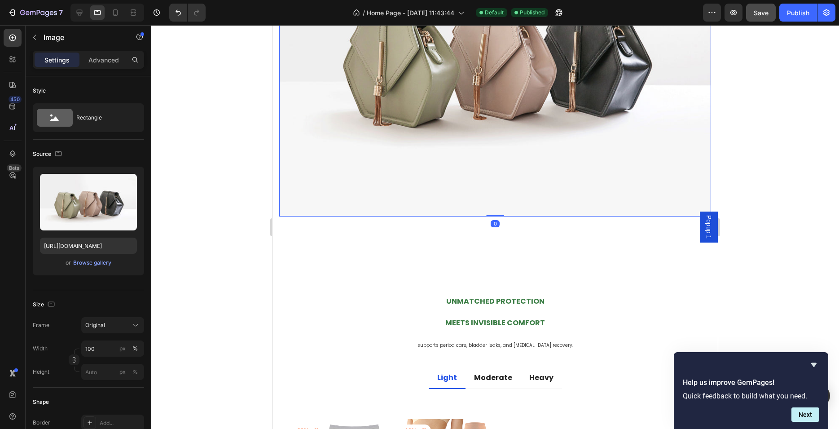
scroll to position [1004, 0]
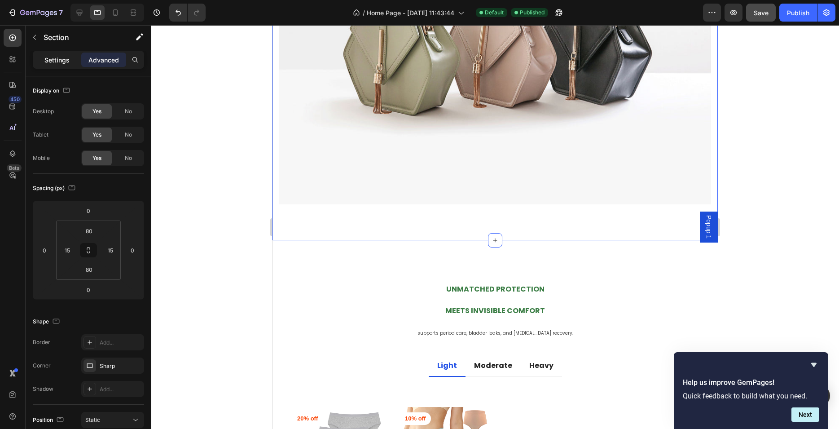
click at [42, 59] on div "Settings" at bounding box center [57, 60] width 45 height 14
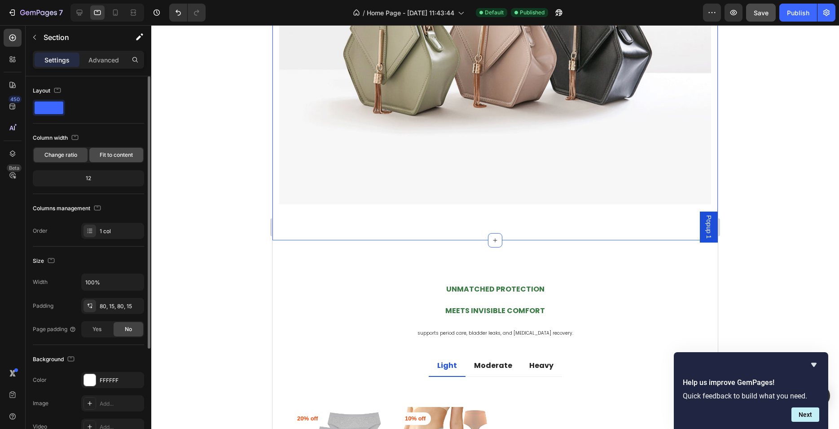
click at [115, 158] on span "Fit to content" at bounding box center [116, 155] width 33 height 8
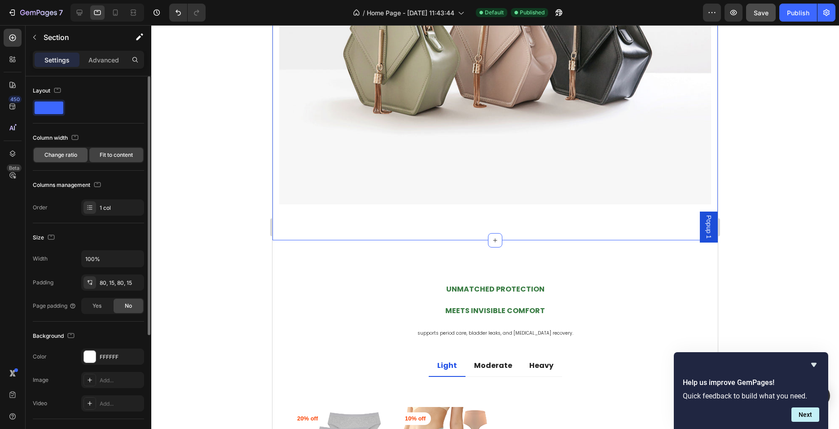
click at [65, 154] on span "Change ratio" at bounding box center [60, 155] width 33 height 8
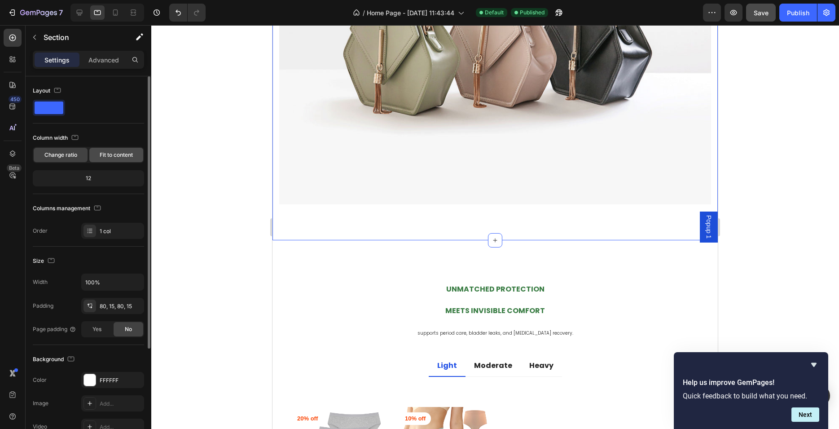
click at [105, 158] on span "Fit to content" at bounding box center [116, 155] width 33 height 8
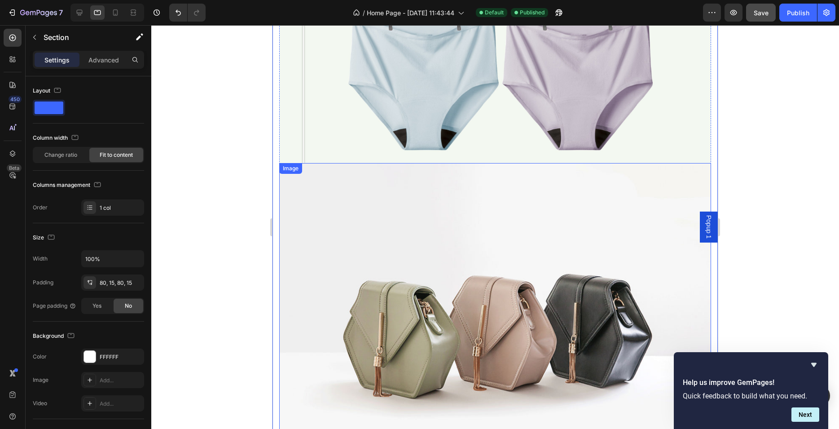
scroll to position [438, 0]
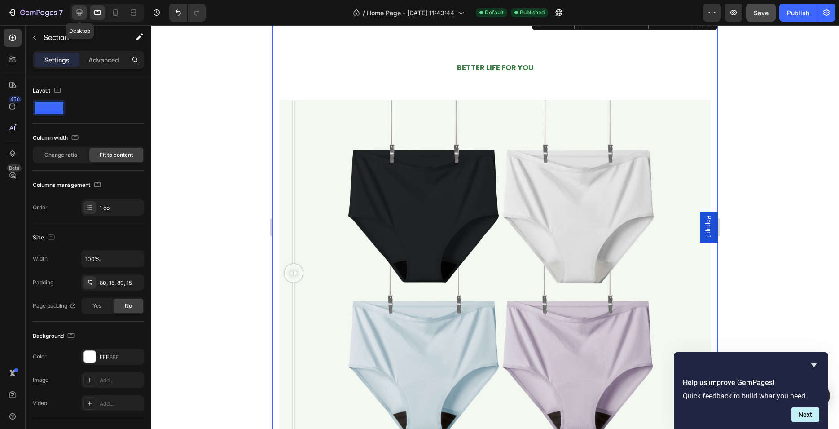
click at [79, 8] on div at bounding box center [79, 12] width 14 height 14
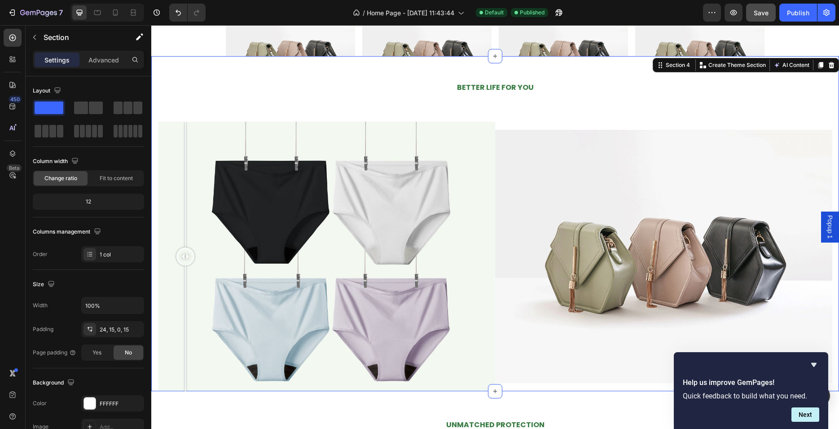
scroll to position [395, 0]
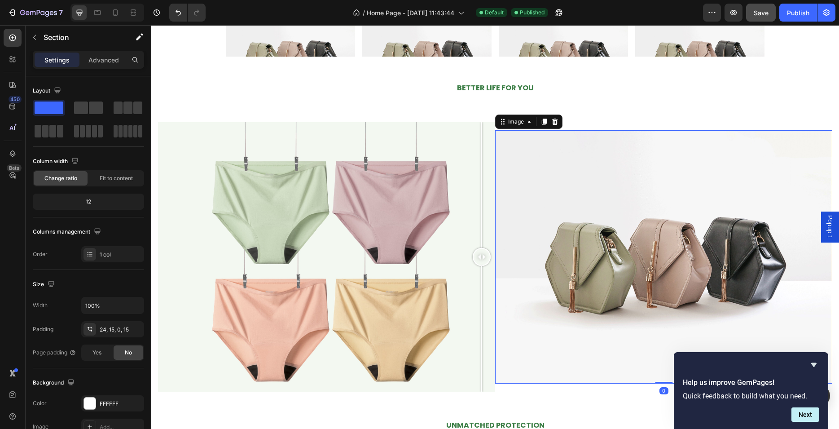
click at [567, 194] on img at bounding box center [663, 256] width 337 height 253
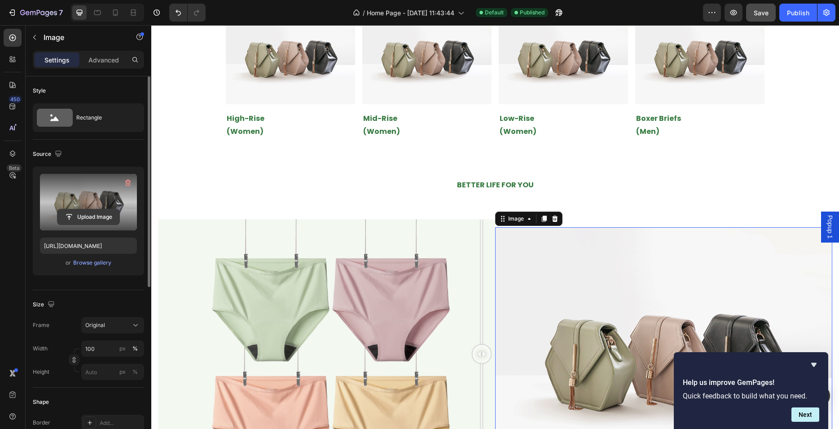
click at [87, 213] on input "file" at bounding box center [88, 216] width 62 height 15
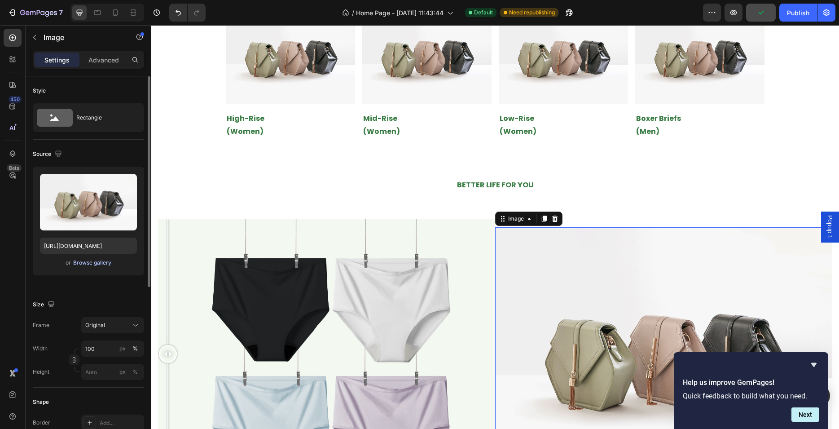
click at [76, 259] on div "Browse gallery" at bounding box center [92, 263] width 38 height 8
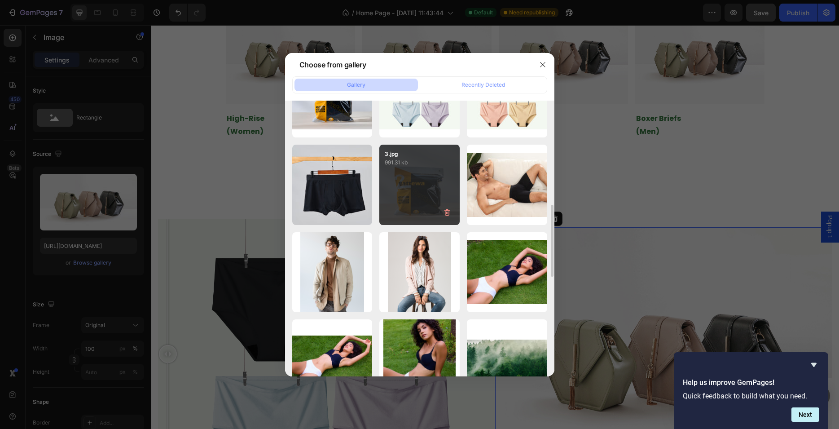
scroll to position [457, 0]
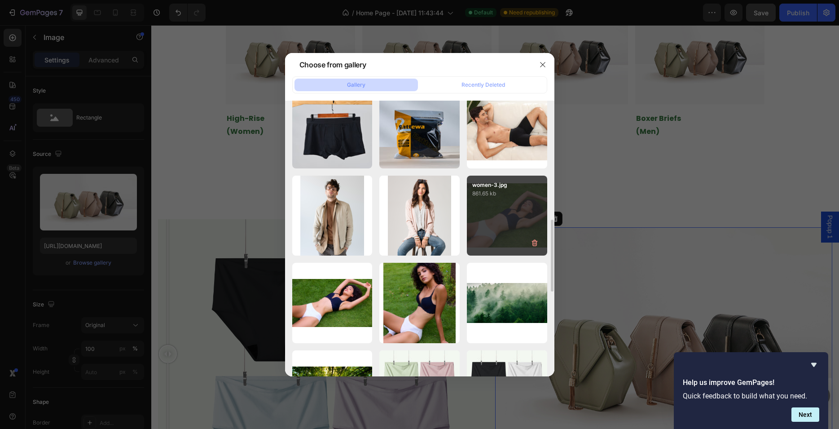
click at [497, 217] on div "women-3.jpg 861.65 kb" at bounding box center [507, 216] width 80 height 80
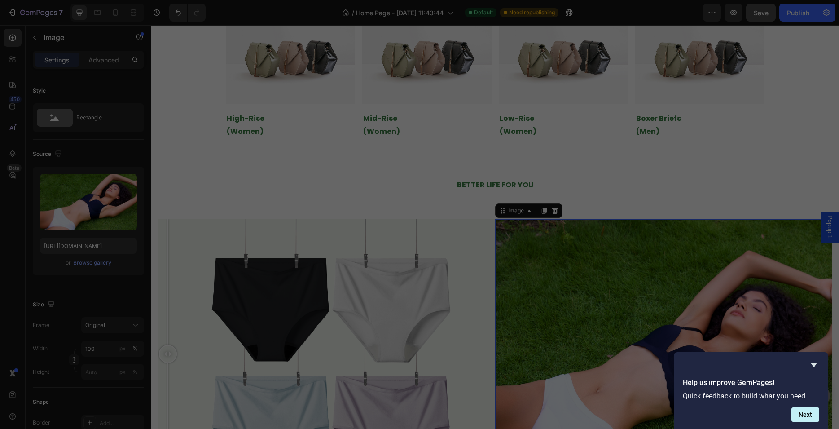
type input "[URL][DOMAIN_NAME]"
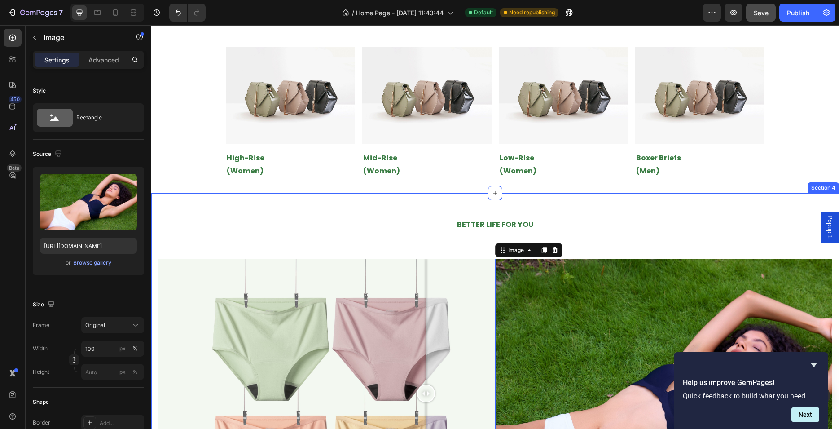
scroll to position [339, 0]
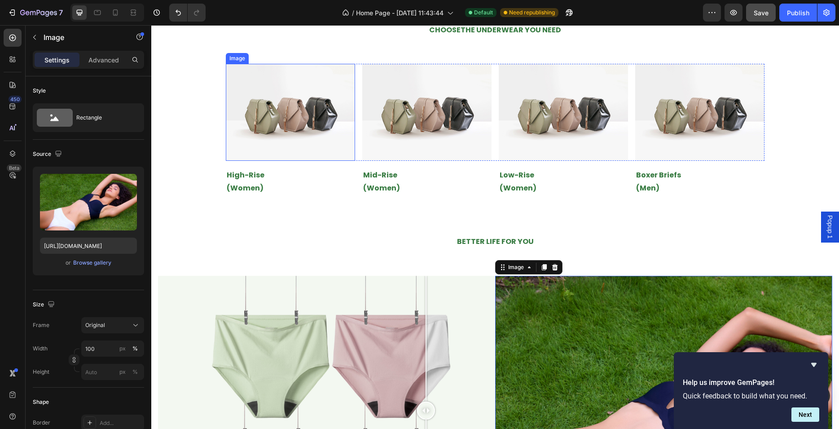
click at [257, 110] on img at bounding box center [290, 112] width 129 height 97
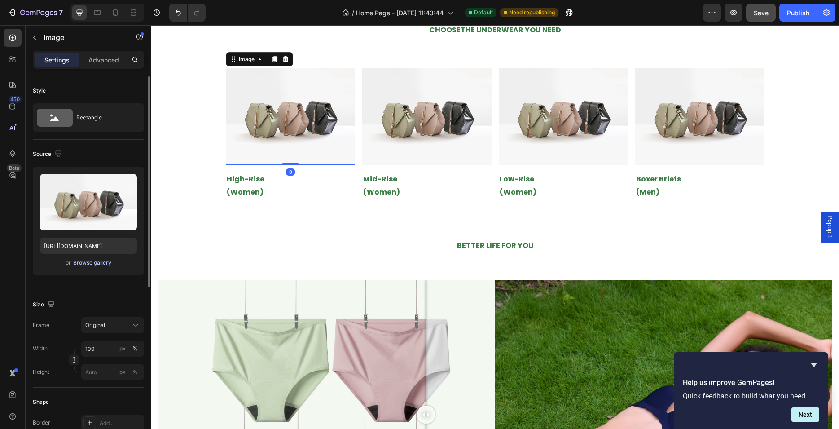
click at [91, 261] on div "Browse gallery" at bounding box center [92, 263] width 38 height 8
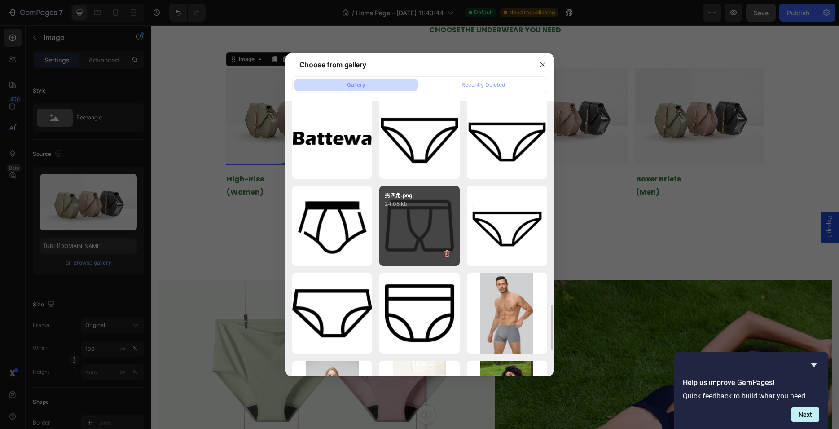
scroll to position [1290, 0]
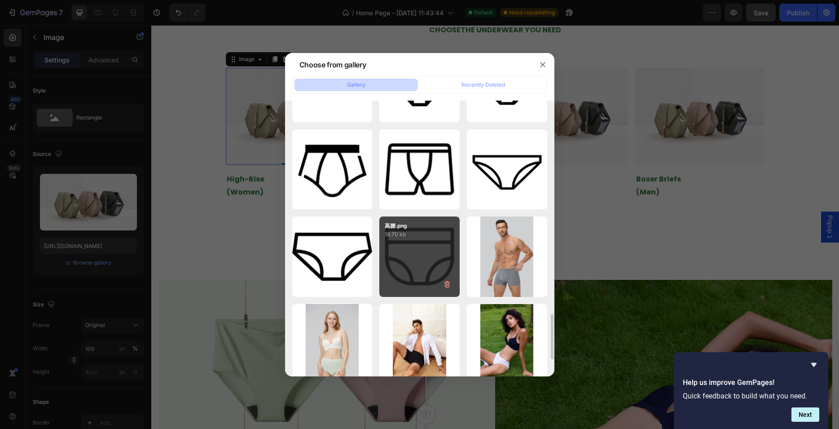
click at [413, 247] on div "高腰.png 18.70 kb" at bounding box center [419, 256] width 80 height 80
type input "[URL][DOMAIN_NAME]"
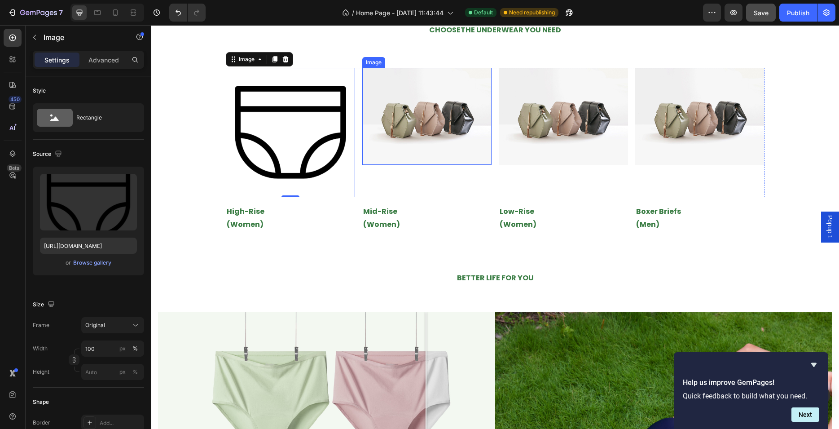
click at [416, 140] on img at bounding box center [426, 116] width 129 height 97
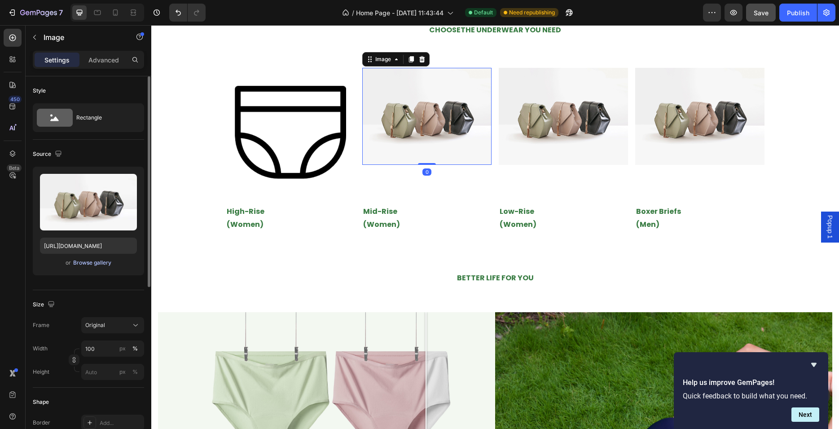
click at [100, 262] on div "Browse gallery" at bounding box center [92, 263] width 38 height 8
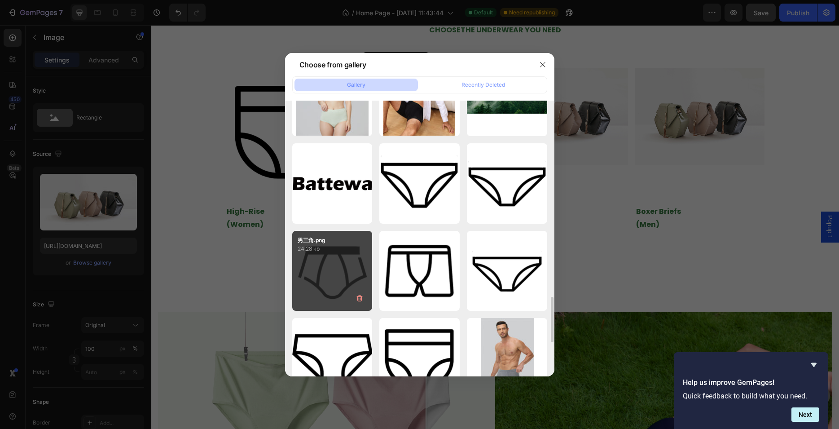
scroll to position [1245, 0]
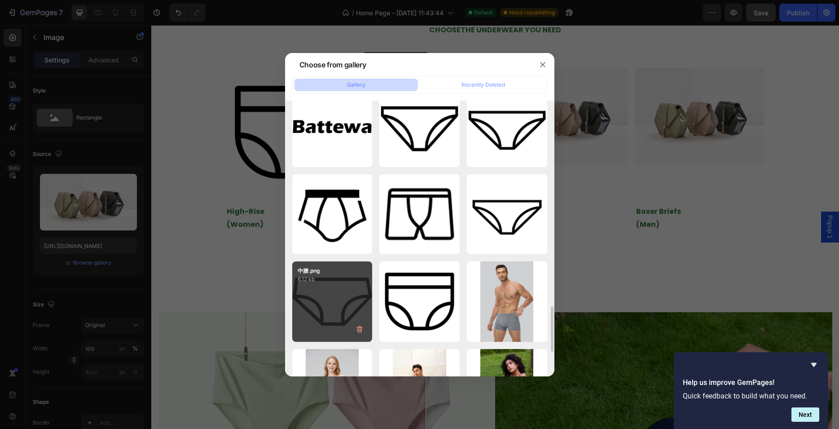
click at [336, 287] on div "中腰.png 6.12 kb" at bounding box center [332, 301] width 80 height 80
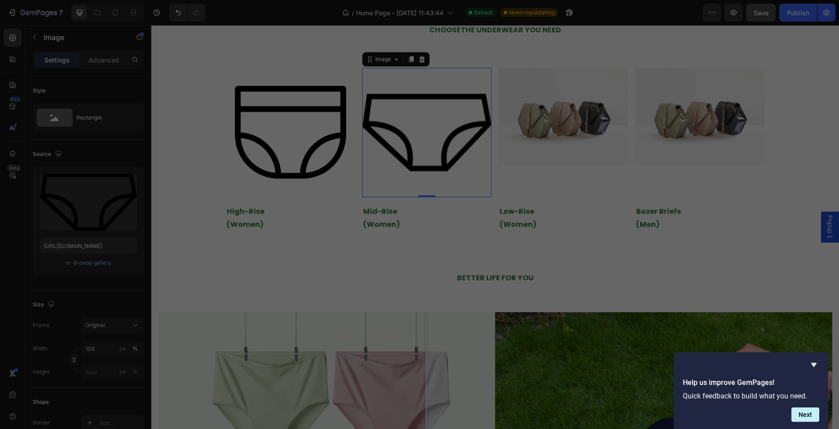
type input "[URL][DOMAIN_NAME]"
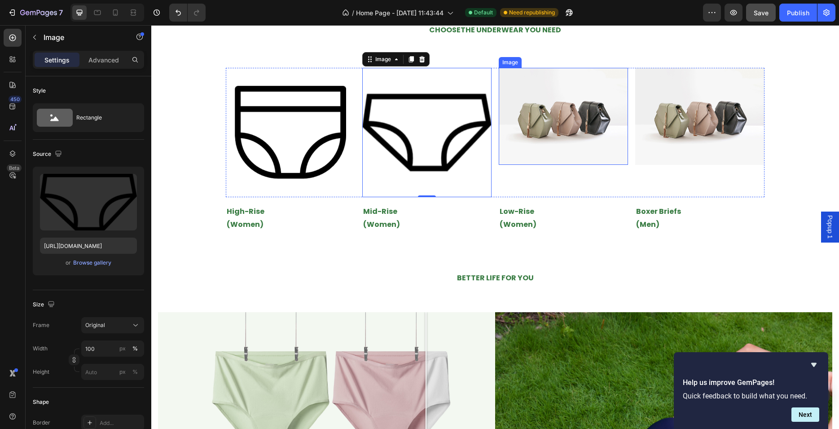
click at [560, 128] on img at bounding box center [563, 116] width 129 height 97
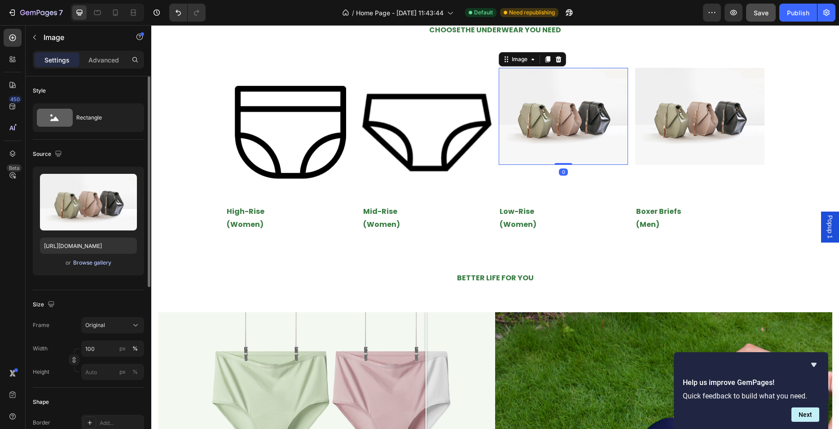
click at [89, 261] on div "Browse gallery" at bounding box center [92, 263] width 38 height 8
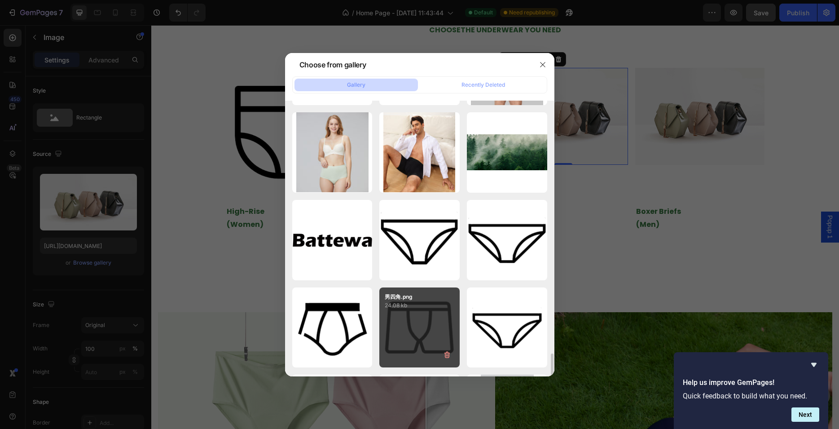
scroll to position [1188, 0]
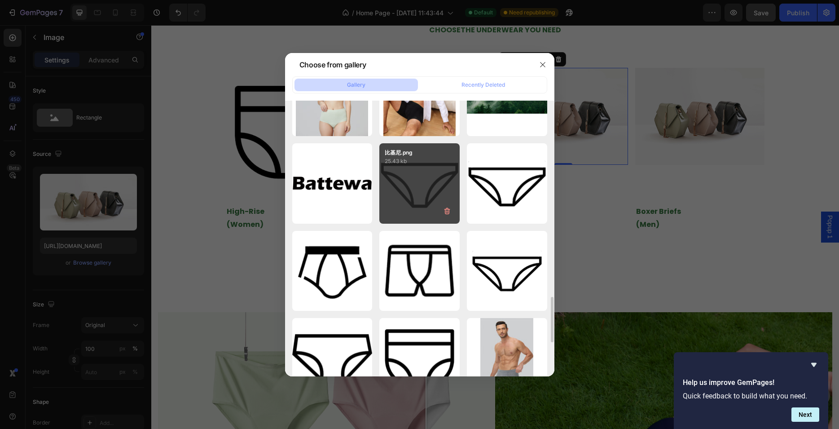
click at [405, 190] on div "比基尼.png 25.43 kb" at bounding box center [419, 183] width 80 height 80
type input "[URL][DOMAIN_NAME]"
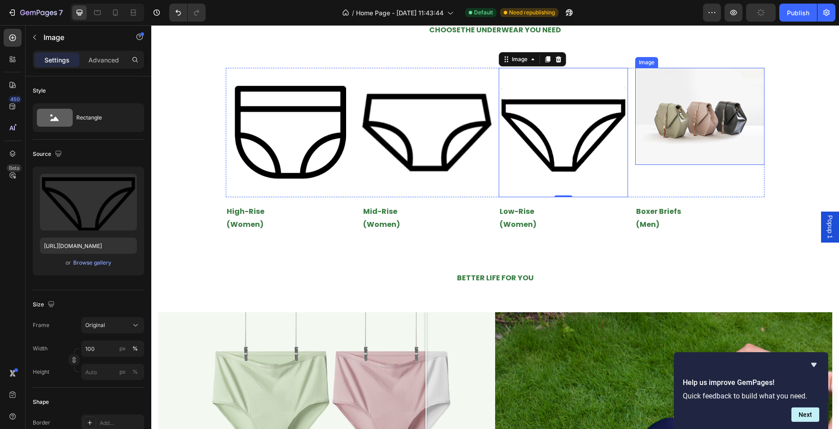
click at [696, 135] on img at bounding box center [699, 116] width 129 height 97
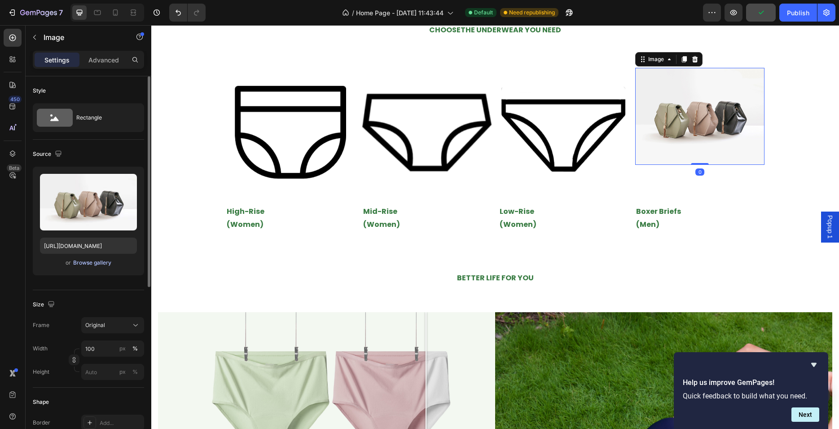
click at [86, 263] on div "Browse gallery" at bounding box center [92, 263] width 38 height 8
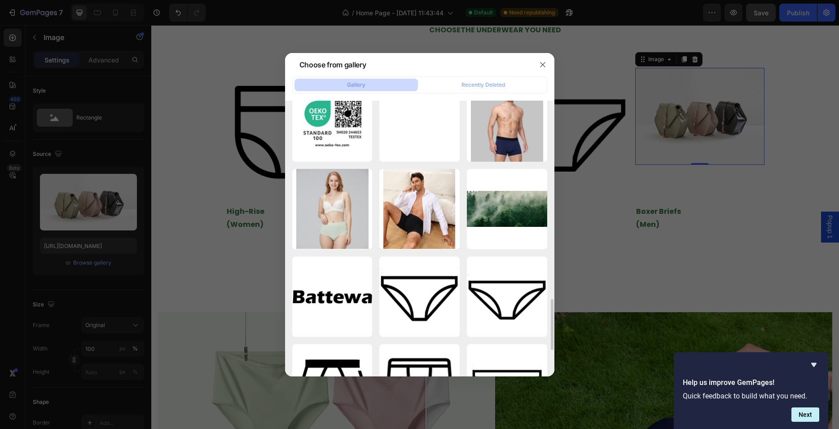
scroll to position [1245, 0]
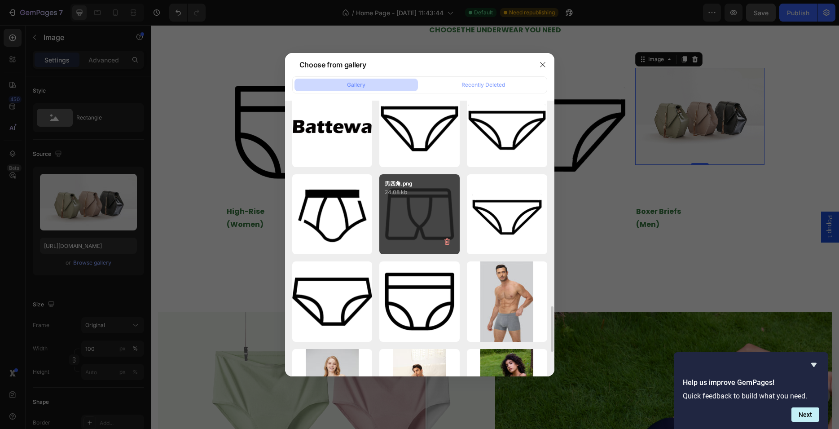
click at [424, 219] on div "男四角.png 24.08 kb" at bounding box center [419, 214] width 80 height 80
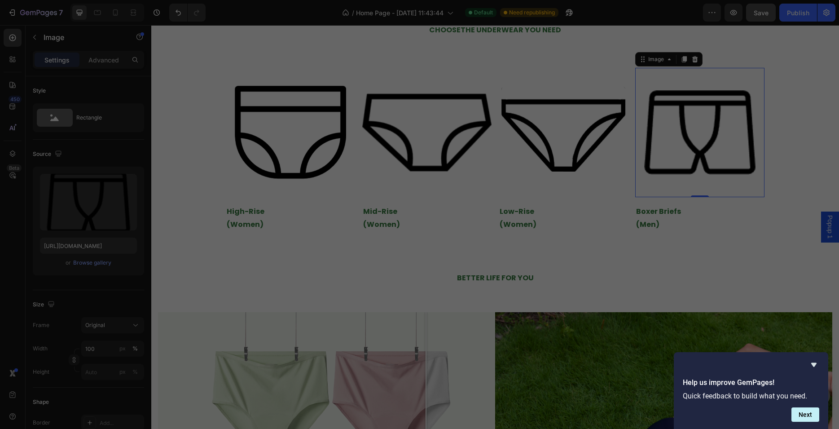
type input "[URL][DOMAIN_NAME]"
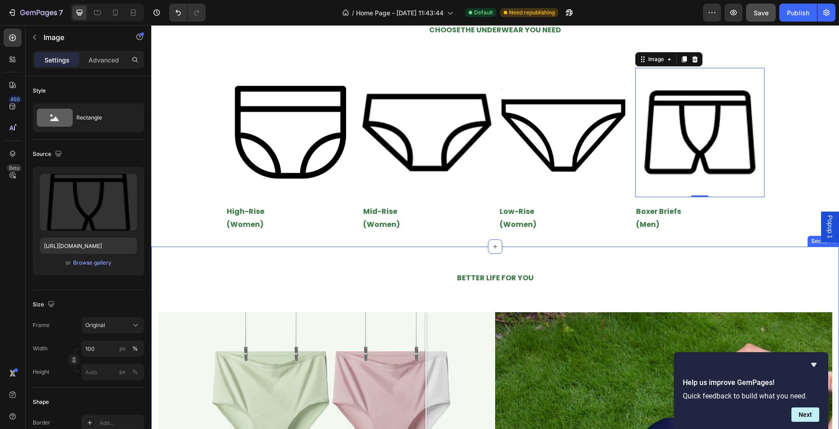
click at [183, 274] on div "BETTER LIFE FOR YOU Heading Row Image Comparison Image Row" at bounding box center [495, 419] width 675 height 325
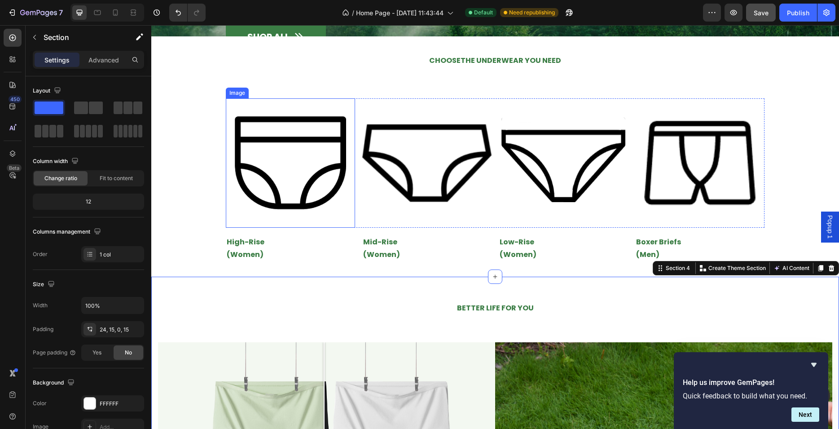
scroll to position [224, 0]
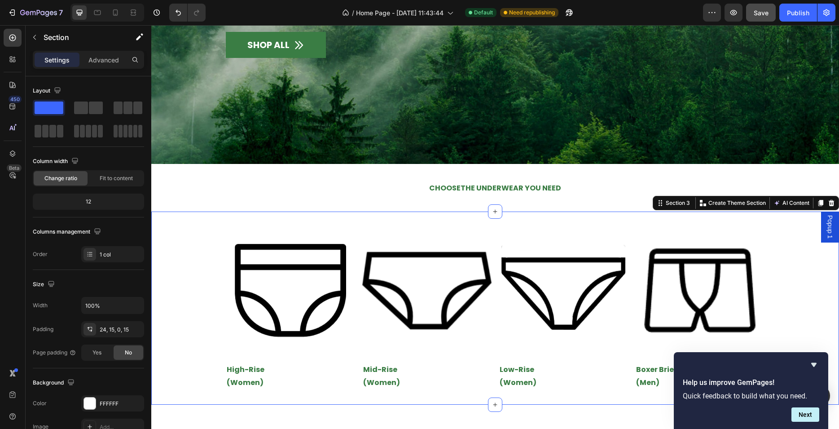
click at [218, 236] on div "Image Image Image Image Row High-Rise (Women) Text Block Mid-Rise (Women) Text …" at bounding box center [495, 308] width 688 height 164
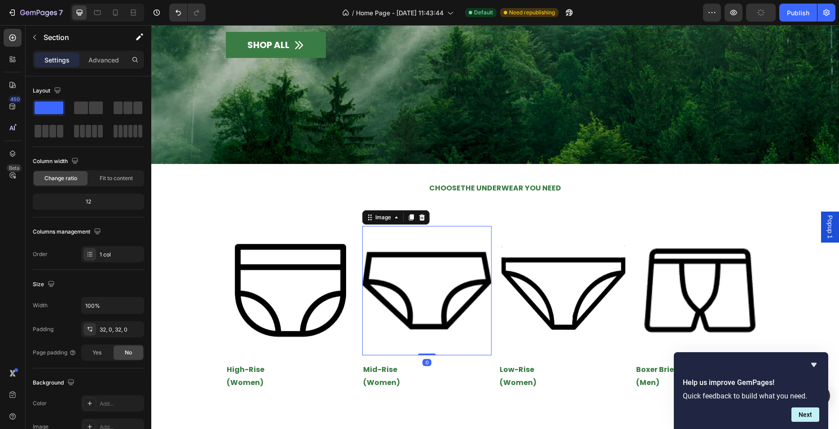
click at [362, 226] on img at bounding box center [426, 290] width 129 height 129
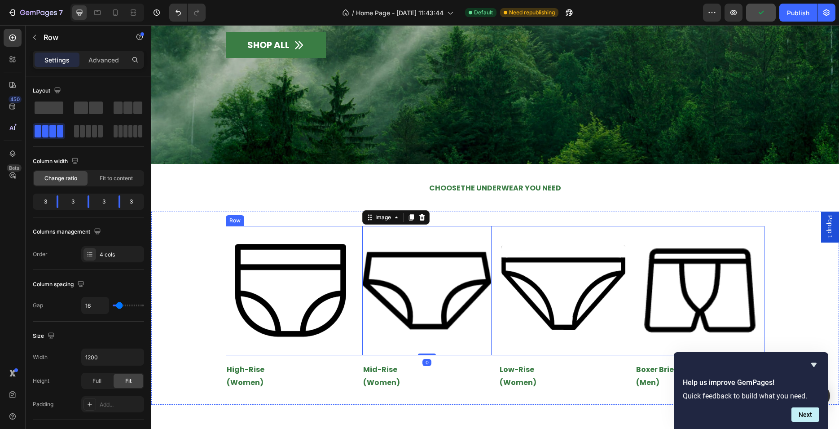
click at [354, 226] on div "Image Image 0 Image Image Row" at bounding box center [495, 290] width 539 height 129
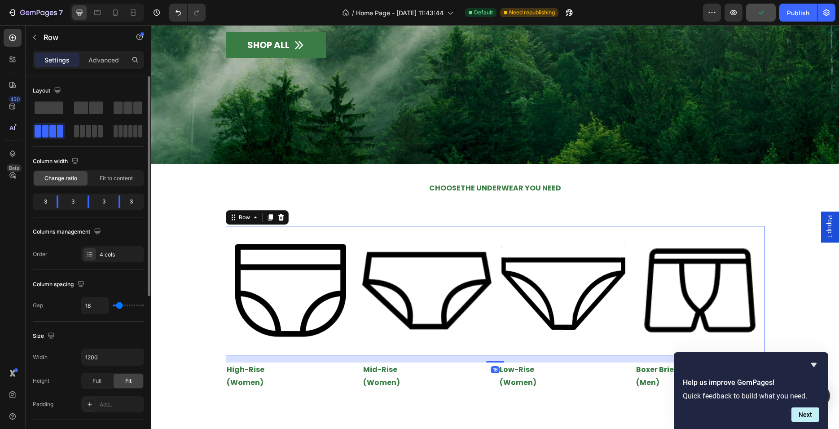
type input "23"
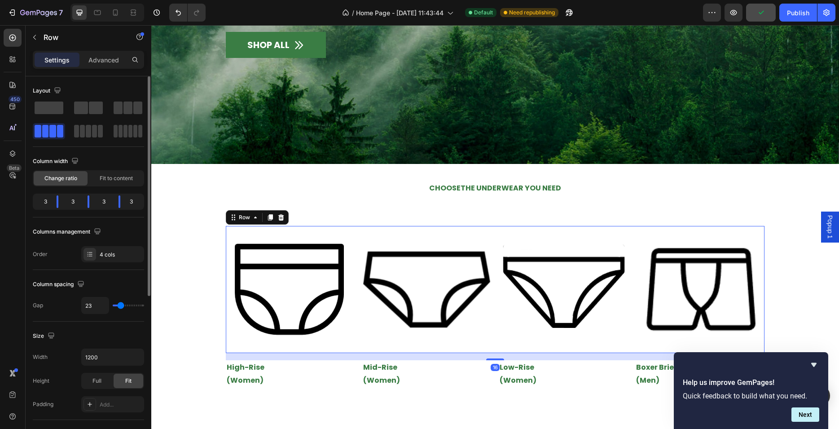
type input "25"
type input "30"
type input "32"
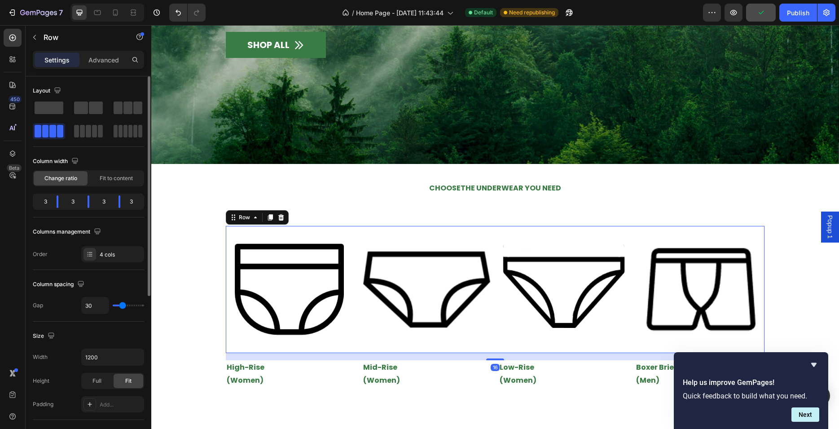
type input "32"
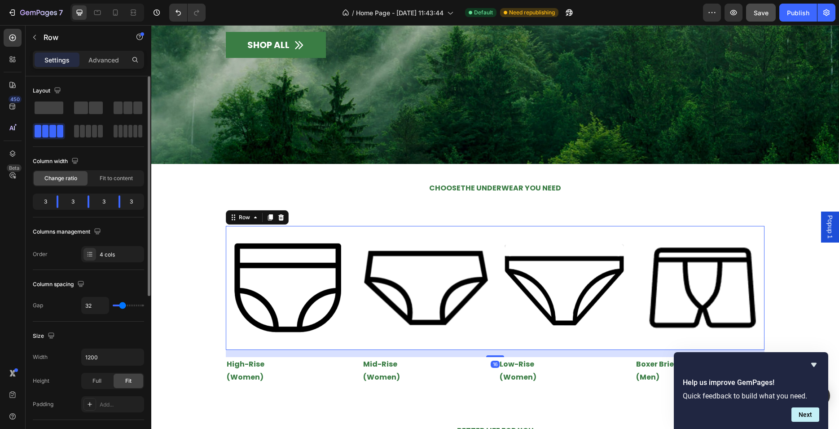
type input "37"
type input "39"
type input "44"
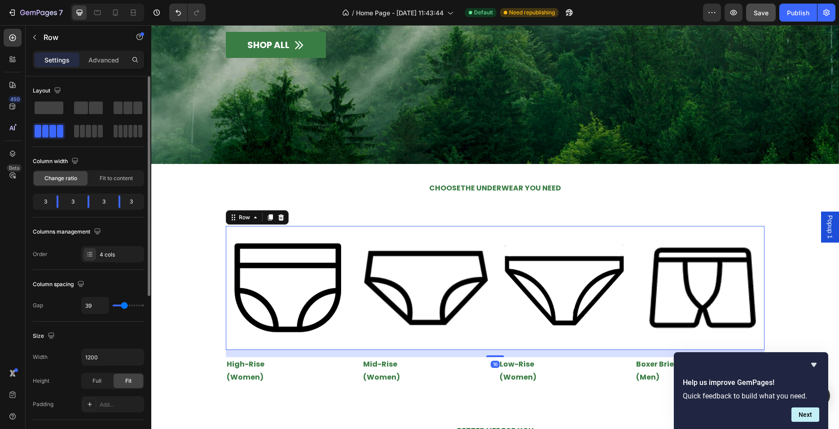
type input "44"
type input "46"
type input "48"
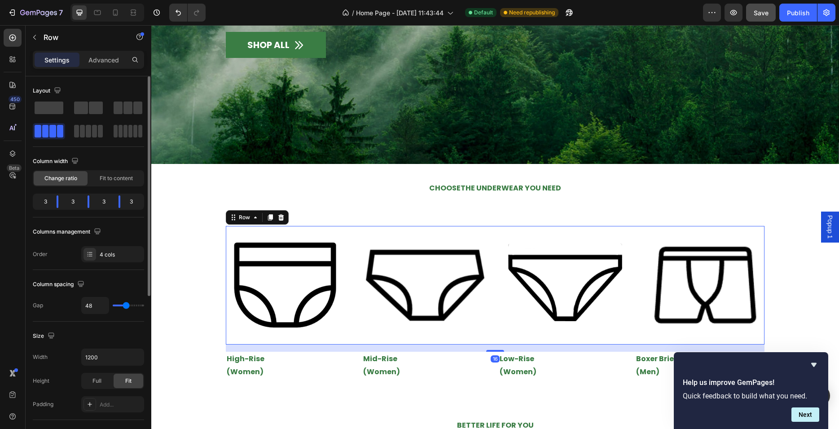
type input "51"
type input "53"
type input "55"
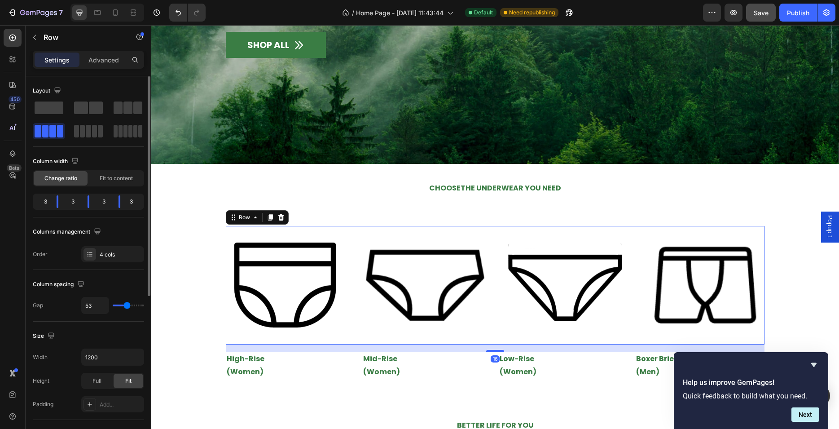
type input "55"
type input "58"
type input "60"
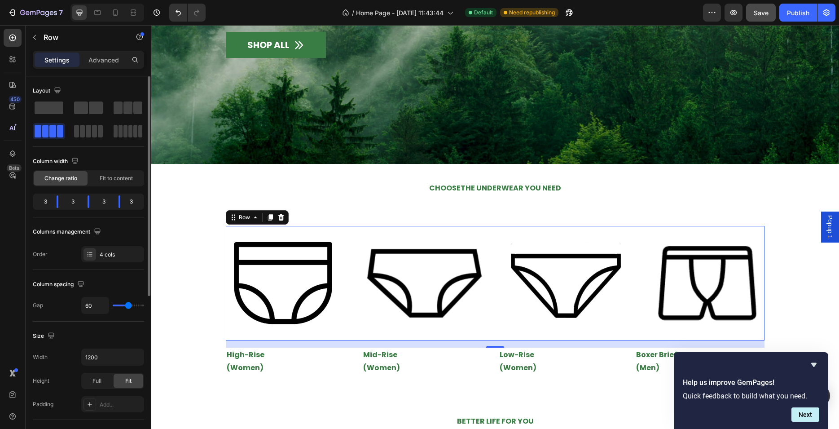
type input "62"
type input "65"
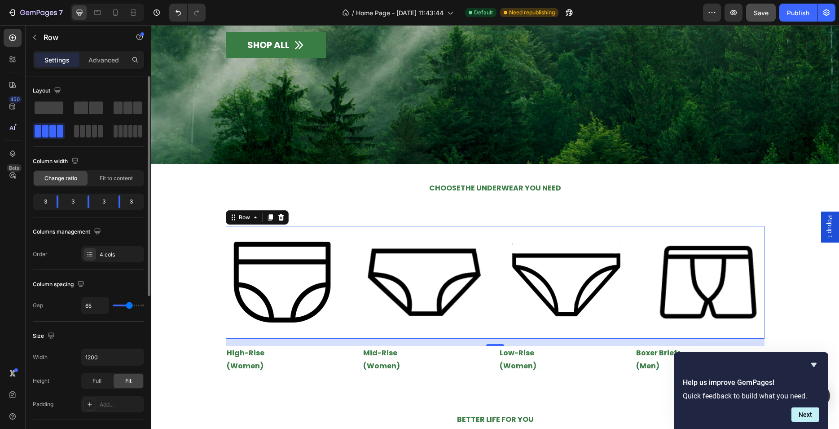
type input "67"
type input "72"
type input "74"
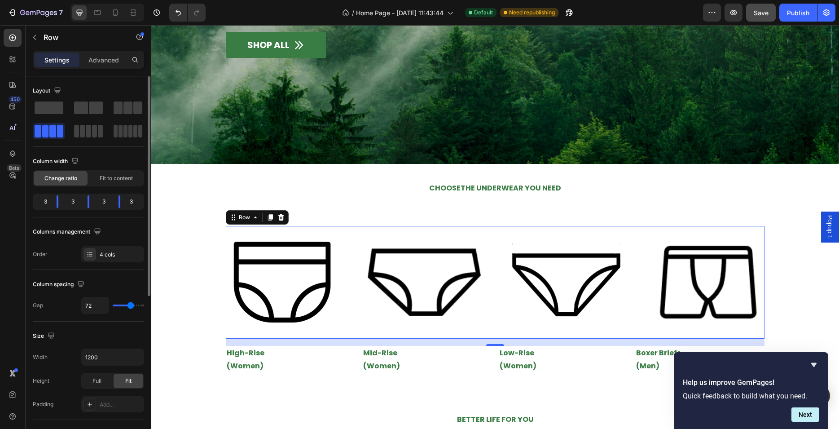
type input "74"
type input "76"
type input "78"
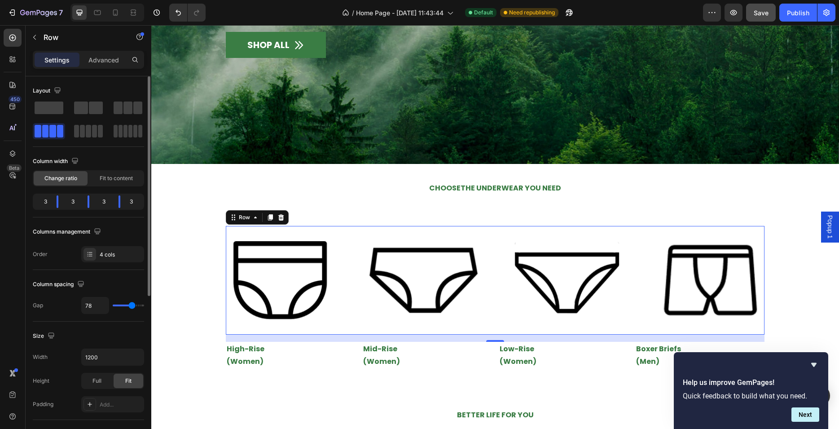
type input "81"
type input "83"
type input "85"
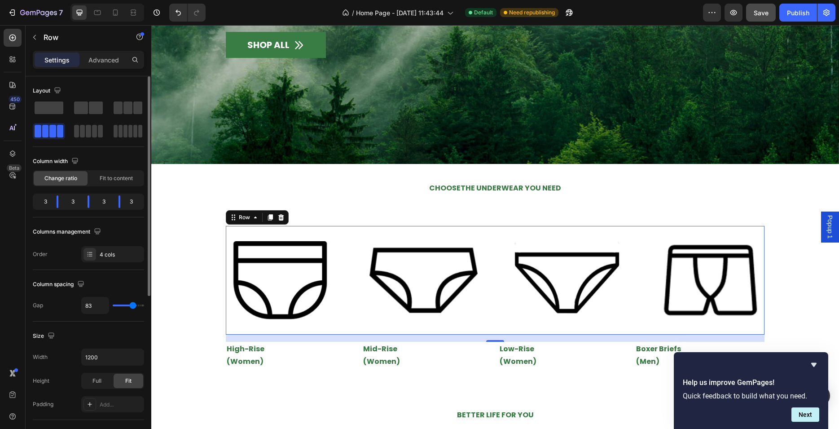
type input "85"
type input "88"
type input "90"
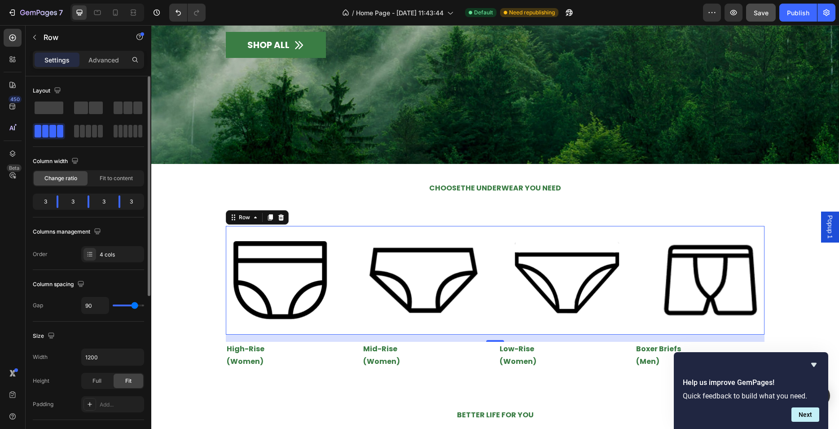
type input "92"
type input "95"
type input "97"
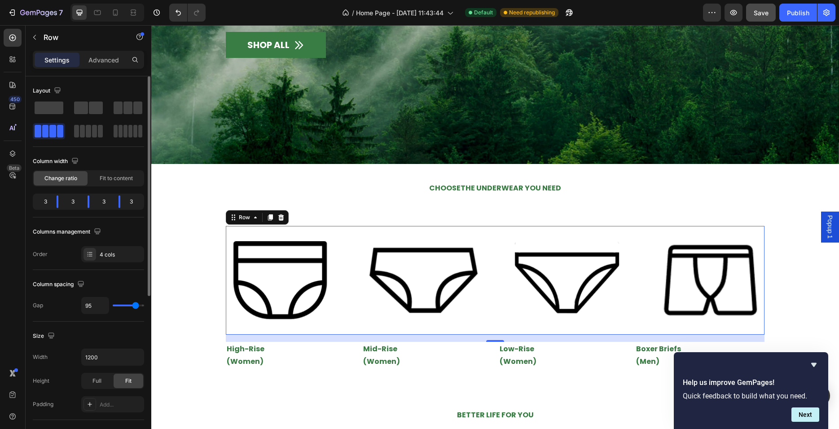
type input "97"
type input "102"
type input "104"
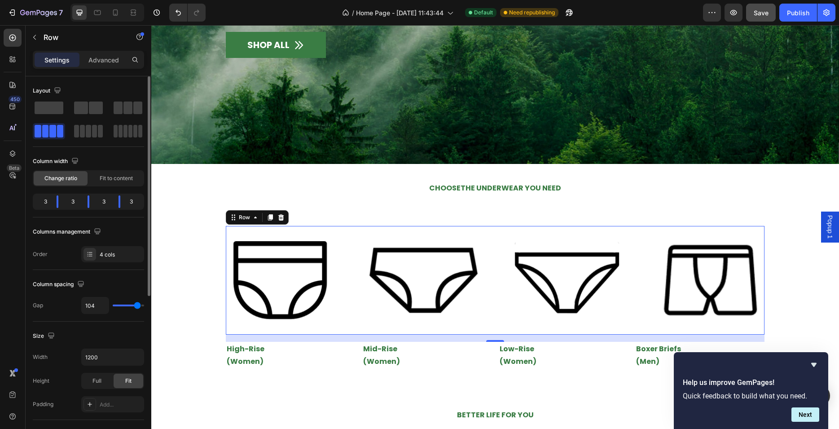
type input "108"
type input "111"
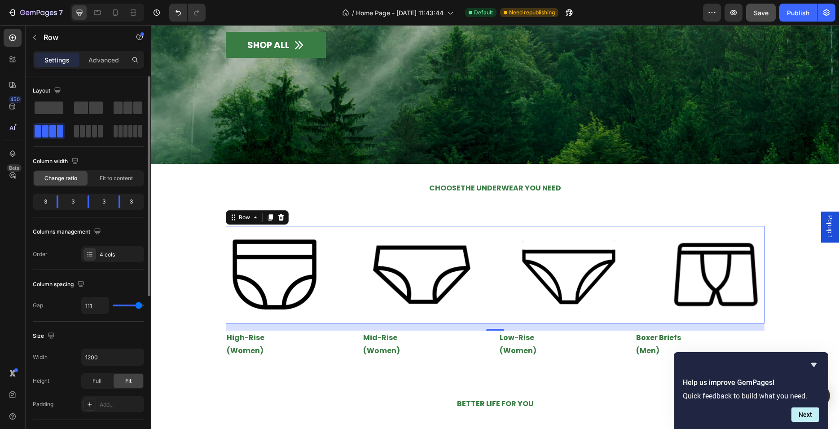
type input "113"
type input "118"
type input "120"
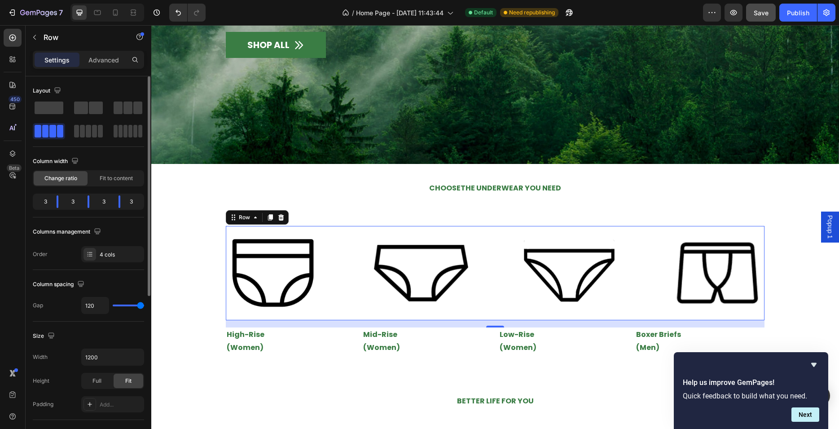
drag, startPoint x: 121, startPoint y: 303, endPoint x: 148, endPoint y: 305, distance: 26.6
type input "120"
click at [144, 305] on input "range" at bounding box center [128, 305] width 31 height 2
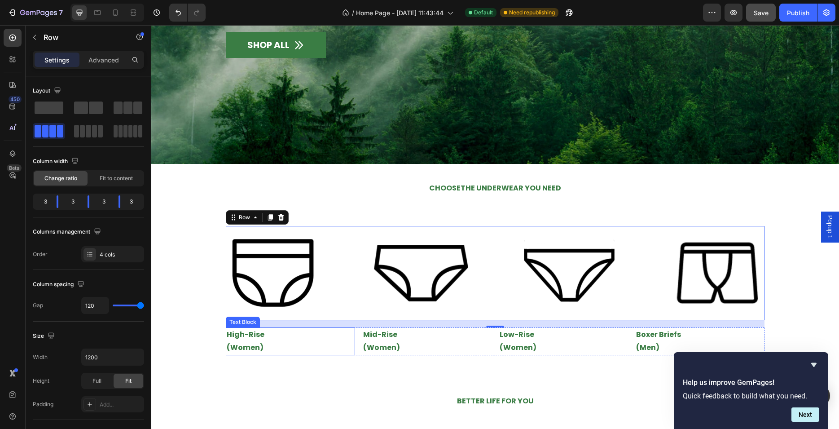
click at [249, 331] on p "High-Rise" at bounding box center [291, 334] width 128 height 13
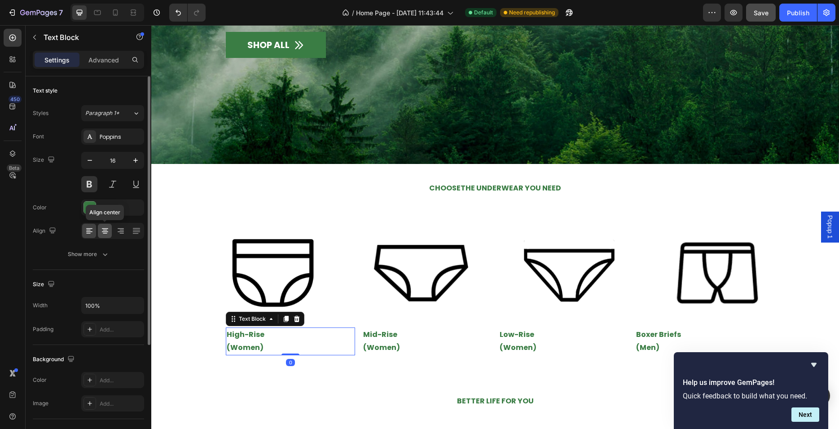
click at [109, 237] on div at bounding box center [105, 231] width 14 height 14
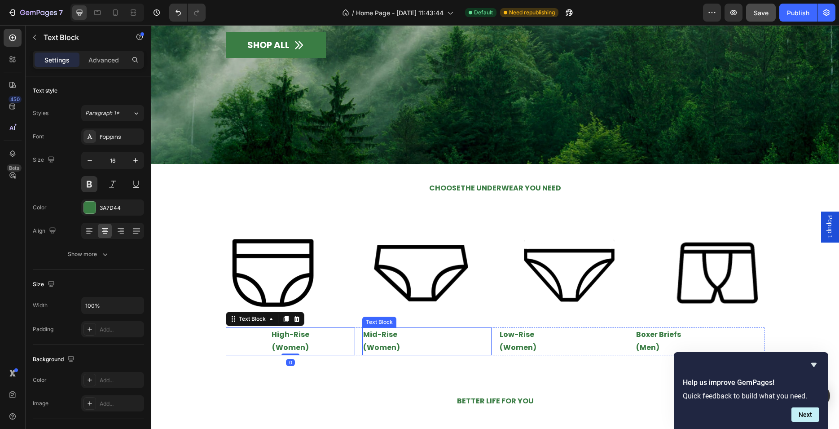
click at [420, 341] on p "(Women)" at bounding box center [427, 347] width 128 height 13
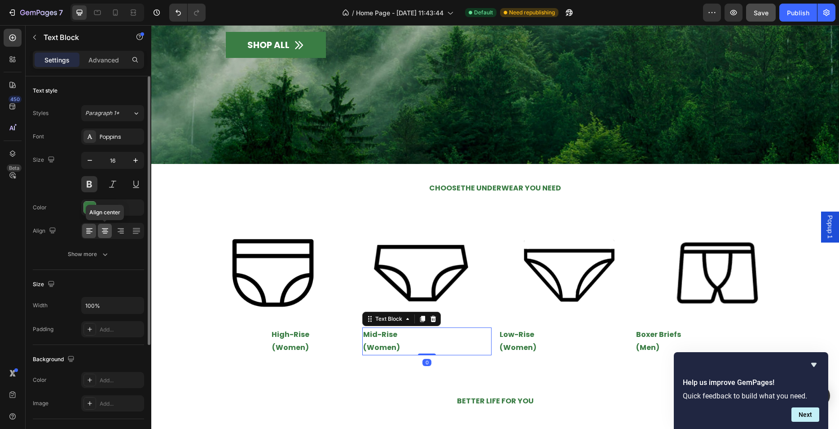
click at [108, 231] on icon at bounding box center [105, 230] width 9 height 9
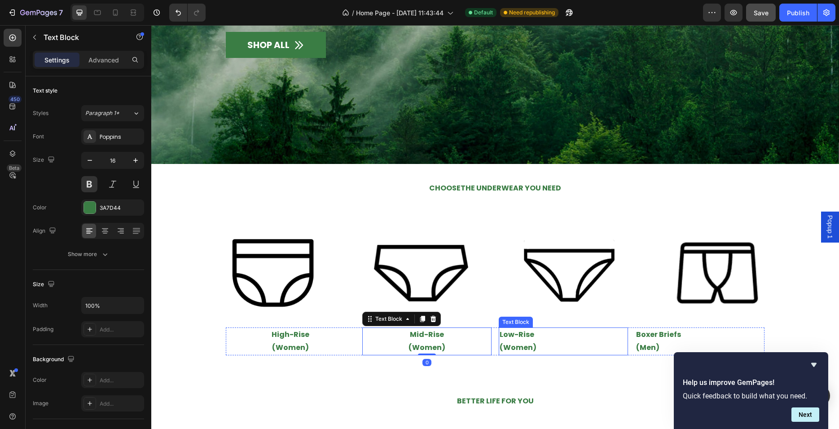
click at [524, 330] on p "Low-Rise" at bounding box center [564, 334] width 128 height 13
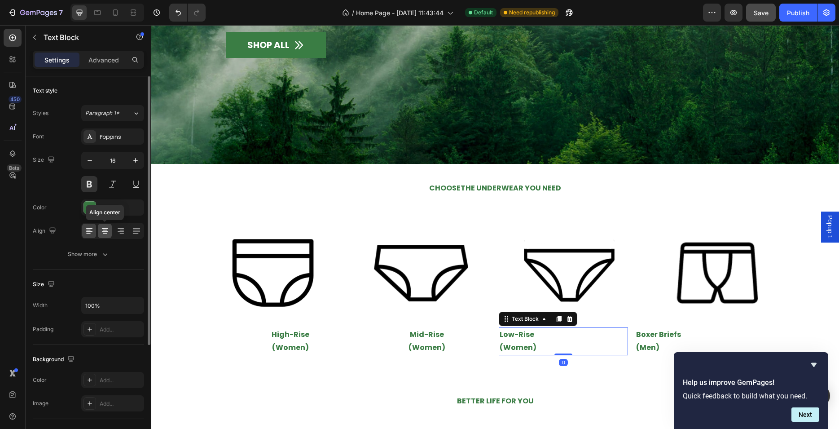
drag, startPoint x: 105, startPoint y: 229, endPoint x: 1, endPoint y: 214, distance: 104.9
click at [105, 229] on icon at bounding box center [105, 230] width 9 height 9
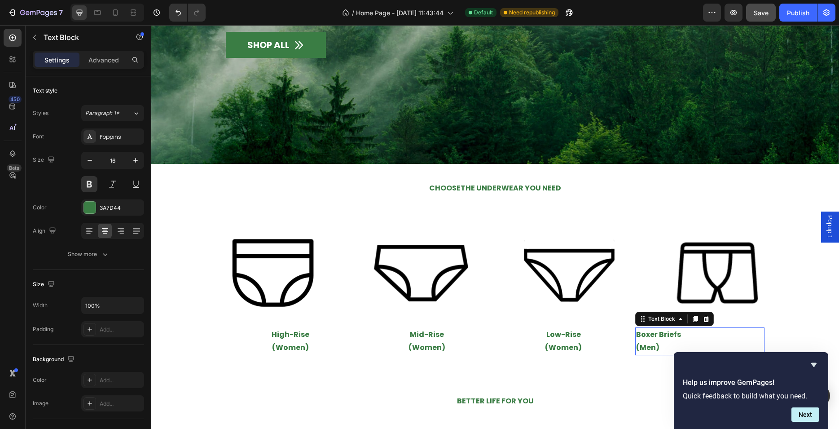
click at [663, 328] on p "Boxer Briefs" at bounding box center [700, 334] width 128 height 13
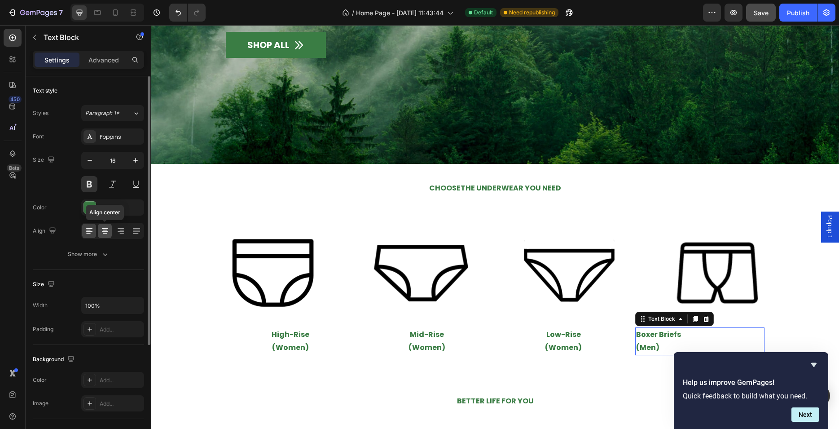
click at [107, 230] on icon at bounding box center [105, 230] width 4 height 1
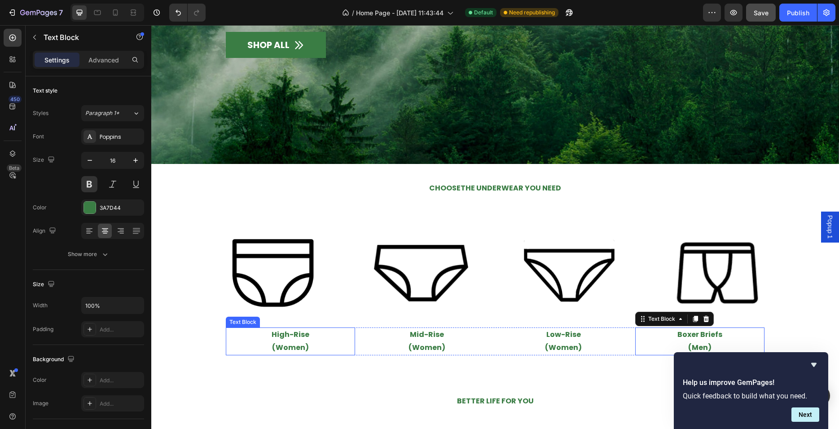
click at [256, 323] on div "Image Image Image Image Row High-Rise (Women) Text Block Mid-Rise (Women) Text …" at bounding box center [495, 290] width 688 height 129
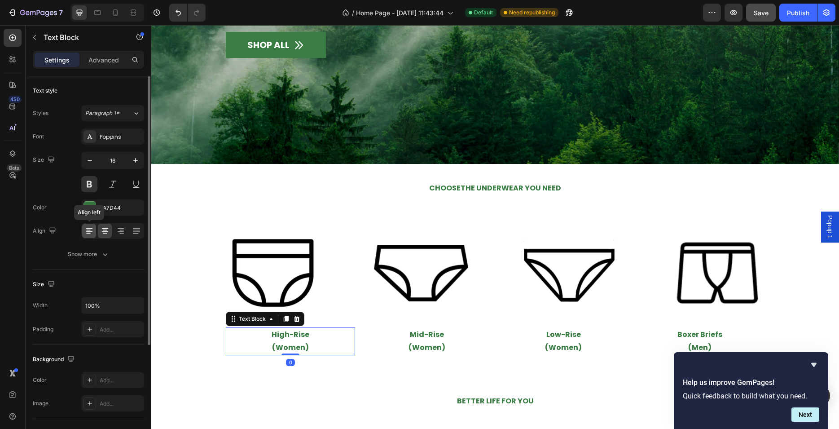
click at [90, 228] on icon at bounding box center [89, 230] width 9 height 9
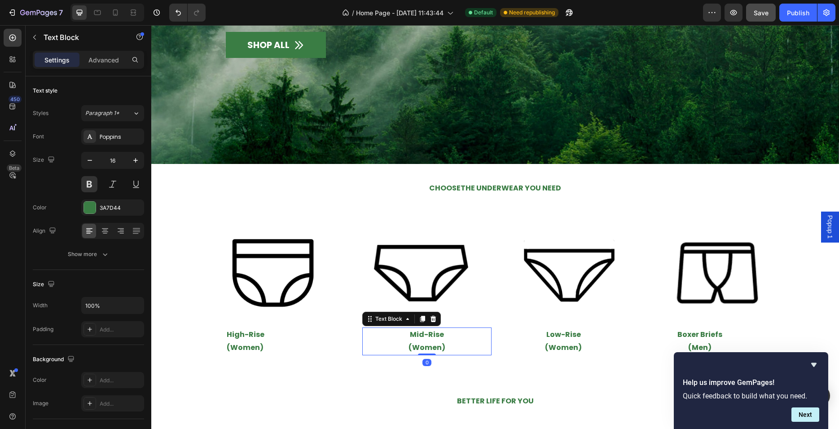
click at [401, 331] on p "Mid-Rise" at bounding box center [427, 334] width 128 height 13
click at [91, 230] on icon at bounding box center [89, 230] width 9 height 9
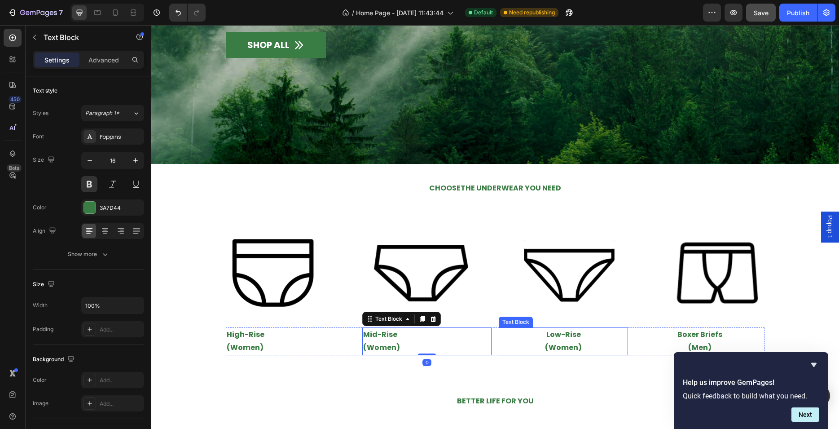
click at [523, 331] on p "Low-Rise" at bounding box center [564, 334] width 128 height 13
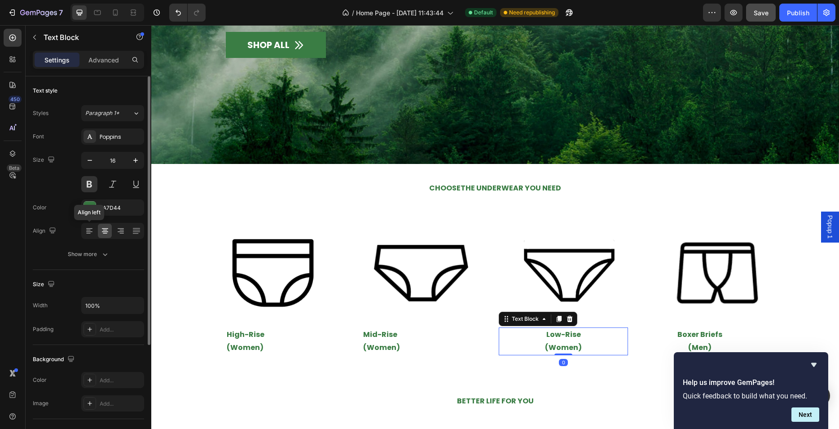
click at [93, 230] on icon at bounding box center [89, 230] width 9 height 9
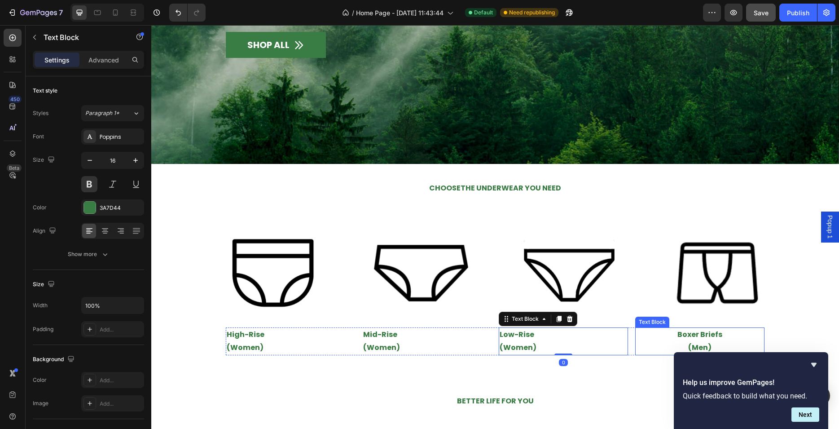
click at [663, 337] on p "Boxer Briefs" at bounding box center [700, 334] width 128 height 13
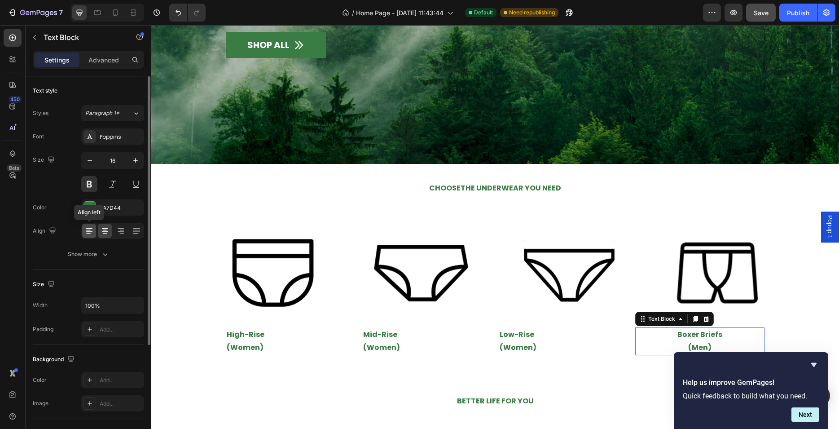
click at [91, 233] on icon at bounding box center [89, 230] width 9 height 9
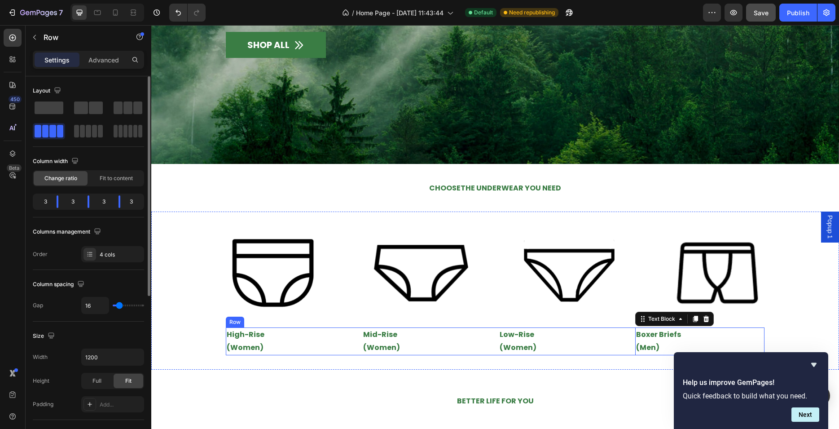
click at [356, 327] on div "High-Rise (Women) Text Block Mid-Rise (Women) Text Block Low-Rise (Women) Text …" at bounding box center [495, 341] width 539 height 28
type input "12"
type input "16"
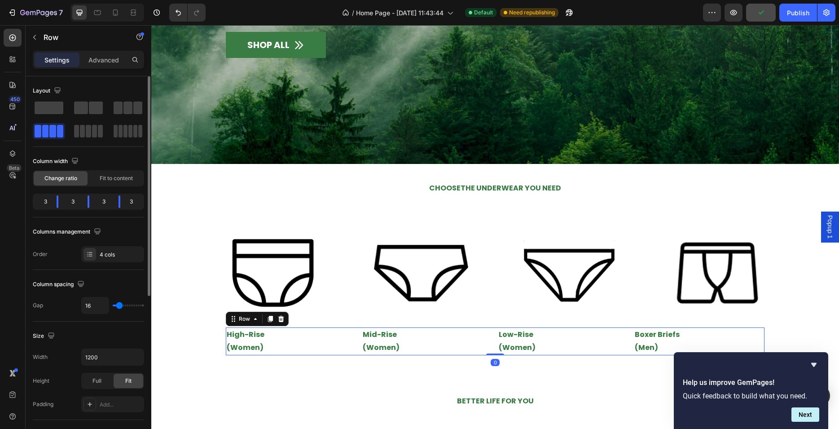
type input "18"
type input "23"
type input "25"
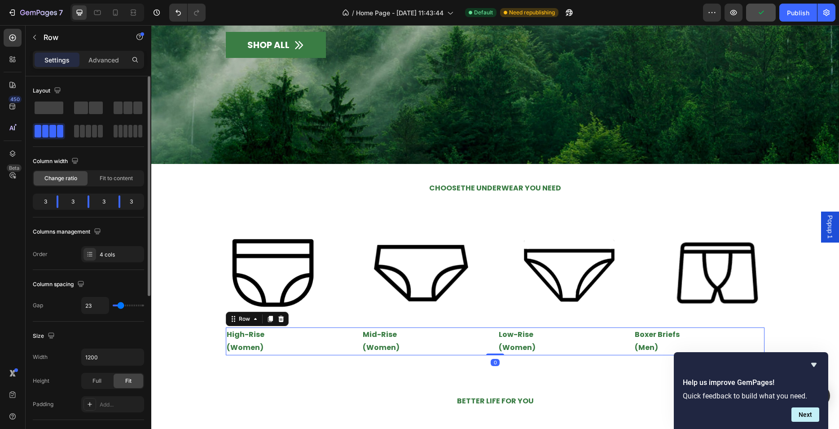
type input "25"
type input "30"
type input "32"
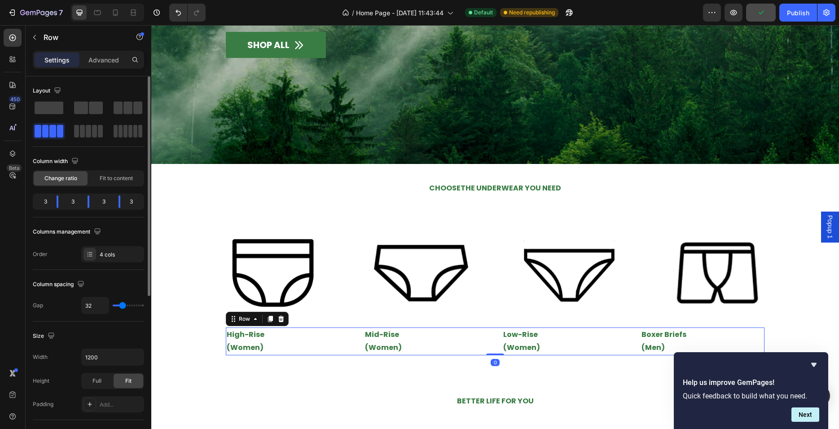
type input "35"
type input "39"
type input "44"
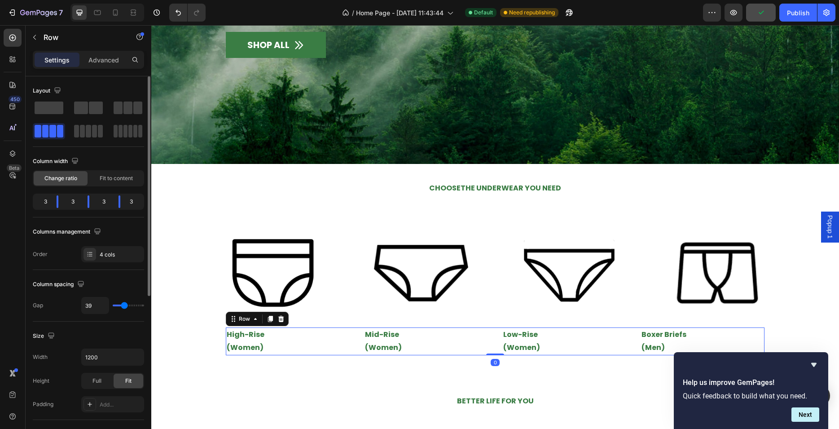
type input "44"
type input "46"
type input "48"
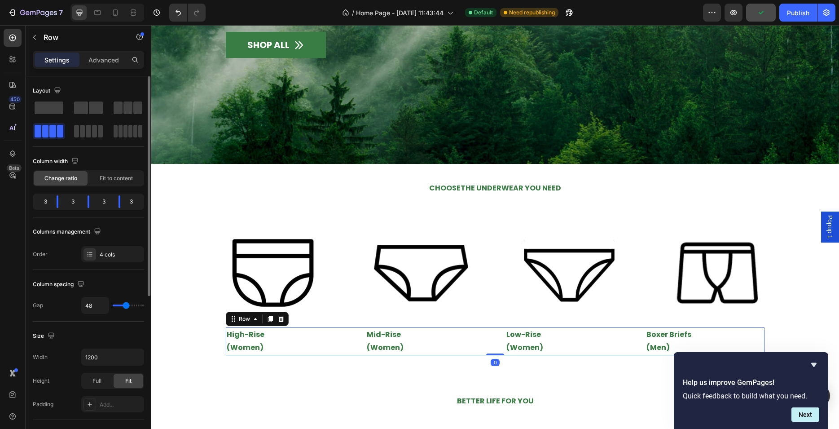
type input "51"
type input "53"
type input "58"
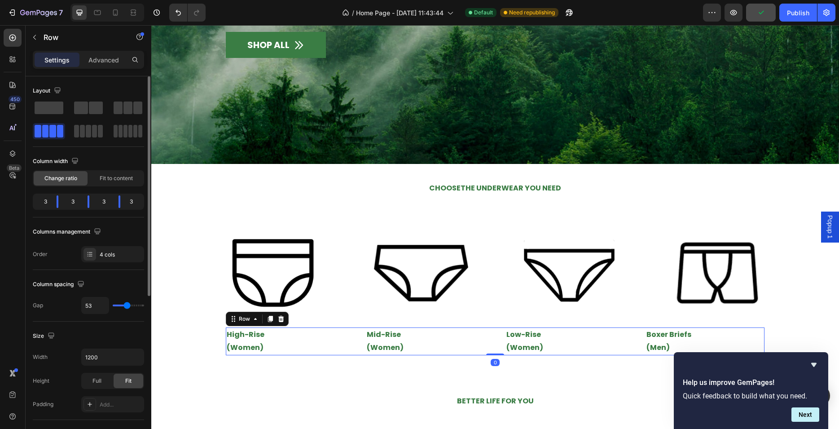
type input "58"
type input "60"
type input "62"
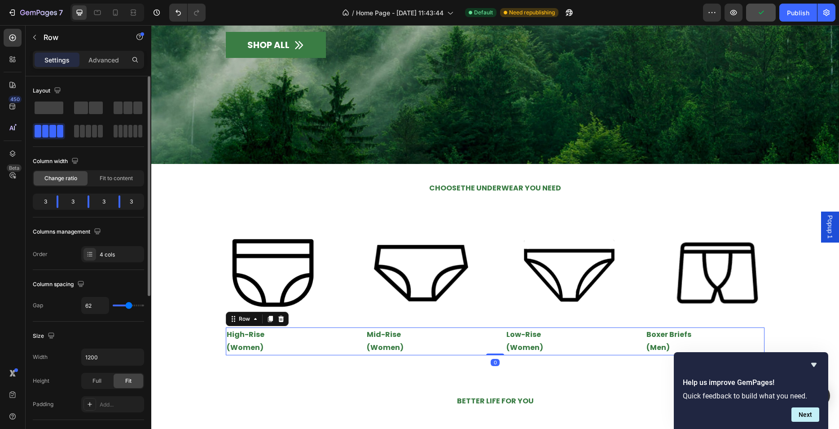
type input "65"
type input "69"
type input "72"
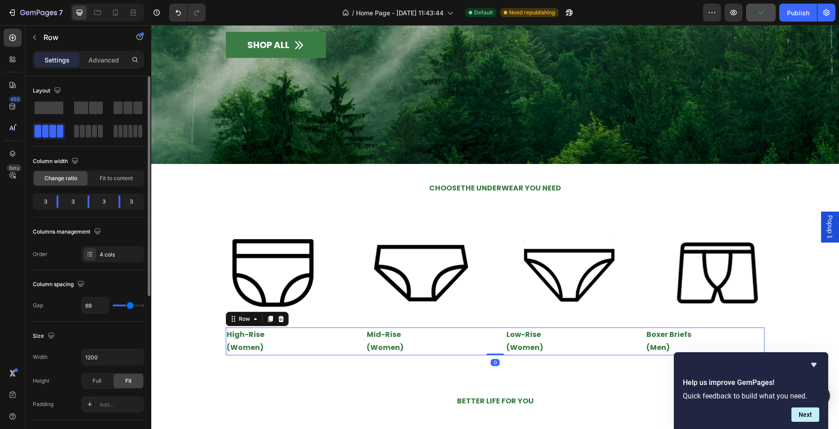
type input "72"
type input "74"
type input "78"
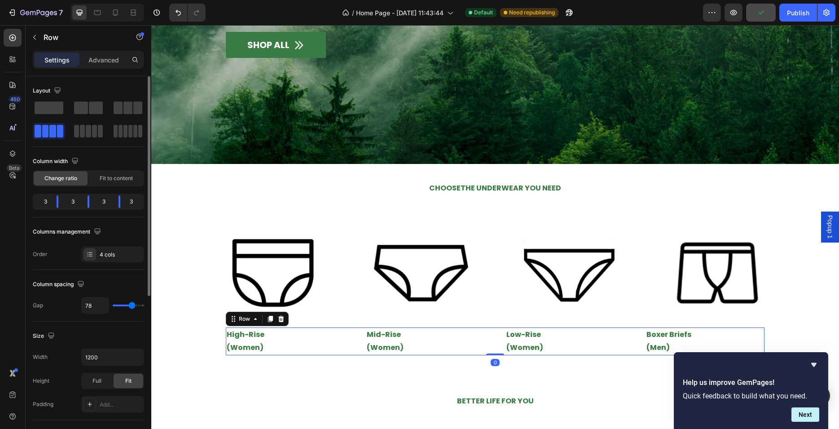
type input "81"
type input "85"
type input "88"
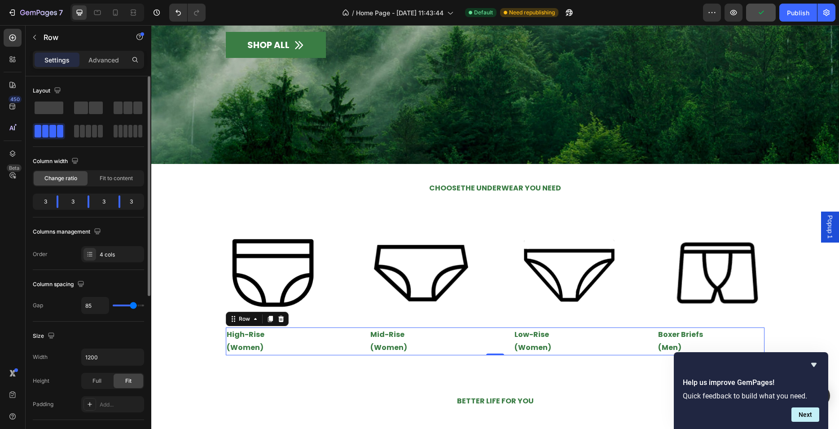
type input "88"
type input "95"
type input "102"
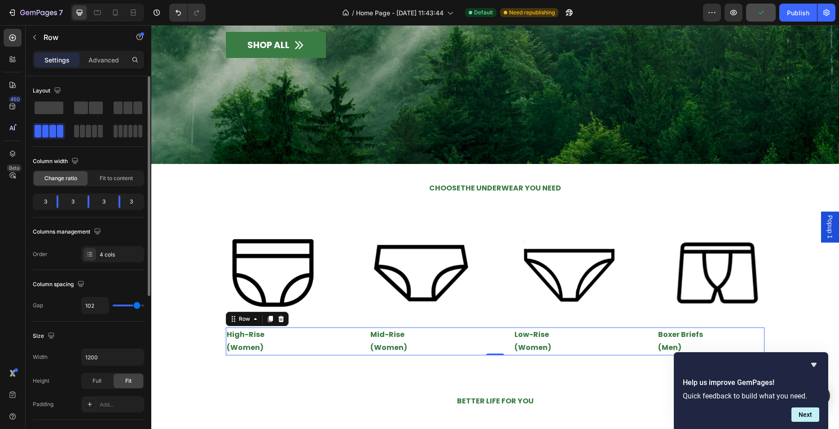
type input "111"
type input "113"
type input "118"
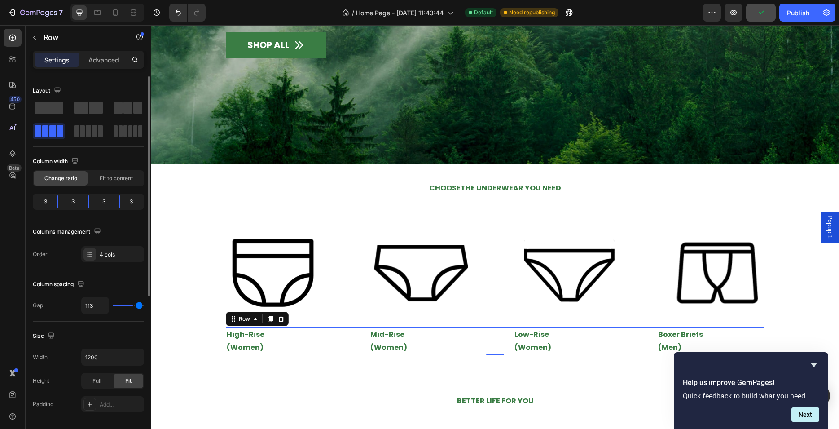
type input "118"
type input "120"
drag, startPoint x: 119, startPoint y: 303, endPoint x: 154, endPoint y: 308, distance: 35.4
type input "120"
click at [144, 306] on input "range" at bounding box center [128, 305] width 31 height 2
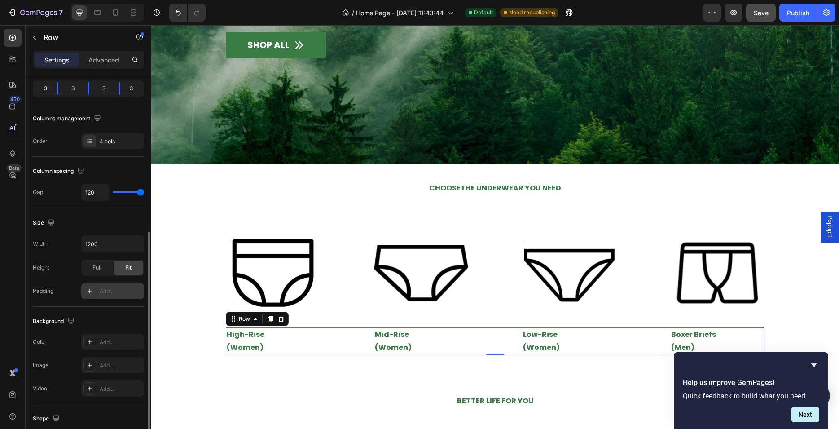
scroll to position [272, 0]
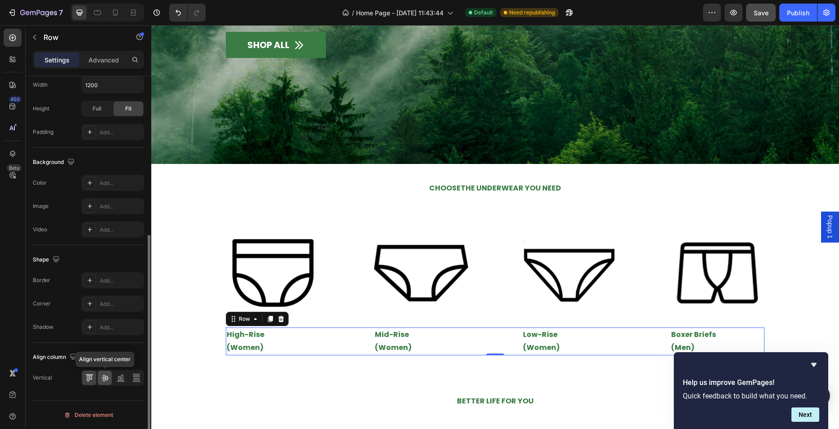
click at [103, 377] on icon at bounding box center [105, 377] width 9 height 9
click at [137, 377] on icon at bounding box center [136, 377] width 9 height 9
click at [93, 379] on icon at bounding box center [89, 377] width 9 height 9
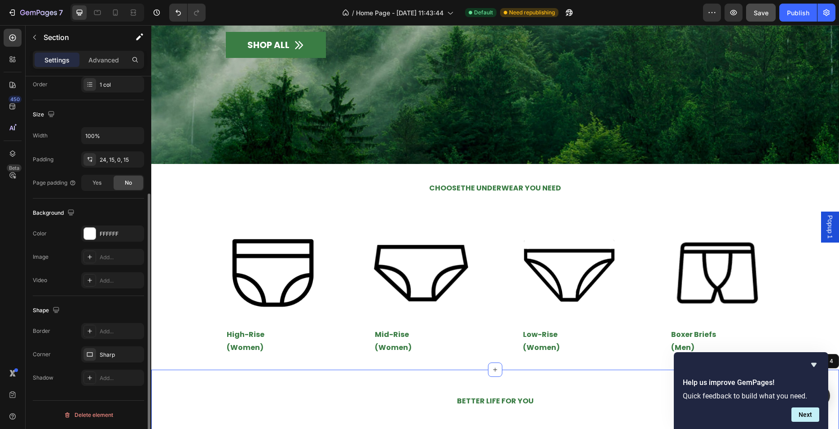
scroll to position [0, 0]
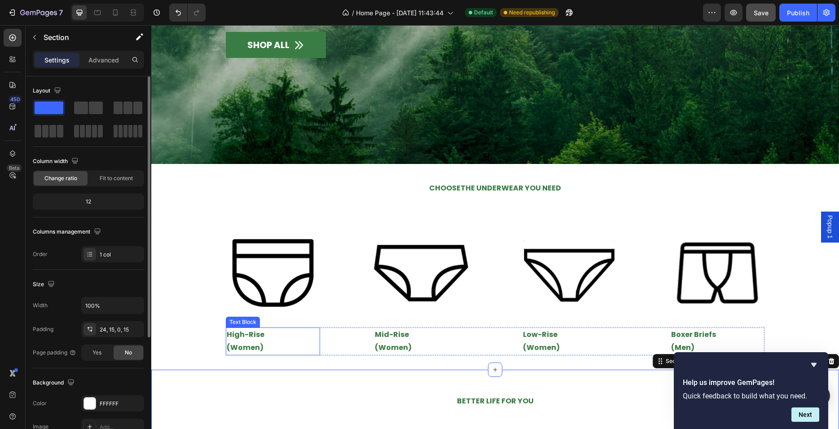
click at [240, 331] on p "High-Rise" at bounding box center [273, 334] width 93 height 13
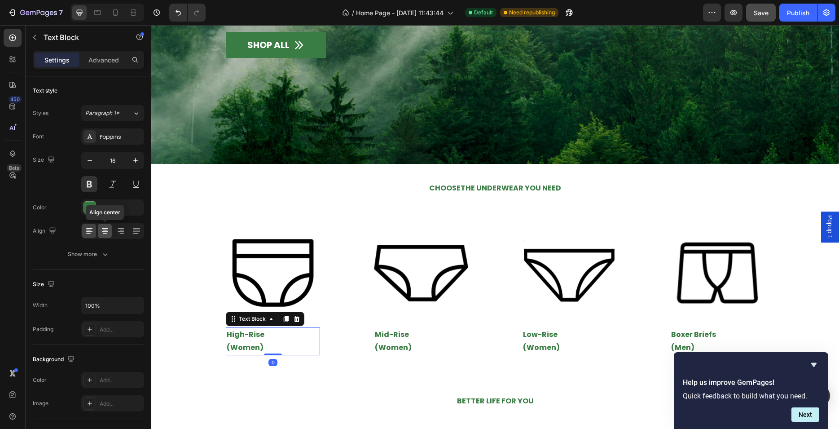
click at [106, 228] on icon at bounding box center [105, 228] width 6 height 1
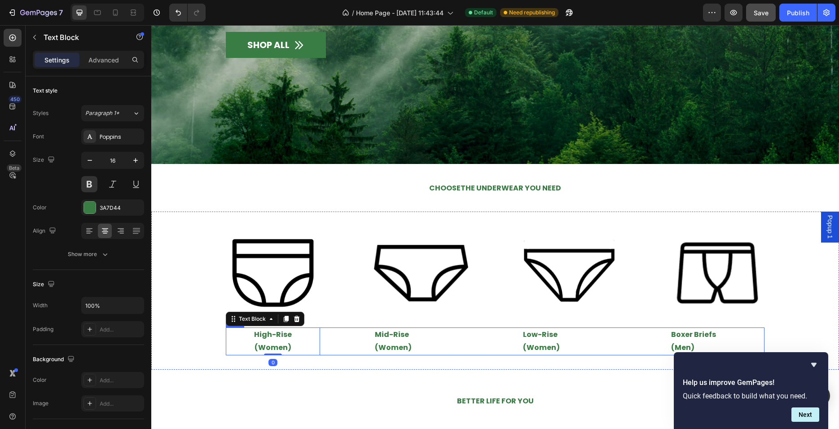
click at [392, 341] on p "(Women)" at bounding box center [421, 347] width 93 height 13
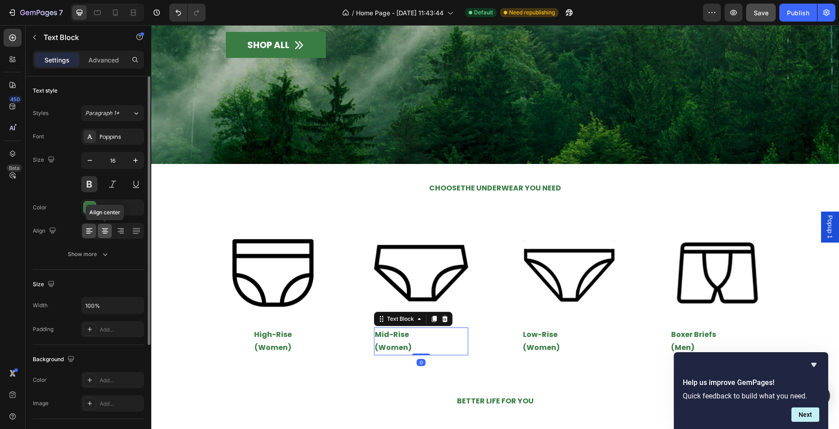
drag, startPoint x: 104, startPoint y: 229, endPoint x: 110, endPoint y: 231, distance: 6.4
click at [104, 229] on icon at bounding box center [105, 230] width 9 height 9
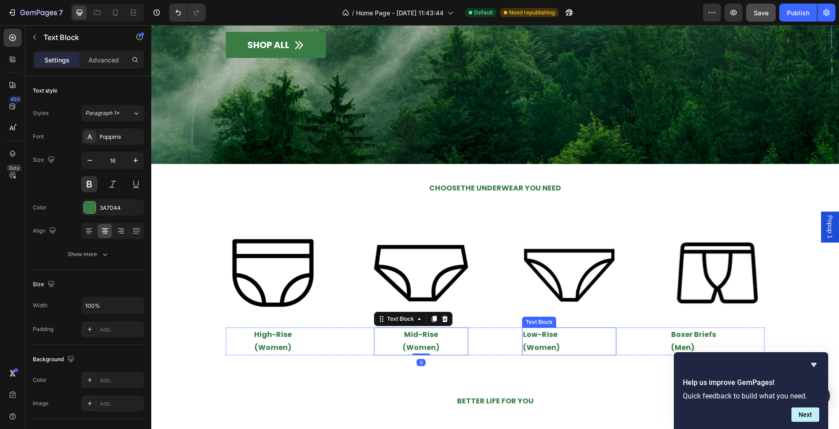
click at [541, 336] on p "Low-Rise" at bounding box center [569, 334] width 93 height 13
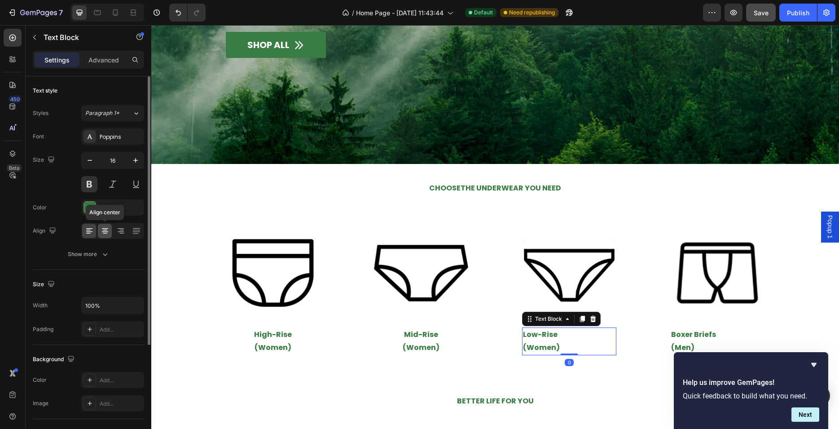
click at [108, 227] on icon at bounding box center [105, 230] width 9 height 9
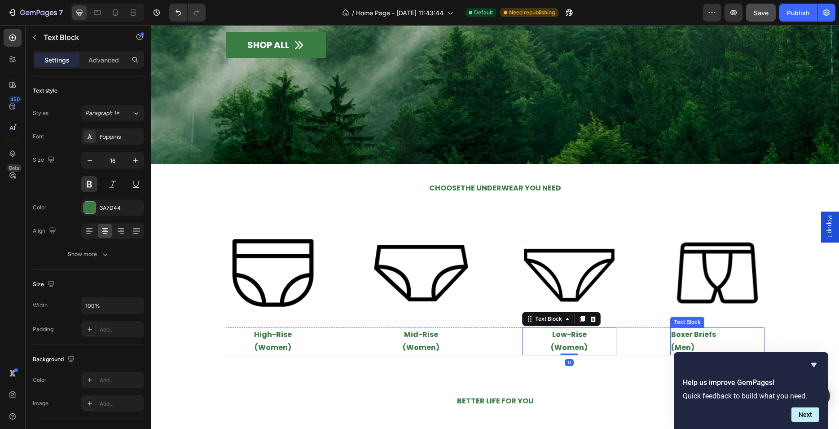
click at [681, 331] on p "Boxer Briefs" at bounding box center [717, 334] width 93 height 13
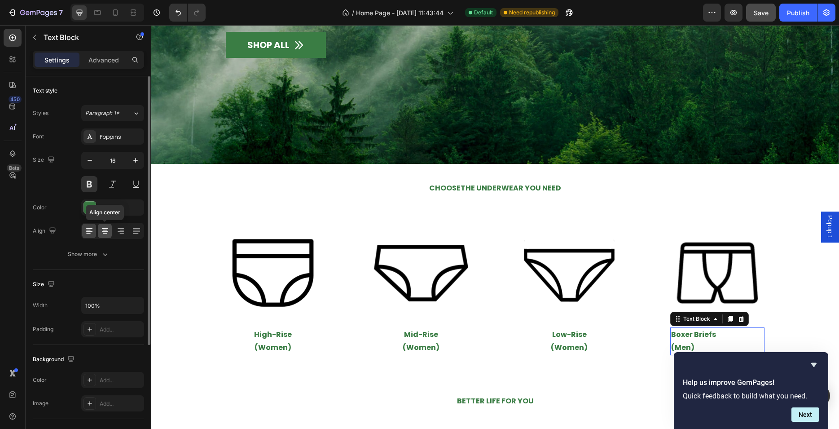
click at [101, 228] on icon at bounding box center [105, 230] width 9 height 9
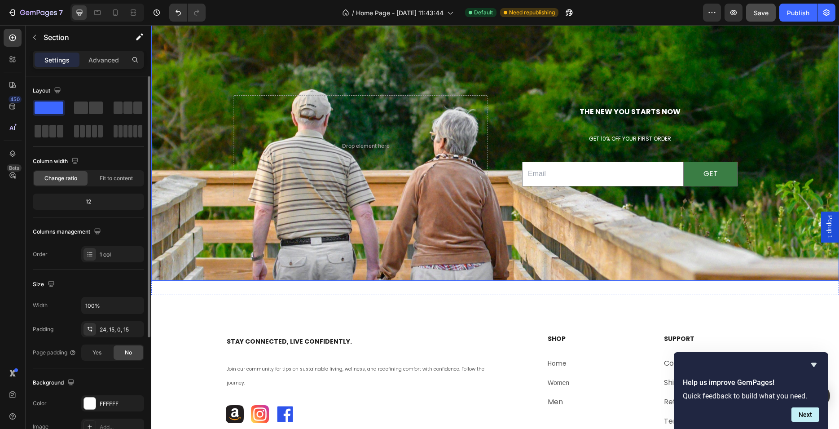
scroll to position [2490, 0]
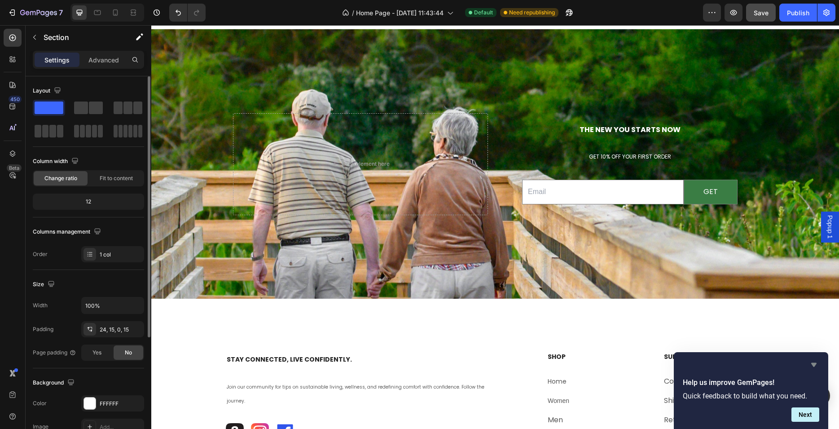
click at [812, 364] on icon "Hide survey" at bounding box center [813, 365] width 5 height 4
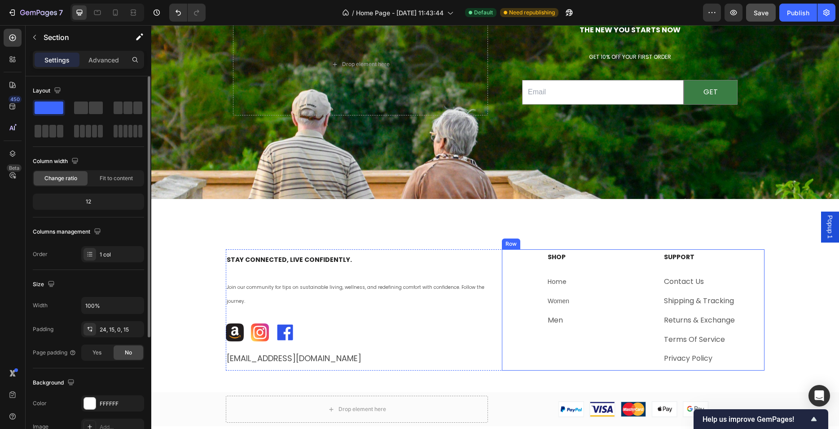
scroll to position [2603, 0]
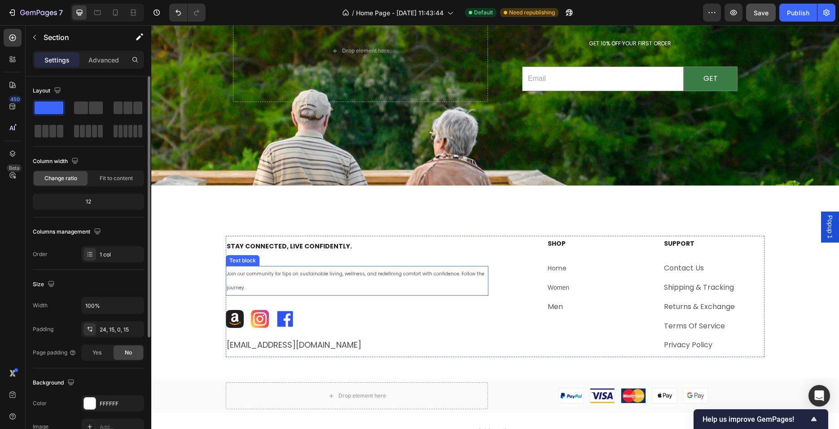
click at [302, 273] on span "Join our community for tips on sustainable living, wellness, and redefining com…" at bounding box center [356, 280] width 258 height 21
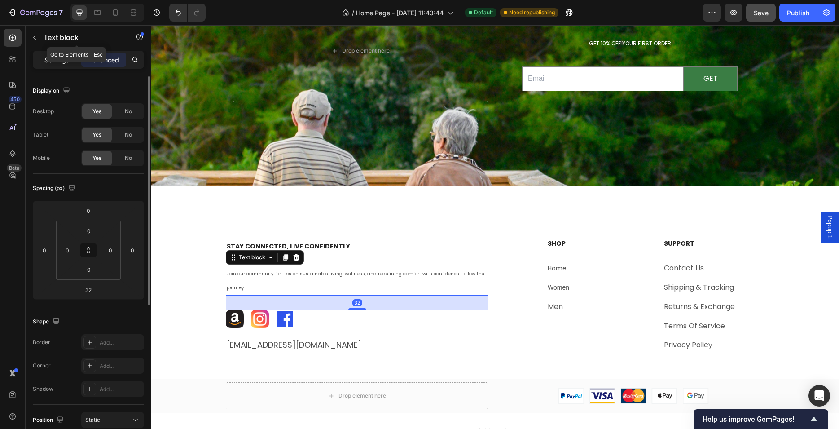
click at [57, 58] on p "Settings" at bounding box center [56, 59] width 25 height 9
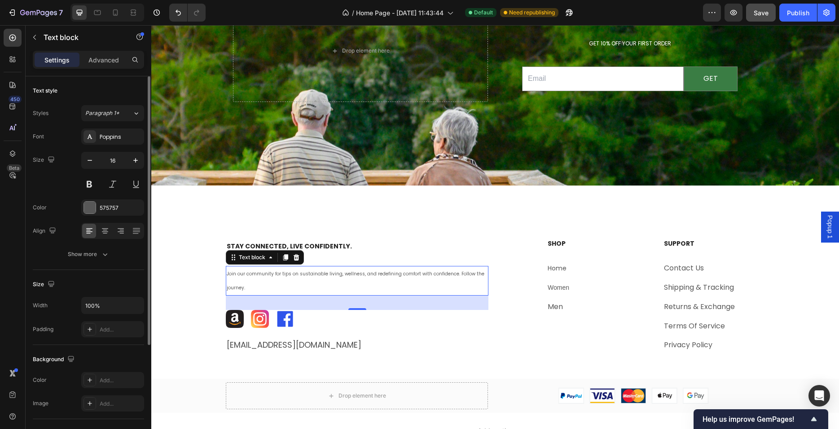
click at [253, 284] on p "Join our community for tips on sustainable living, wellness, and redefining com…" at bounding box center [357, 281] width 261 height 28
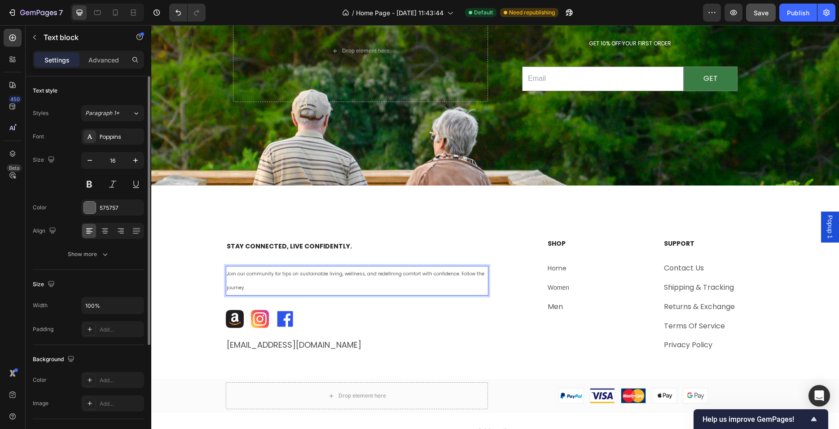
click at [253, 284] on p "Join our community for tips on sustainable living, wellness, and redefining com…" at bounding box center [357, 281] width 261 height 28
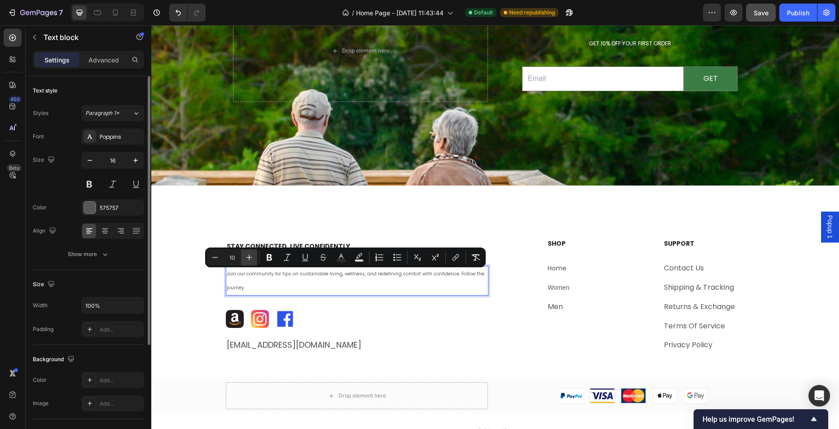
click at [249, 254] on icon "Editor contextual toolbar" at bounding box center [249, 257] width 9 height 9
type input "12"
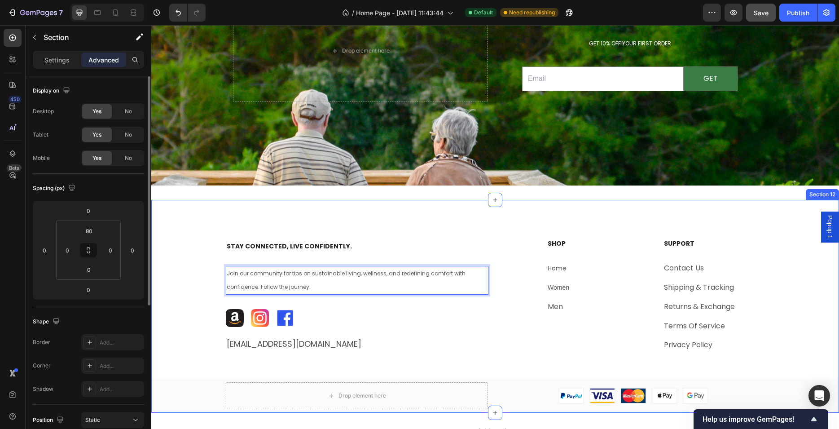
click at [182, 316] on div "Stay Connected, Live Confidently. Heading Join our community for tips on sustai…" at bounding box center [495, 324] width 688 height 177
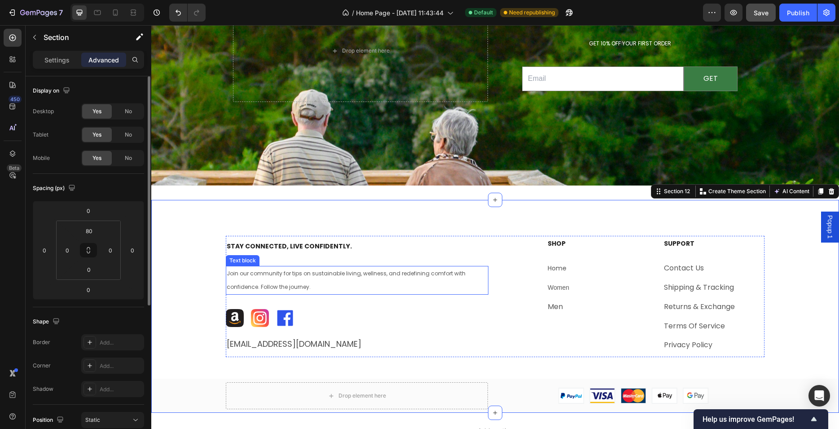
click at [401, 271] on span "Join our community for tips on sustainable living, wellness, and redefining com…" at bounding box center [346, 279] width 239 height 21
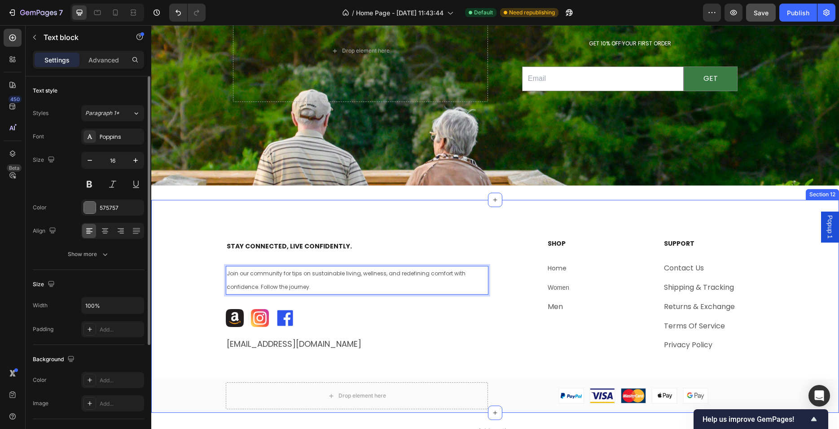
click at [204, 341] on div "Stay Connected, Live Confidently. Heading Join our community for tips on sustai…" at bounding box center [495, 324] width 688 height 177
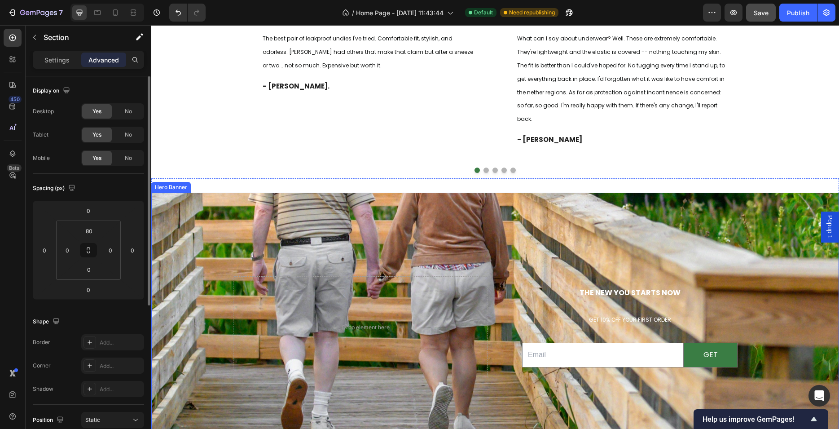
scroll to position [2490, 0]
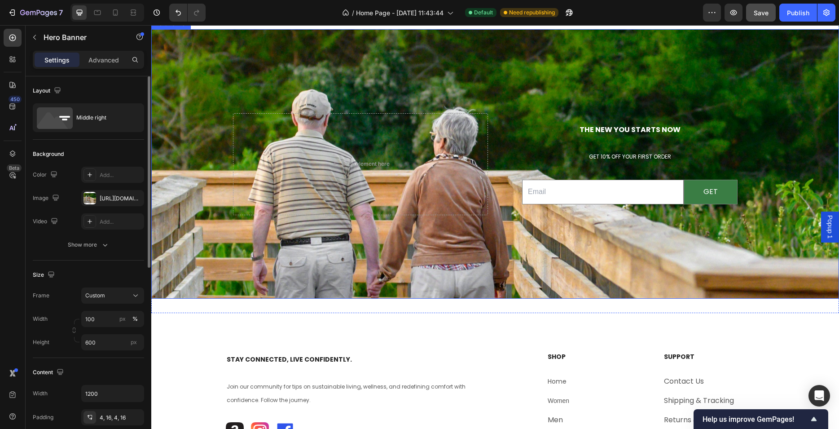
click at [226, 243] on div "Background Image" at bounding box center [495, 227] width 688 height 404
click at [101, 196] on div "[URL][DOMAIN_NAME]" at bounding box center [113, 198] width 26 height 8
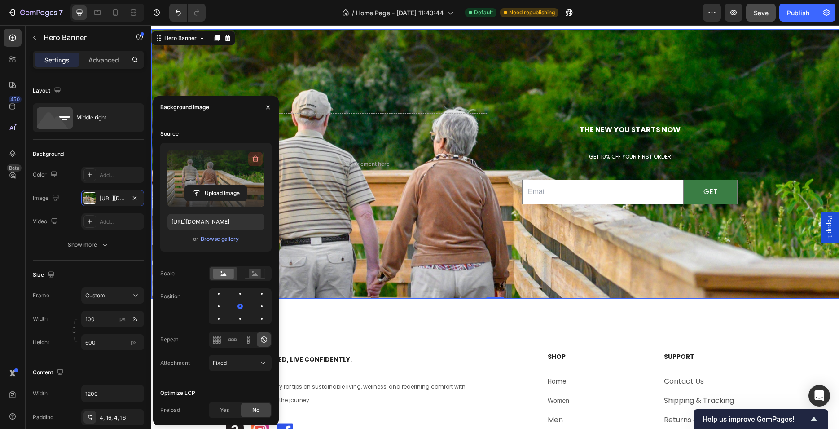
click at [255, 160] on icon "button" at bounding box center [255, 159] width 1 height 3
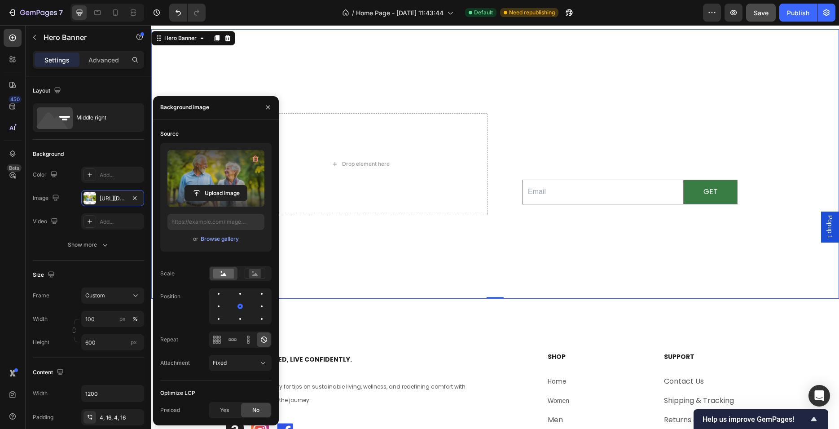
type input "[URL][DOMAIN_NAME]"
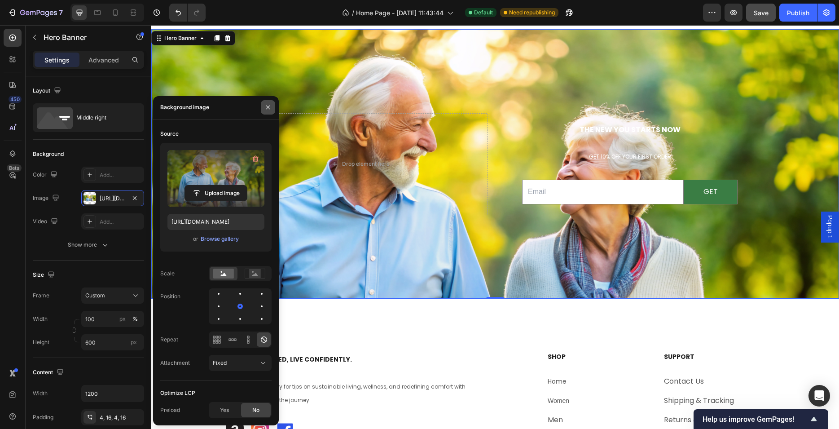
click at [271, 106] on icon "button" at bounding box center [268, 107] width 7 height 7
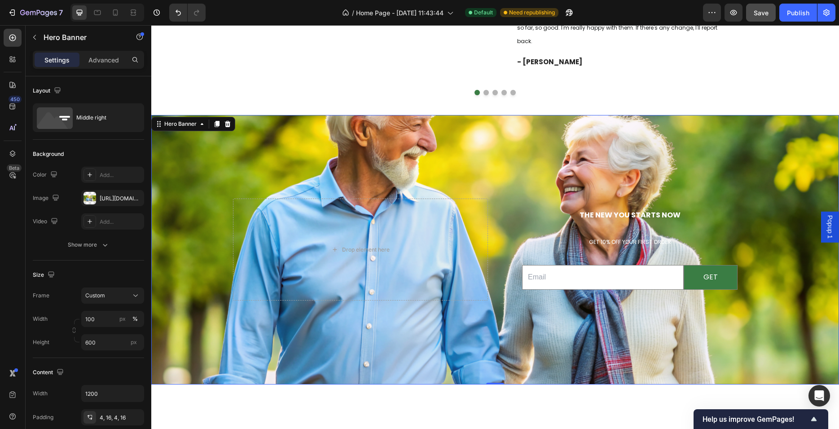
scroll to position [2434, 0]
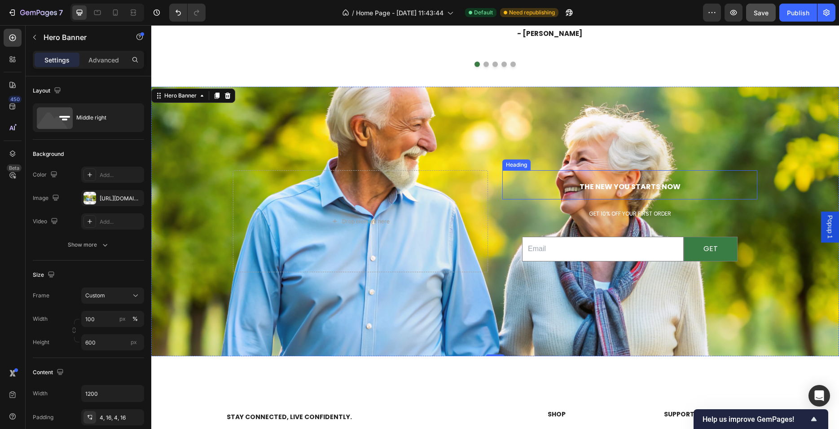
click at [639, 187] on span "THE NEW YOU STARTS NOW" at bounding box center [630, 186] width 101 height 10
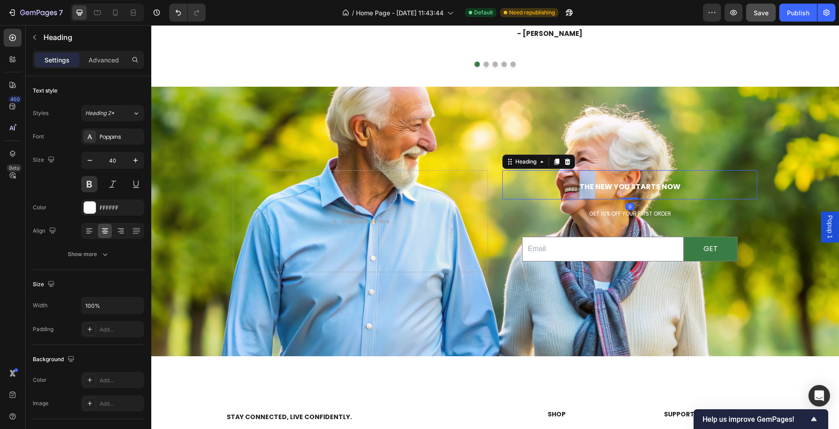
click at [580, 185] on span "THE NEW YOU STARTS NOW" at bounding box center [630, 186] width 101 height 10
click at [577, 184] on p "THE NEW YOU STARTS NOW" at bounding box center [629, 184] width 253 height 27
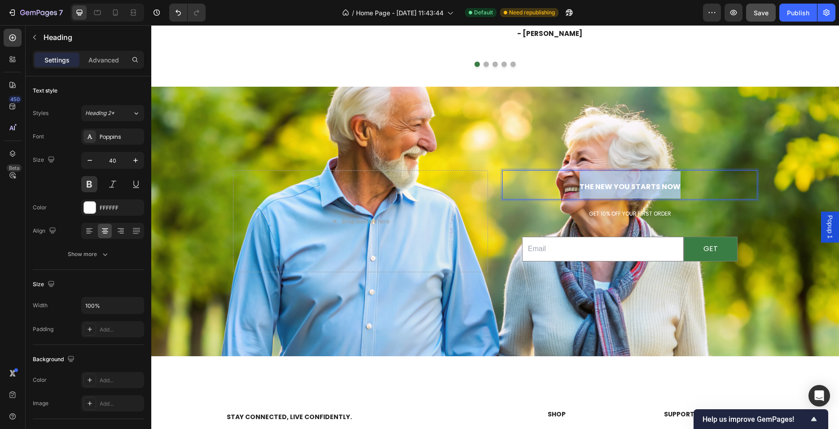
drag, startPoint x: 575, startPoint y: 186, endPoint x: 708, endPoint y: 183, distance: 133.4
click at [708, 183] on p "THE NEW YOU STARTS NOW" at bounding box center [629, 184] width 253 height 27
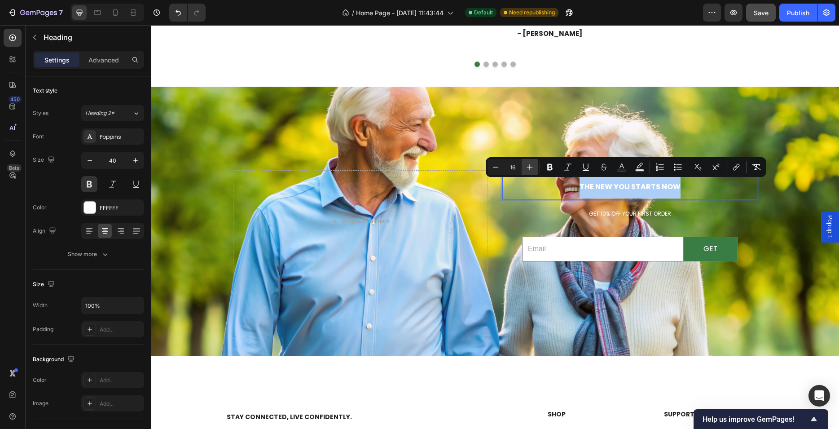
click at [533, 164] on icon "Editor contextual toolbar" at bounding box center [529, 167] width 9 height 9
type input "17"
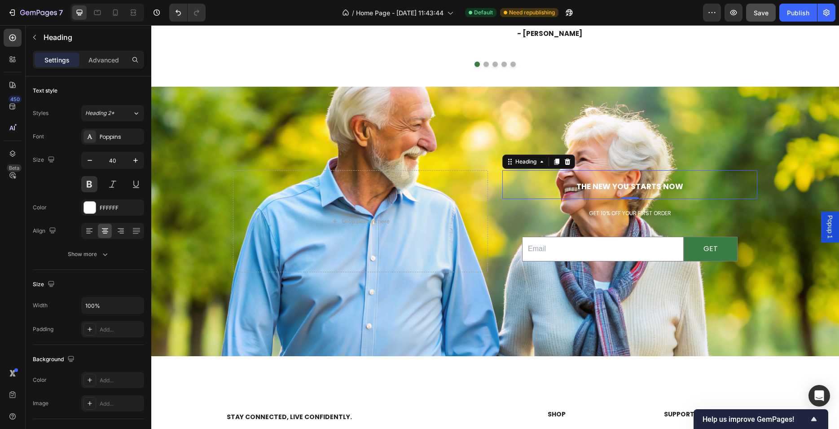
click at [586, 185] on span "THE NEW YOU STARTS NOW" at bounding box center [630, 186] width 107 height 11
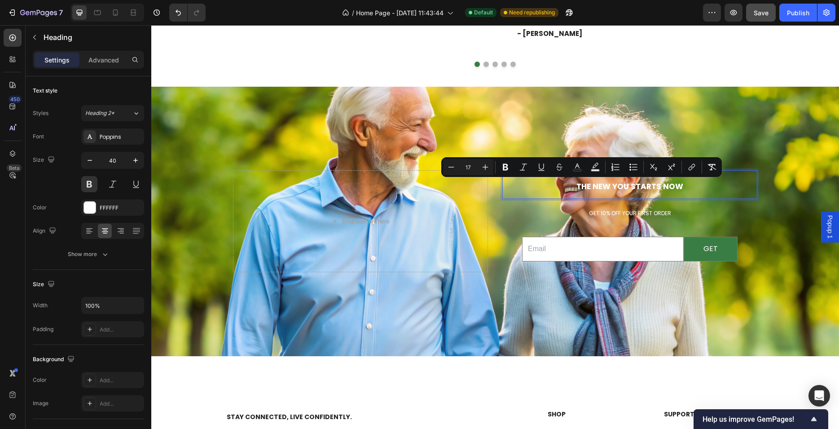
click at [577, 185] on span "THE NEW YOU STARTS NOW" at bounding box center [630, 186] width 107 height 11
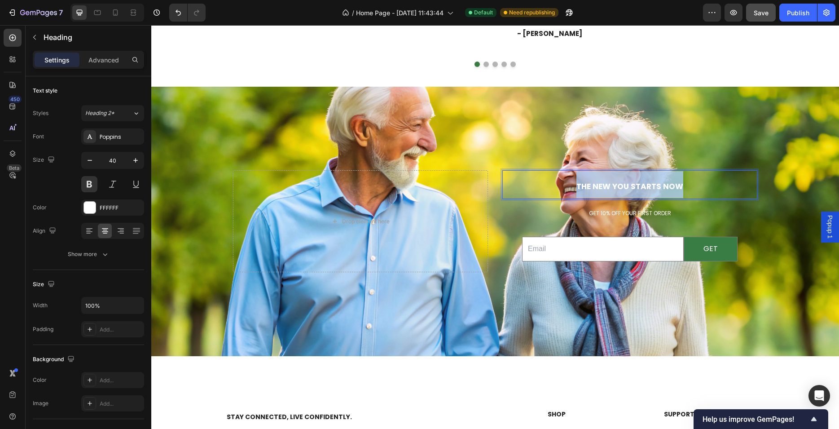
drag, startPoint x: 570, startPoint y: 185, endPoint x: 702, endPoint y: 190, distance: 132.1
click at [702, 190] on p "THE NEW YOU STARTS NOW" at bounding box center [629, 184] width 253 height 27
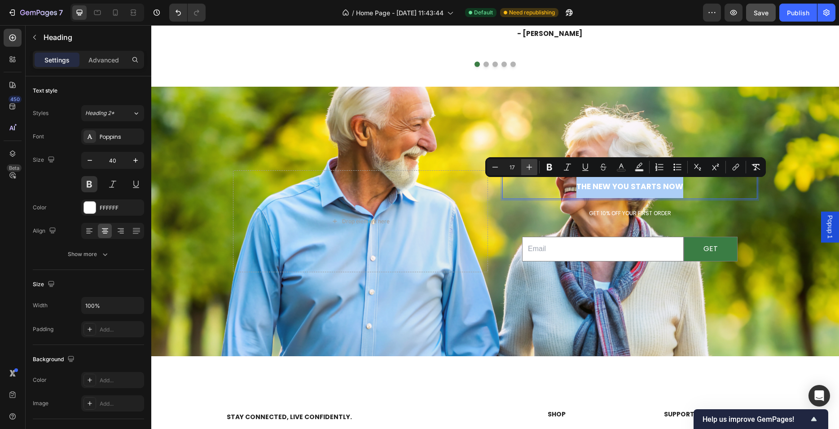
click at [531, 172] on button "Plus" at bounding box center [529, 167] width 16 height 16
click at [530, 170] on icon "Editor contextual toolbar" at bounding box center [529, 167] width 9 height 9
type input "20"
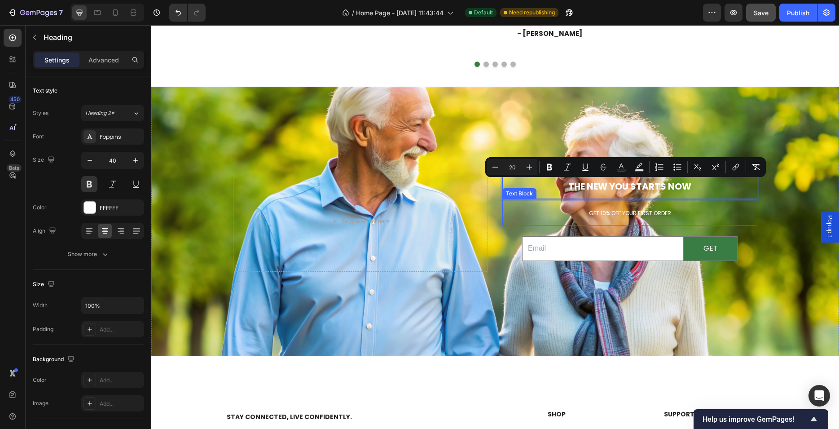
click at [603, 213] on span "GET 10% OFF YOUR FIRST ORDER" at bounding box center [630, 213] width 82 height 8
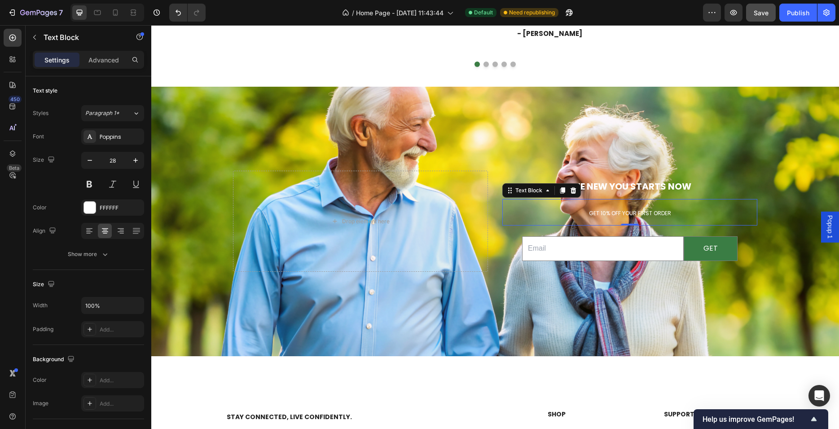
click at [609, 212] on span "GET 10% OFF YOUR FIRST ORDER" at bounding box center [630, 213] width 82 height 8
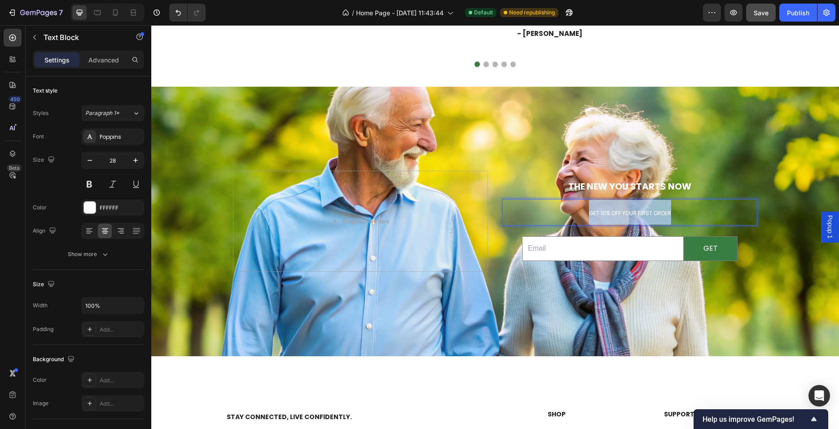
drag, startPoint x: 581, startPoint y: 210, endPoint x: 692, endPoint y: 216, distance: 110.7
click at [692, 216] on p "GET 10% OFF YOUR FIRST ORDER" at bounding box center [629, 212] width 253 height 25
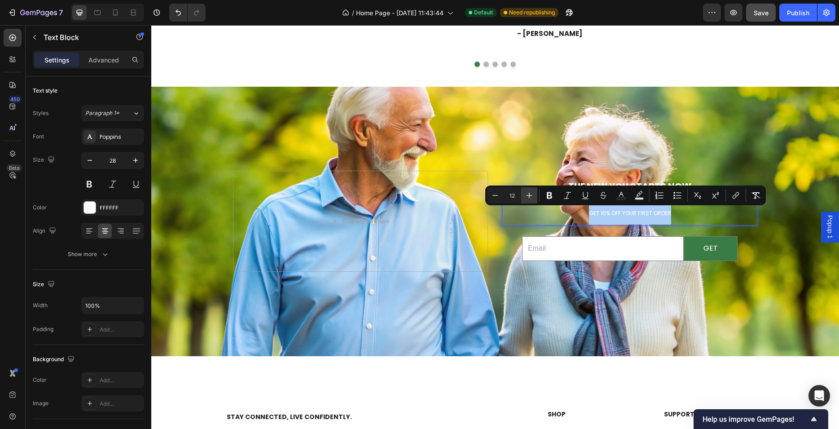
click at [526, 196] on icon "Editor contextual toolbar" at bounding box center [529, 195] width 9 height 9
type input "16"
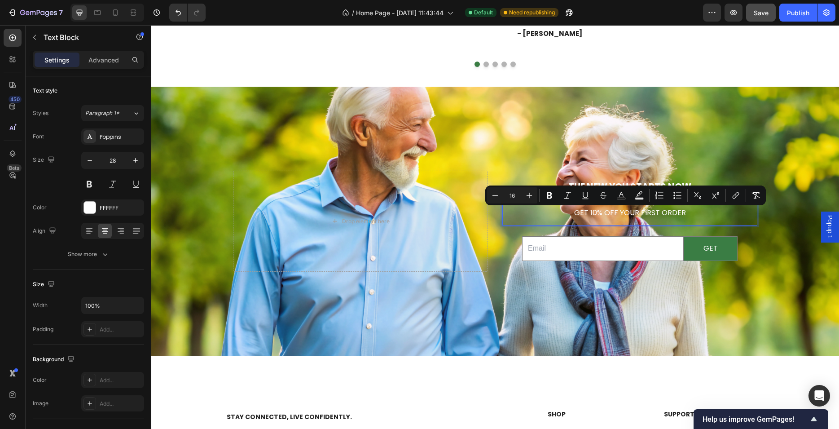
click at [575, 212] on span "GET 10% OFF YOUR FIRST ORDER" at bounding box center [630, 212] width 112 height 10
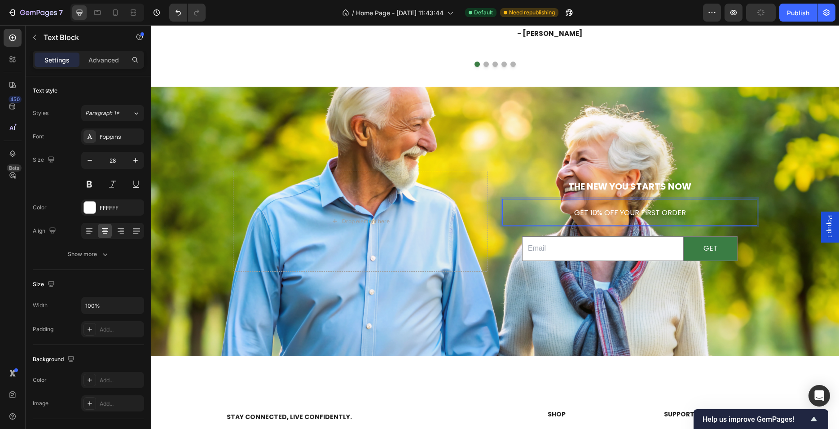
click at [458, 243] on div "Drop element here" at bounding box center [360, 221] width 255 height 101
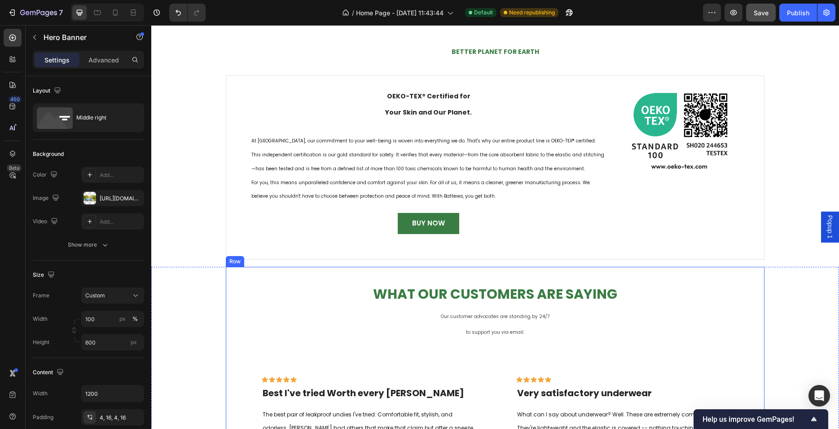
scroll to position [1924, 0]
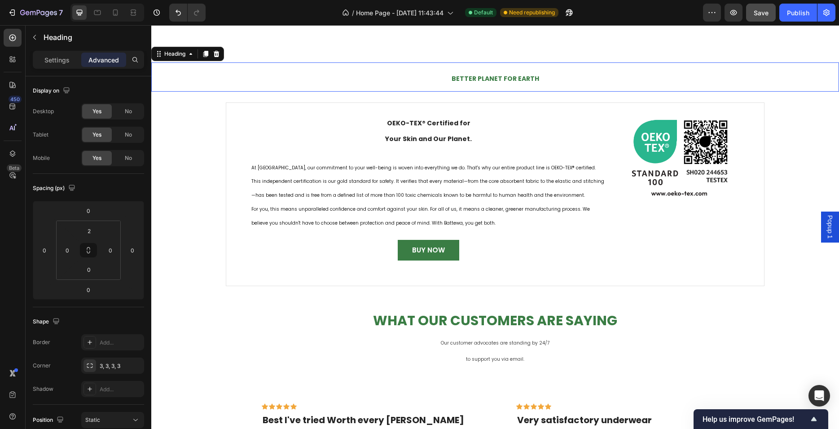
click at [495, 72] on h2 "BETTER PLANET FOR EARTH" at bounding box center [495, 77] width 688 height 28
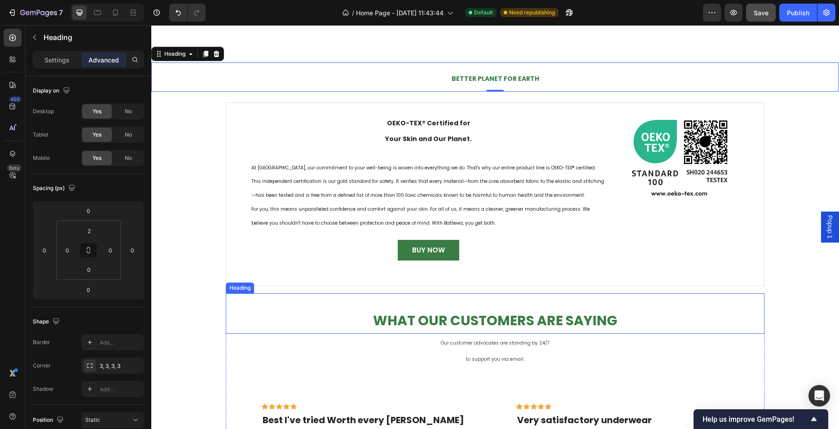
click at [468, 320] on h2 "What Our Customers Are Saying" at bounding box center [495, 321] width 539 height 26
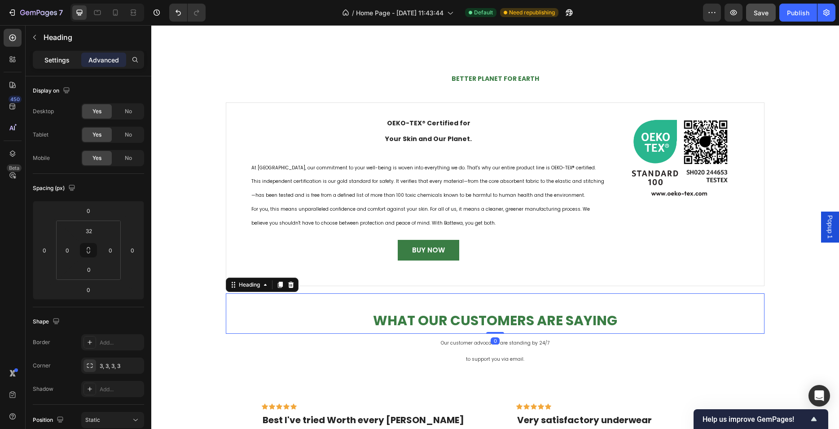
click at [62, 57] on p "Settings" at bounding box center [56, 59] width 25 height 9
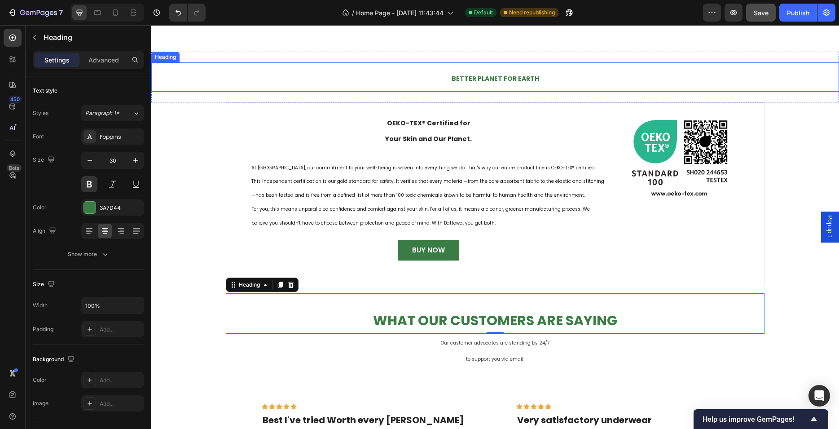
click at [476, 75] on span "BETTER PLANET FOR EARTH" at bounding box center [496, 78] width 88 height 9
click at [475, 316] on h2 "What Our Customers Are Saying" at bounding box center [495, 321] width 539 height 26
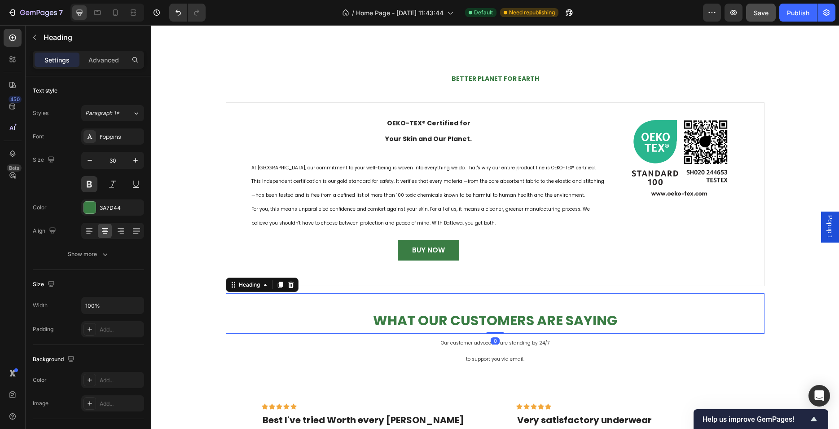
click at [475, 316] on h2 "What Our Customers Are Saying" at bounding box center [495, 321] width 539 height 26
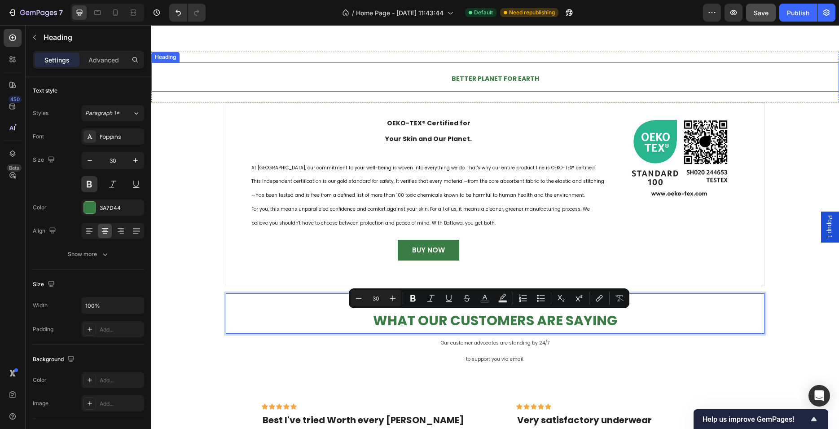
click at [498, 75] on span "BETTER PLANET FOR EARTH" at bounding box center [496, 78] width 88 height 9
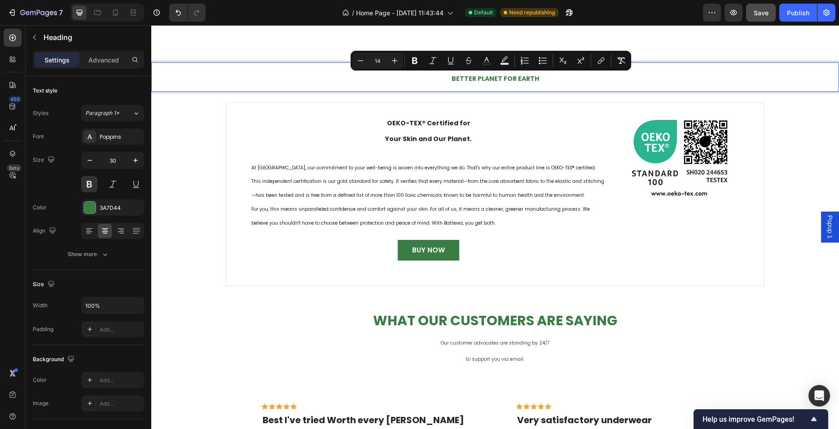
drag, startPoint x: 384, startPoint y: 59, endPoint x: 374, endPoint y: 59, distance: 9.9
click at [374, 59] on input "14" at bounding box center [378, 60] width 18 height 11
type input "30"
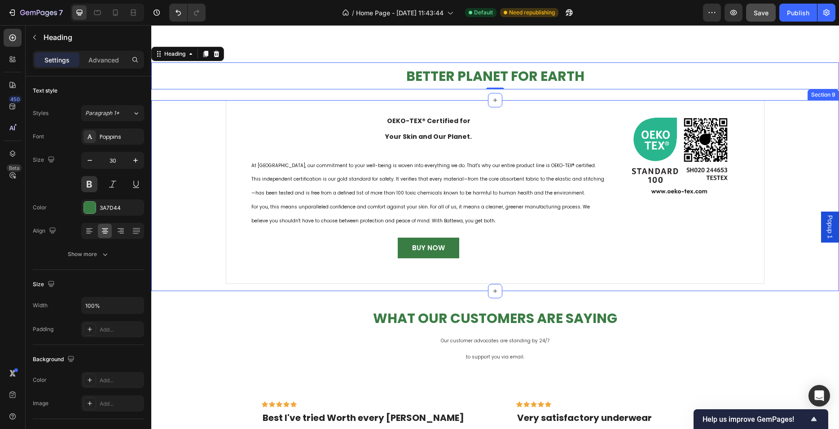
click at [213, 262] on div "OEKO-TEX® Certified for Your Skin and Our Planet. Heading At [GEOGRAPHIC_DATA],…" at bounding box center [495, 195] width 675 height 191
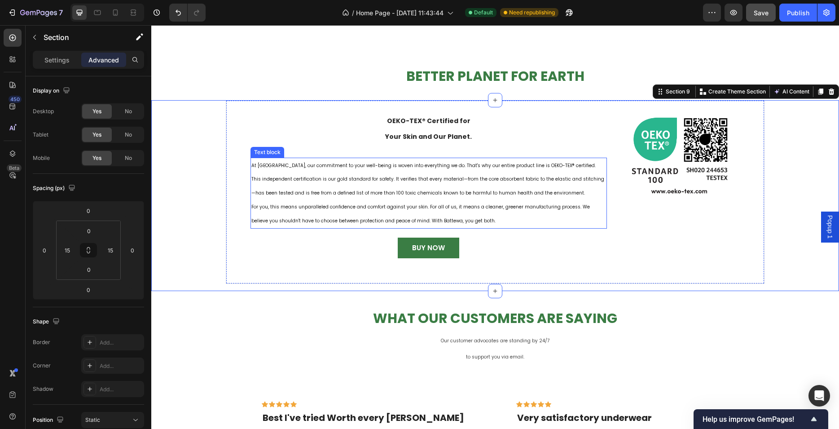
click at [316, 206] on span "For you, this means unparalleled confidence and comfort against your skin. For …" at bounding box center [420, 213] width 339 height 21
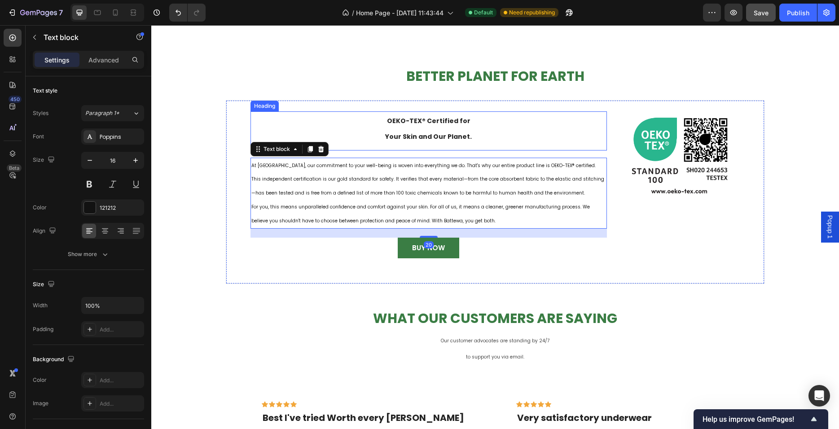
click at [434, 138] on strong "Your Skin and Our Planet." at bounding box center [428, 136] width 87 height 9
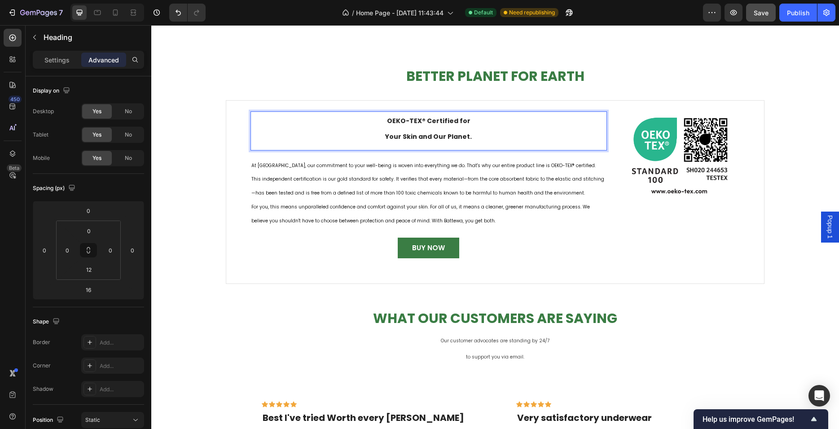
click at [385, 138] on strong "Your Skin and Our Planet." at bounding box center [428, 136] width 87 height 9
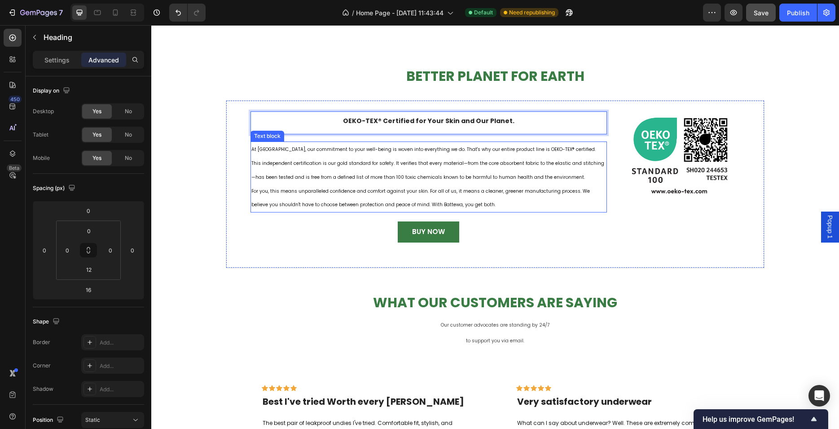
click at [352, 178] on span "This independent certification is our gold standard for safety. It verifies tha…" at bounding box center [427, 170] width 353 height 21
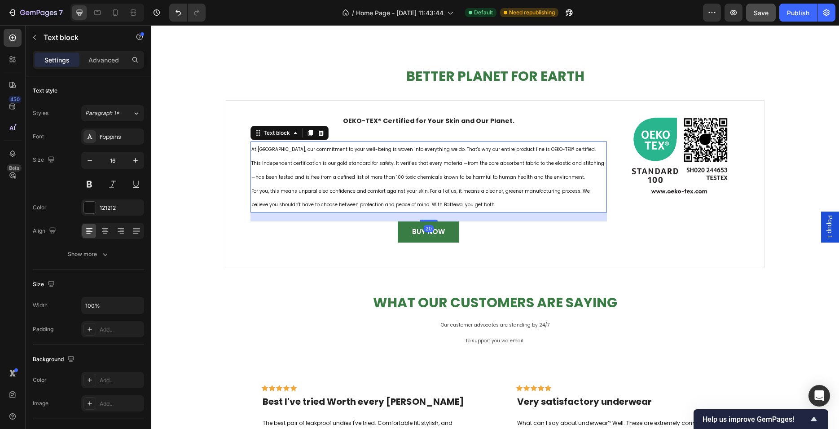
click at [354, 176] on span "This independent certification is our gold standard for safety. It verifies tha…" at bounding box center [427, 170] width 353 height 21
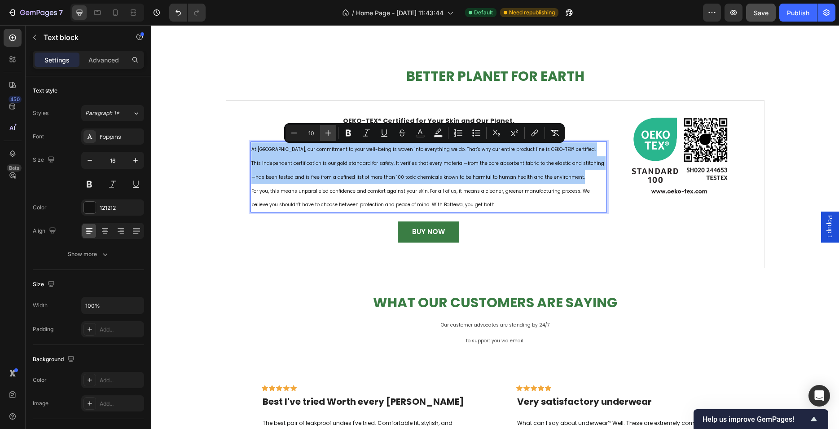
click at [330, 131] on icon "Editor contextual toolbar" at bounding box center [328, 132] width 9 height 9
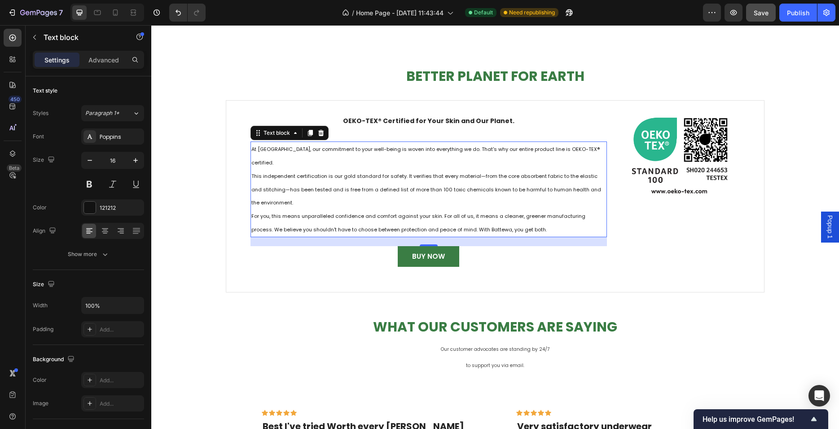
click at [300, 173] on p "This independent certification is our gold standard for safety. It verifies tha…" at bounding box center [428, 189] width 355 height 40
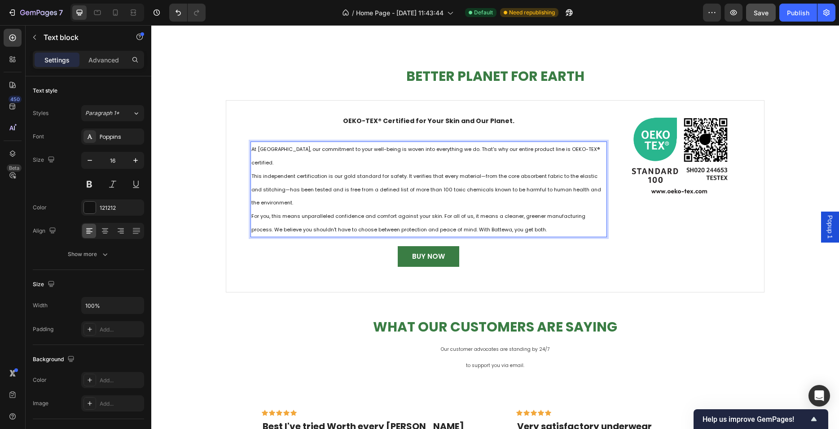
click at [300, 173] on p "This independent certification is our gold standard for safety. It verifies tha…" at bounding box center [428, 189] width 355 height 40
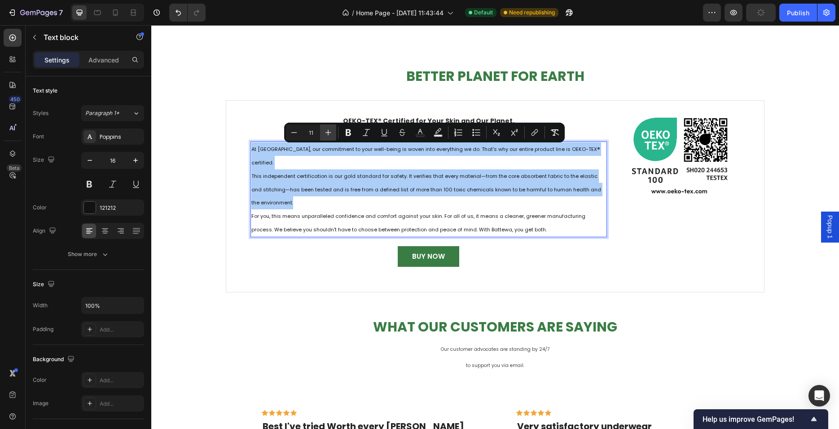
click at [331, 129] on icon "Editor contextual toolbar" at bounding box center [328, 132] width 9 height 9
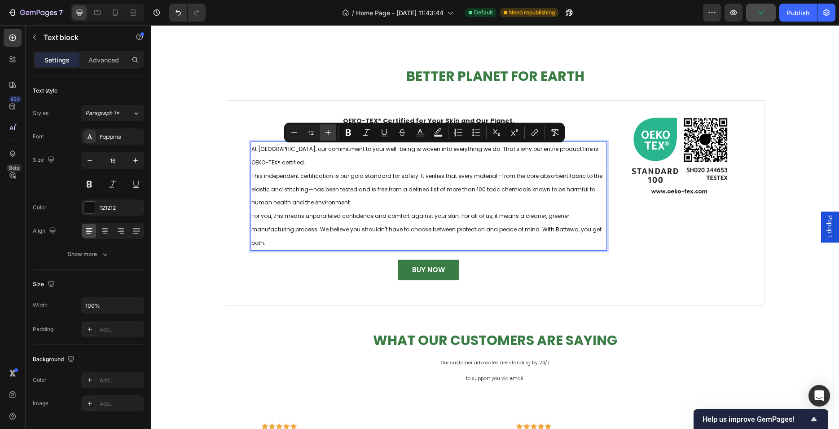
click at [330, 131] on icon "Editor contextual toolbar" at bounding box center [328, 132] width 9 height 9
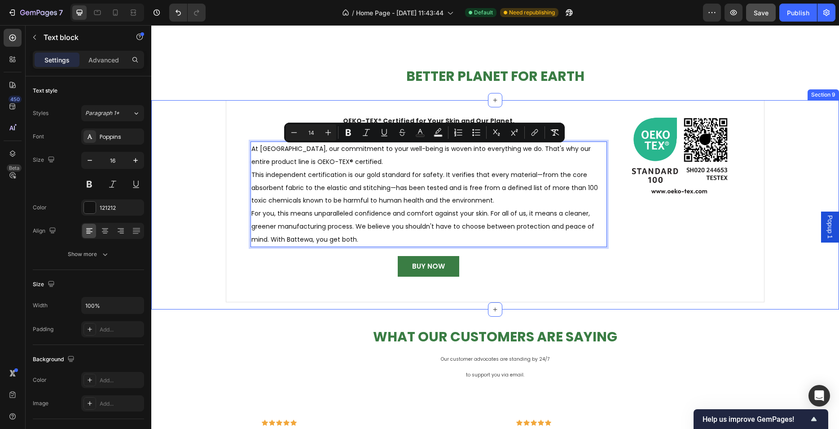
click at [191, 211] on div "⁠⁠⁠⁠⁠⁠⁠ OEKO-TEX® Certified for Your Skin and Our Planet. Heading At [GEOGRAPHI…" at bounding box center [495, 204] width 675 height 209
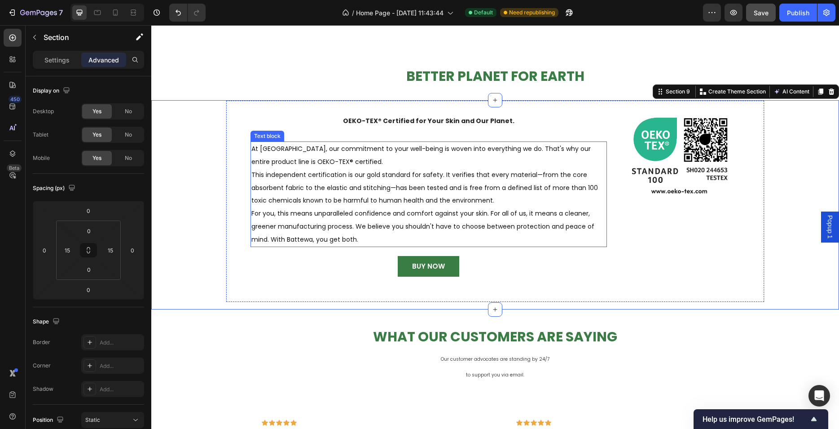
click at [301, 205] on span "This independent certification is our gold standard for safety. It verifies tha…" at bounding box center [424, 187] width 347 height 35
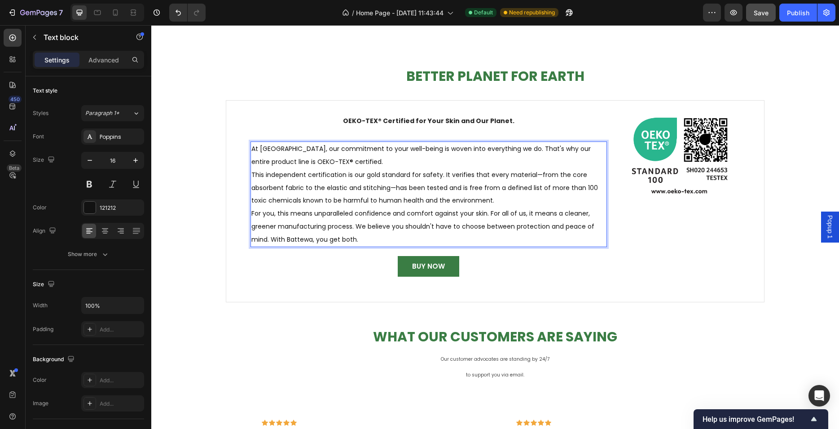
click at [379, 205] on span "This independent certification is our gold standard for safety. It verifies tha…" at bounding box center [424, 187] width 347 height 35
click at [441, 121] on strong "OEKO-TEX® Certified for Your Skin and Our Planet." at bounding box center [429, 120] width 172 height 9
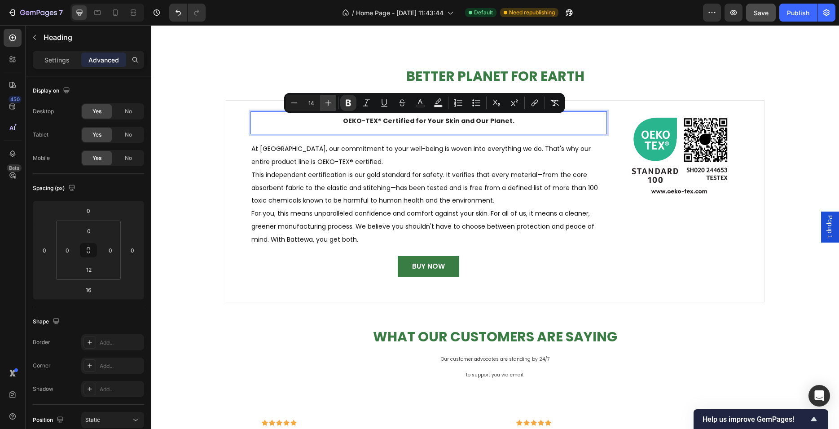
click at [327, 103] on icon "Editor contextual toolbar" at bounding box center [329, 103] width 6 height 6
click at [374, 123] on strong "OEKO-TEX® Certified for Your Skin and Our Planet." at bounding box center [429, 120] width 189 height 10
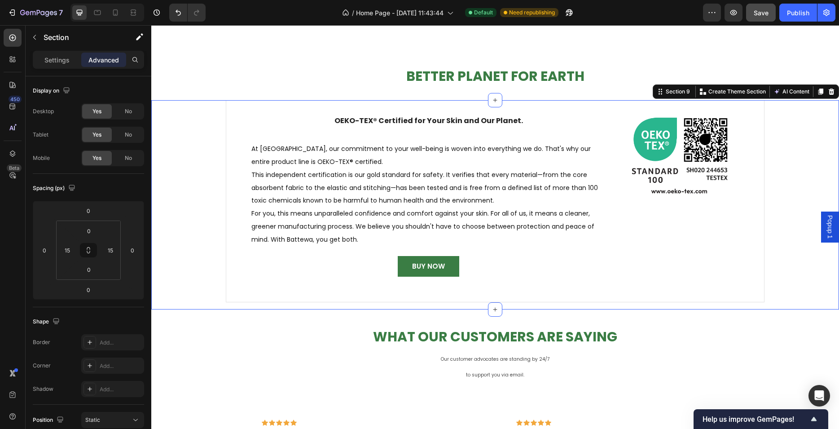
click at [181, 178] on div "⁠⁠⁠⁠⁠⁠⁠ OEKO-TEX® Certified for Your Skin and Our Planet. Heading At [GEOGRAPHI…" at bounding box center [495, 204] width 675 height 209
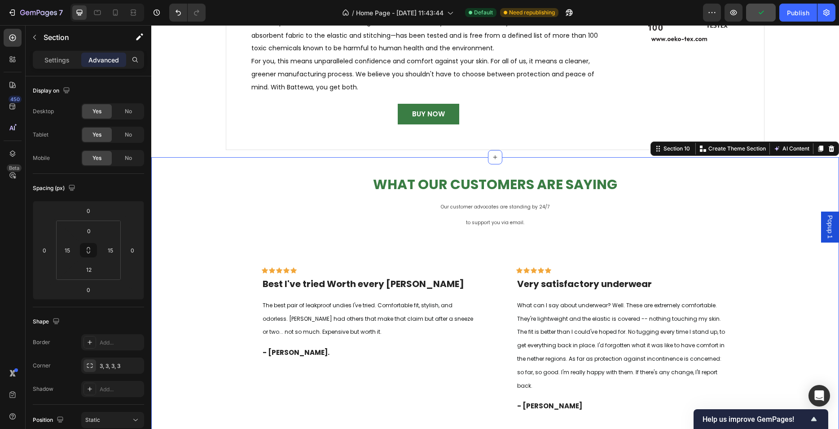
scroll to position [2094, 0]
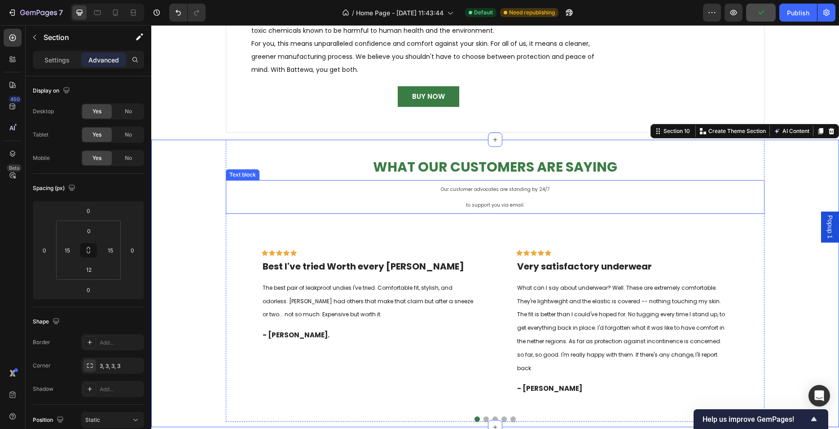
click at [487, 191] on span "Our customer advocates are standing by 24/7" at bounding box center [495, 189] width 109 height 7
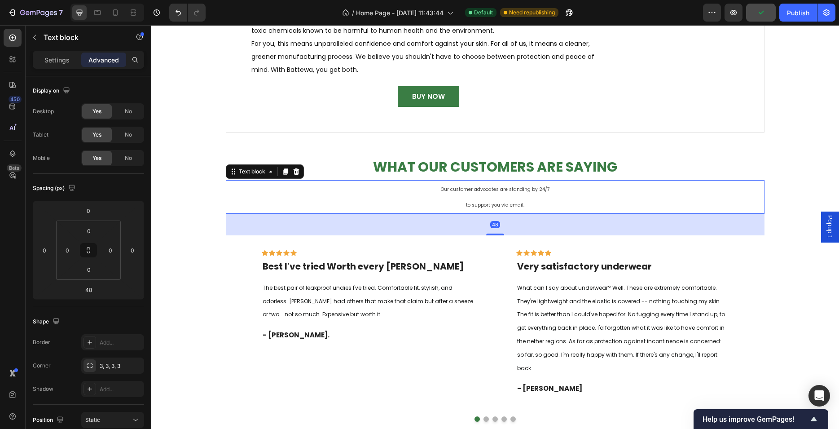
click at [487, 191] on span "Our customer advocates are standing by 24/7" at bounding box center [495, 189] width 109 height 7
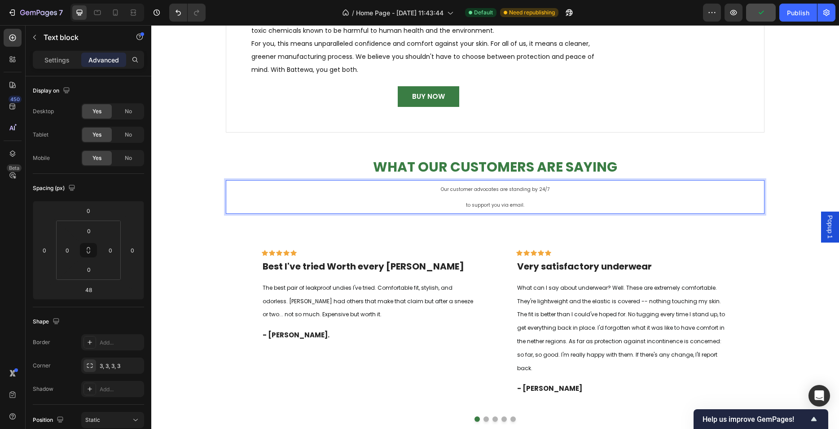
click at [466, 206] on span "to support you via email." at bounding box center [495, 205] width 58 height 7
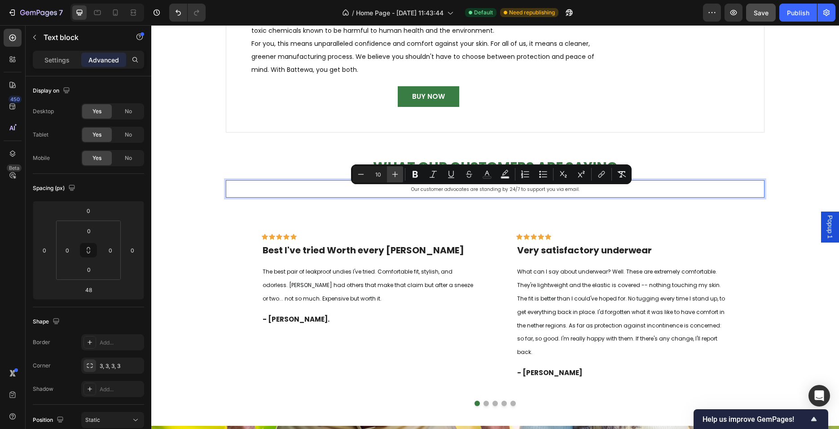
click at [398, 176] on icon "Editor contextual toolbar" at bounding box center [395, 174] width 9 height 9
click at [398, 176] on p "What Our Customers Are Saying" at bounding box center [495, 167] width 537 height 24
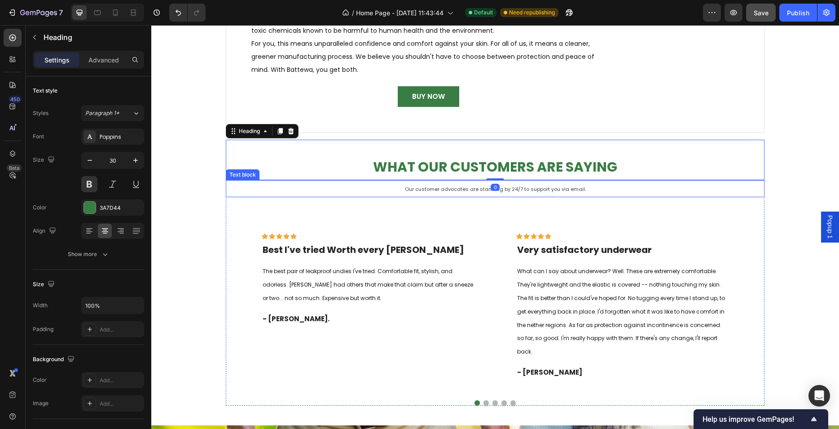
click at [429, 193] on span "Our customer advocates are standing by 24/7 to support you via email." at bounding box center [495, 188] width 181 height 7
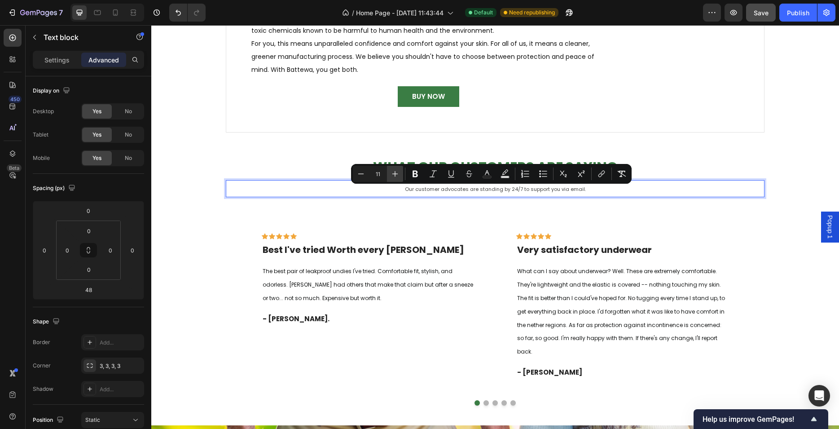
click at [400, 173] on button "Plus" at bounding box center [395, 174] width 16 height 16
click at [399, 173] on icon "Editor contextual toolbar" at bounding box center [395, 173] width 9 height 9
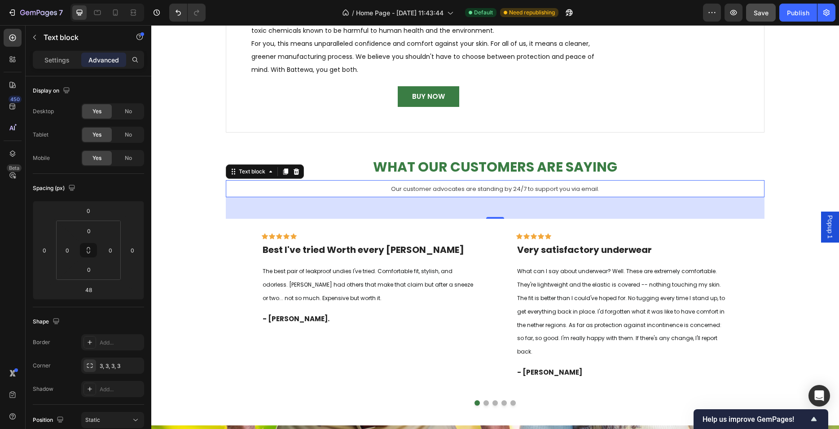
click at [399, 190] on span "Our customer advocates are standing by 24/7 to support you via email." at bounding box center [495, 189] width 208 height 9
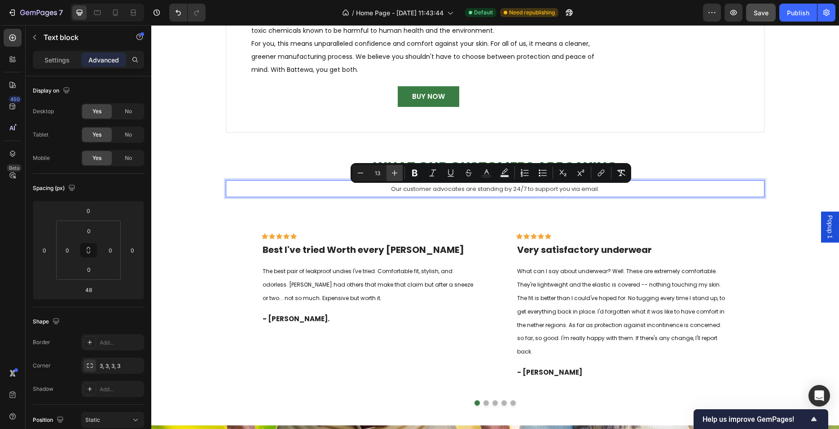
click at [395, 173] on icon "Editor contextual toolbar" at bounding box center [395, 173] width 6 height 6
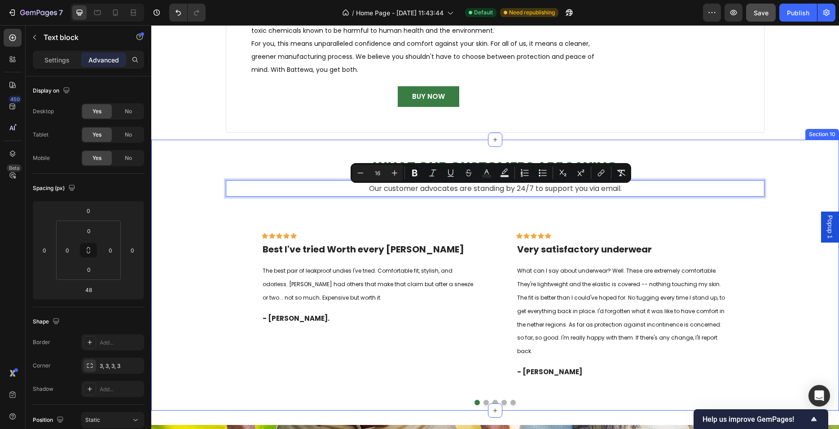
click at [218, 226] on div "What Our Customers Are Saying Heading Our customer advocates are standing by 24…" at bounding box center [495, 272] width 675 height 265
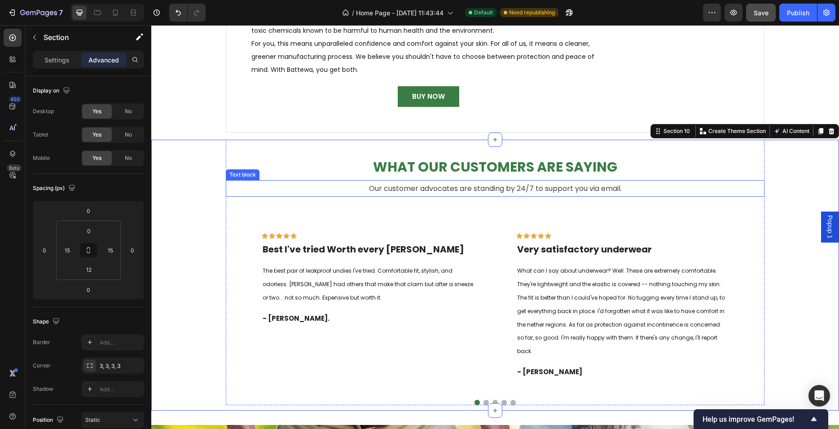
click at [382, 190] on span "Our customer advocates are standing by 24/7 to support you via email." at bounding box center [495, 188] width 253 height 10
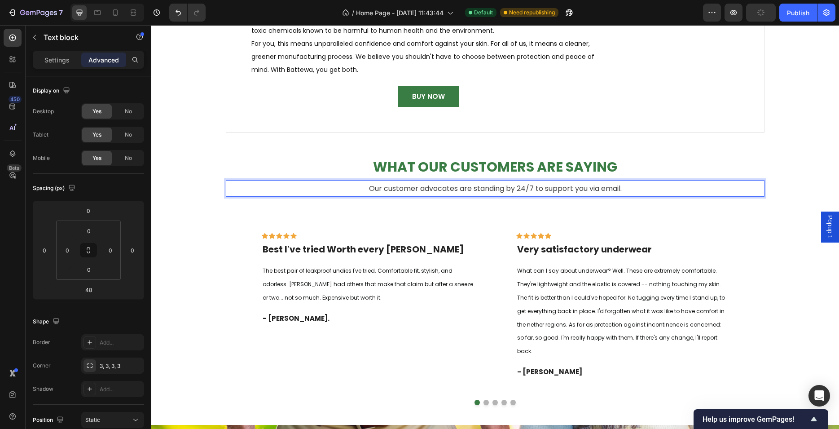
click at [412, 187] on span "Our customer advocates are standing by 24/7 to support you via email." at bounding box center [495, 188] width 253 height 10
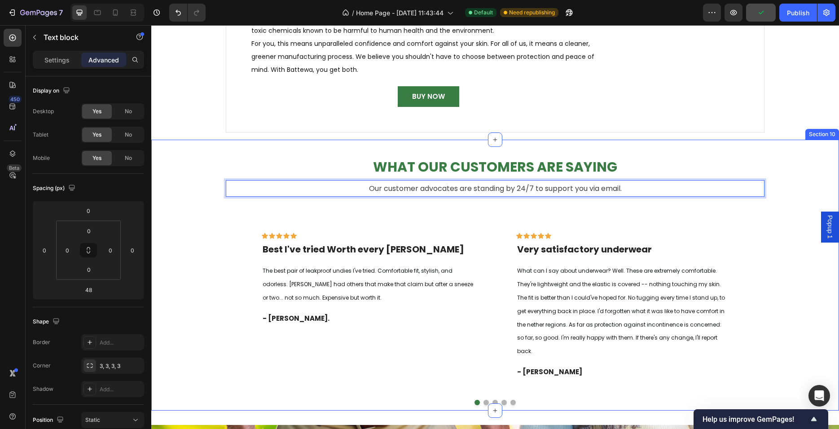
click at [201, 159] on div "What Our Customers Are Saying Heading Our customer advocates are standing by 24…" at bounding box center [495, 272] width 675 height 265
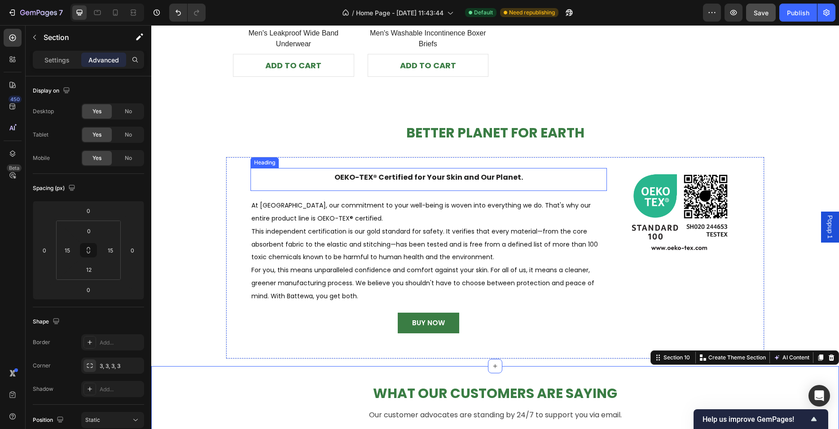
scroll to position [1811, 0]
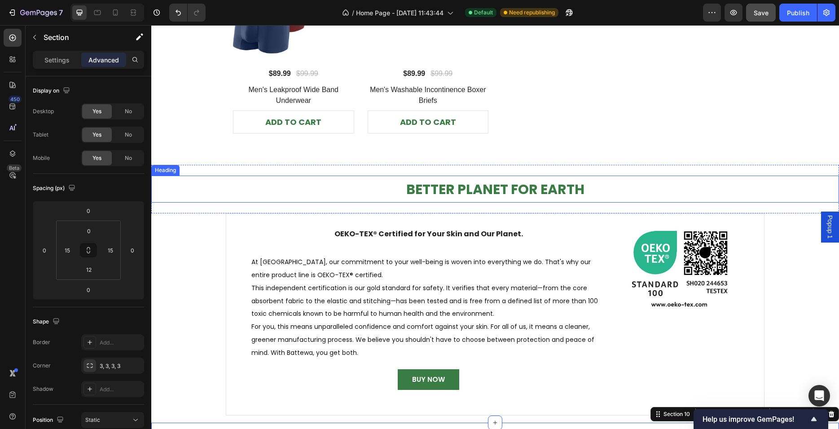
click at [432, 190] on span "BETTER PLANET FOR EARTH" at bounding box center [495, 189] width 178 height 19
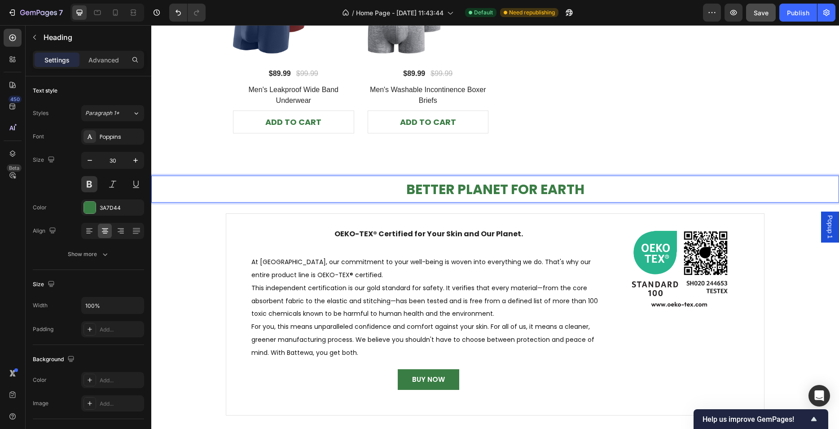
click at [432, 190] on span "BETTER PLANET FOR EARTH" at bounding box center [495, 189] width 178 height 19
drag, startPoint x: 418, startPoint y: 189, endPoint x: 483, endPoint y: 203, distance: 66.8
click at [483, 203] on h2 "BETTER PLANET FOR EARTH" at bounding box center [495, 189] width 688 height 26
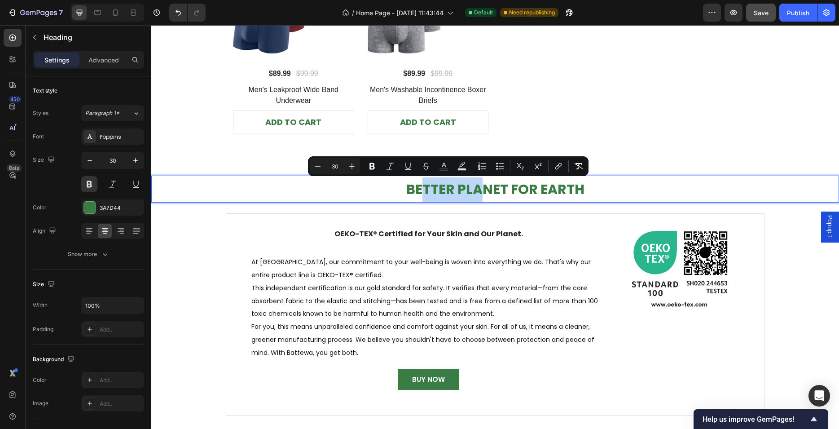
click at [436, 191] on span "BETTER PLANET FOR EARTH" at bounding box center [495, 189] width 178 height 19
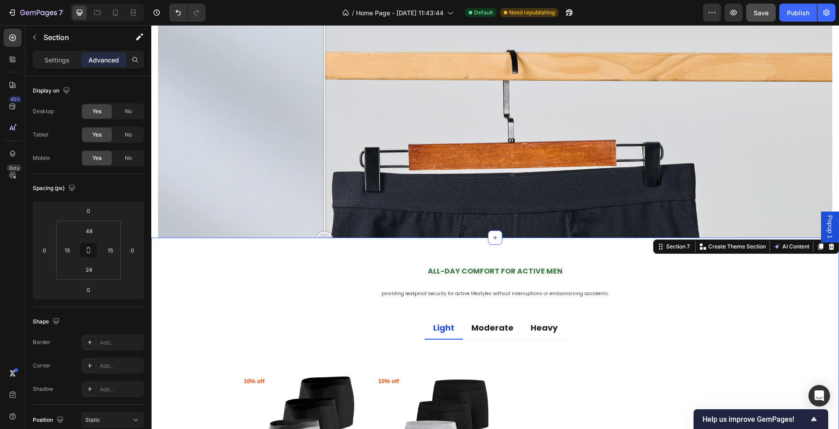
scroll to position [1302, 0]
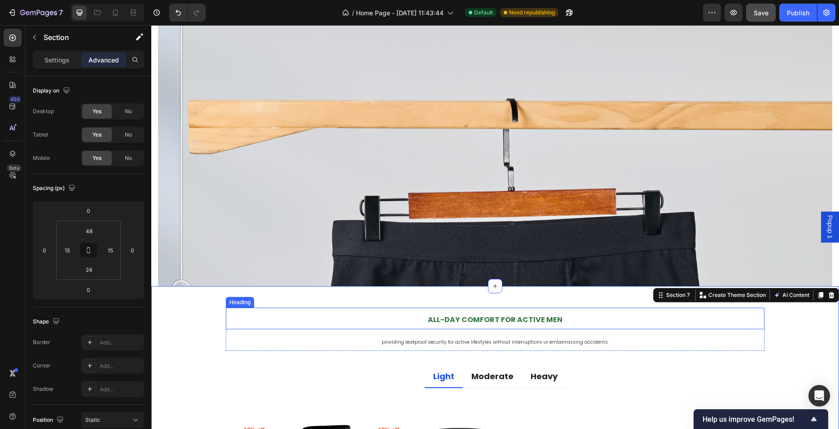
click at [507, 316] on strong "All-Day Comfort for Active Men" at bounding box center [495, 319] width 135 height 10
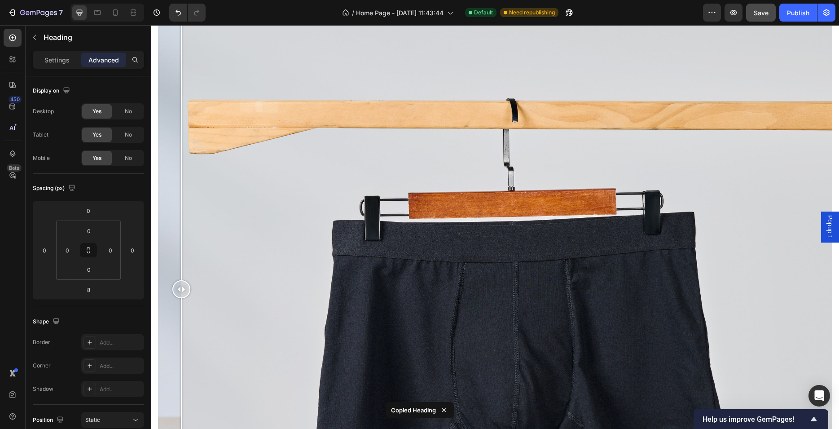
click at [380, 313] on p "All-Day Comfort for Active Men" at bounding box center [495, 322] width 537 height 20
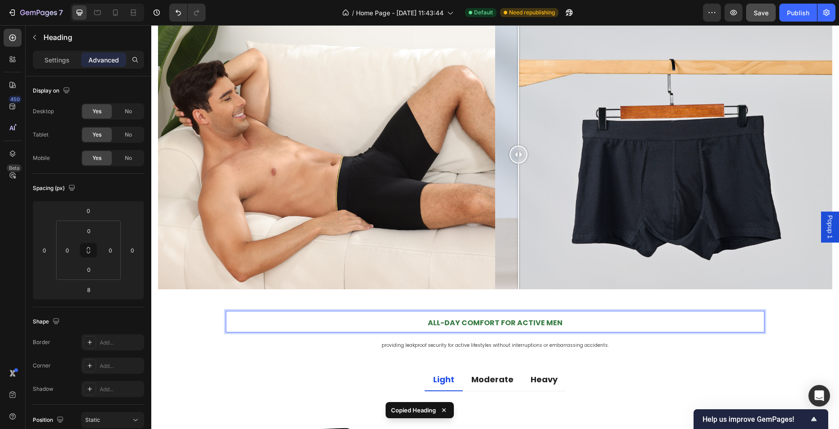
click at [380, 313] on p "All-Day Comfort for Active Men" at bounding box center [495, 322] width 537 height 20
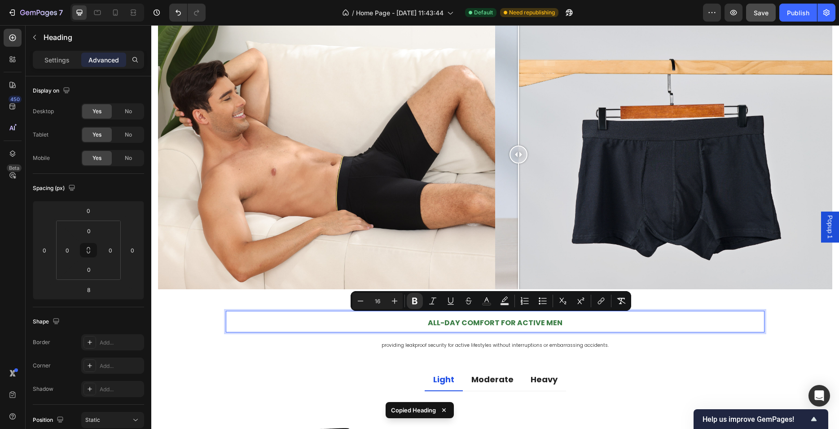
drag, startPoint x: 381, startPoint y: 304, endPoint x: 373, endPoint y: 302, distance: 8.3
click at [373, 302] on input "16" at bounding box center [378, 300] width 18 height 11
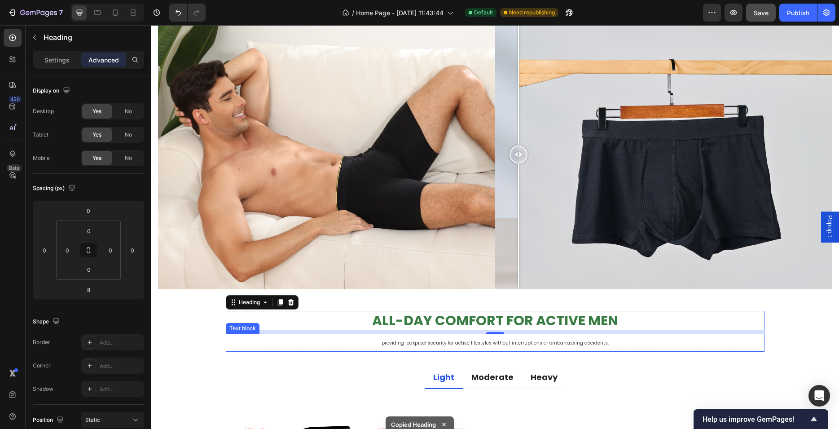
click at [403, 340] on span "providing leakproof security for active lifestyles without interruptions or emb…" at bounding box center [495, 343] width 227 height 7
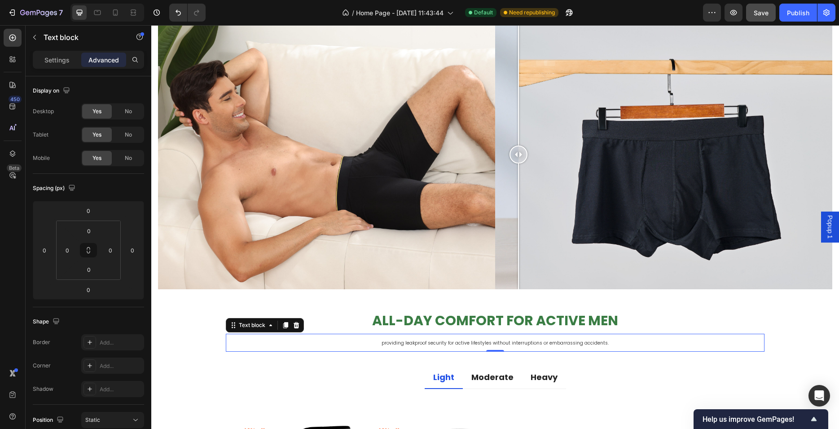
click at [403, 340] on span "providing leakproof security for active lifestyles without interruptions or emb…" at bounding box center [495, 343] width 227 height 7
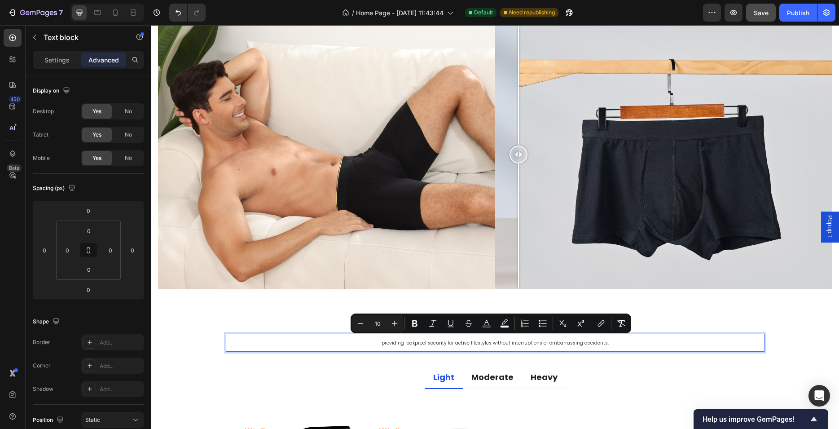
drag, startPoint x: 528, startPoint y: 348, endPoint x: 374, endPoint y: 323, distance: 156.1
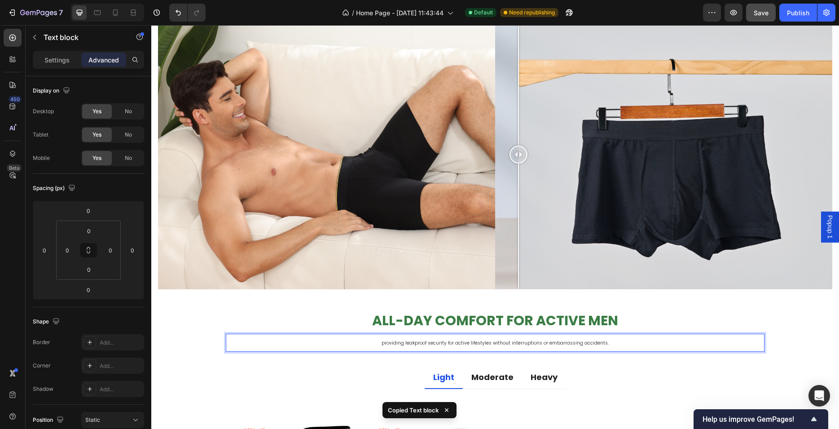
click at [377, 339] on p "providing leakproof security for active lifestyles without interruptions or emb…" at bounding box center [495, 343] width 537 height 16
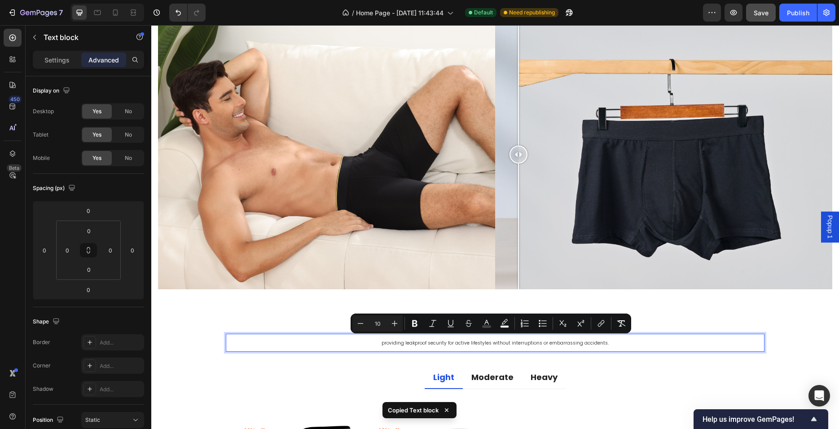
click at [376, 324] on input "10" at bounding box center [378, 323] width 18 height 11
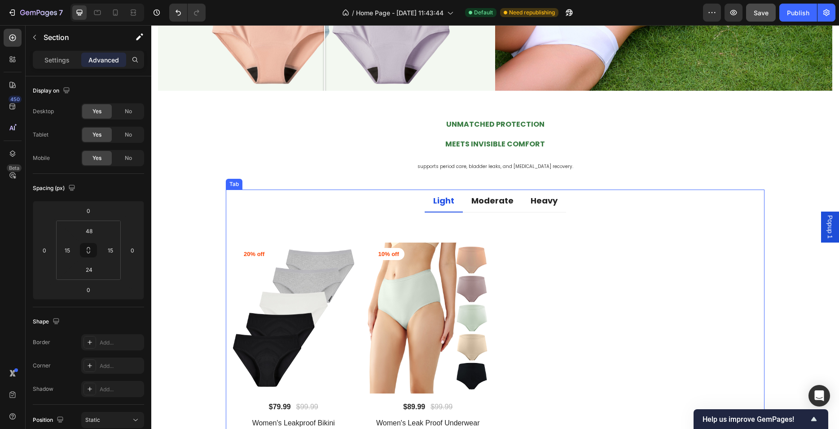
scroll to position [793, 0]
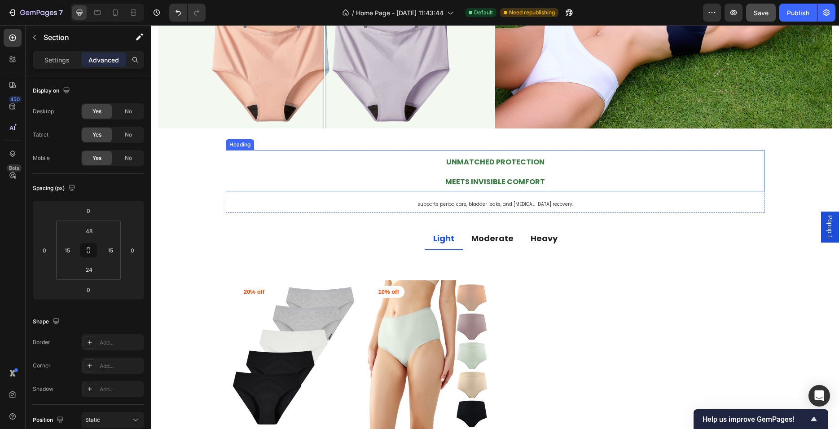
click at [493, 179] on strong "Meets Invisible Comfort" at bounding box center [495, 181] width 100 height 10
click at [445, 184] on strong "Meets Invisible Comfort" at bounding box center [495, 181] width 100 height 10
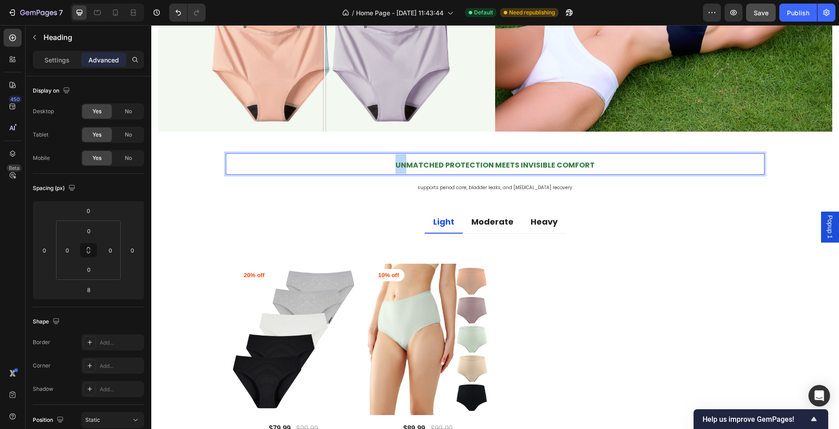
drag, startPoint x: 470, startPoint y: 163, endPoint x: 405, endPoint y: 162, distance: 65.1
click at [430, 160] on strong "Unmatched Protection Meets Invisible Comfort" at bounding box center [495, 165] width 199 height 10
click at [521, 162] on strong "Unmatched Protection Meets Invisible Comfort" at bounding box center [495, 165] width 199 height 10
click at [609, 160] on p "Unmatched Protection Meets Invisible Comfort" at bounding box center [495, 164] width 537 height 20
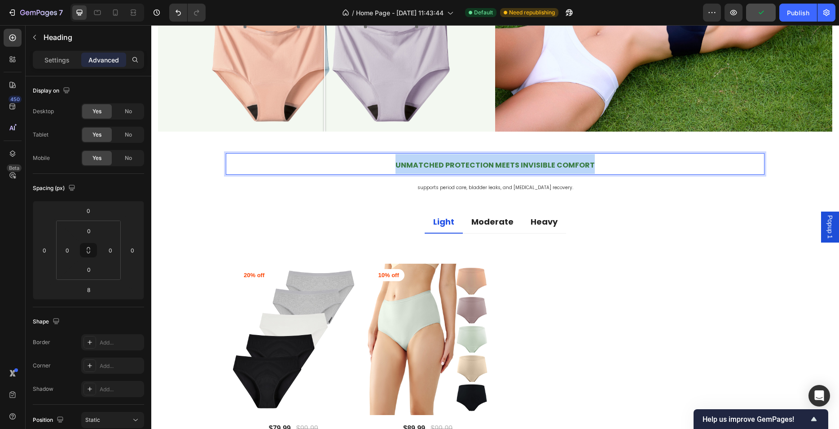
drag, startPoint x: 565, startPoint y: 161, endPoint x: 394, endPoint y: 159, distance: 171.6
click at [394, 159] on p "Unmatched Protection Meets Invisible Comfort" at bounding box center [495, 164] width 537 height 20
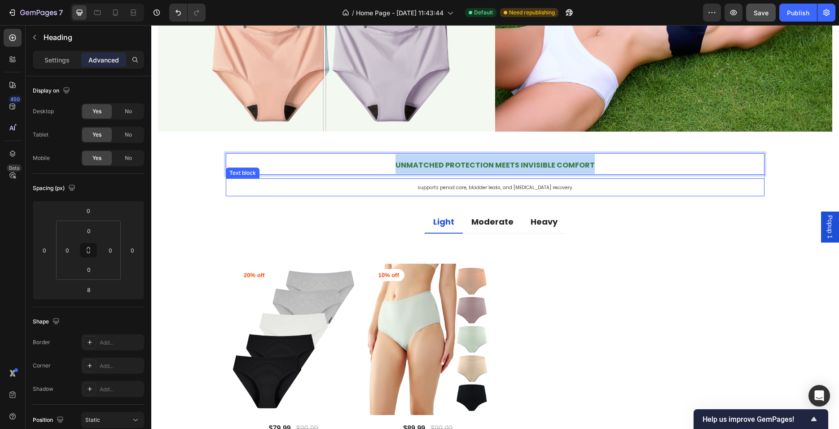
click at [444, 184] on span "supports period care, bladder leaks, and [MEDICAL_DATA] recovery." at bounding box center [496, 187] width 156 height 7
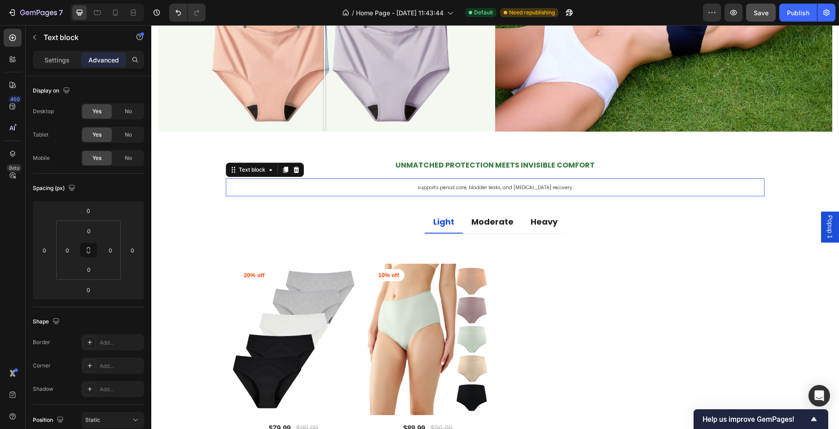
click at [444, 184] on span "supports period care, bladder leaks, and [MEDICAL_DATA] recovery." at bounding box center [496, 187] width 156 height 7
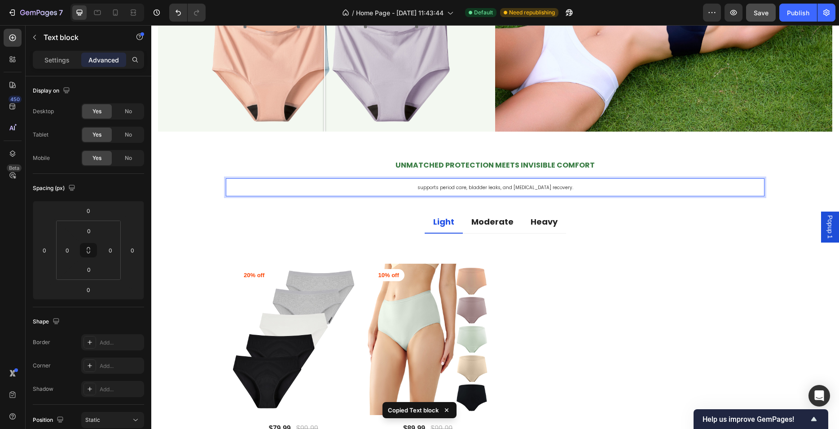
click at [391, 187] on p "supports period care, bladder leaks, and [MEDICAL_DATA] recovery." at bounding box center [495, 187] width 537 height 16
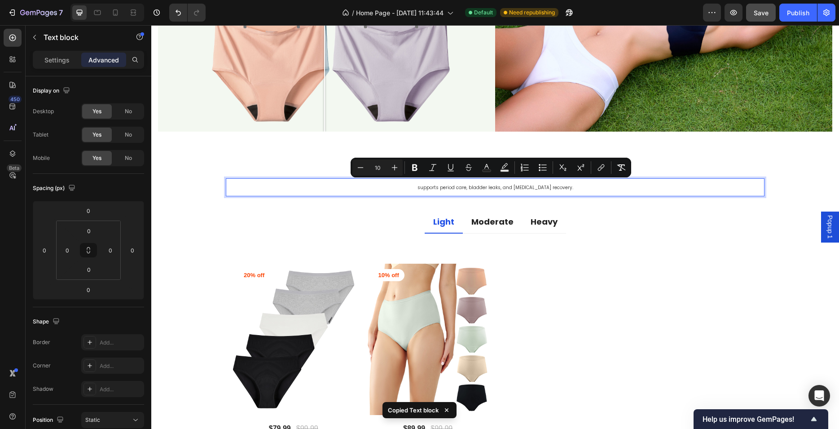
drag, startPoint x: 384, startPoint y: 169, endPoint x: 377, endPoint y: 168, distance: 6.8
click at [377, 168] on input "10" at bounding box center [378, 167] width 18 height 11
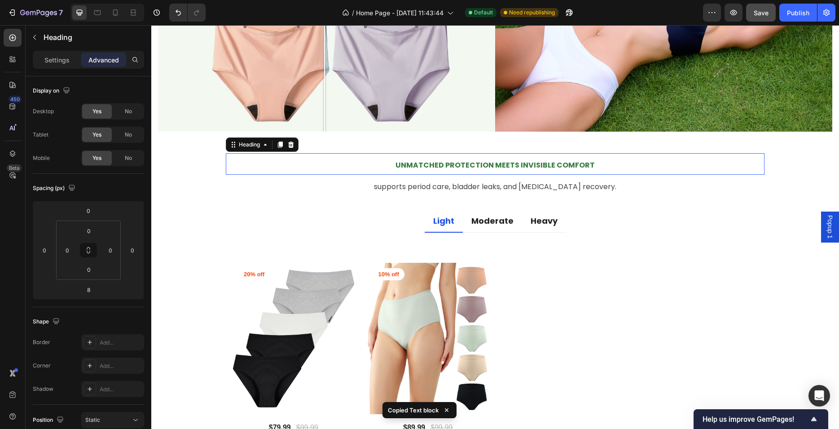
click at [344, 168] on p "⁠⁠⁠⁠⁠⁠⁠ Unmatched Protection Meets Invisible Comfort" at bounding box center [495, 164] width 537 height 20
click at [424, 166] on strong "Unmatched Protection Meets Invisible Comfort" at bounding box center [495, 165] width 199 height 10
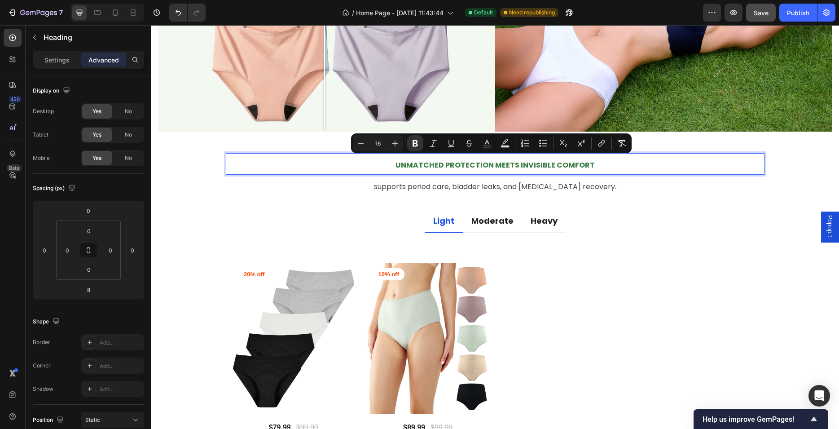
click at [375, 145] on input "16" at bounding box center [378, 143] width 18 height 11
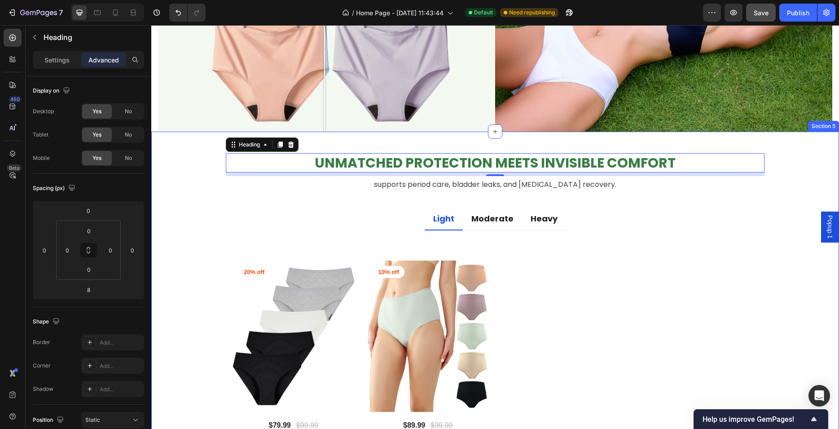
click at [180, 236] on div "Unmatched Protection Meets Invisible Comfort Heading 8 supports period care, bl…" at bounding box center [495, 323] width 675 height 341
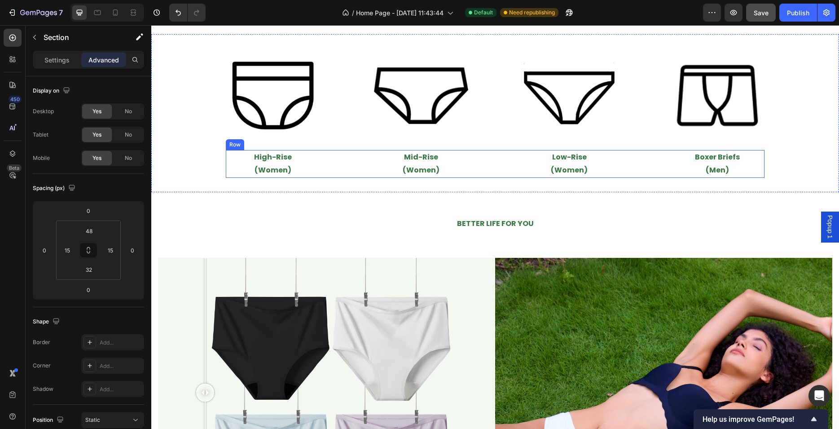
scroll to position [397, 0]
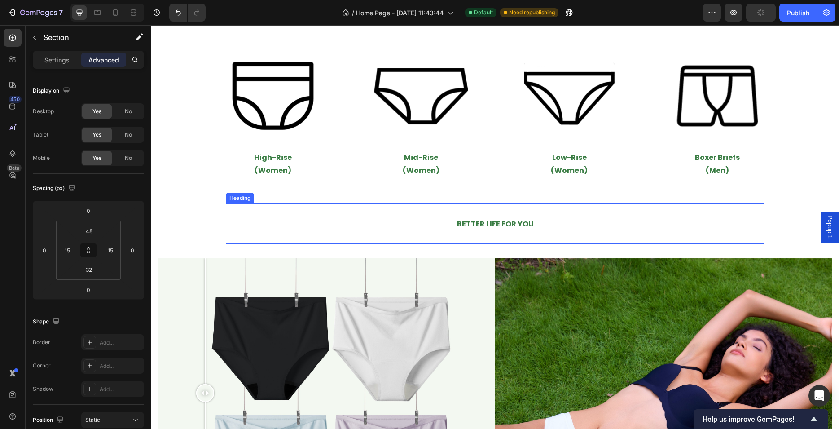
click at [498, 226] on span "BETTER LIFE FOR YOU" at bounding box center [495, 224] width 77 height 10
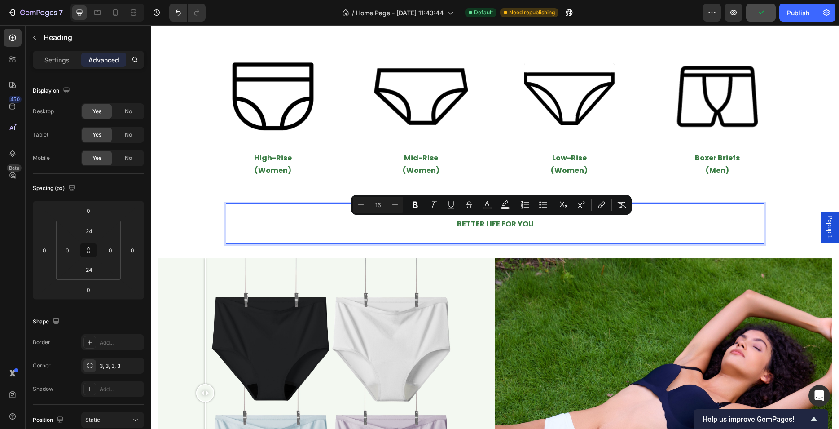
drag, startPoint x: 382, startPoint y: 204, endPoint x: 369, endPoint y: 204, distance: 13.0
click at [369, 204] on input "16" at bounding box center [378, 204] width 18 height 11
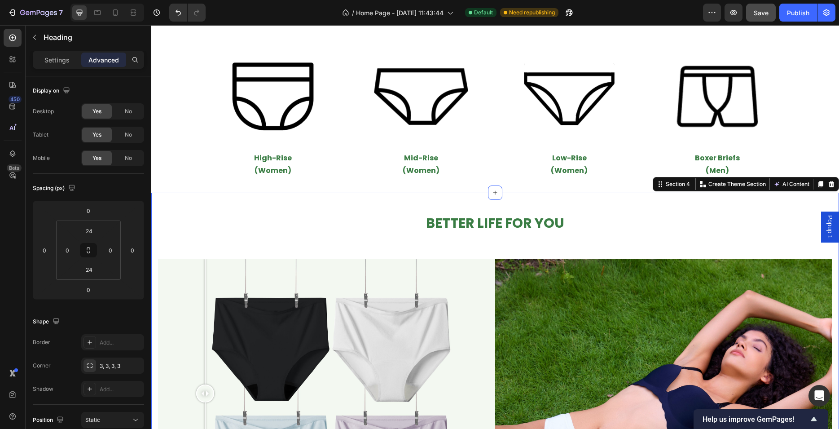
click at [198, 216] on div "⁠⁠⁠⁠⁠⁠⁠ BETTER LIFE FOR YOU Heading Row Image Comparison Image Row" at bounding box center [495, 365] width 675 height 325
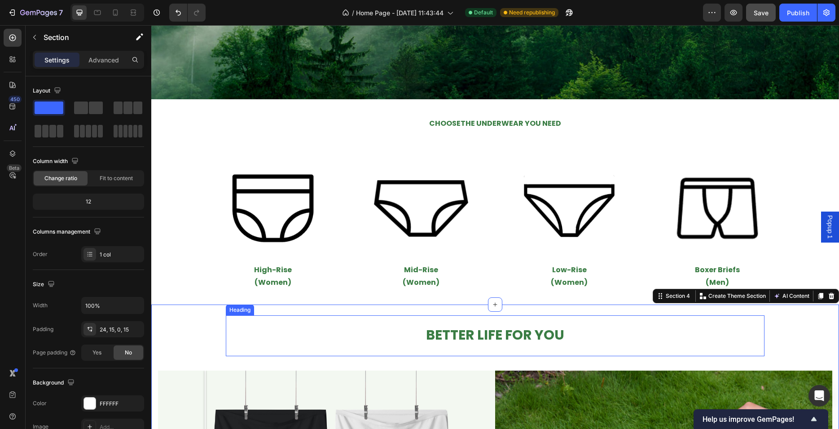
scroll to position [283, 0]
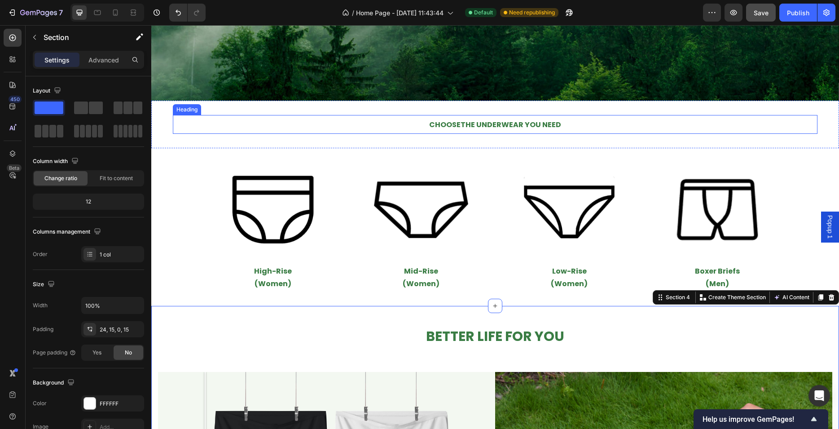
click at [475, 125] on span "CHOOSE THE UNDERWEAR YOU NEED" at bounding box center [495, 124] width 132 height 10
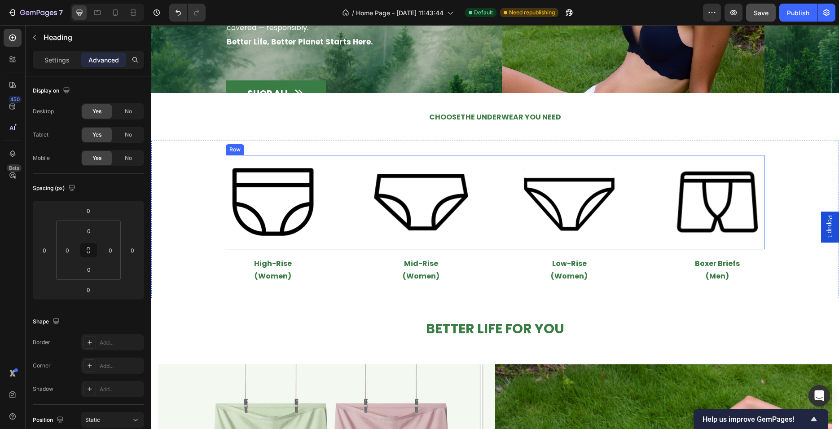
scroll to position [112, 0]
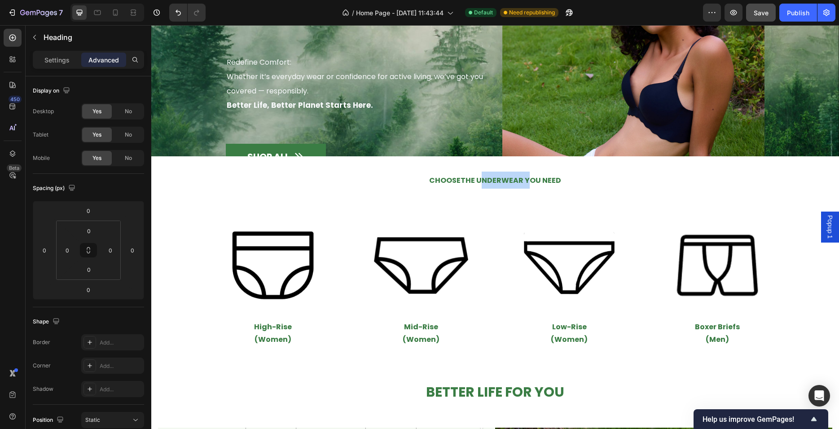
click at [495, 178] on span "CHOOSE THE UNDERWEAR YOU NEED" at bounding box center [495, 180] width 132 height 10
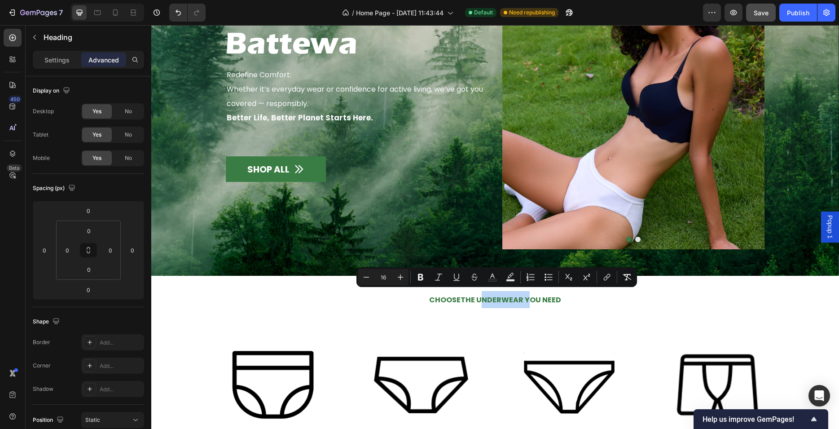
click at [510, 295] on span "CHOOSE THE UNDERWEAR YOU NEED" at bounding box center [495, 300] width 132 height 10
drag, startPoint x: 382, startPoint y: 277, endPoint x: 375, endPoint y: 277, distance: 7.2
click at [375, 277] on input "16" at bounding box center [378, 277] width 18 height 11
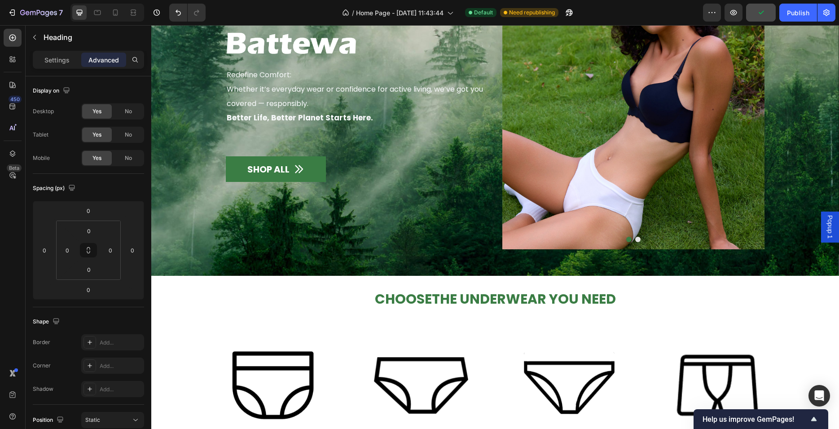
click at [239, 295] on p "CHOOSE THE UNDERWEAR YOU NEED" at bounding box center [495, 300] width 643 height 18
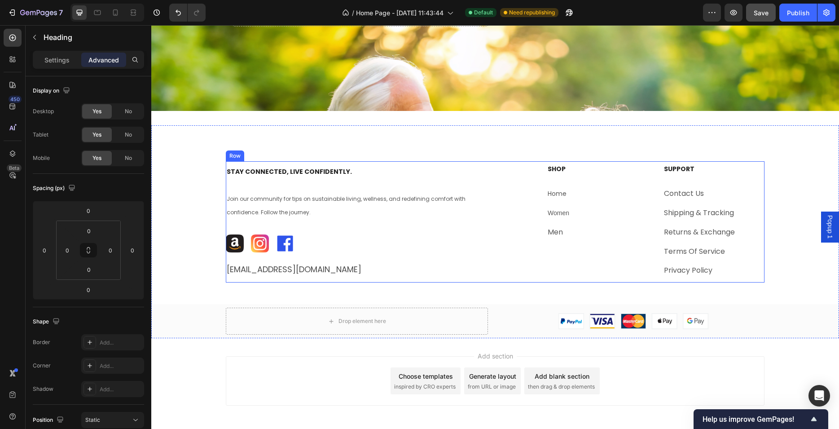
scroll to position [2693, 0]
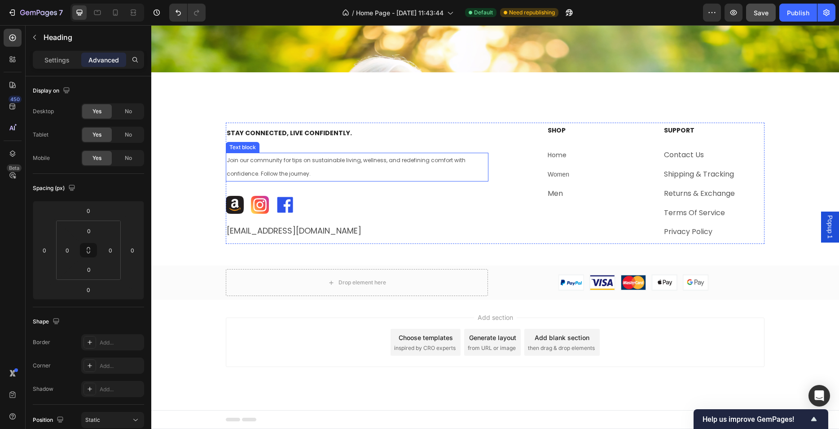
click at [304, 163] on span "Join our community for tips on sustainable living, wellness, and redefining com…" at bounding box center [346, 166] width 239 height 21
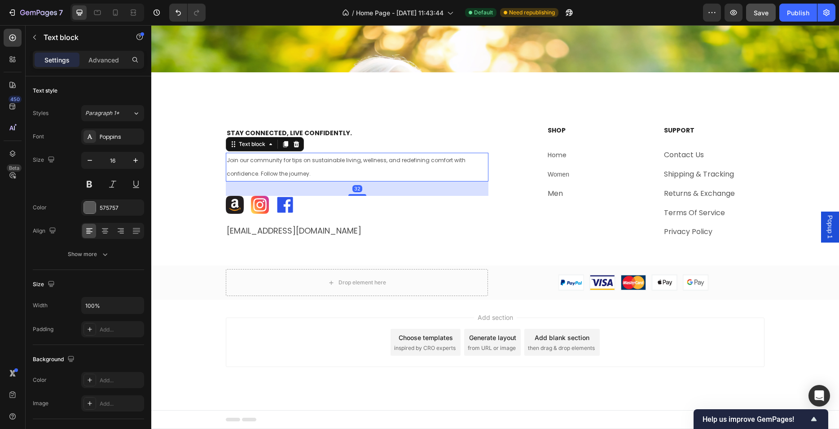
click at [304, 163] on span "Join our community for tips on sustainable living, wellness, and redefining com…" at bounding box center [346, 166] width 239 height 21
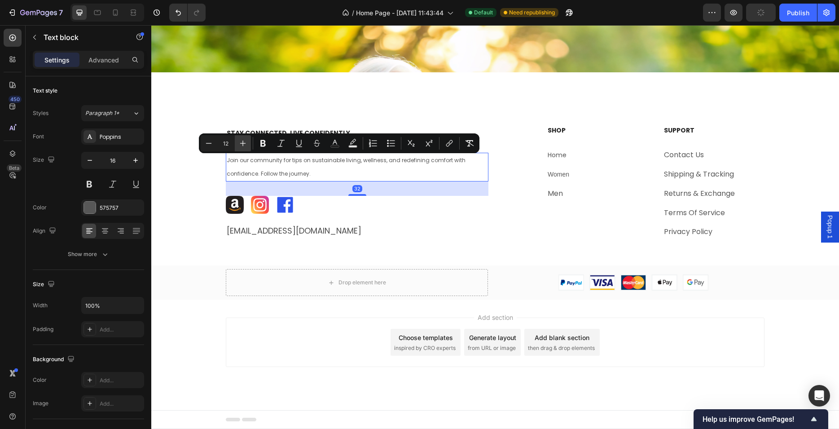
click at [240, 143] on icon "Editor contextual toolbar" at bounding box center [242, 143] width 9 height 9
click at [284, 125] on h2 "Stay Connected, Live Confidently." at bounding box center [357, 132] width 263 height 19
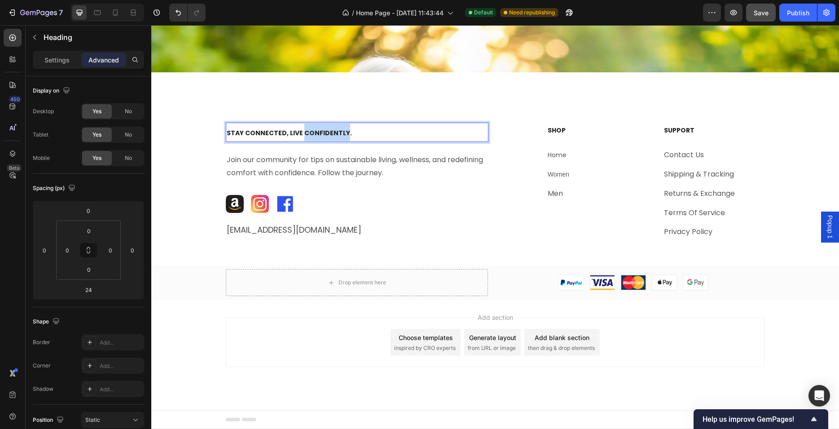
click at [300, 131] on strong "Stay Connected, Live Confidently." at bounding box center [289, 132] width 125 height 9
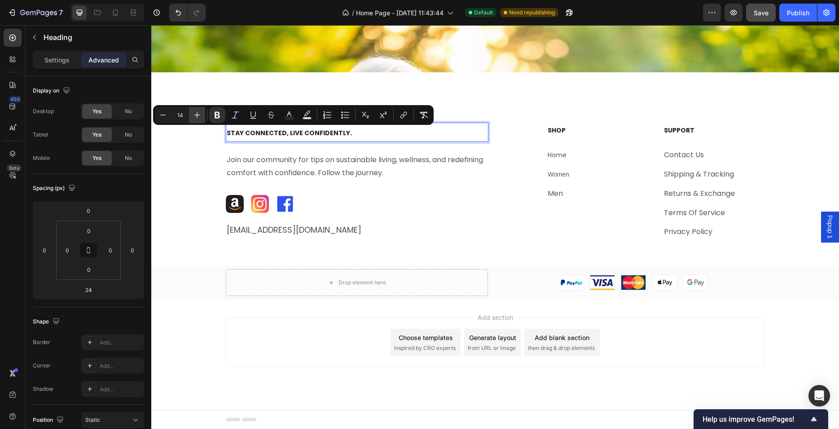
click at [201, 113] on icon "Editor contextual toolbar" at bounding box center [197, 114] width 9 height 9
click at [200, 114] on div "Stay Connected, Live Confidently. Heading 24 Join our community for tips on sus…" at bounding box center [495, 193] width 688 height 213
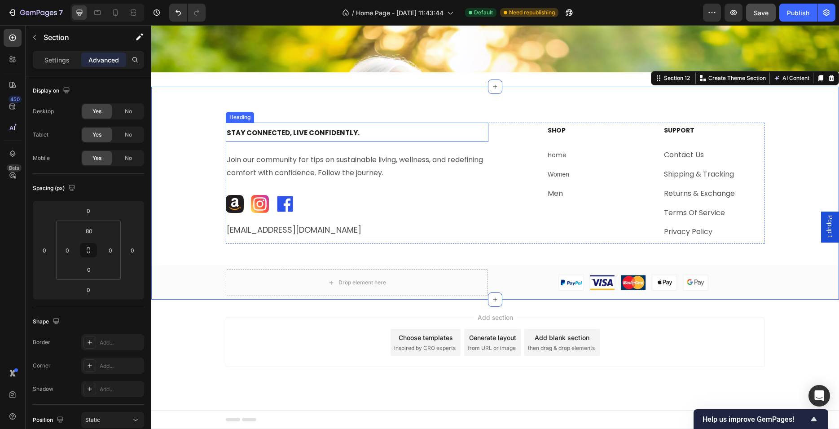
click at [267, 132] on strong "Stay Connected, Live Confidently." at bounding box center [293, 132] width 133 height 9
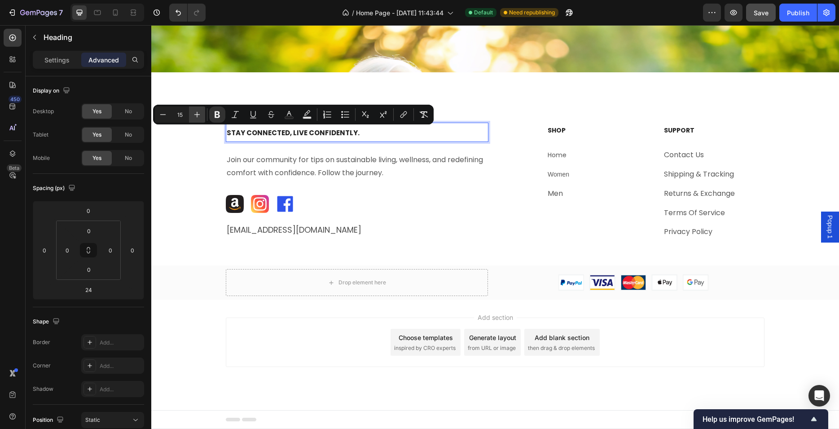
click at [201, 113] on icon "Editor contextual toolbar" at bounding box center [197, 114] width 9 height 9
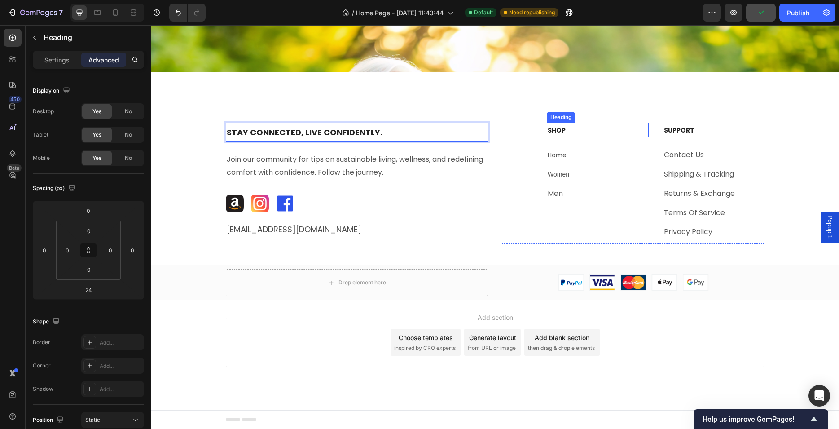
click at [555, 130] on span "SHOP" at bounding box center [557, 130] width 18 height 9
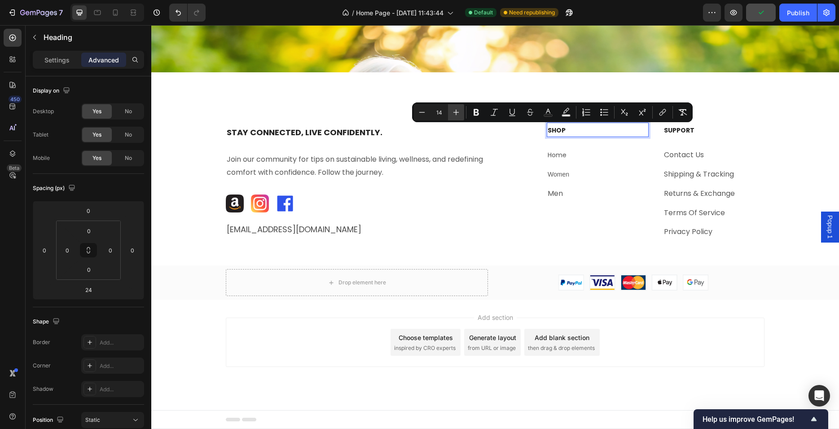
click at [457, 112] on icon "Editor contextual toolbar" at bounding box center [457, 113] width 6 height 6
click at [457, 112] on div "⁠⁠⁠⁠⁠⁠⁠ Stay Connected, Live Confidently. Heading Join our community for tips o…" at bounding box center [495, 193] width 688 height 213
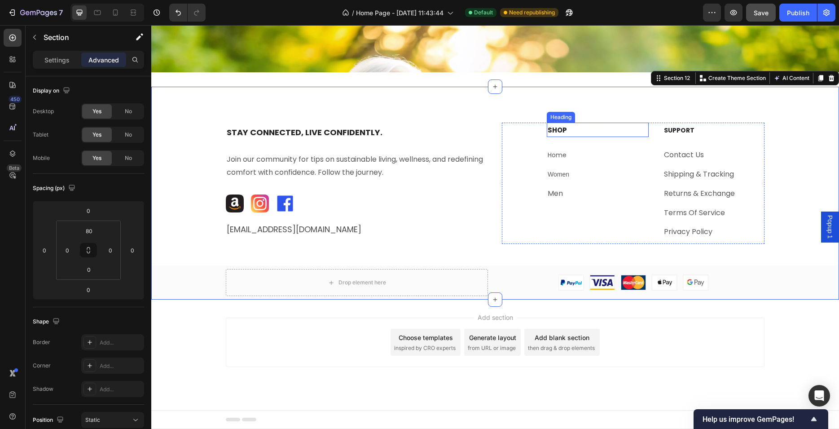
click at [557, 127] on p "⁠⁠⁠⁠⁠⁠⁠ SHOP" at bounding box center [598, 129] width 100 height 13
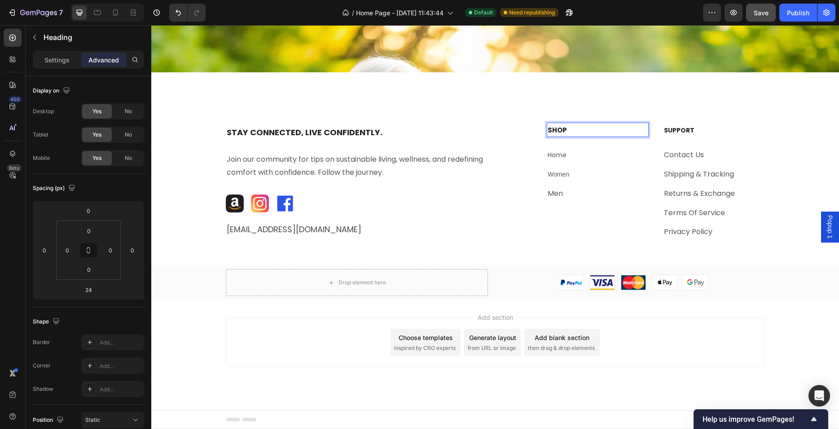
click at [565, 133] on p "SHOP" at bounding box center [598, 129] width 100 height 13
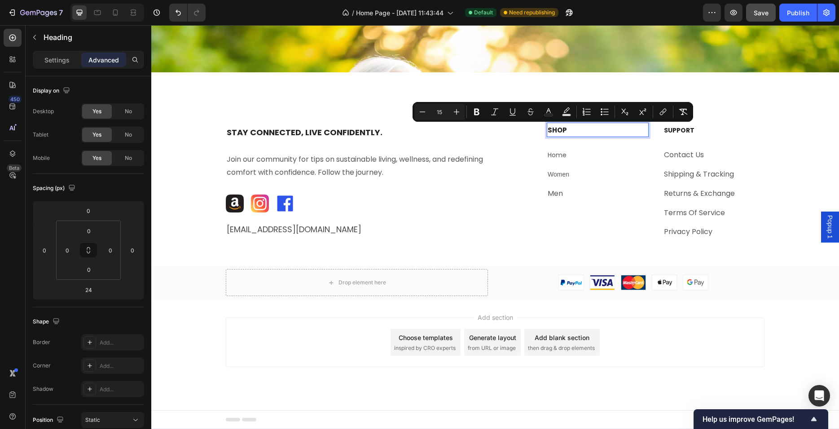
click at [442, 110] on input "15" at bounding box center [440, 111] width 18 height 11
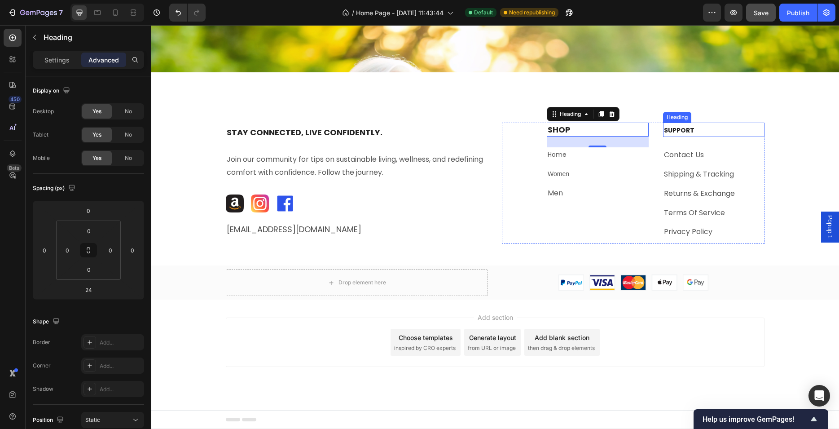
click at [674, 129] on span "SUPPORT" at bounding box center [679, 130] width 31 height 9
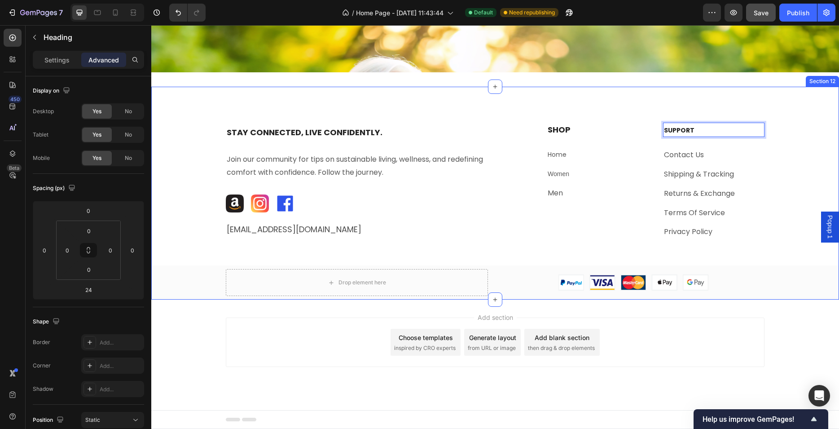
click at [696, 138] on div "SUPPORT Heading 24 Contact Us Text block Shipping & Tracking Text block Returns…" at bounding box center [714, 183] width 102 height 121
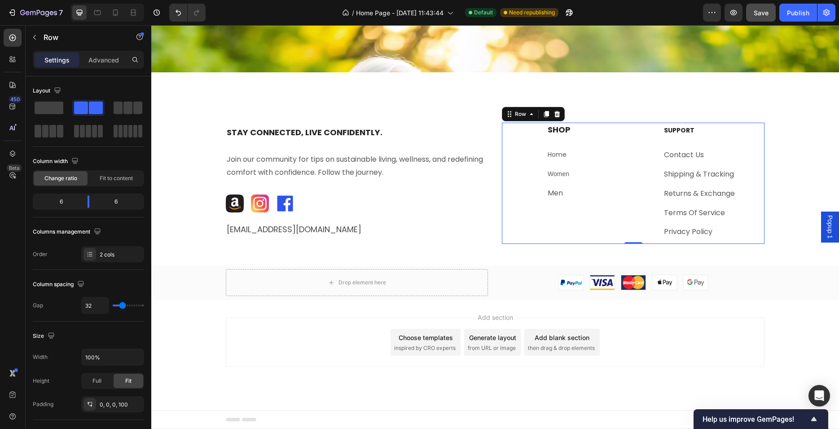
click at [693, 128] on p "⁠⁠⁠⁠⁠⁠⁠ SUPPORT" at bounding box center [714, 129] width 100 height 13
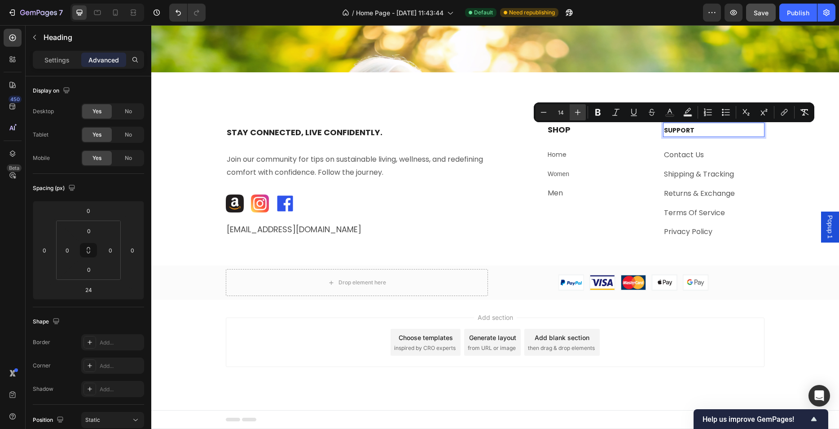
click at [579, 113] on icon "Editor contextual toolbar" at bounding box center [577, 112] width 9 height 9
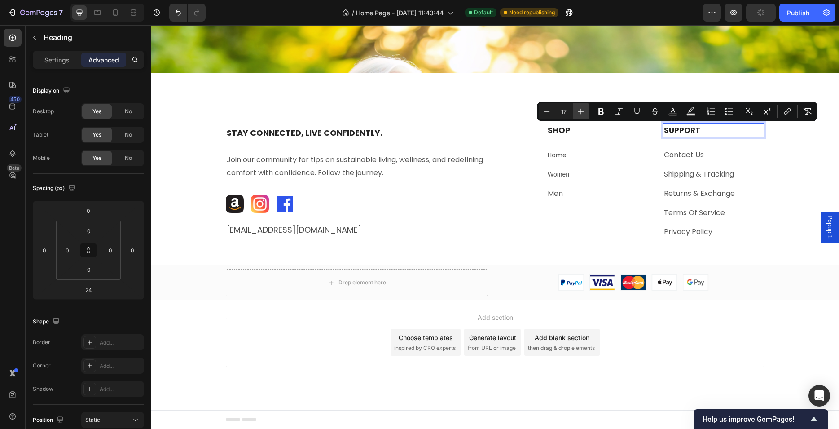
click at [579, 113] on icon "Editor contextual toolbar" at bounding box center [581, 111] width 9 height 9
click at [560, 157] on span "Home" at bounding box center [557, 154] width 19 height 9
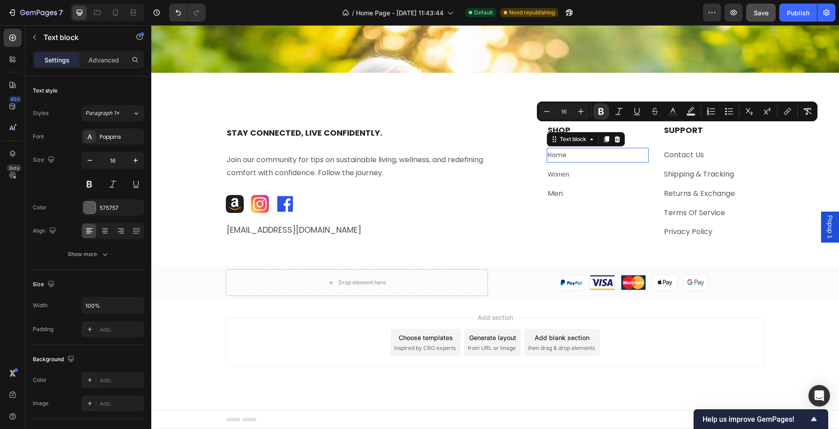
click at [560, 157] on span "Home" at bounding box center [557, 154] width 19 height 9
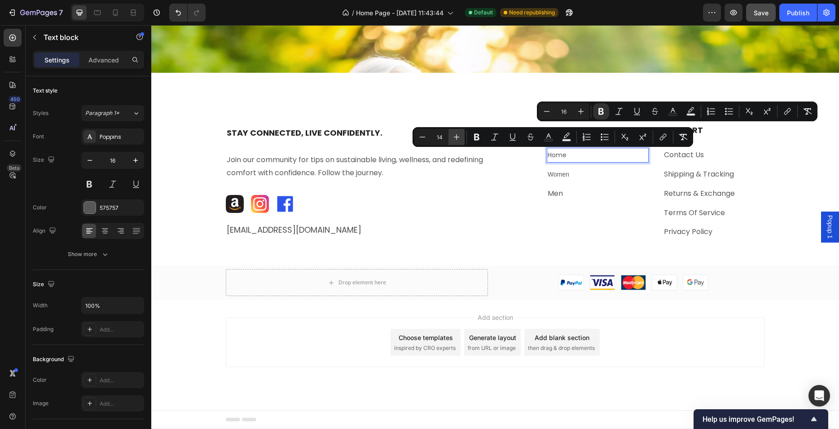
click at [457, 137] on icon "Editor contextual toolbar" at bounding box center [456, 136] width 9 height 9
click at [456, 136] on icon "Editor contextual toolbar" at bounding box center [456, 136] width 9 height 9
click at [552, 172] on span "Women" at bounding box center [559, 174] width 22 height 7
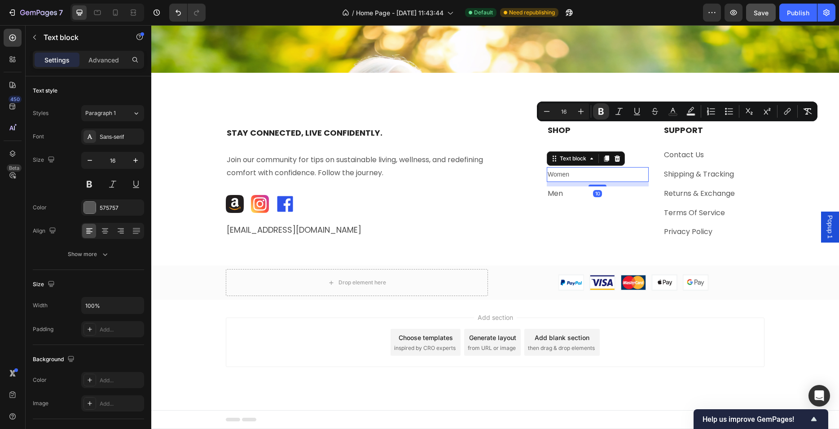
click at [558, 174] on span "Women" at bounding box center [559, 174] width 22 height 7
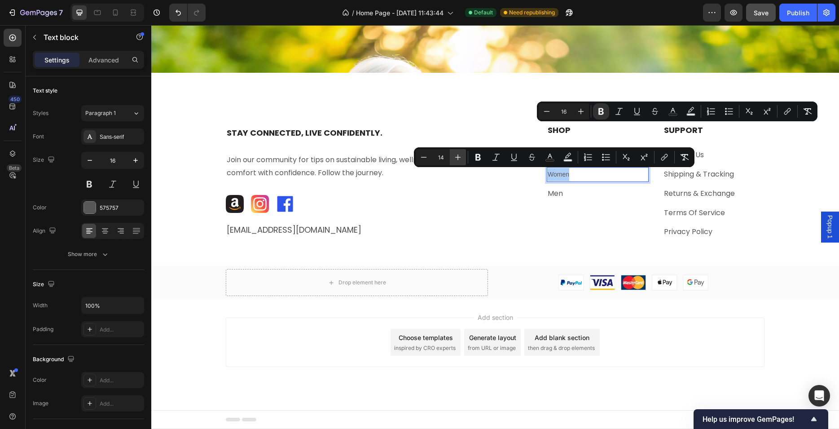
click at [463, 158] on button "Plus" at bounding box center [458, 157] width 16 height 16
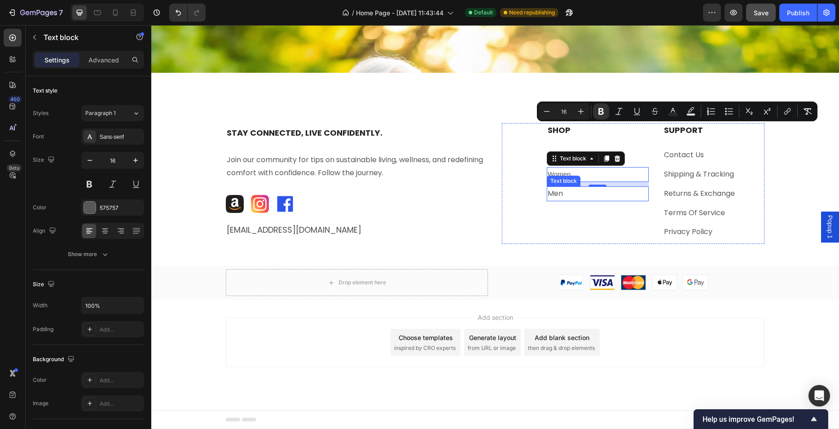
click at [567, 192] on p "Men" at bounding box center [598, 193] width 100 height 13
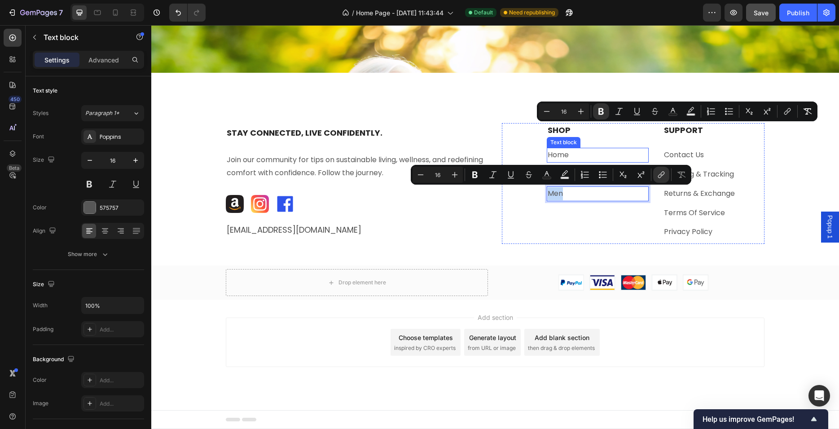
click at [573, 158] on p "Home" at bounding box center [598, 155] width 100 height 13
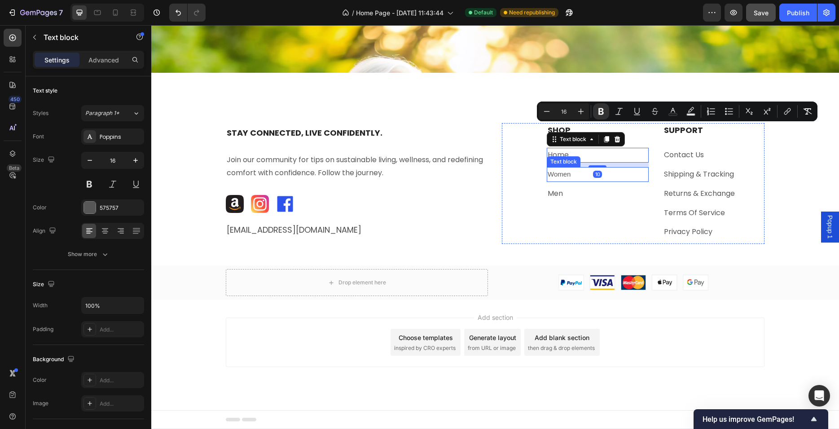
click at [571, 173] on p "Women" at bounding box center [598, 174] width 100 height 13
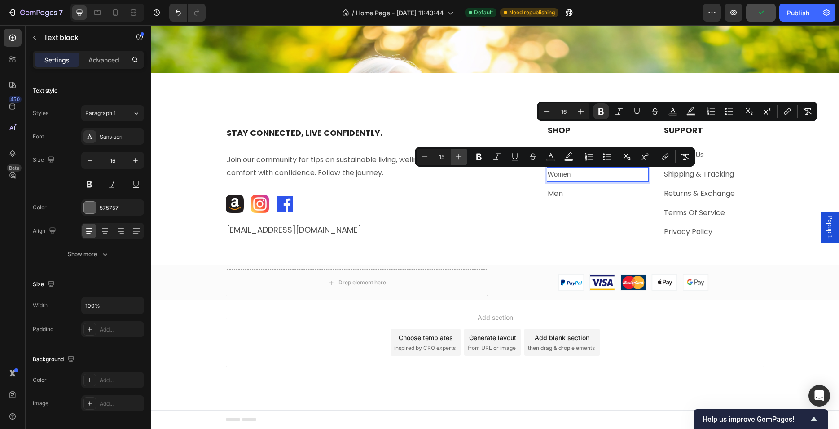
click at [460, 158] on icon "Editor contextual toolbar" at bounding box center [458, 156] width 9 height 9
click at [696, 234] on p "Privacy Policy" at bounding box center [714, 231] width 100 height 13
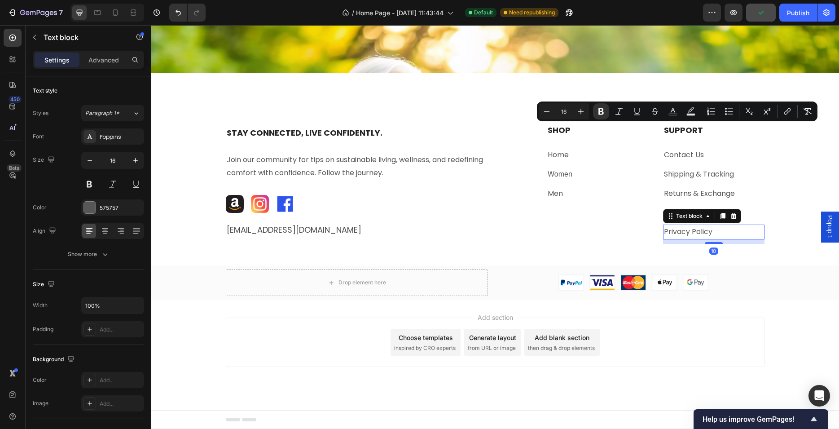
click at [696, 234] on p "Privacy Policy" at bounding box center [714, 231] width 100 height 13
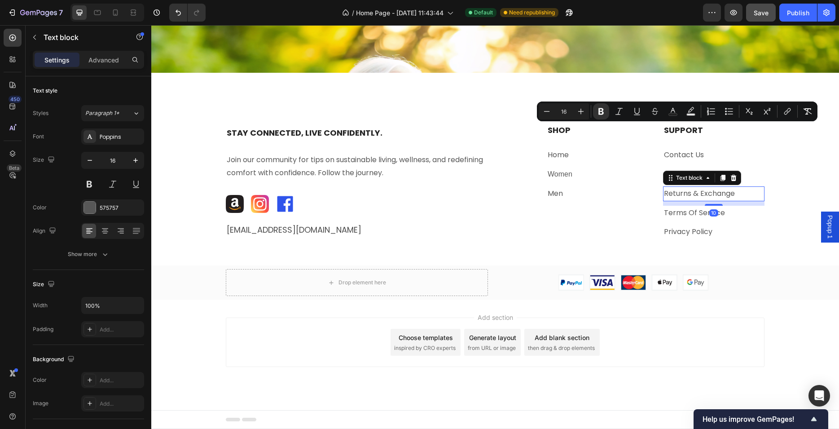
click at [698, 189] on p "Returns & Exchange" at bounding box center [714, 193] width 100 height 13
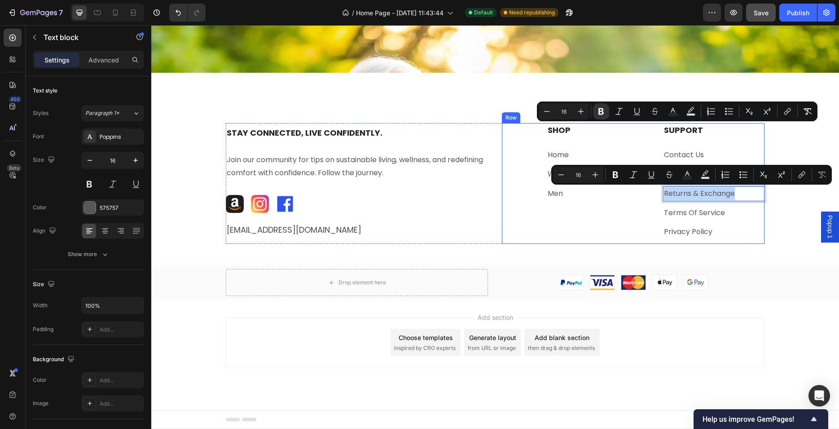
click at [504, 243] on div "⁠⁠⁠⁠⁠⁠⁠ SHOP Heading Home Text block Women Text block Men Text block ⁠⁠⁠⁠⁠⁠⁠ SU…" at bounding box center [633, 183] width 263 height 121
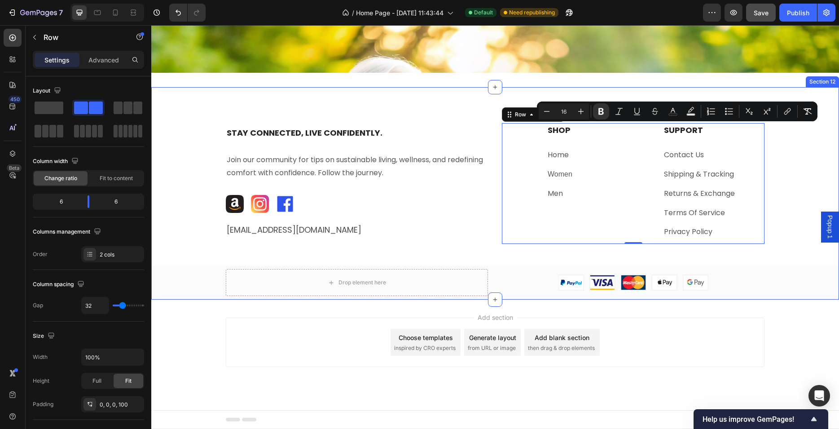
click at [507, 254] on div "⁠⁠⁠⁠⁠⁠⁠ Stay Connected, Live Confidently. Heading Join our community for tips o…" at bounding box center [495, 211] width 688 height 176
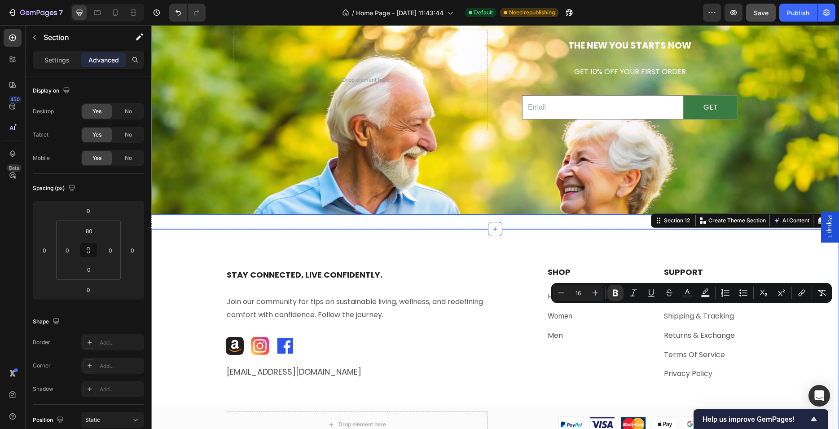
scroll to position [2409, 0]
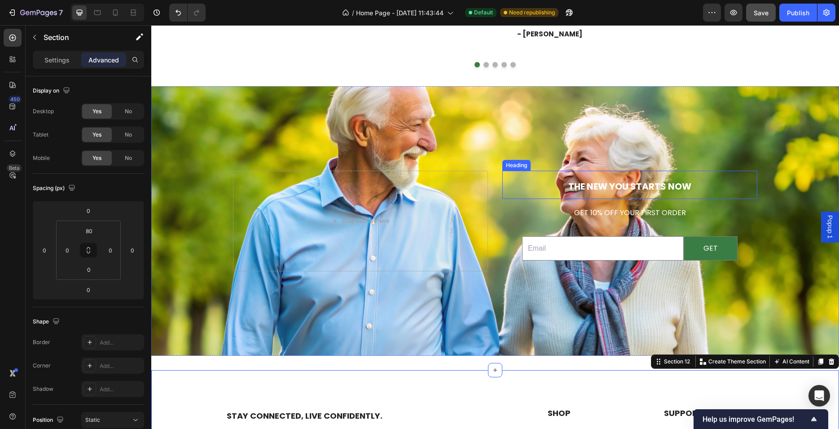
click at [650, 183] on span "THE NEW YOU STARTS NOW" at bounding box center [630, 186] width 123 height 13
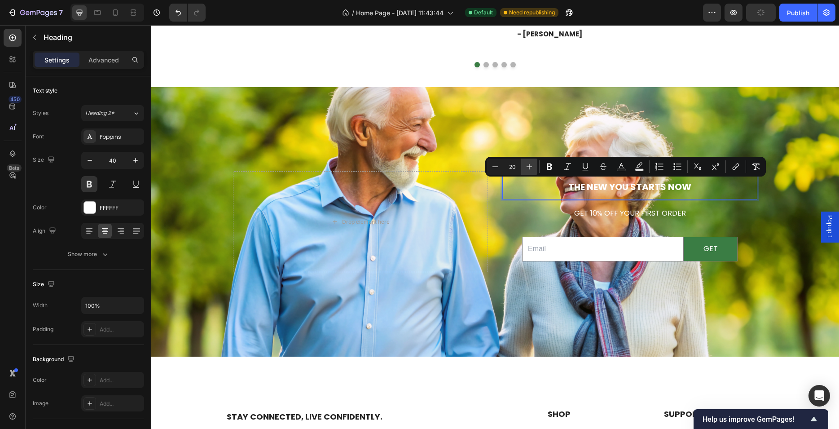
click at [529, 168] on icon "Editor contextual toolbar" at bounding box center [529, 166] width 9 height 9
drag, startPoint x: 517, startPoint y: 166, endPoint x: 509, endPoint y: 165, distance: 8.1
click at [509, 165] on input "23" at bounding box center [512, 166] width 18 height 11
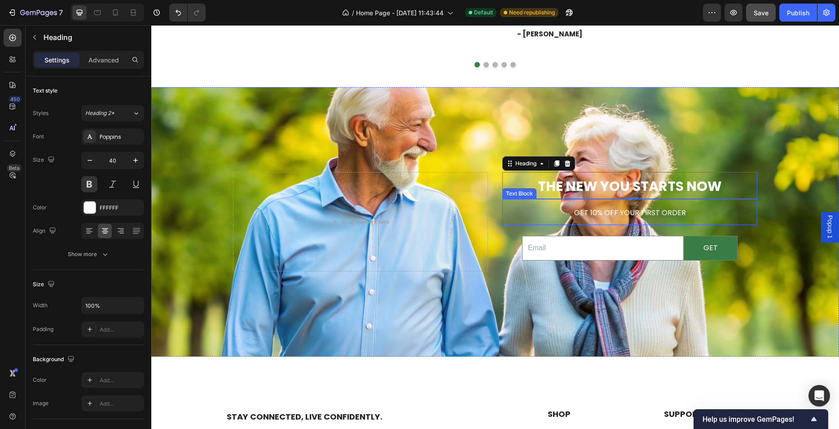
click at [600, 212] on span "GET 10% OFF YOUR FIRST ORDER" at bounding box center [630, 212] width 112 height 10
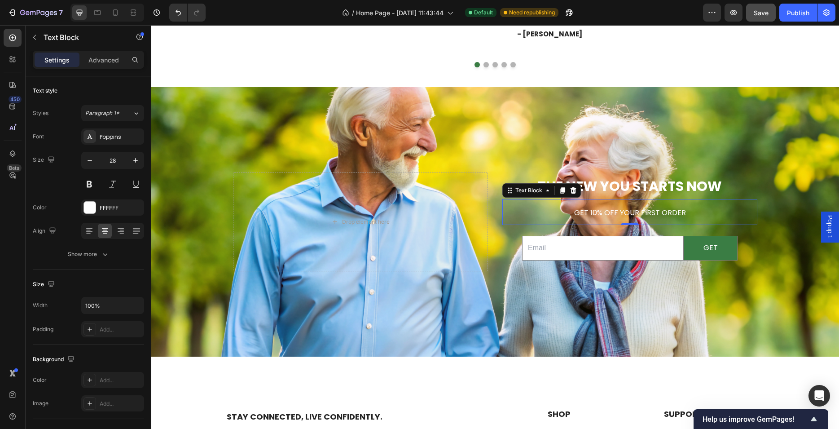
click at [600, 212] on span "GET 10% OFF YOUR FIRST ORDER" at bounding box center [630, 212] width 112 height 10
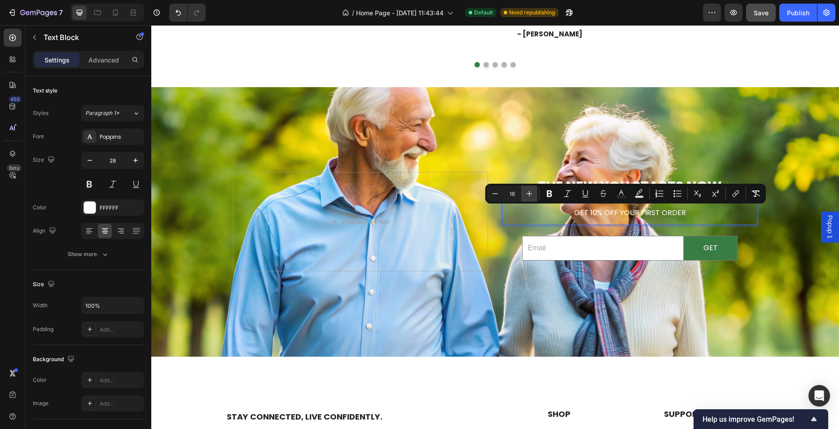
click at [525, 193] on icon "Editor contextual toolbar" at bounding box center [529, 193] width 9 height 9
click at [558, 239] on input "email" at bounding box center [603, 247] width 162 height 25
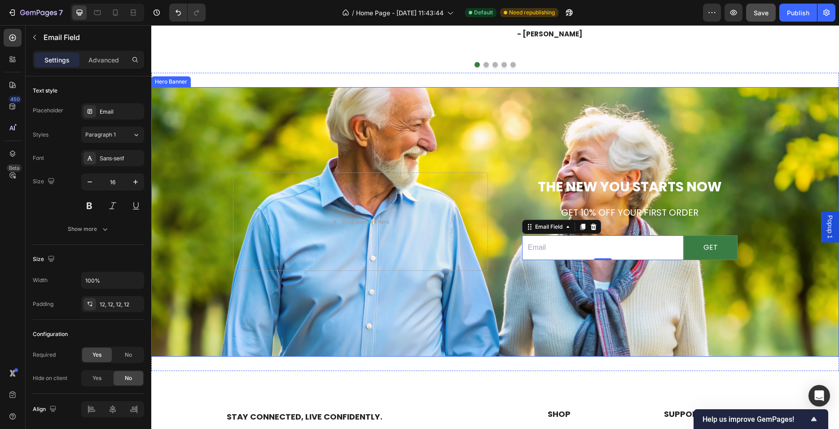
click at [591, 92] on div "Background Image" at bounding box center [495, 227] width 688 height 404
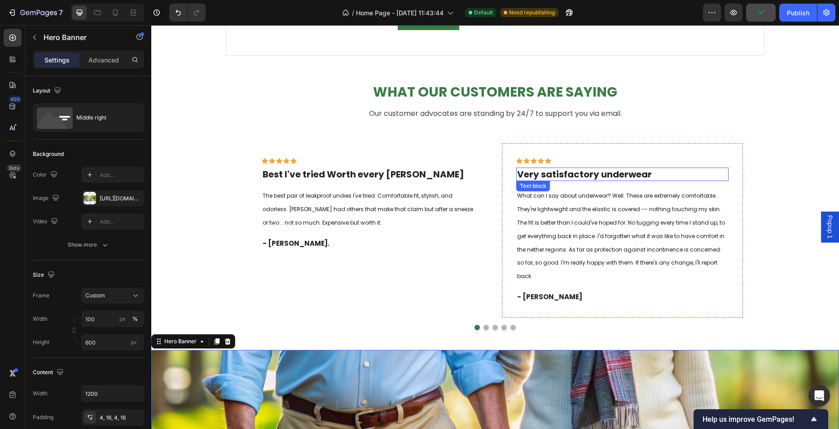
scroll to position [2126, 0]
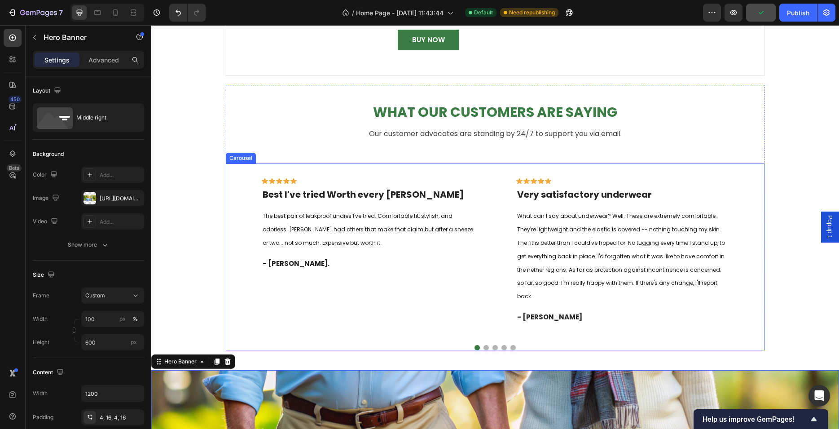
click at [751, 252] on icon "Carousel Next Arrow" at bounding box center [756, 251] width 12 height 12
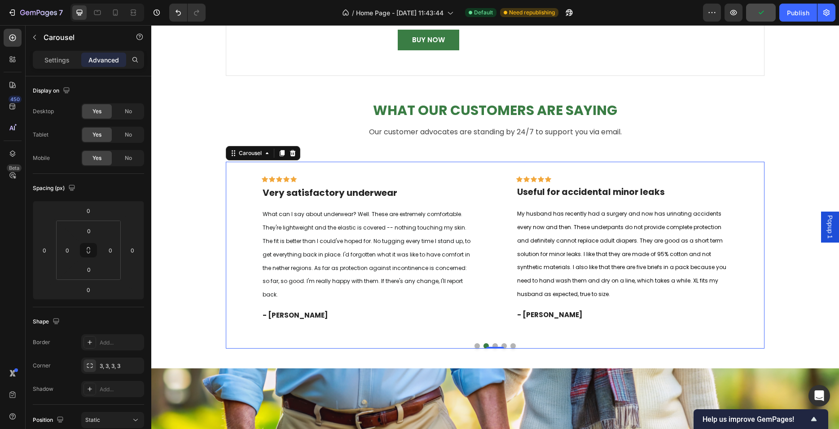
click at [751, 252] on icon "Carousel Next Arrow" at bounding box center [756, 249] width 12 height 12
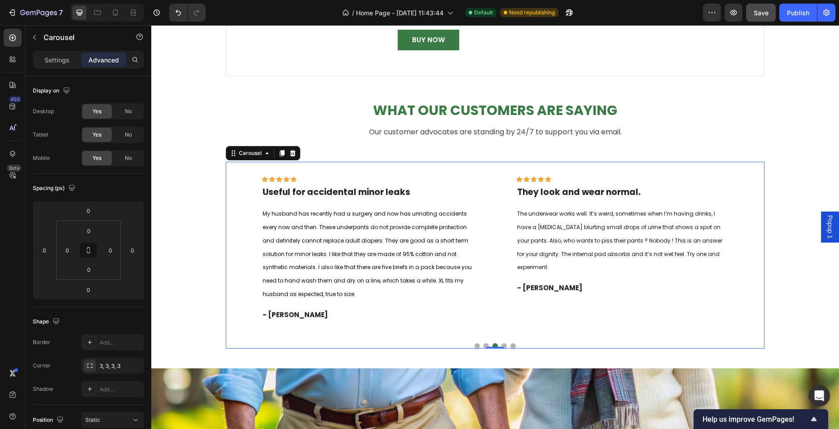
click at [751, 252] on icon "Carousel Next Arrow" at bounding box center [756, 249] width 12 height 12
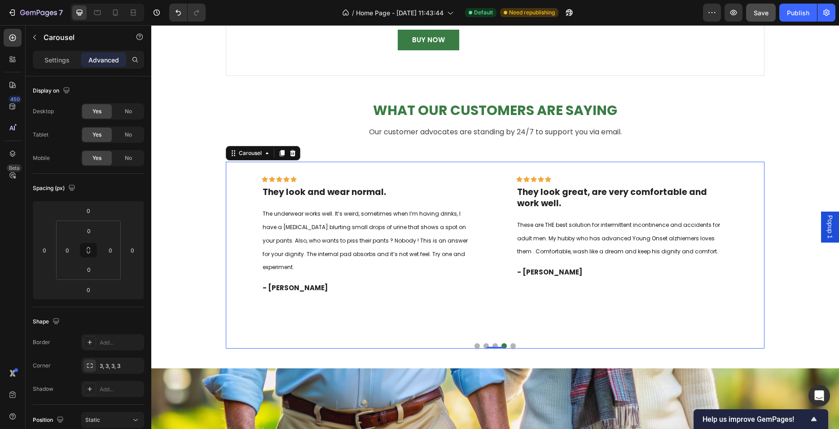
click at [751, 252] on icon "Carousel Next Arrow" at bounding box center [756, 249] width 12 height 12
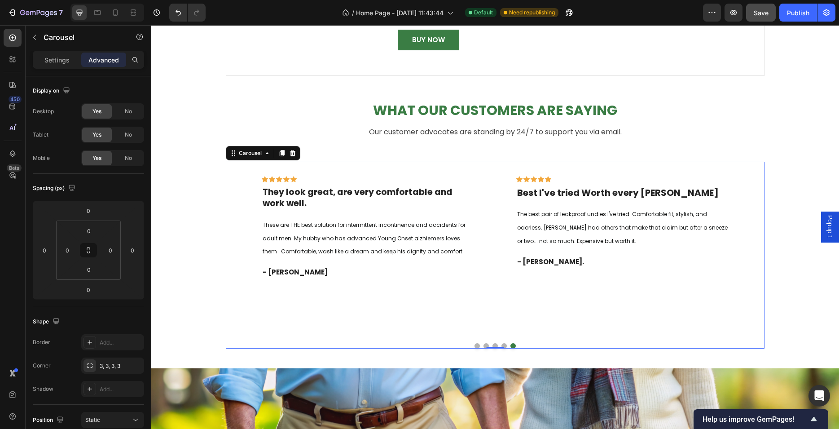
click at [751, 252] on icon "Carousel Next Arrow" at bounding box center [756, 249] width 12 height 12
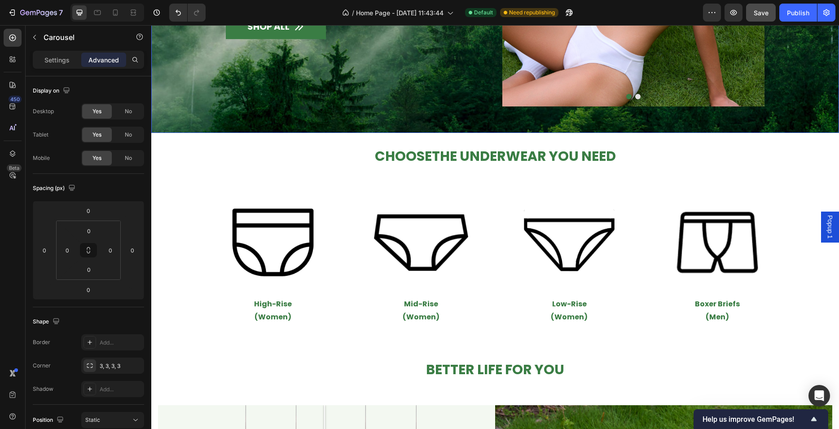
scroll to position [283, 0]
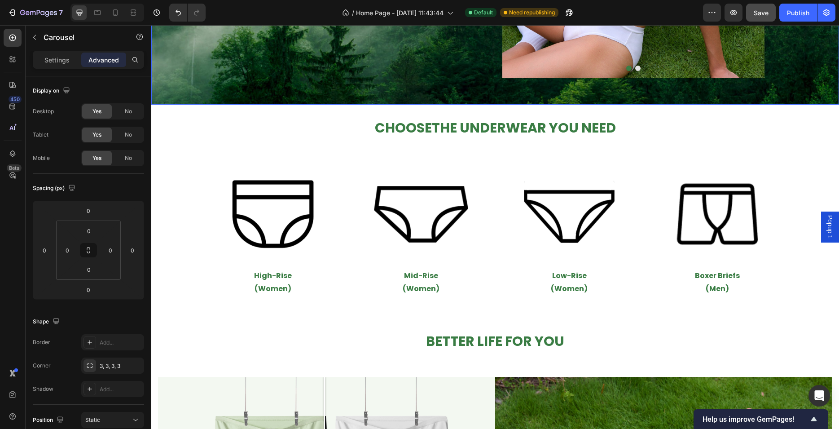
click at [763, 18] on button "Save" at bounding box center [761, 13] width 30 height 18
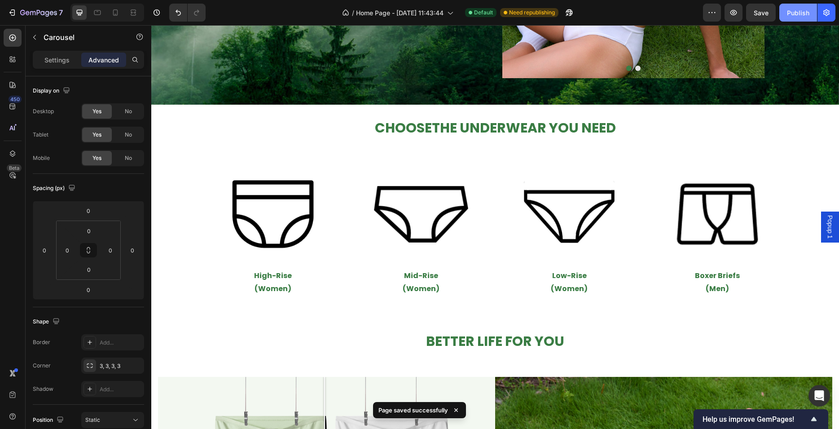
click at [796, 12] on div "Publish" at bounding box center [798, 12] width 22 height 9
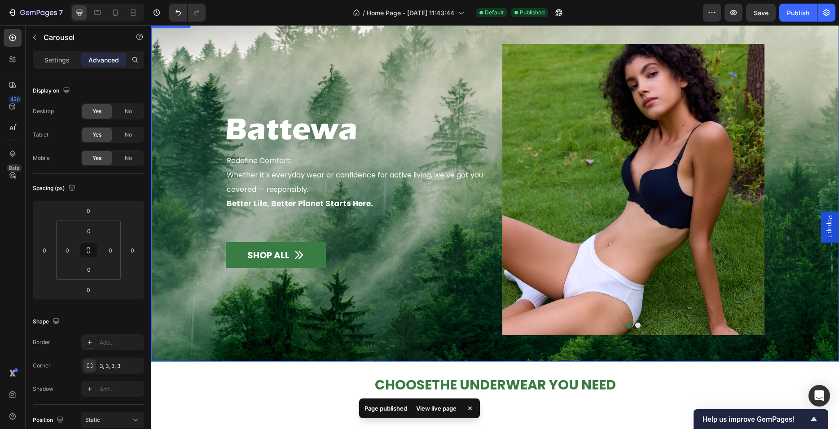
scroll to position [0, 0]
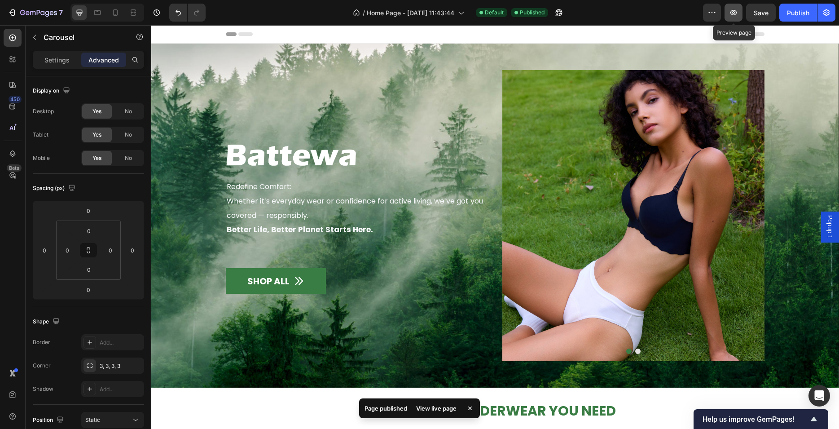
click at [733, 9] on icon "button" at bounding box center [733, 12] width 9 height 9
